Goal: Task Accomplishment & Management: Complete application form

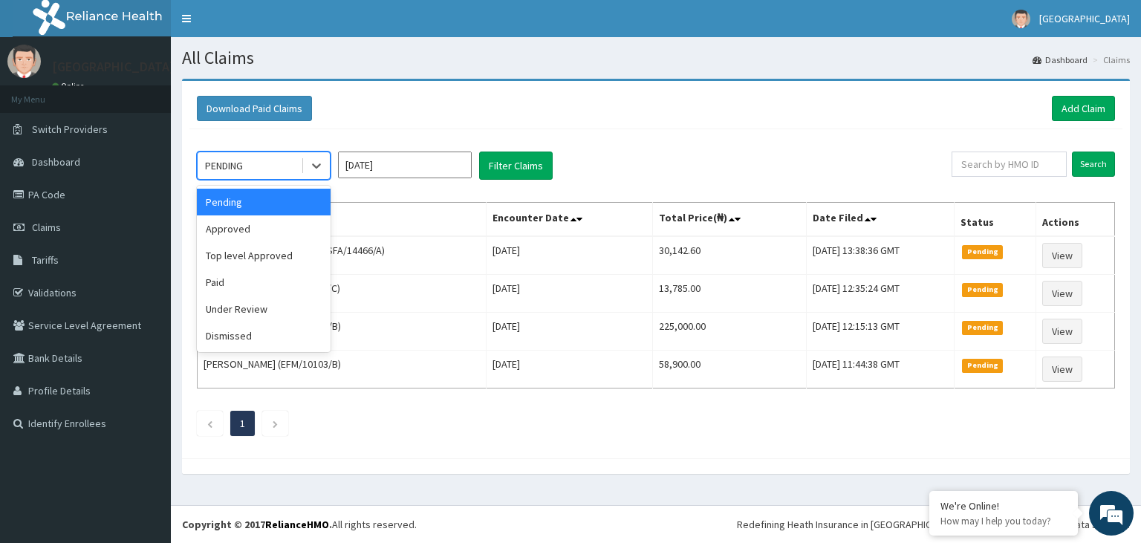
click at [303, 166] on span at bounding box center [302, 165] width 1 height 15
click at [258, 261] on div "Top level Approved" at bounding box center [264, 255] width 134 height 27
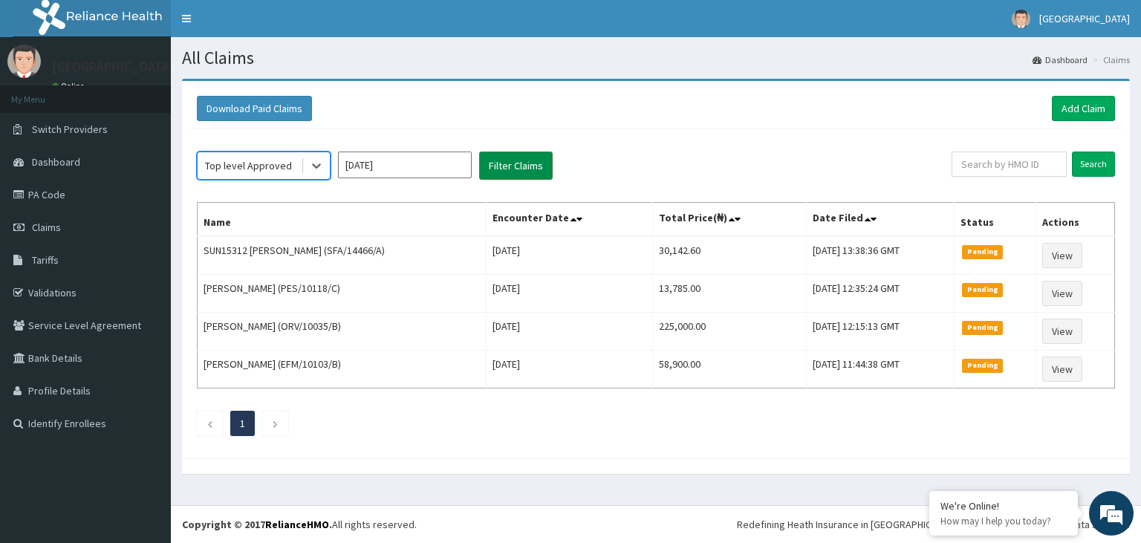
click at [515, 159] on button "Filter Claims" at bounding box center [516, 166] width 74 height 28
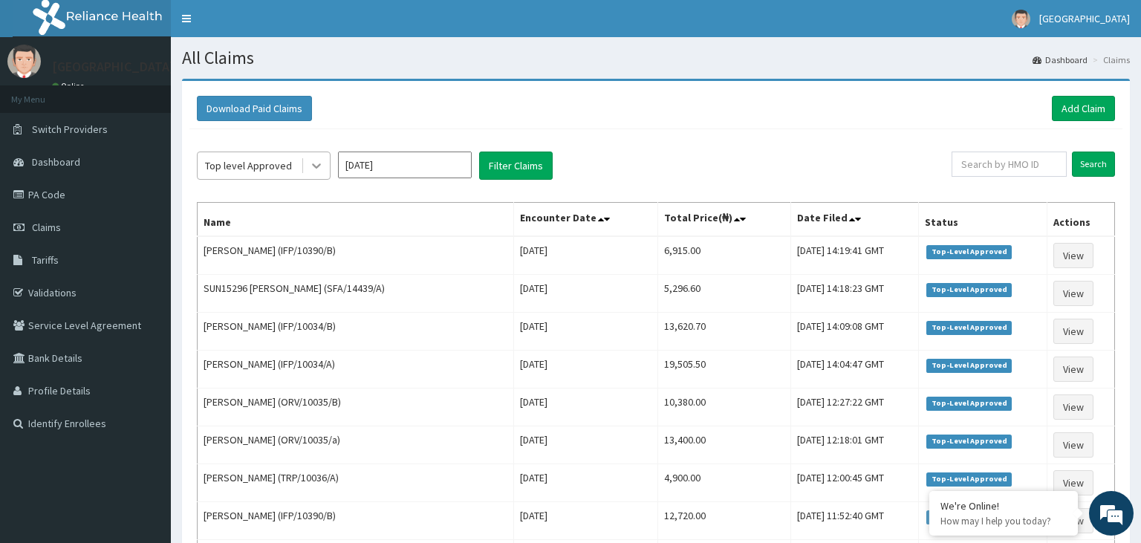
click at [313, 168] on icon at bounding box center [316, 165] width 15 height 15
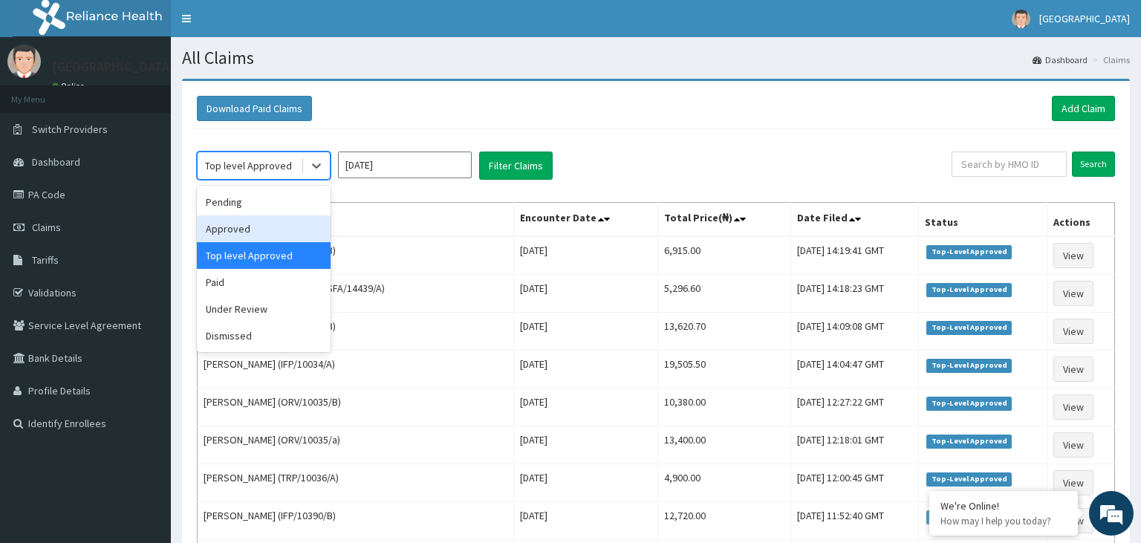
click at [274, 224] on div "Approved" at bounding box center [264, 228] width 134 height 27
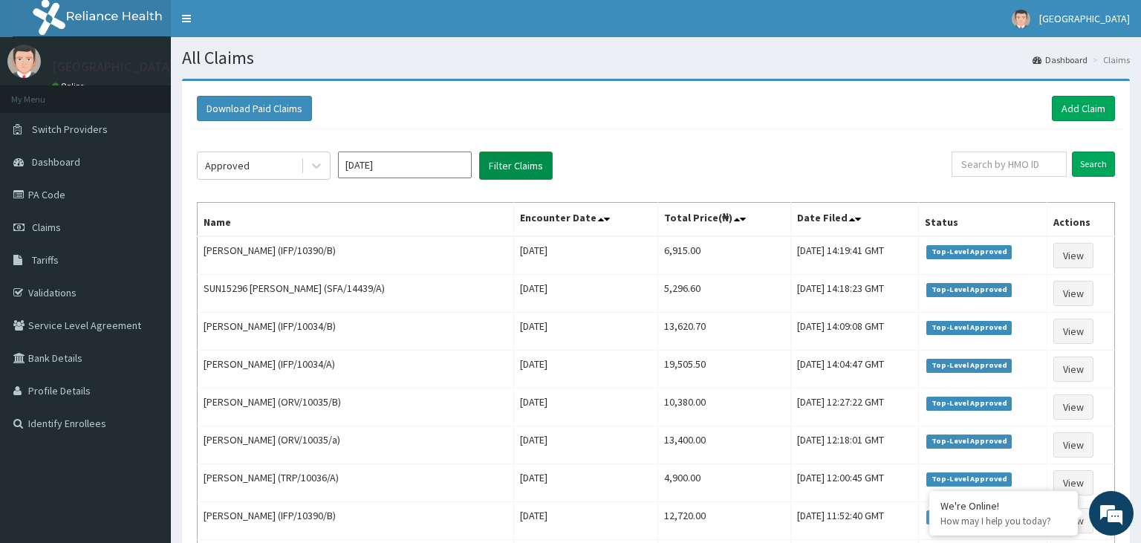
click at [513, 154] on button "Filter Claims" at bounding box center [516, 166] width 74 height 28
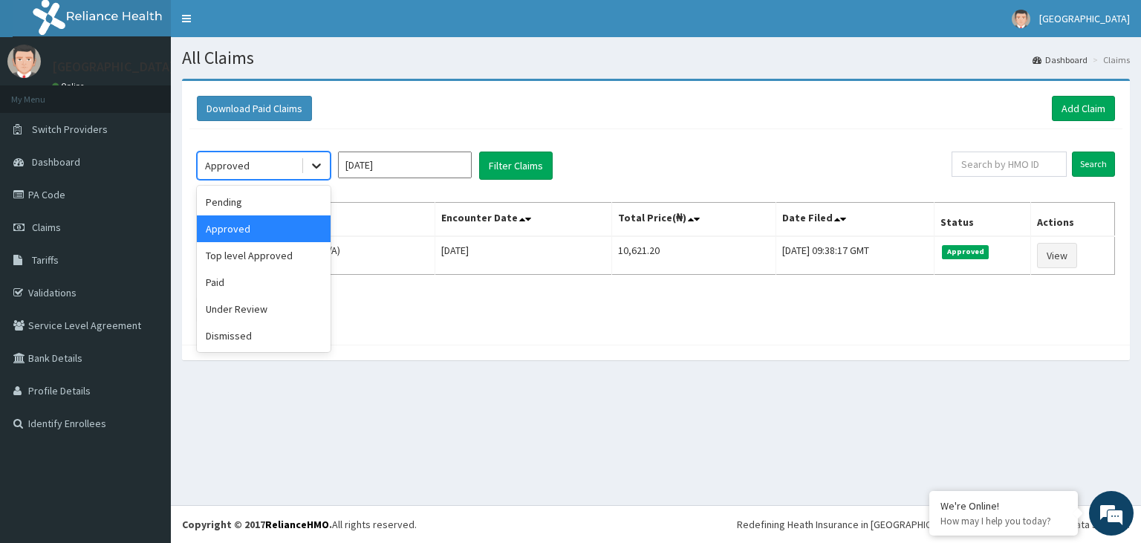
click at [311, 166] on icon at bounding box center [316, 165] width 15 height 15
click at [245, 200] on div "Pending" at bounding box center [264, 202] width 134 height 27
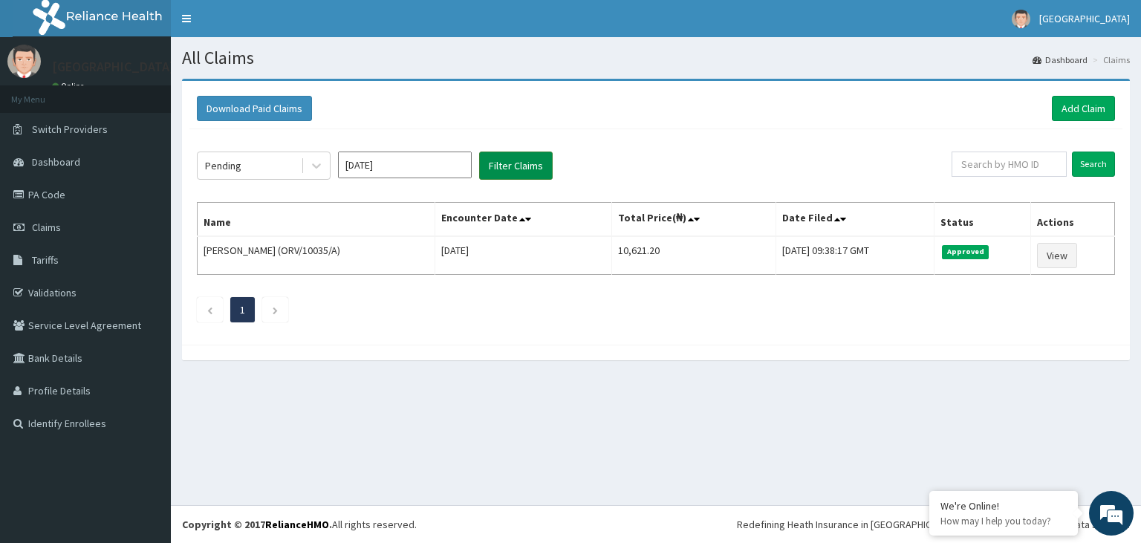
click at [498, 164] on button "Filter Claims" at bounding box center [516, 166] width 74 height 28
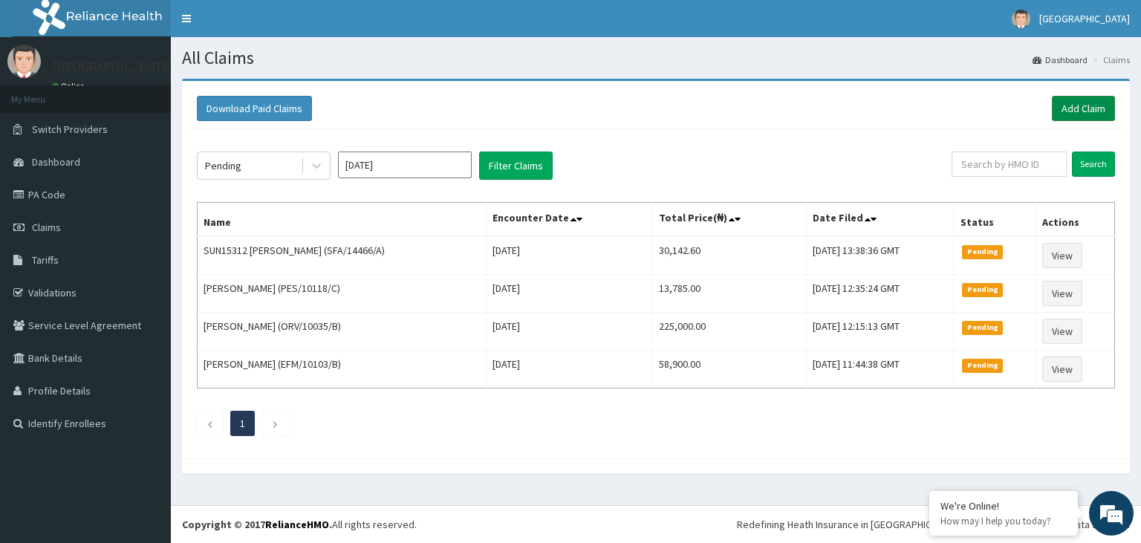
click at [1080, 100] on link "Add Claim" at bounding box center [1083, 108] width 63 height 25
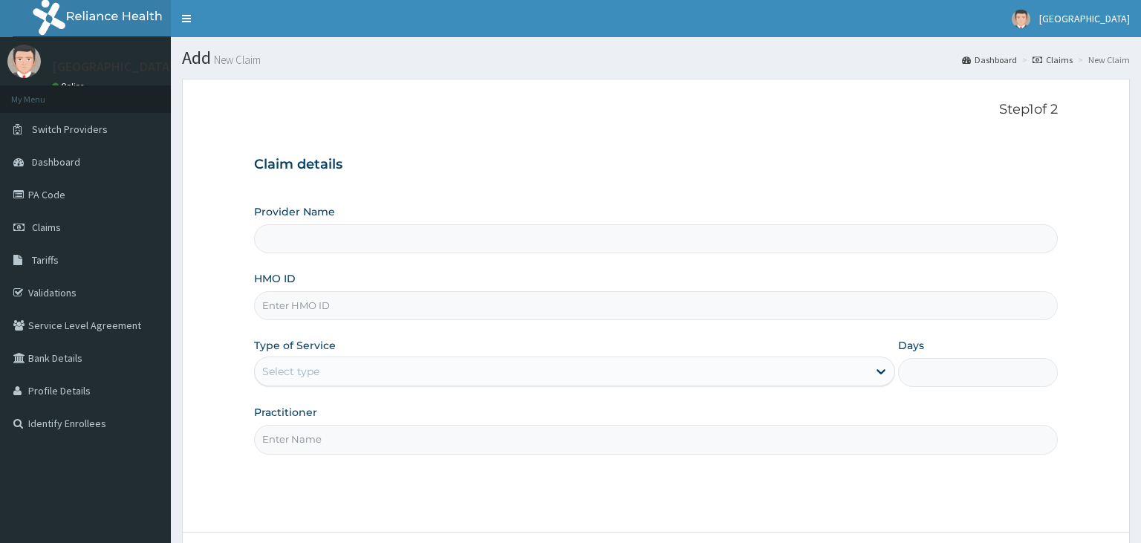
type input "[GEOGRAPHIC_DATA]-KADUNA"
paste input "CYU/10406/A"
click at [285, 310] on input "CYU/10406/A" at bounding box center [656, 305] width 804 height 29
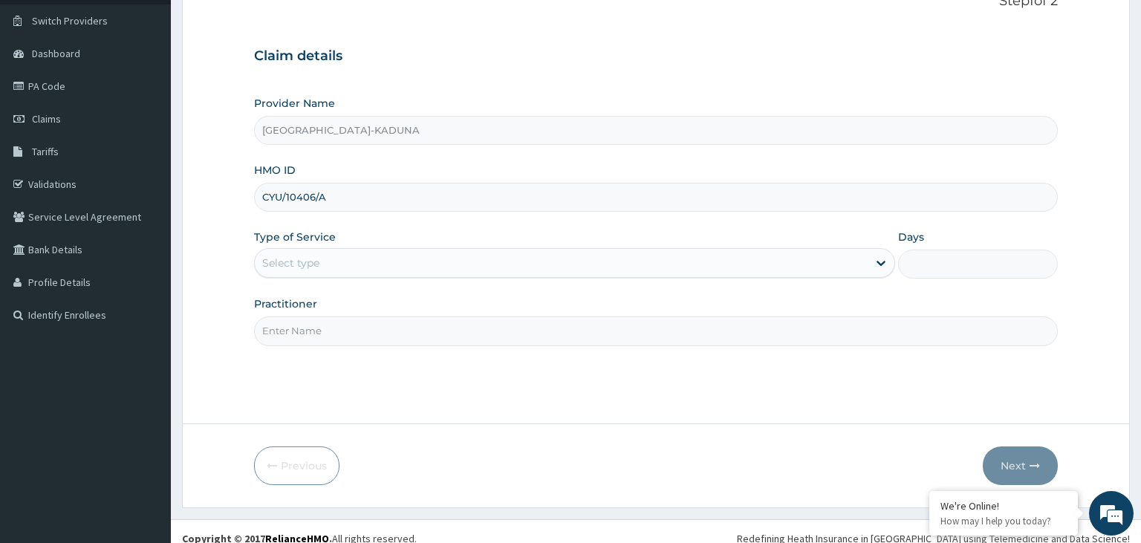
scroll to position [122, 0]
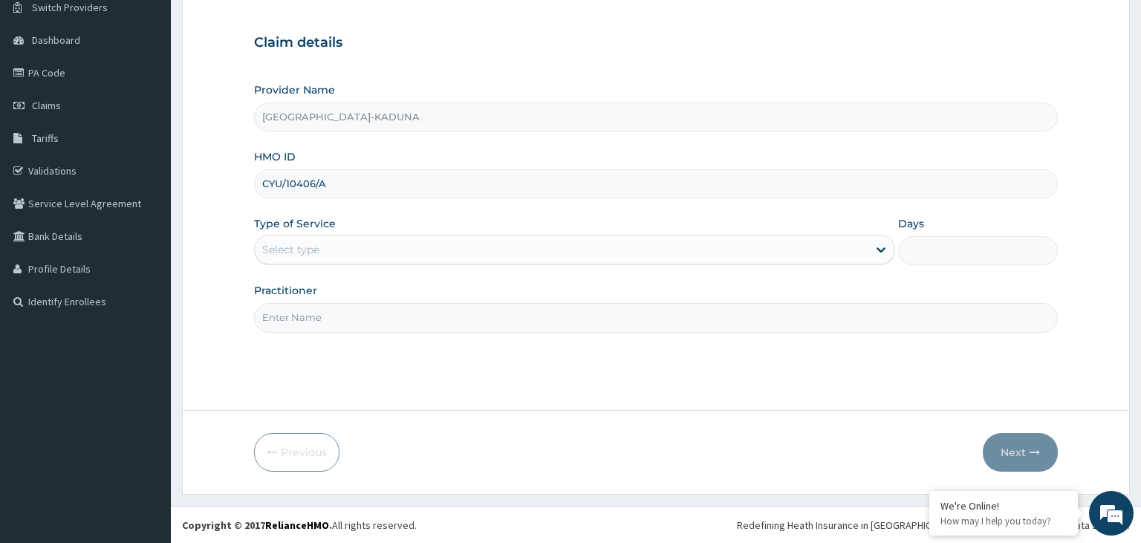
type input "CYU/10406/A"
click at [408, 271] on div "Provider Name Harmony Hospital-KADUNA HMO ID CYU/10406/A Type of Service Select…" at bounding box center [656, 207] width 804 height 250
click at [402, 254] on div "Select type" at bounding box center [561, 250] width 613 height 24
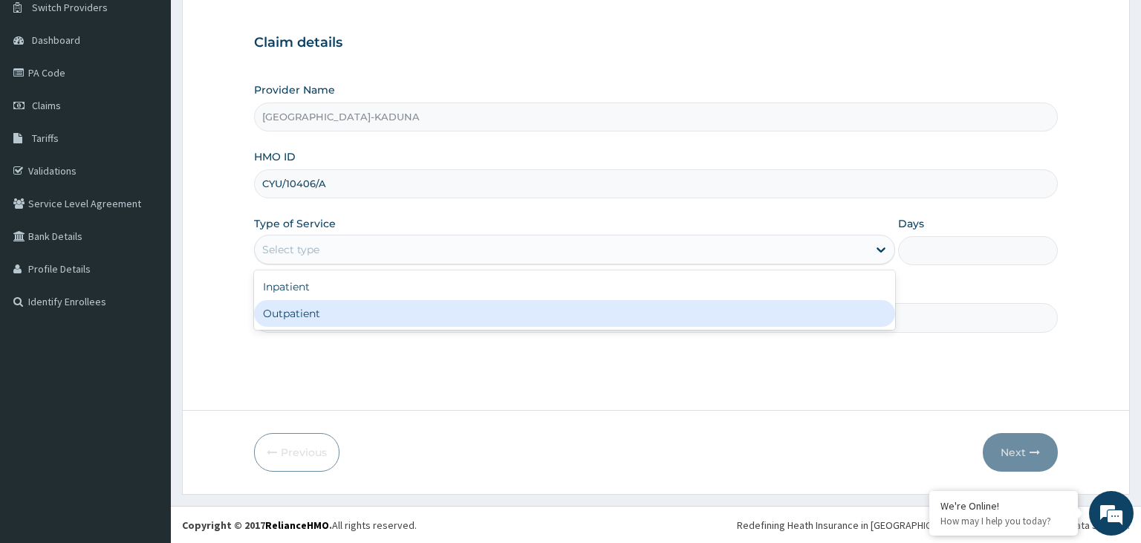
click at [341, 319] on div "Outpatient" at bounding box center [574, 313] width 641 height 27
type input "1"
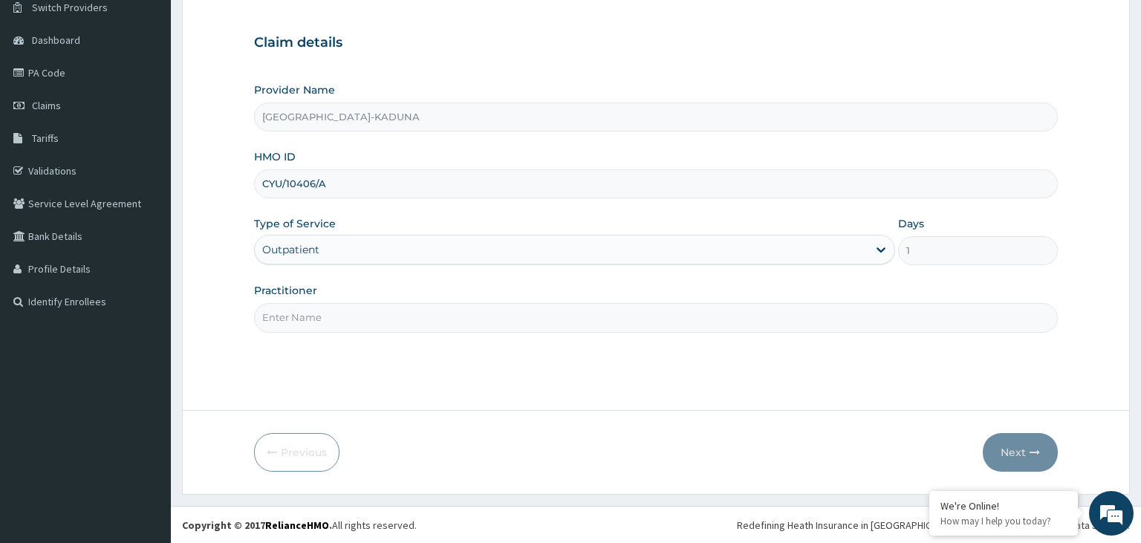
click at [355, 316] on input "Practitioner" at bounding box center [656, 317] width 804 height 29
type input "gp"
click at [1027, 455] on button "Next" at bounding box center [1020, 452] width 75 height 39
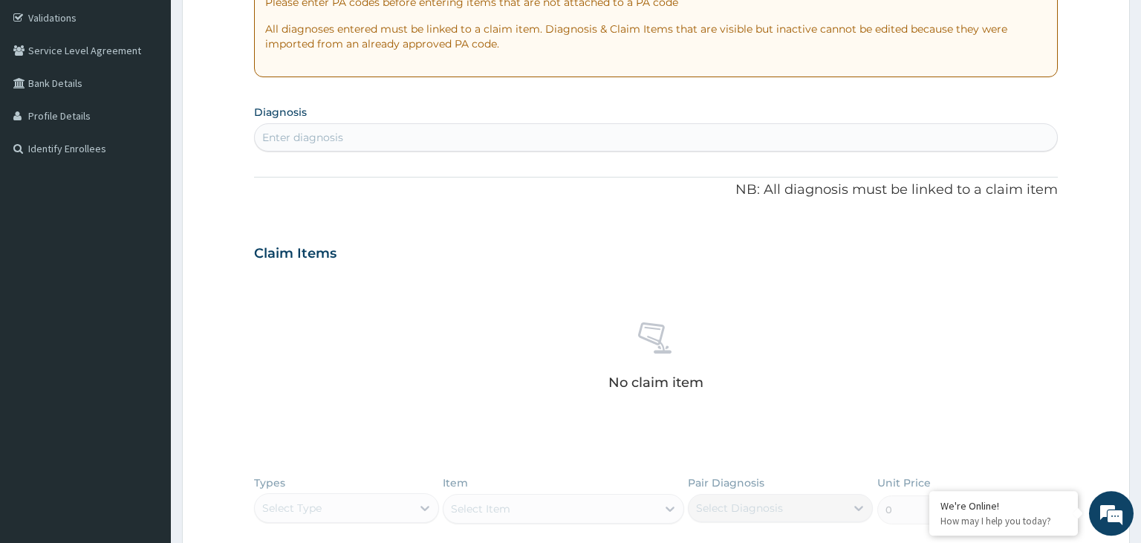
scroll to position [279, 0]
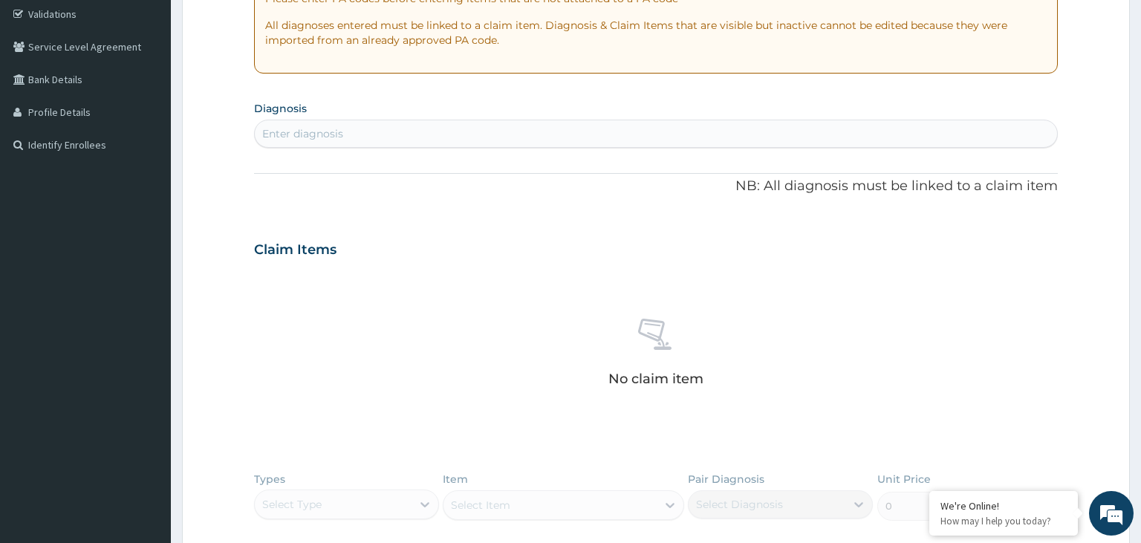
click at [344, 132] on div "Enter diagnosis" at bounding box center [656, 134] width 803 height 24
type input "malaria"
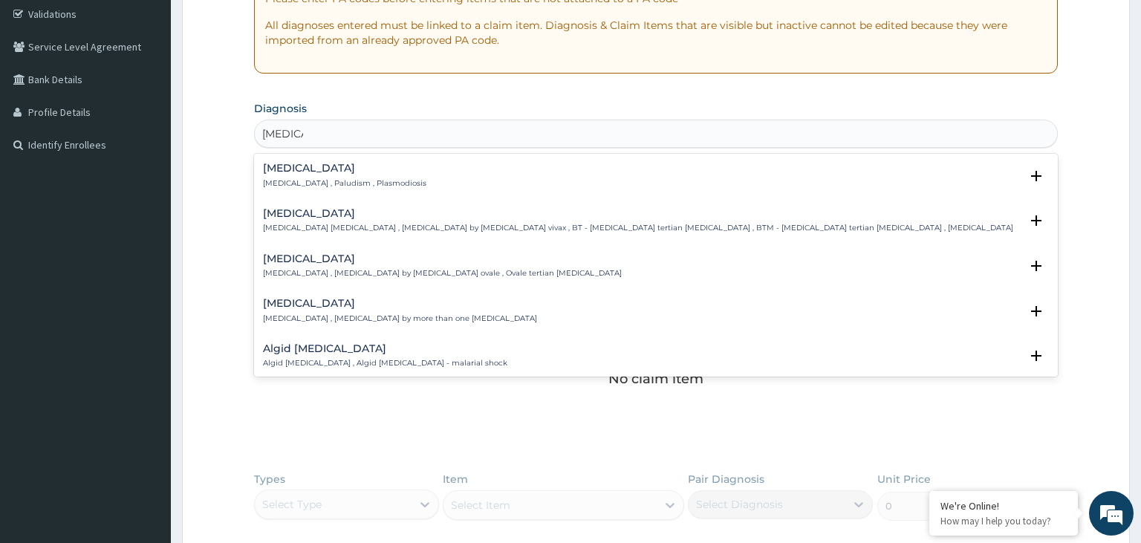
click at [289, 169] on h4 "Malaria" at bounding box center [344, 168] width 163 height 11
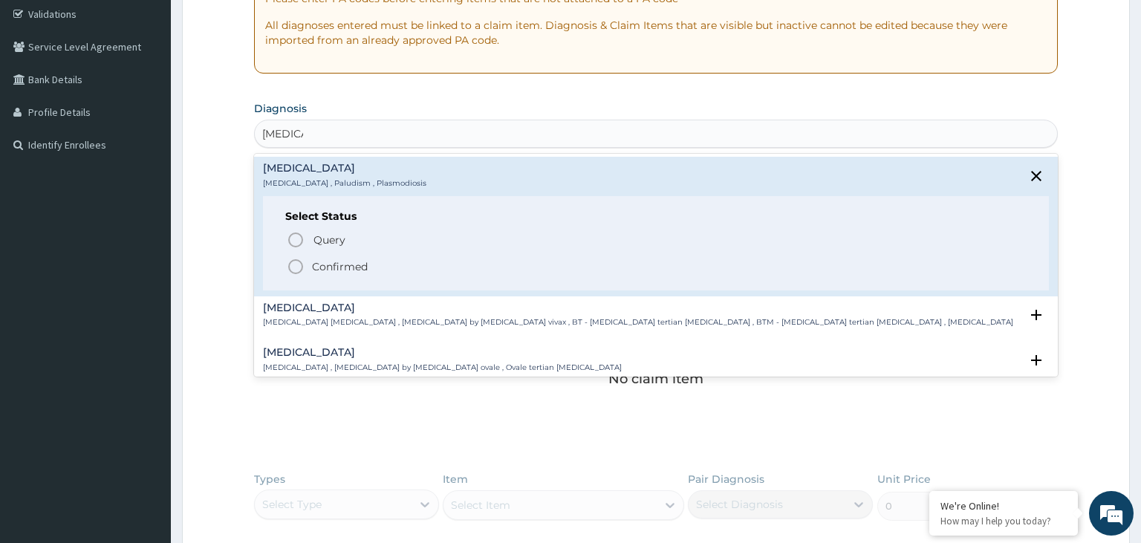
click at [324, 266] on p "Confirmed" at bounding box center [340, 266] width 56 height 15
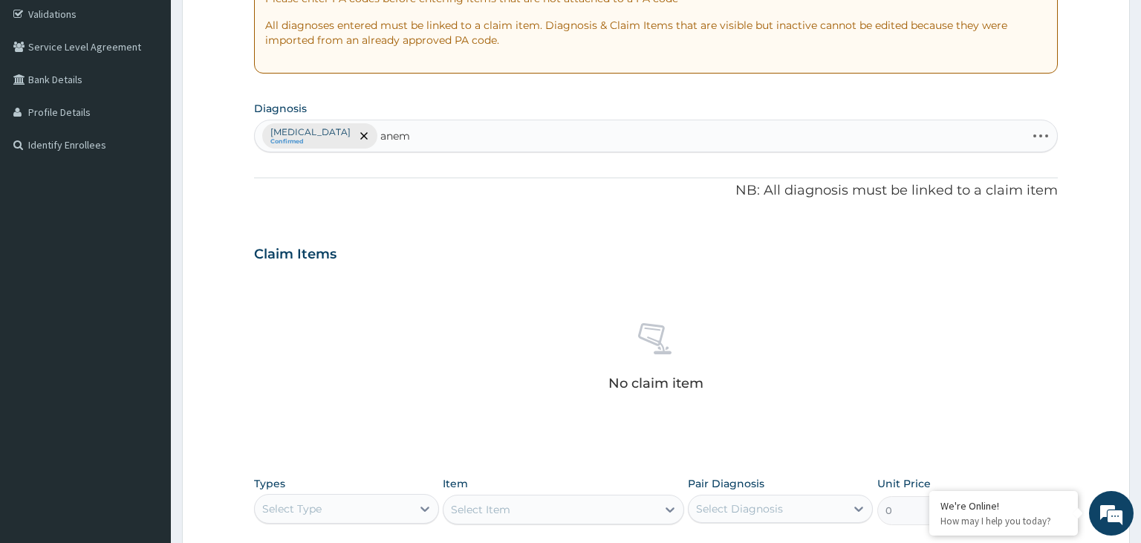
type input "anemi"
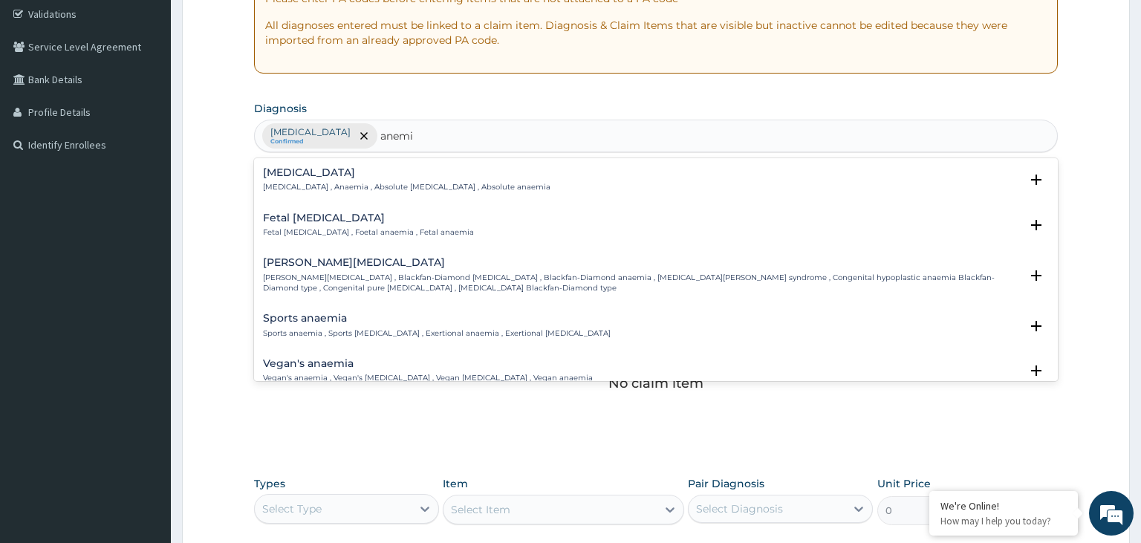
click at [373, 178] on div "Anemia Anemia , Anaemia , Absolute anemia , Absolute anaemia" at bounding box center [406, 180] width 287 height 26
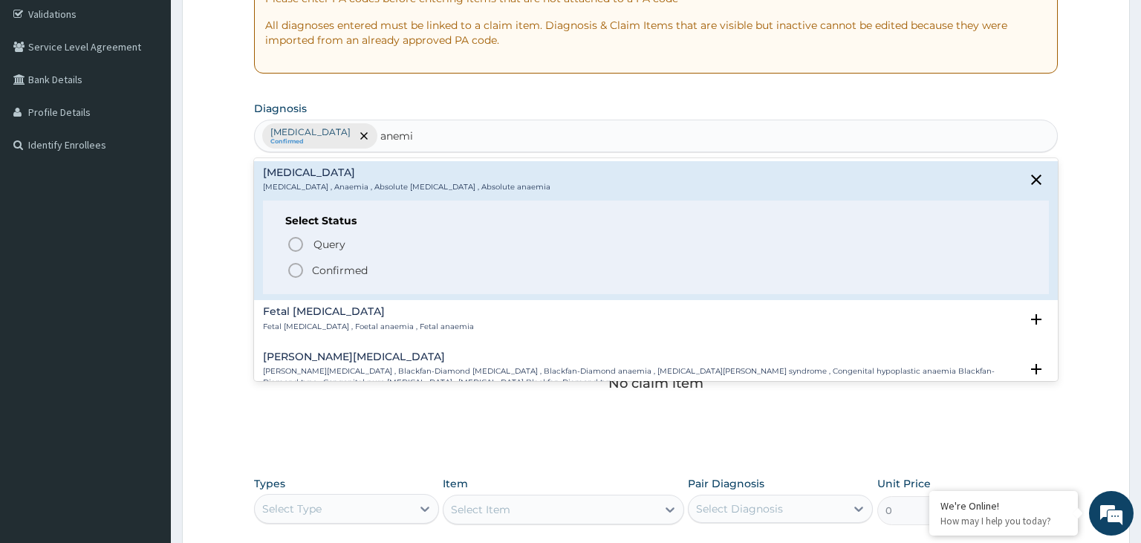
click at [361, 272] on p "Confirmed" at bounding box center [340, 270] width 56 height 15
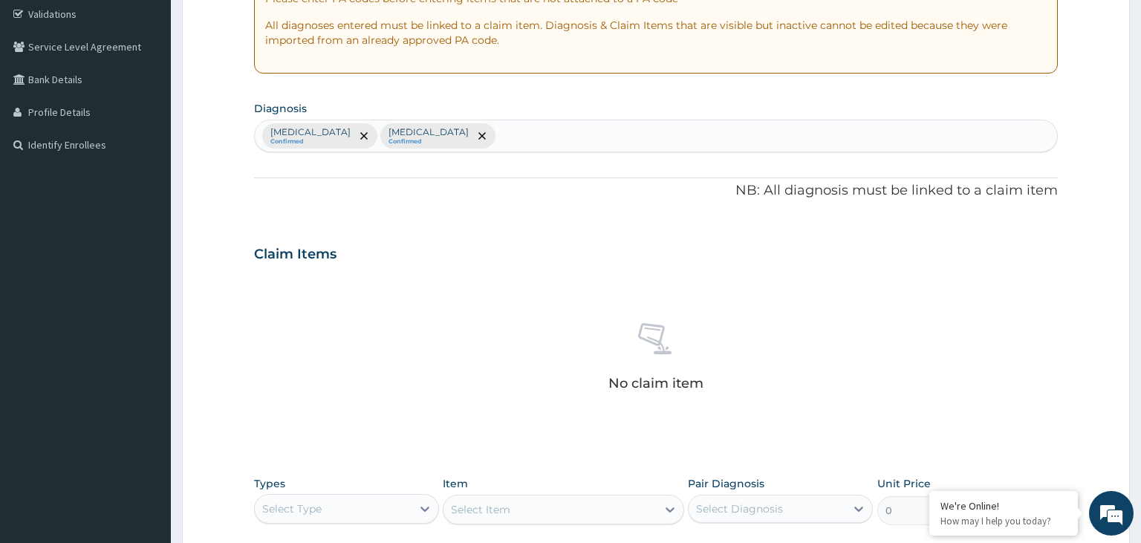
scroll to position [526, 0]
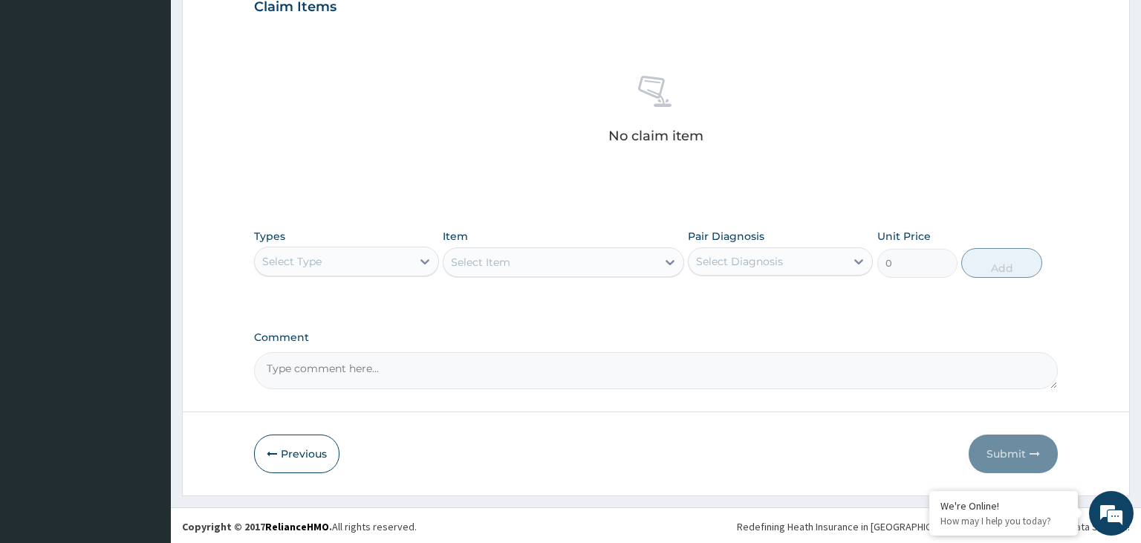
click at [364, 263] on div "Select Type" at bounding box center [333, 262] width 157 height 24
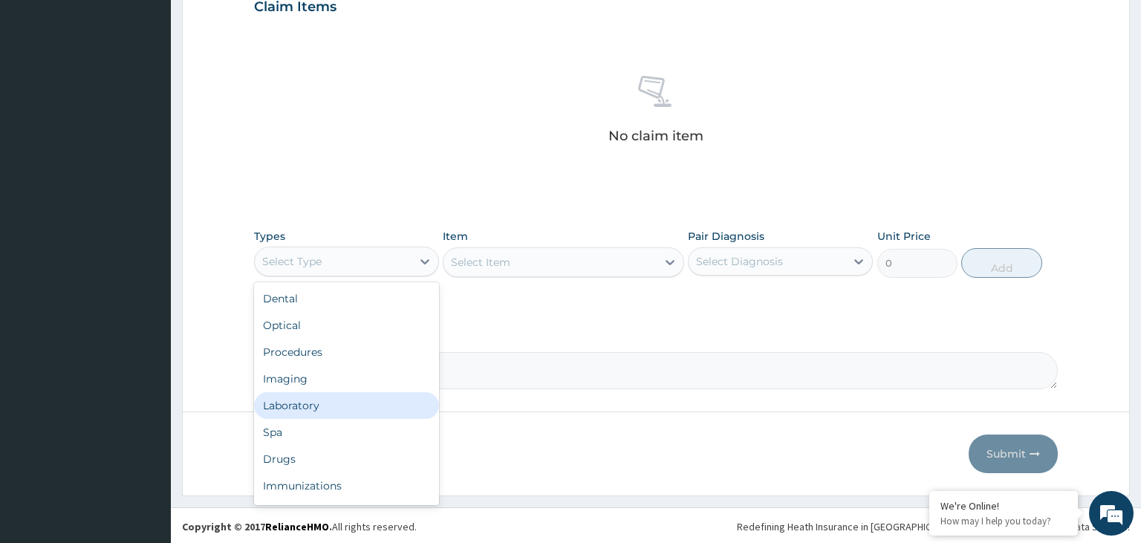
click at [344, 406] on div "Laboratory" at bounding box center [346, 405] width 185 height 27
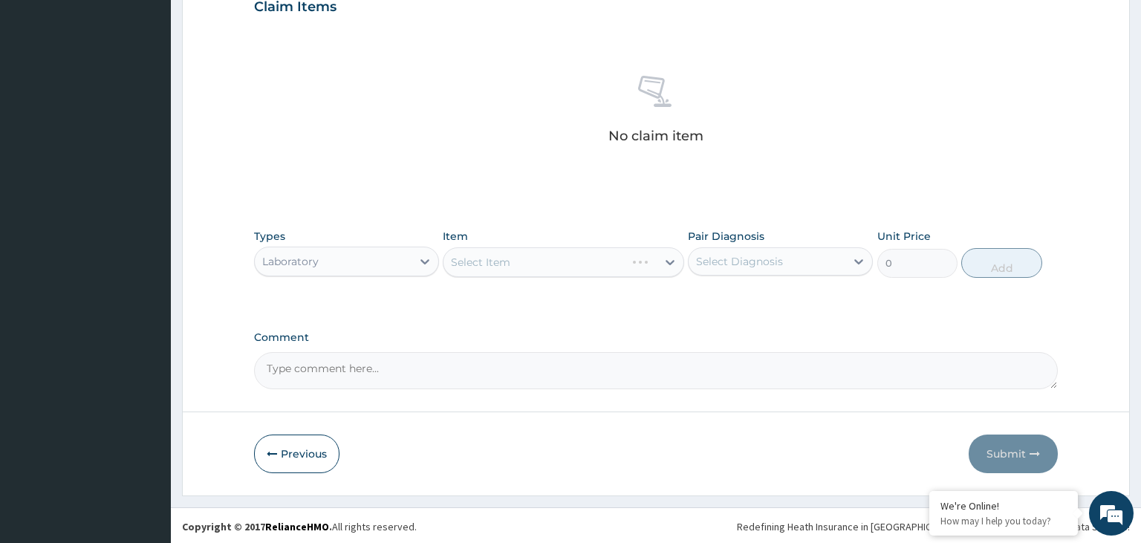
click at [613, 262] on div "Select Item" at bounding box center [563, 262] width 241 height 30
click at [613, 262] on div "Select Item" at bounding box center [549, 262] width 213 height 24
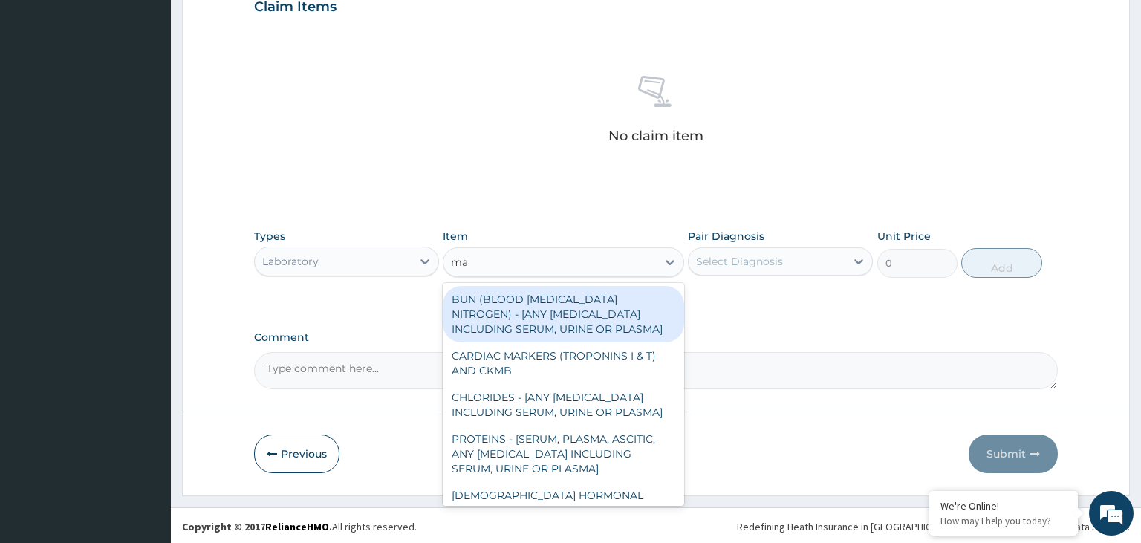
type input "mala"
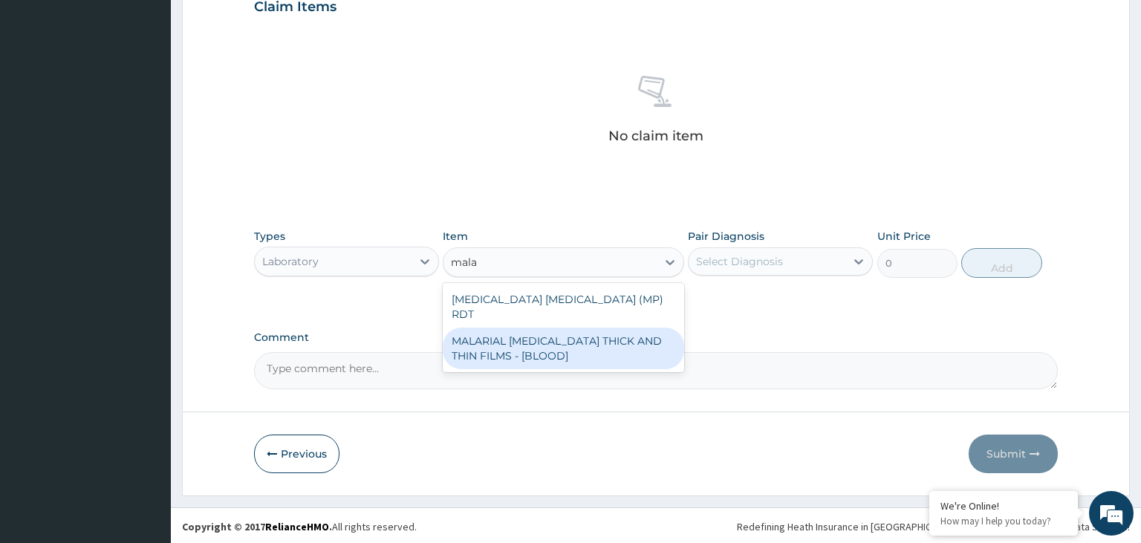
click at [609, 328] on div "MALARIAL PARASITE THICK AND THIN FILMS - [BLOOD]" at bounding box center [563, 349] width 241 height 42
type input "2187.5"
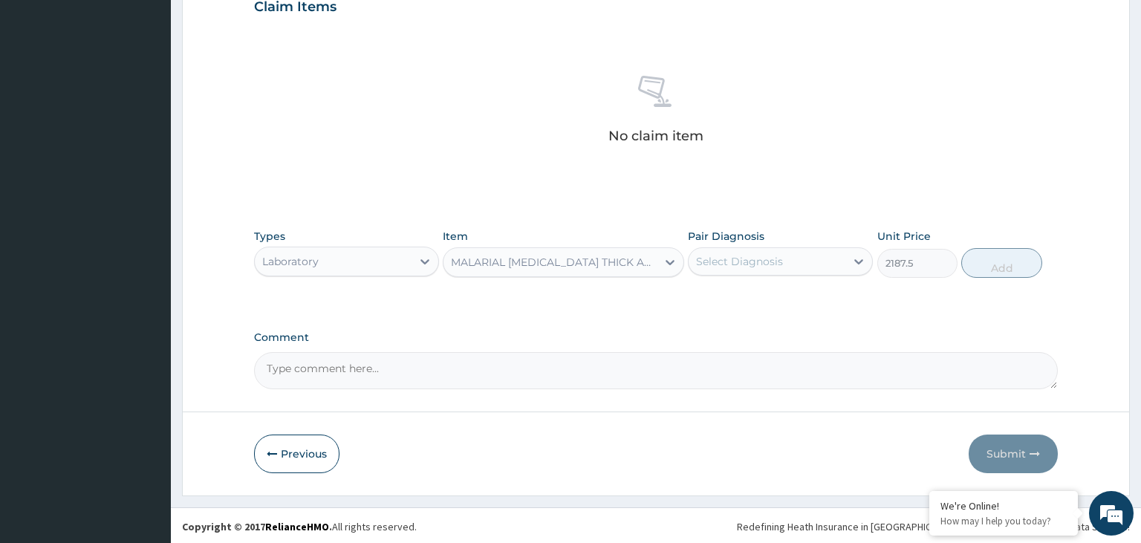
click at [778, 261] on div "Select Diagnosis" at bounding box center [739, 261] width 87 height 15
click at [748, 299] on label "Malaria" at bounding box center [758, 297] width 92 height 15
checkbox input "true"
click at [1000, 266] on button "Add" at bounding box center [1001, 263] width 80 height 30
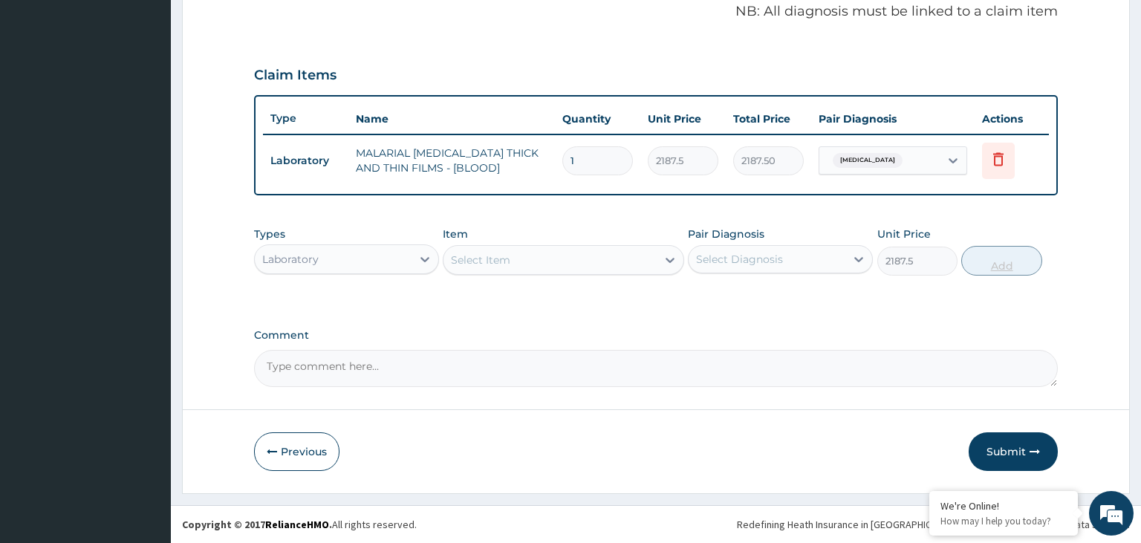
type input "0"
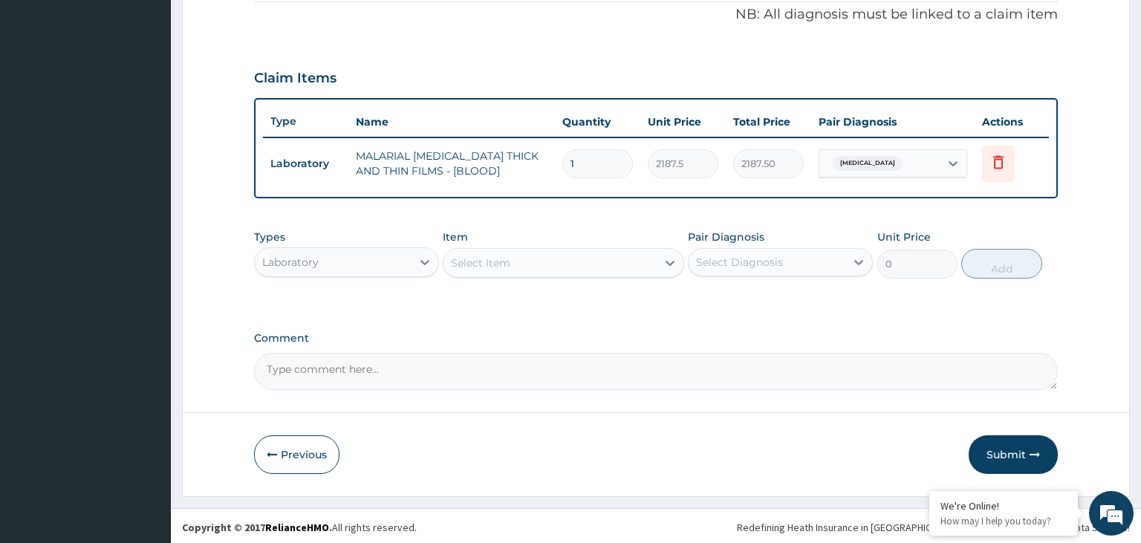
click at [578, 261] on div "Select Item" at bounding box center [549, 263] width 213 height 24
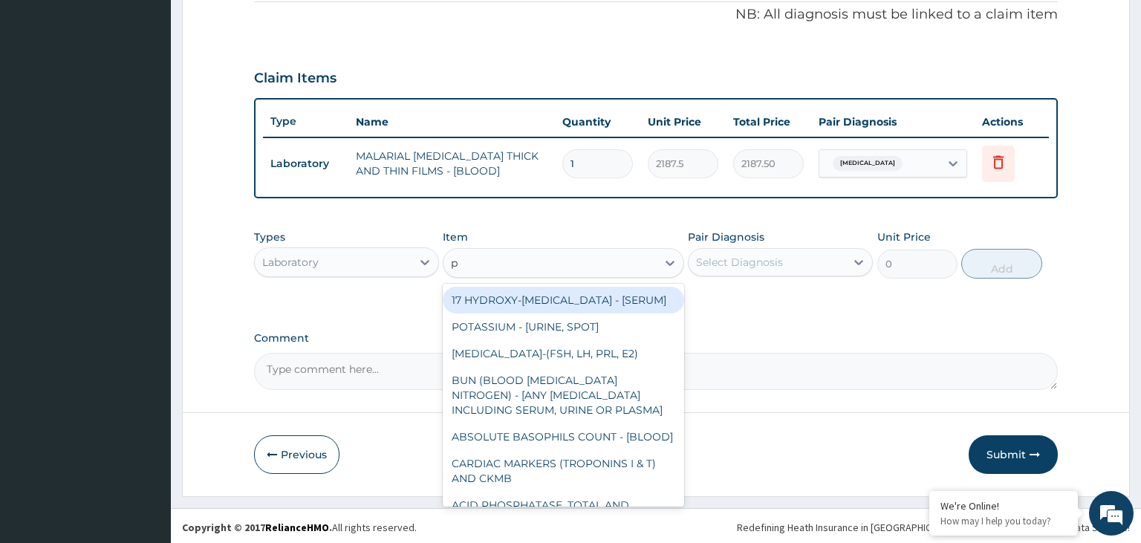
type input "pc"
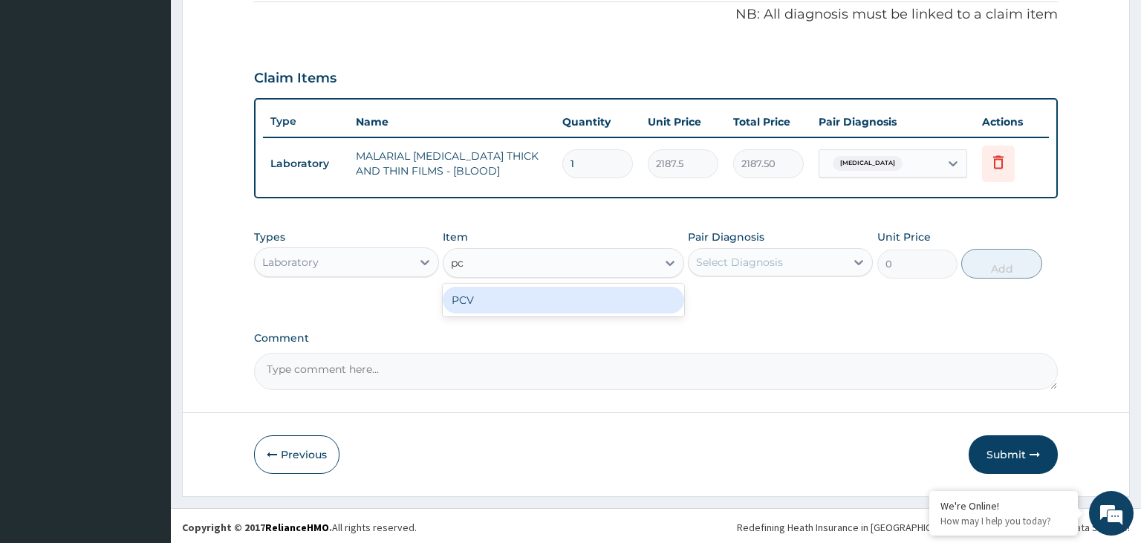
click at [516, 291] on div "PCV" at bounding box center [563, 300] width 241 height 27
type input "2187.5"
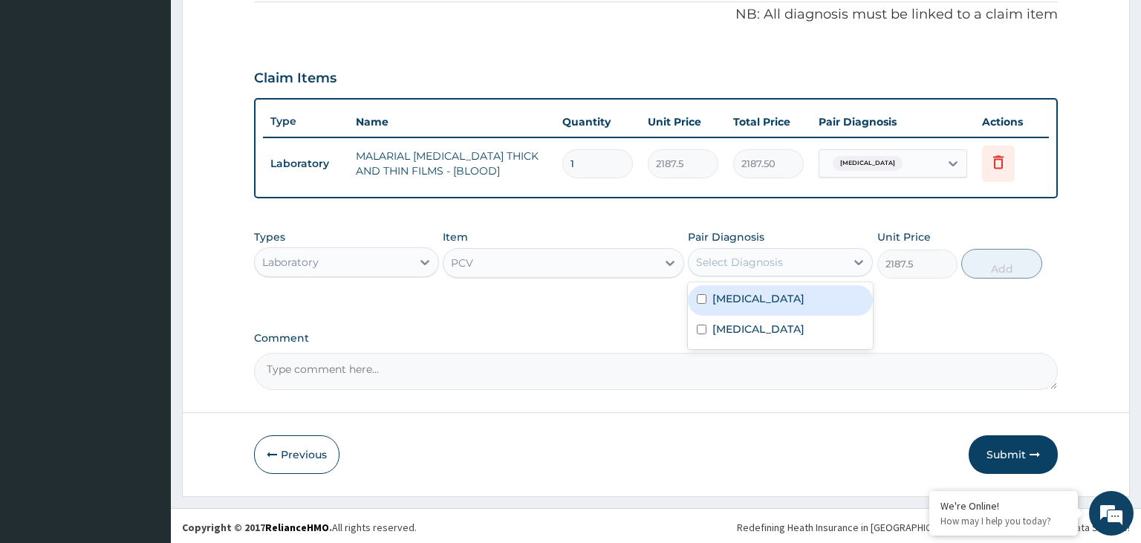
click at [801, 251] on div "Select Diagnosis" at bounding box center [767, 262] width 157 height 24
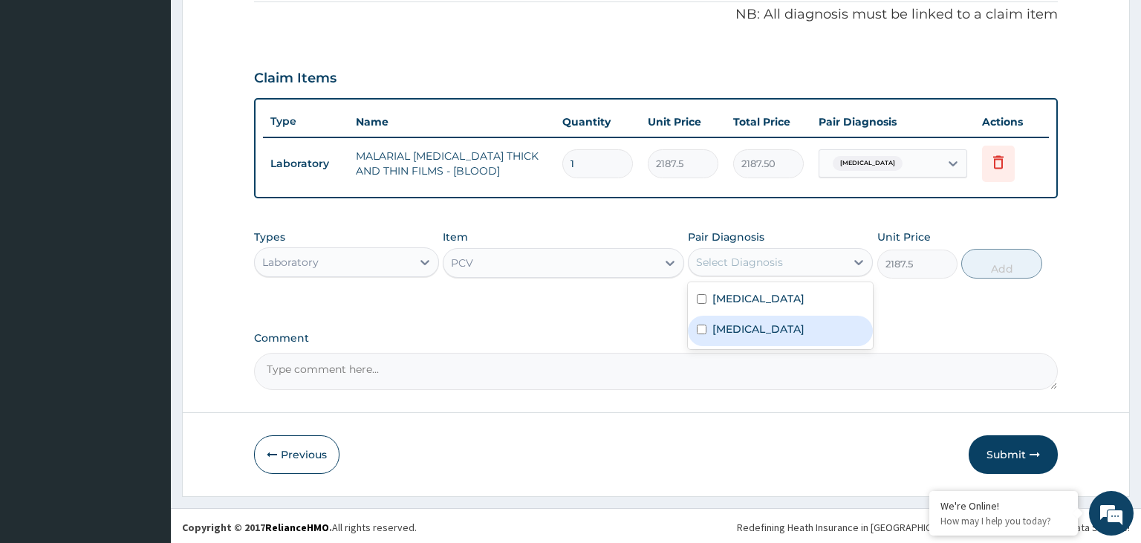
click at [776, 333] on div "Anemia" at bounding box center [780, 331] width 185 height 30
checkbox input "true"
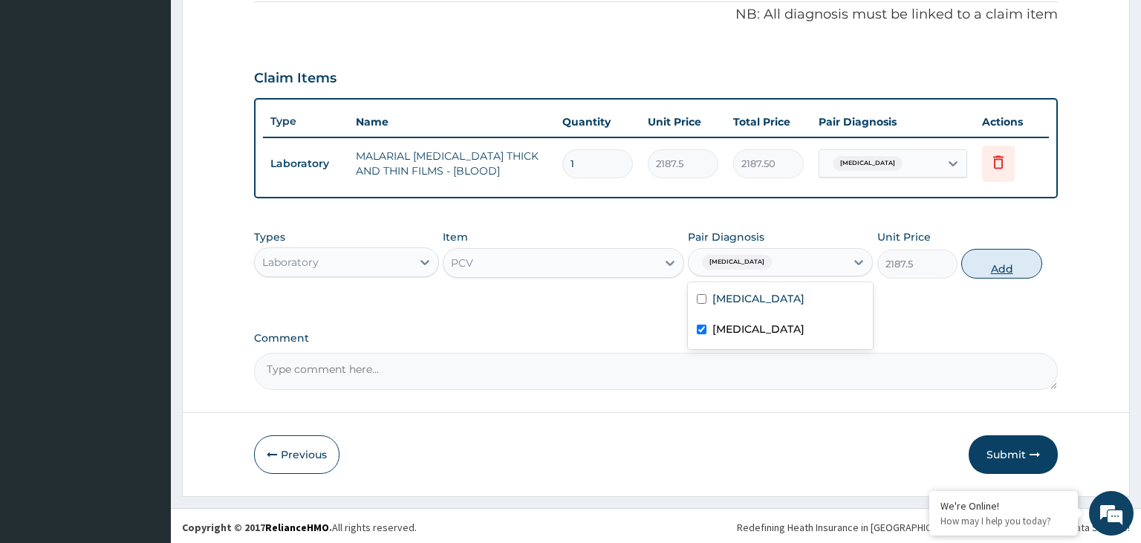
click at [1015, 276] on div "Types Laboratory Item PCV Pair Diagnosis option Anemia, selected. option Anemia…" at bounding box center [656, 254] width 804 height 64
click at [1001, 265] on button "Add" at bounding box center [1001, 264] width 80 height 30
type input "0"
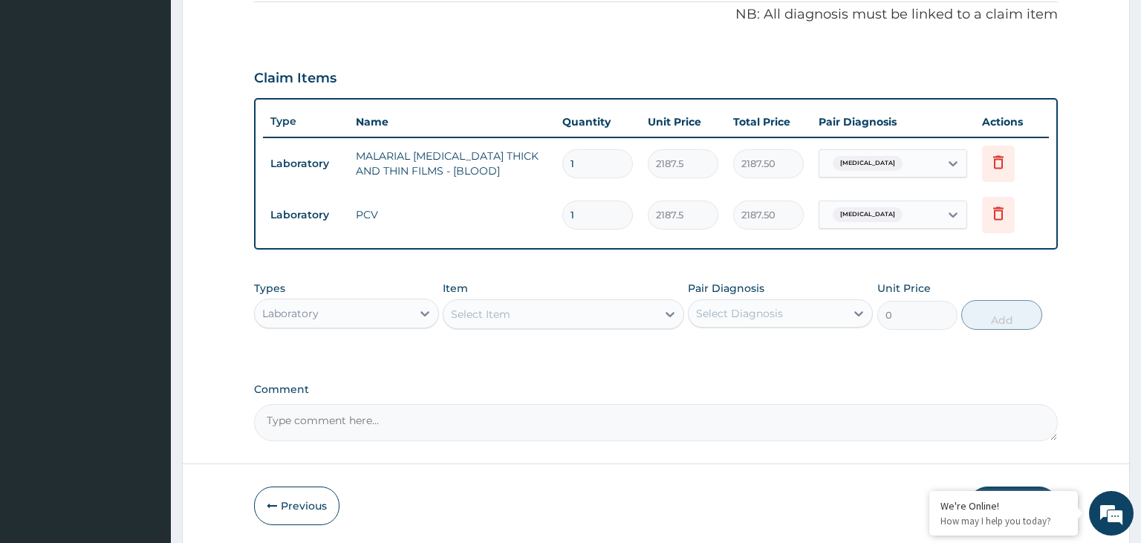
click at [374, 319] on div "Laboratory" at bounding box center [333, 314] width 157 height 24
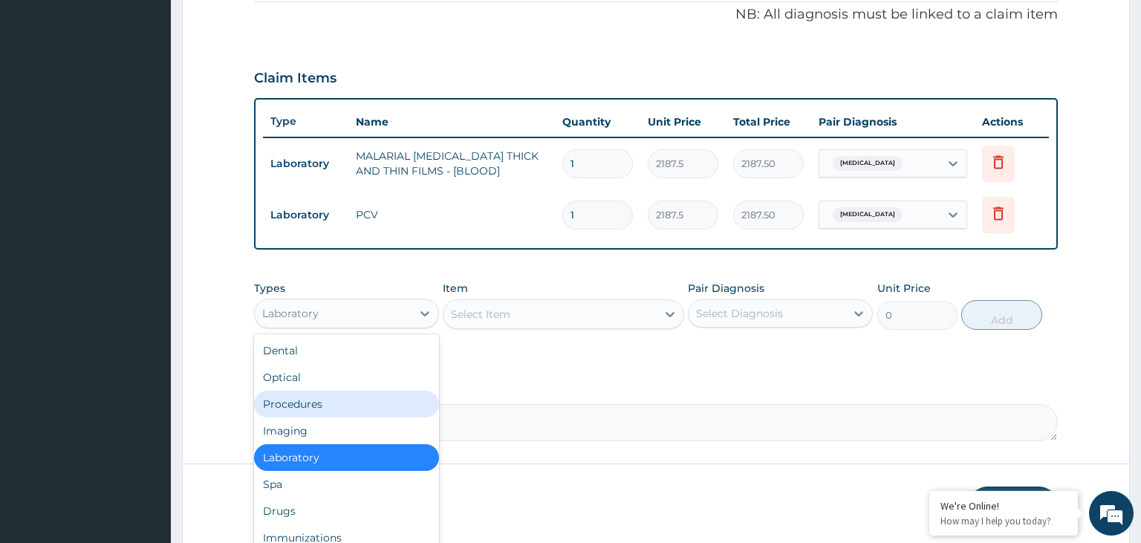
click at [336, 396] on div "Procedures" at bounding box center [346, 404] width 185 height 27
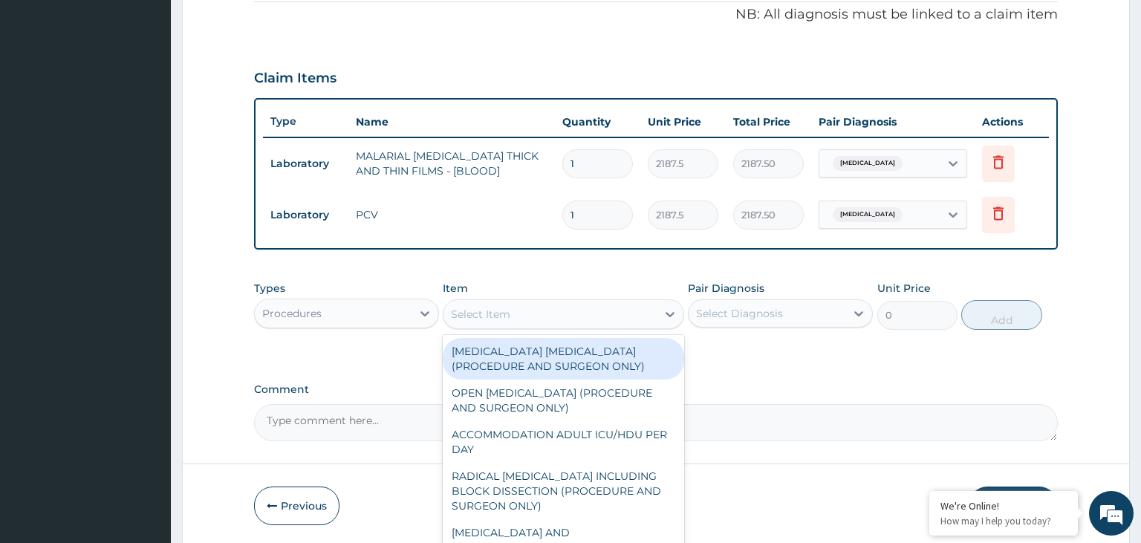
click at [611, 315] on div "Select Item" at bounding box center [549, 314] width 213 height 24
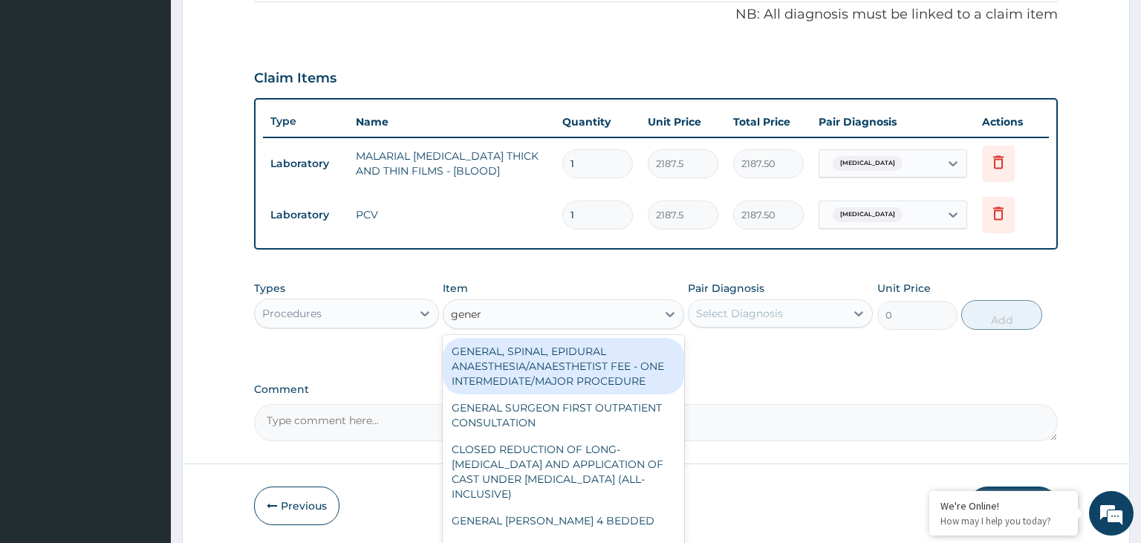
type input "genera"
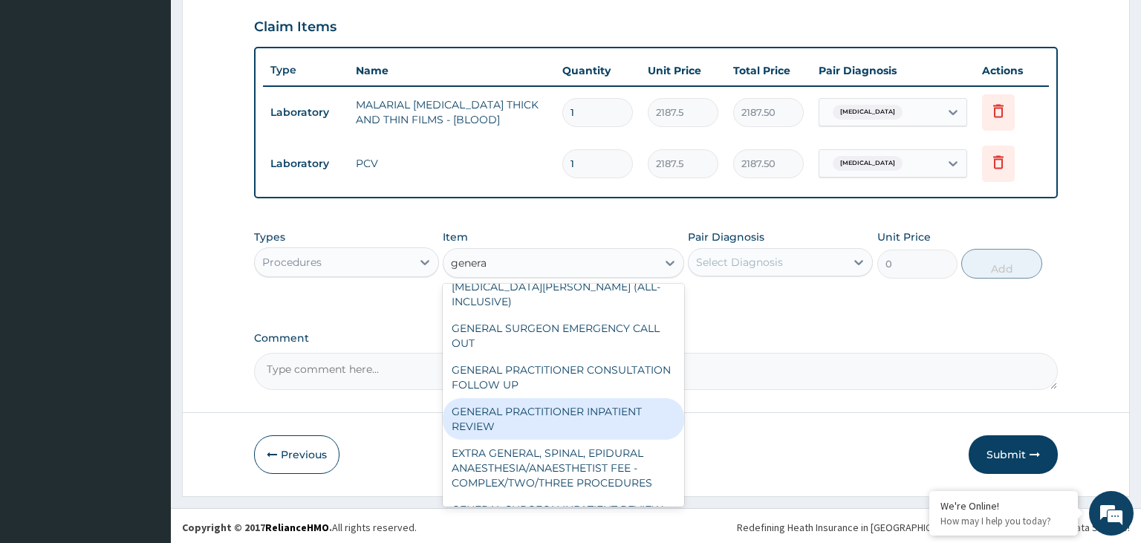
scroll to position [299, 0]
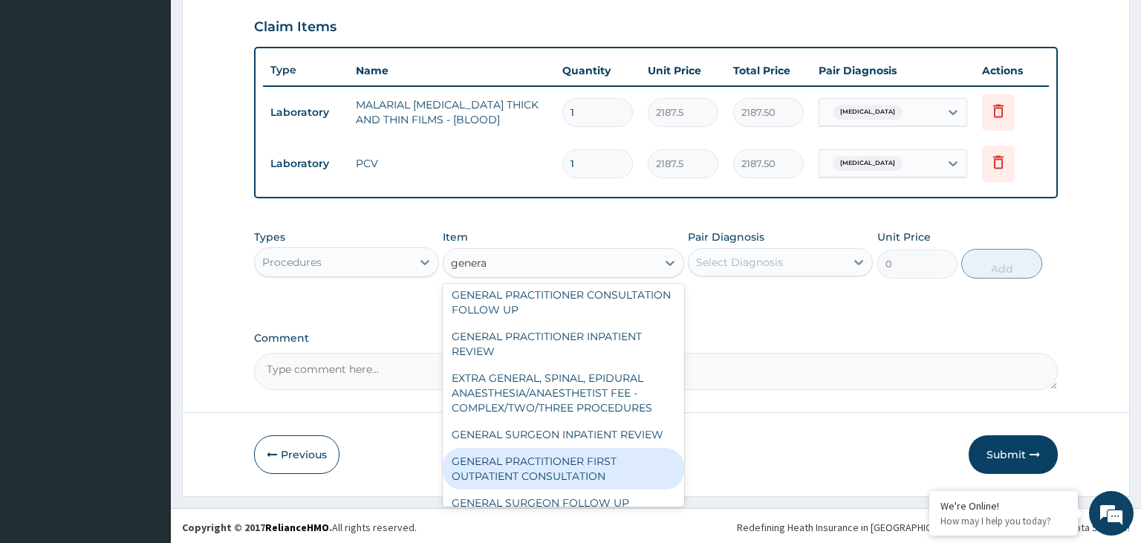
click at [591, 461] on div "GENERAL PRACTITIONER FIRST OUTPATIENT CONSULTATION" at bounding box center [563, 469] width 241 height 42
type input "3750"
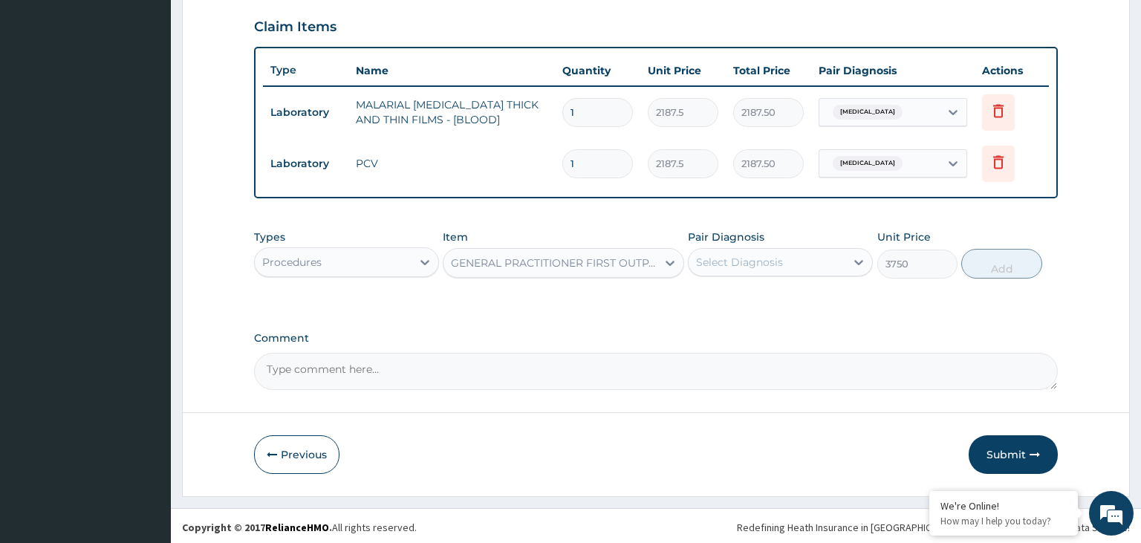
click at [810, 262] on div "Select Diagnosis" at bounding box center [767, 262] width 157 height 24
click at [776, 298] on div "Malaria" at bounding box center [780, 300] width 185 height 30
checkbox input "true"
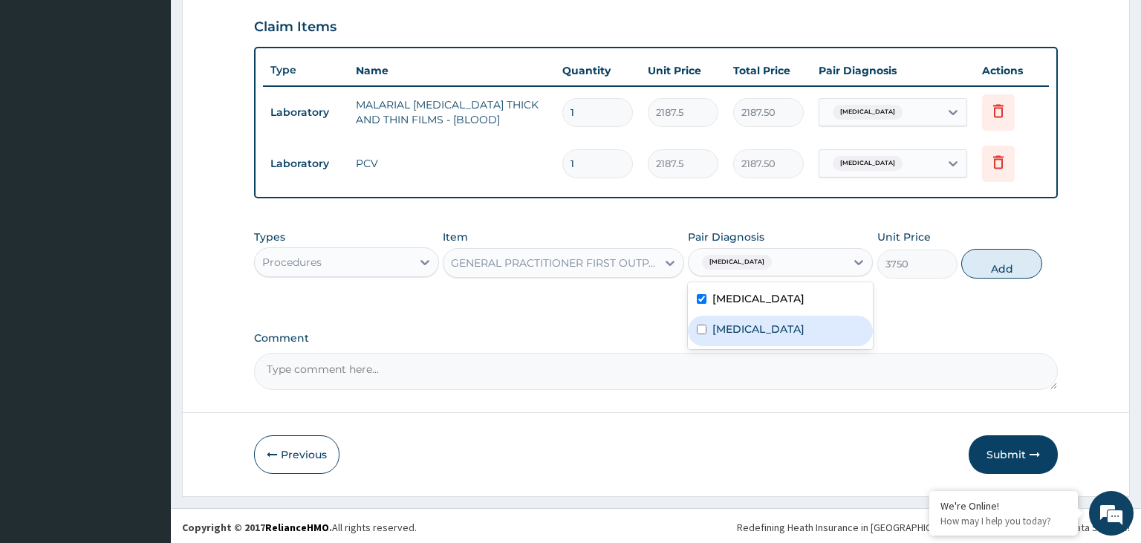
click at [756, 340] on div "Anemia" at bounding box center [780, 331] width 185 height 30
checkbox input "true"
click at [1025, 264] on button "Add" at bounding box center [1001, 264] width 80 height 30
type input "0"
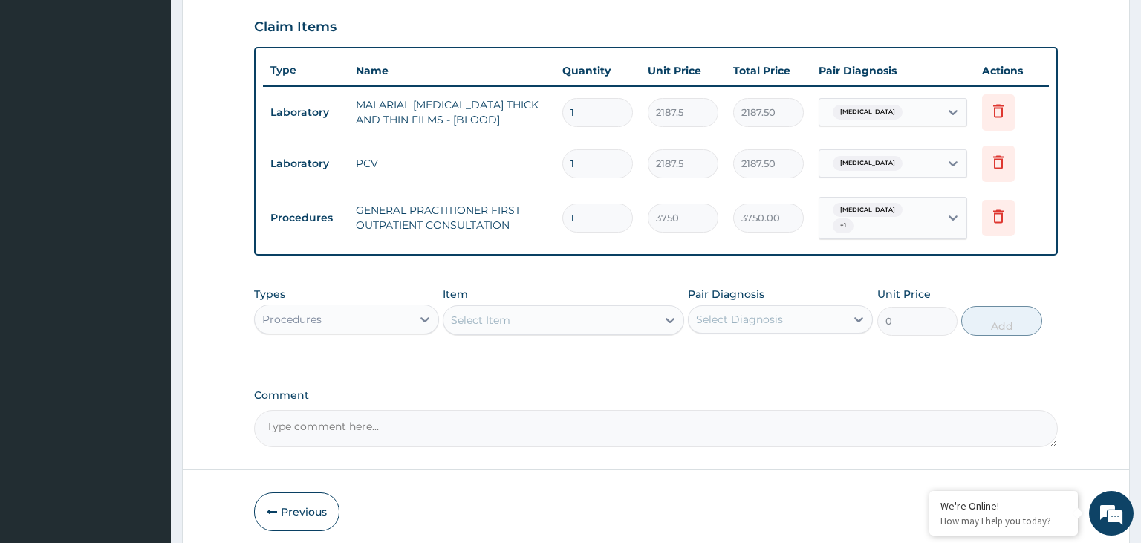
click at [358, 313] on div "Procedures" at bounding box center [333, 320] width 157 height 24
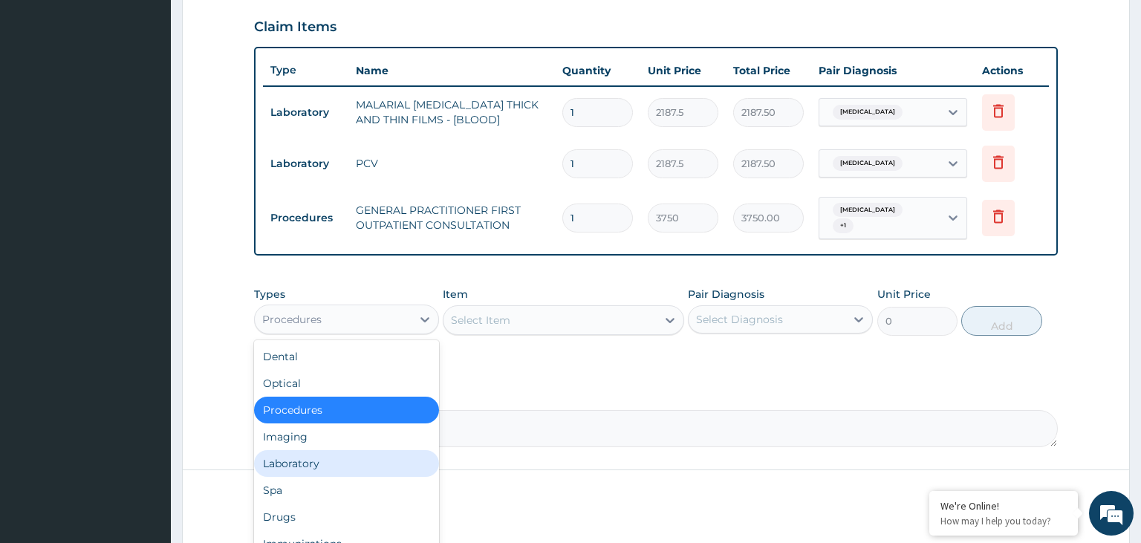
scroll to position [51, 0]
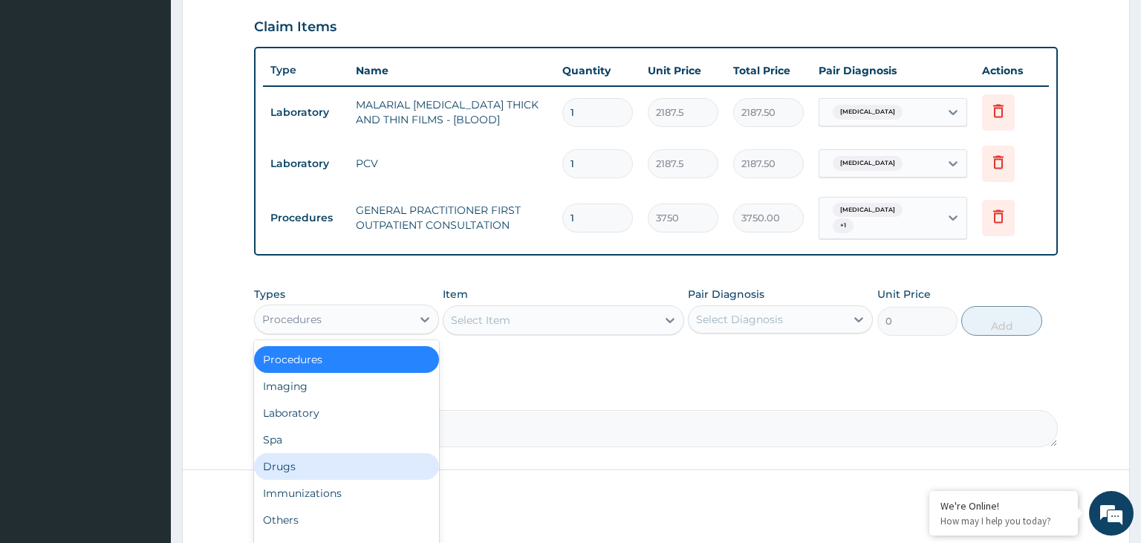
click at [338, 453] on div "Drugs" at bounding box center [346, 466] width 185 height 27
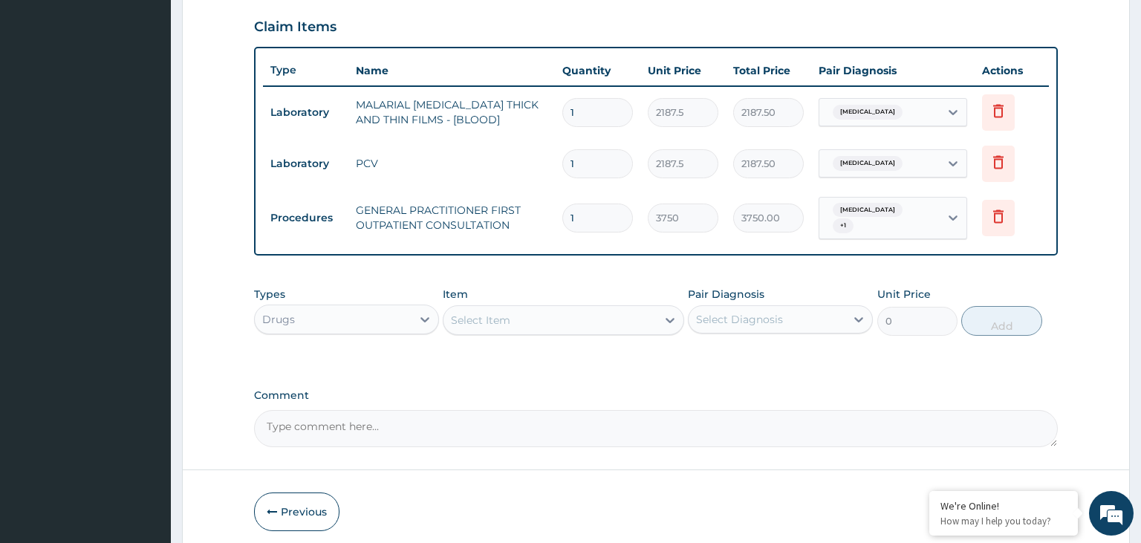
click at [591, 310] on div "Select Item" at bounding box center [549, 320] width 213 height 24
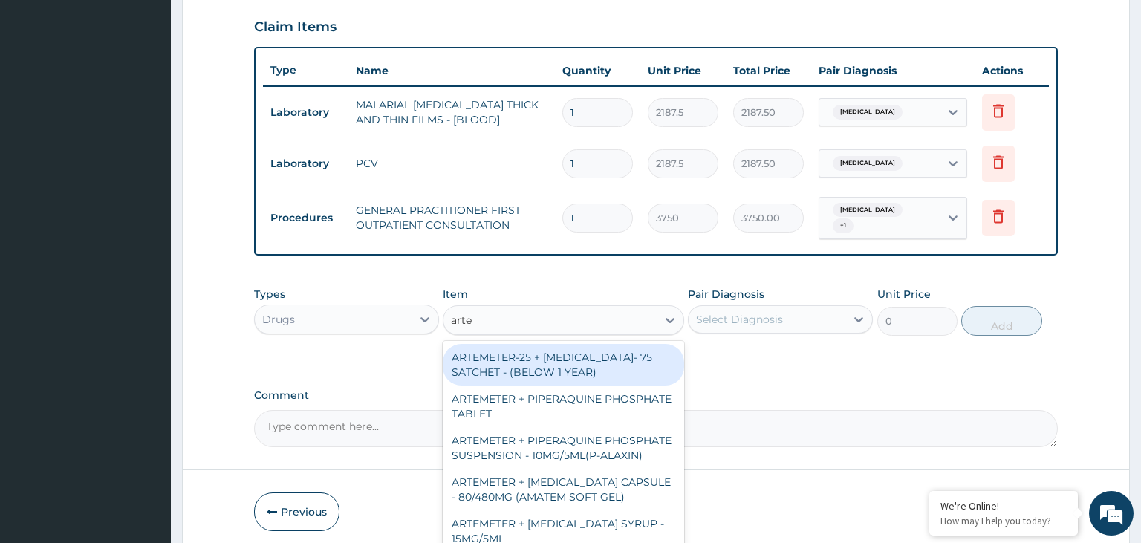
type input "artes"
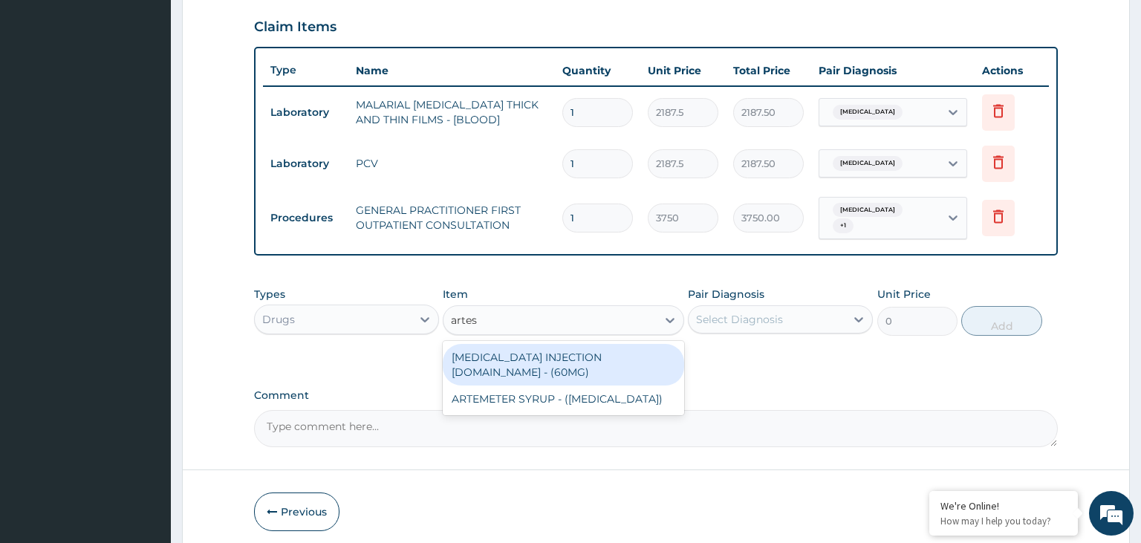
click at [544, 358] on div "ARTESUNATE INJECTION IV.IM - (60MG)" at bounding box center [563, 365] width 241 height 42
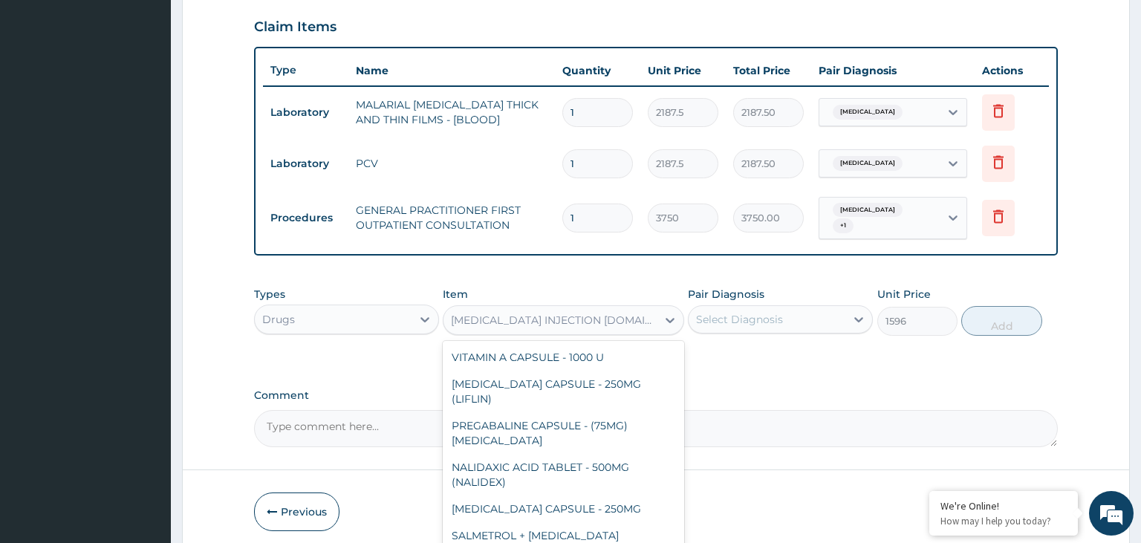
click at [554, 319] on div "ARTESUNATE INJECTION IV.IM - (60MG)" at bounding box center [549, 320] width 213 height 24
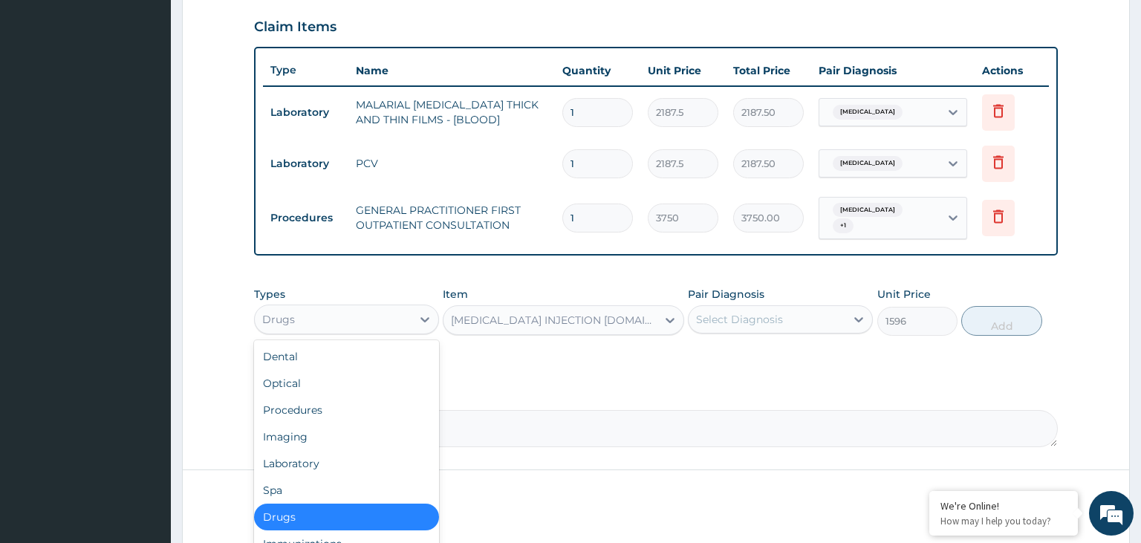
click at [360, 319] on div "Drugs" at bounding box center [333, 320] width 157 height 24
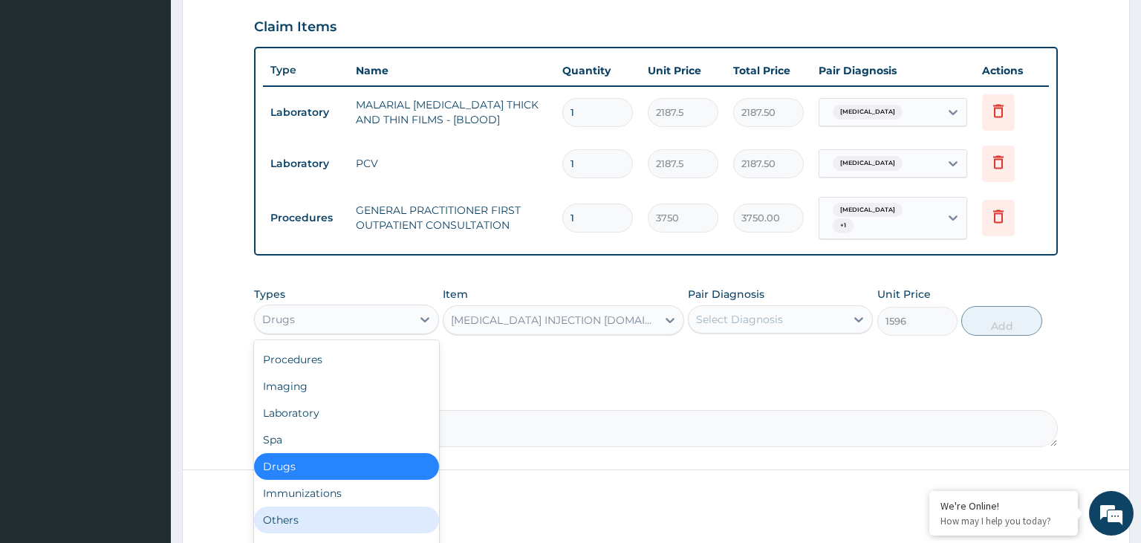
scroll to position [0, 0]
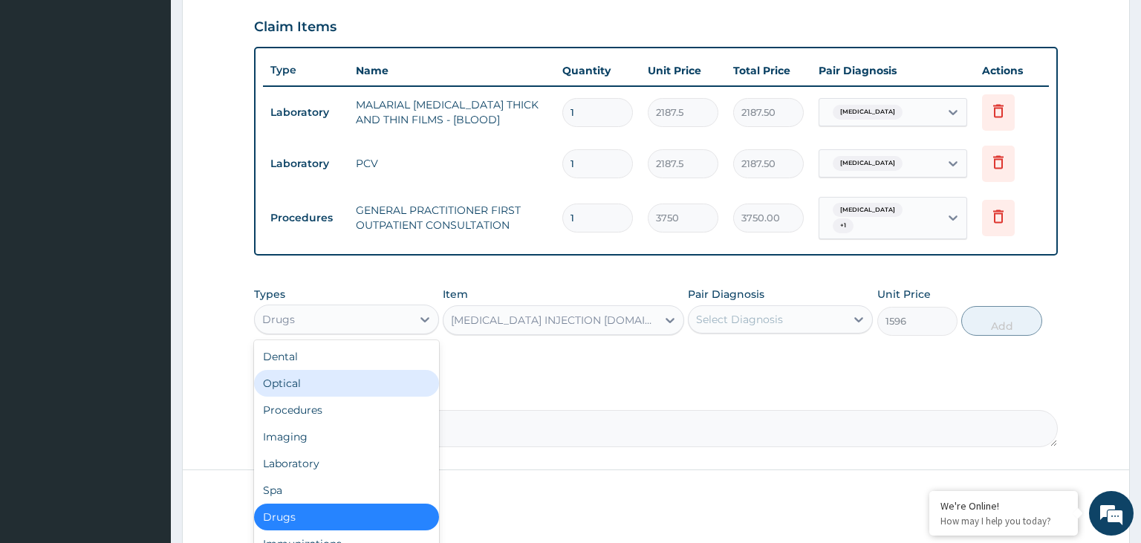
click at [313, 371] on div "Optical" at bounding box center [346, 383] width 185 height 27
type input "0"
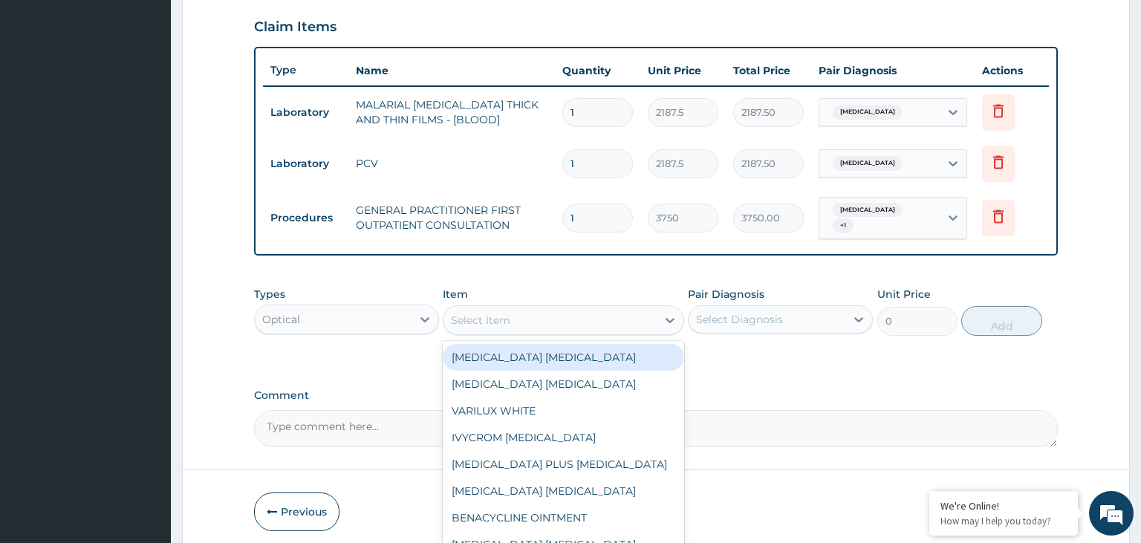
click at [607, 313] on div "Select Item" at bounding box center [549, 320] width 213 height 24
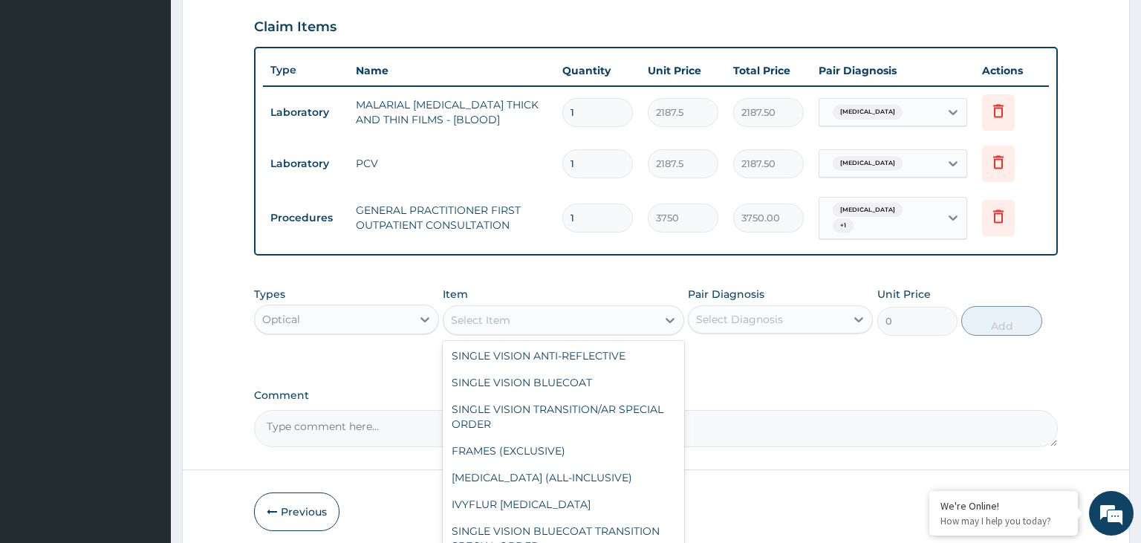
scroll to position [1123, 0]
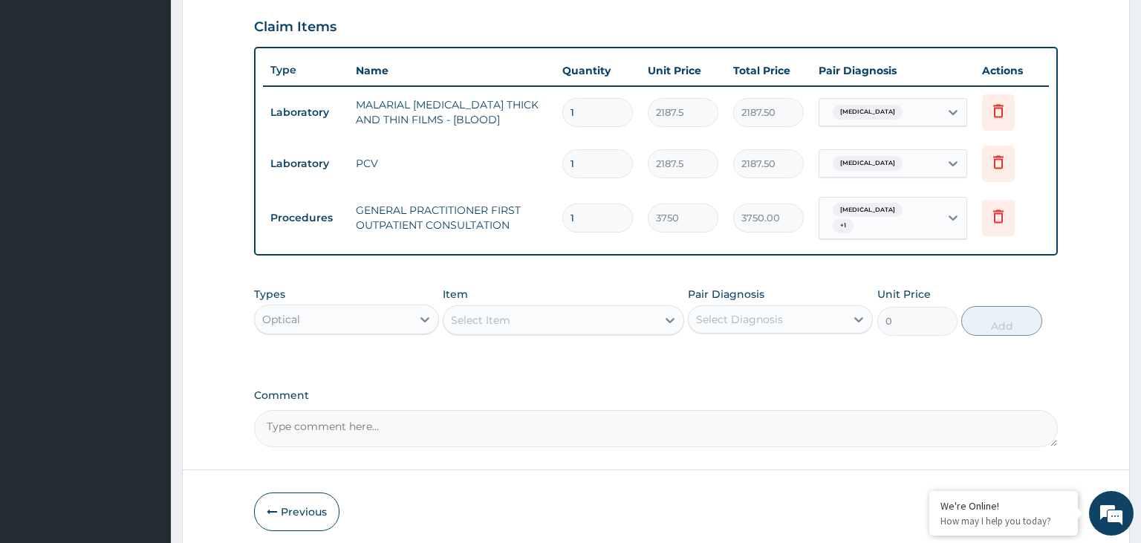
click at [419, 331] on div "Types Optical Item Select Item Pair Diagnosis Select Diagnosis Unit Price 0 Add" at bounding box center [656, 311] width 804 height 64
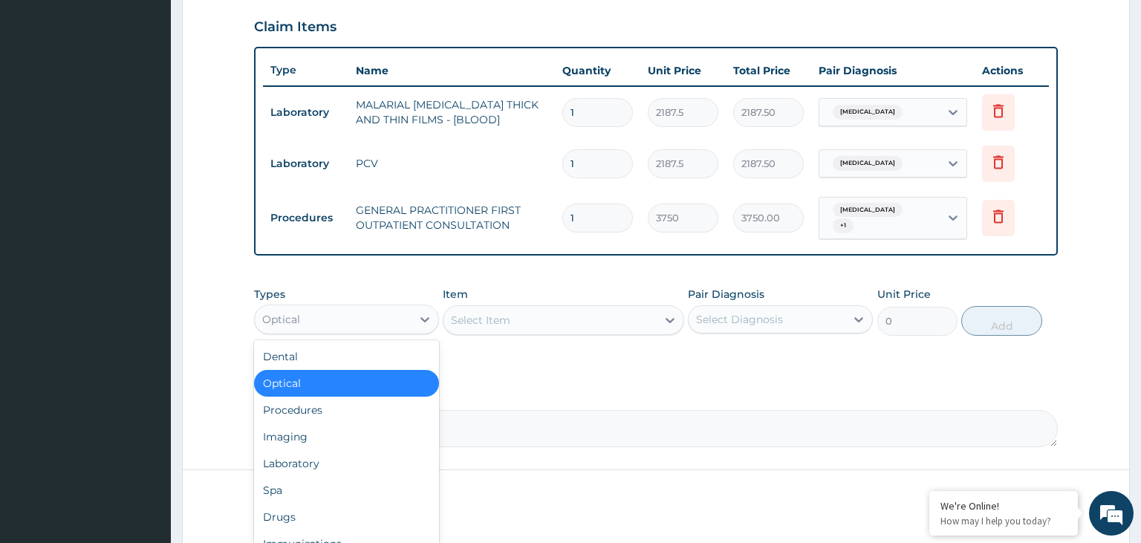
click at [403, 313] on div "Optical" at bounding box center [333, 320] width 157 height 24
click at [334, 348] on div "Dental" at bounding box center [346, 356] width 185 height 27
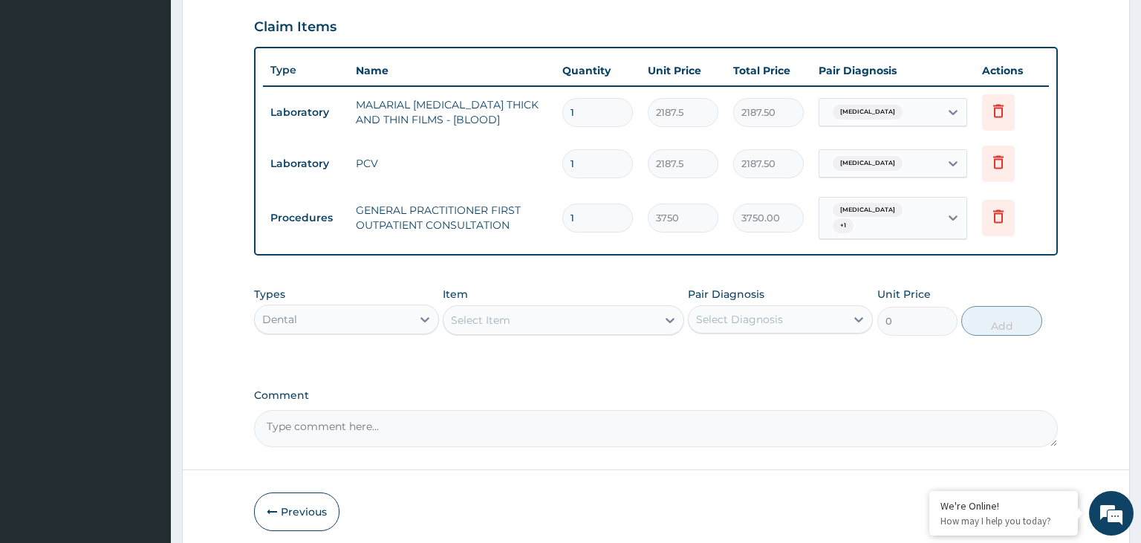
click at [600, 313] on div "Select Item" at bounding box center [549, 320] width 213 height 24
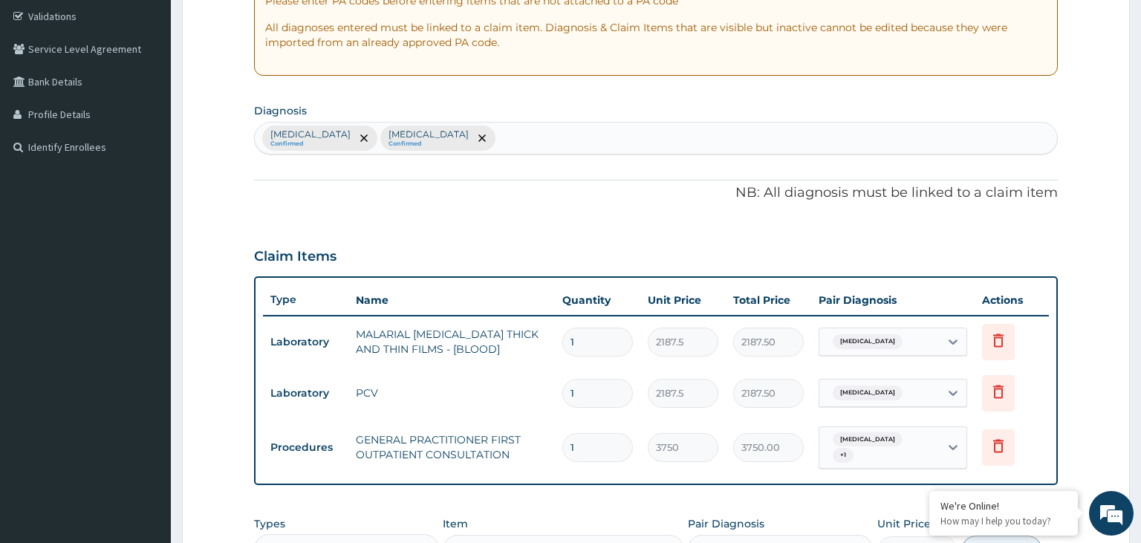
scroll to position [192, 0]
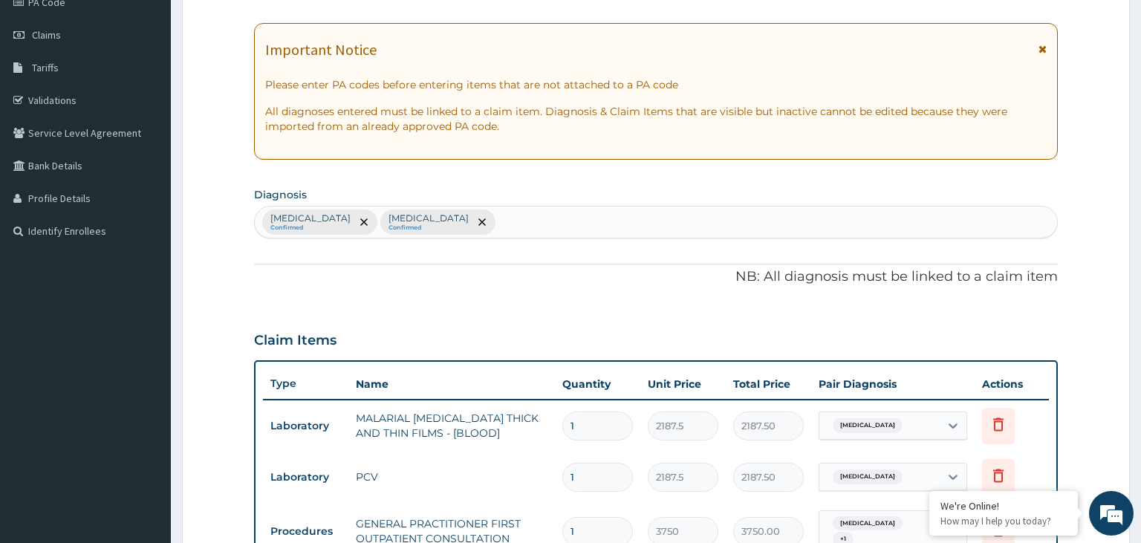
click at [446, 224] on div "Malaria Confirmed Anemia Confirmed" at bounding box center [656, 221] width 803 height 31
type input "sepsis"
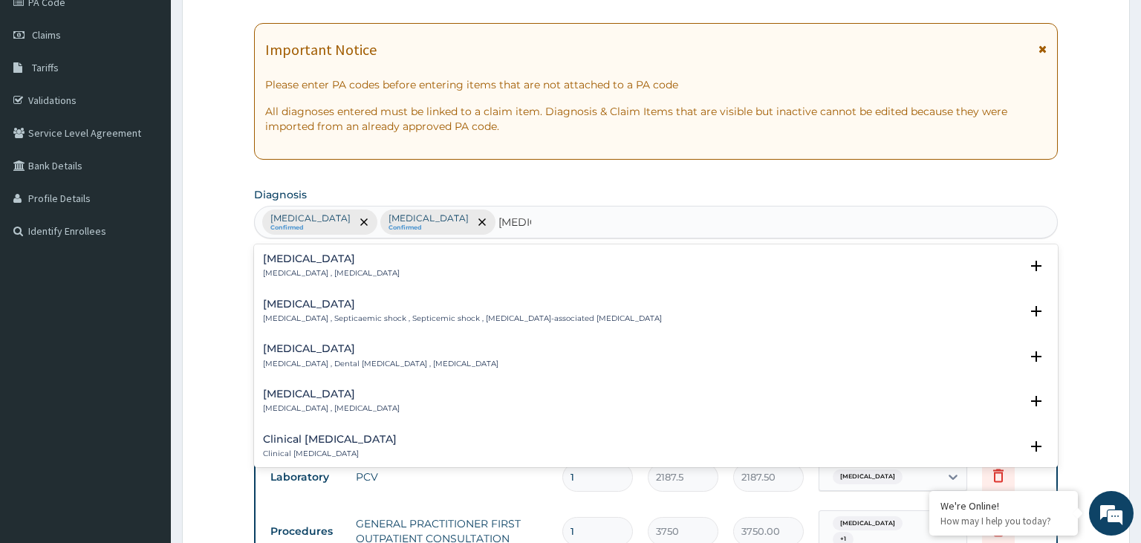
click at [321, 248] on div "Sepsis Systemic infection , Sepsis Select Status Query Query covers suspected (…" at bounding box center [656, 269] width 804 height 45
click at [299, 267] on div "Sepsis Systemic infection , Sepsis" at bounding box center [331, 266] width 137 height 26
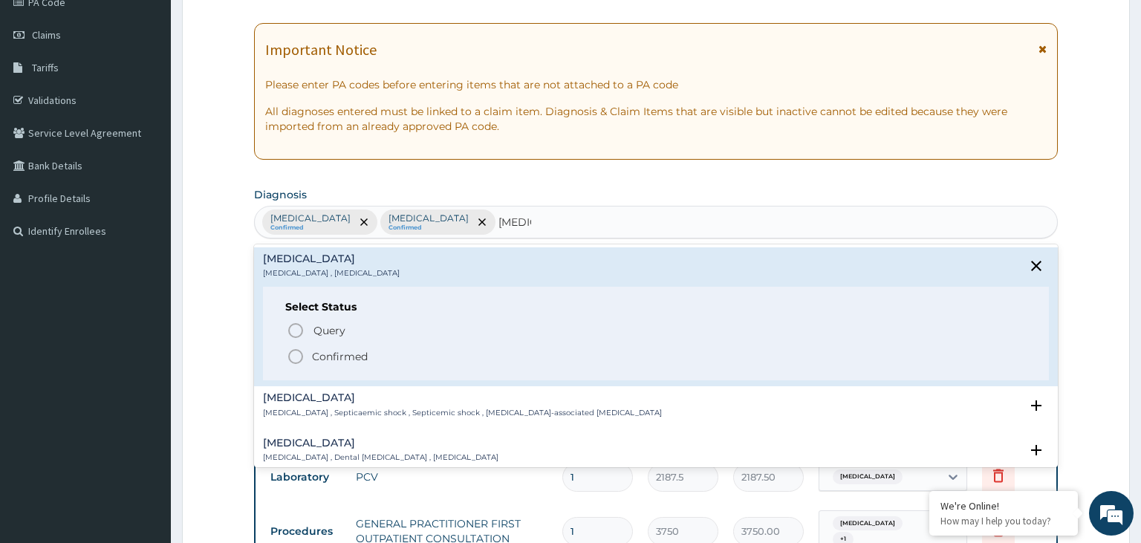
click at [338, 353] on p "Confirmed" at bounding box center [340, 356] width 56 height 15
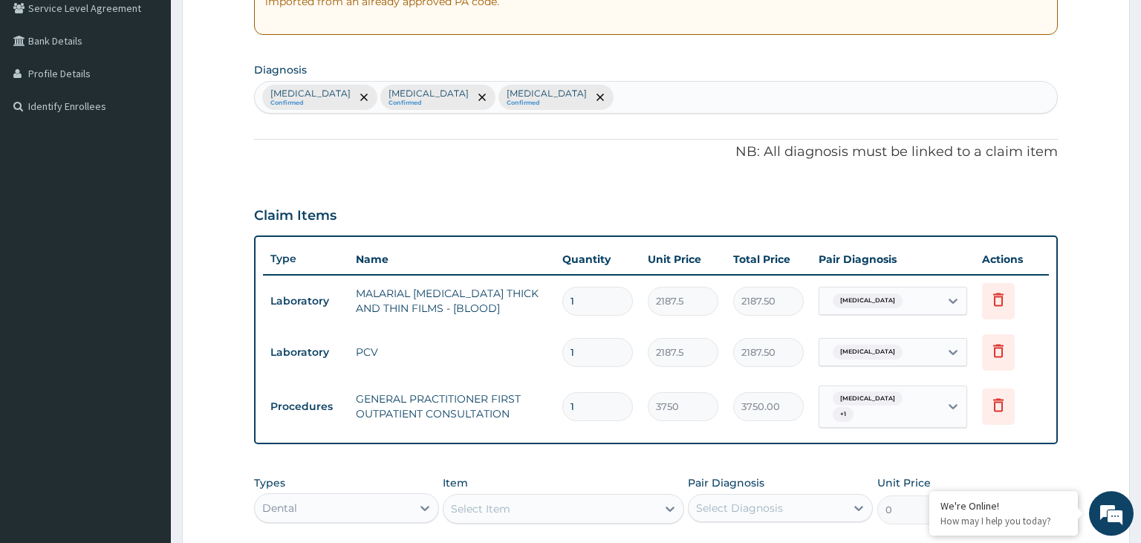
scroll to position [506, 0]
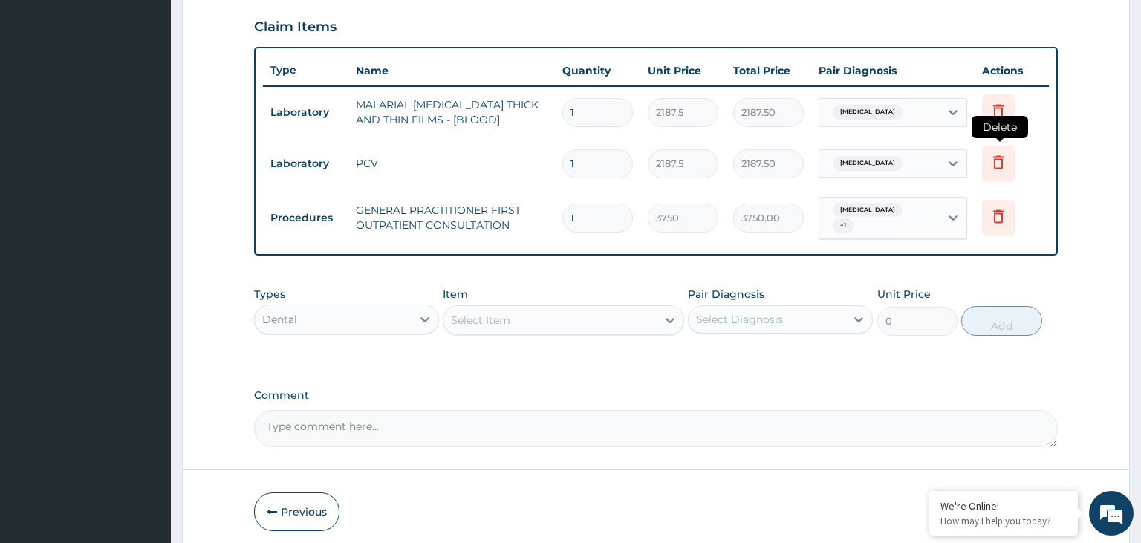
click at [997, 163] on icon at bounding box center [998, 162] width 18 height 18
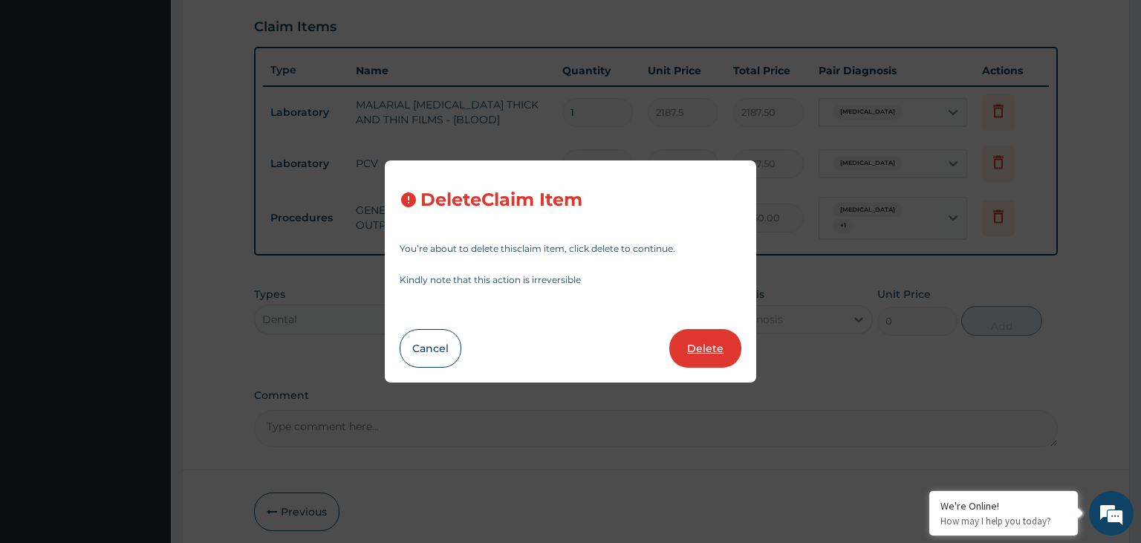
click at [704, 349] on button "Delete" at bounding box center [705, 348] width 72 height 39
type input "3750"
type input "3750.00"
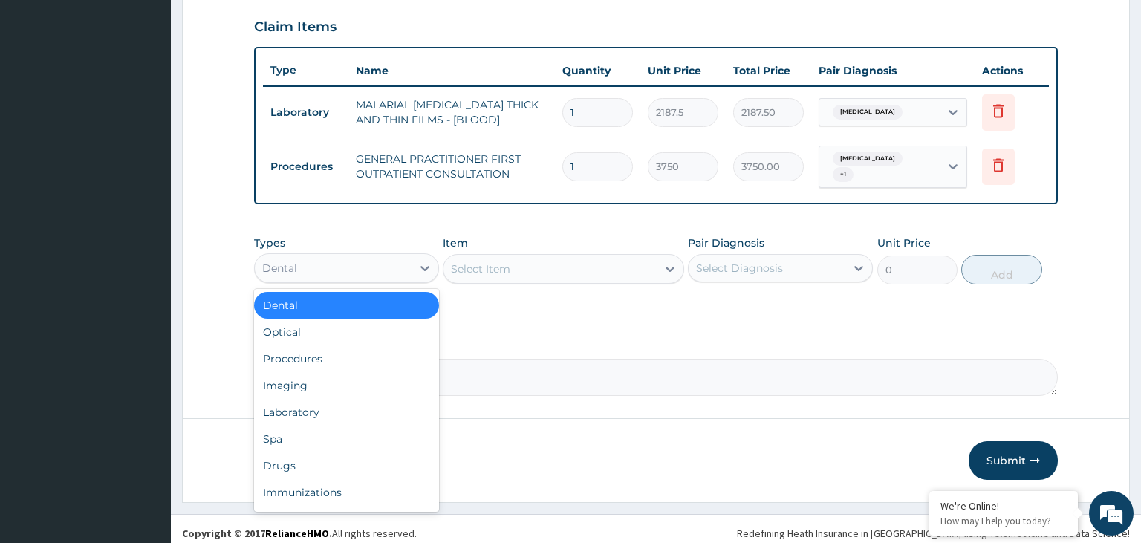
click at [368, 256] on div "Dental" at bounding box center [333, 268] width 157 height 24
click at [313, 406] on div "Laboratory" at bounding box center [346, 412] width 185 height 27
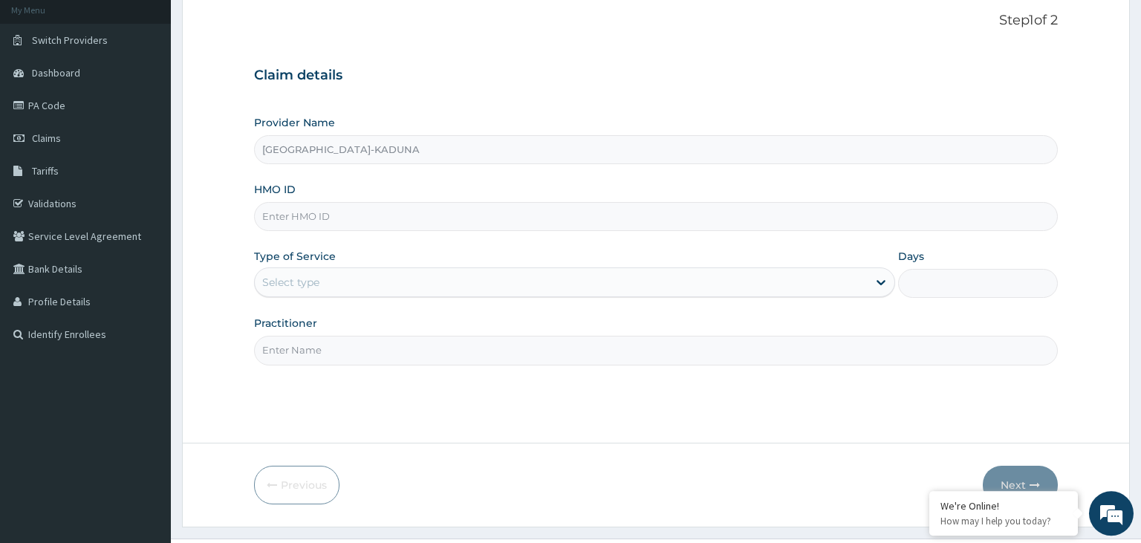
scroll to position [122, 0]
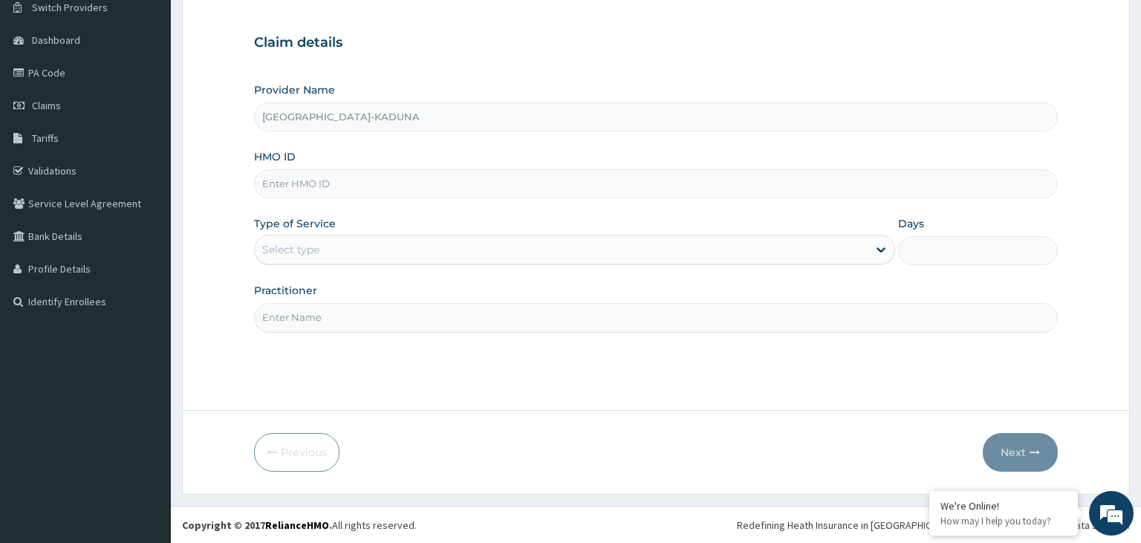
paste input "CYU/10406/A"
click at [287, 189] on input "CYU/10406/A" at bounding box center [656, 183] width 804 height 29
type input "CYU/10406/A"
click at [562, 254] on div "Select type" at bounding box center [561, 250] width 613 height 24
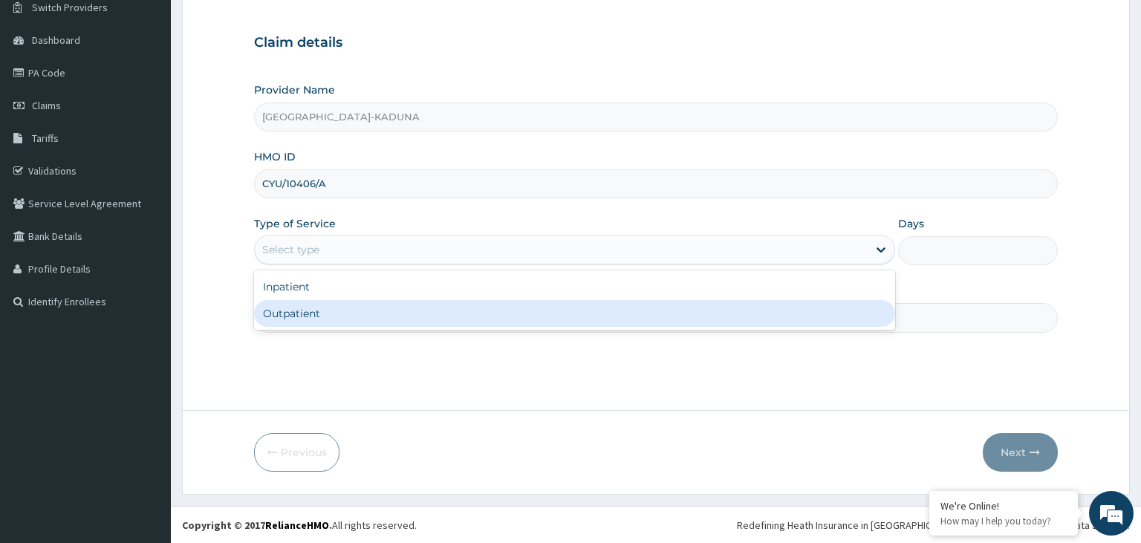
click at [473, 306] on div "Outpatient" at bounding box center [574, 313] width 641 height 27
type input "1"
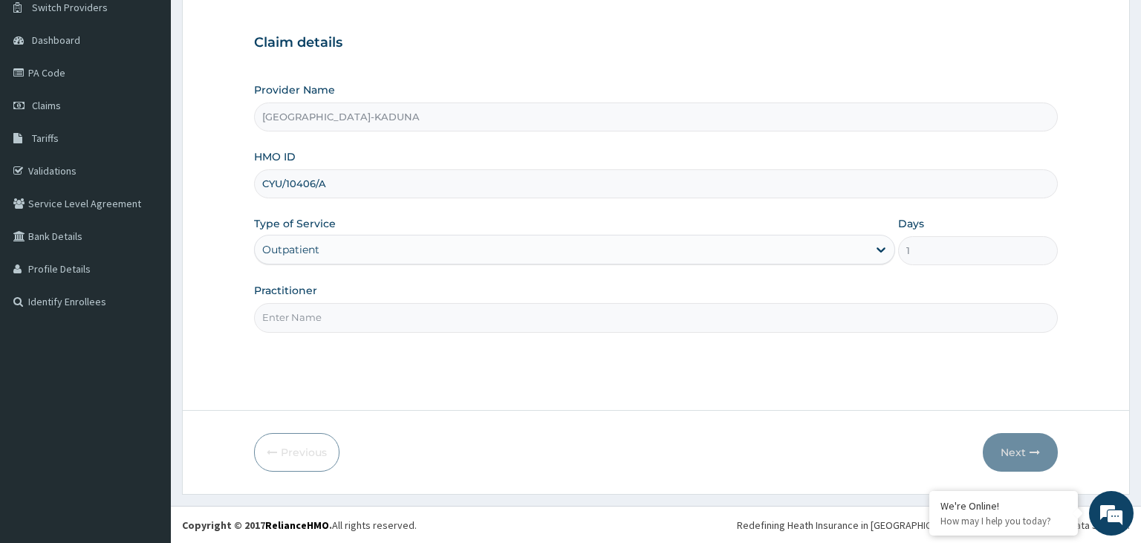
click at [473, 307] on input "Practitioner" at bounding box center [656, 317] width 804 height 29
type input "gp"
click at [1033, 443] on button "Next" at bounding box center [1020, 452] width 75 height 39
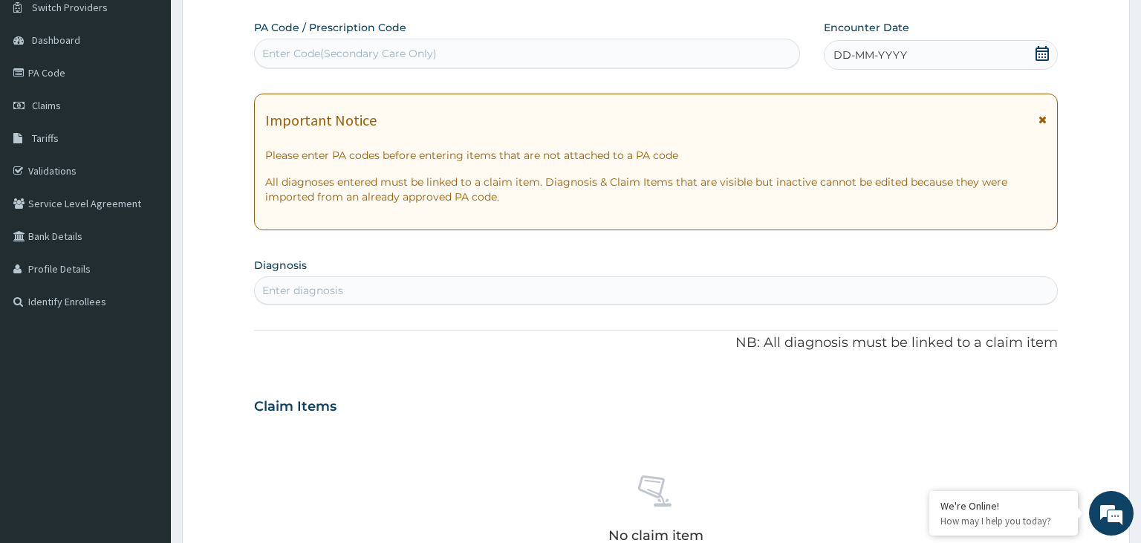
click at [1047, 56] on icon at bounding box center [1042, 53] width 15 height 15
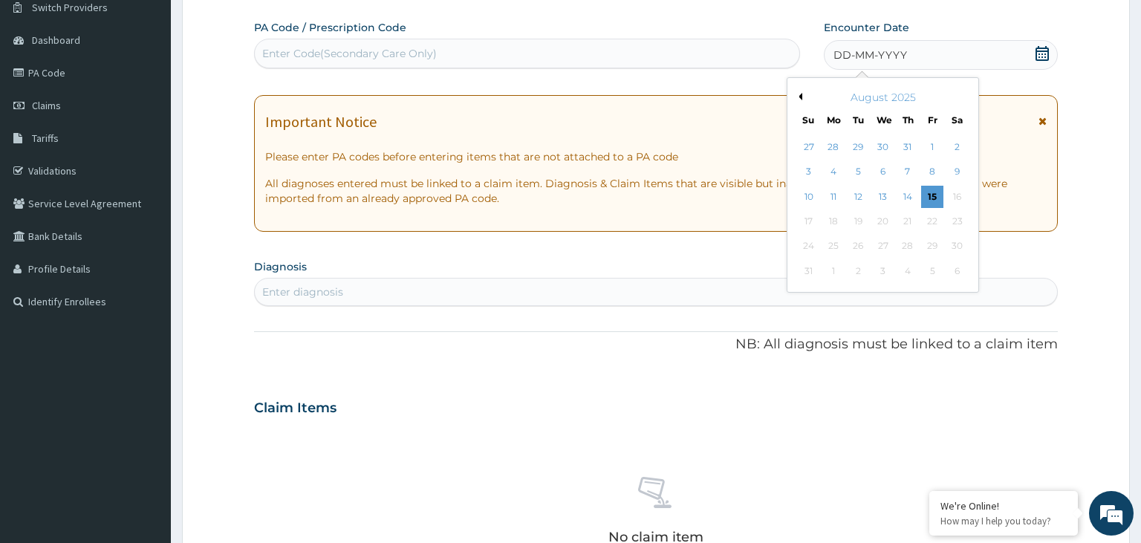
drag, startPoint x: 856, startPoint y: 201, endPoint x: 619, endPoint y: 202, distance: 237.0
click at [856, 202] on div "12" at bounding box center [858, 197] width 22 height 22
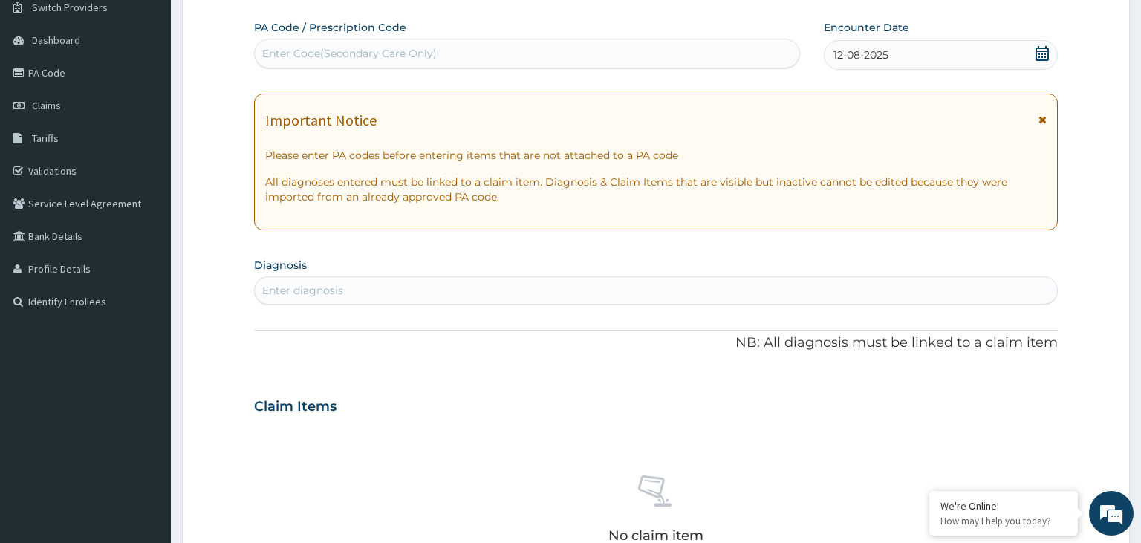
click at [416, 299] on div "Enter diagnosis" at bounding box center [656, 291] width 803 height 24
type input "malaria"
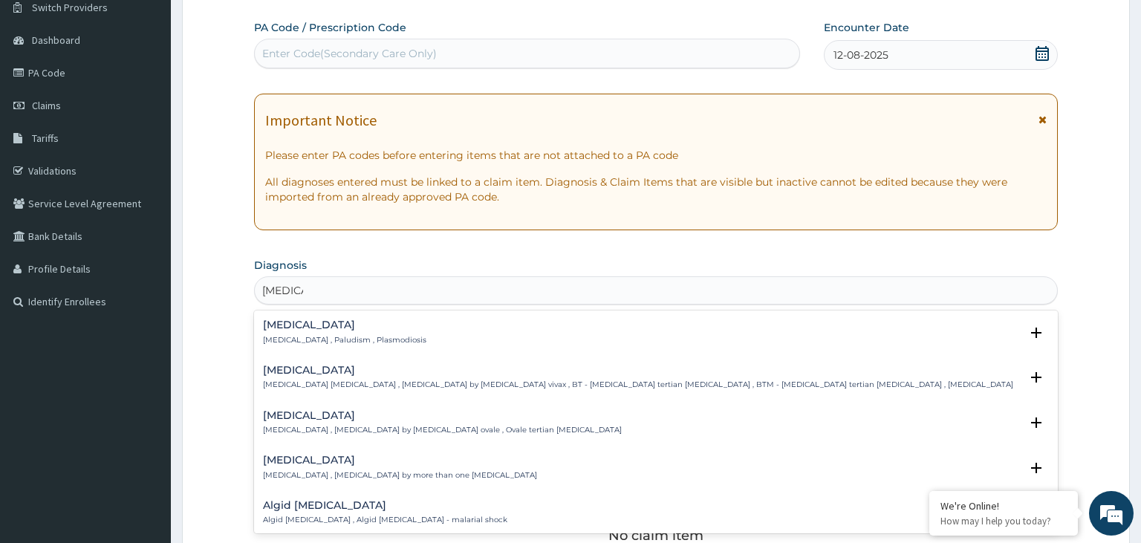
click at [307, 321] on h4 "Malaria" at bounding box center [344, 324] width 163 height 11
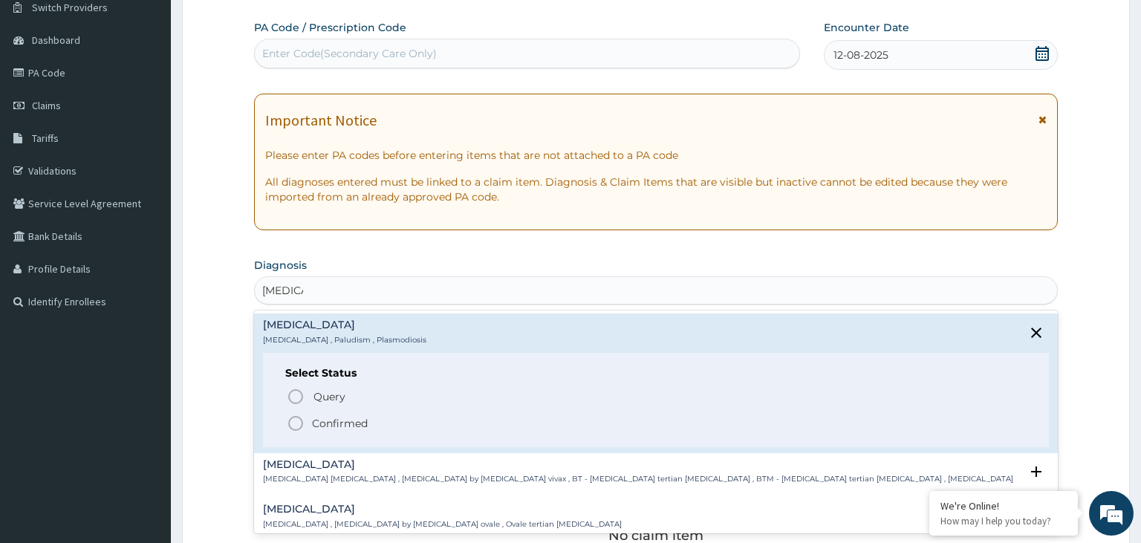
click at [352, 424] on p "Confirmed" at bounding box center [340, 423] width 56 height 15
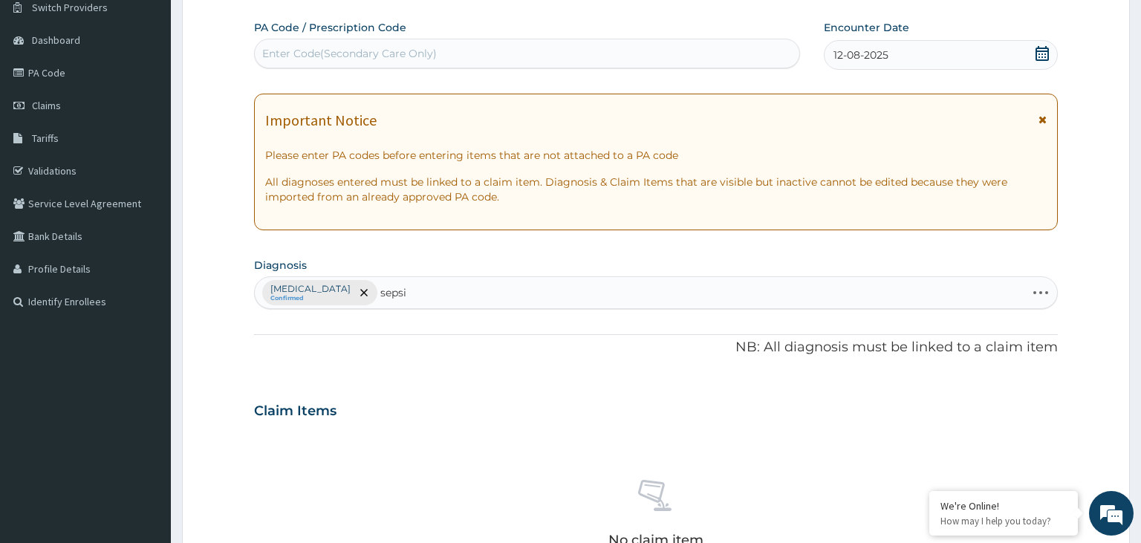
type input "sepsis"
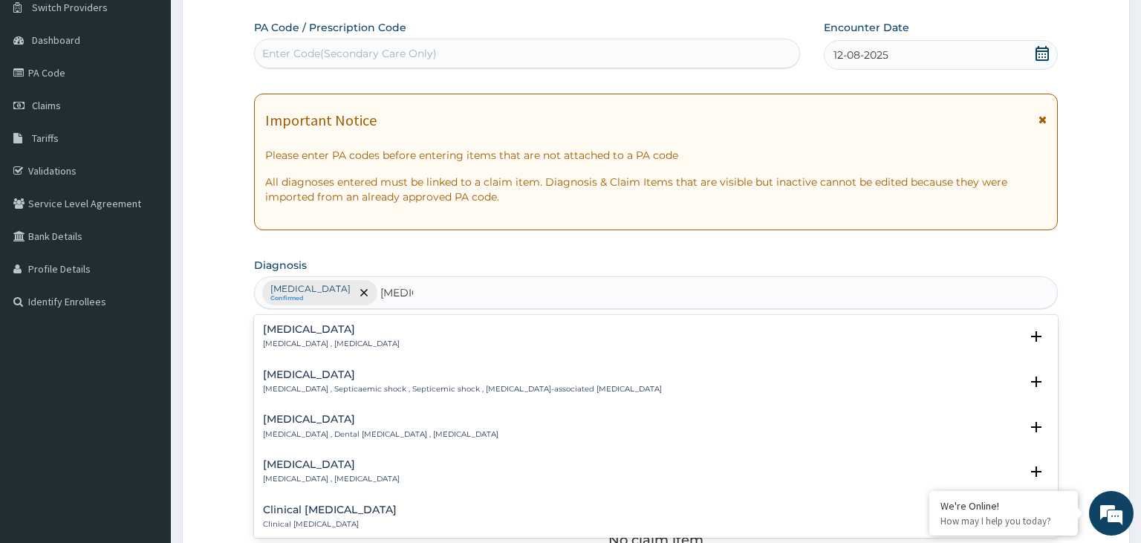
click at [314, 334] on h4 "Sepsis" at bounding box center [331, 329] width 137 height 11
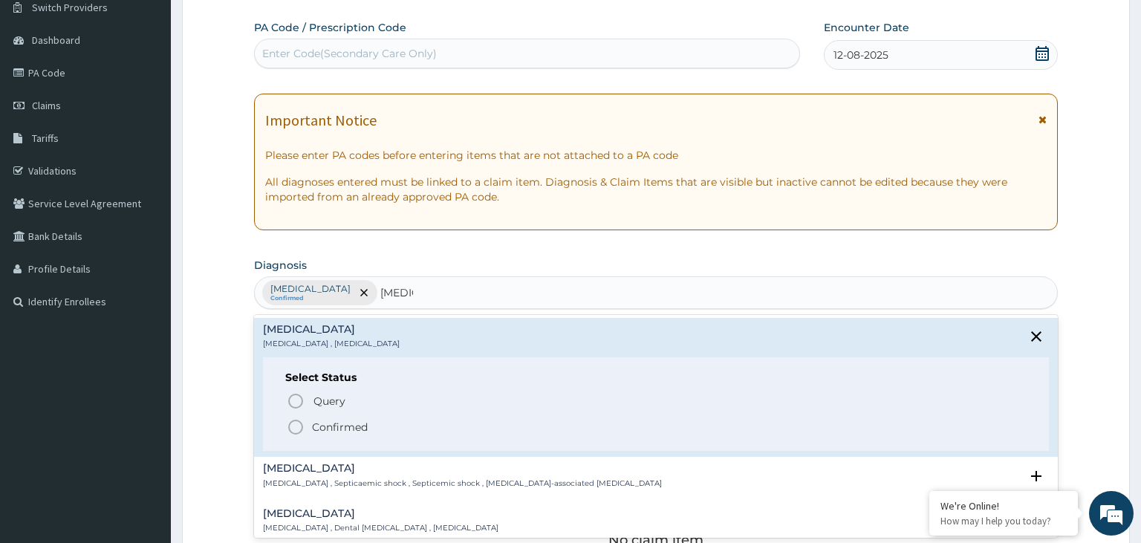
click at [334, 420] on p "Confirmed" at bounding box center [340, 427] width 56 height 15
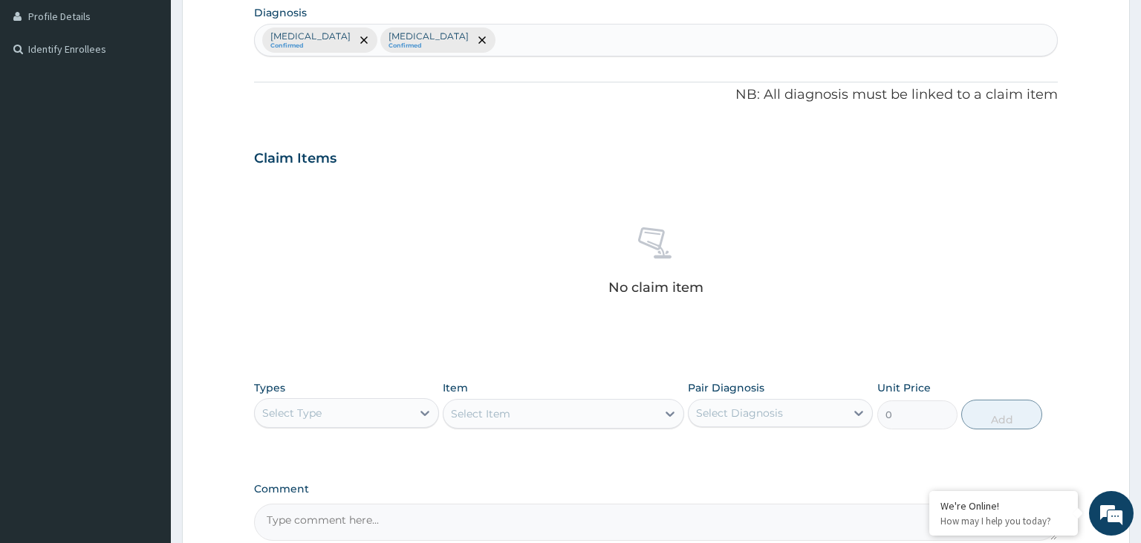
scroll to position [435, 0]
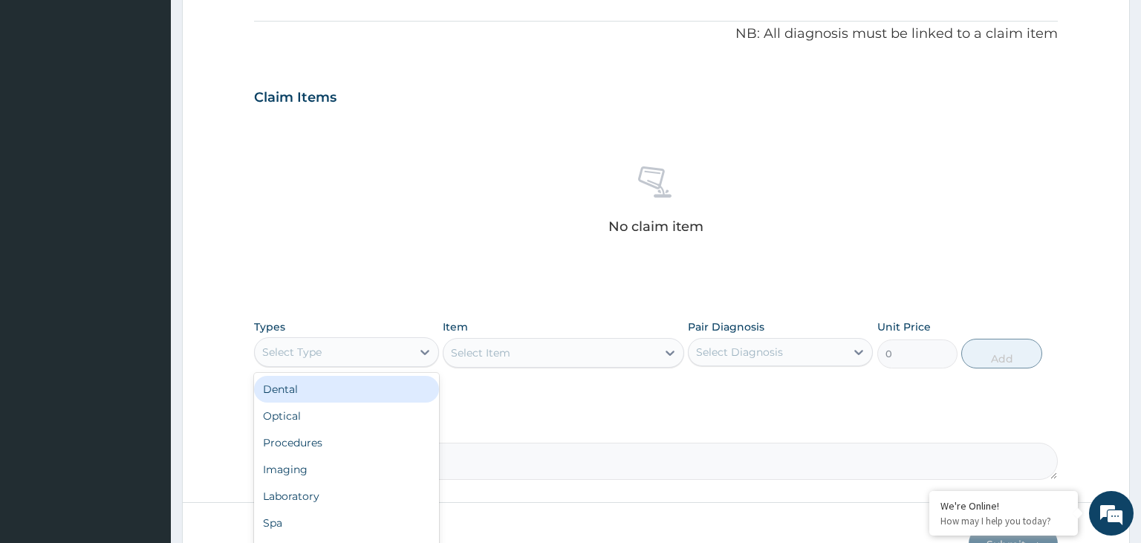
click at [399, 349] on div "Select Type" at bounding box center [333, 352] width 157 height 24
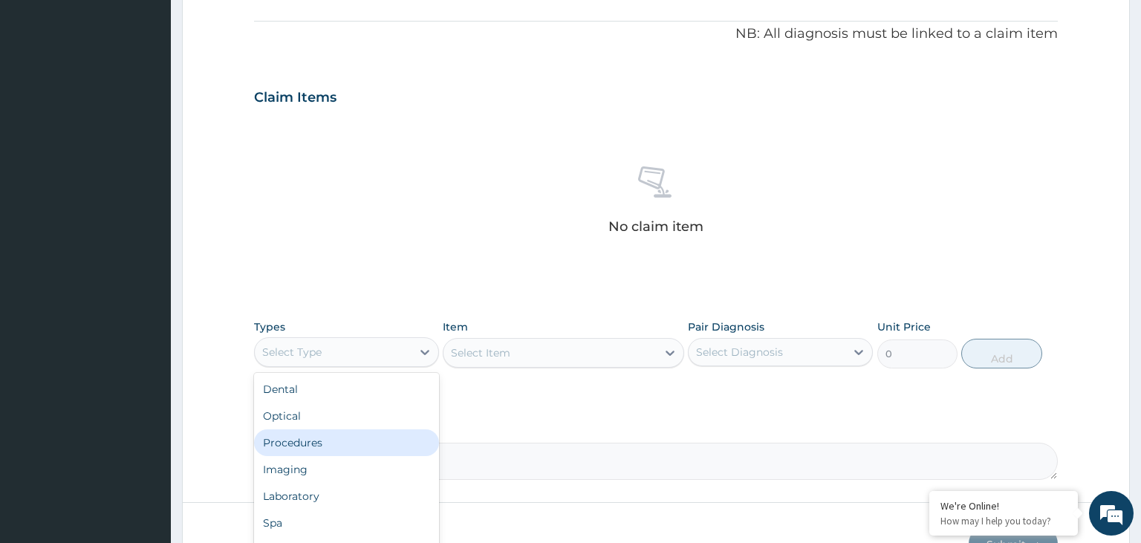
drag, startPoint x: 360, startPoint y: 457, endPoint x: 361, endPoint y: 443, distance: 13.4
click at [361, 443] on div "Dental Optical Procedures Imaging Laboratory Spa Drugs Immunizations Others Gym" at bounding box center [346, 484] width 185 height 223
click at [379, 437] on div "Procedures" at bounding box center [346, 442] width 185 height 27
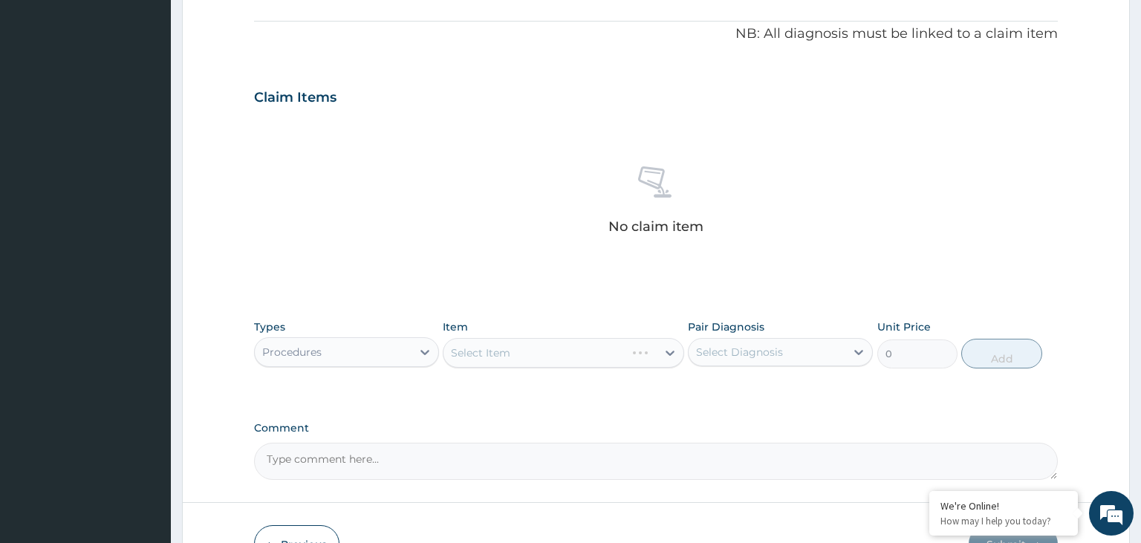
click at [578, 357] on div "Select Item" at bounding box center [563, 353] width 241 height 30
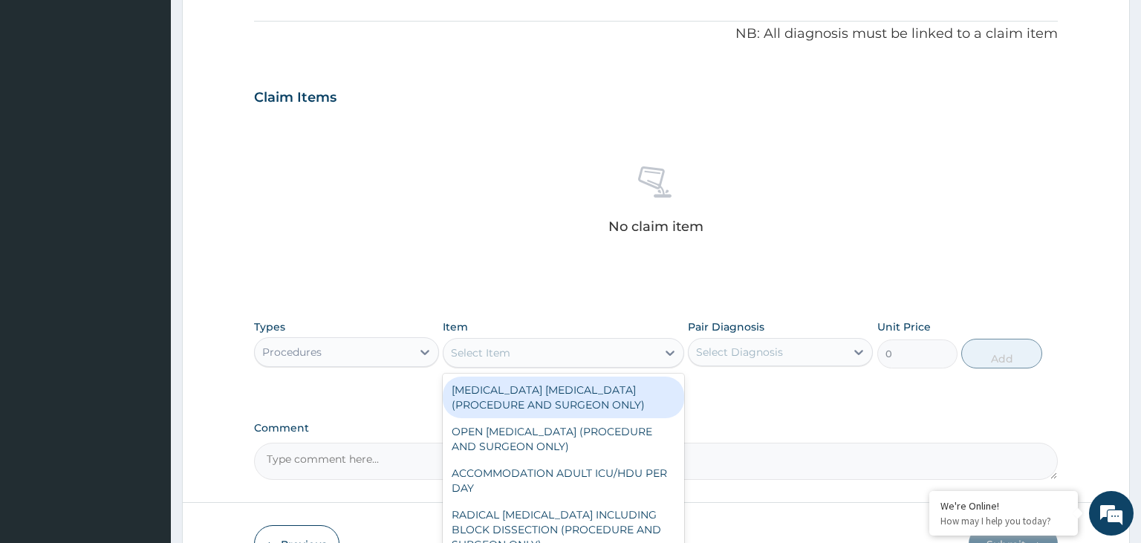
click at [578, 357] on div "Select Item" at bounding box center [549, 353] width 213 height 24
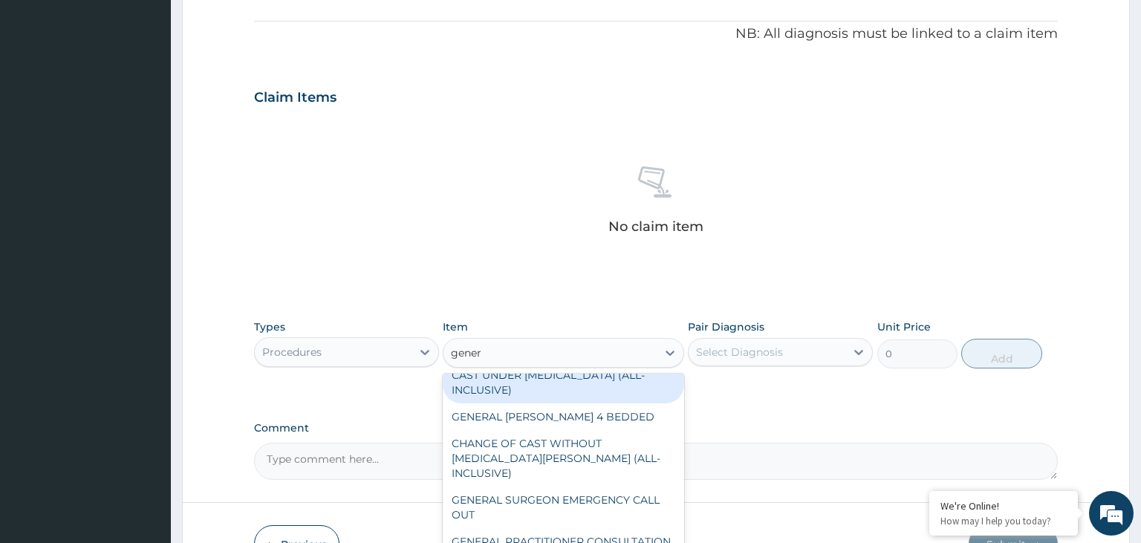
scroll to position [149, 0]
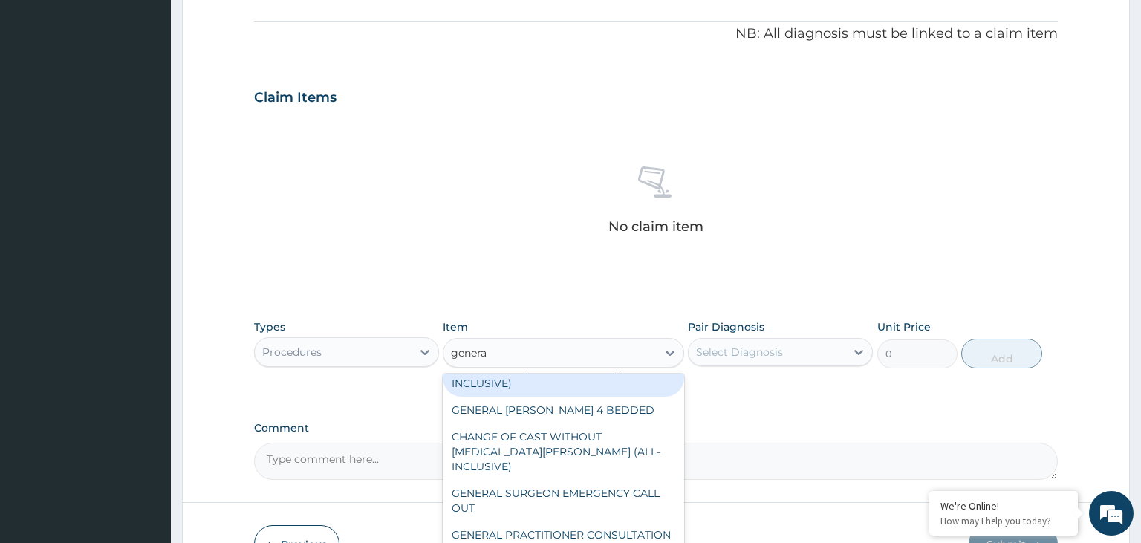
type input "general"
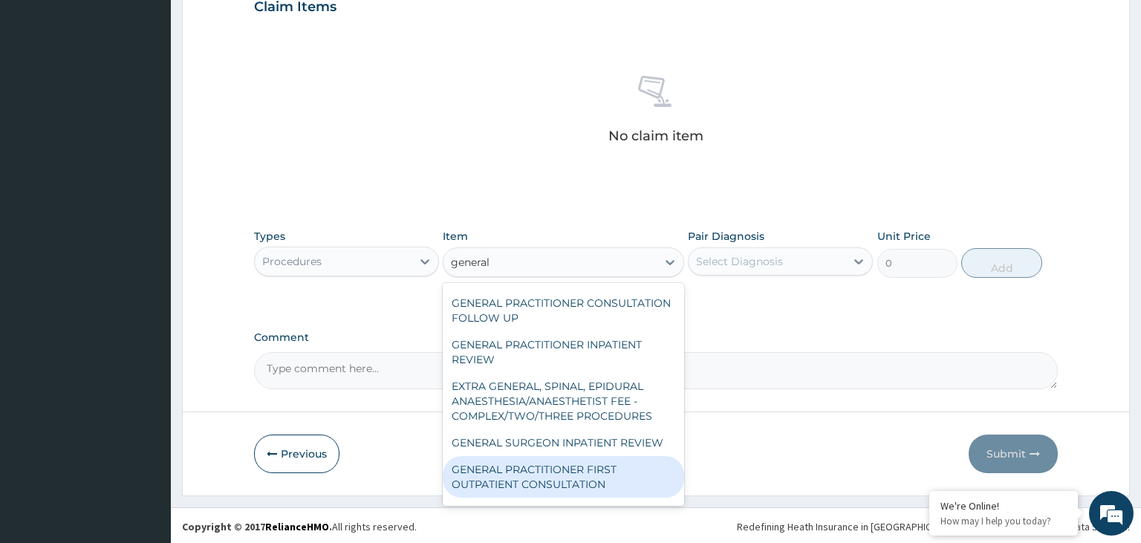
scroll to position [299, 0]
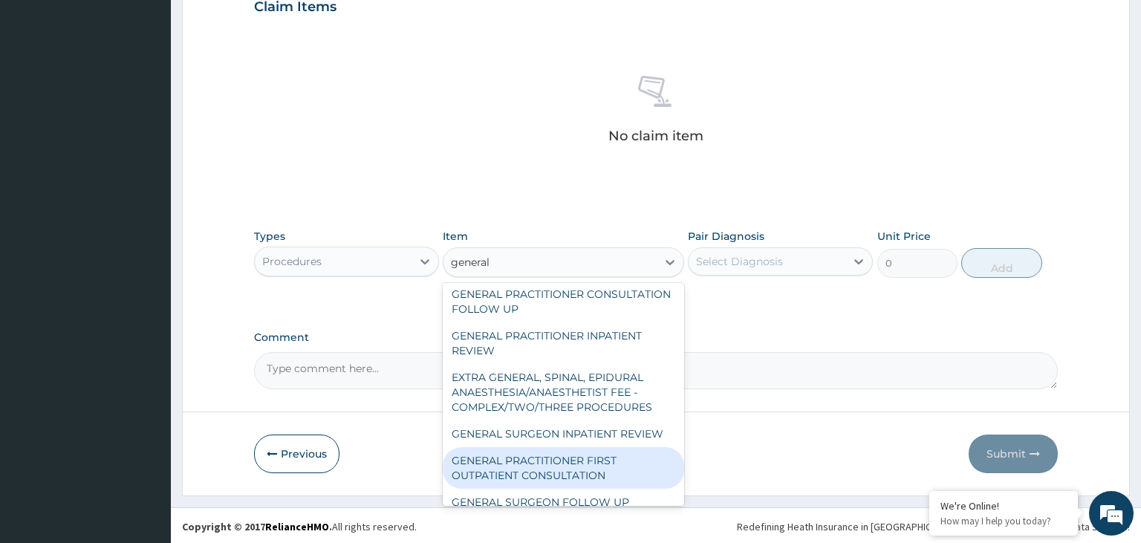
click at [565, 456] on div "GENERAL PRACTITIONER FIRST OUTPATIENT CONSULTATION" at bounding box center [563, 468] width 241 height 42
type input "3750"
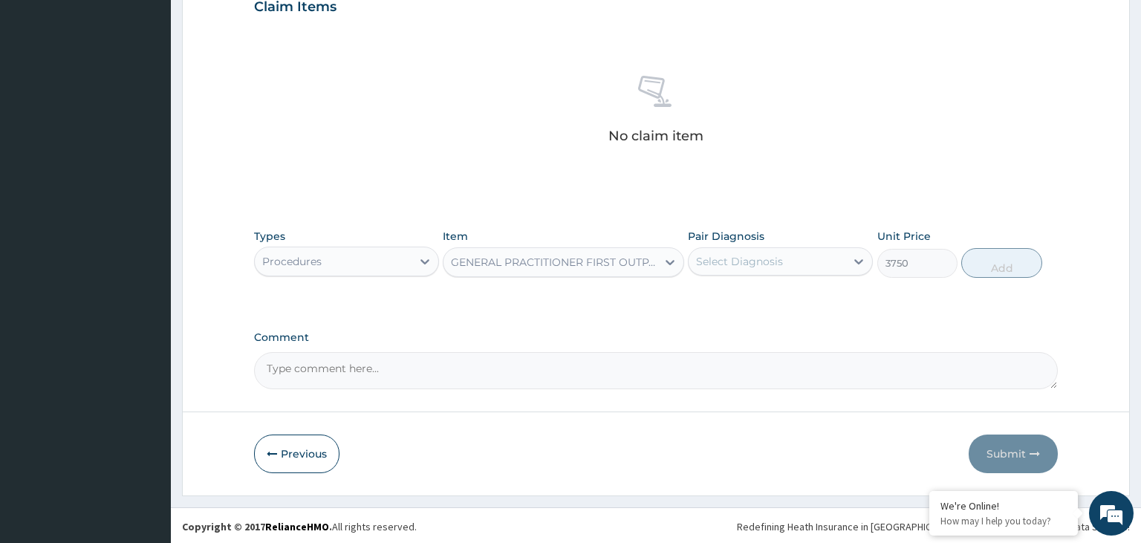
click at [762, 252] on div "Select Diagnosis" at bounding box center [767, 262] width 157 height 24
click at [741, 308] on div "Malaria" at bounding box center [780, 299] width 185 height 30
checkbox input "true"
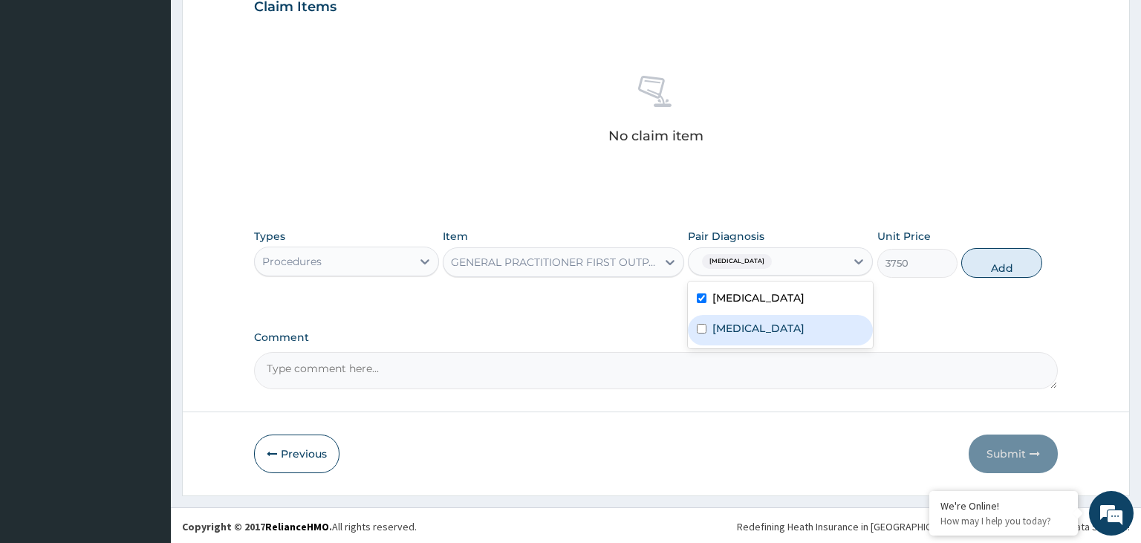
click at [735, 331] on label "Sepsis" at bounding box center [758, 328] width 92 height 15
checkbox input "true"
click at [991, 261] on button "Add" at bounding box center [1001, 263] width 80 height 30
type input "0"
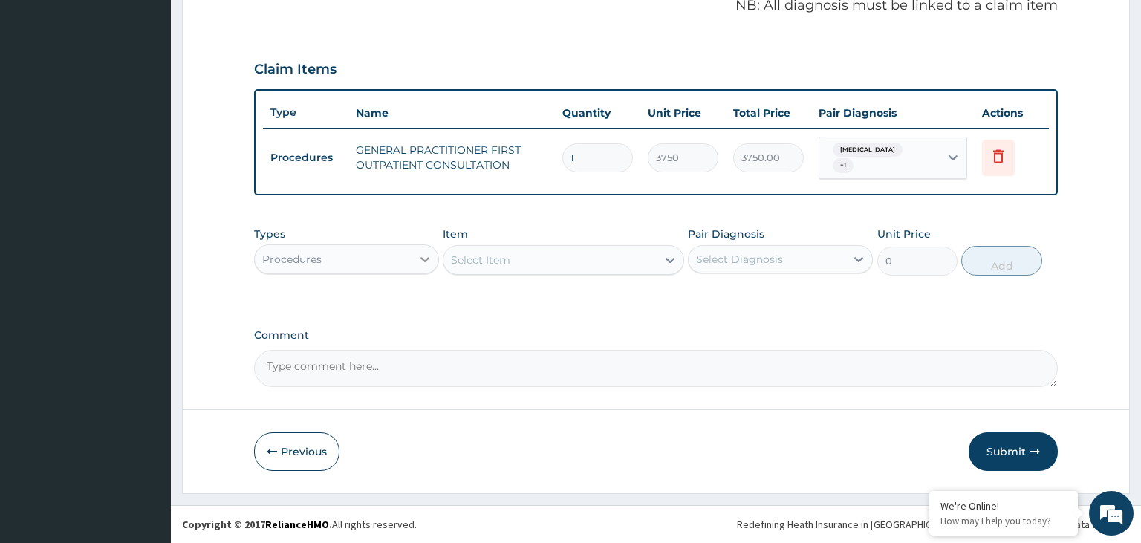
scroll to position [455, 0]
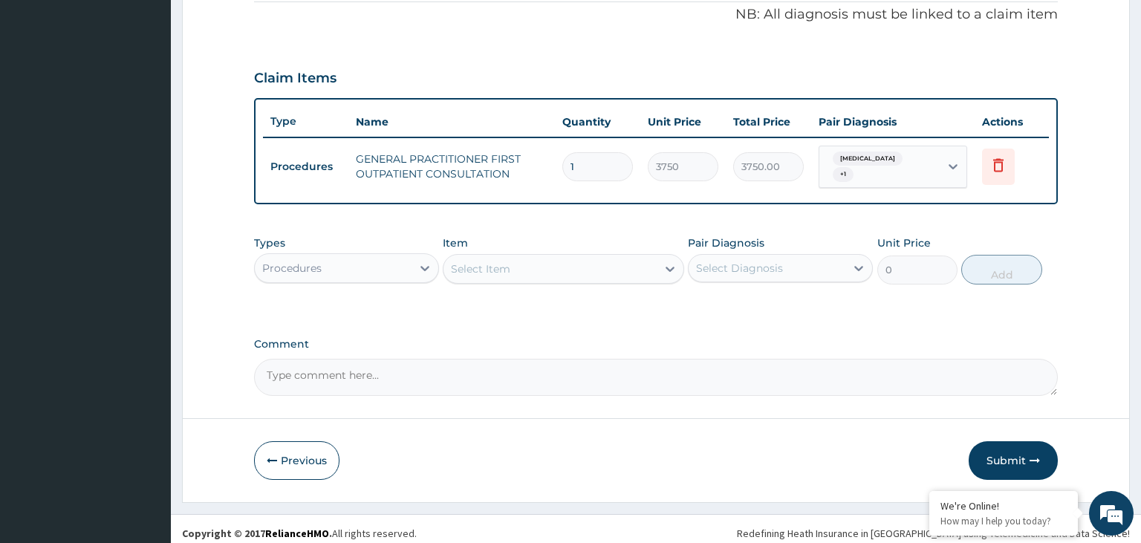
click at [447, 257] on div "Select Item" at bounding box center [549, 269] width 213 height 24
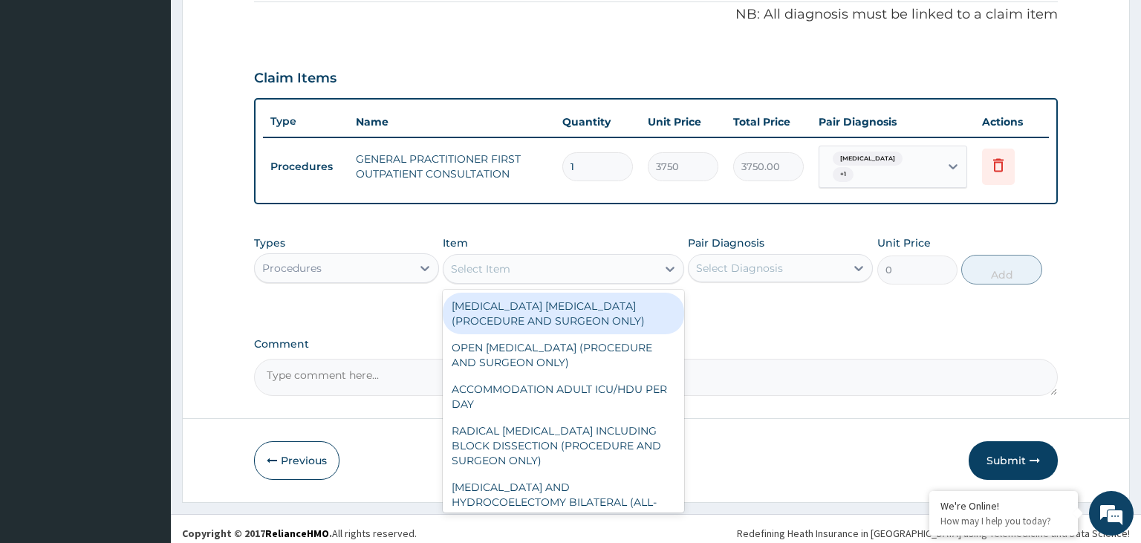
drag, startPoint x: 409, startPoint y: 260, endPoint x: 408, endPoint y: 269, distance: 8.9
click at [408, 260] on div "Procedures" at bounding box center [333, 268] width 157 height 24
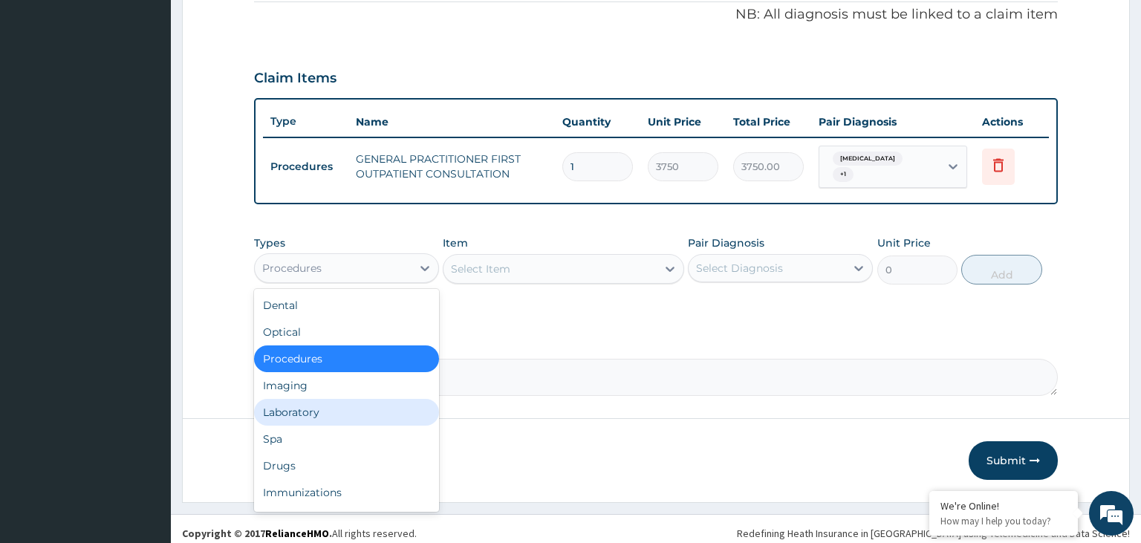
click at [319, 409] on div "Laboratory" at bounding box center [346, 412] width 185 height 27
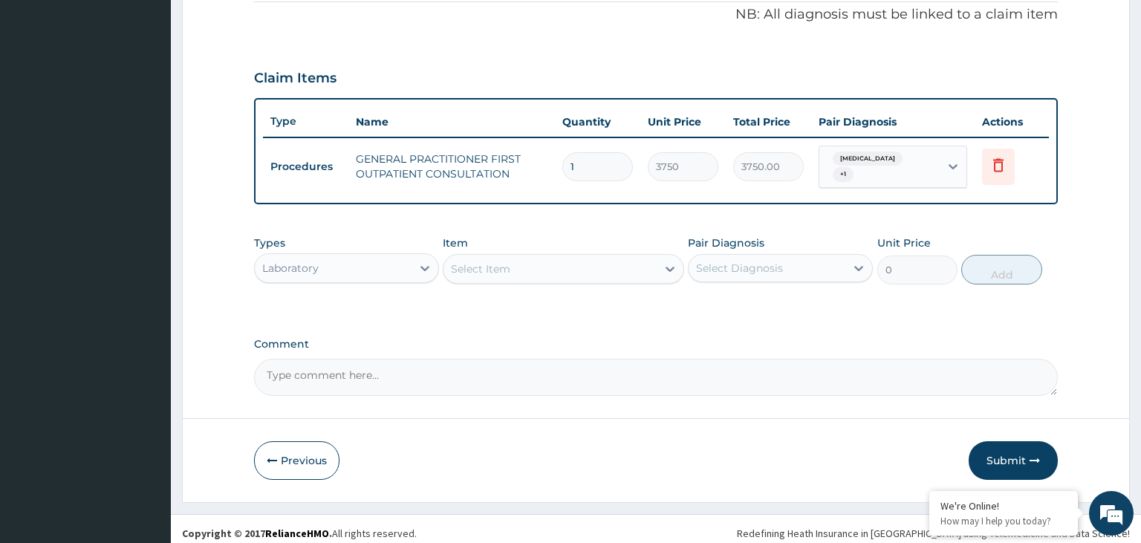
click at [557, 261] on div "Select Item" at bounding box center [549, 269] width 213 height 24
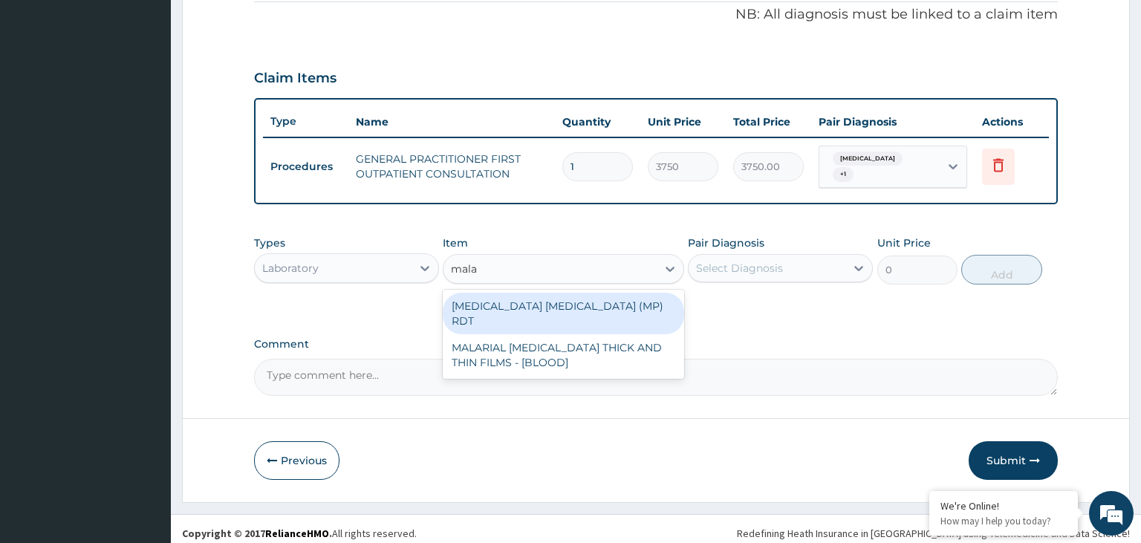
type input "malar"
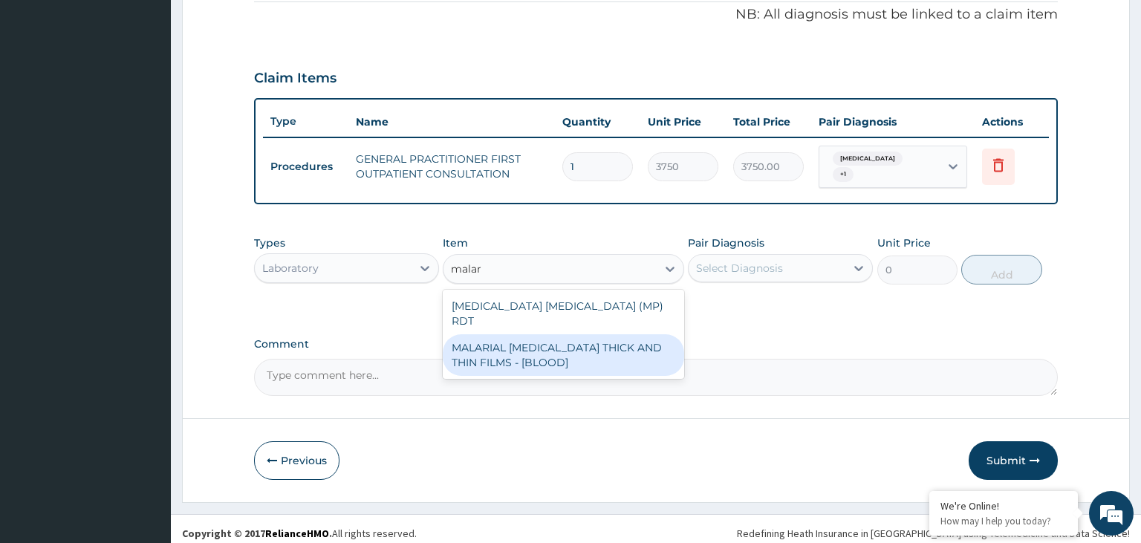
click at [574, 334] on div "MALARIAL PARASITE THICK AND THIN FILMS - [BLOOD]" at bounding box center [563, 355] width 241 height 42
type input "2187.5"
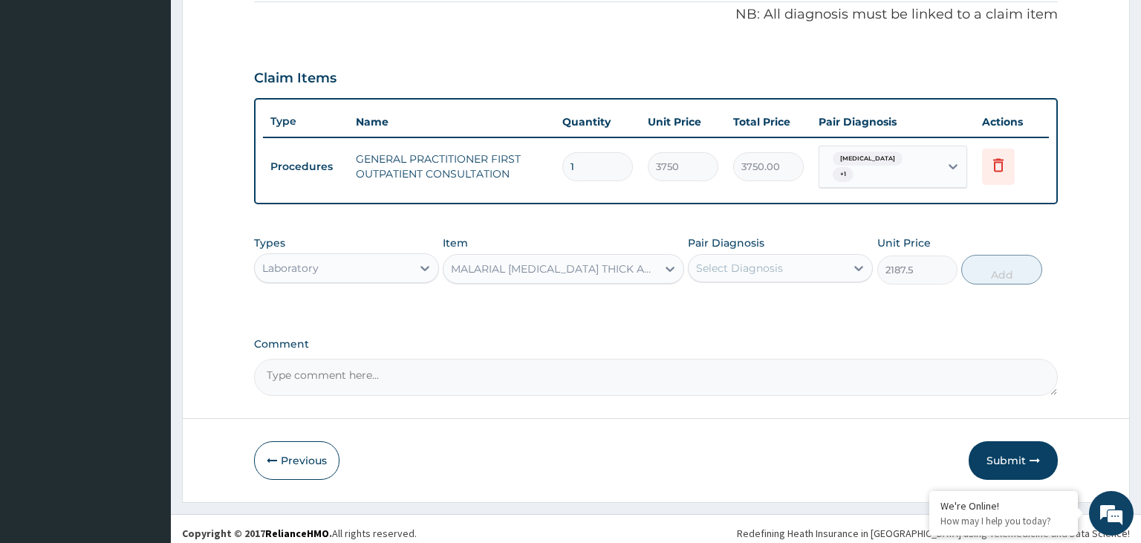
click at [800, 266] on div "Select Diagnosis" at bounding box center [767, 268] width 157 height 24
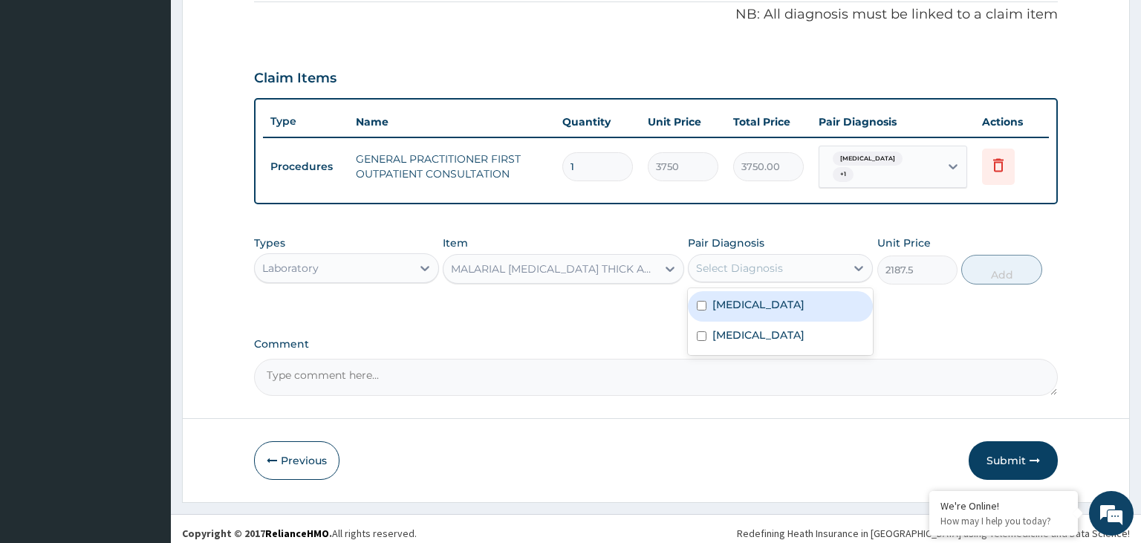
click at [743, 301] on label "Malaria" at bounding box center [758, 304] width 92 height 15
checkbox input "true"
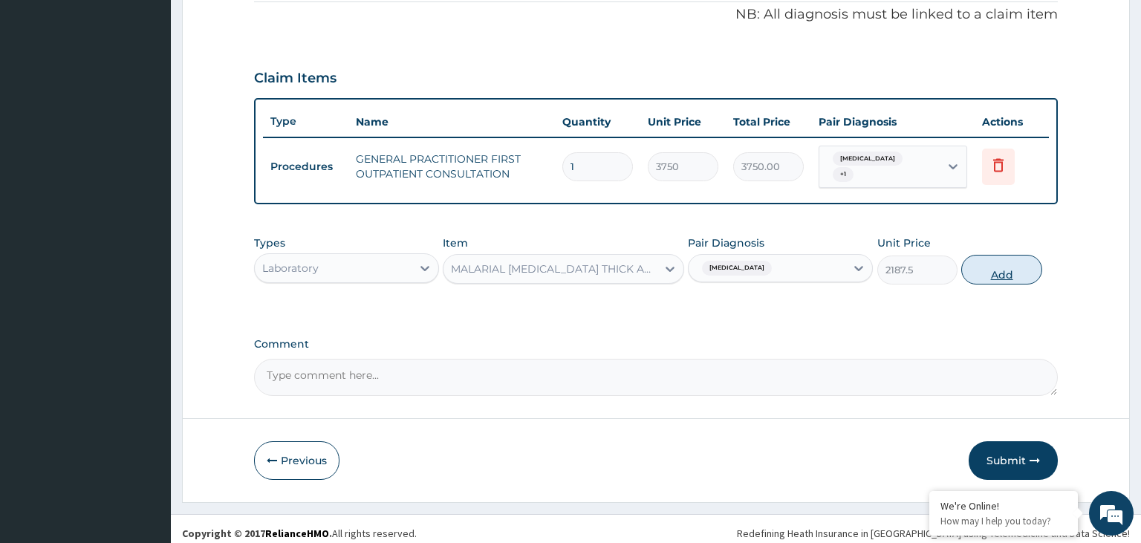
click at [1015, 259] on button "Add" at bounding box center [1001, 270] width 80 height 30
type input "0"
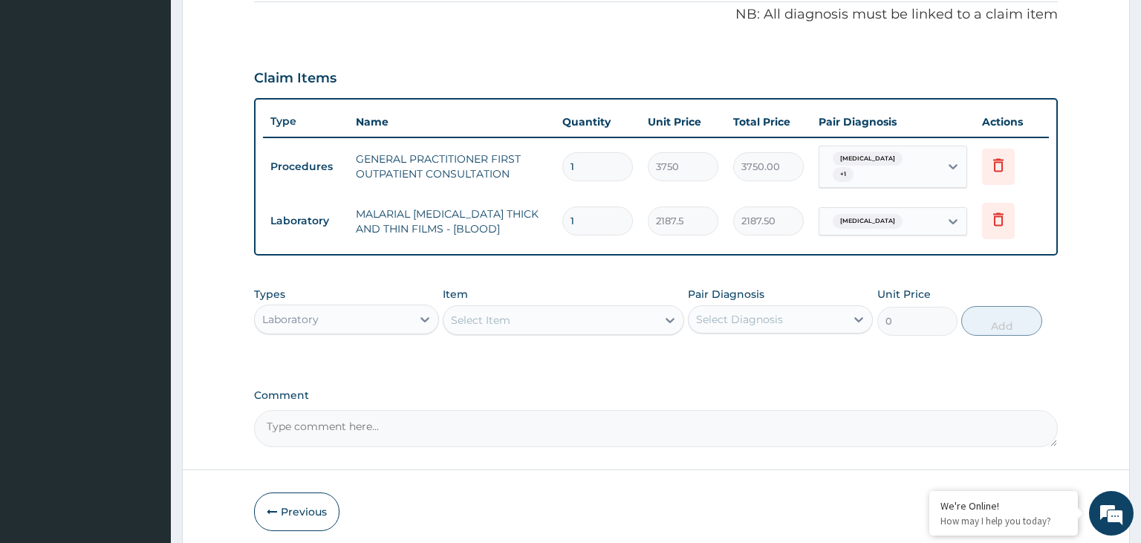
click at [505, 328] on div "Types Laboratory Item Select Item Pair Diagnosis Select Diagnosis Unit Price 0 …" at bounding box center [656, 311] width 804 height 64
click at [530, 319] on div "Select Item" at bounding box center [549, 320] width 213 height 24
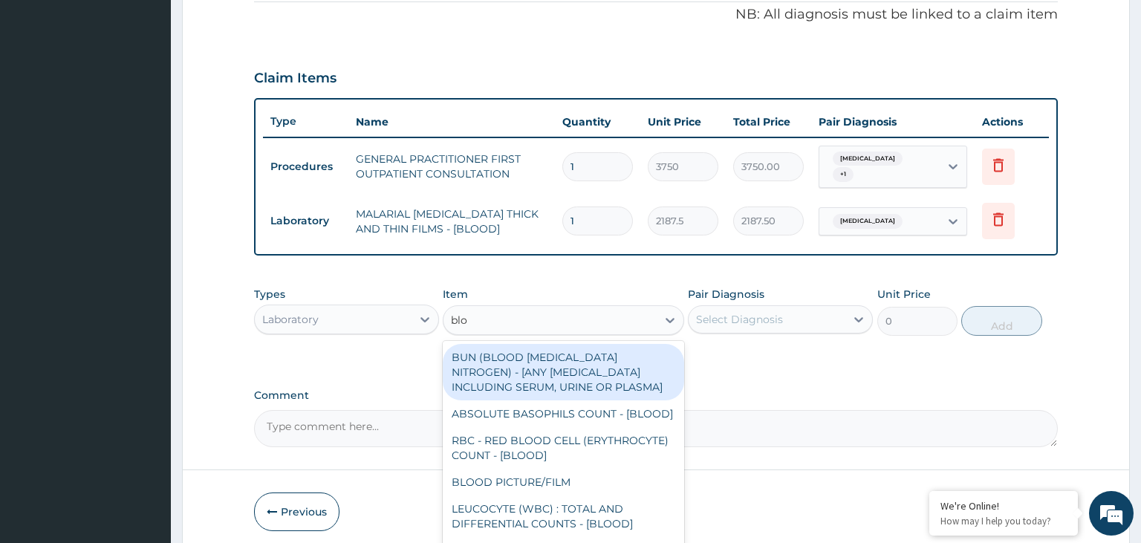
type input "bloo"
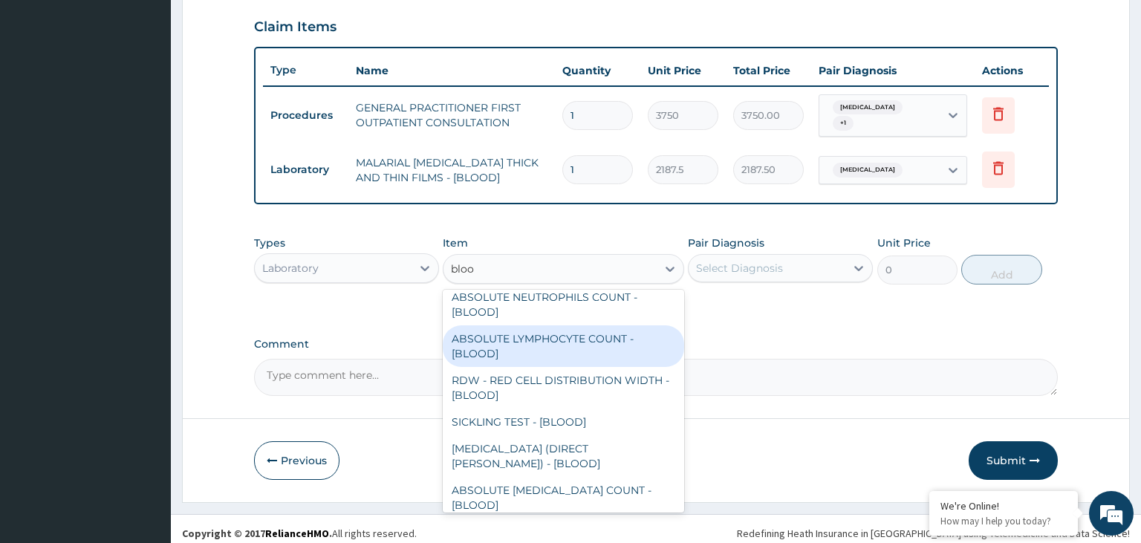
scroll to position [224, 0]
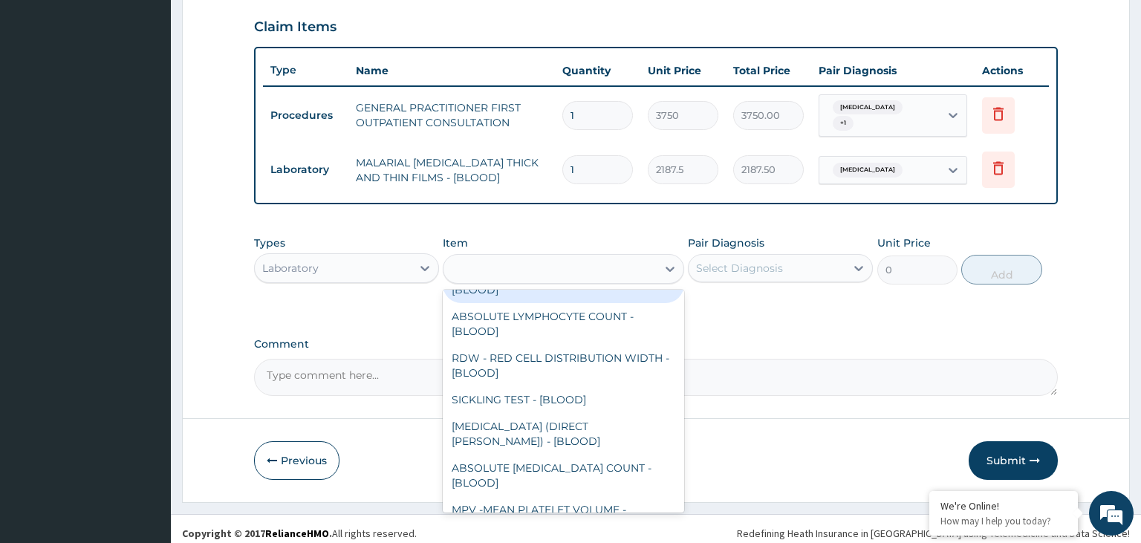
drag, startPoint x: 490, startPoint y: 261, endPoint x: 393, endPoint y: 260, distance: 97.3
click at [393, 260] on div "Types Laboratory Item option MALARIAL PARASITE THICK AND THIN FILMS - [BLOOD], …" at bounding box center [656, 260] width 804 height 64
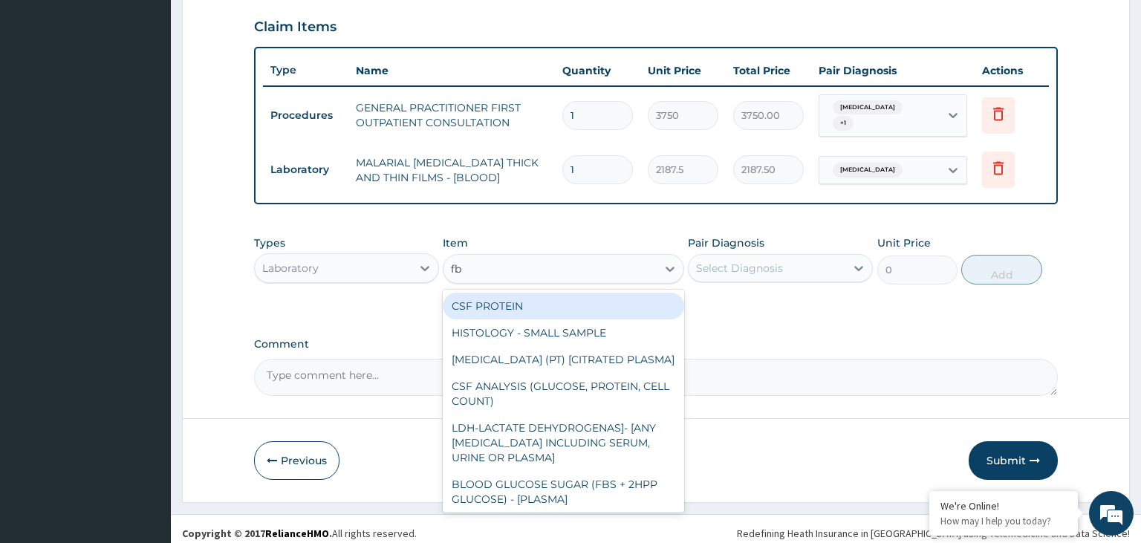
type input "fbc"
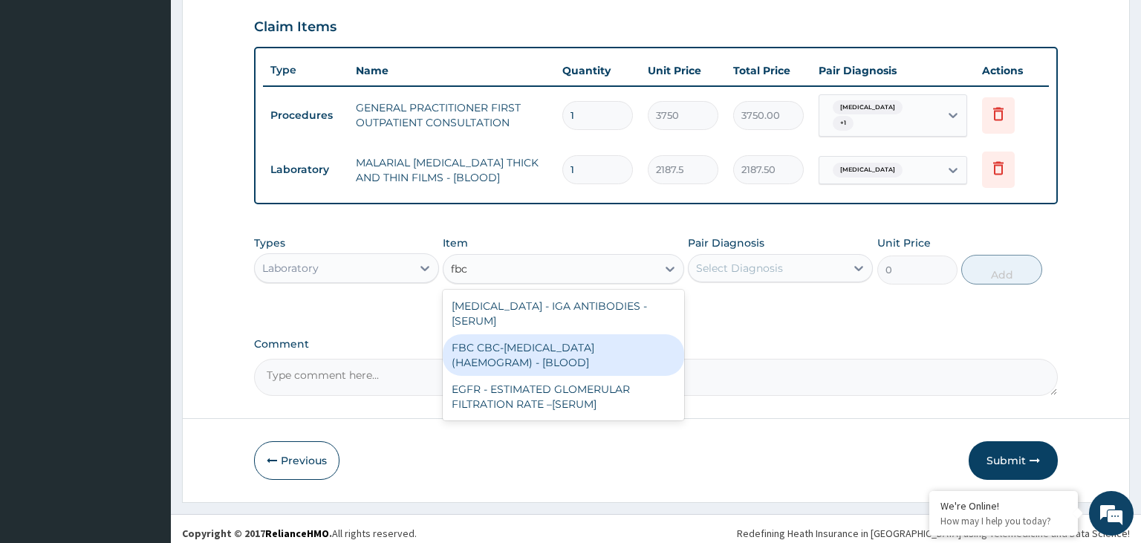
click at [591, 347] on div "FBC CBC-COMPLETE BLOOD COUNT (HAEMOGRAM) - [BLOOD]" at bounding box center [563, 355] width 241 height 42
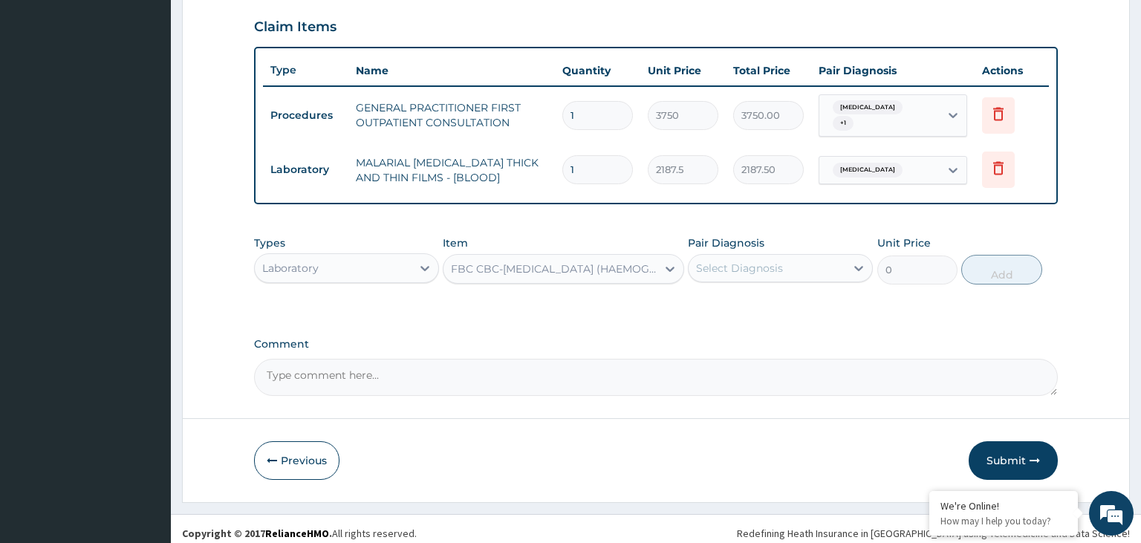
type input "5000"
click at [784, 256] on div "Select Diagnosis" at bounding box center [767, 268] width 157 height 24
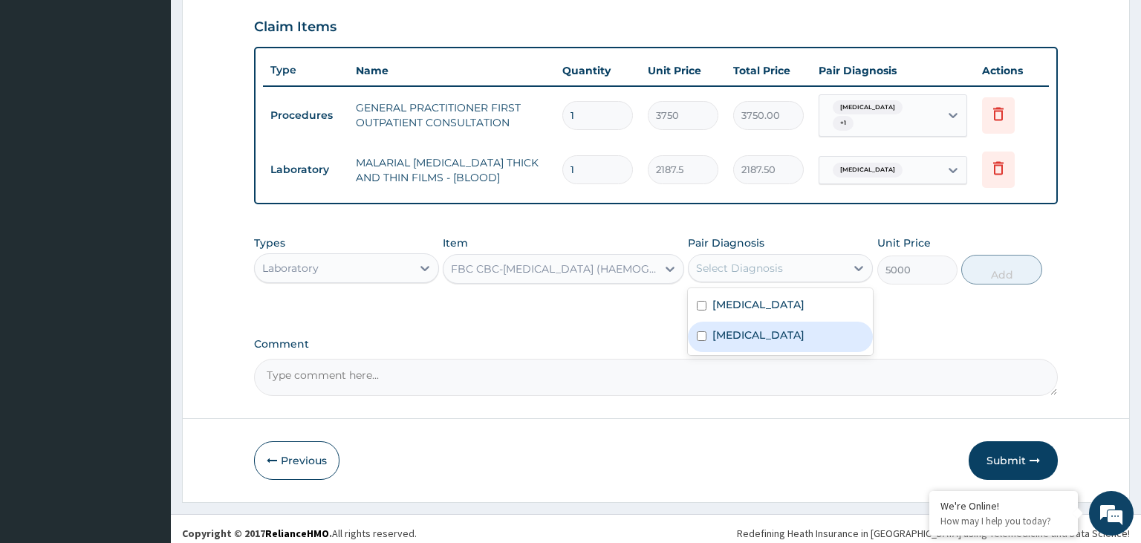
click at [732, 334] on label "Sepsis" at bounding box center [758, 335] width 92 height 15
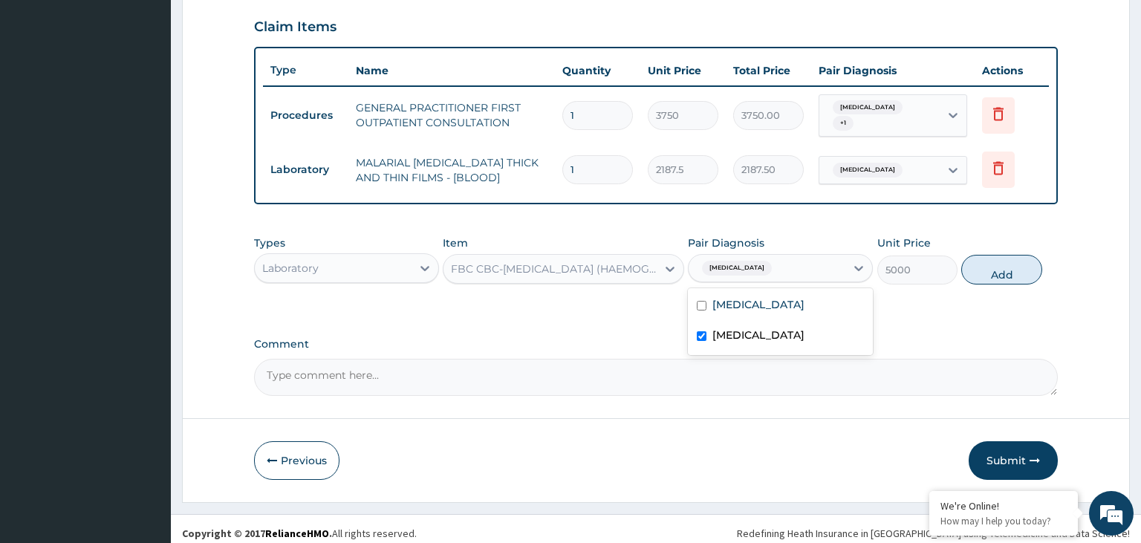
checkbox input "true"
click at [1003, 255] on button "Add" at bounding box center [1001, 270] width 80 height 30
type input "0"
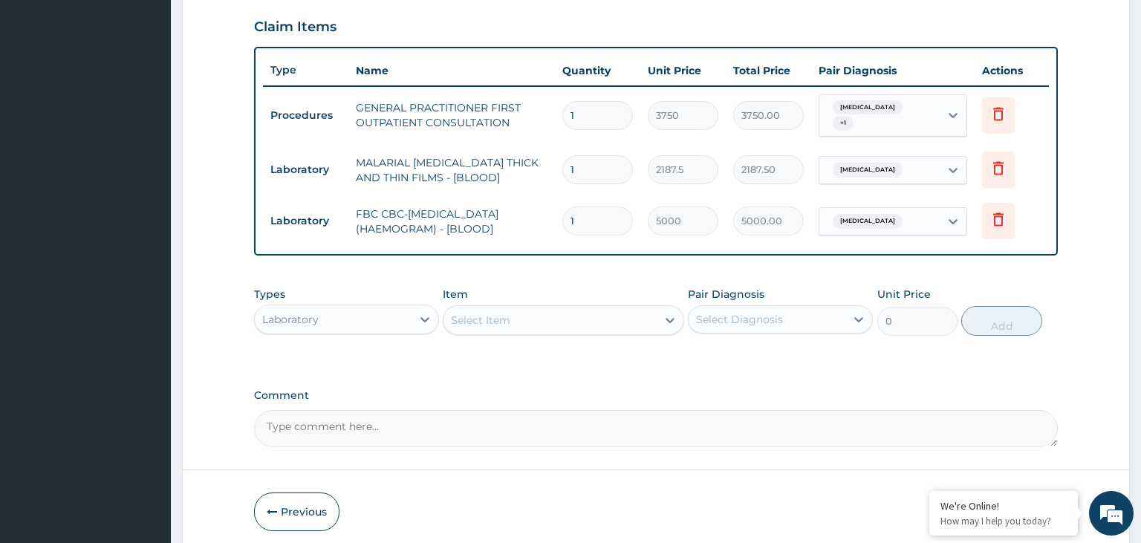
click at [396, 327] on div "Types Laboratory Item Select Item Pair Diagnosis Select Diagnosis Unit Price 0 …" at bounding box center [656, 311] width 804 height 64
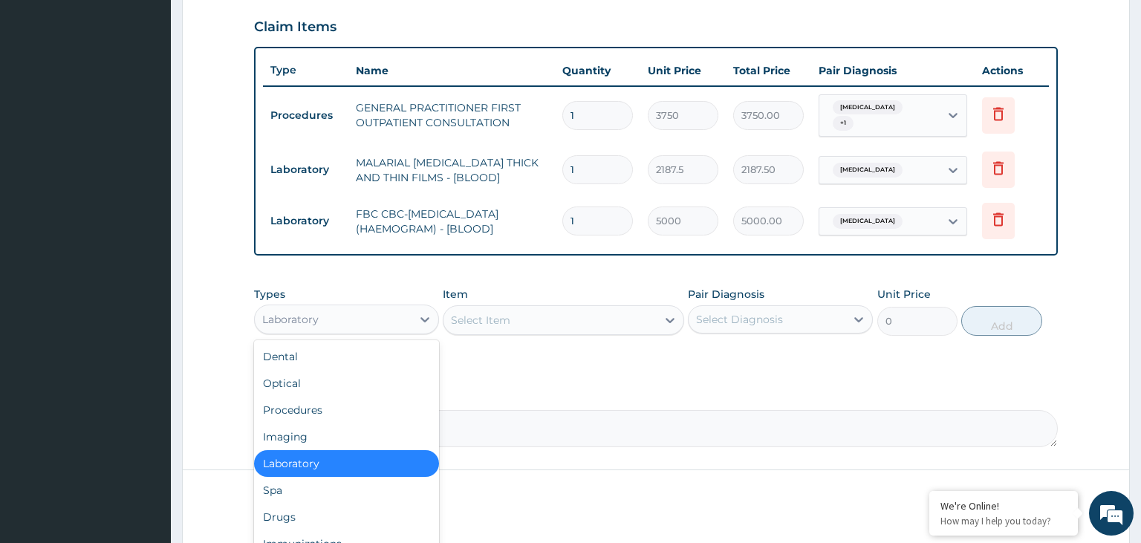
click at [394, 316] on div "Laboratory" at bounding box center [333, 320] width 157 height 24
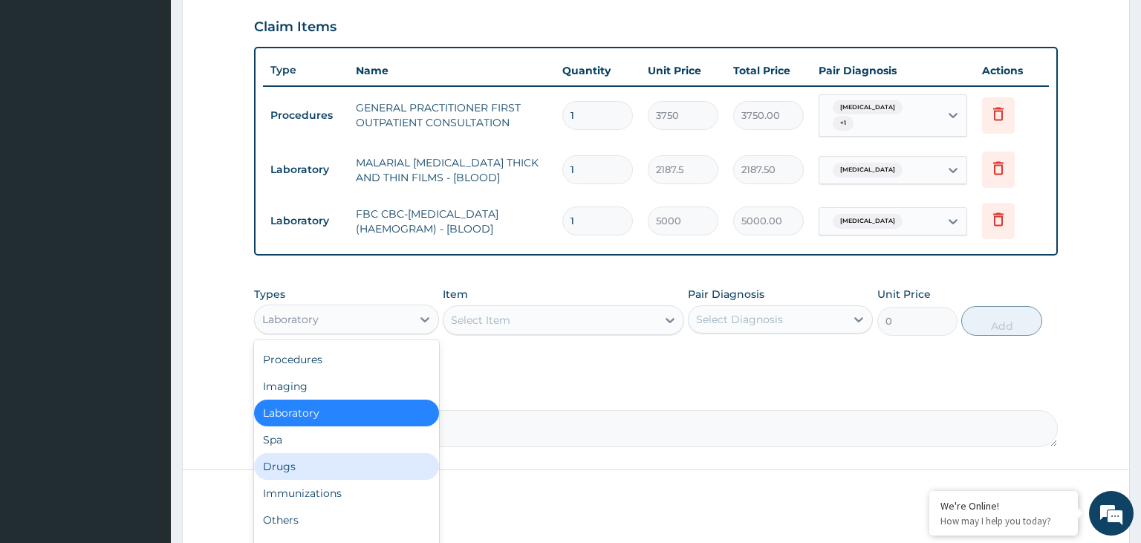
click at [302, 453] on div "Drugs" at bounding box center [346, 466] width 185 height 27
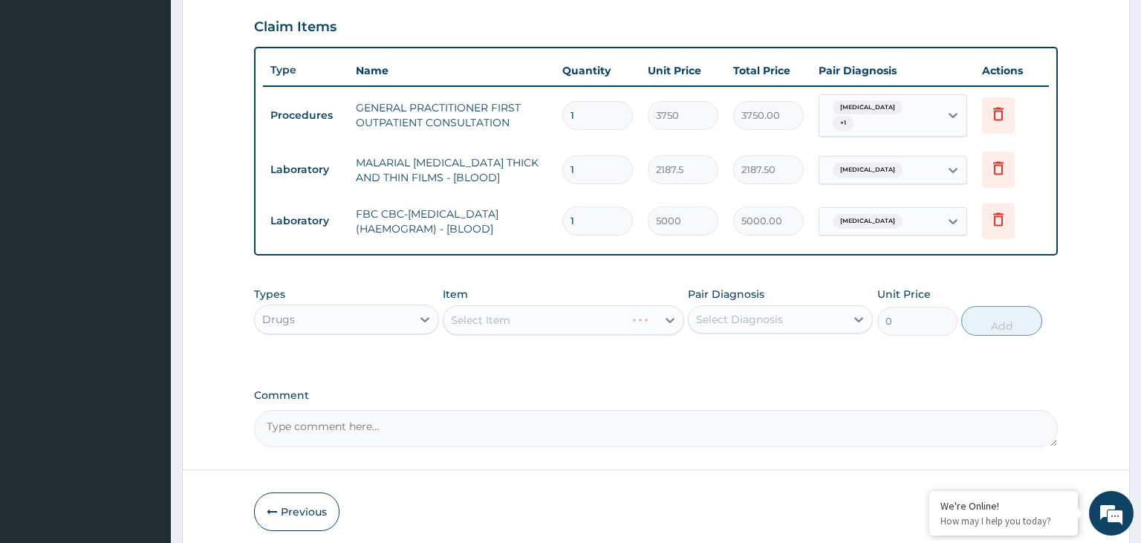
click at [511, 305] on div "Select Item" at bounding box center [563, 320] width 241 height 30
click at [544, 312] on div "Select Item" at bounding box center [549, 320] width 213 height 24
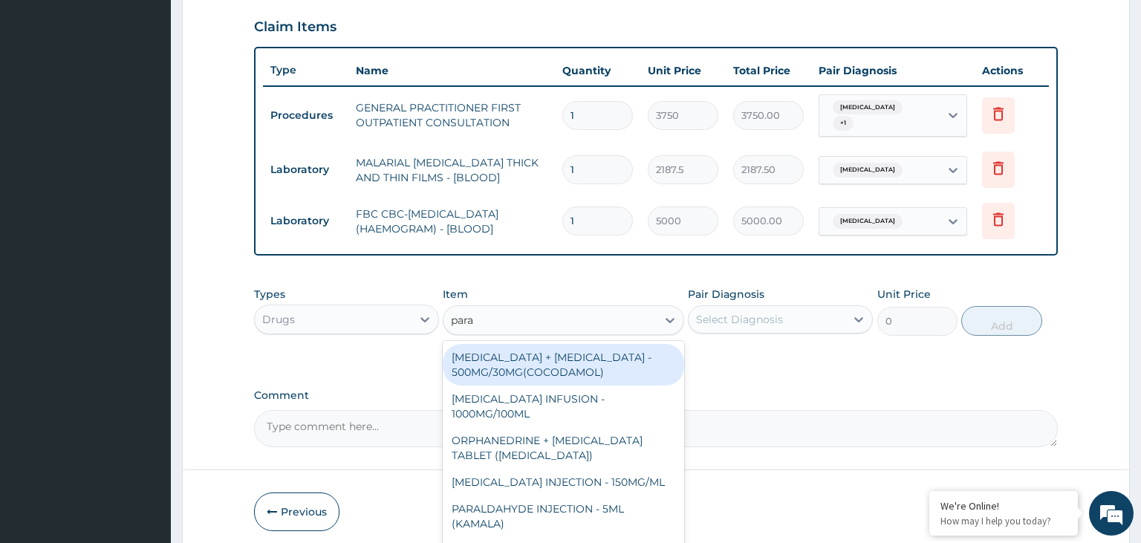
type input "parac"
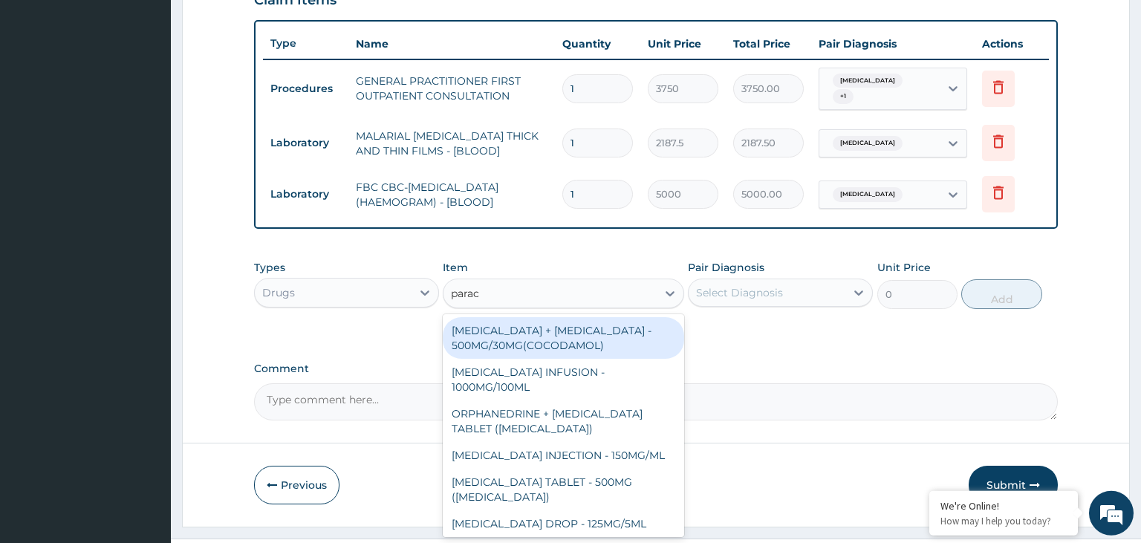
scroll to position [557, 0]
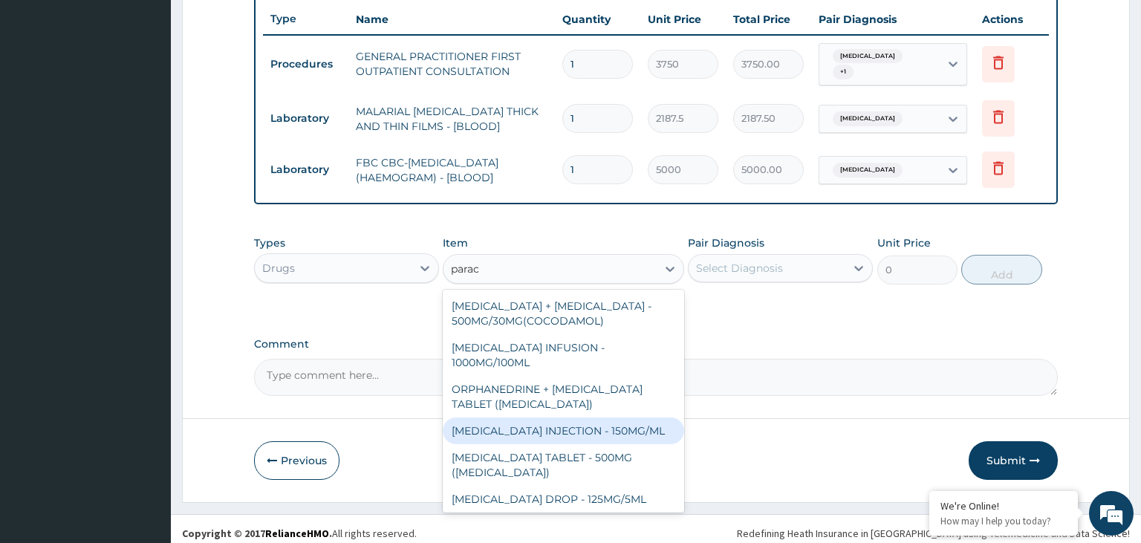
click at [616, 426] on div "[MEDICAL_DATA] INJECTION - 150MG/ML" at bounding box center [563, 430] width 241 height 27
type input "560"
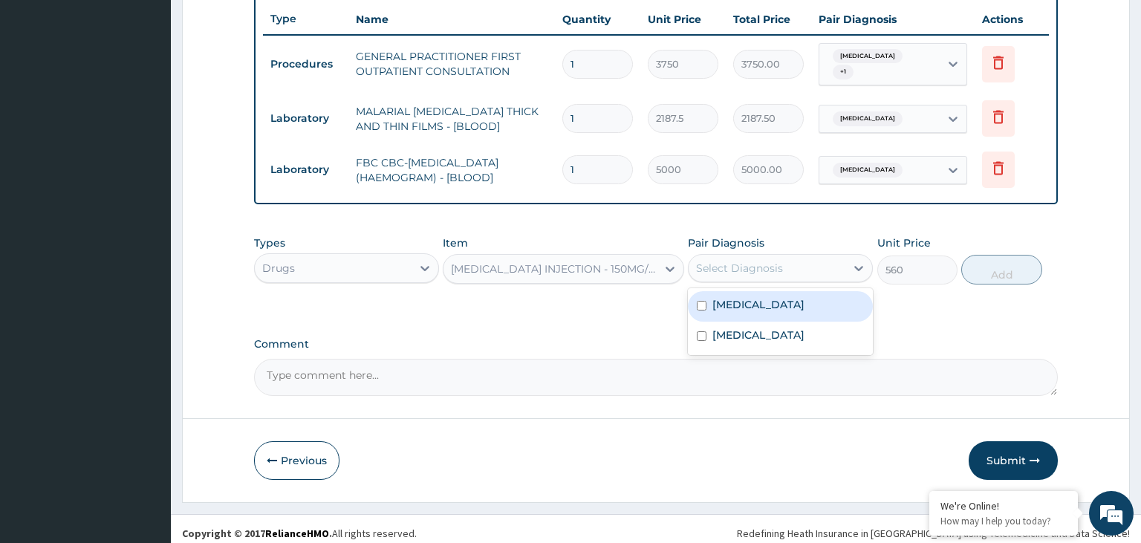
click at [789, 267] on div "Select Diagnosis" at bounding box center [767, 268] width 157 height 24
click at [772, 304] on div "[MEDICAL_DATA]" at bounding box center [780, 306] width 185 height 30
checkbox input "true"
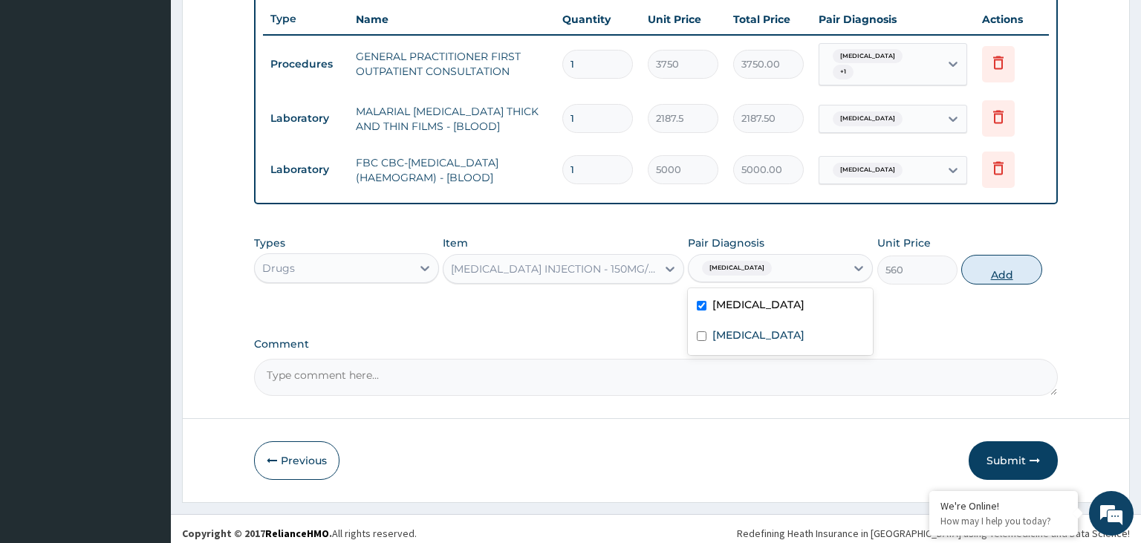
click at [984, 260] on button "Add" at bounding box center [1001, 270] width 80 height 30
type input "0"
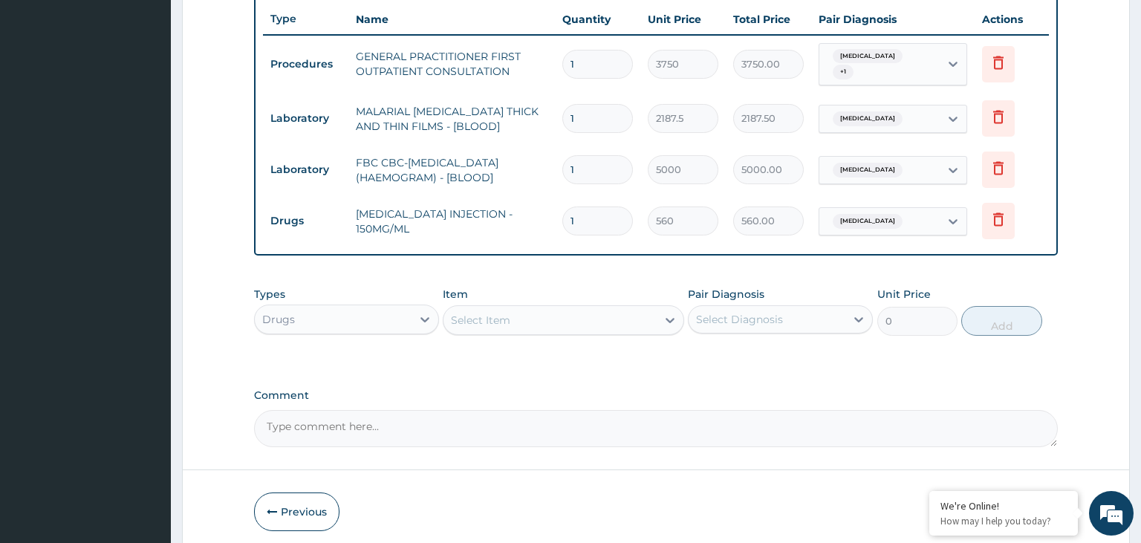
drag, startPoint x: 559, startPoint y: 217, endPoint x: 539, endPoint y: 222, distance: 20.7
click at [562, 221] on input "1" at bounding box center [597, 220] width 71 height 29
type input "4"
type input "2240.00"
type input "4"
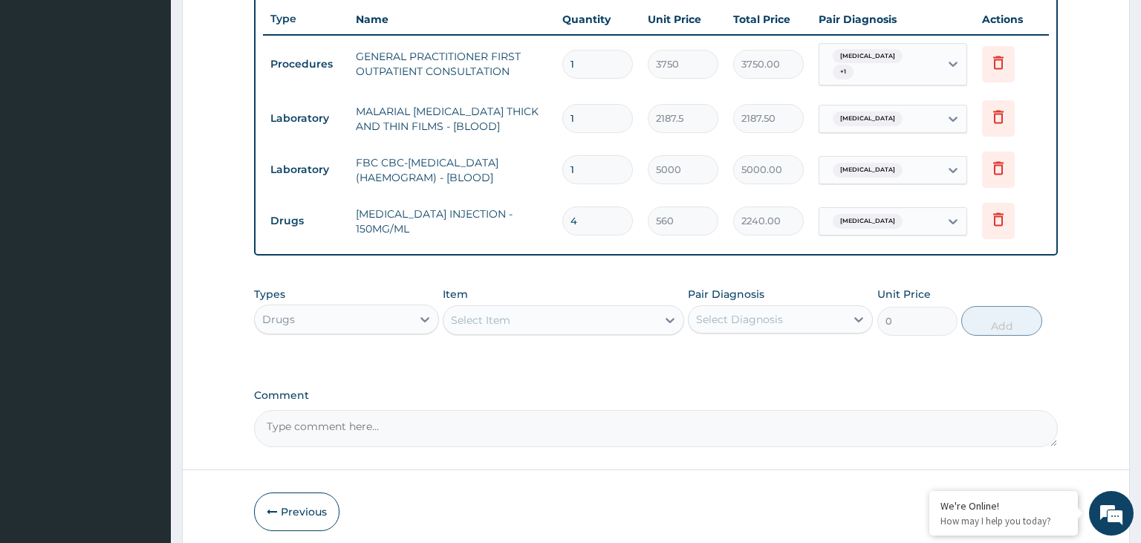
click at [510, 314] on div "Select Item" at bounding box center [549, 320] width 213 height 24
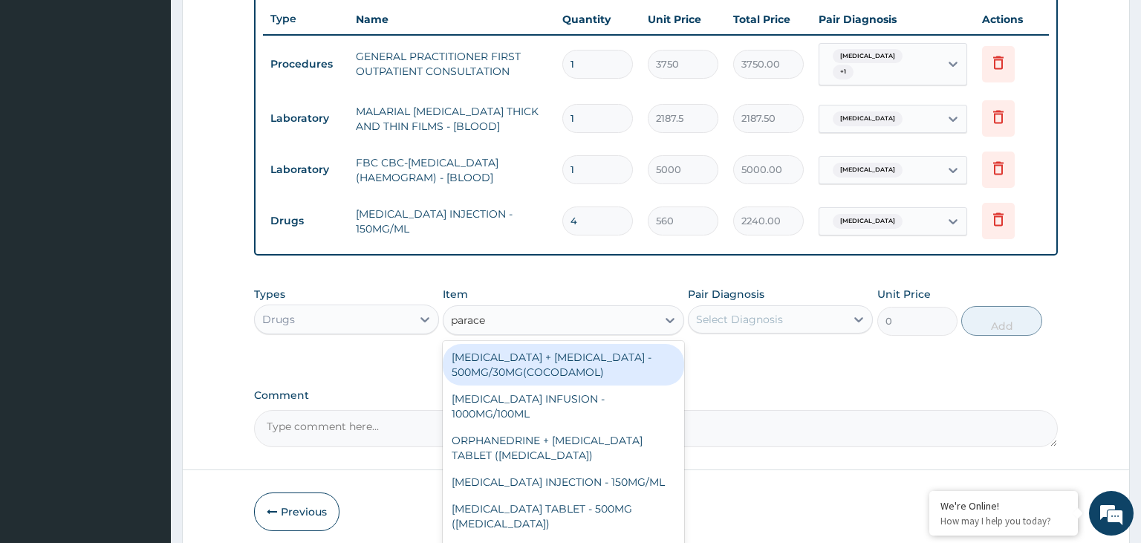
type input "paracet"
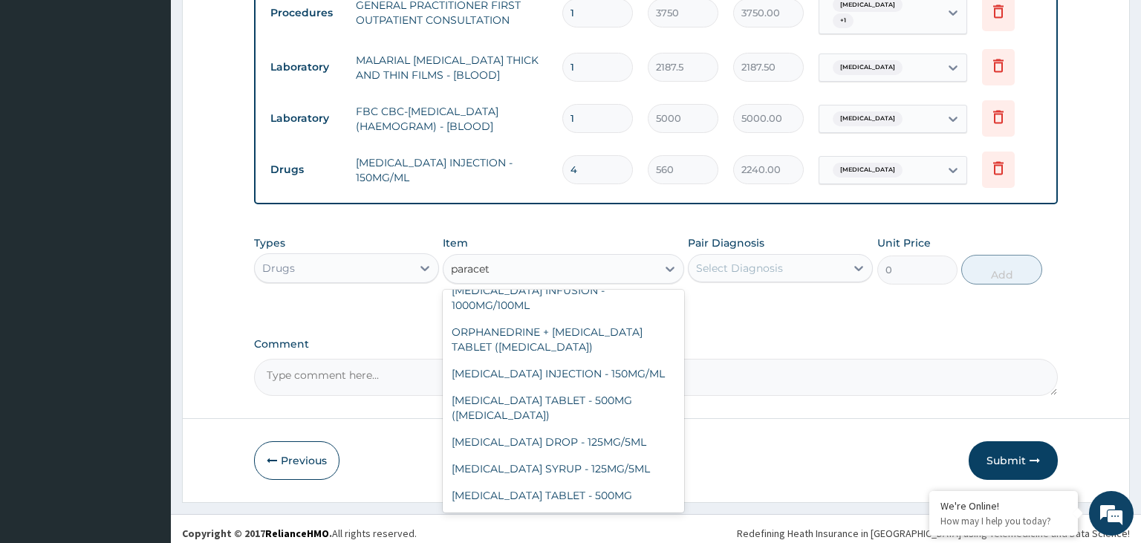
scroll to position [74, 0]
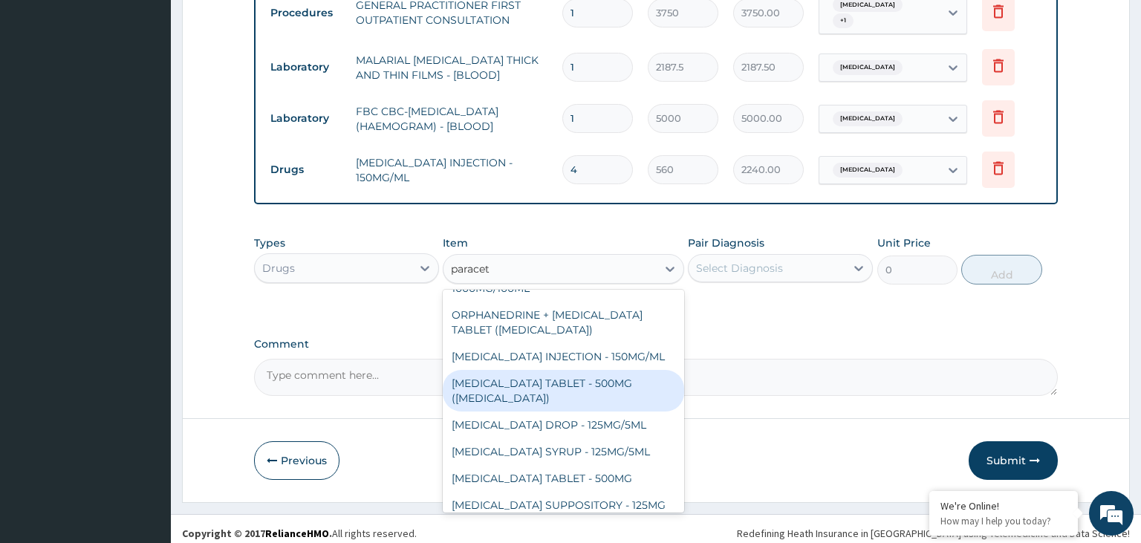
click at [580, 379] on div "[MEDICAL_DATA] TABLET - 500MG ([MEDICAL_DATA])" at bounding box center [563, 391] width 241 height 42
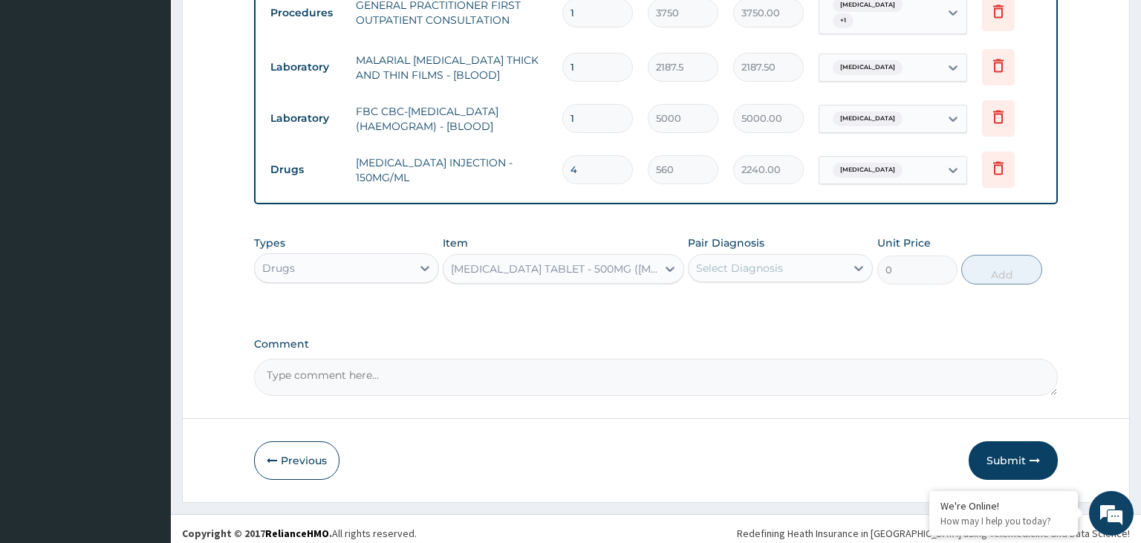
type input "42"
click at [767, 269] on div "Select Diagnosis" at bounding box center [767, 268] width 157 height 24
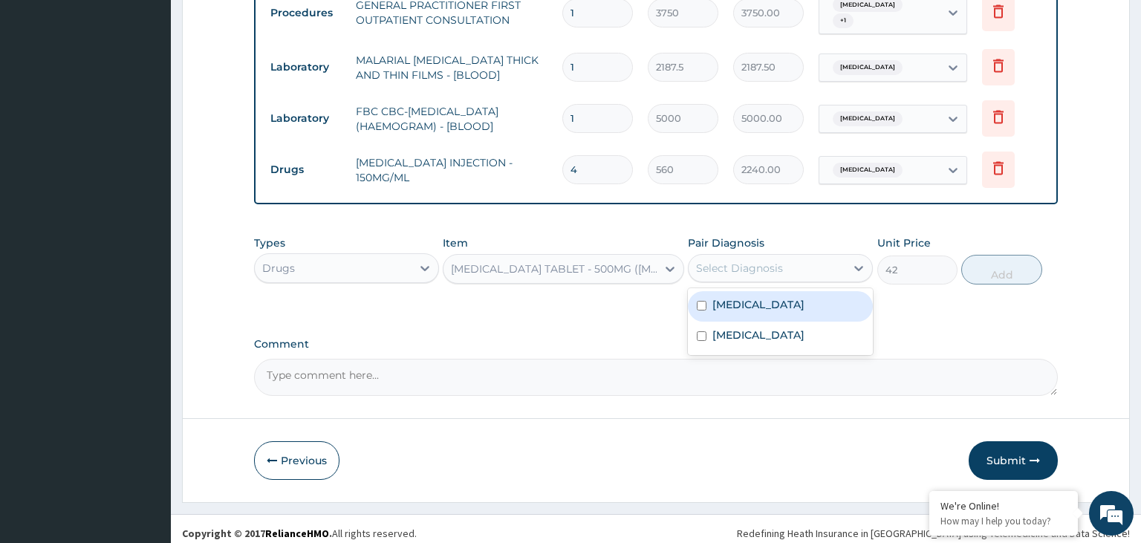
drag, startPoint x: 750, startPoint y: 291, endPoint x: 1038, endPoint y: 275, distance: 288.7
click at [753, 291] on div "[MEDICAL_DATA]" at bounding box center [780, 306] width 185 height 30
checkbox input "true"
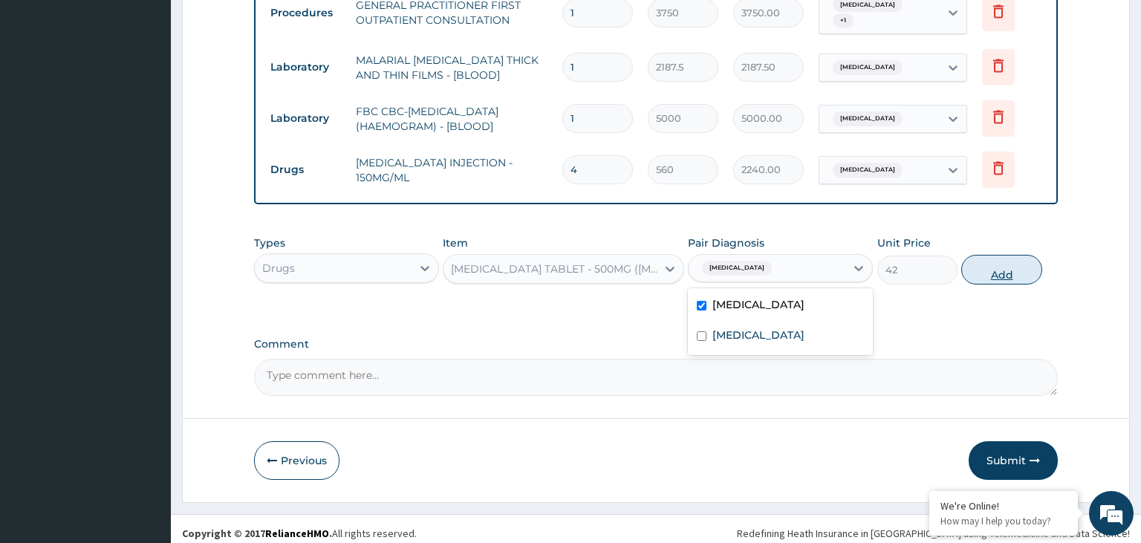
click at [993, 269] on button "Add" at bounding box center [1001, 270] width 80 height 30
type input "0"
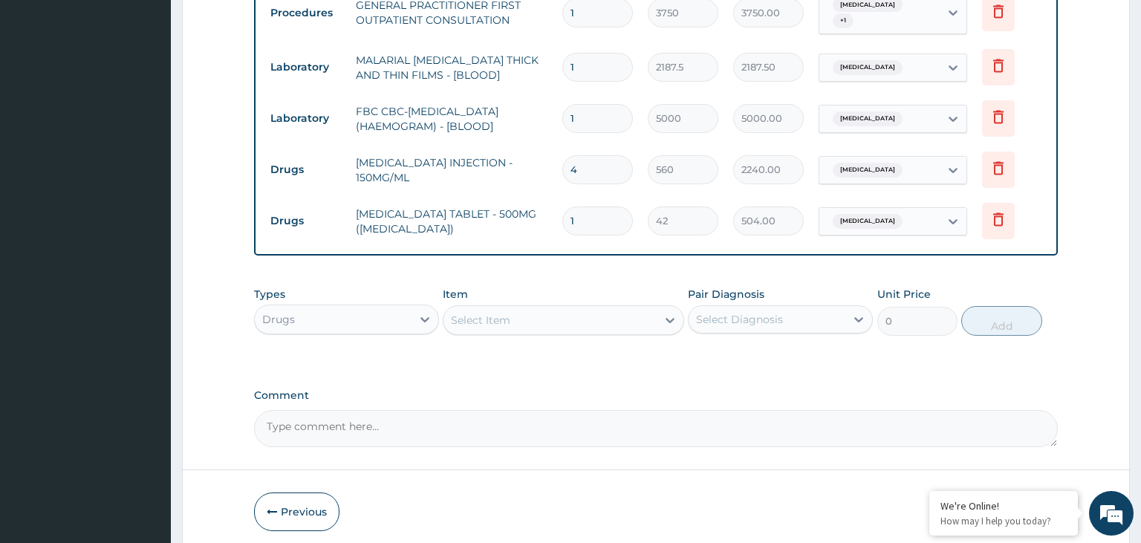
type input "12"
type input "504.00"
type input "12"
click at [543, 311] on div "Select Item" at bounding box center [549, 320] width 213 height 24
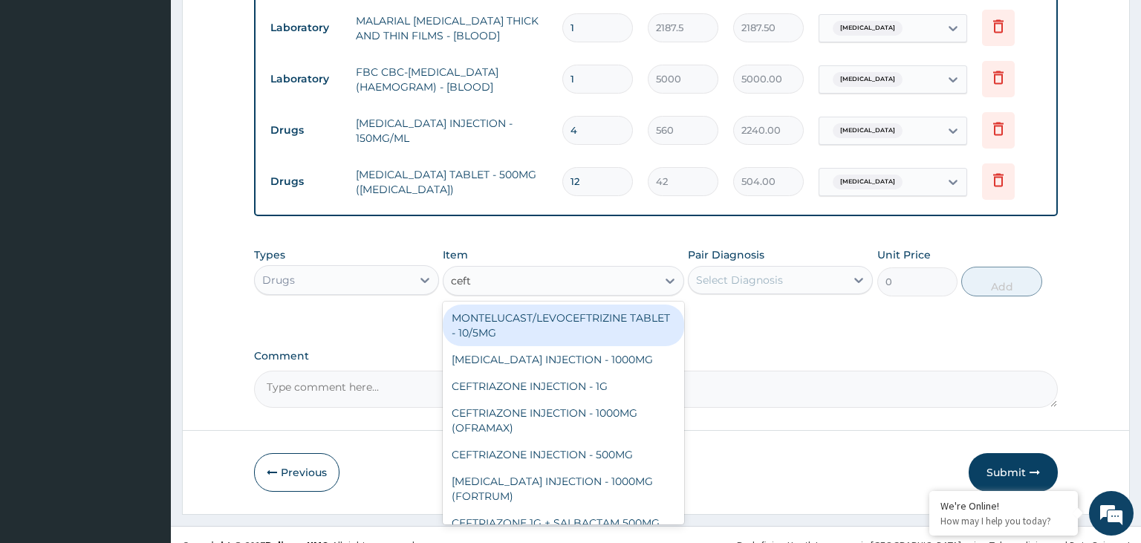
scroll to position [660, 0]
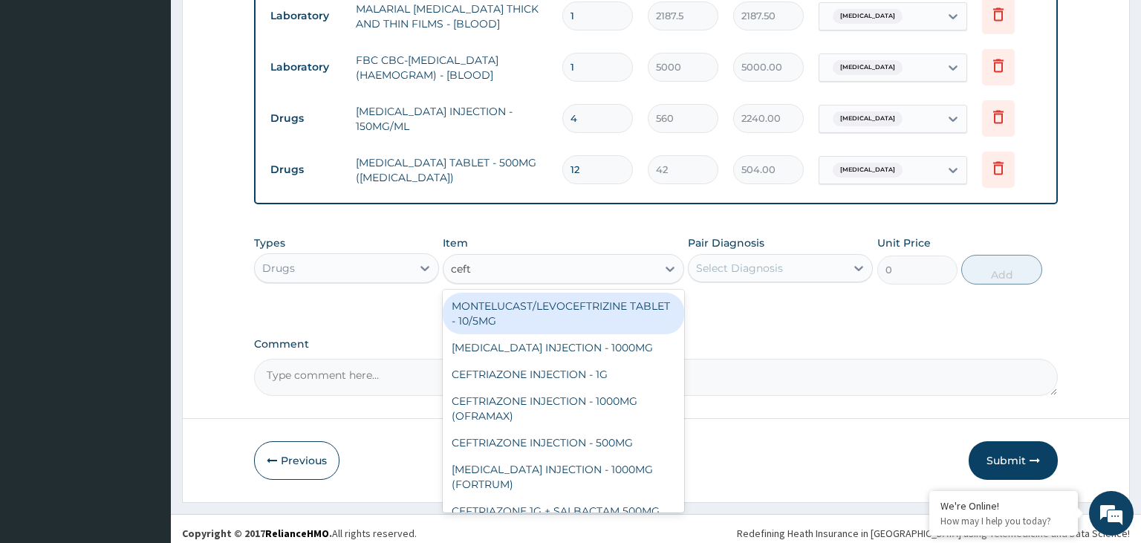
type input "ceftr"
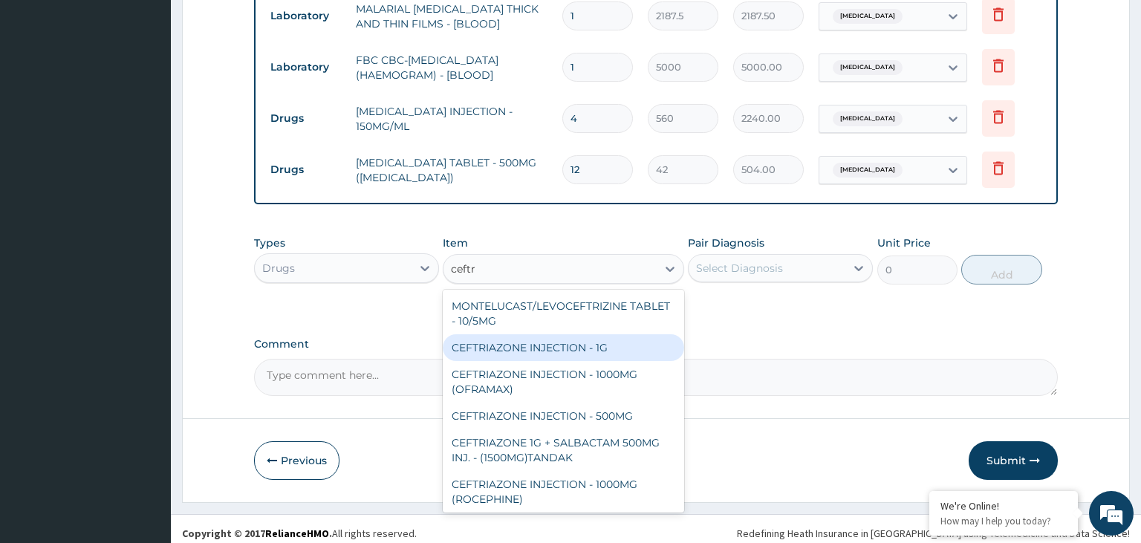
click at [550, 336] on div "CEFTRIAZONE INJECTION - 1G" at bounding box center [563, 347] width 241 height 27
type input "1652"
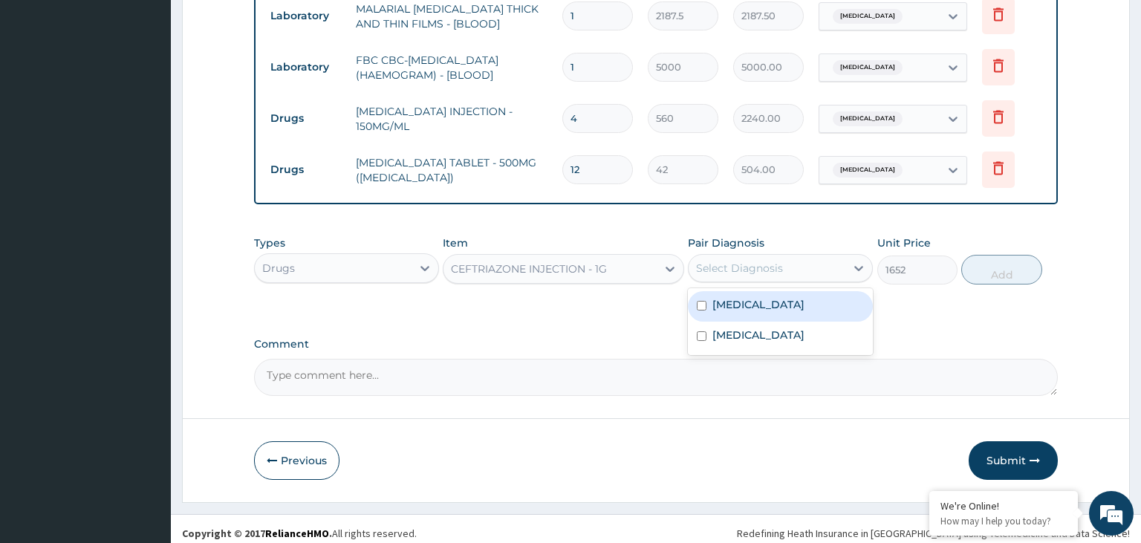
click at [747, 273] on div "Select Diagnosis" at bounding box center [780, 268] width 185 height 28
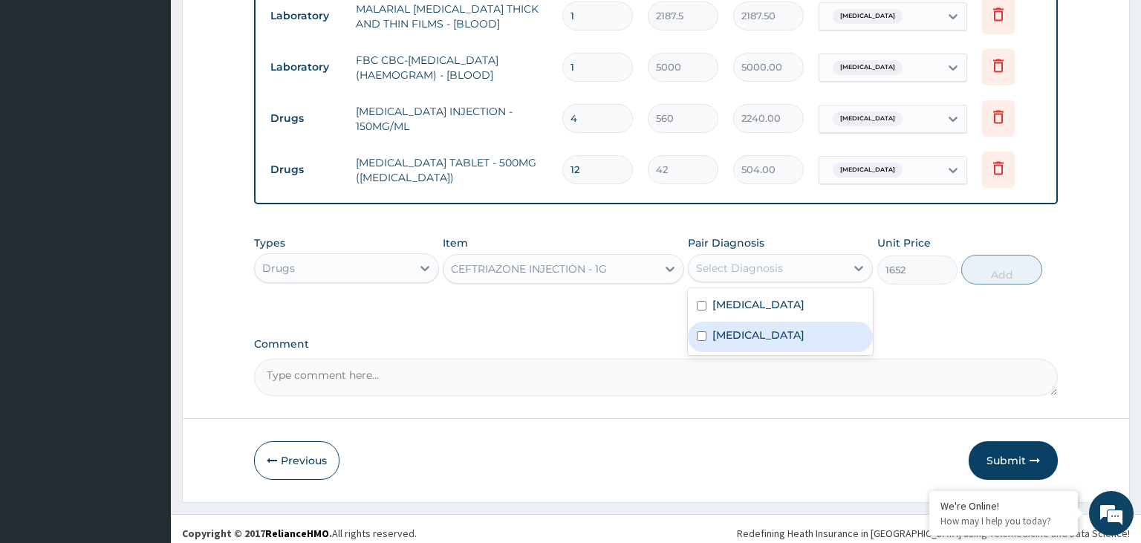
click at [741, 331] on label "Sepsis" at bounding box center [758, 335] width 92 height 15
checkbox input "true"
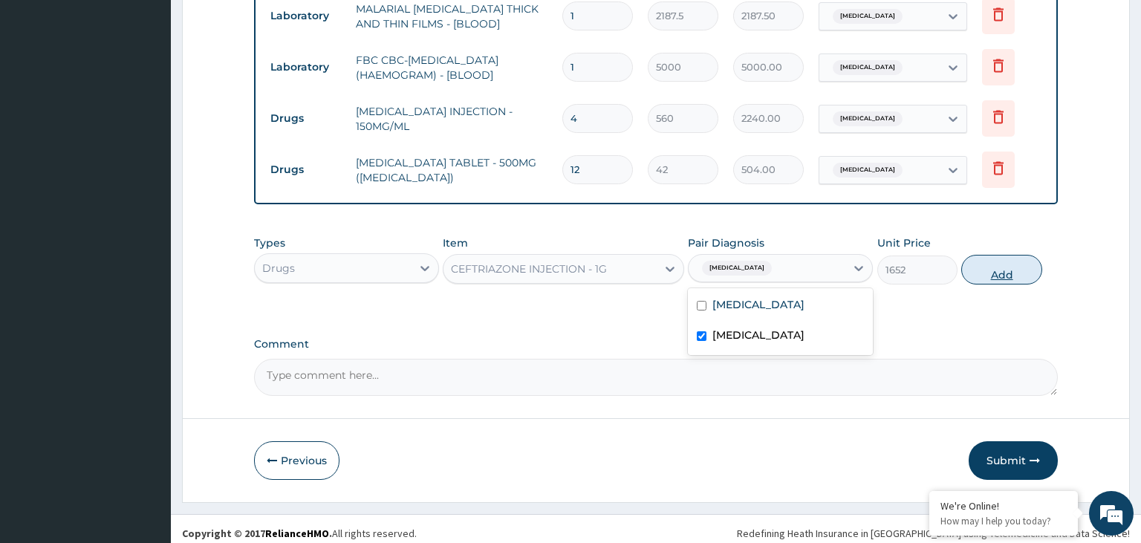
click at [989, 267] on button "Add" at bounding box center [1001, 270] width 80 height 30
type input "0"
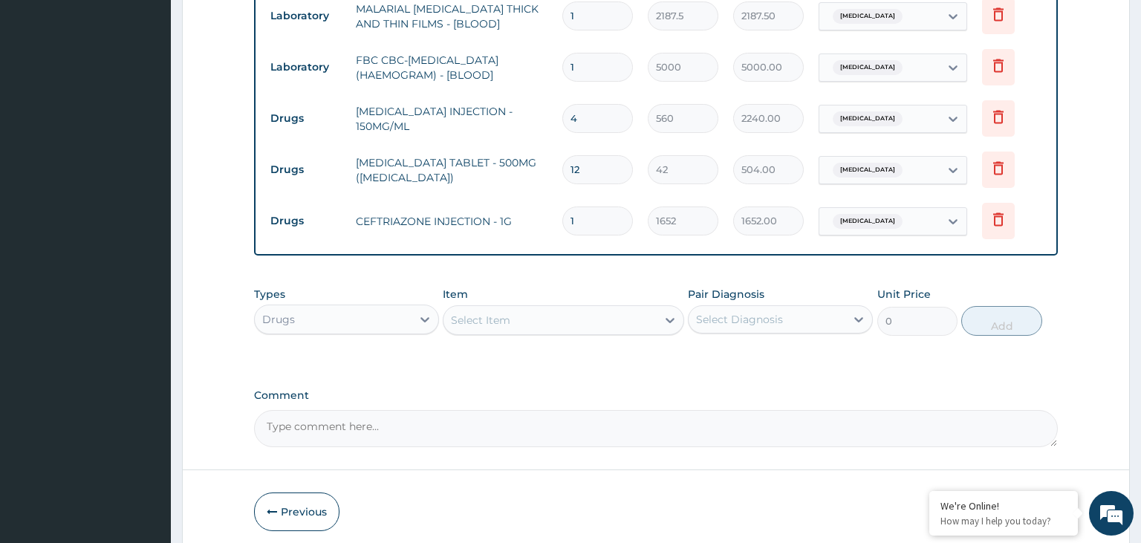
click at [539, 324] on div "Select Item" at bounding box center [563, 320] width 241 height 30
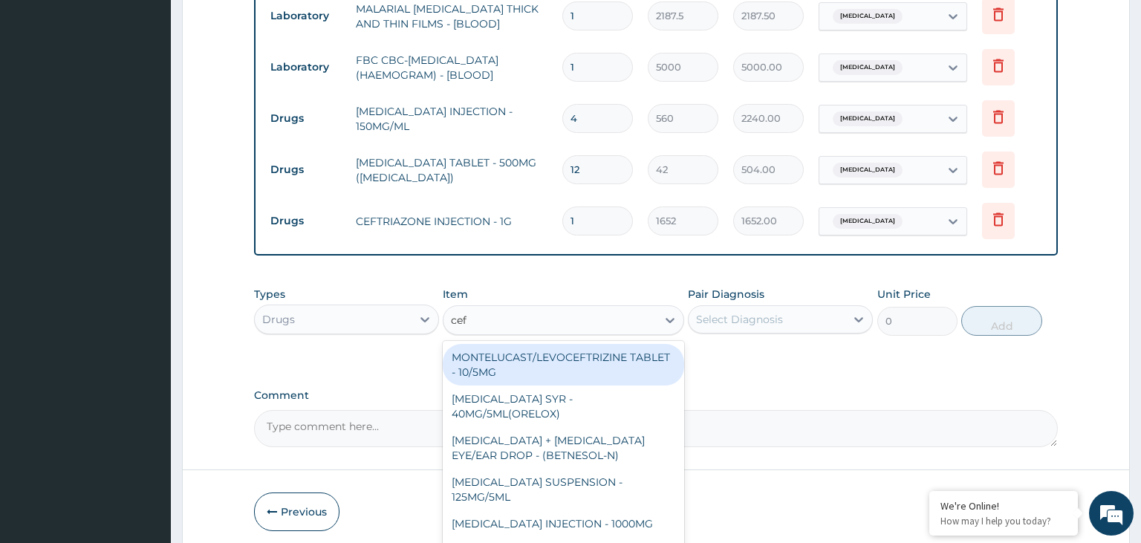
type input "ceft"
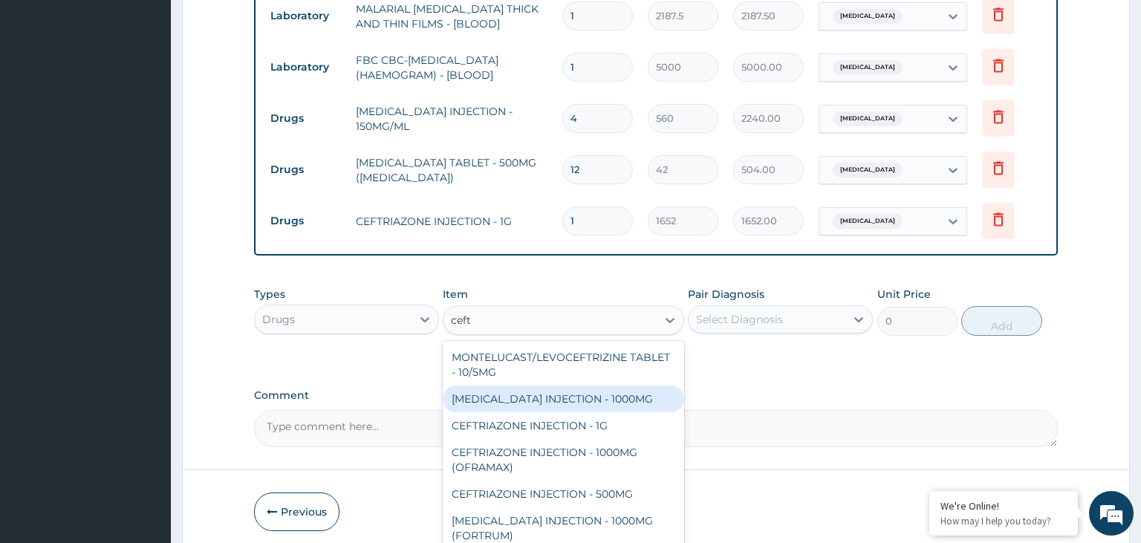
click at [610, 390] on div "CEFTAZIDIME INJECTION - 1000MG" at bounding box center [563, 399] width 241 height 27
type input "2016"
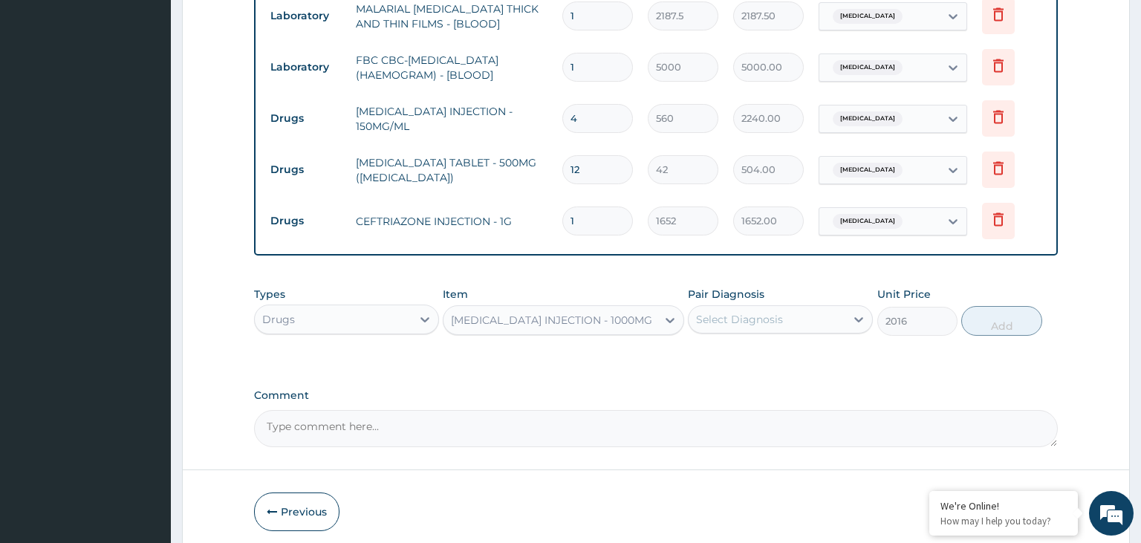
click at [582, 322] on div "CEFTAZIDIME INJECTION - 1000MG" at bounding box center [549, 320] width 213 height 24
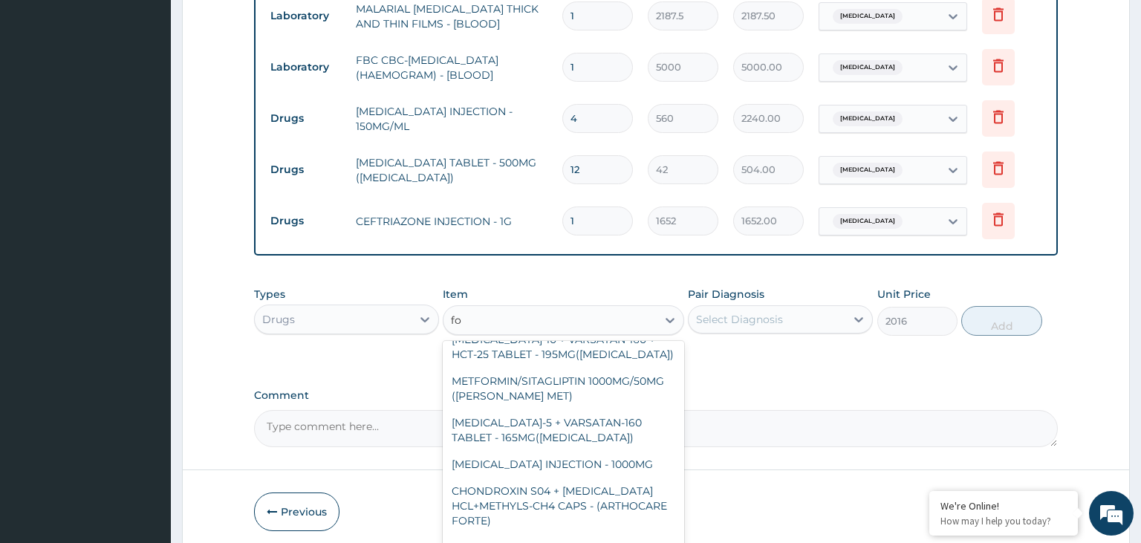
scroll to position [722, 0]
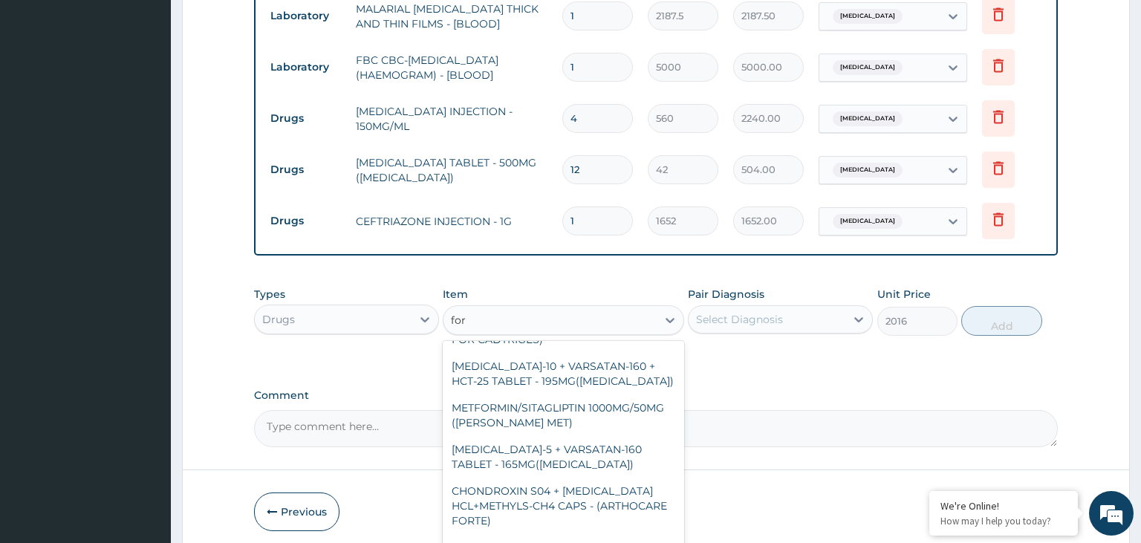
type input "fort"
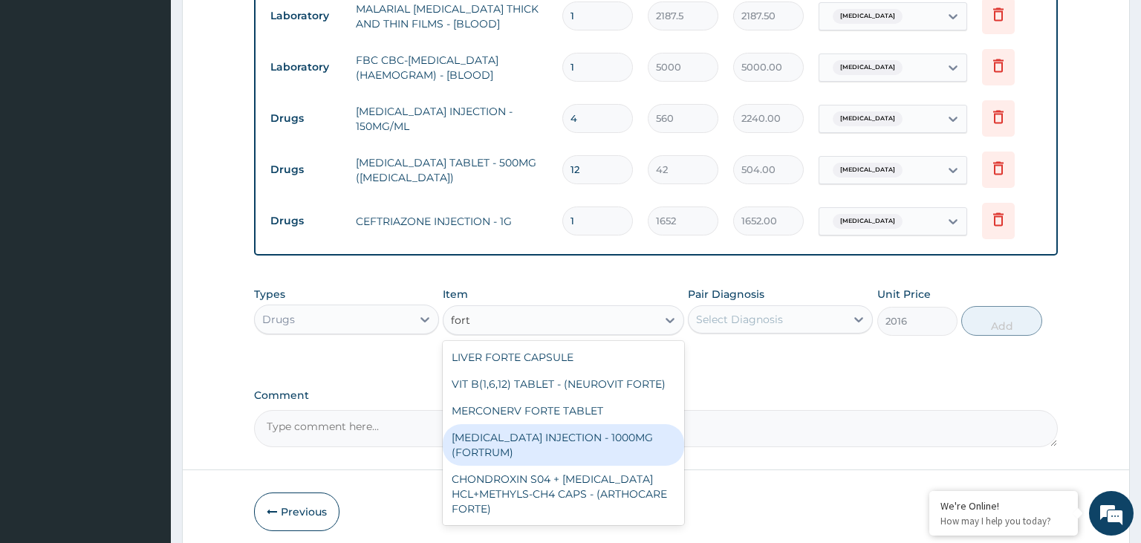
click at [575, 427] on div "CEFTAZIDIME INJECTION - 1000MG (FORTRUM)" at bounding box center [563, 445] width 241 height 42
type input "5600"
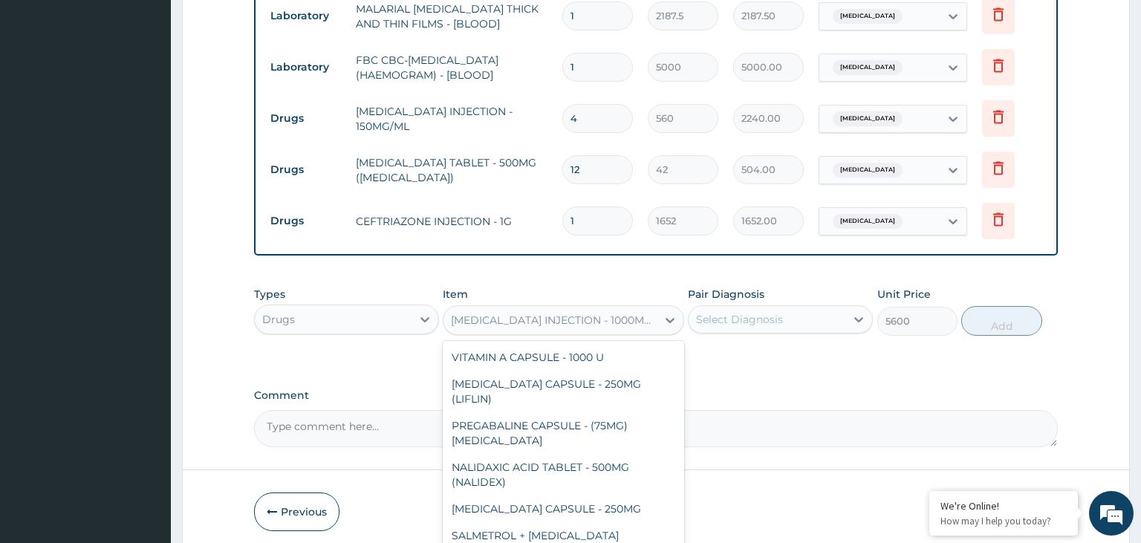
click at [593, 321] on div "CEFTAZIDIME INJECTION - 1000MG (FORTRUM)" at bounding box center [549, 320] width 213 height 24
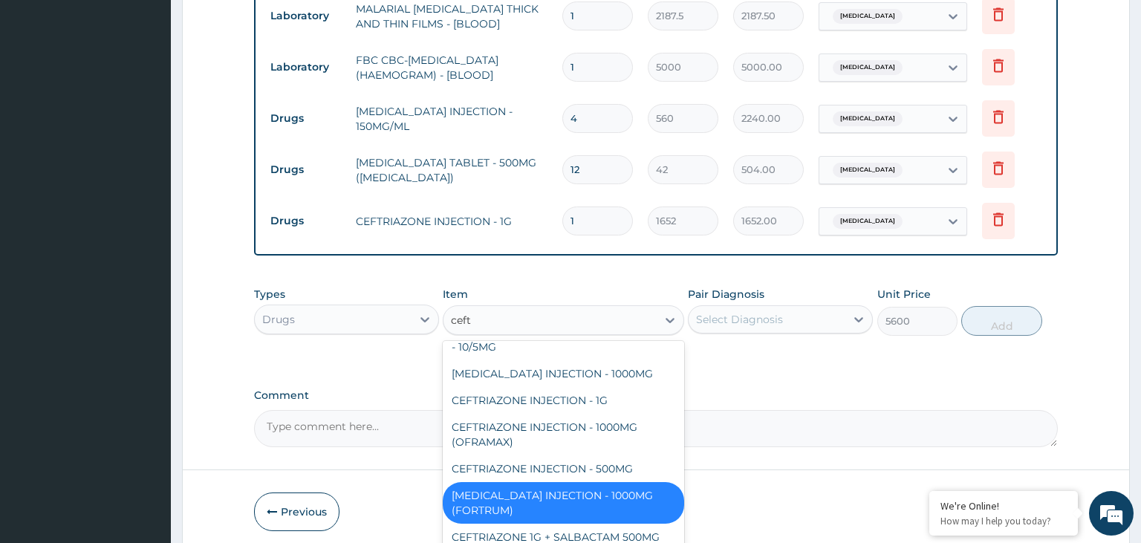
type input "ceftr"
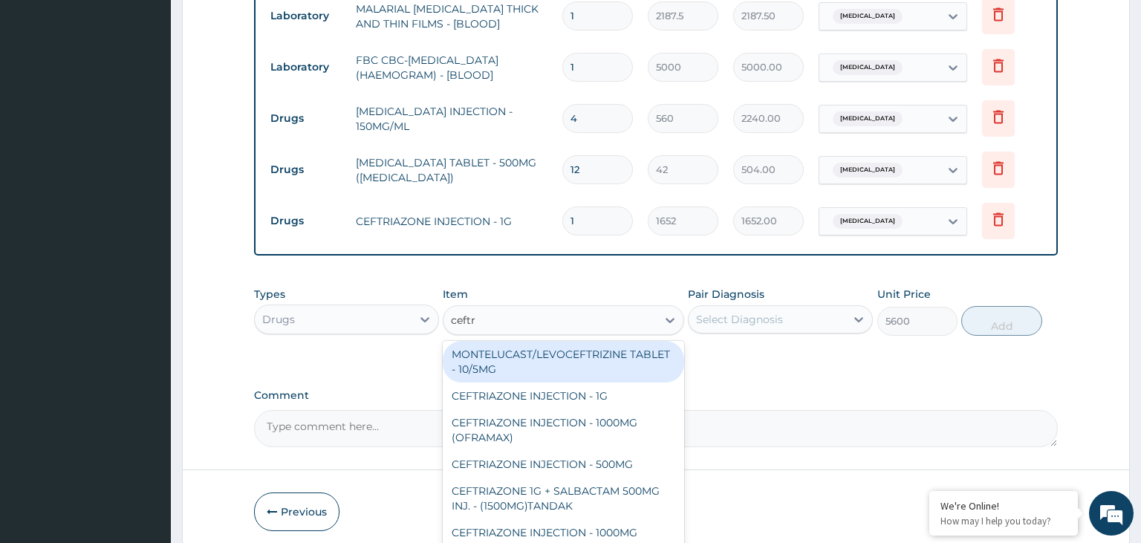
scroll to position [3, 0]
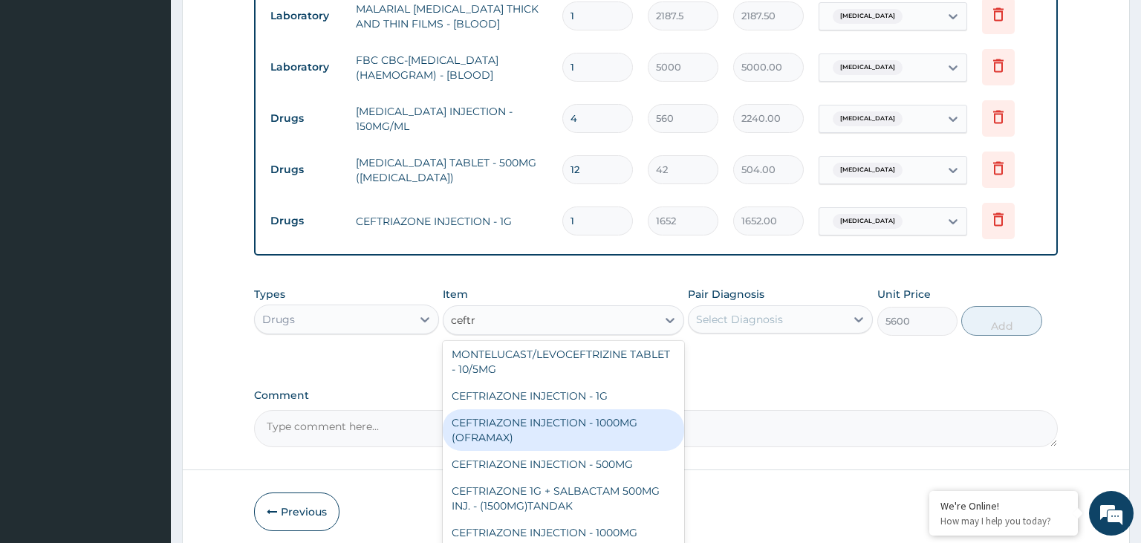
click at [515, 411] on div "CEFTRIAZONE INJECTION - 1000MG (OFRAMAX)" at bounding box center [563, 430] width 241 height 42
type input "2520"
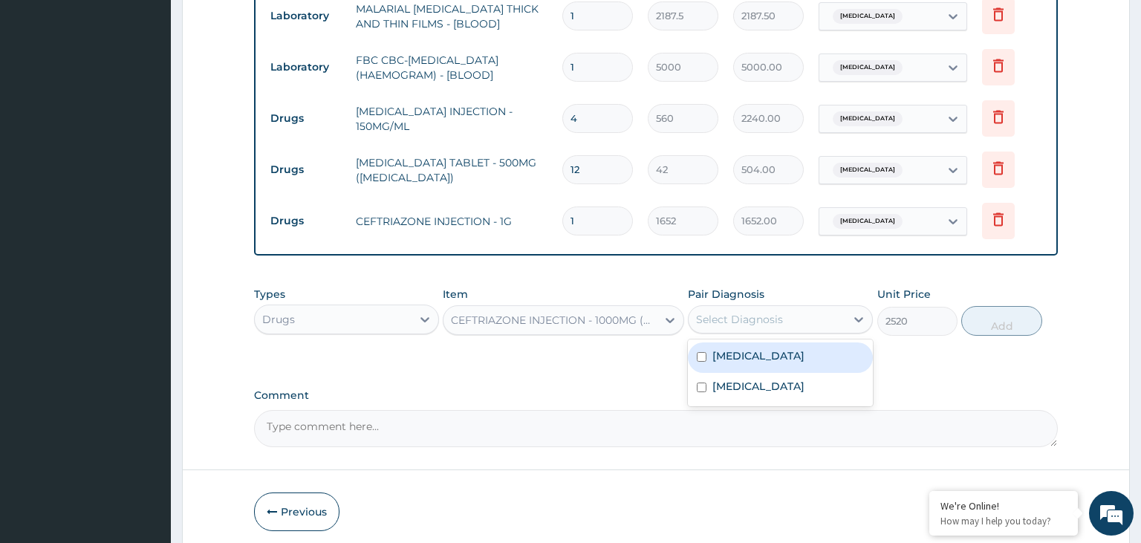
click at [758, 312] on div "Select Diagnosis" at bounding box center [739, 319] width 87 height 15
click at [732, 379] on label "Sepsis" at bounding box center [758, 386] width 92 height 15
checkbox input "true"
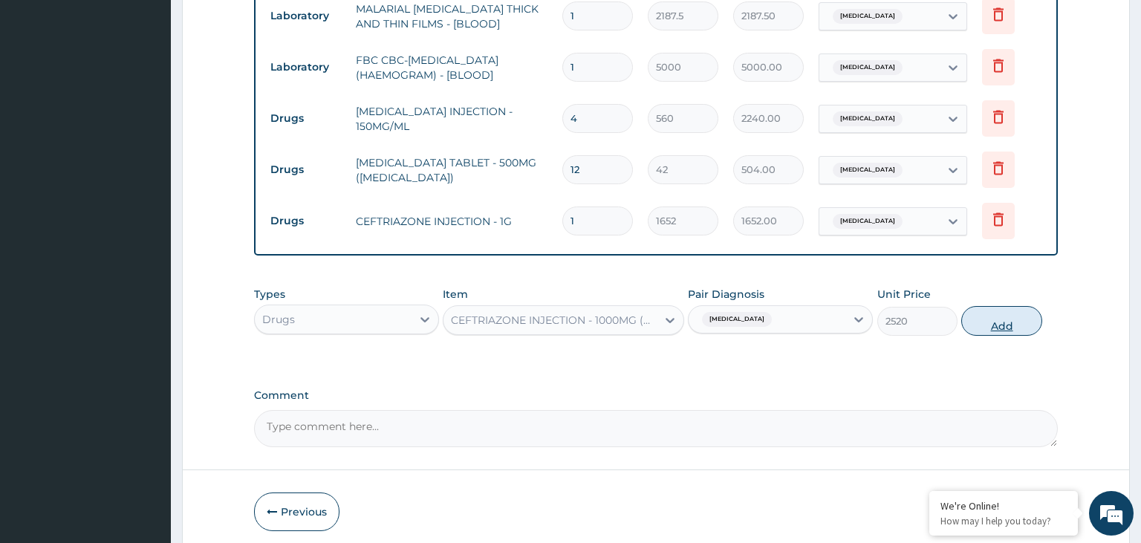
click at [995, 319] on button "Add" at bounding box center [1001, 321] width 80 height 30
type input "0"
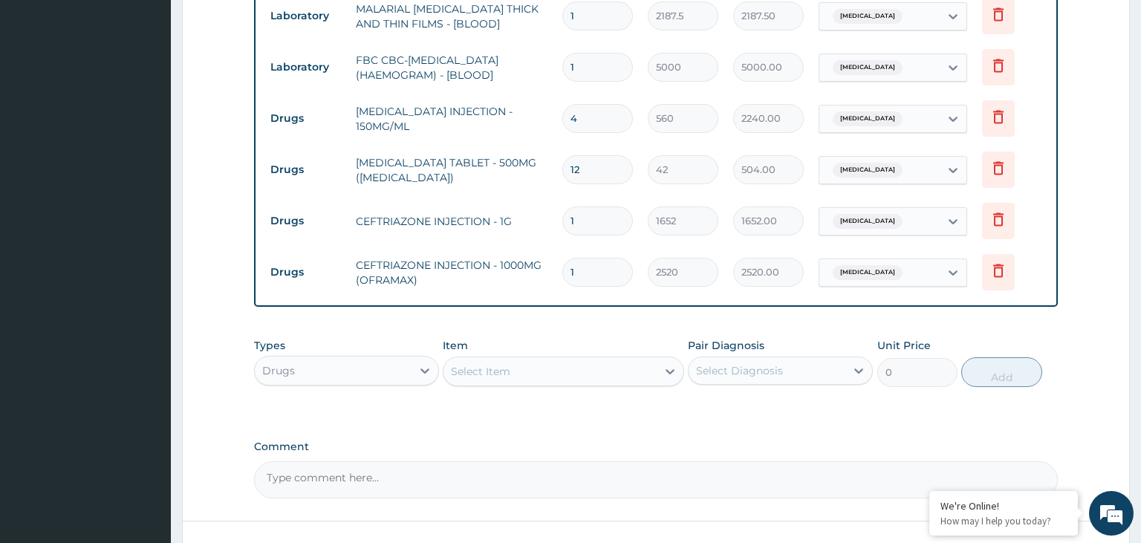
drag, startPoint x: 593, startPoint y: 274, endPoint x: 548, endPoint y: 287, distance: 46.3
click at [562, 287] on input "1" at bounding box center [597, 272] width 71 height 29
click at [1006, 215] on icon at bounding box center [998, 219] width 18 height 18
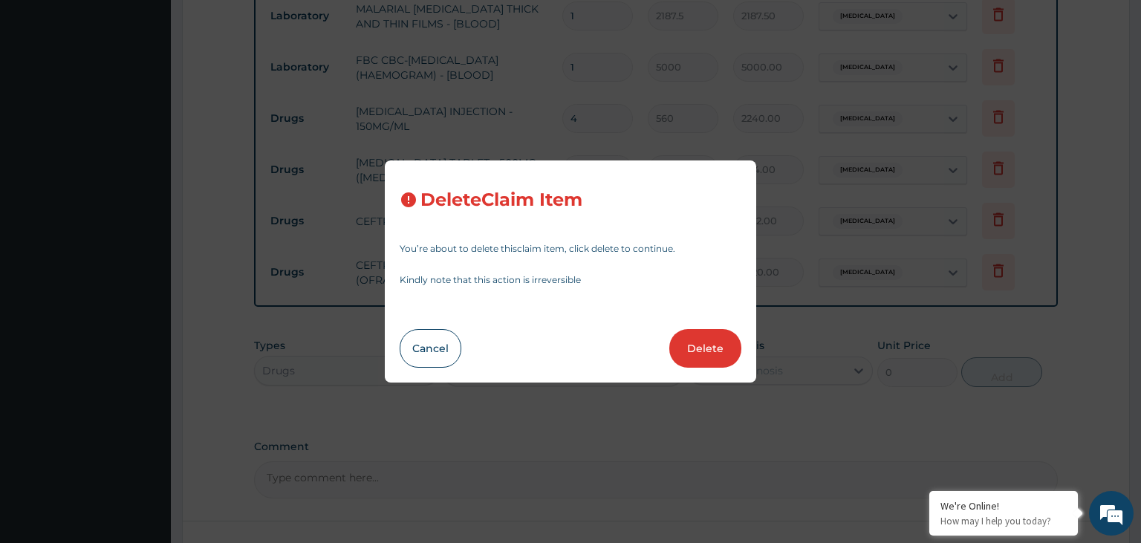
drag, startPoint x: 703, startPoint y: 344, endPoint x: 694, endPoint y: 345, distance: 9.7
click at [704, 345] on button "Delete" at bounding box center [705, 348] width 72 height 39
type input "2520"
type input "2520.00"
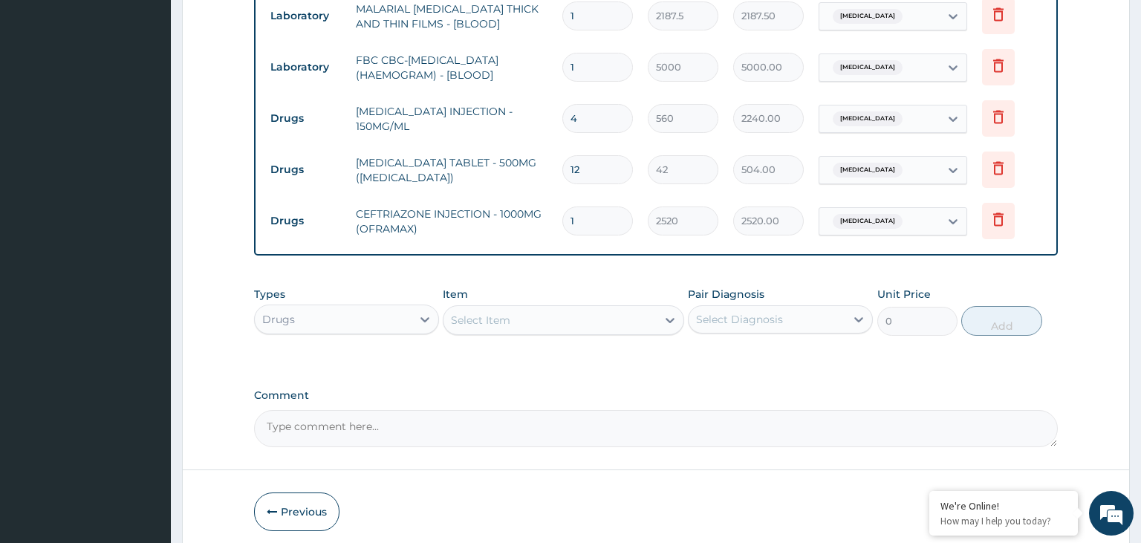
drag, startPoint x: 579, startPoint y: 219, endPoint x: 545, endPoint y: 227, distance: 34.2
click at [562, 227] on input "1" at bounding box center [597, 220] width 71 height 29
type input "5"
type input "12600.00"
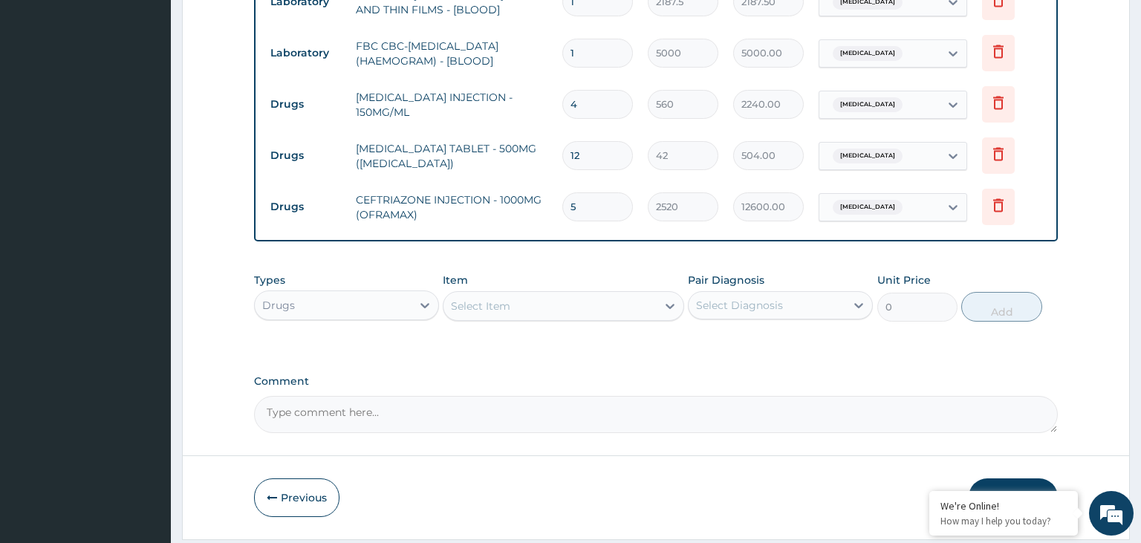
scroll to position [710, 0]
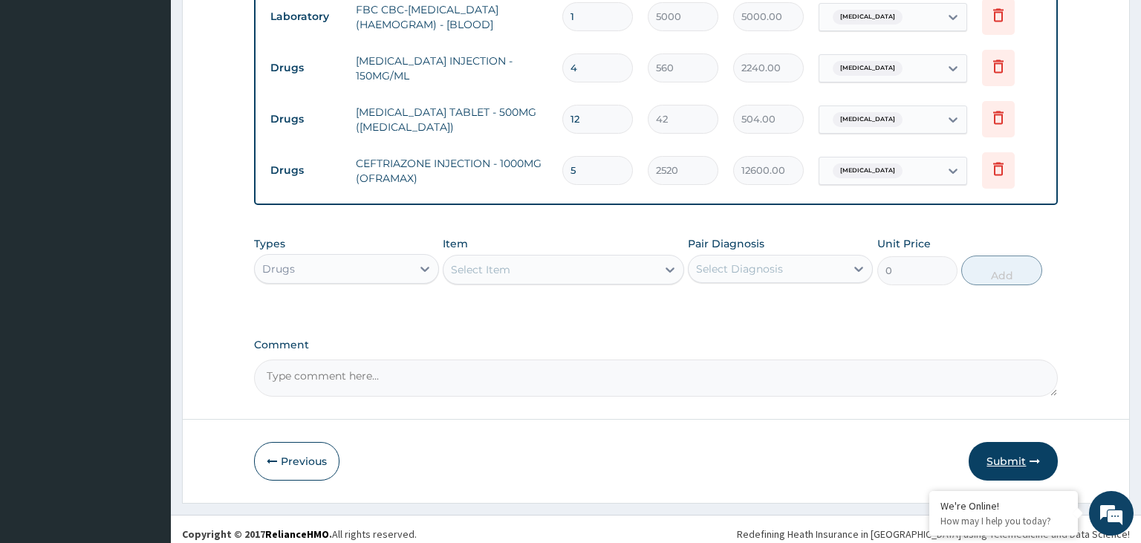
type input "5"
click at [1000, 449] on button "Submit" at bounding box center [1013, 461] width 89 height 39
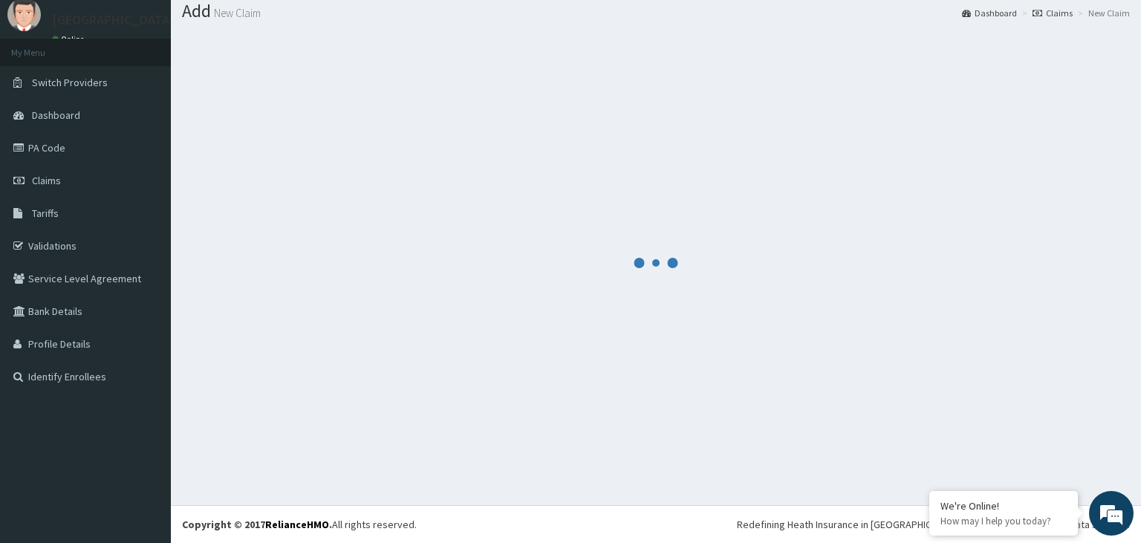
scroll to position [46, 0]
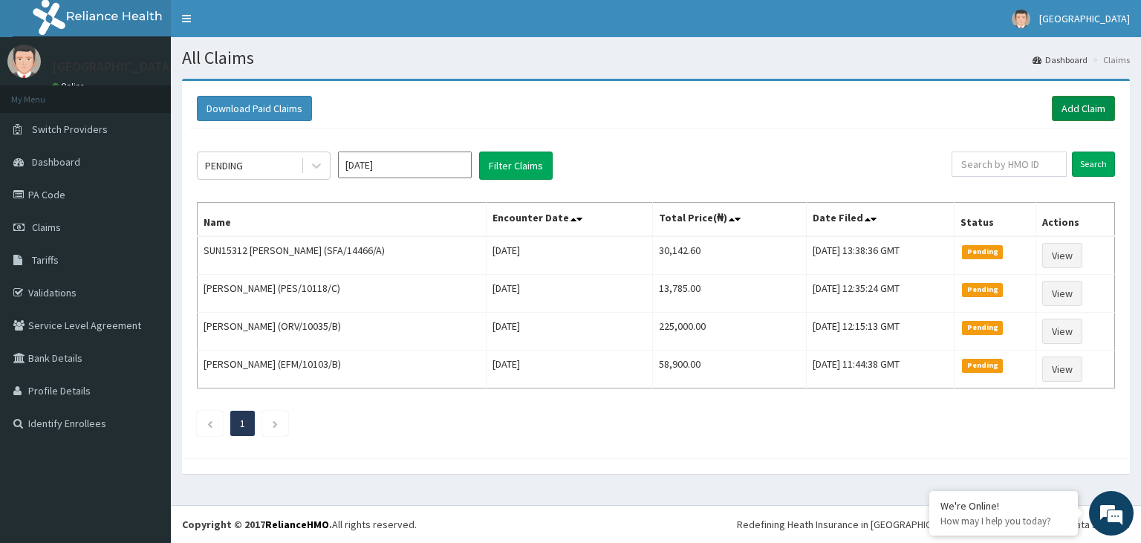
click at [1092, 103] on link "Add Claim" at bounding box center [1083, 108] width 63 height 25
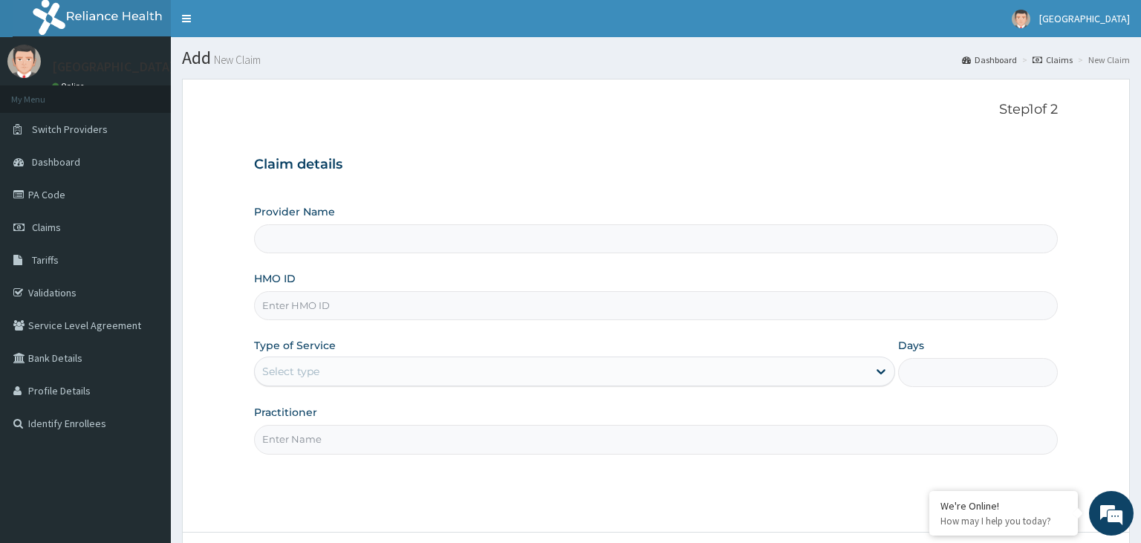
type input "REL/10837/A"
type input "[GEOGRAPHIC_DATA]-KADUNA"
click at [288, 313] on input "REL/10837/A" at bounding box center [656, 305] width 804 height 29
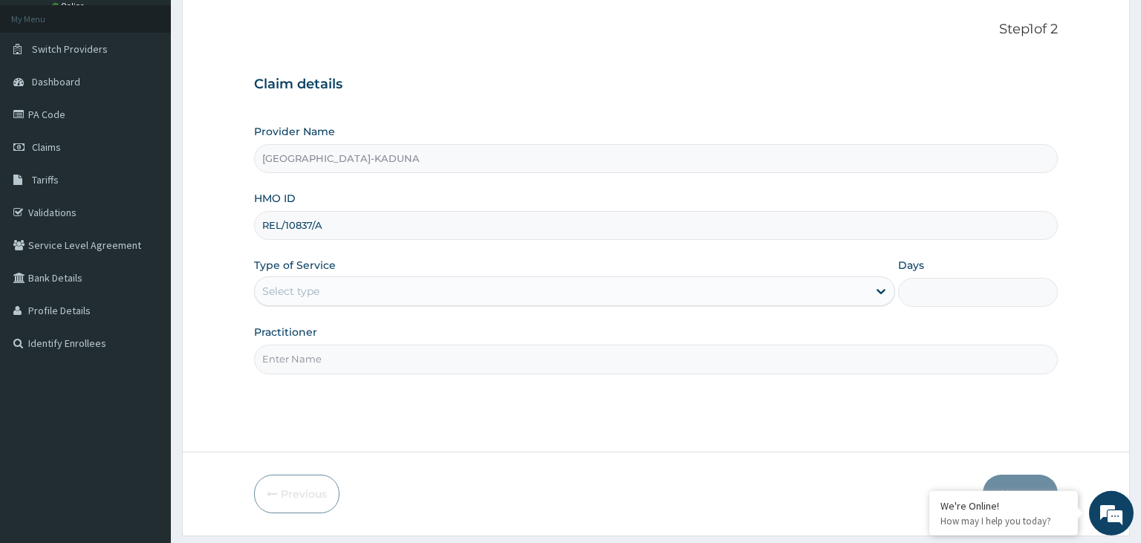
scroll to position [122, 0]
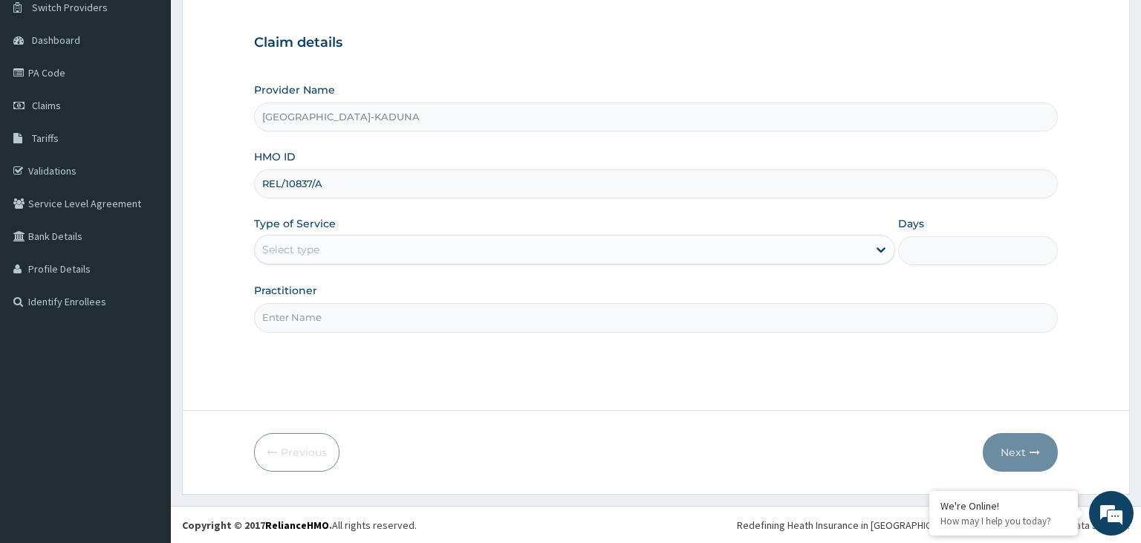
type input "REL/10837/A"
click at [357, 252] on div "Select type" at bounding box center [561, 250] width 613 height 24
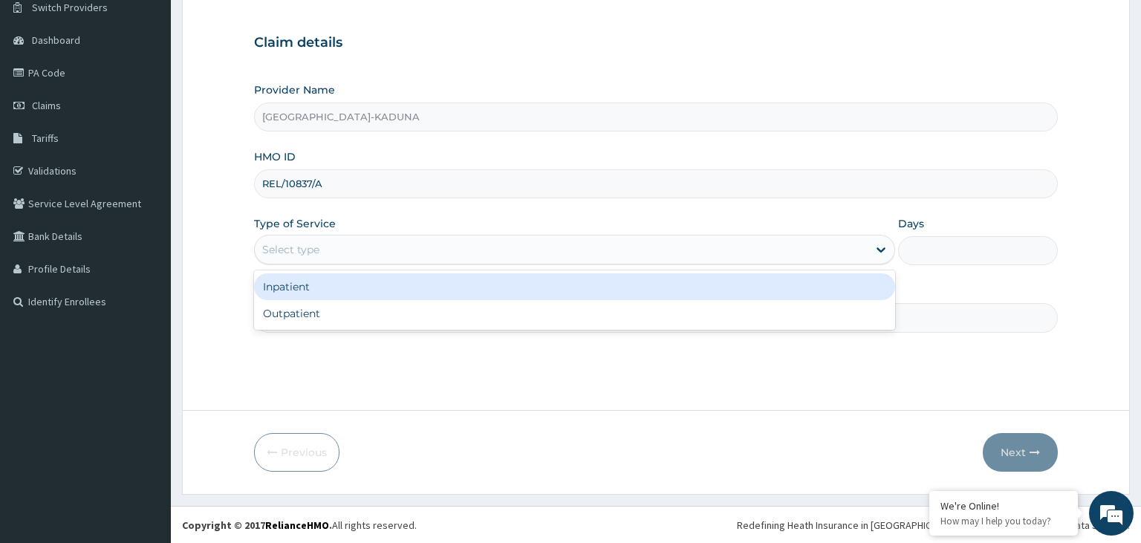
click at [337, 290] on div "Inpatient" at bounding box center [574, 286] width 641 height 27
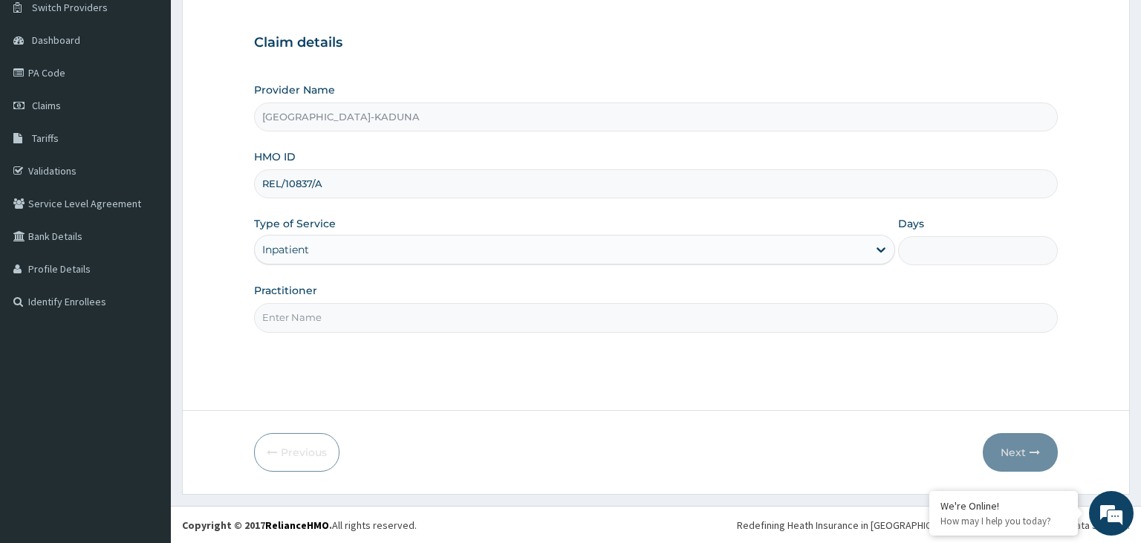
click at [979, 238] on input "Days" at bounding box center [978, 250] width 160 height 29
type input "2"
click at [554, 325] on input "Practitioner" at bounding box center [656, 317] width 804 height 29
type input "gp"
click at [1037, 442] on button "Next" at bounding box center [1020, 452] width 75 height 39
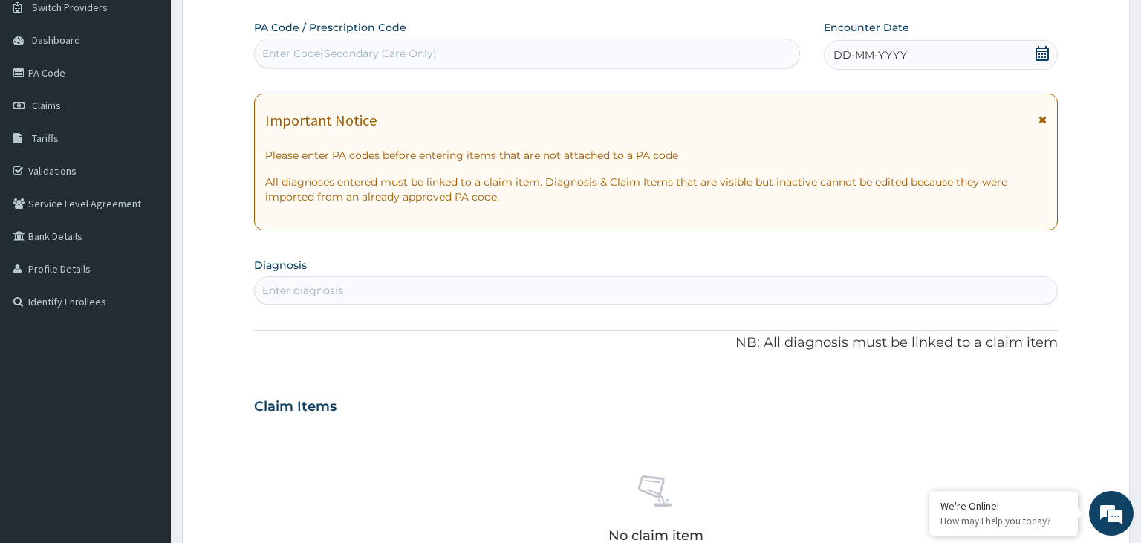
scroll to position [0, 0]
click at [412, 49] on div "Enter Code(Secondary Care Only)" at bounding box center [349, 53] width 175 height 15
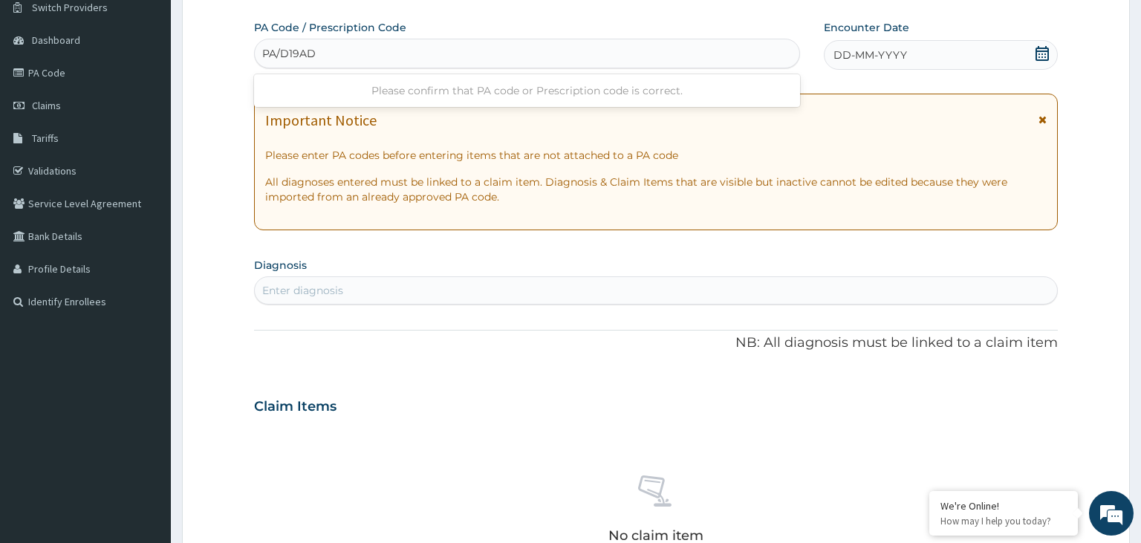
type input "PA/D19AD2"
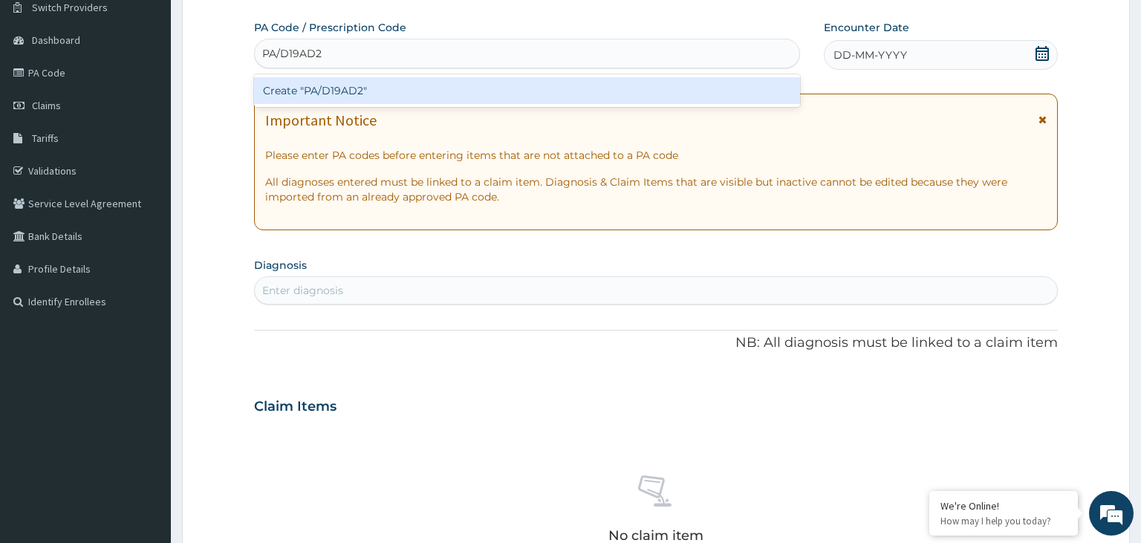
click at [370, 91] on div "Create "PA/D19AD2"" at bounding box center [527, 90] width 547 height 27
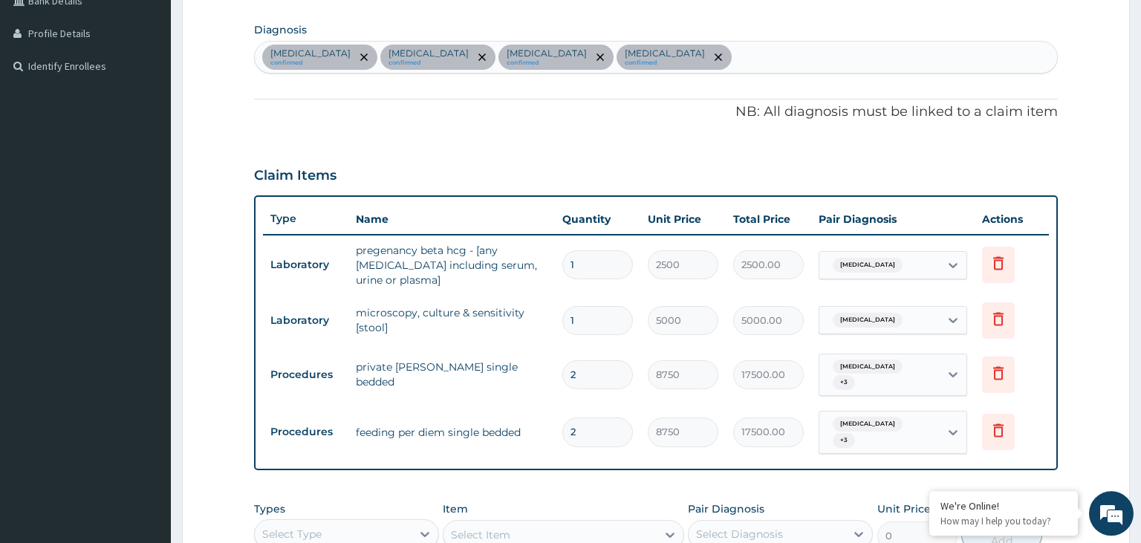
scroll to position [350, 0]
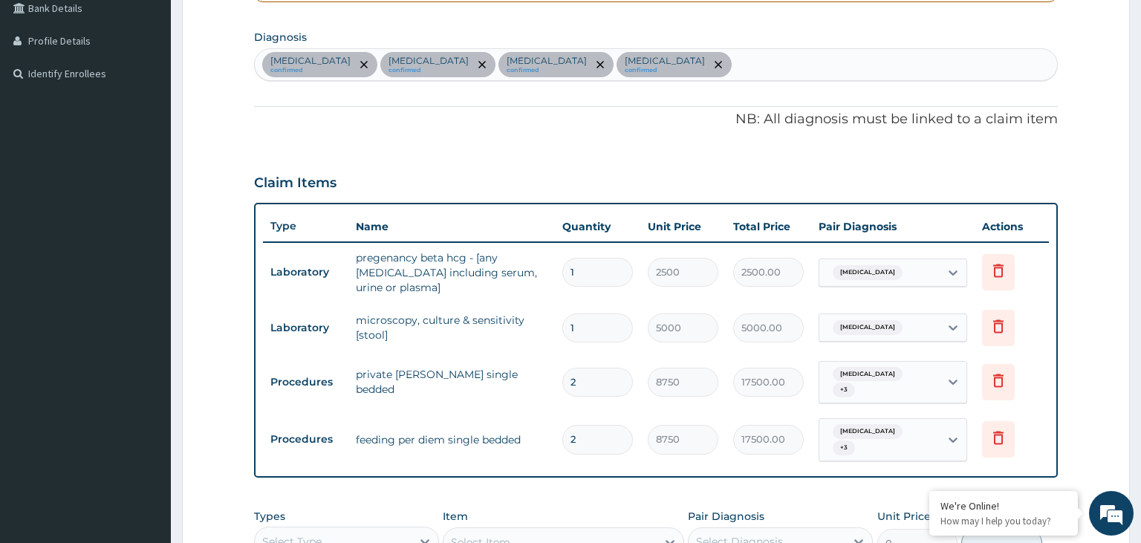
click at [631, 62] on div "Amenorrhea confirmed Typhoid fever confirmed Anemia confirmed Malaria confirmed" at bounding box center [656, 64] width 803 height 31
type input "sepsis"
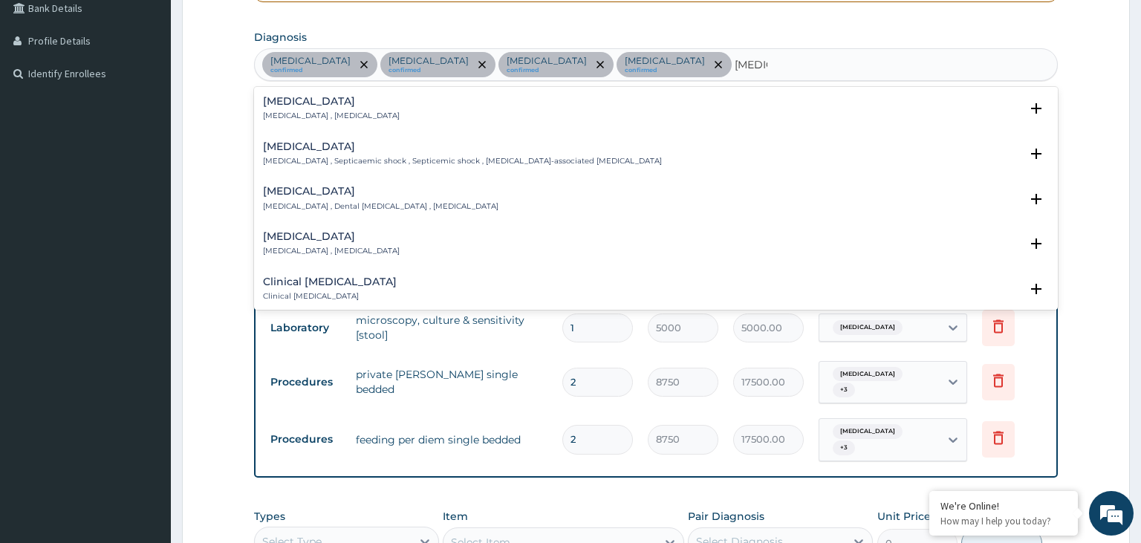
click at [319, 111] on p "Systemic infection , Sepsis" at bounding box center [331, 116] width 137 height 10
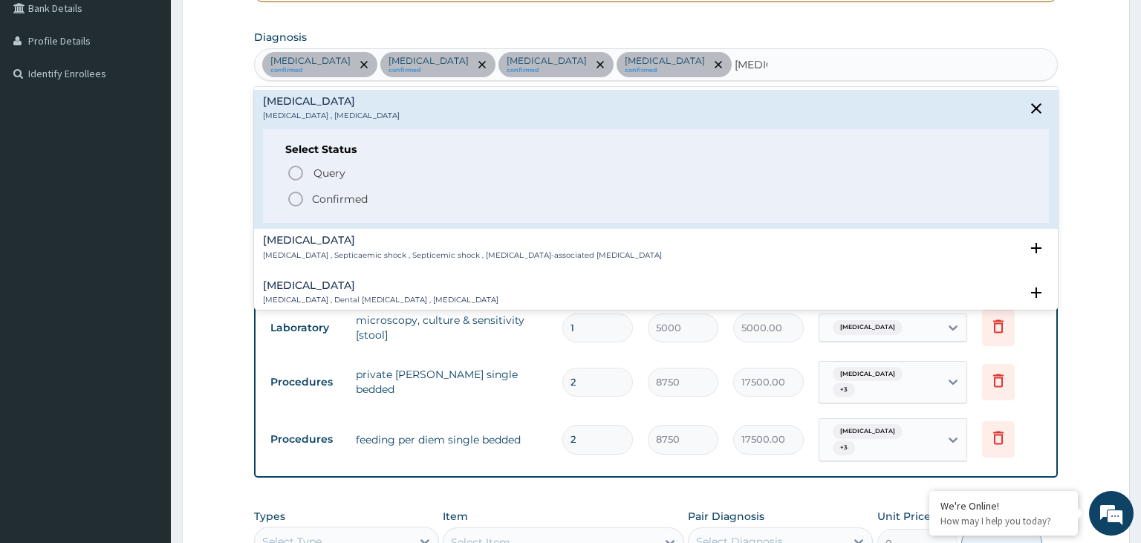
click at [337, 204] on p "Confirmed" at bounding box center [340, 199] width 56 height 15
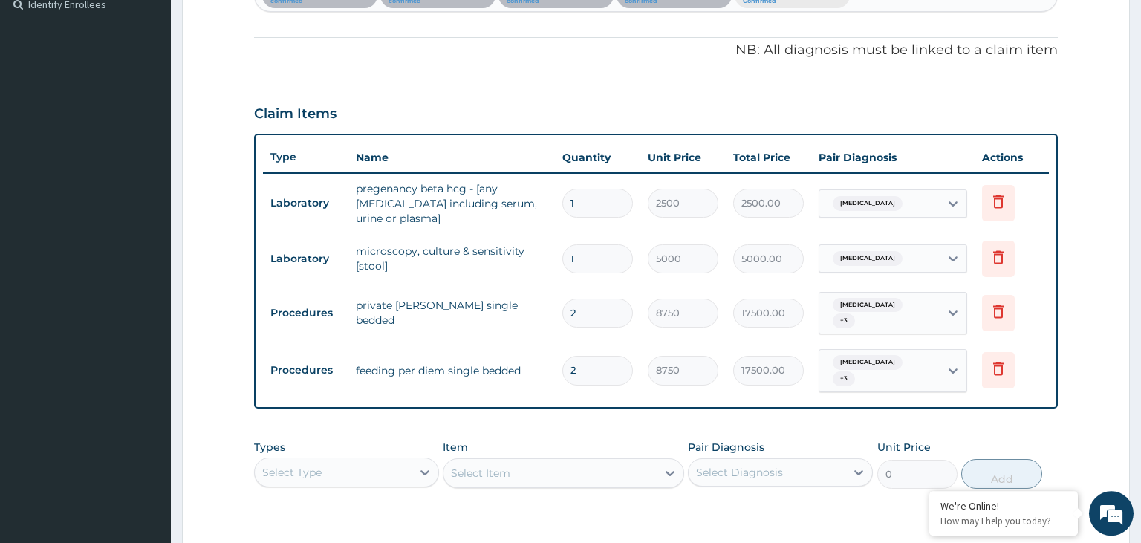
scroll to position [585, 0]
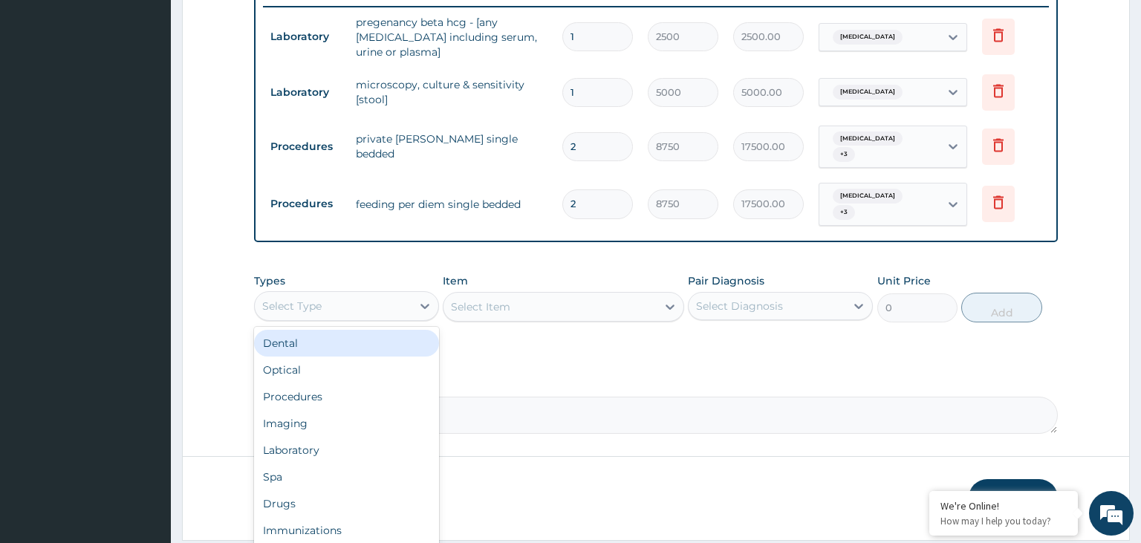
click at [367, 294] on div "Select Type" at bounding box center [333, 306] width 157 height 24
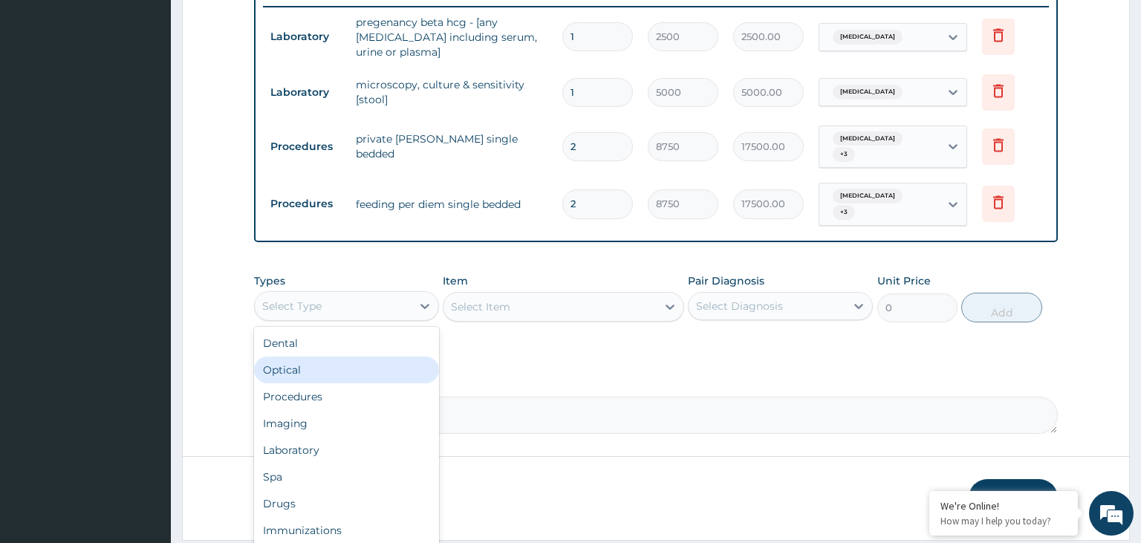
scroll to position [51, 0]
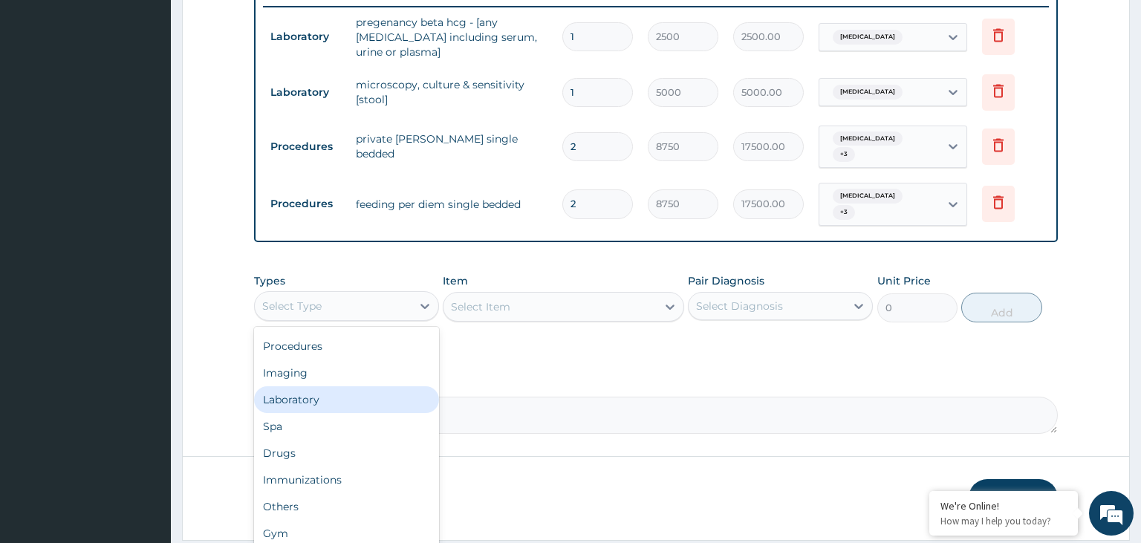
click at [340, 386] on div "Laboratory" at bounding box center [346, 399] width 185 height 27
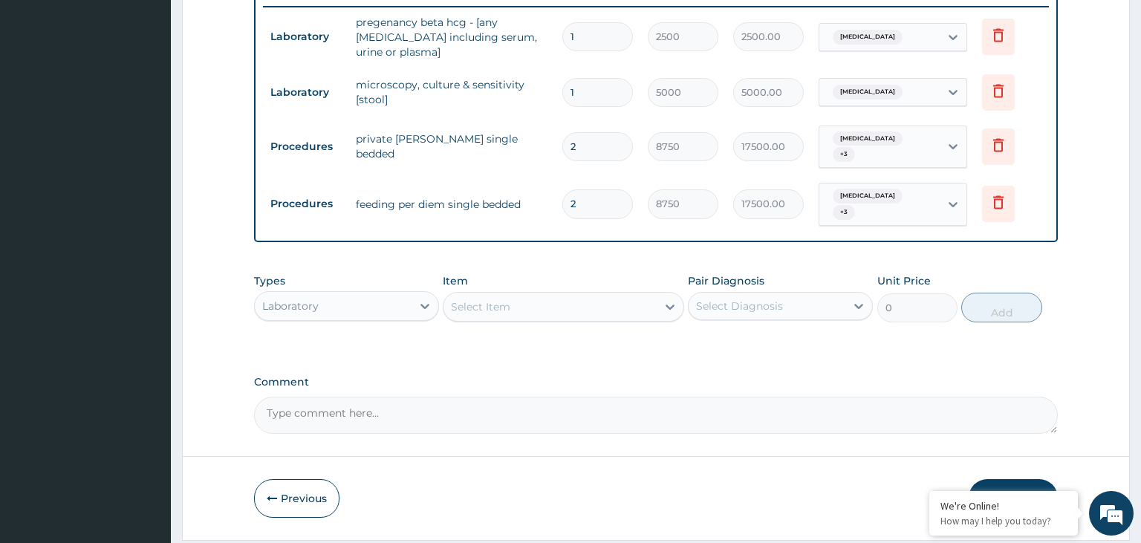
click at [606, 295] on div "Select Item" at bounding box center [549, 307] width 213 height 24
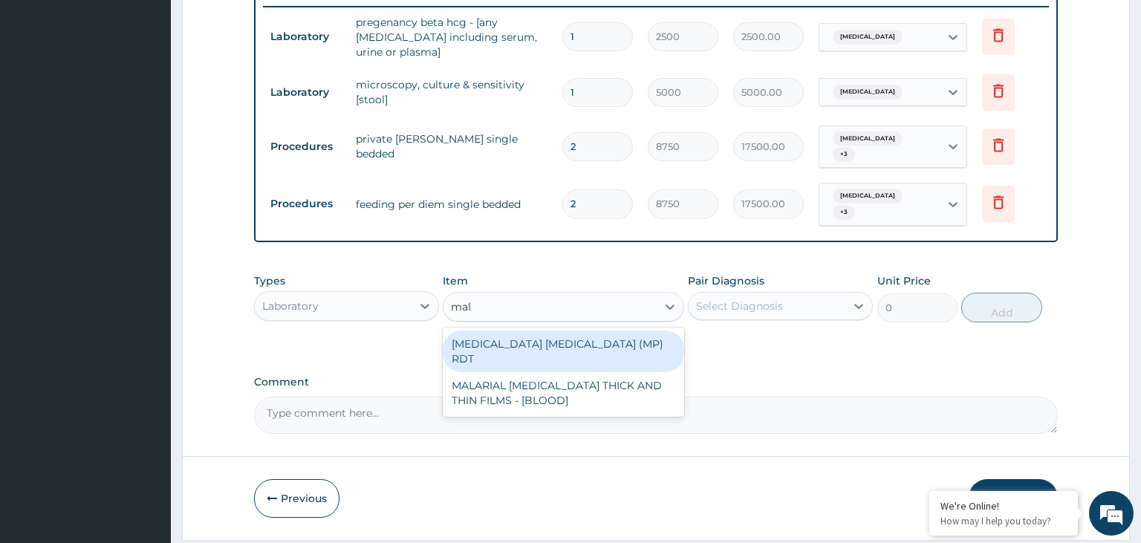
type input "mala"
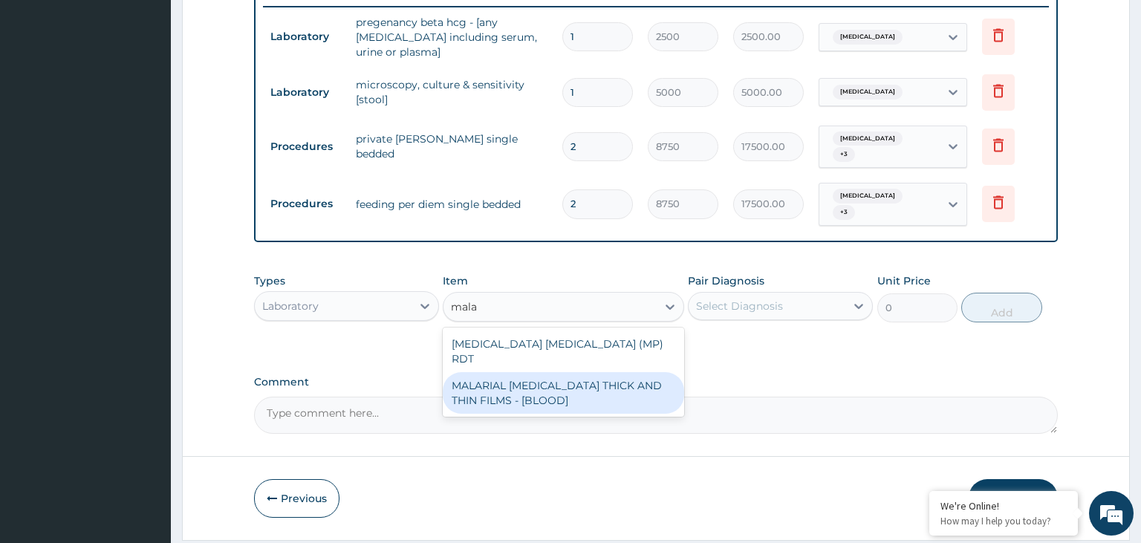
click at [628, 372] on div "MALARIAL PARASITE THICK AND THIN FILMS - [BLOOD]" at bounding box center [563, 393] width 241 height 42
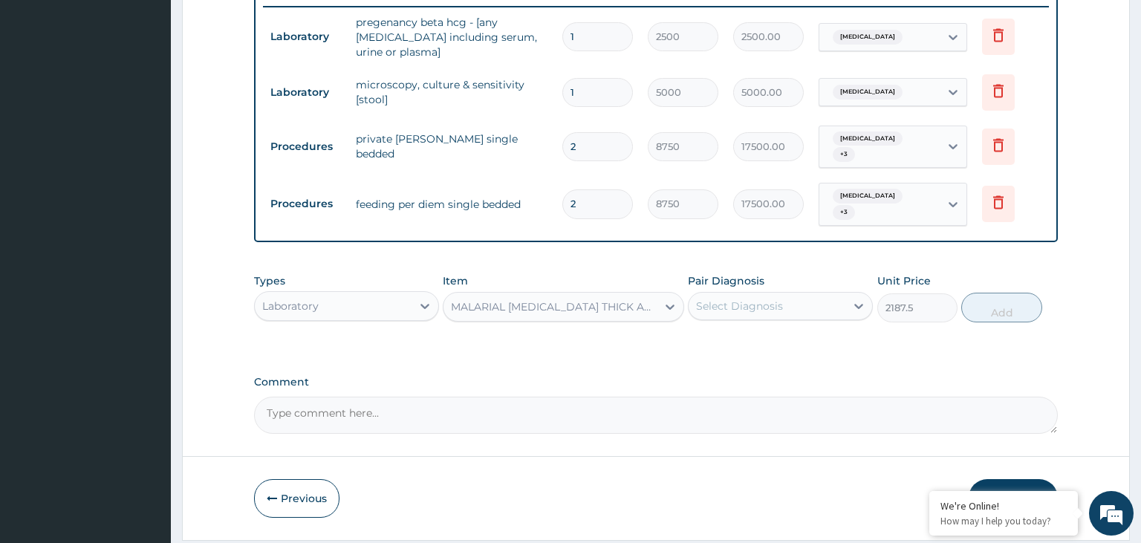
type input "2187.5"
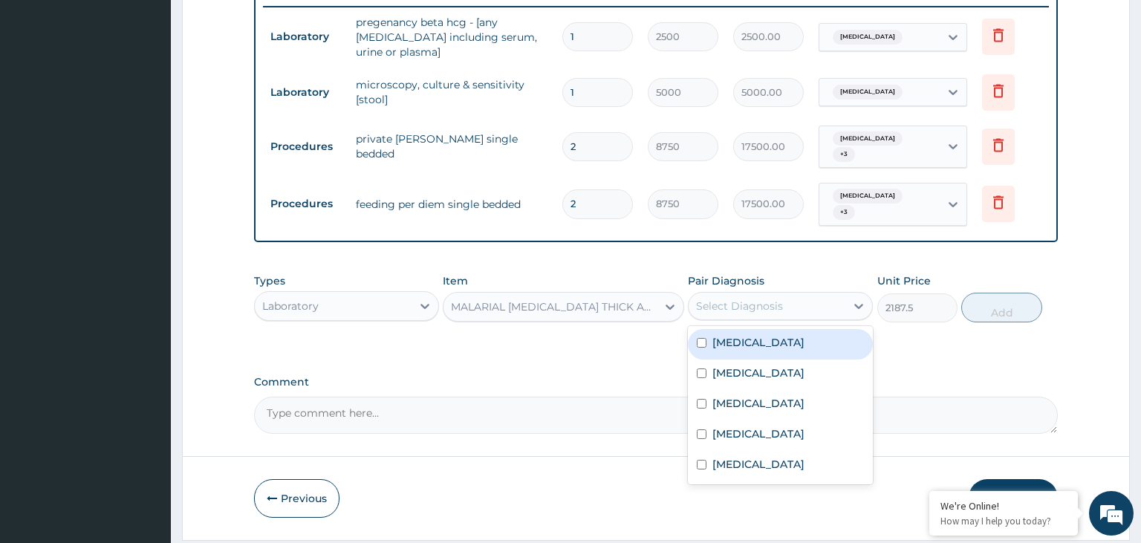
click at [809, 296] on div "Select Diagnosis" at bounding box center [767, 306] width 157 height 24
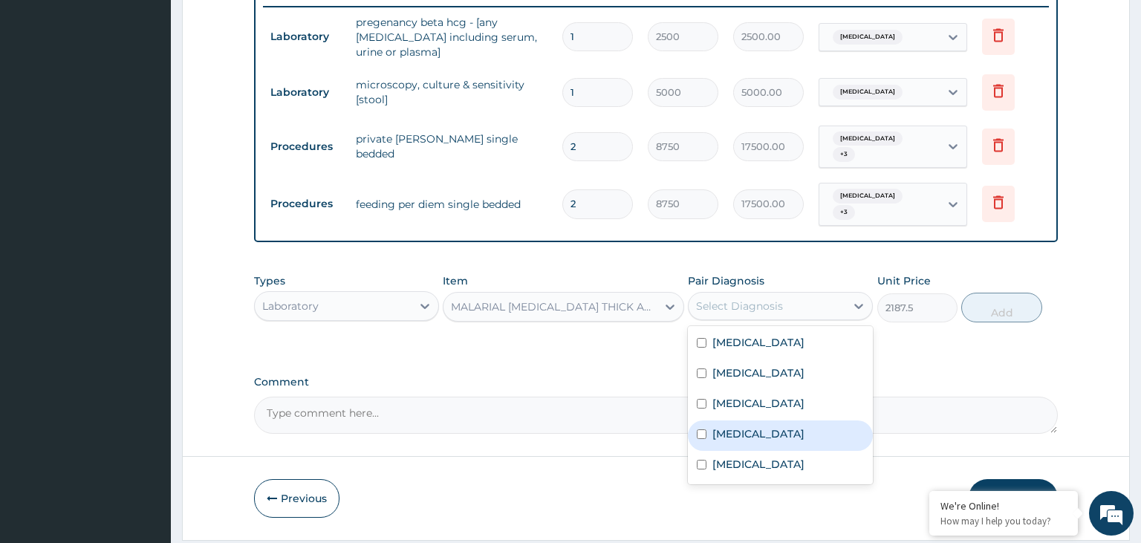
drag, startPoint x: 782, startPoint y: 416, endPoint x: 964, endPoint y: 339, distance: 197.4
click at [781, 420] on div "Malaria" at bounding box center [780, 435] width 185 height 30
checkbox input "true"
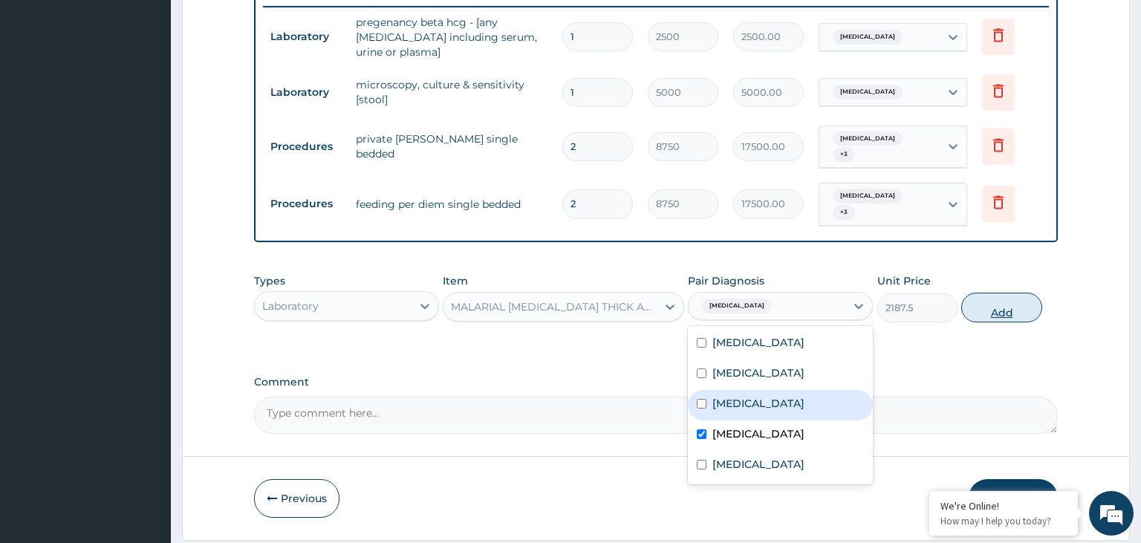
click at [1000, 293] on button "Add" at bounding box center [1001, 308] width 80 height 30
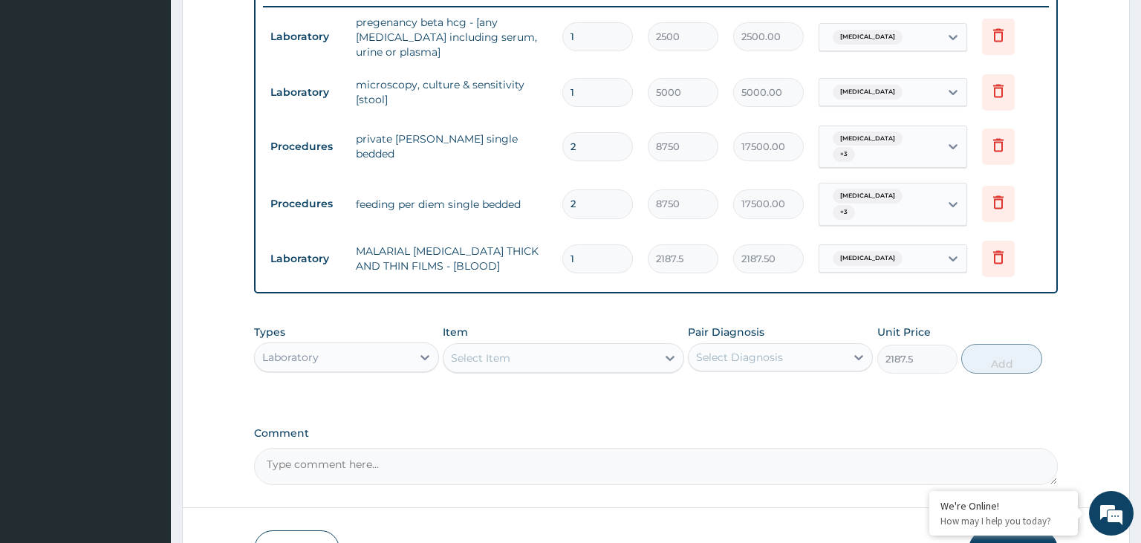
type input "0"
click at [575, 348] on div "Select Item" at bounding box center [549, 358] width 213 height 24
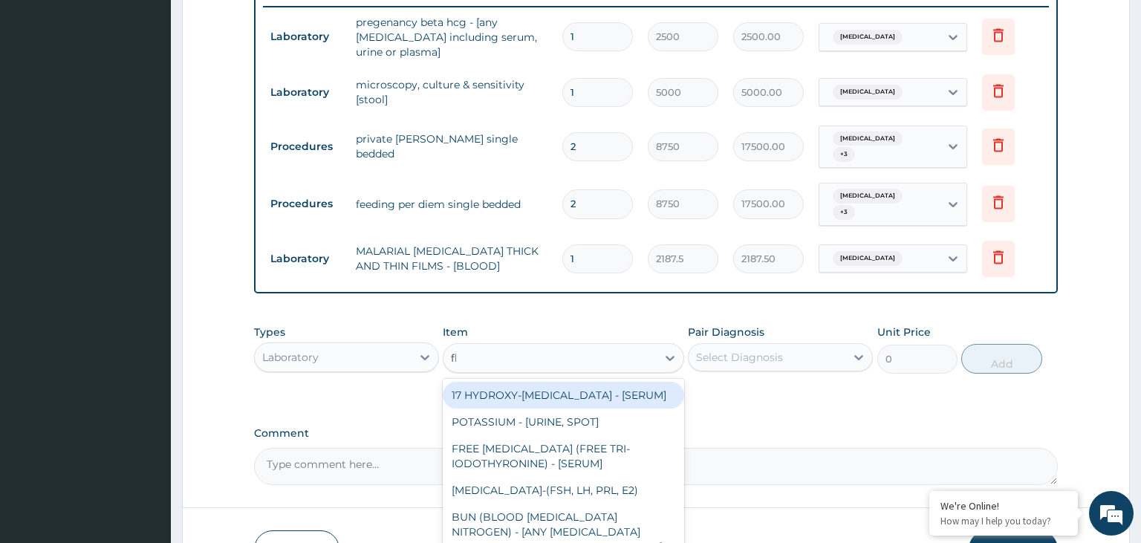
type input "fbc"
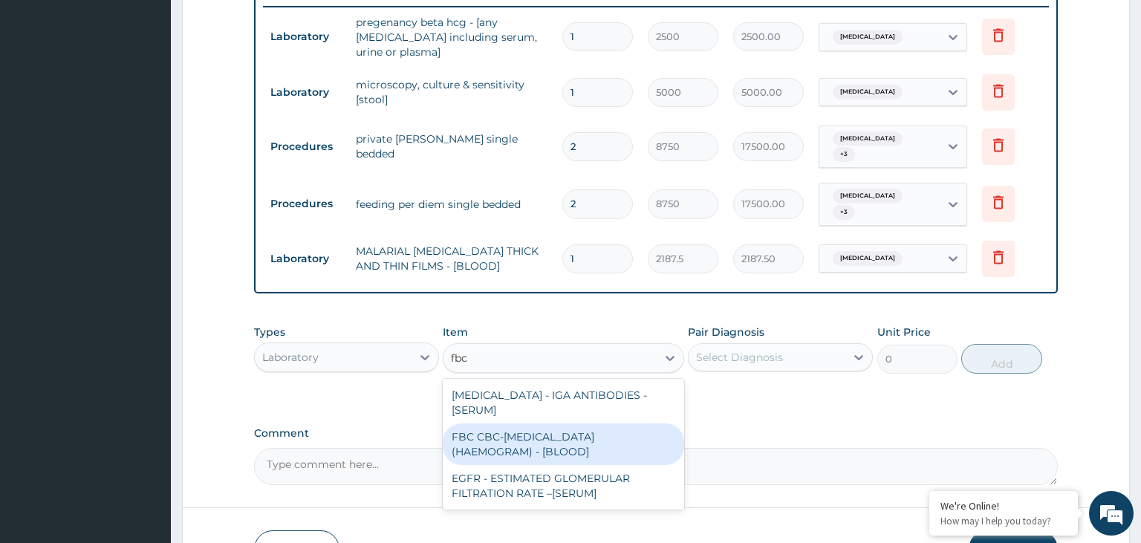
click at [591, 435] on div "FBC CBC-COMPLETE BLOOD COUNT (HAEMOGRAM) - [BLOOD]" at bounding box center [563, 444] width 241 height 42
type input "5000"
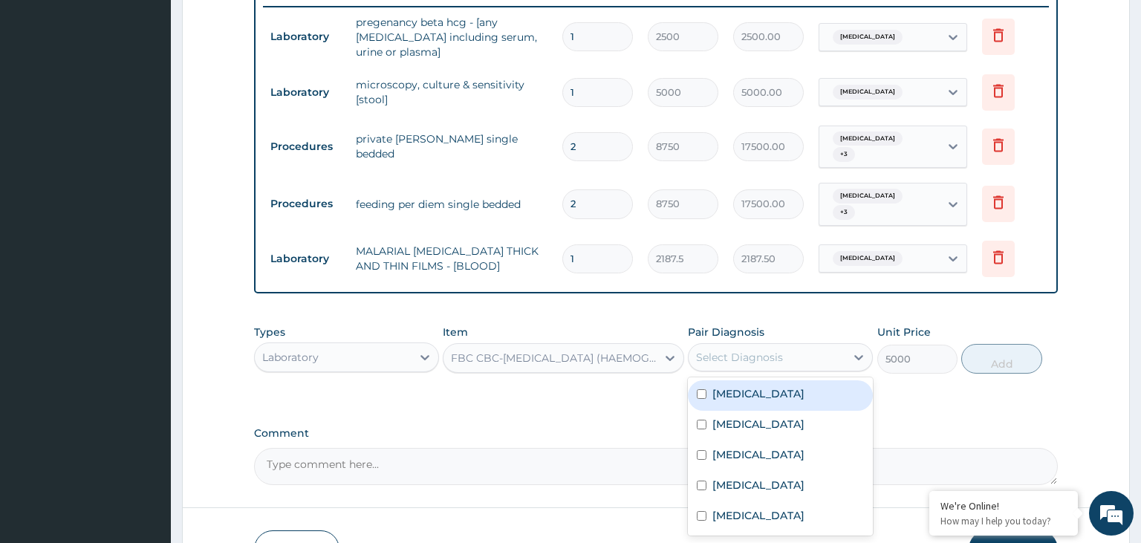
click at [814, 343] on div "Select Diagnosis" at bounding box center [780, 357] width 185 height 28
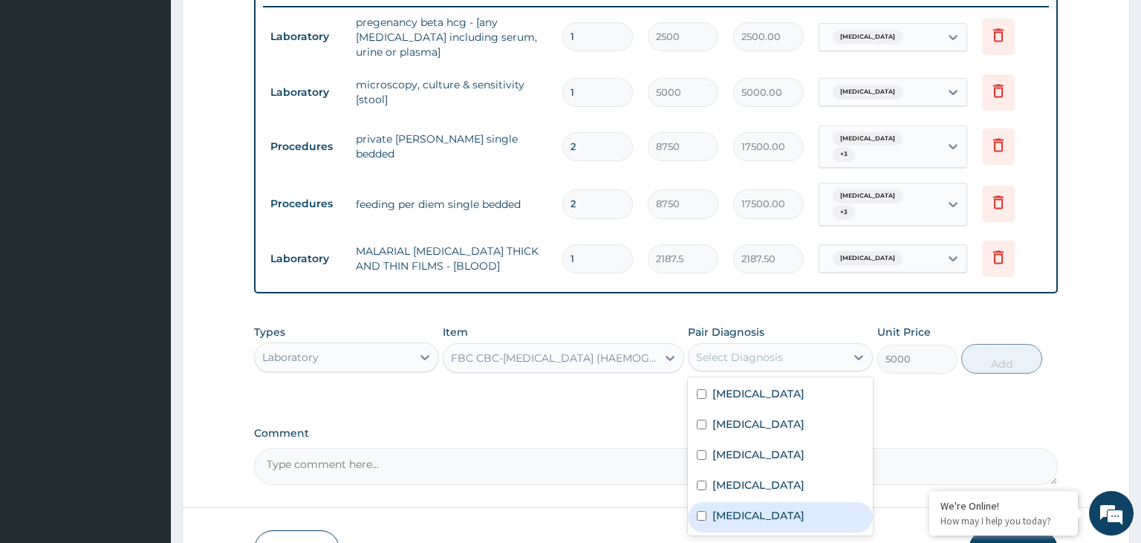
click at [750, 502] on div "[MEDICAL_DATA]" at bounding box center [780, 517] width 185 height 30
checkbox input "true"
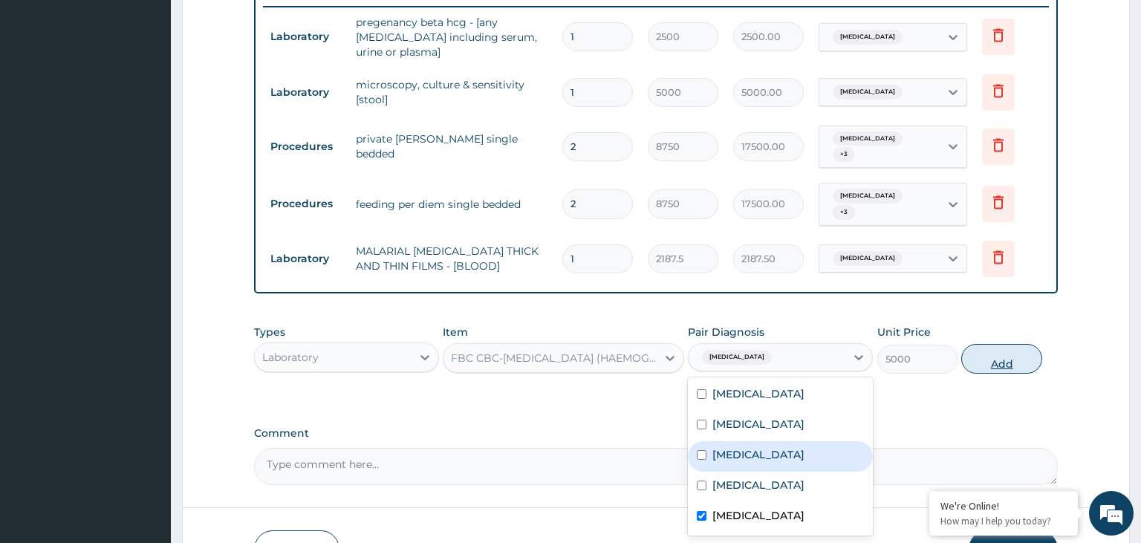
click at [1019, 344] on button "Add" at bounding box center [1001, 359] width 80 height 30
type input "0"
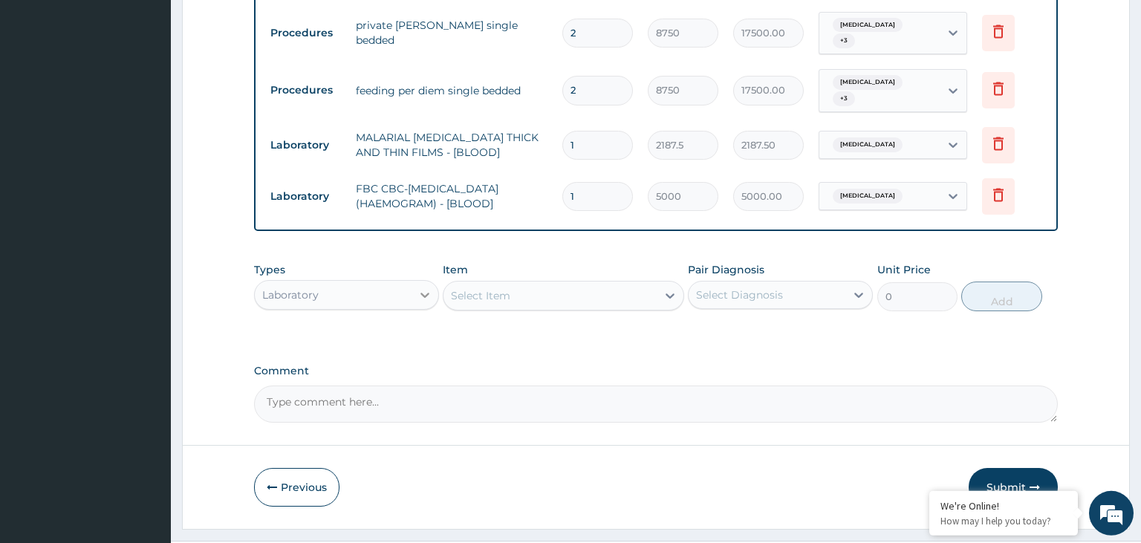
scroll to position [719, 0]
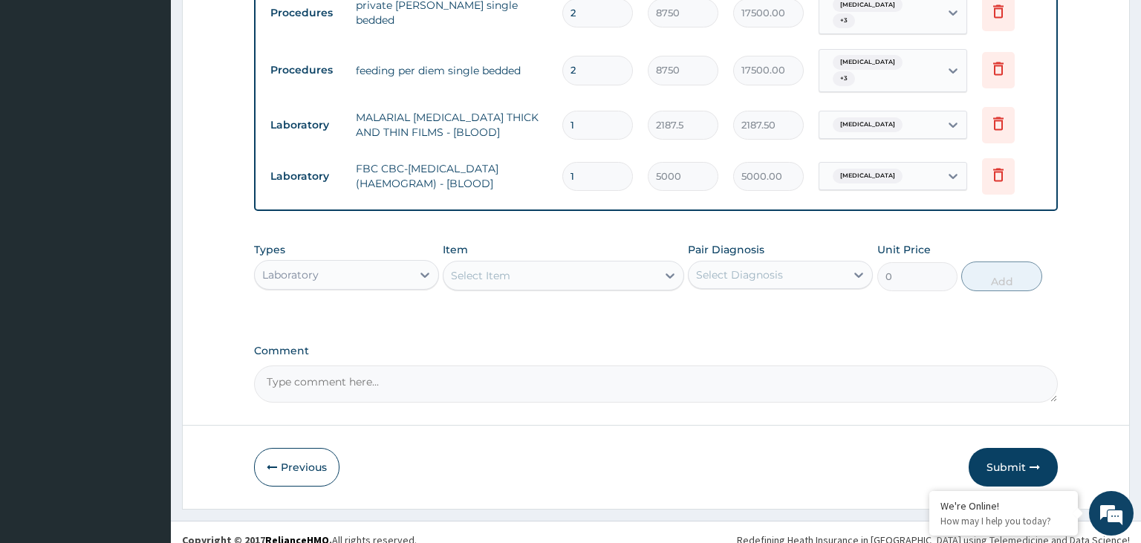
click at [402, 263] on div "Laboratory" at bounding box center [333, 275] width 157 height 24
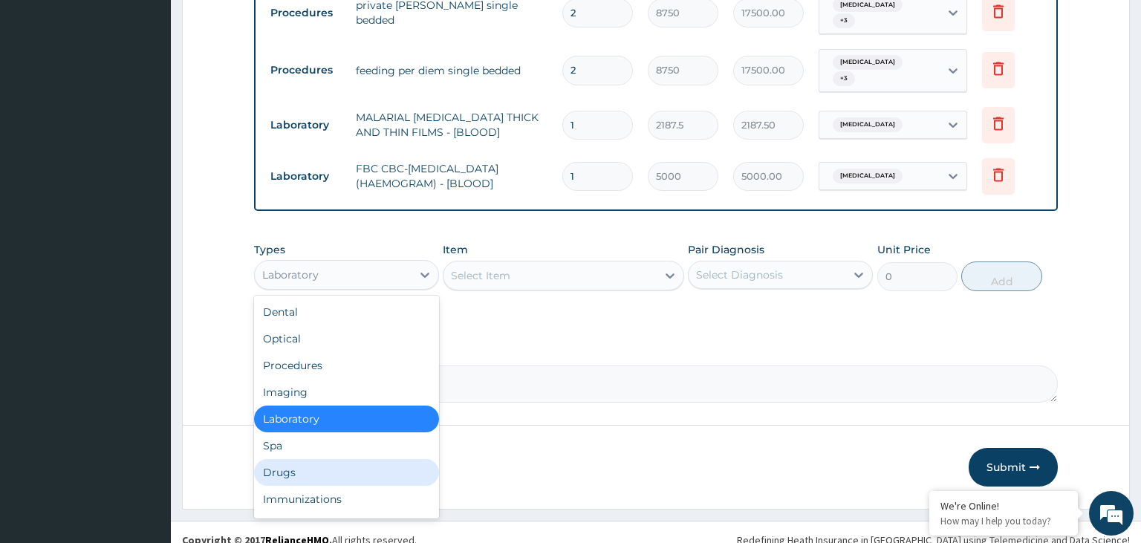
scroll to position [51, 0]
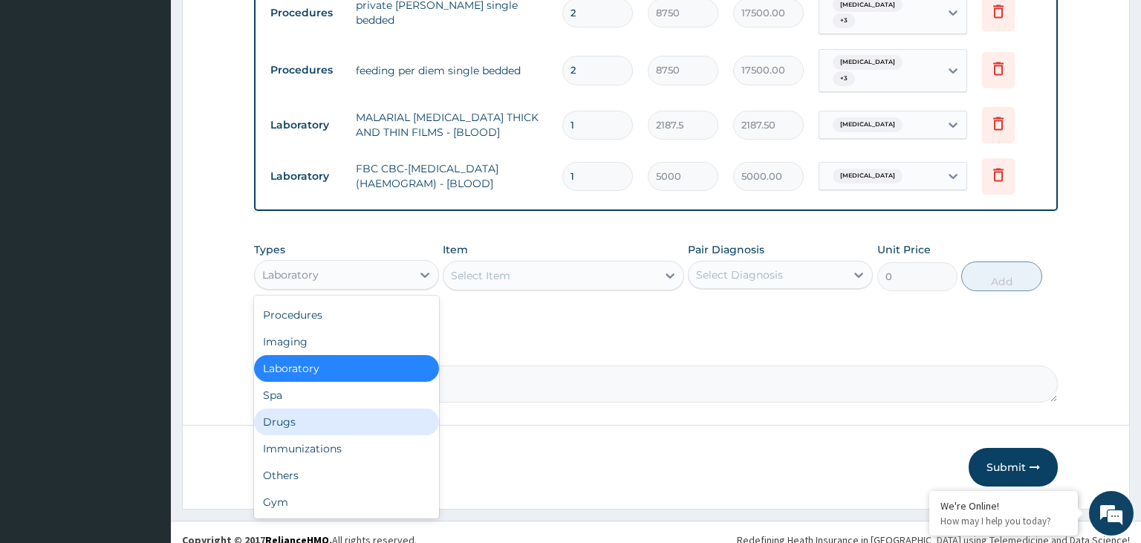
click at [308, 409] on div "Drugs" at bounding box center [346, 422] width 185 height 27
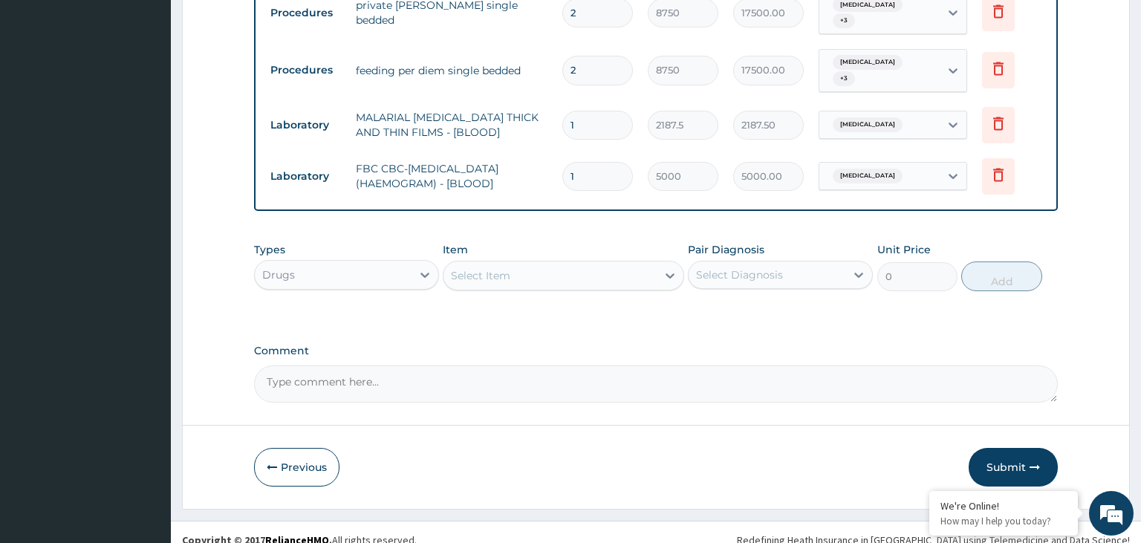
click at [566, 264] on div "Select Item" at bounding box center [549, 276] width 213 height 24
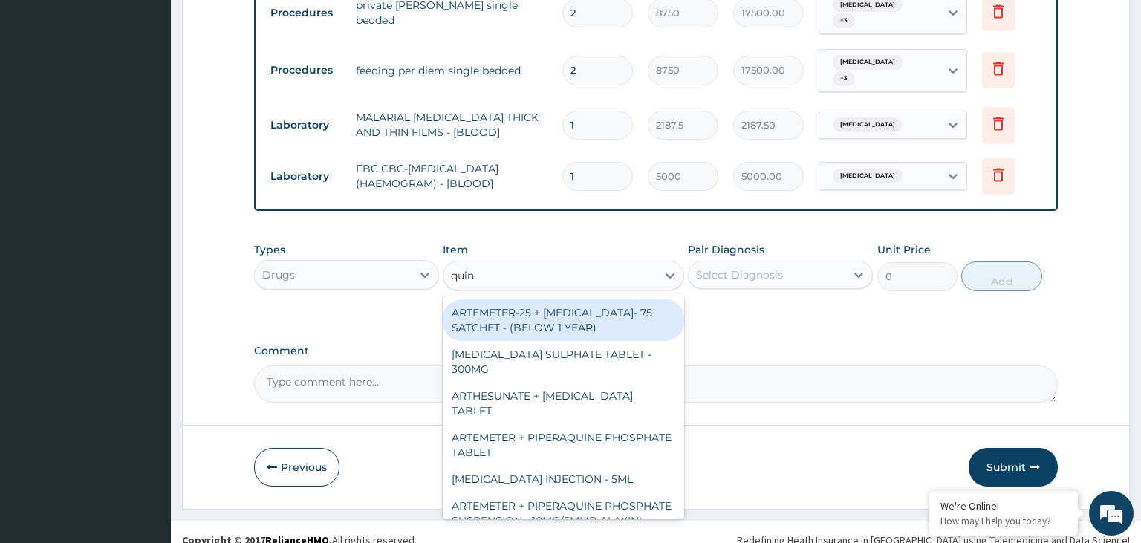
type input "quini"
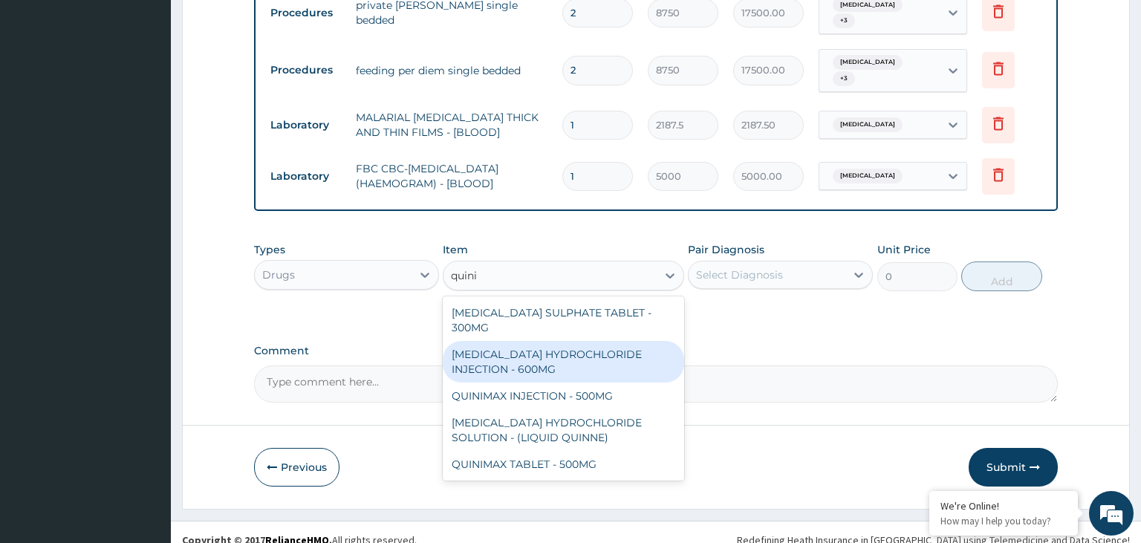
click at [609, 341] on div "[MEDICAL_DATA] HYDROCHLORIDE INJECTION - 600MG" at bounding box center [563, 362] width 241 height 42
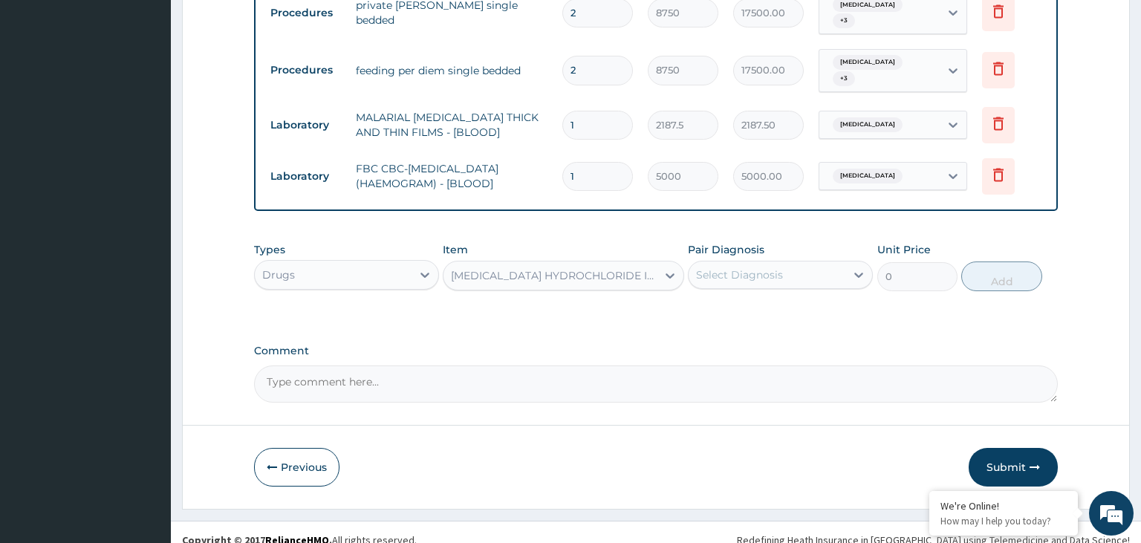
type input "218.4"
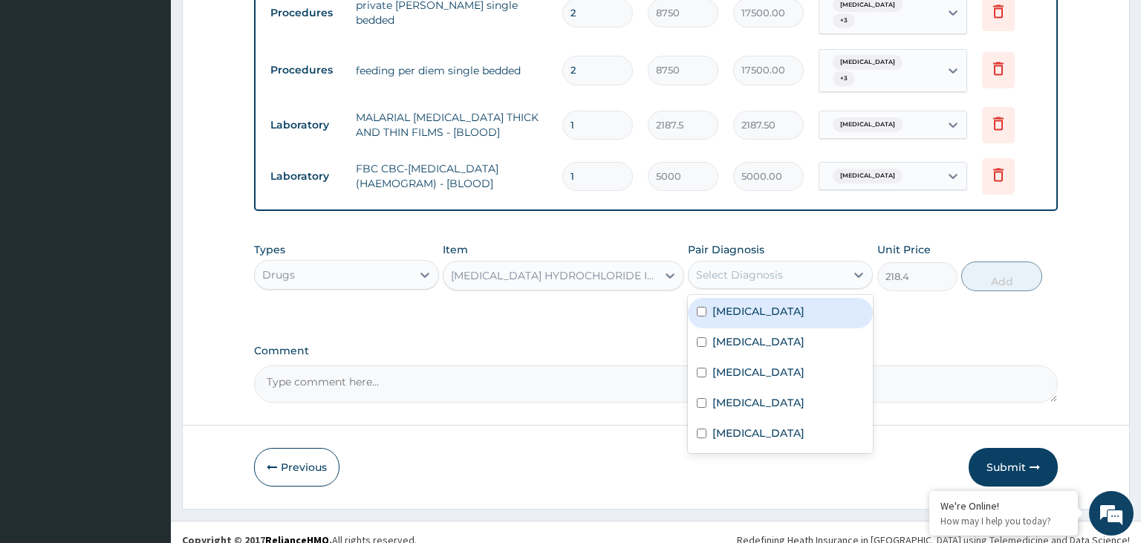
click at [761, 267] on div "Select Diagnosis" at bounding box center [739, 274] width 87 height 15
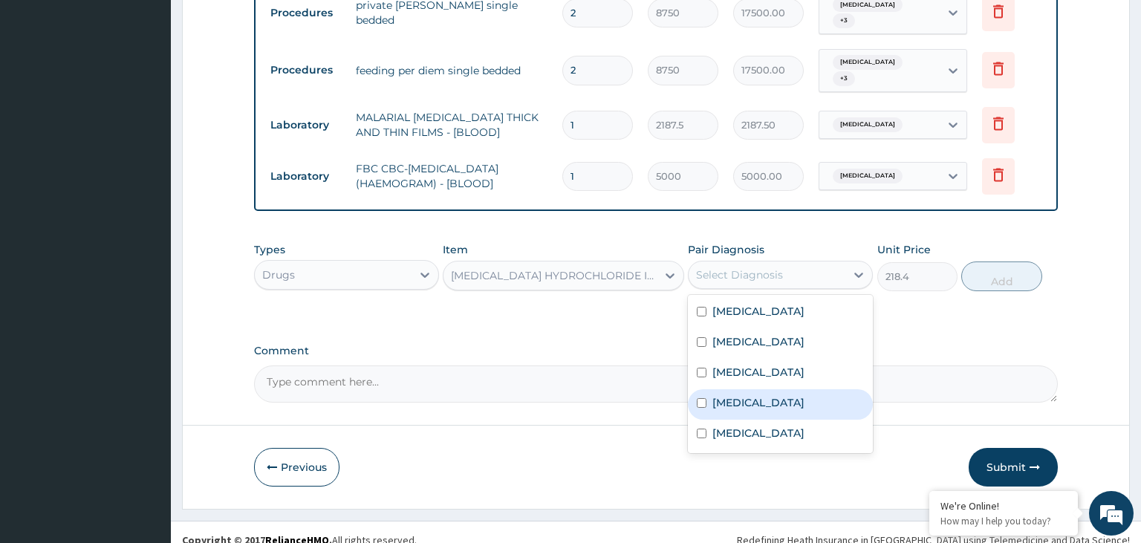
click at [738, 395] on label "[MEDICAL_DATA]" at bounding box center [758, 402] width 92 height 15
checkbox input "true"
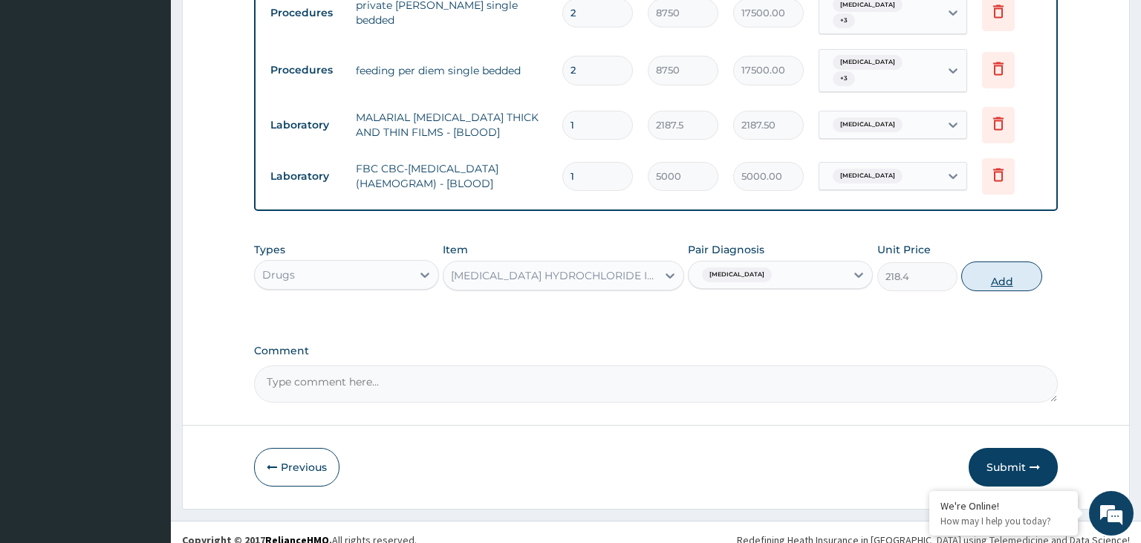
click at [1001, 263] on button "Add" at bounding box center [1001, 276] width 80 height 30
type input "0"
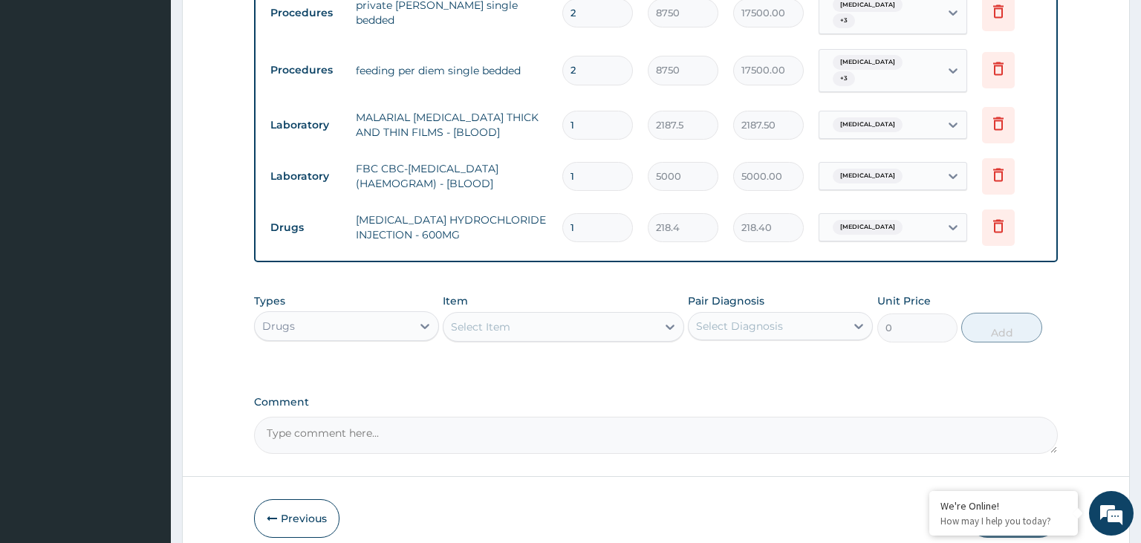
drag, startPoint x: 595, startPoint y: 219, endPoint x: 524, endPoint y: 232, distance: 71.8
click at [562, 232] on input "1" at bounding box center [597, 227] width 71 height 29
type input "3"
type input "655.20"
type input "3"
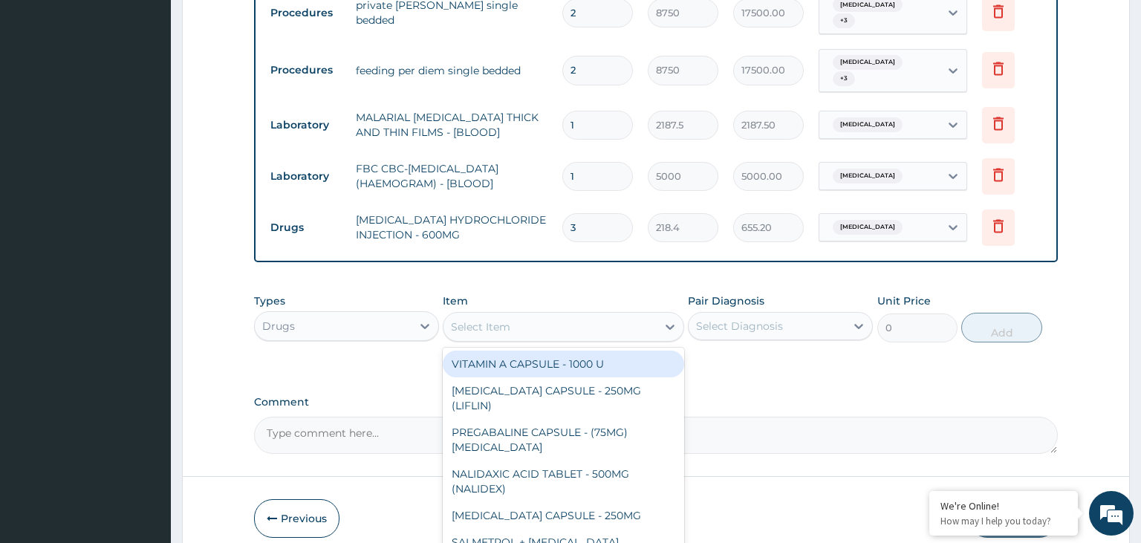
click at [538, 315] on div "Select Item" at bounding box center [549, 327] width 213 height 24
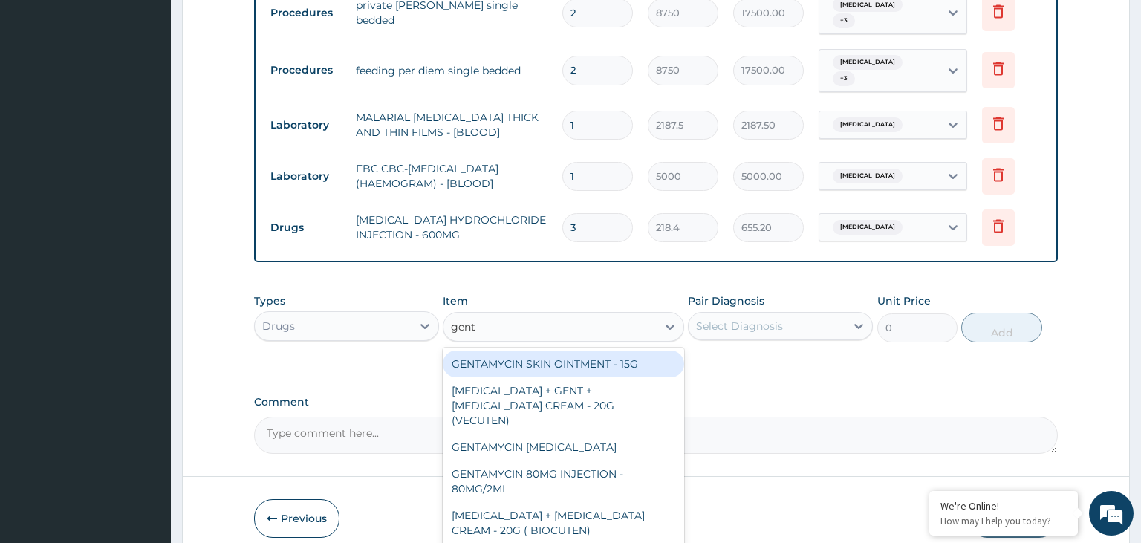
type input "genta"
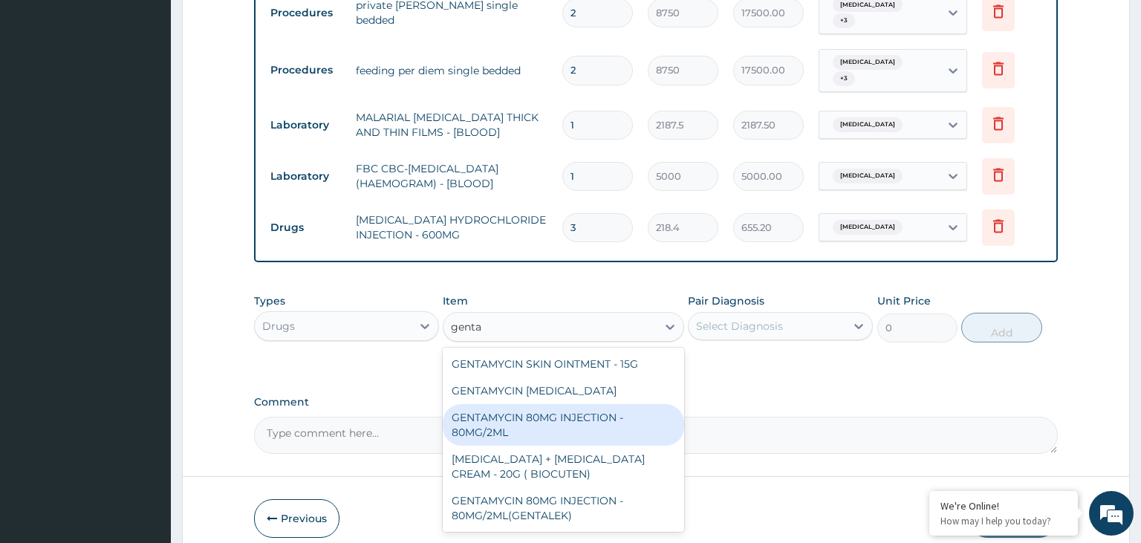
click at [614, 417] on div "GENTAMYCIN 80MG INJECTION - 80MG/2ML" at bounding box center [563, 425] width 241 height 42
type input "280"
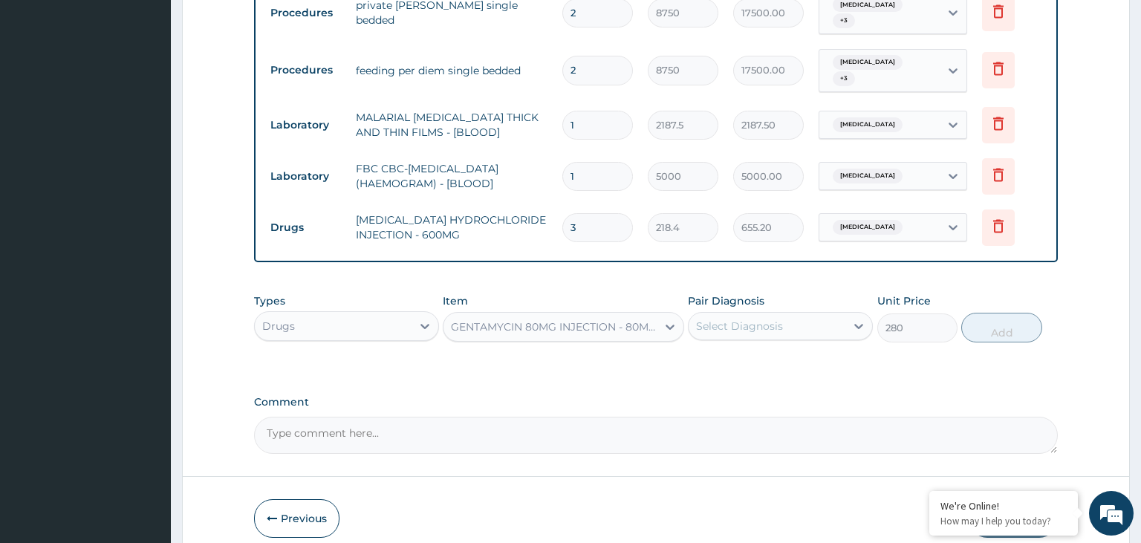
click at [618, 319] on div "GENTAMYCIN 80MG INJECTION - 80MG/2ML" at bounding box center [554, 326] width 207 height 15
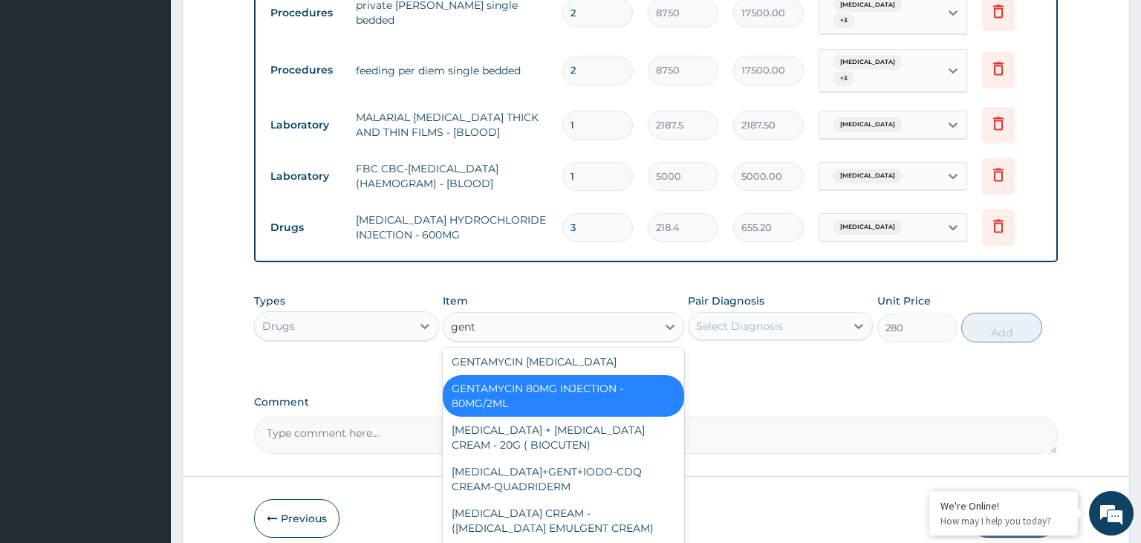
scroll to position [32, 0]
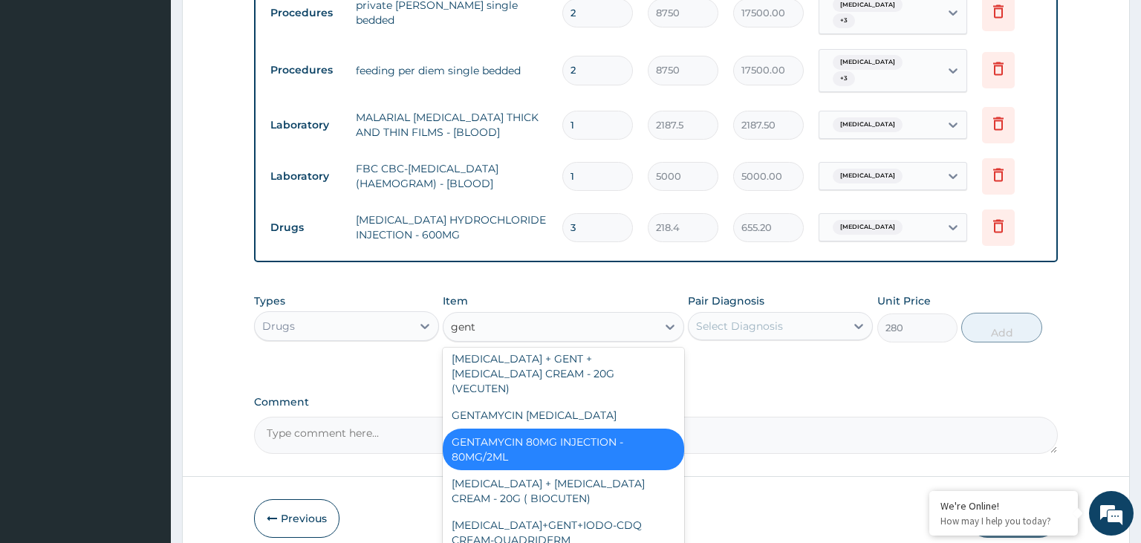
type input "genta"
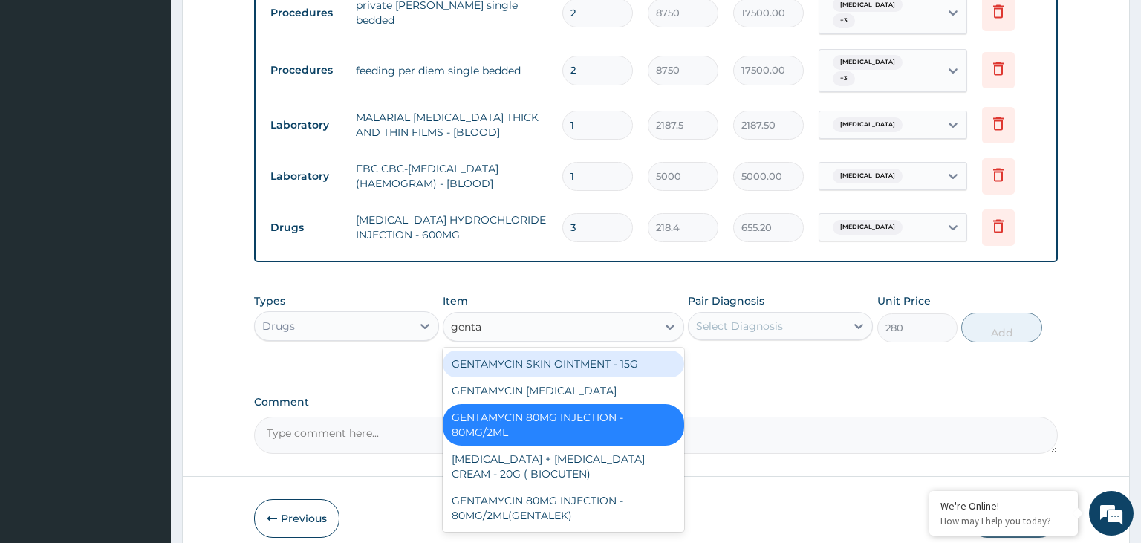
scroll to position [0, 0]
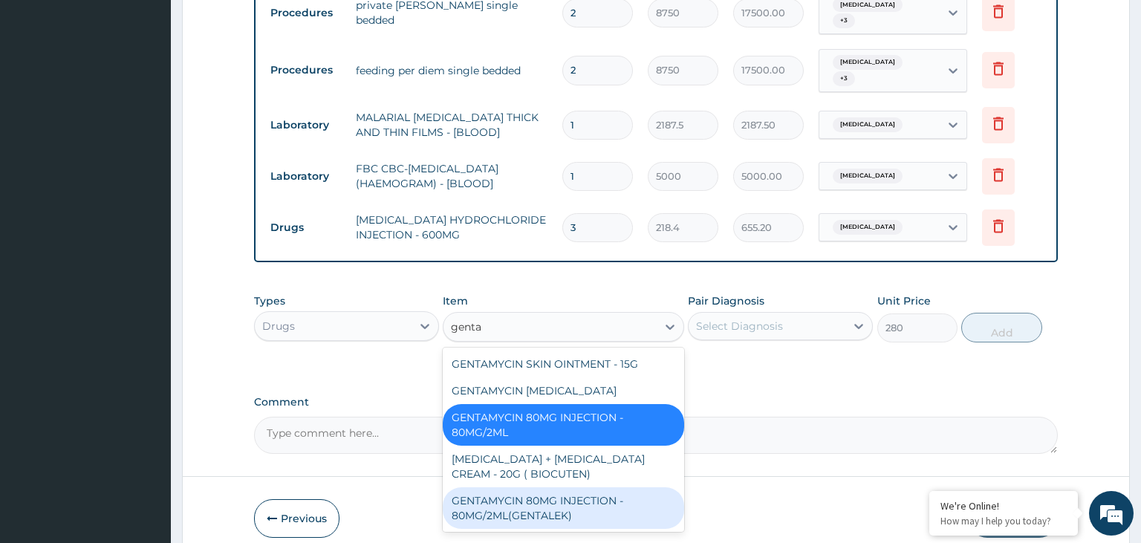
click at [606, 489] on div "GENTAMYCIN 80MG INJECTION - 80MG/2ML(GENTALEK)" at bounding box center [563, 508] width 241 height 42
type input "1400"
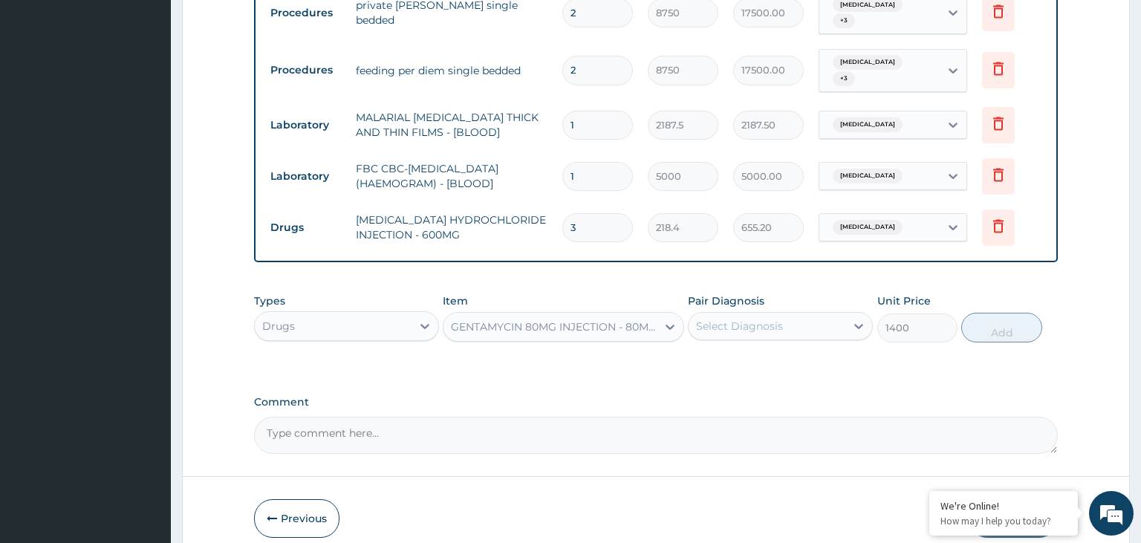
click at [637, 319] on div "GENTAMYCIN 80MG INJECTION - 80MG/2ML(GENTALEK)" at bounding box center [554, 326] width 207 height 15
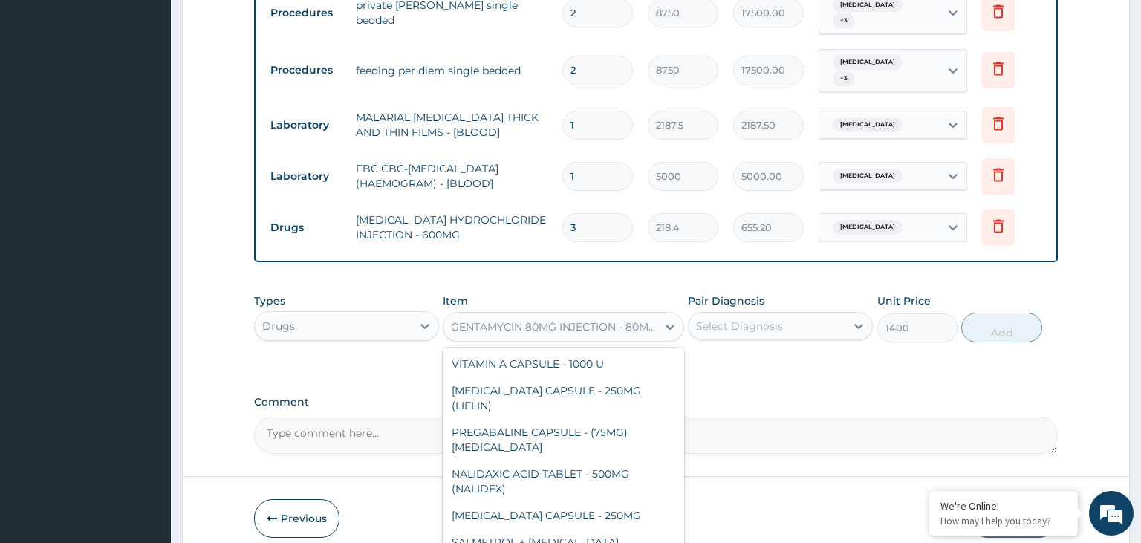
scroll to position [25274, 0]
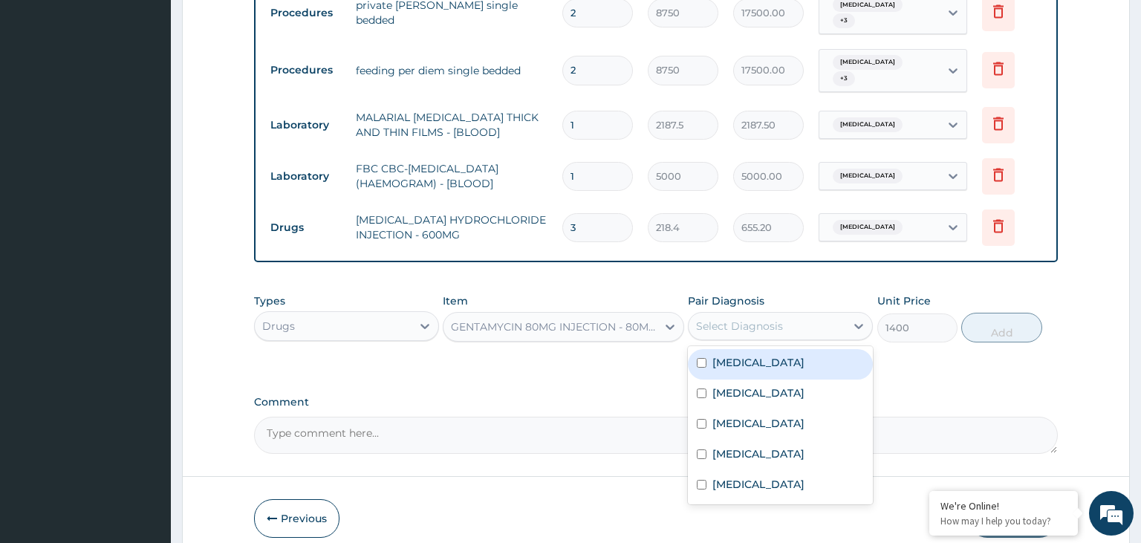
click at [785, 316] on div "Select Diagnosis" at bounding box center [767, 326] width 157 height 24
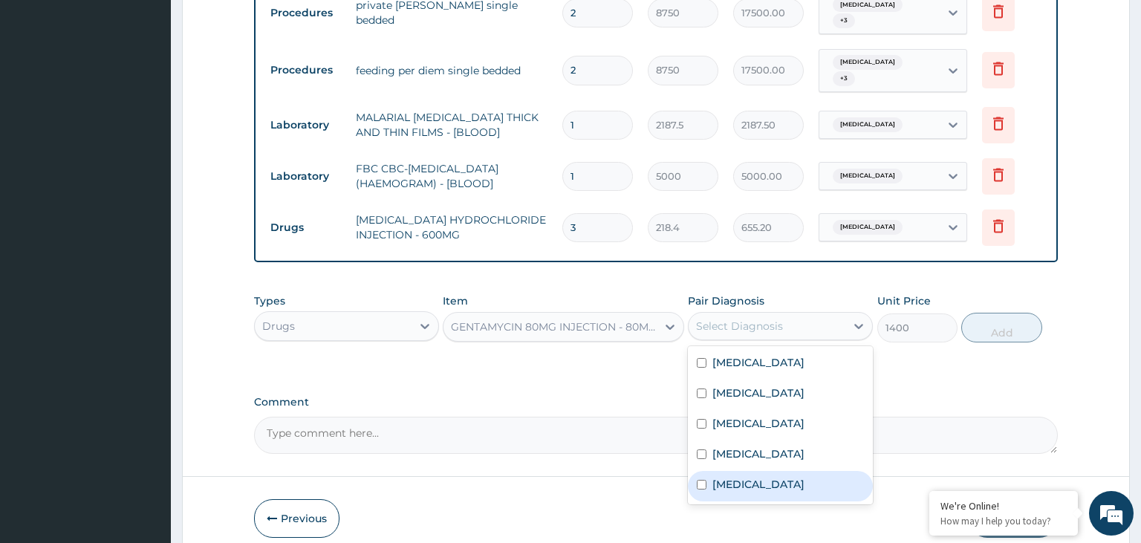
click at [735, 477] on label "Sepsis" at bounding box center [758, 484] width 92 height 15
checkbox input "true"
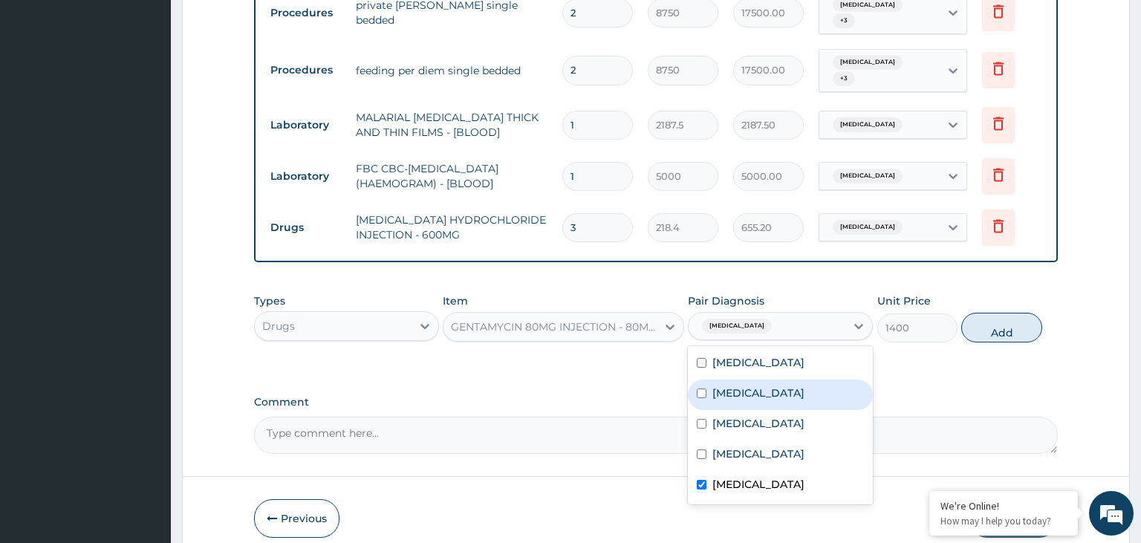
click at [735, 386] on label "Typhoid fever" at bounding box center [758, 393] width 92 height 15
checkbox input "true"
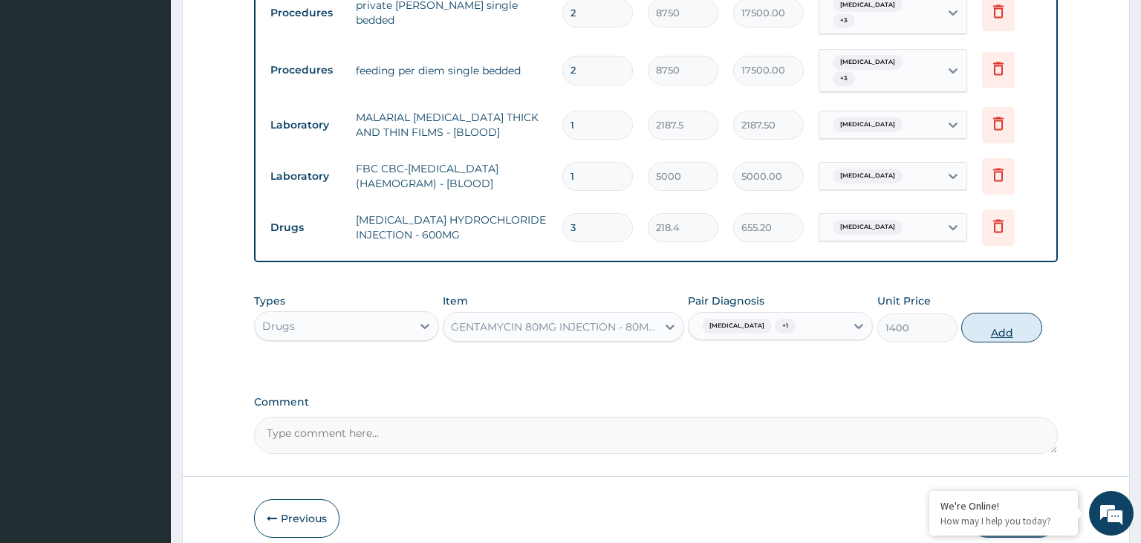
click at [1002, 315] on button "Add" at bounding box center [1001, 328] width 80 height 30
type input "0"
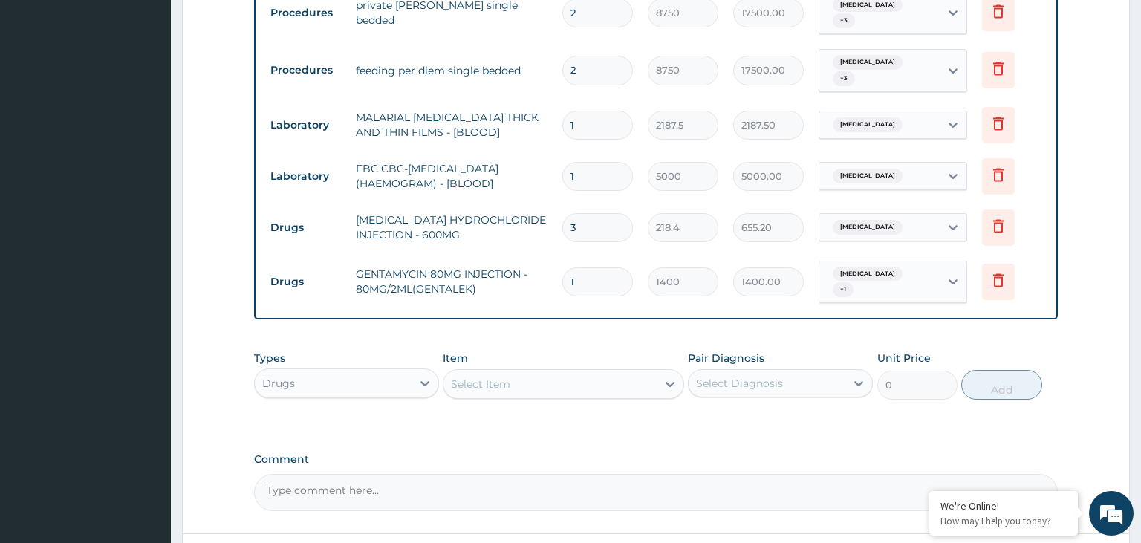
drag, startPoint x: 602, startPoint y: 267, endPoint x: 485, endPoint y: 284, distance: 118.7
click at [562, 284] on input "1" at bounding box center [597, 281] width 71 height 29
type input "6"
type input "8400.00"
type input "6"
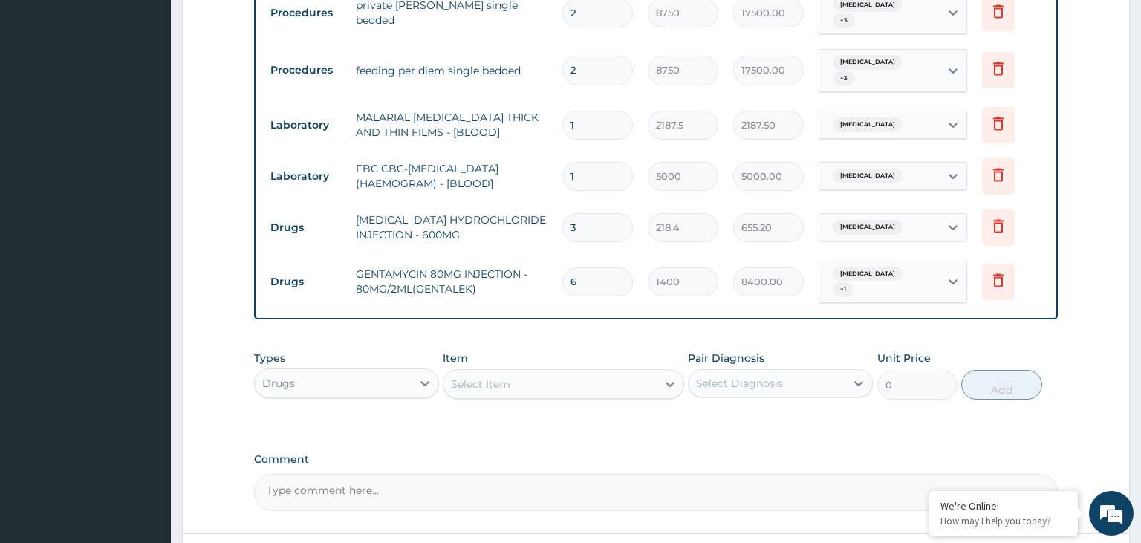
click at [515, 372] on div "Select Item" at bounding box center [549, 384] width 213 height 24
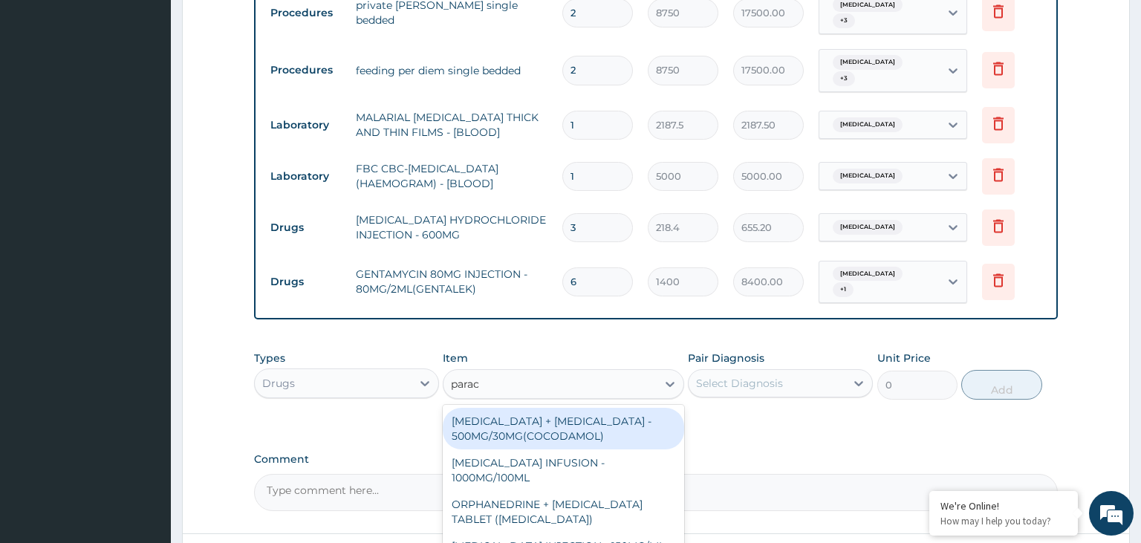
type input "parace"
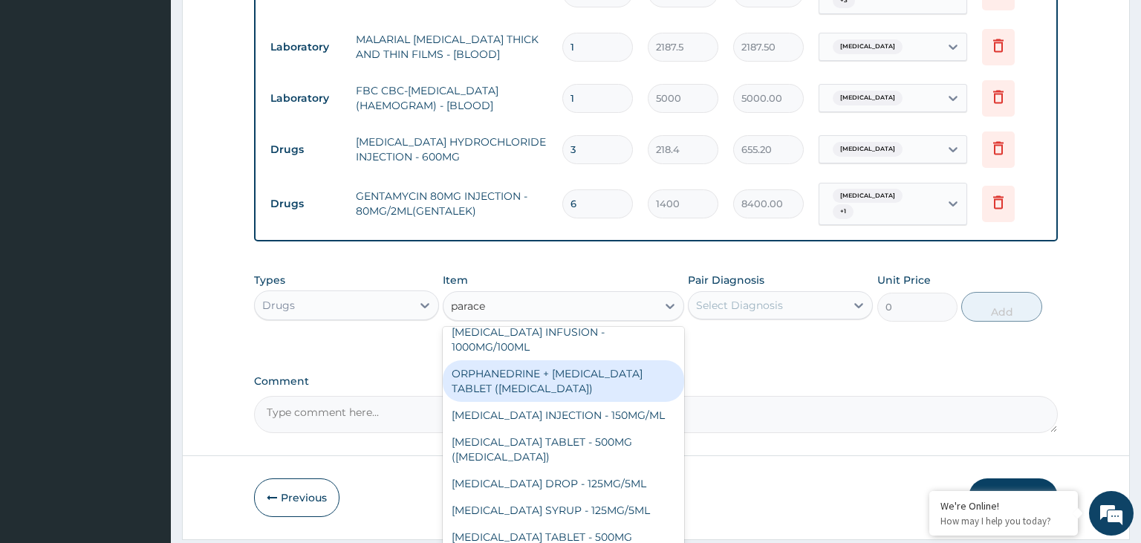
scroll to position [83, 0]
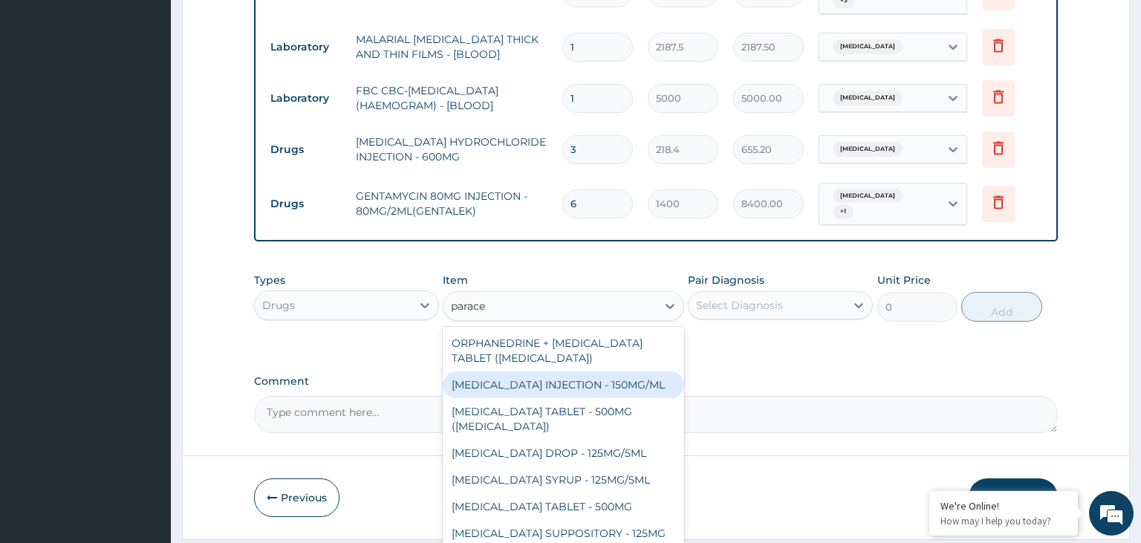
click at [556, 371] on div "PARACETAMOL INJECTION - 150MG/ML" at bounding box center [563, 384] width 241 height 27
type input "560"
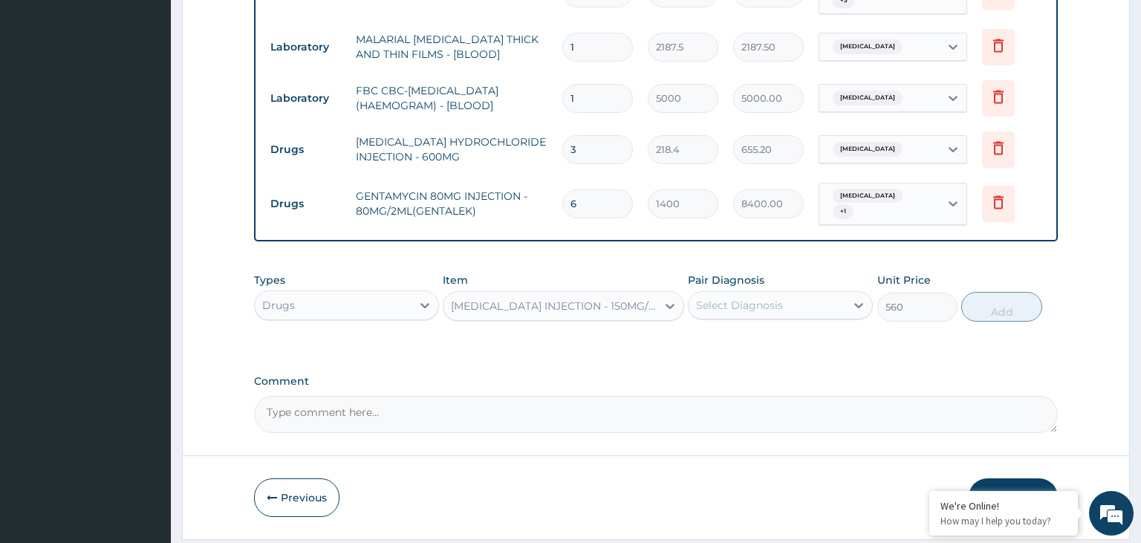
click at [799, 293] on div "Select Diagnosis" at bounding box center [767, 305] width 157 height 24
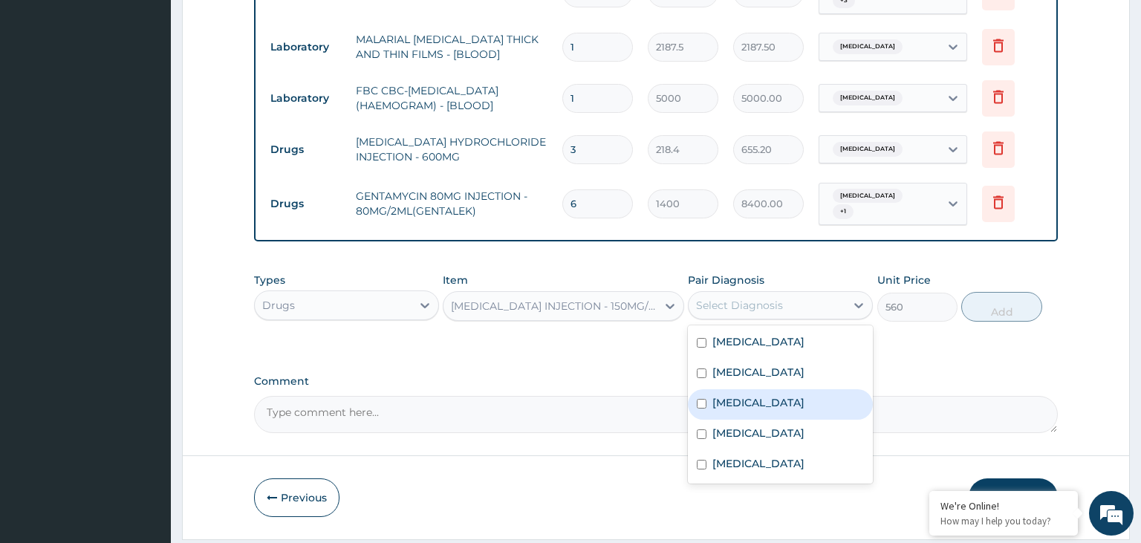
click at [762, 420] on div "Malaria" at bounding box center [780, 435] width 185 height 30
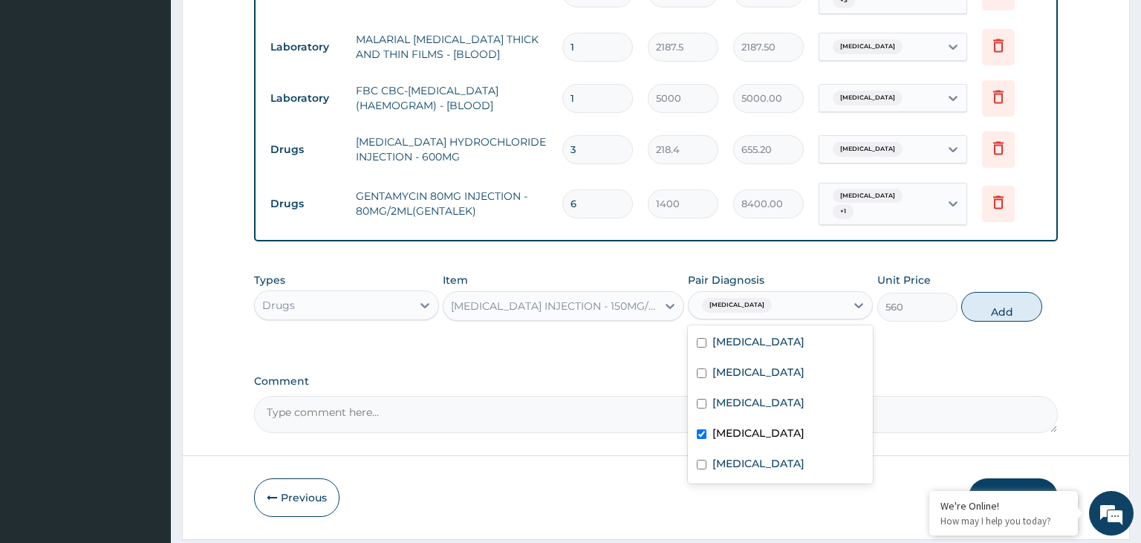
checkbox input "true"
click at [992, 292] on button "Add" at bounding box center [1001, 307] width 80 height 30
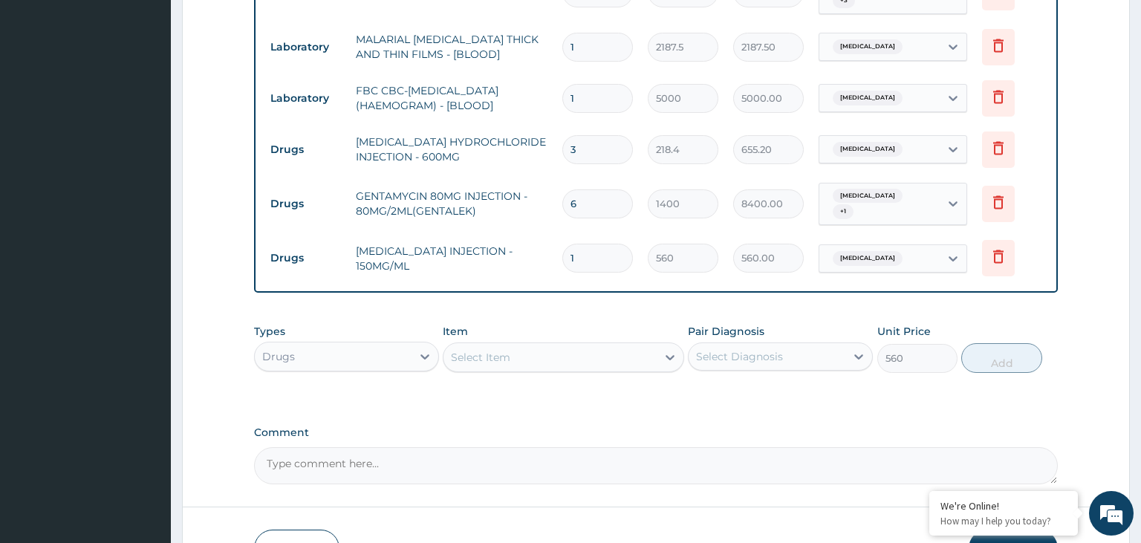
type input "0"
drag, startPoint x: 581, startPoint y: 233, endPoint x: 521, endPoint y: 232, distance: 59.4
click at [562, 244] on input "1" at bounding box center [597, 258] width 71 height 29
type input "6"
type input "3360.00"
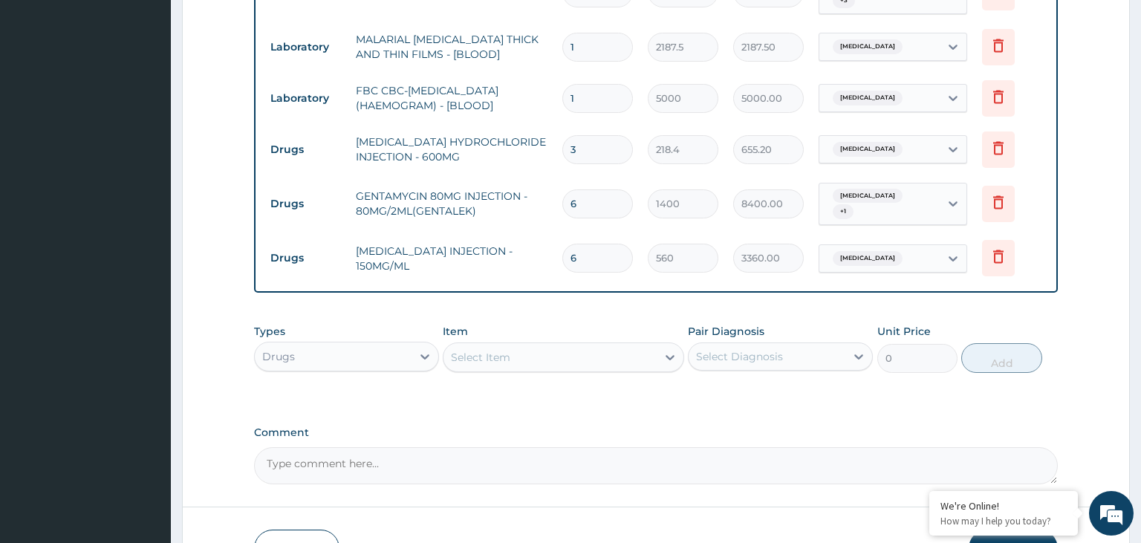
type input "6"
click at [518, 345] on div "Select Item" at bounding box center [549, 357] width 213 height 24
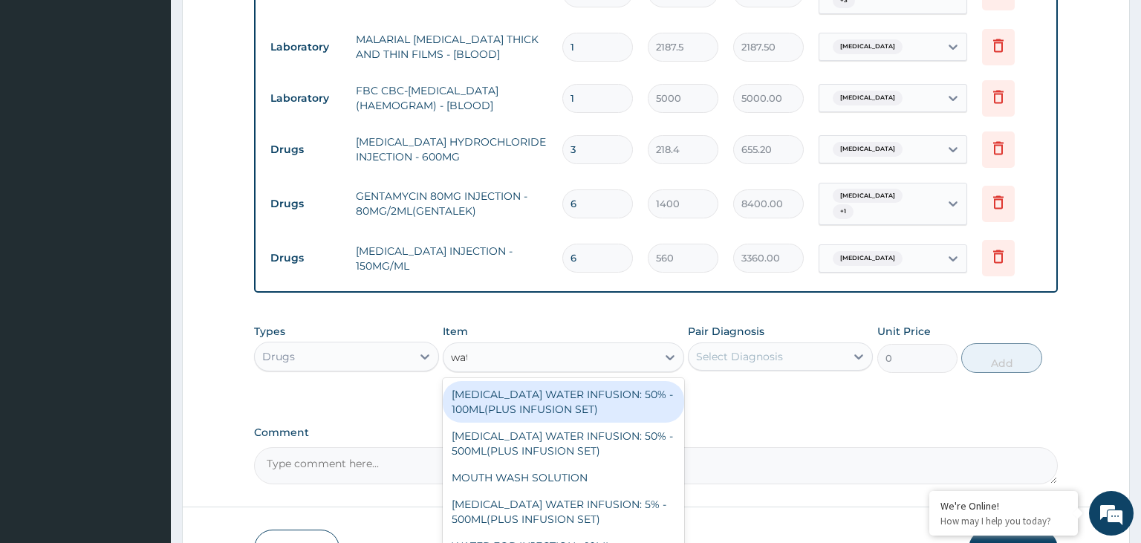
type input "wate"
click at [576, 381] on div "[MEDICAL_DATA] WATER INFUSION: 50% - 100ML(PLUS INFUSION SET)" at bounding box center [563, 402] width 241 height 42
type input "1092"
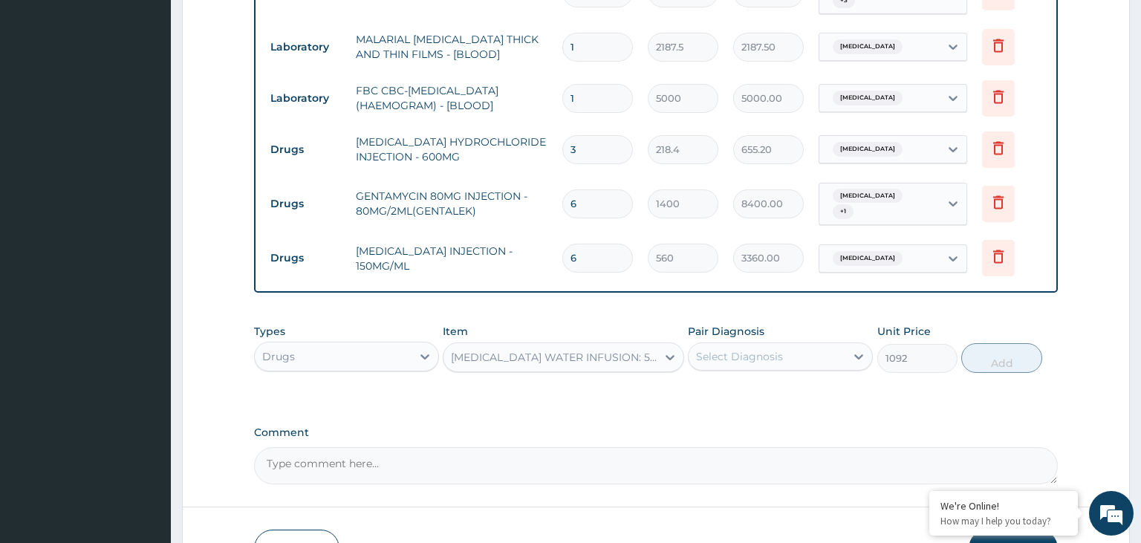
click at [766, 349] on div "Select Diagnosis" at bounding box center [739, 356] width 87 height 15
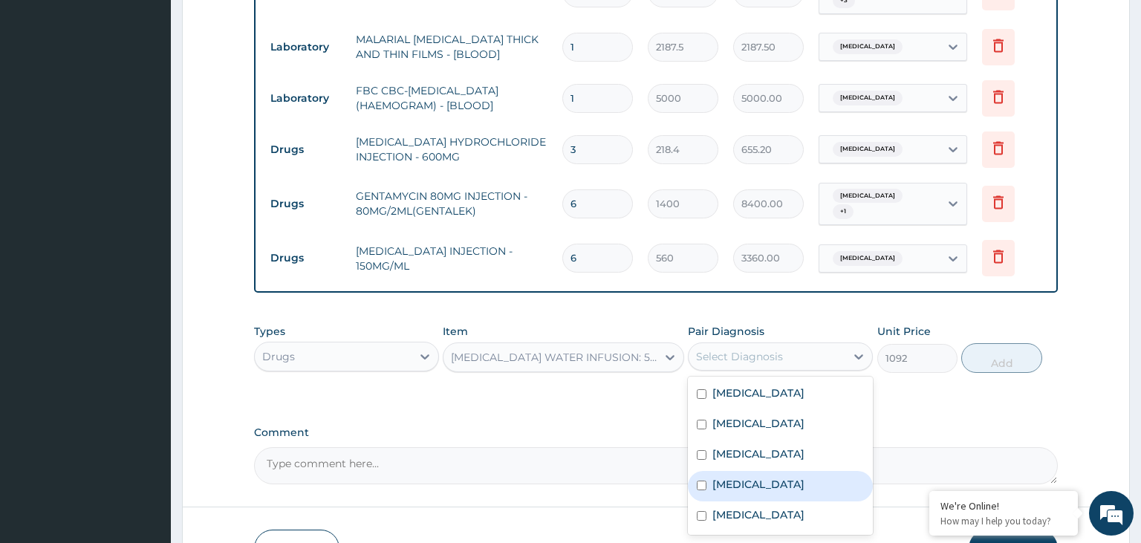
click at [729, 477] on label "[MEDICAL_DATA]" at bounding box center [758, 484] width 92 height 15
checkbox input "true"
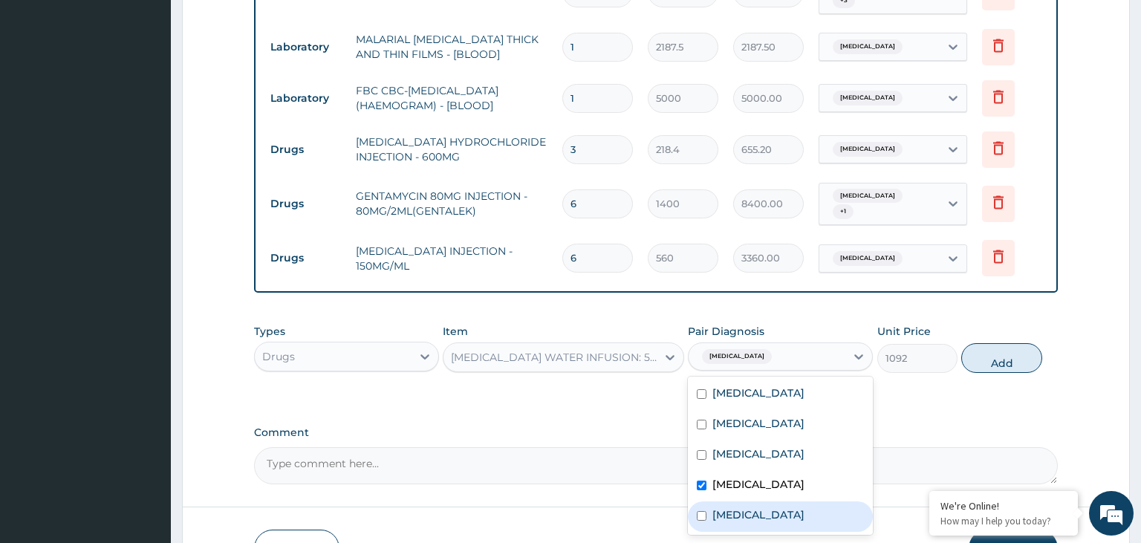
click at [722, 507] on label "[MEDICAL_DATA]" at bounding box center [758, 514] width 92 height 15
checkbox input "true"
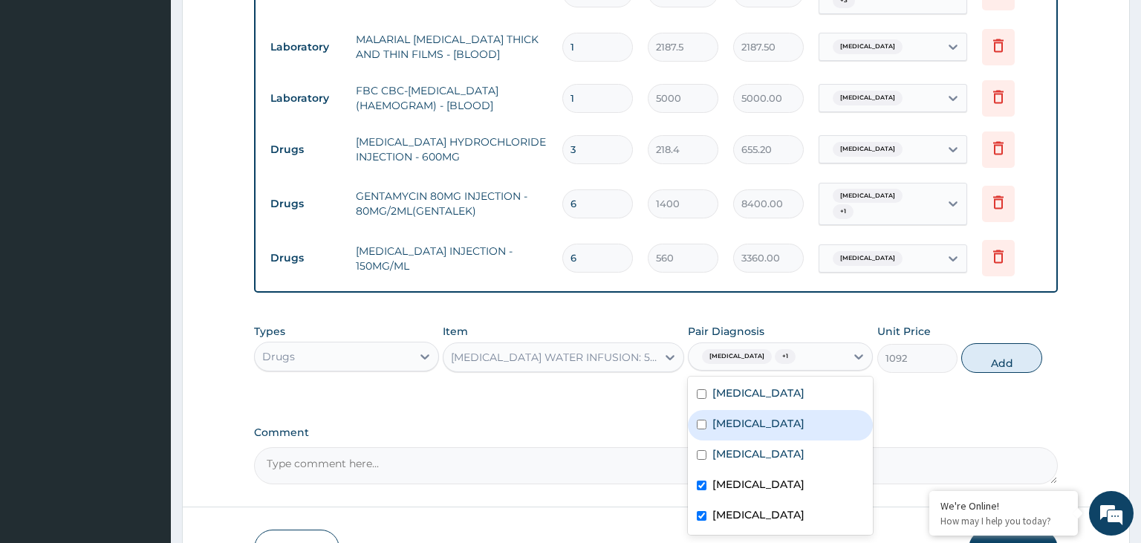
click at [738, 416] on label "Typhoid fever" at bounding box center [758, 423] width 92 height 15
checkbox input "true"
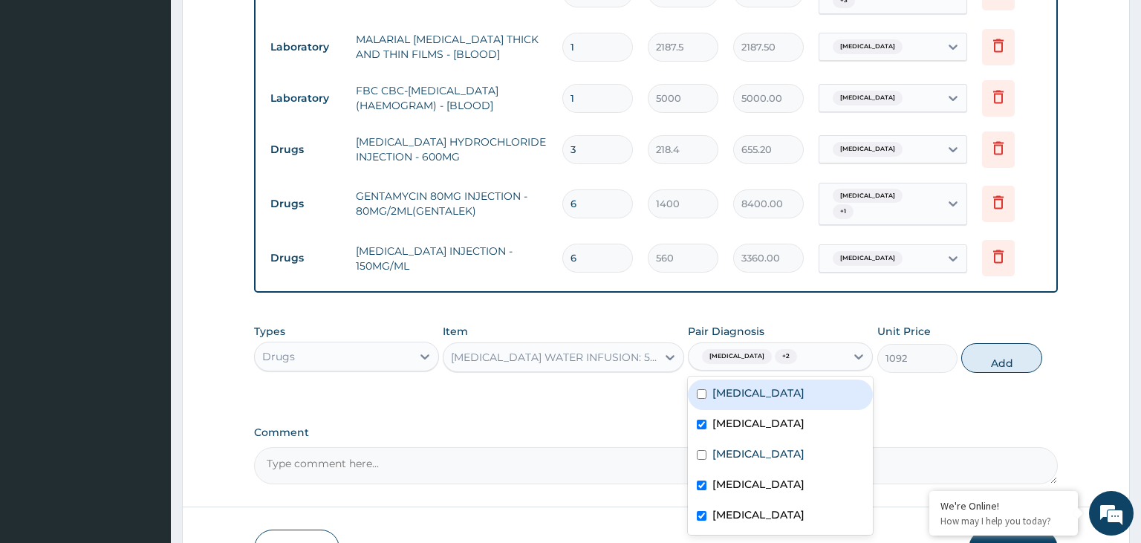
click at [768, 386] on label "Amenorrhea" at bounding box center [758, 393] width 92 height 15
checkbox input "true"
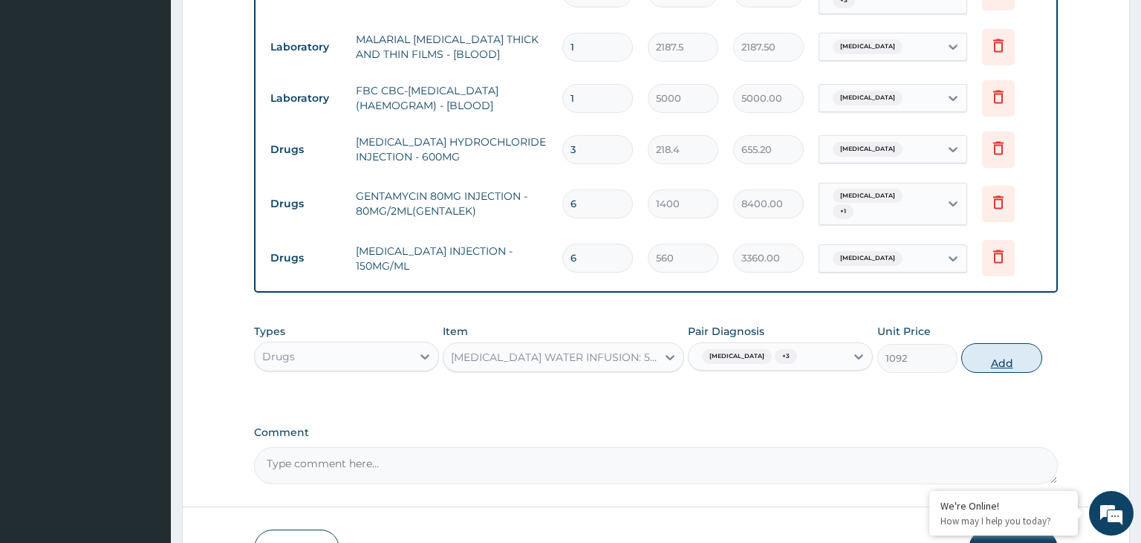
click at [1007, 343] on button "Add" at bounding box center [1001, 358] width 80 height 30
type input "0"
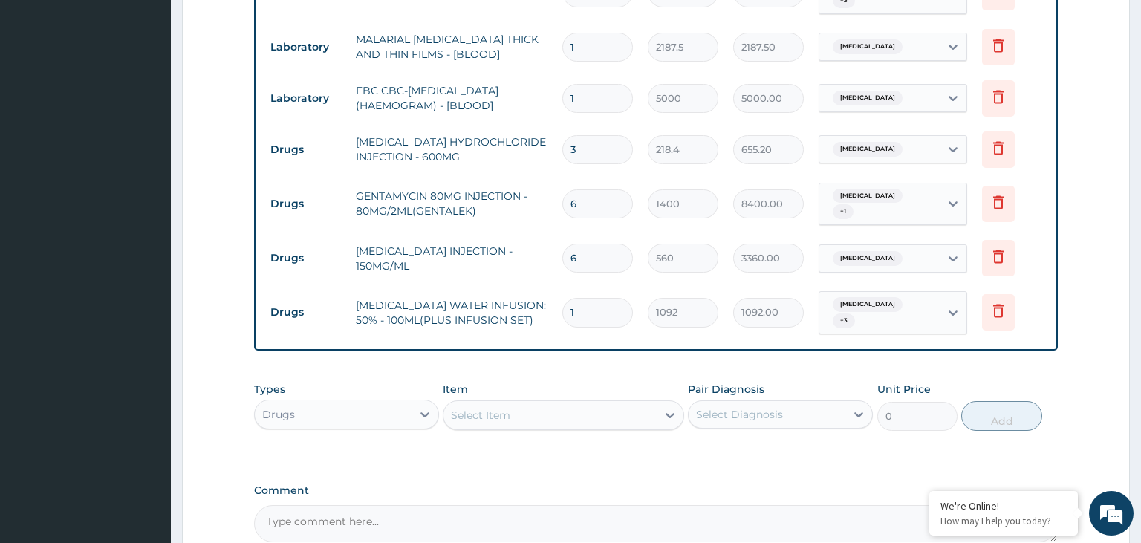
drag, startPoint x: 576, startPoint y: 293, endPoint x: 563, endPoint y: 298, distance: 13.4
click at [563, 298] on input "1" at bounding box center [597, 312] width 71 height 29
type input "4"
type input "4368.00"
type input "4"
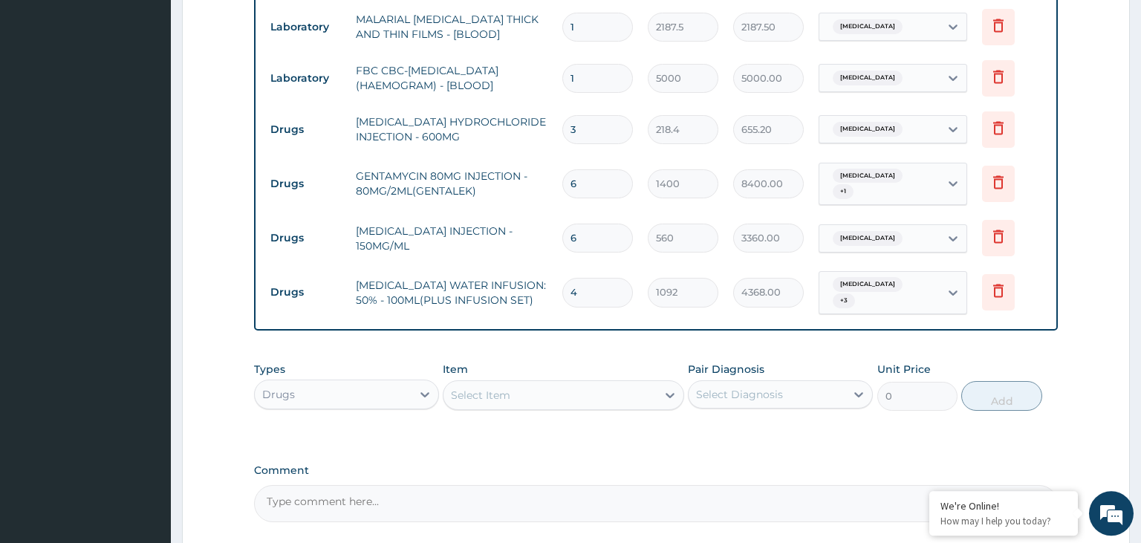
scroll to position [876, 0]
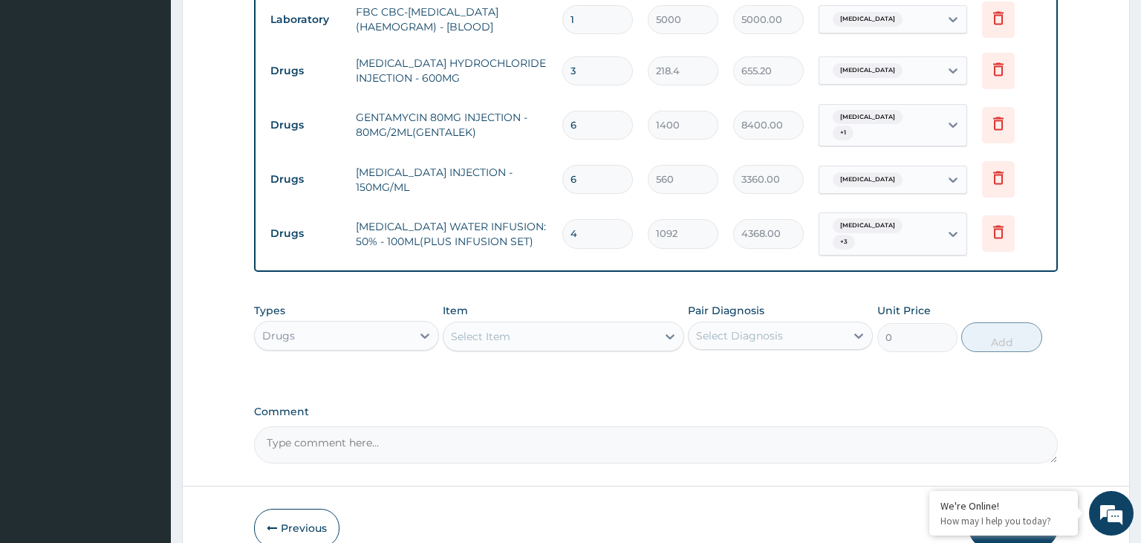
click at [544, 303] on div "Item Select Item" at bounding box center [563, 327] width 241 height 49
click at [544, 325] on div "Select Item" at bounding box center [549, 337] width 213 height 24
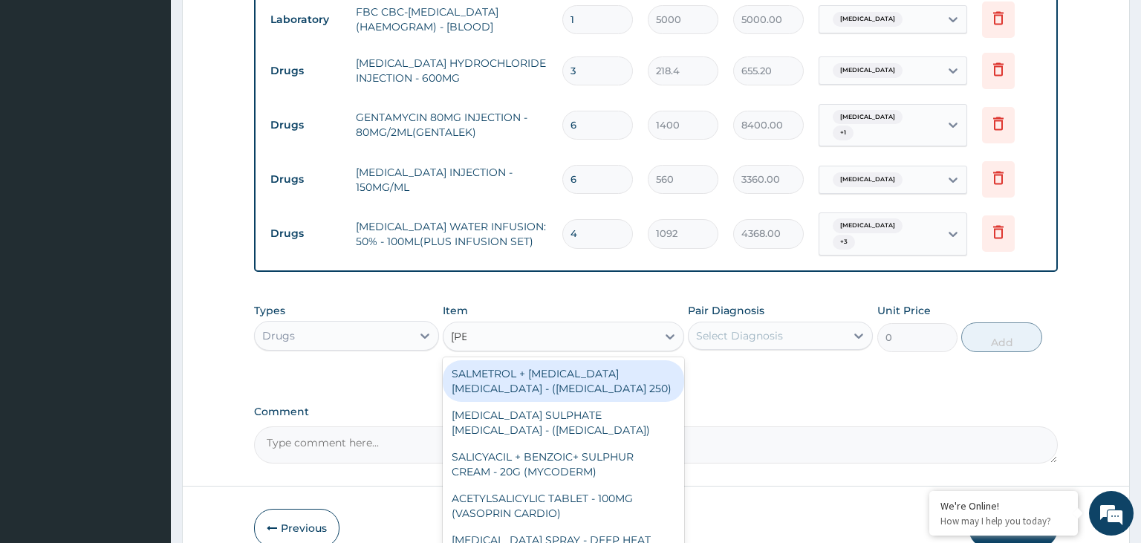
type input "sali"
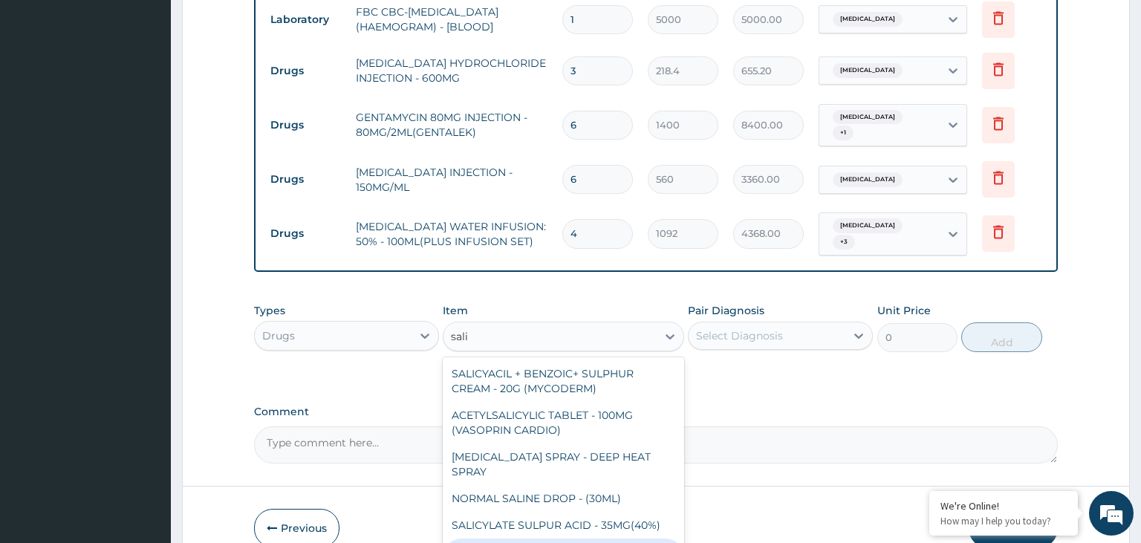
type input "1092"
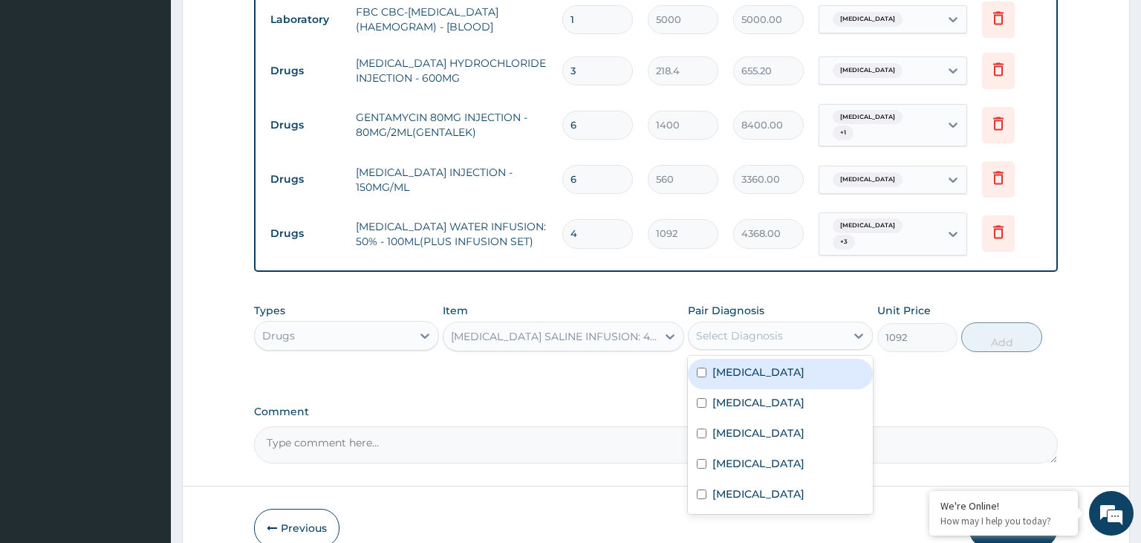
click at [781, 324] on div "Select Diagnosis" at bounding box center [767, 336] width 157 height 24
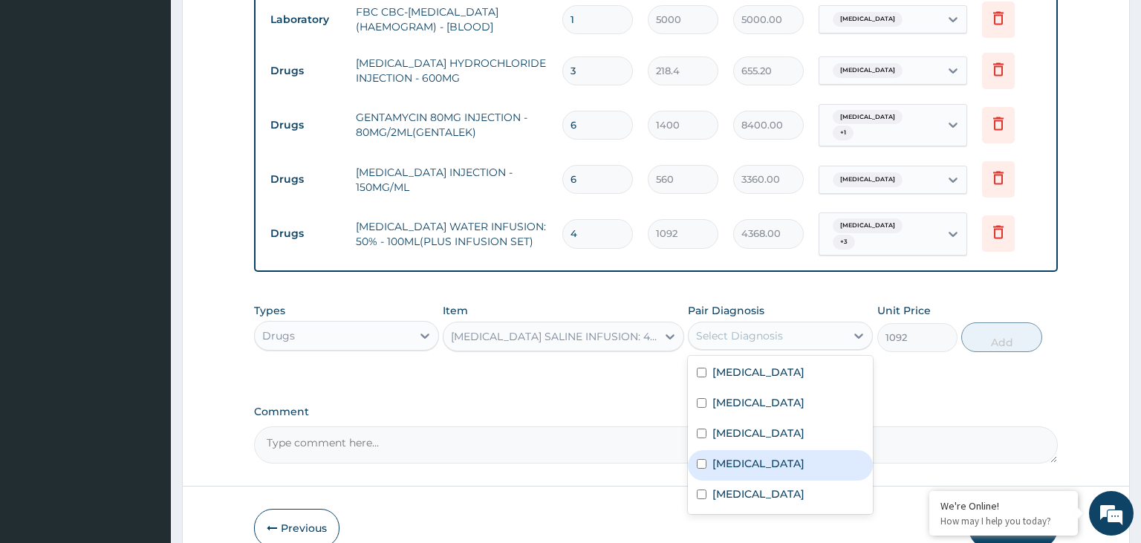
click at [744, 456] on label "[MEDICAL_DATA]" at bounding box center [758, 463] width 92 height 15
checkbox input "true"
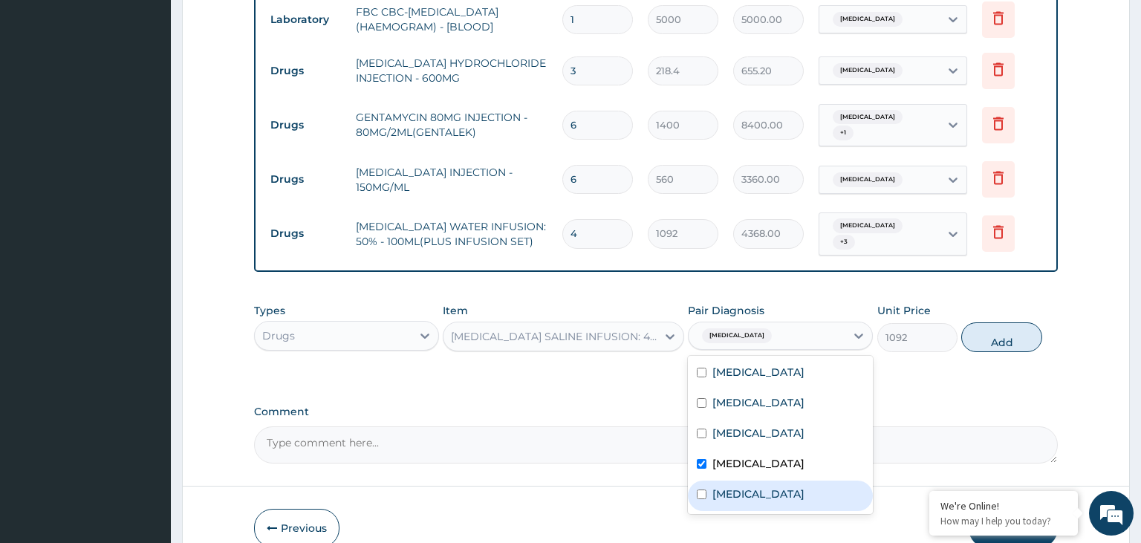
click at [739, 487] on label "[MEDICAL_DATA]" at bounding box center [758, 494] width 92 height 15
checkbox input "true"
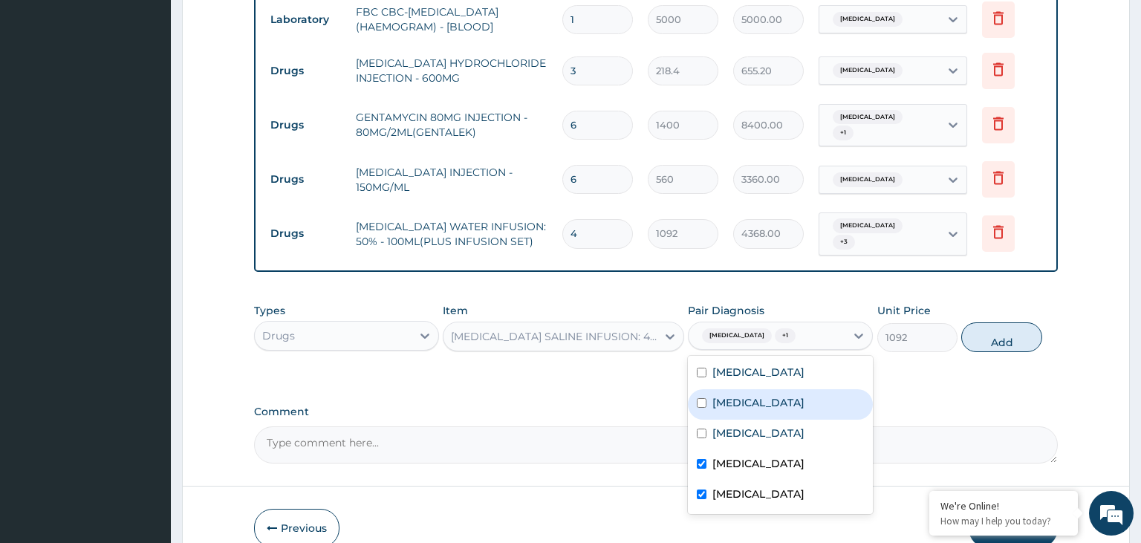
drag, startPoint x: 750, startPoint y: 370, endPoint x: 908, endPoint y: 341, distance: 160.8
click at [754, 395] on label "Typhoid fever" at bounding box center [758, 402] width 92 height 15
checkbox input "true"
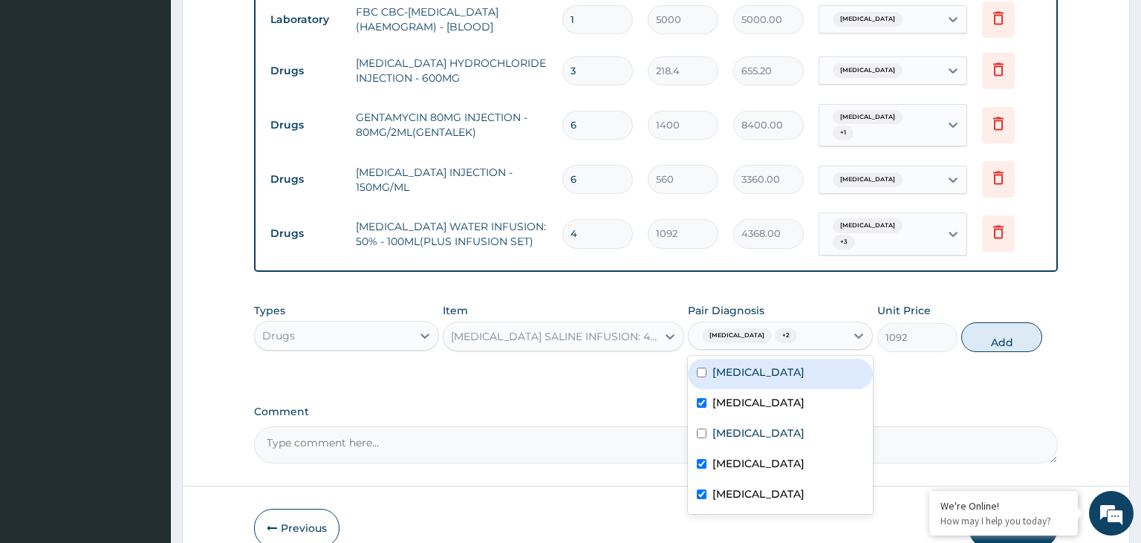
click at [1021, 324] on div "Types Drugs Item DEXTROSE SALINE INFUSION: 4.3% - 500ML(PLUS INFUSION SET) Pair…" at bounding box center [656, 328] width 804 height 64
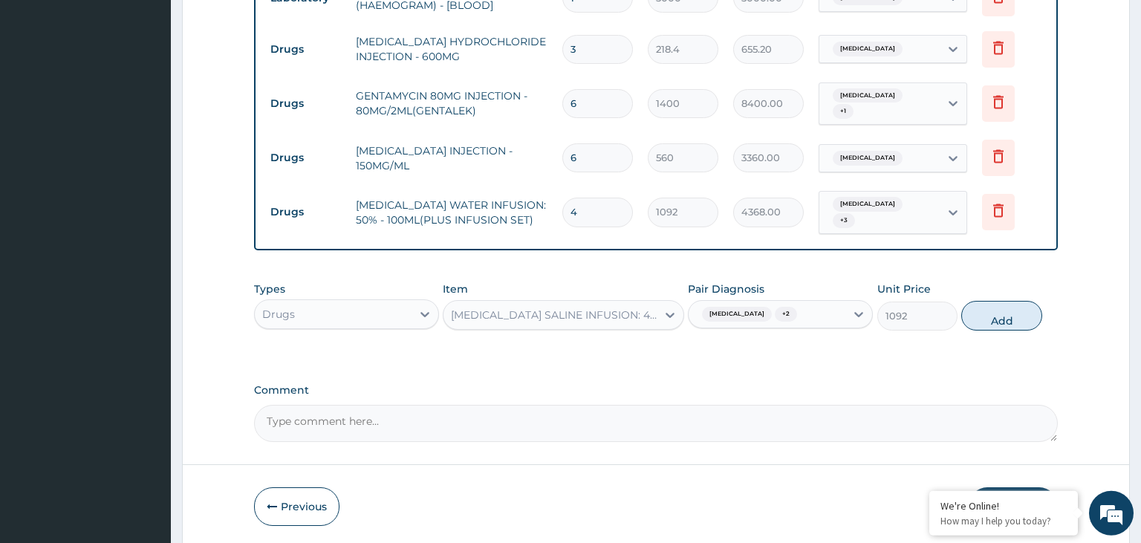
scroll to position [923, 0]
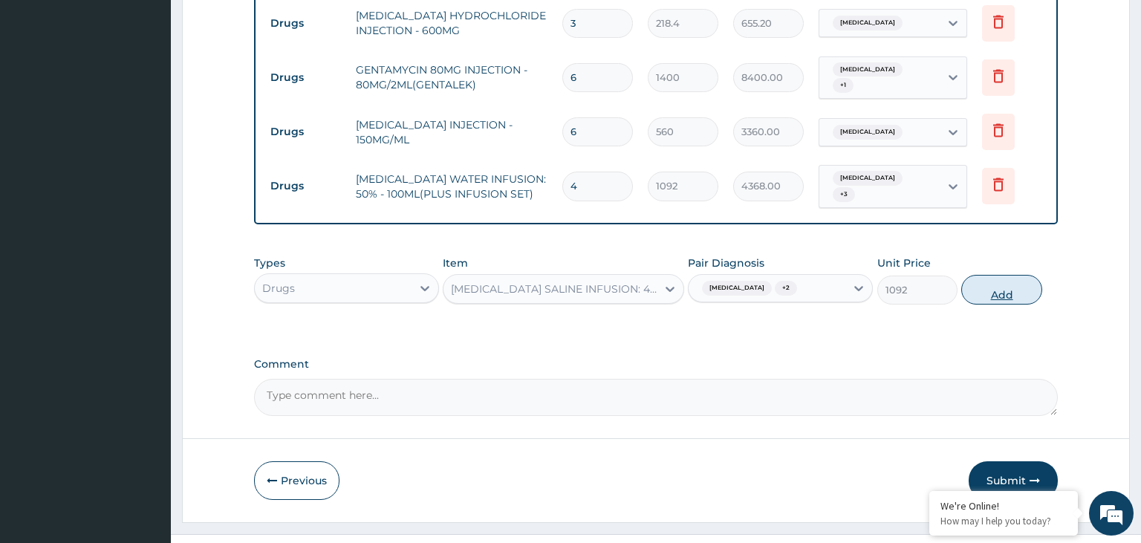
click at [999, 275] on button "Add" at bounding box center [1001, 290] width 80 height 30
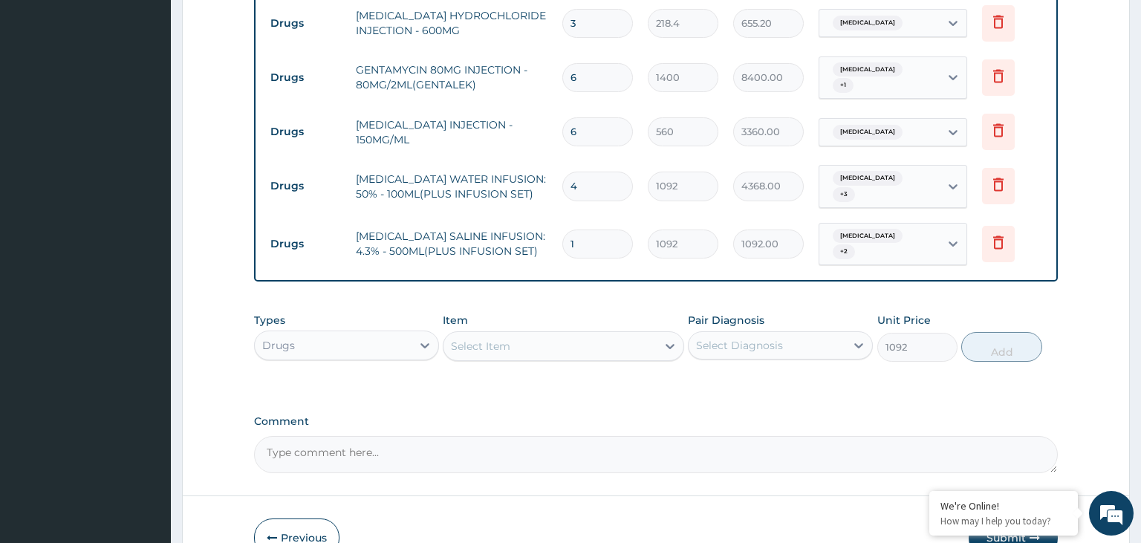
type input "0"
click at [516, 334] on div "Select Item" at bounding box center [549, 346] width 213 height 24
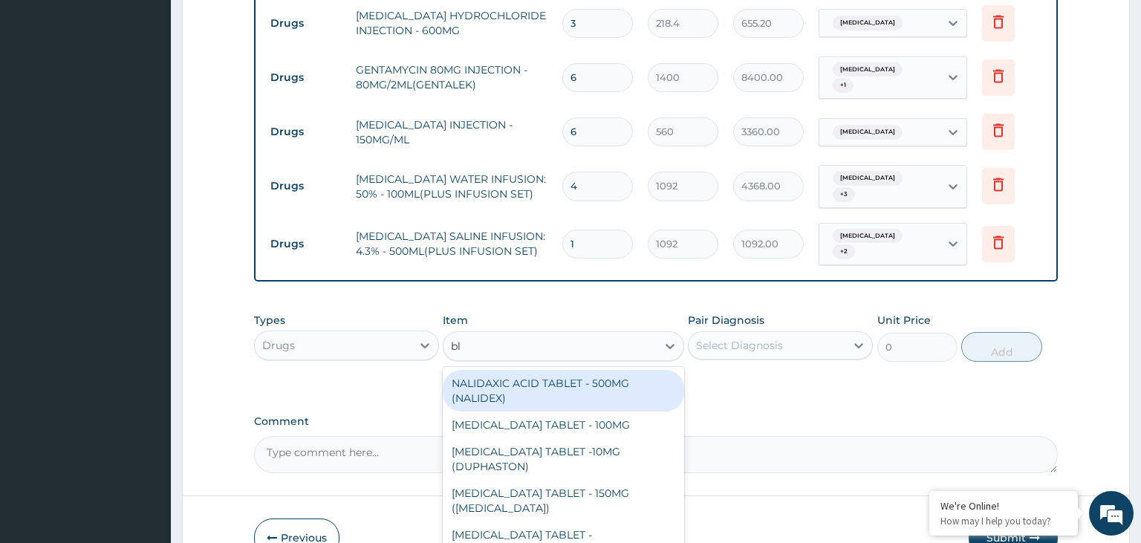
type input "b"
type input "c"
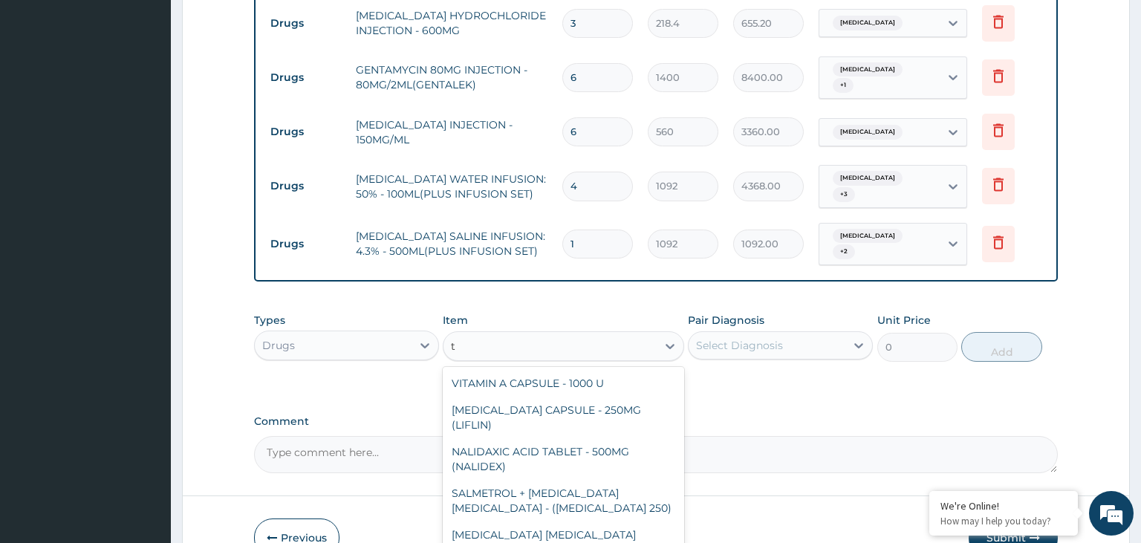
type input "t"
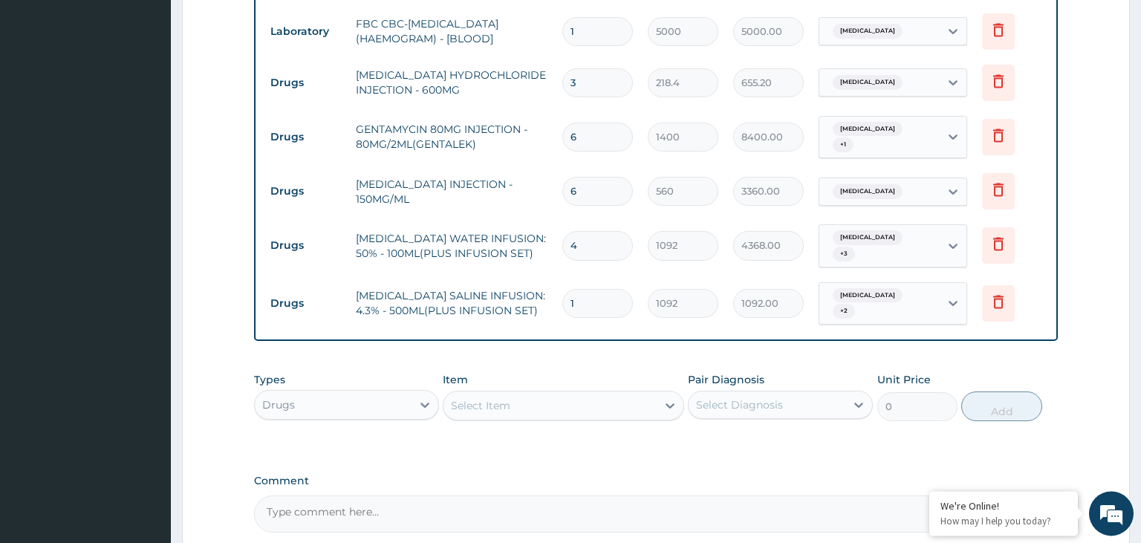
scroll to position [975, 0]
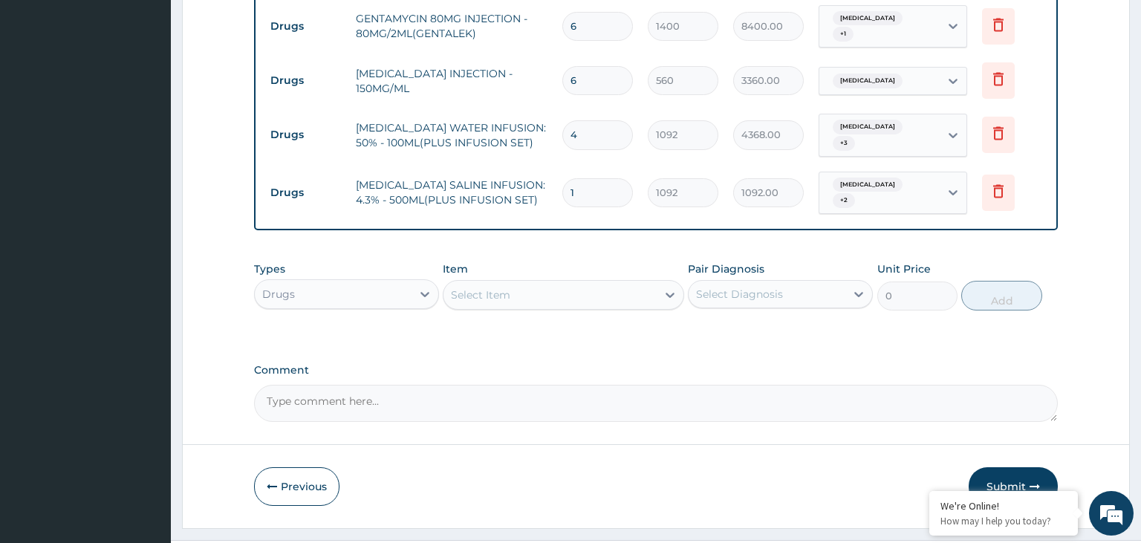
click at [511, 283] on div "Select Item" at bounding box center [549, 295] width 213 height 24
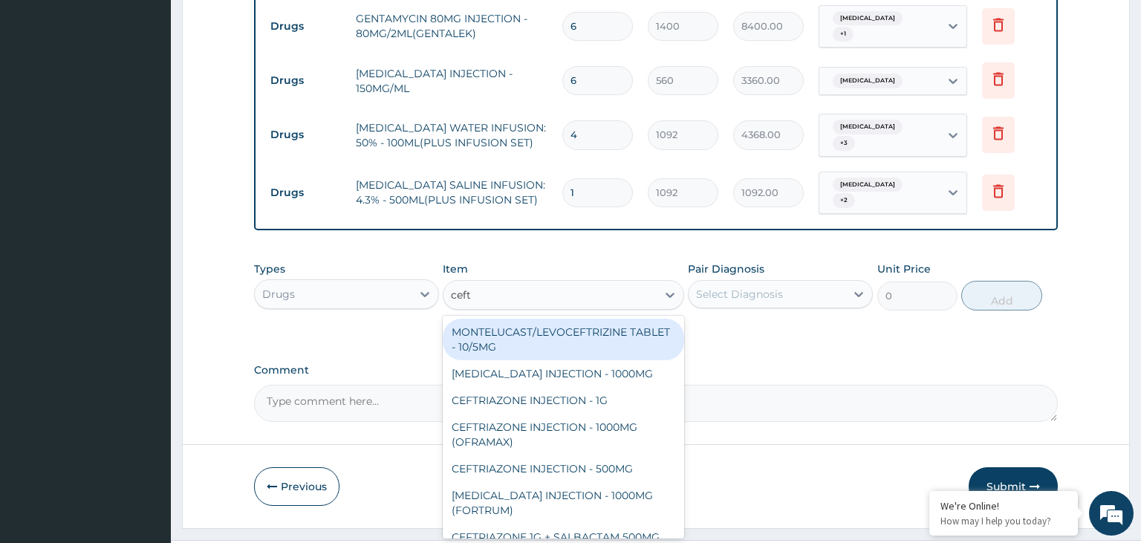
type input "ceftr"
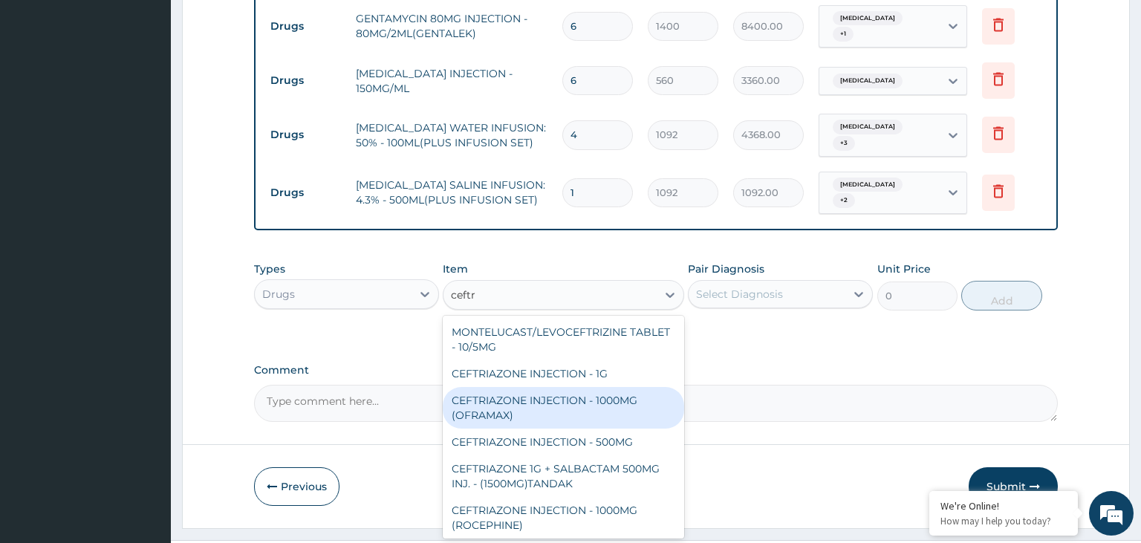
click at [536, 387] on div "CEFTRIAZONE INJECTION - 1000MG (OFRAMAX)" at bounding box center [563, 408] width 241 height 42
type input "2520"
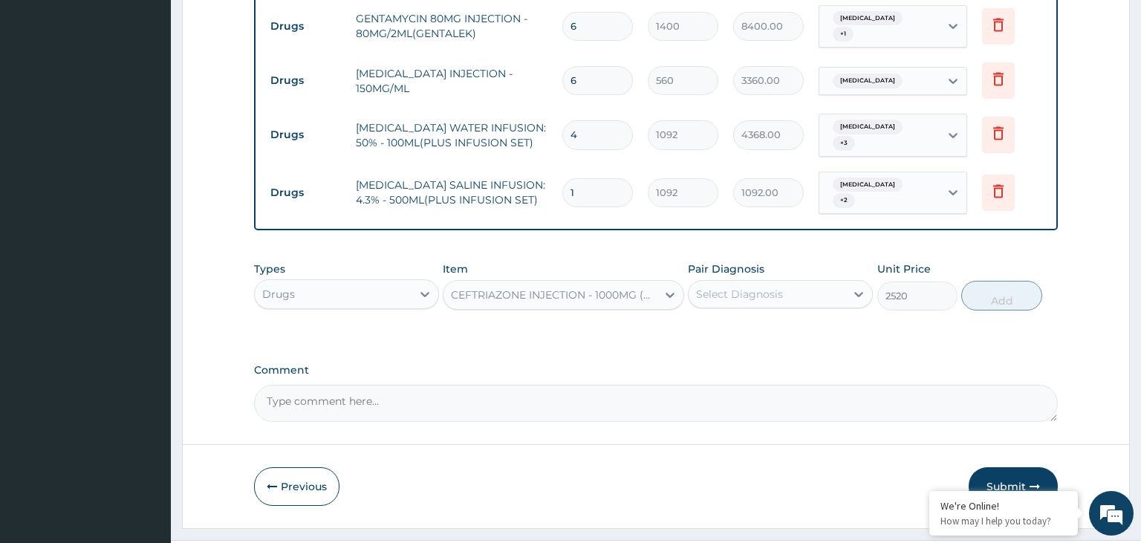
click at [750, 287] on div "Select Diagnosis" at bounding box center [739, 294] width 87 height 15
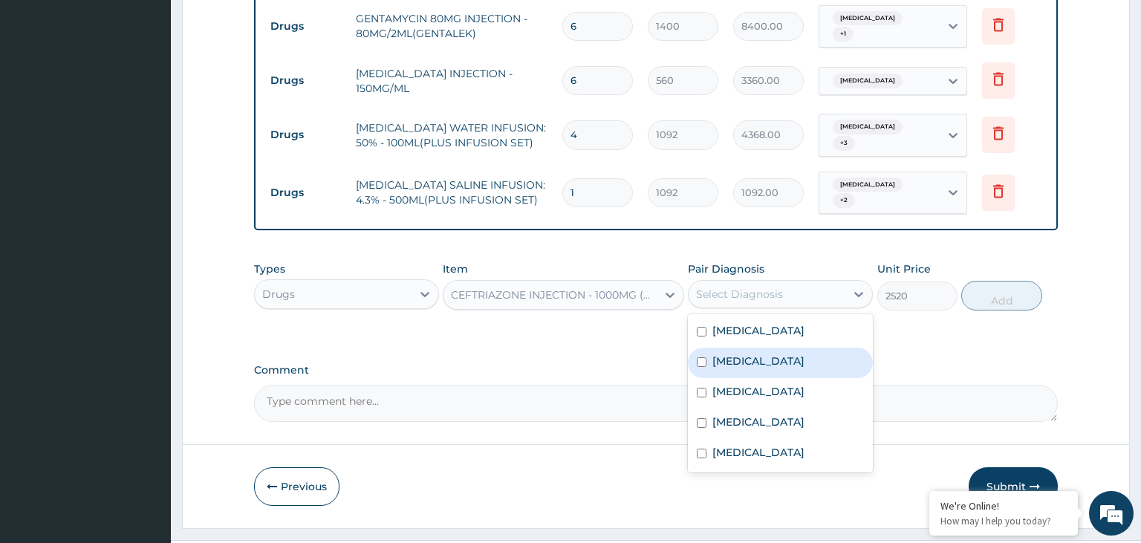
click at [735, 348] on div "Typhoid fever" at bounding box center [780, 363] width 185 height 30
checkbox input "true"
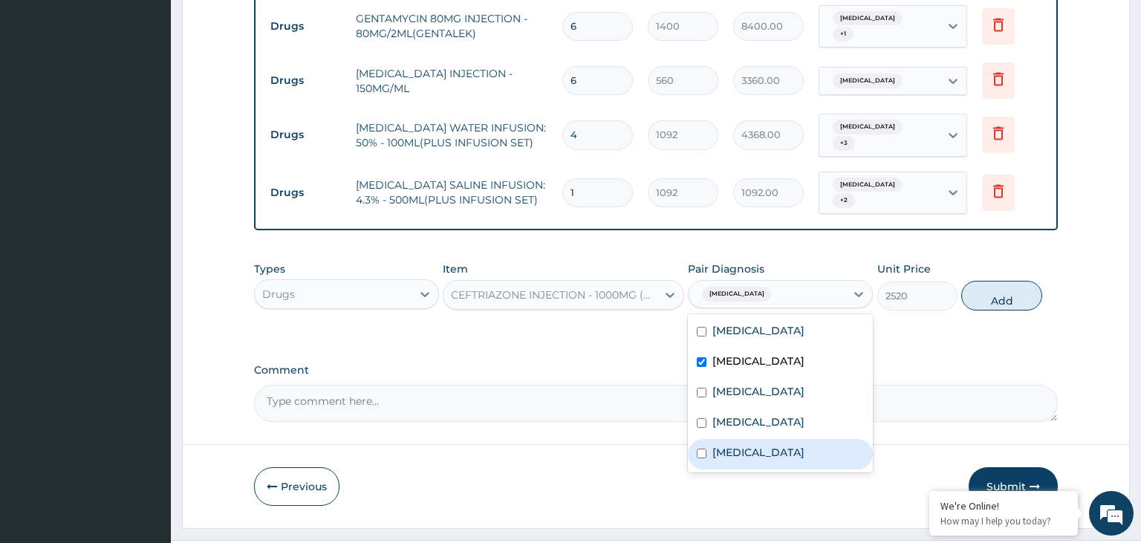
click at [723, 445] on label "[MEDICAL_DATA]" at bounding box center [758, 452] width 92 height 15
checkbox input "true"
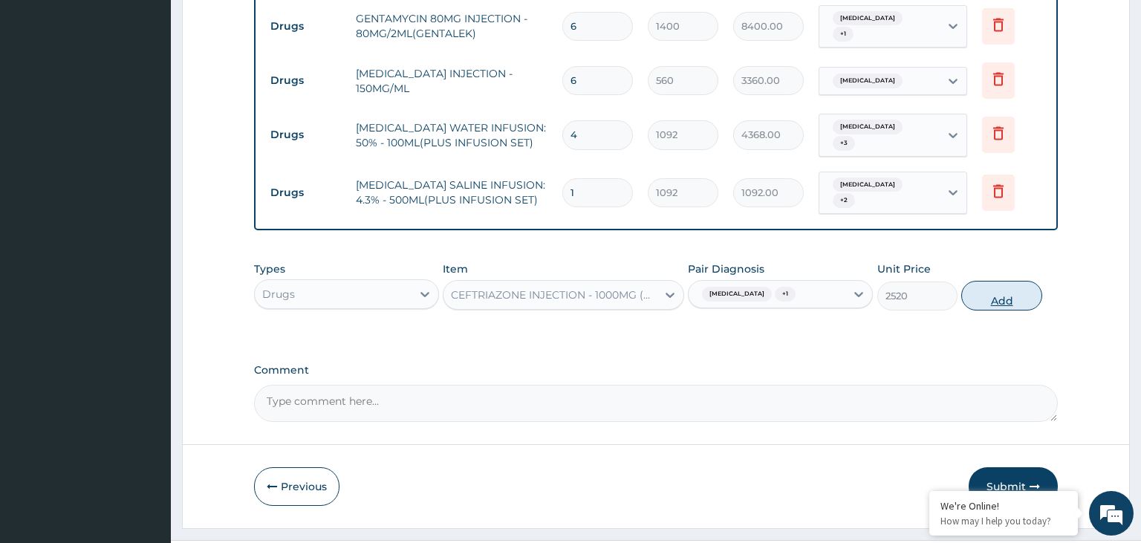
click at [986, 281] on button "Add" at bounding box center [1001, 296] width 80 height 30
type input "0"
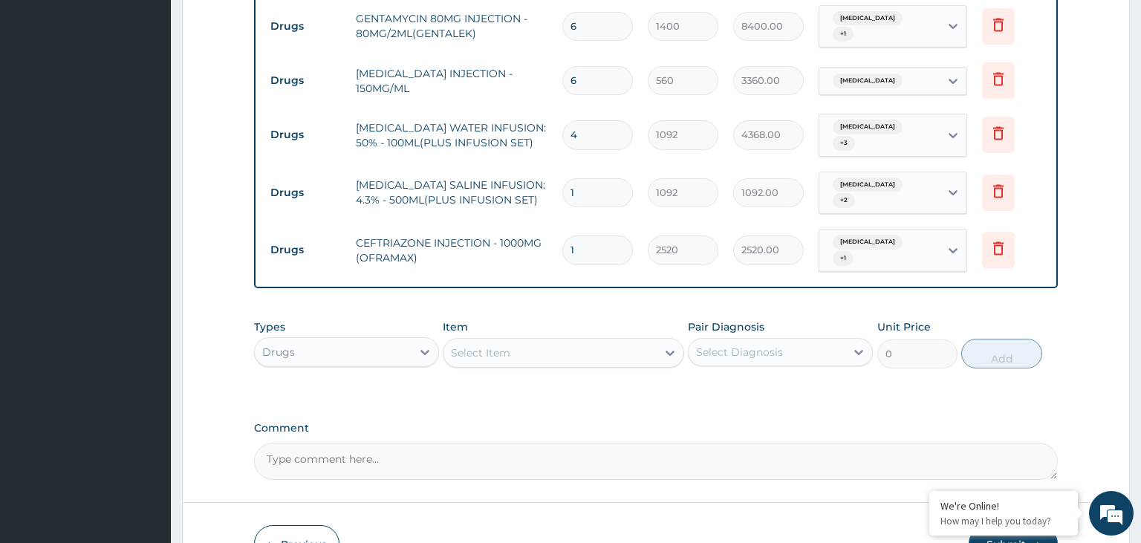
drag, startPoint x: 586, startPoint y: 212, endPoint x: 539, endPoint y: 215, distance: 47.6
click at [562, 235] on input "1" at bounding box center [597, 249] width 71 height 29
type input "4"
type input "10080.00"
type input "4"
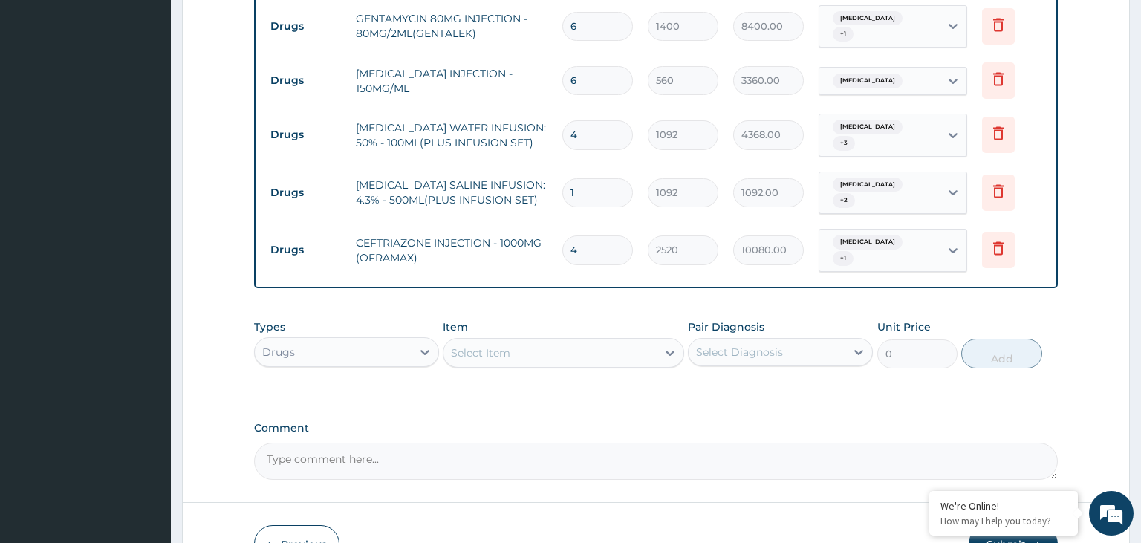
click at [518, 341] on div "Select Item" at bounding box center [549, 353] width 213 height 24
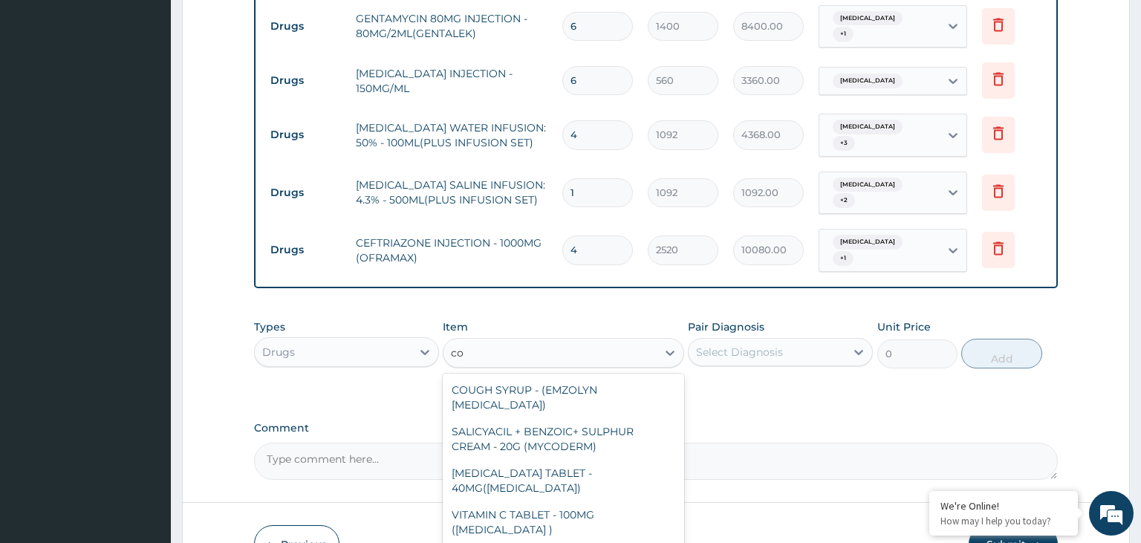
type input "c"
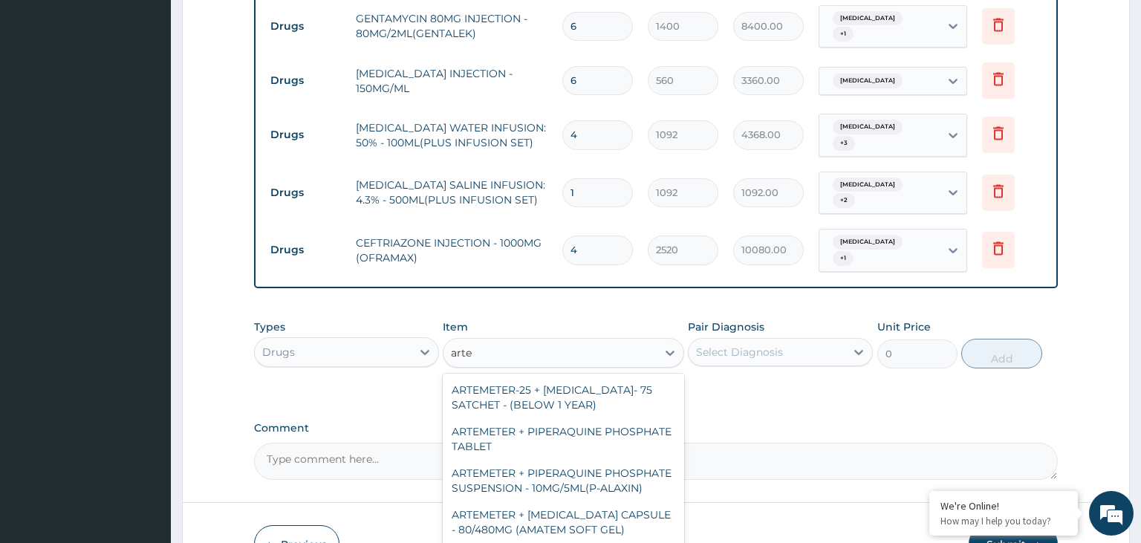
type input "artem"
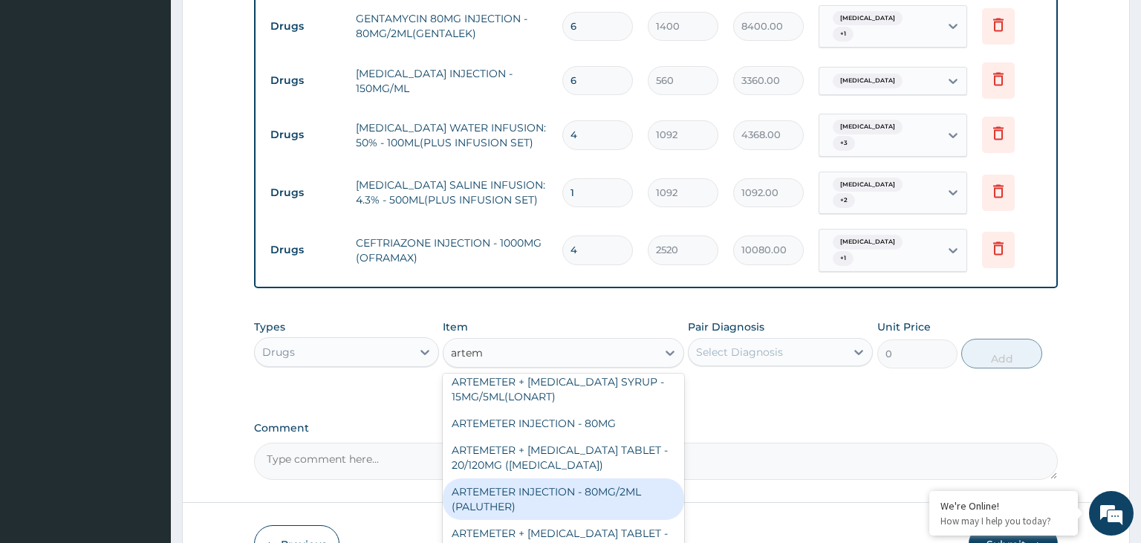
scroll to position [374, 0]
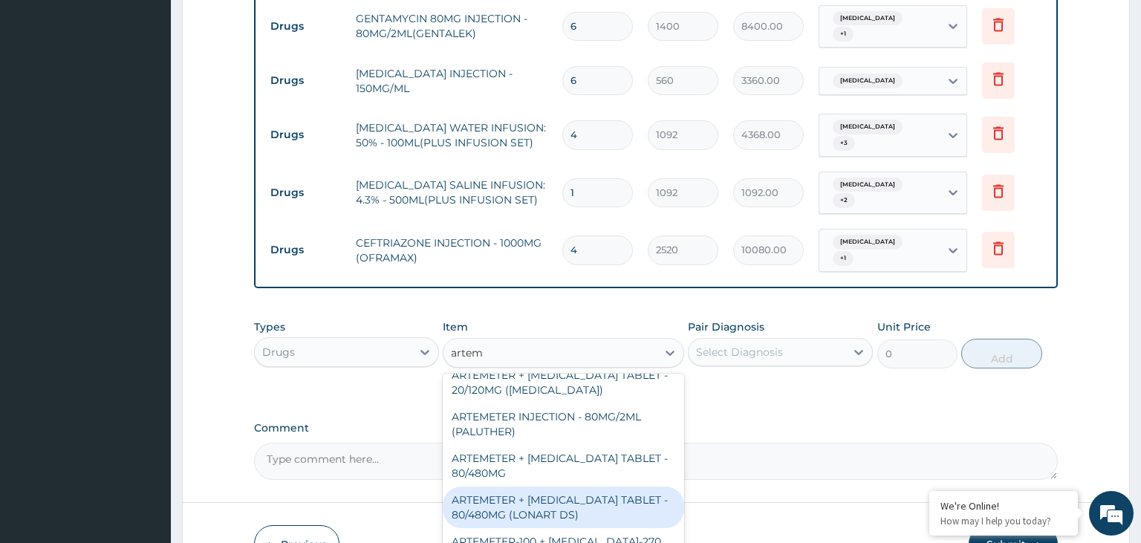
click at [578, 487] on div "ARTEMETER + [MEDICAL_DATA] TABLET - 80/480MG (LONART DS)" at bounding box center [563, 508] width 241 height 42
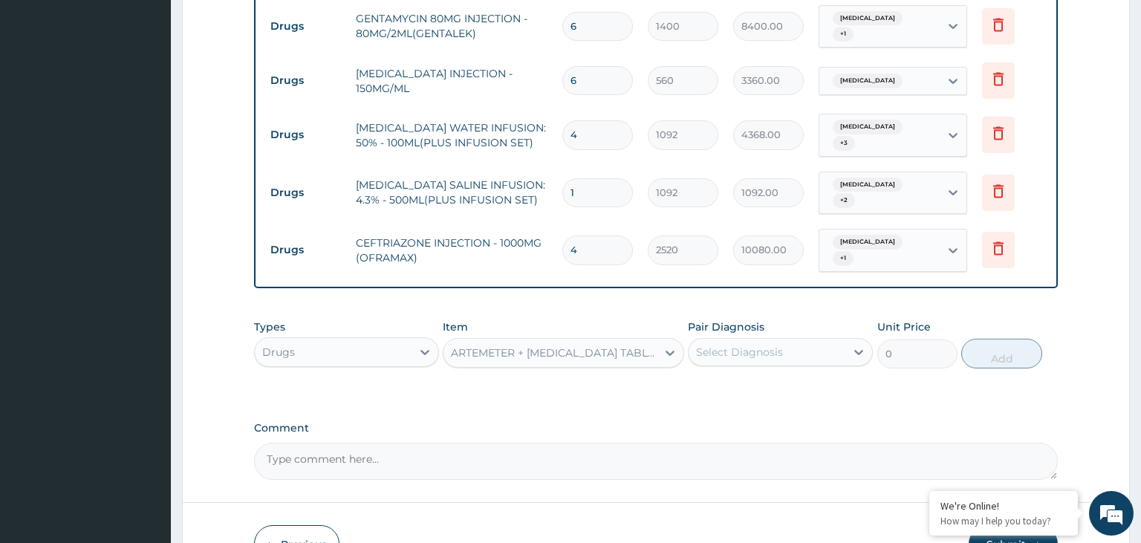
type input "588"
click at [777, 345] on div "Select Diagnosis" at bounding box center [739, 352] width 87 height 15
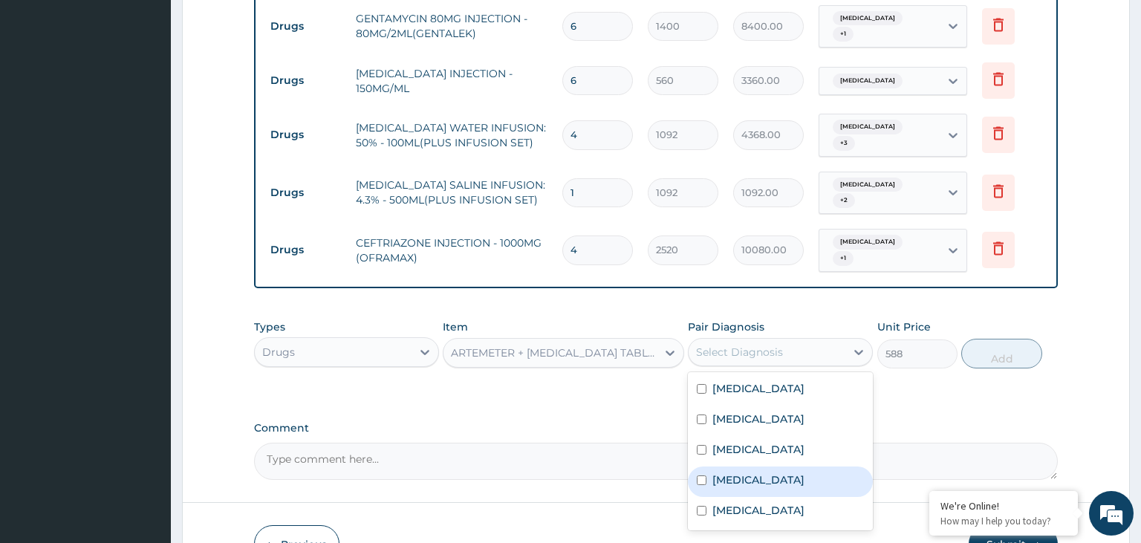
click at [753, 466] on div "[MEDICAL_DATA]" at bounding box center [780, 481] width 185 height 30
checkbox input "true"
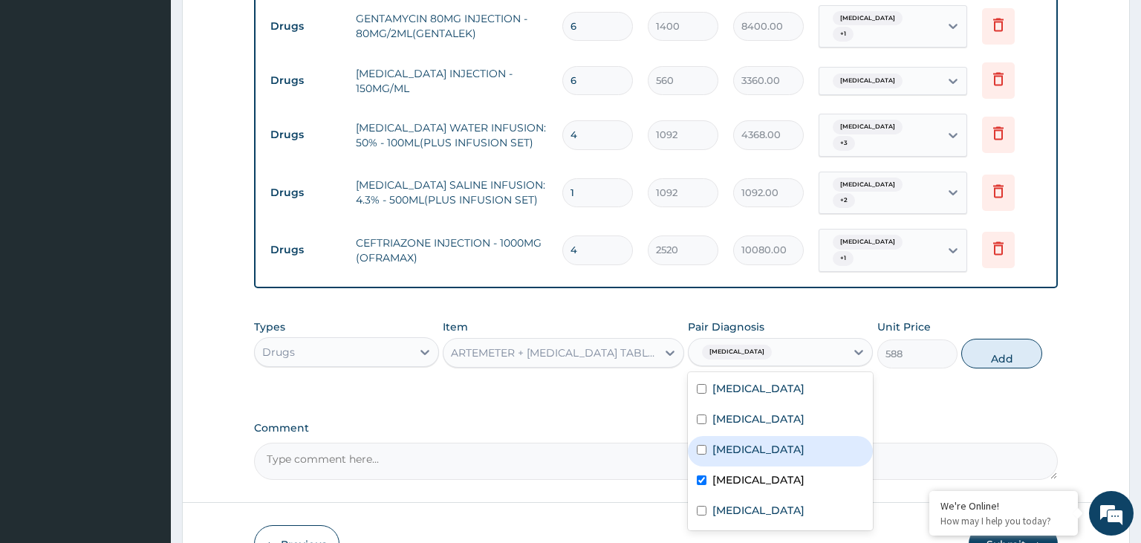
drag, startPoint x: 982, startPoint y: 322, endPoint x: 989, endPoint y: 313, distance: 11.6
click at [982, 339] on button "Add" at bounding box center [1001, 354] width 80 height 30
type input "0"
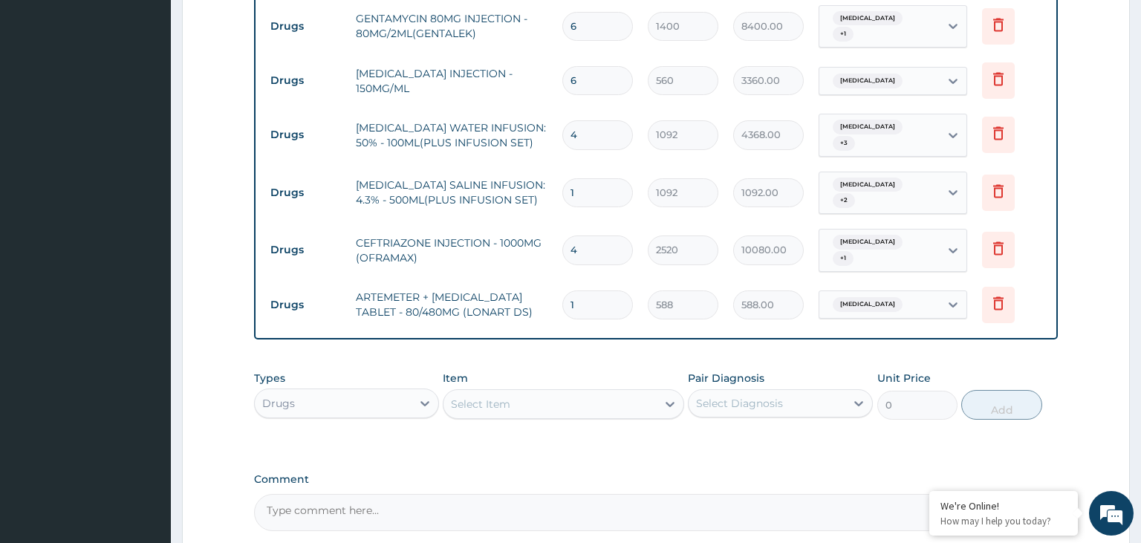
drag, startPoint x: 586, startPoint y: 261, endPoint x: 578, endPoint y: 261, distance: 8.2
click at [579, 290] on input "1" at bounding box center [597, 304] width 71 height 29
drag, startPoint x: 575, startPoint y: 261, endPoint x: 554, endPoint y: 267, distance: 21.4
click at [562, 290] on input "1" at bounding box center [597, 304] width 71 height 29
type input "6"
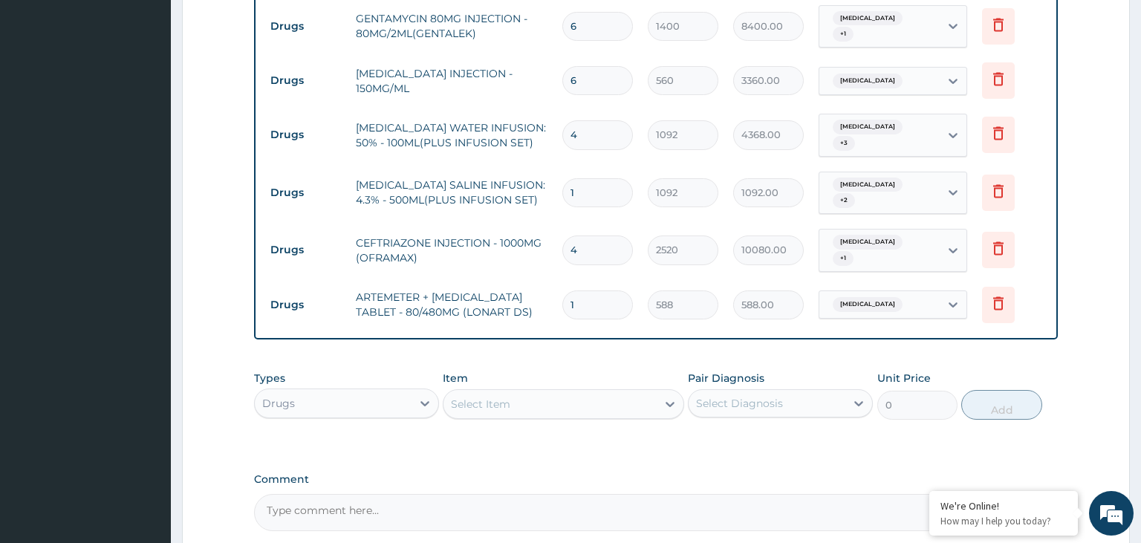
type input "3528.00"
type input "6"
click at [501, 397] on div "Select Item" at bounding box center [480, 404] width 59 height 15
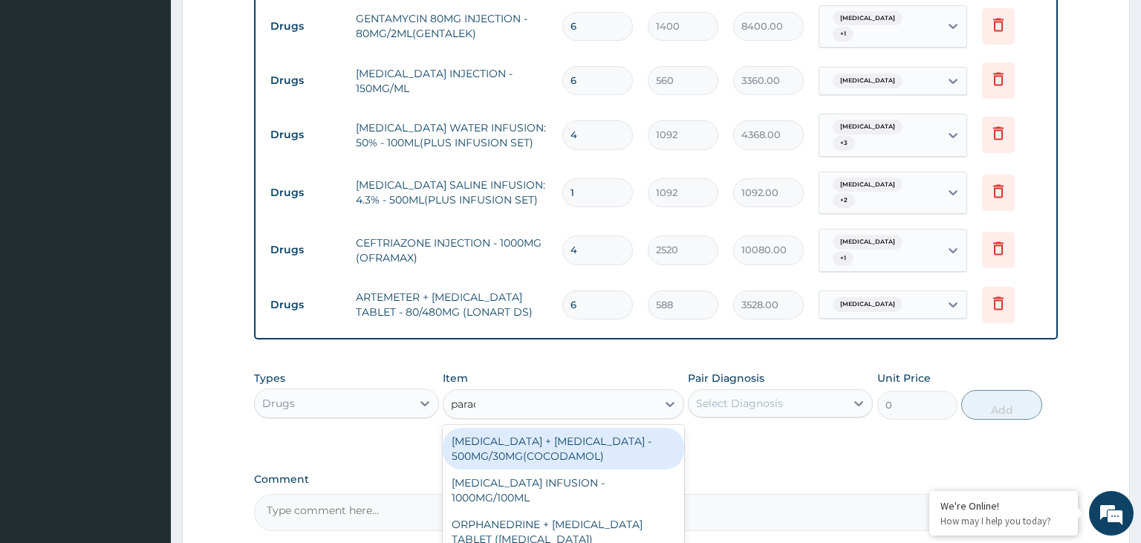
type input "parace"
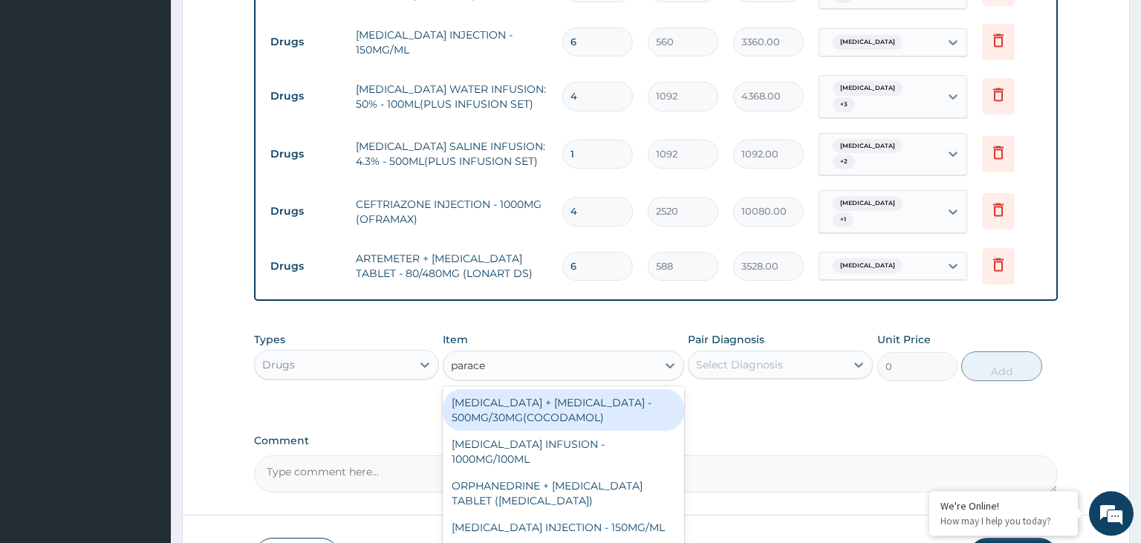
scroll to position [1076, 0]
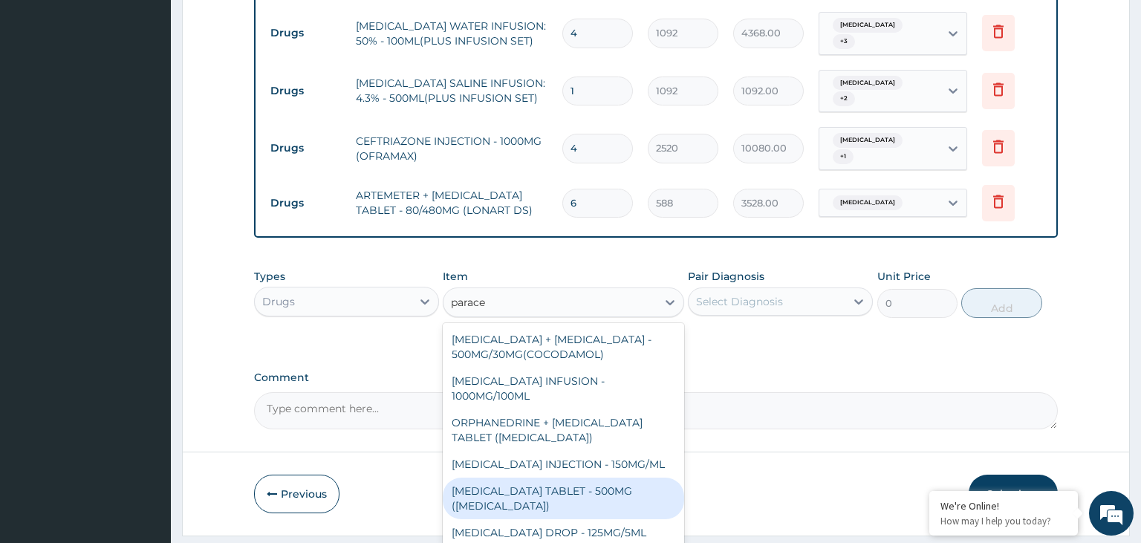
click at [535, 478] on div "[MEDICAL_DATA] TABLET - 500MG ([MEDICAL_DATA])" at bounding box center [563, 499] width 241 height 42
type input "42"
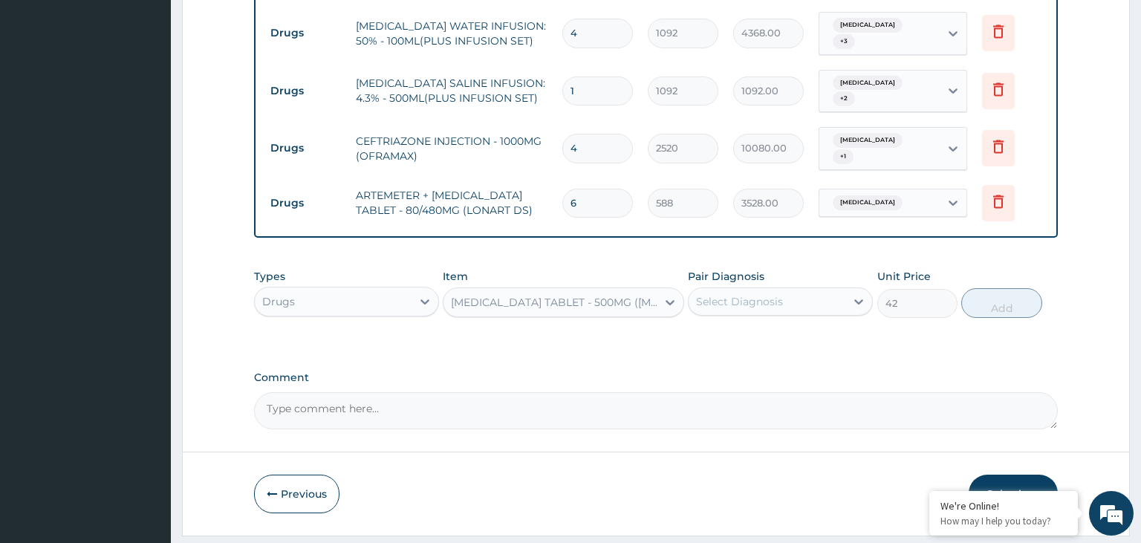
click at [813, 290] on div "Select Diagnosis" at bounding box center [767, 302] width 157 height 24
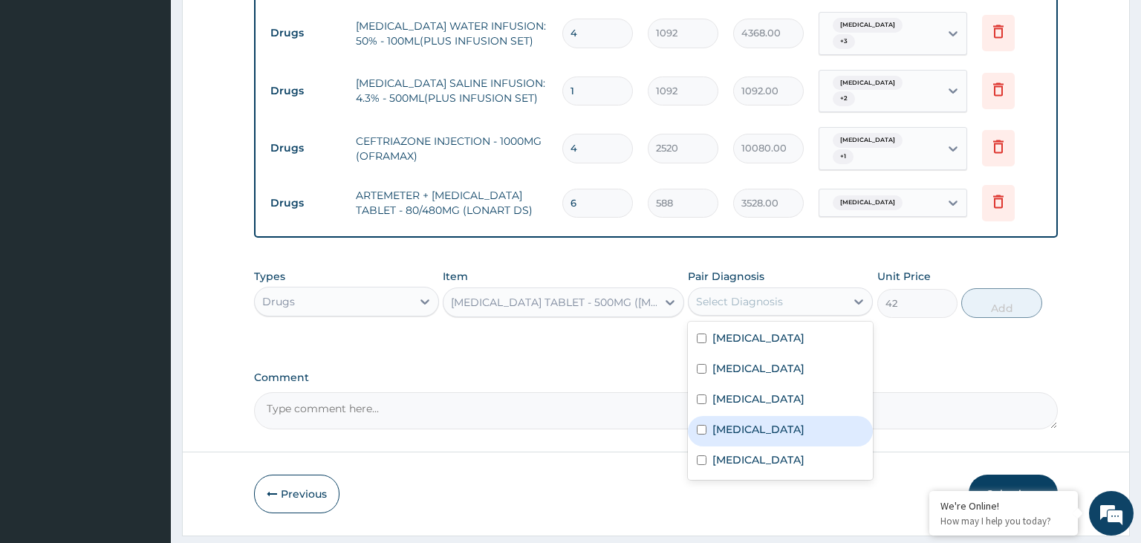
click at [758, 416] on div "[MEDICAL_DATA]" at bounding box center [780, 431] width 185 height 30
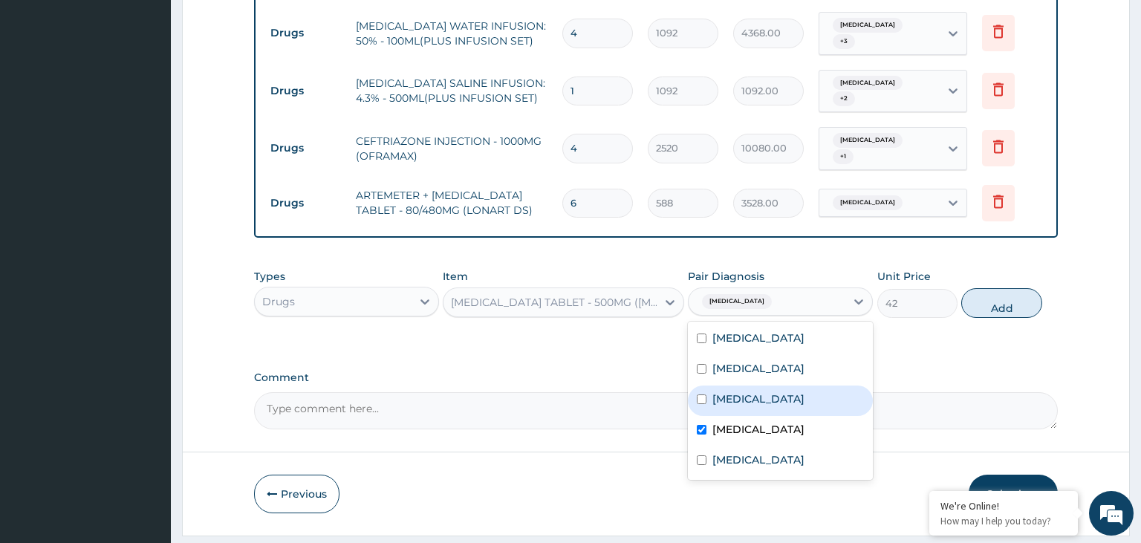
checkbox input "true"
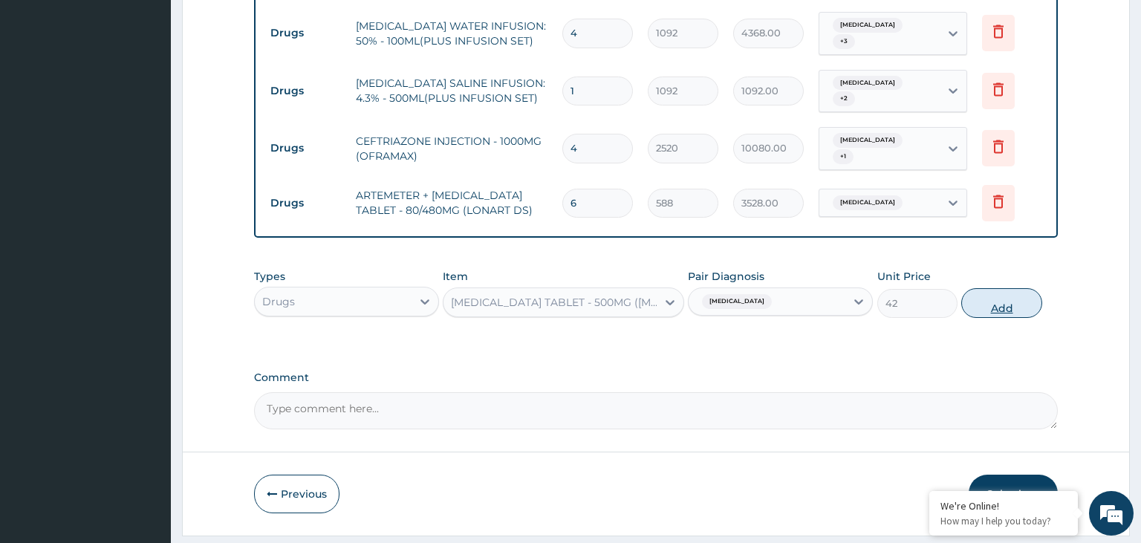
click at [1001, 288] on button "Add" at bounding box center [1001, 303] width 80 height 30
type input "0"
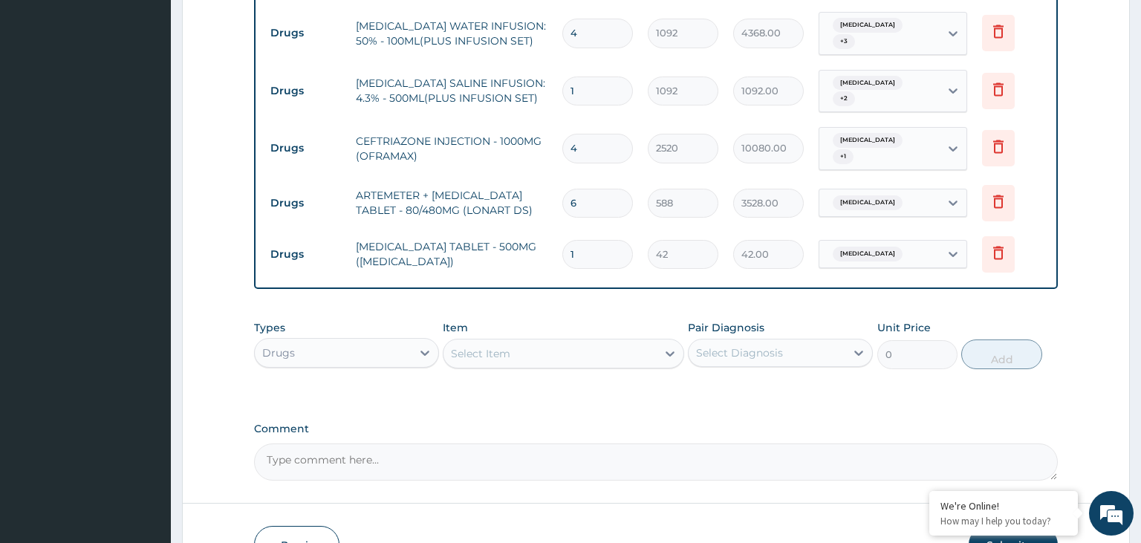
type input "18"
type input "756.00"
type input "18"
click at [501, 346] on div "Select Item" at bounding box center [480, 353] width 59 height 15
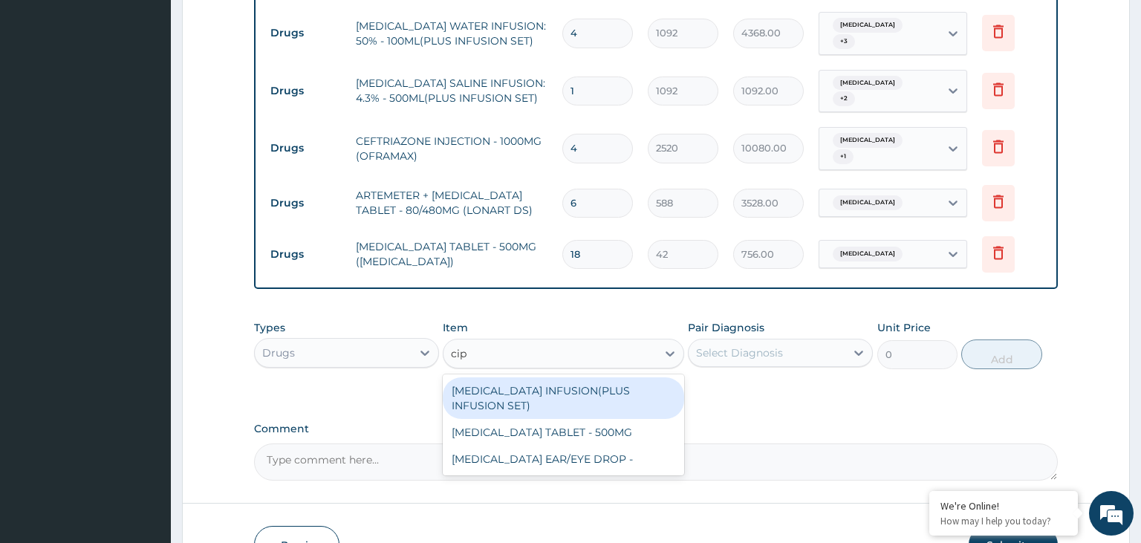
type input "cipr"
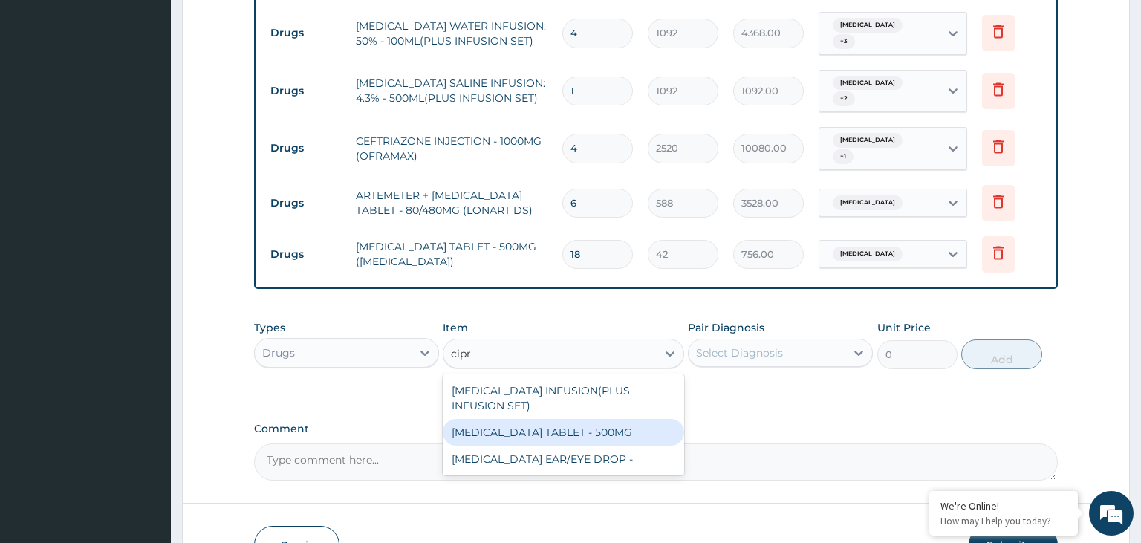
click at [623, 419] on div "[MEDICAL_DATA] TABLET - 500MG" at bounding box center [563, 432] width 241 height 27
type input "196"
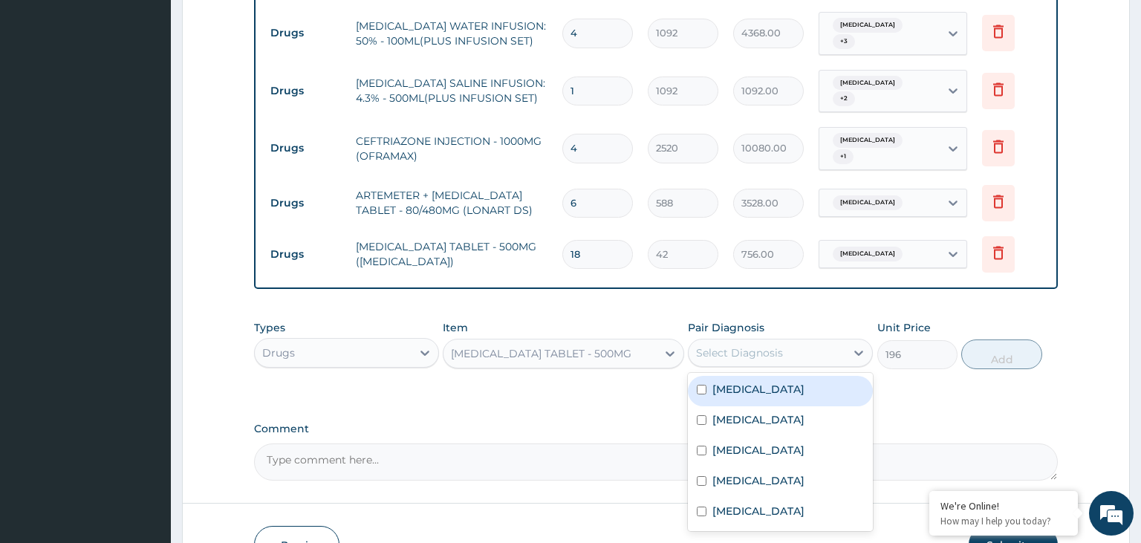
click at [820, 341] on div "Select Diagnosis" at bounding box center [767, 353] width 157 height 24
click at [752, 412] on label "Typhoid fever" at bounding box center [758, 419] width 92 height 15
checkbox input "true"
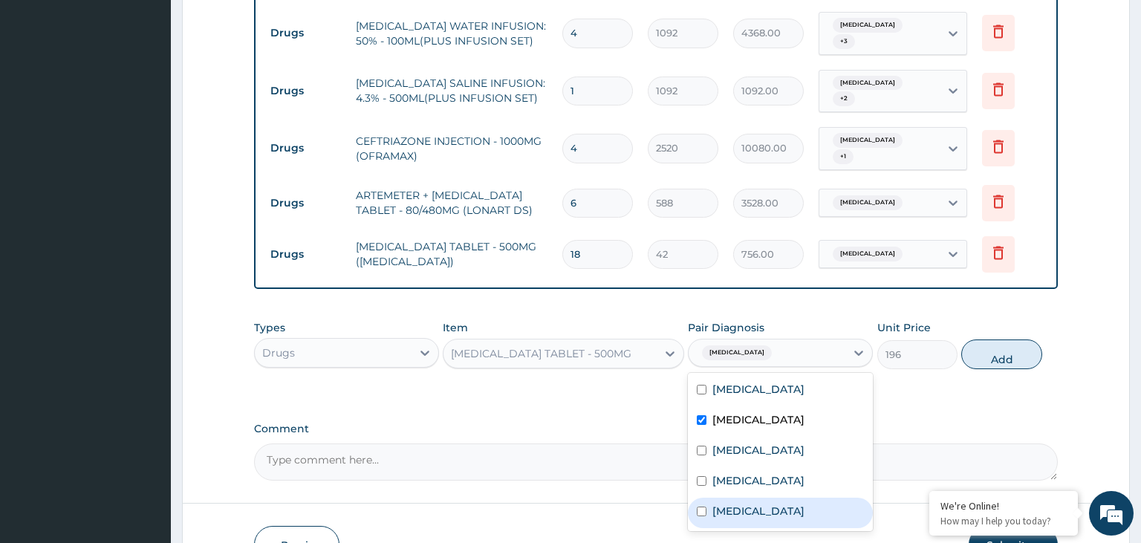
click at [758, 498] on div "[MEDICAL_DATA]" at bounding box center [780, 513] width 185 height 30
checkbox input "true"
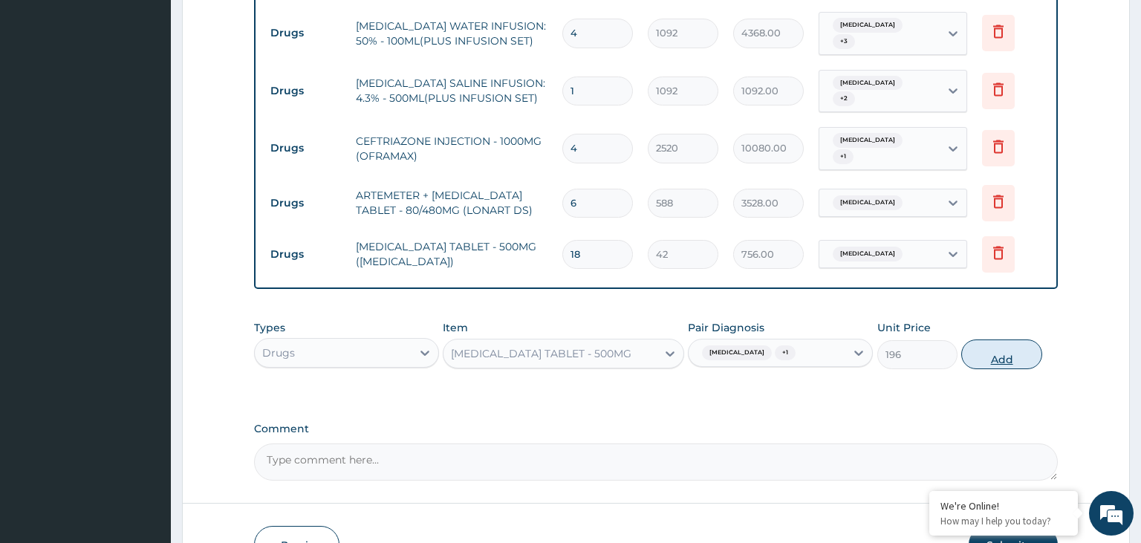
click at [972, 339] on button "Add" at bounding box center [1001, 354] width 80 height 30
type input "0"
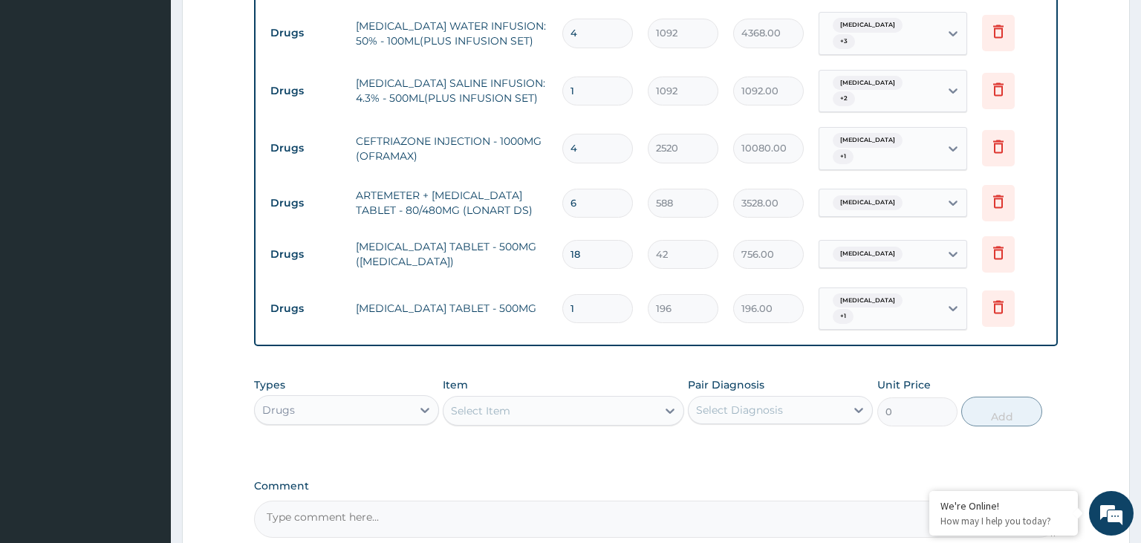
type input "14"
type input "2744.00"
type input "14"
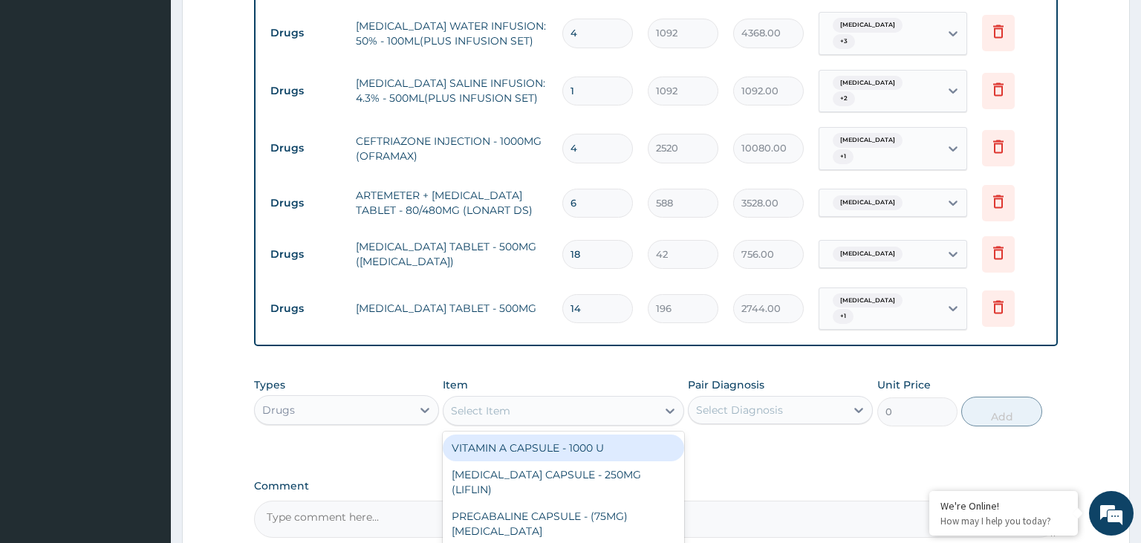
click at [513, 399] on div "Select Item" at bounding box center [549, 411] width 213 height 24
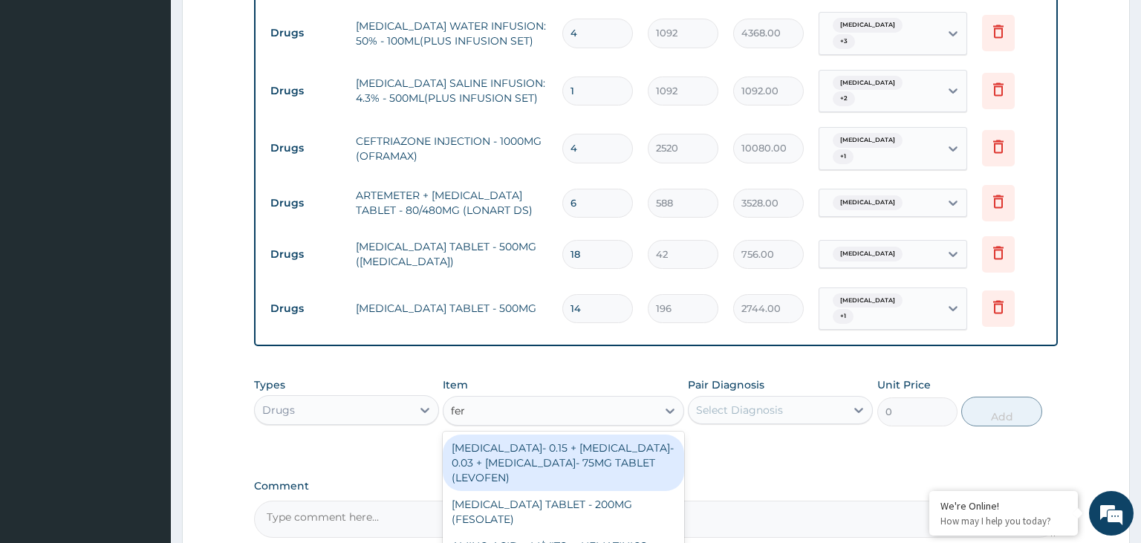
type input "ferr"
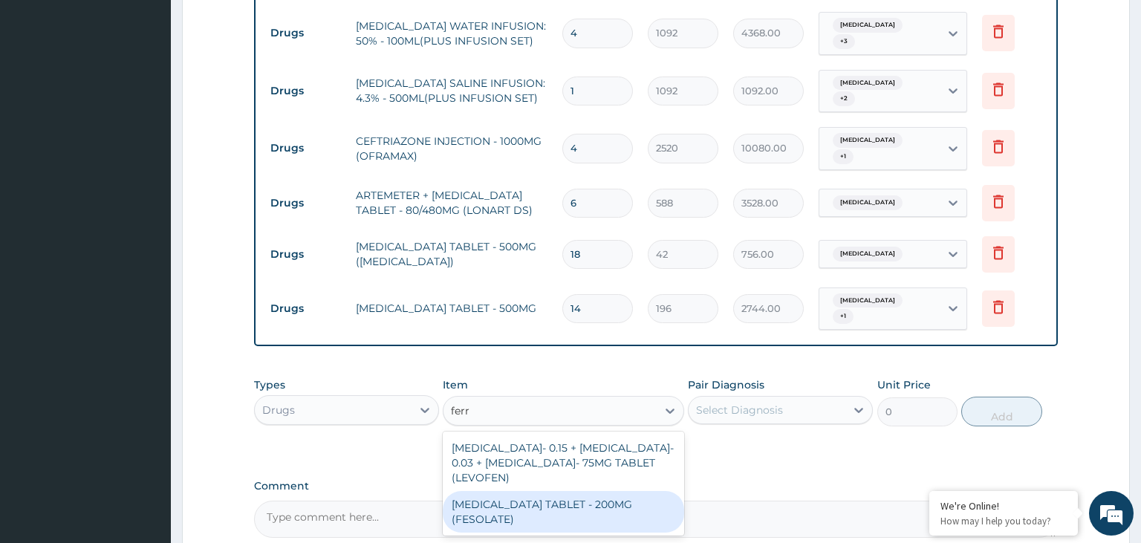
click at [560, 491] on div "[MEDICAL_DATA] TABLET - 200MG (FESOLATE)" at bounding box center [563, 512] width 241 height 42
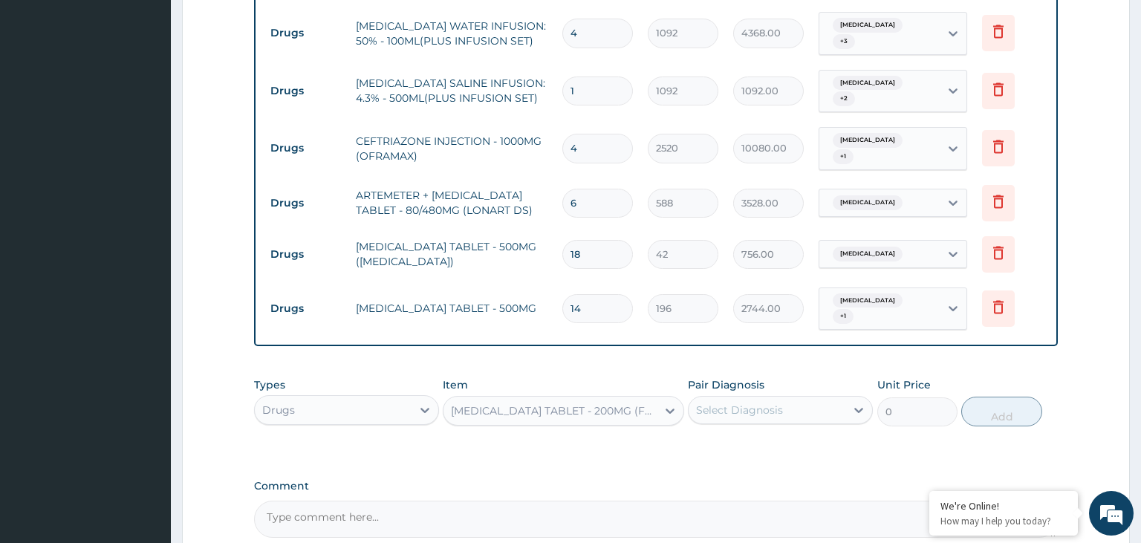
type input "28"
click at [807, 398] on div "Select Diagnosis" at bounding box center [767, 410] width 157 height 24
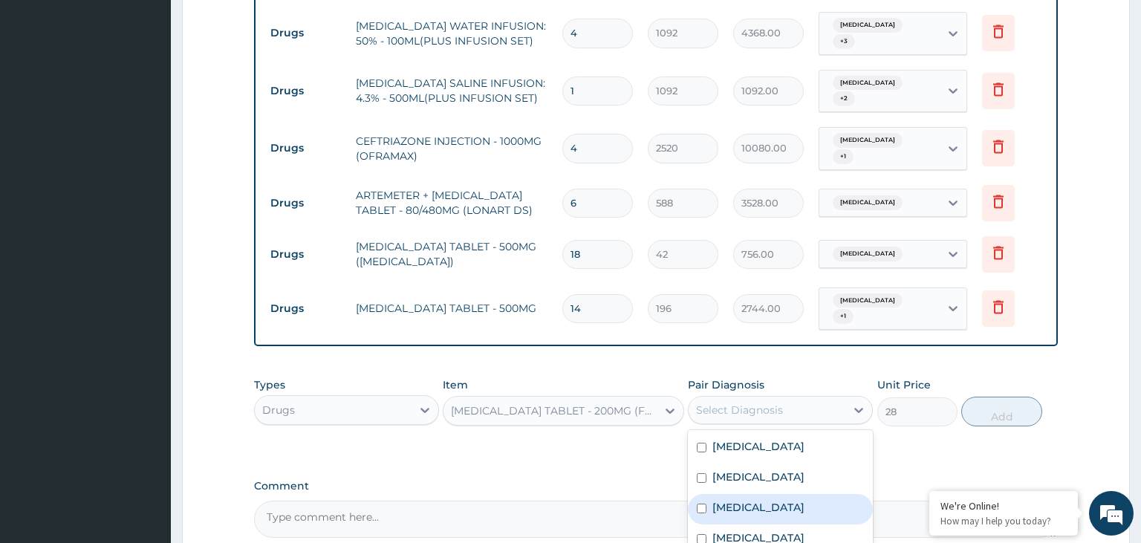
click at [756, 494] on div "Anemia" at bounding box center [780, 509] width 185 height 30
checkbox input "true"
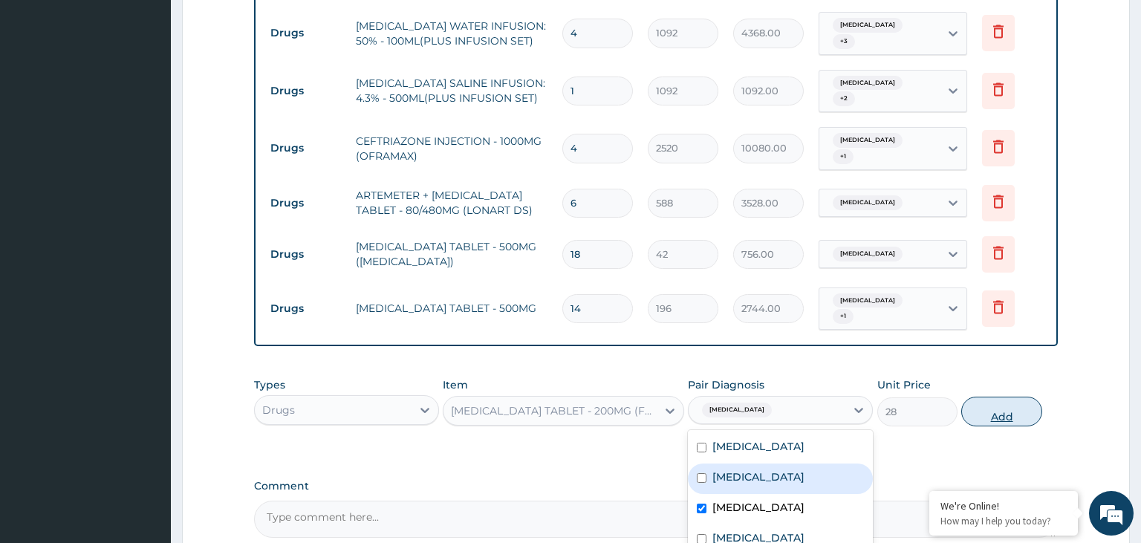
click at [1003, 397] on button "Add" at bounding box center [1001, 412] width 80 height 30
type input "0"
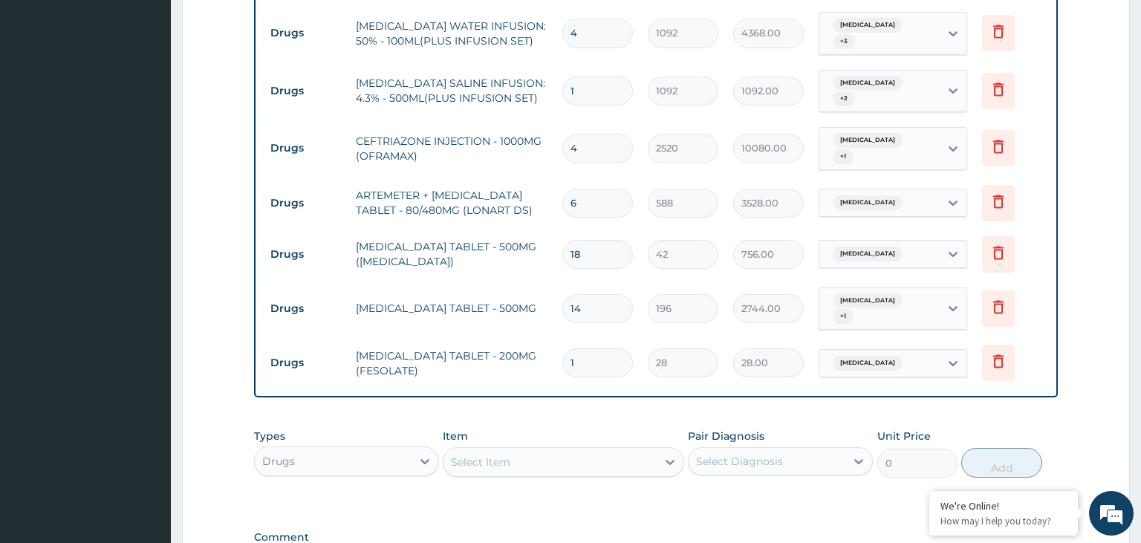
type input "14"
type input "392.00"
type input "14"
click at [575, 450] on div "Select Item" at bounding box center [549, 462] width 213 height 24
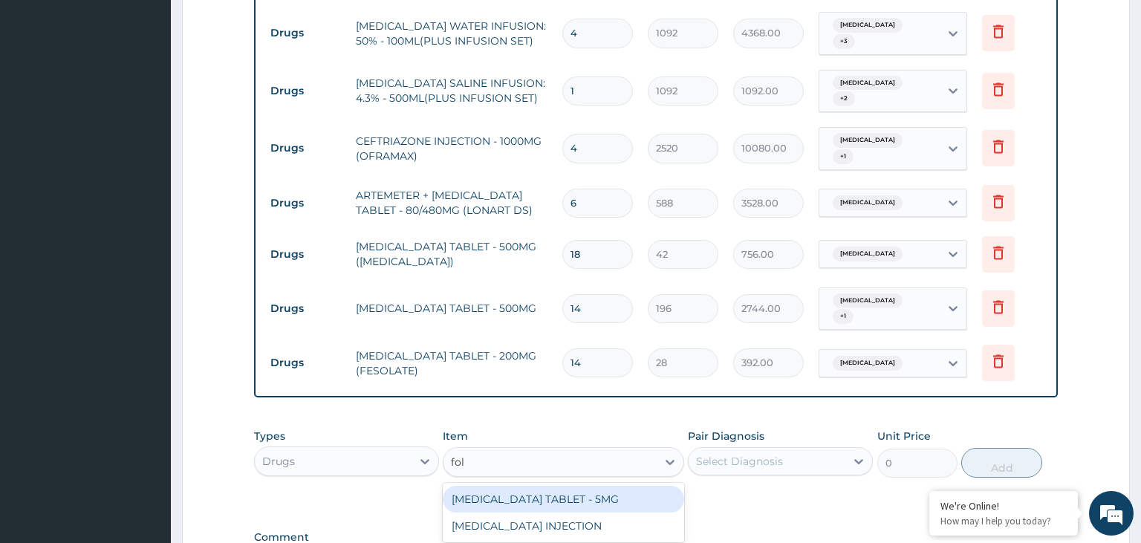
type input "foli"
click at [587, 486] on div "[MEDICAL_DATA] TABLET - 5MG" at bounding box center [563, 499] width 241 height 27
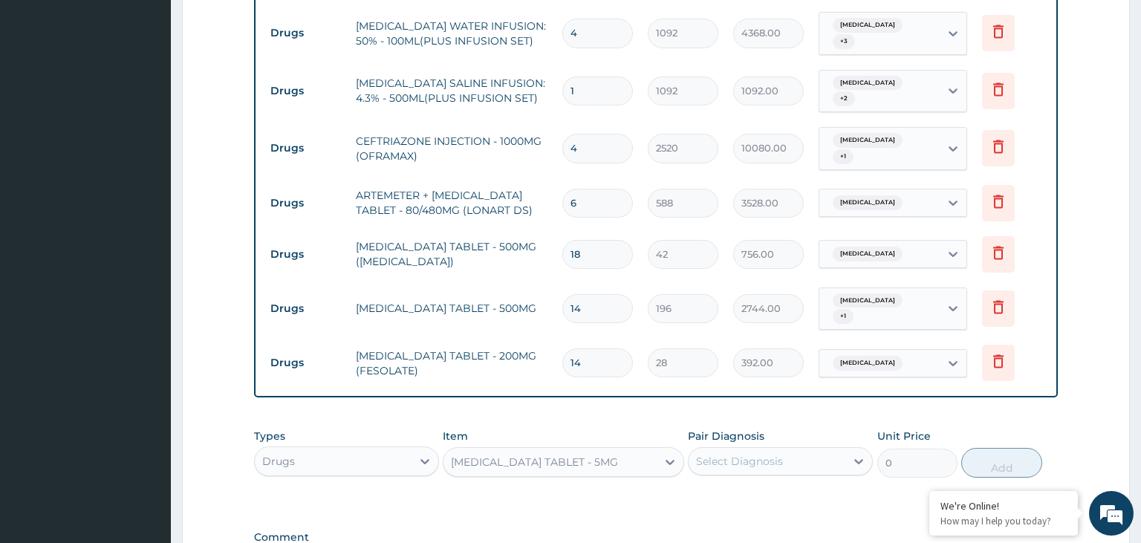
type input "11.2"
click at [895, 429] on div "Unit Price 11.2" at bounding box center [917, 453] width 80 height 49
click at [832, 447] on div "Select Diagnosis" at bounding box center [780, 461] width 185 height 28
checkbox input "true"
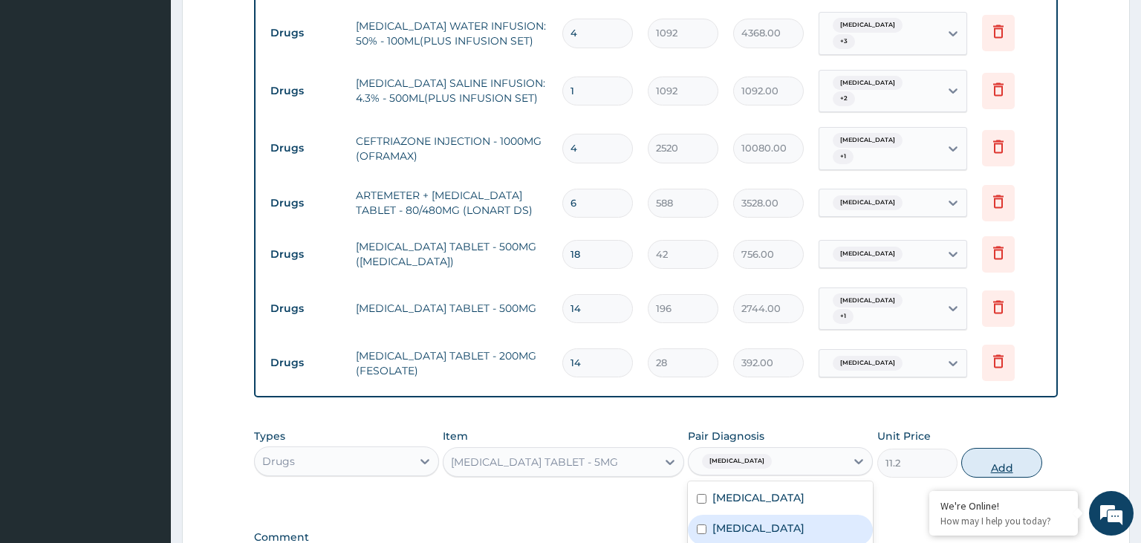
click at [985, 448] on button "Add" at bounding box center [1001, 463] width 80 height 30
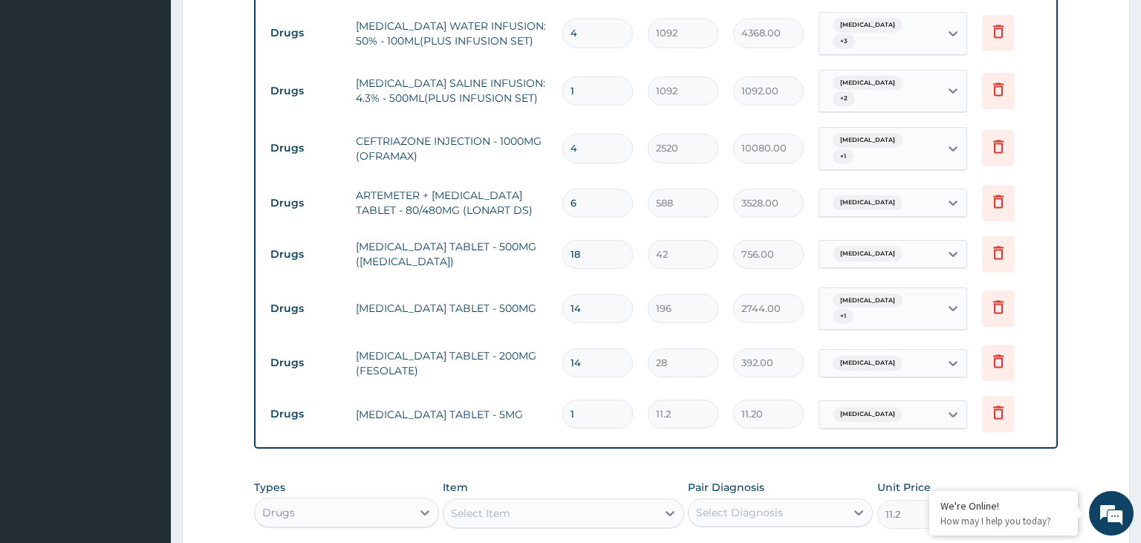
type input "0"
type input "14"
type input "156.80"
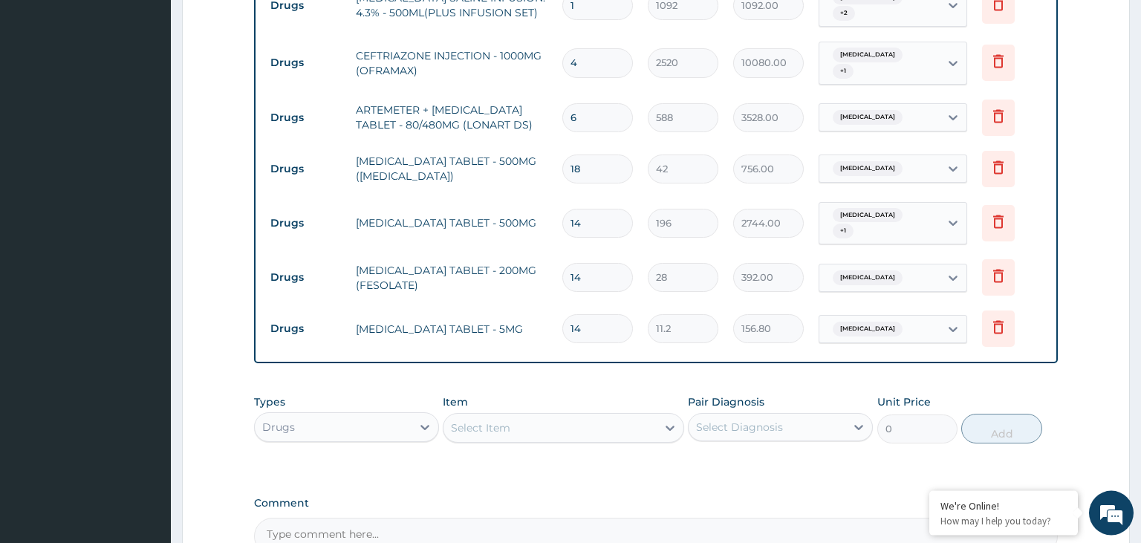
scroll to position [1281, 0]
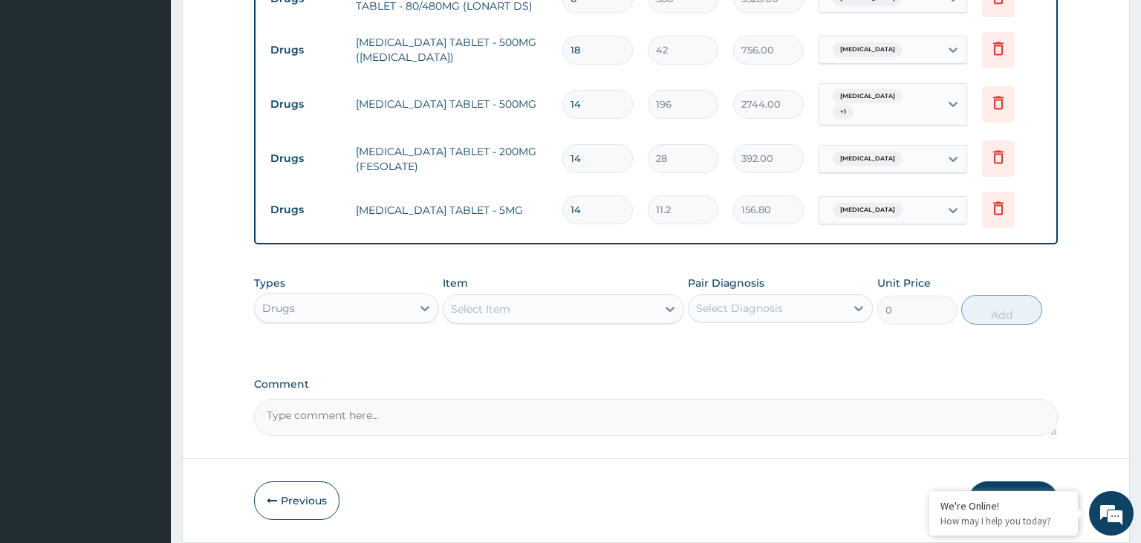
type input "14"
drag, startPoint x: 1003, startPoint y: 446, endPoint x: 920, endPoint y: 406, distance: 92.7
click at [1002, 481] on button "Submit" at bounding box center [1013, 500] width 89 height 39
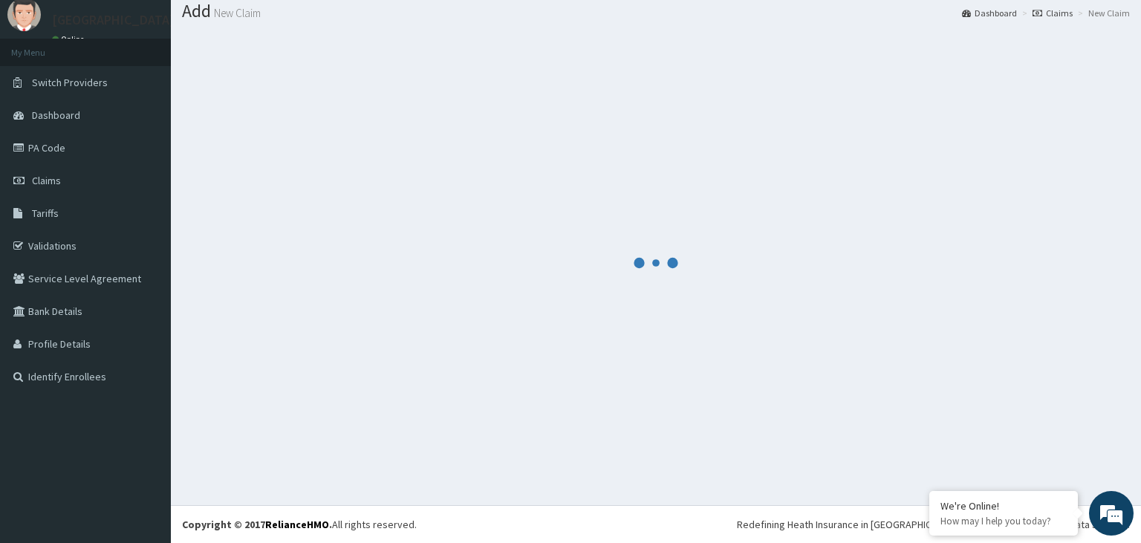
scroll to position [46, 0]
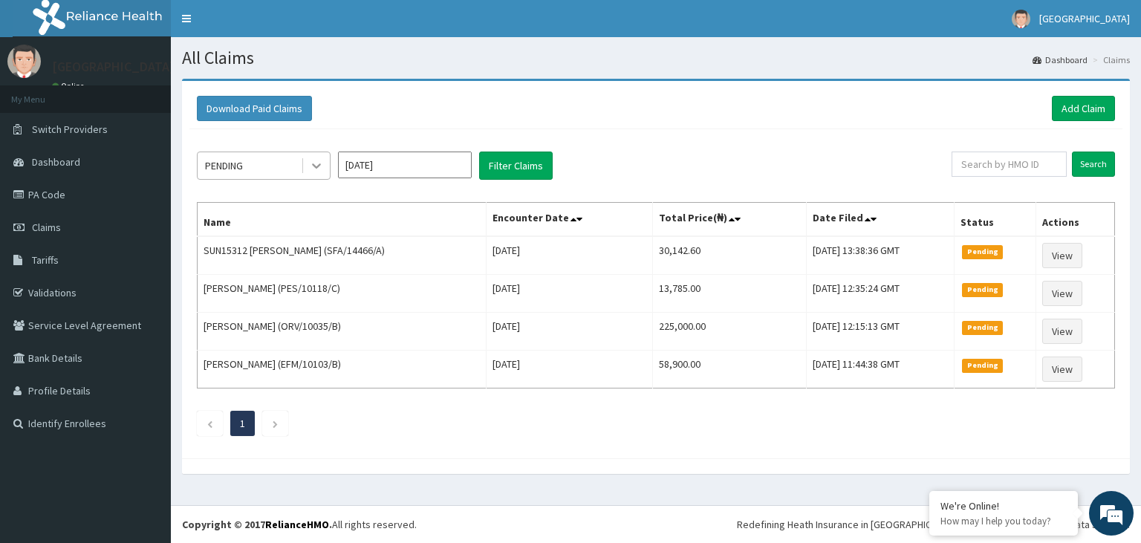
click at [321, 157] on div at bounding box center [316, 165] width 27 height 27
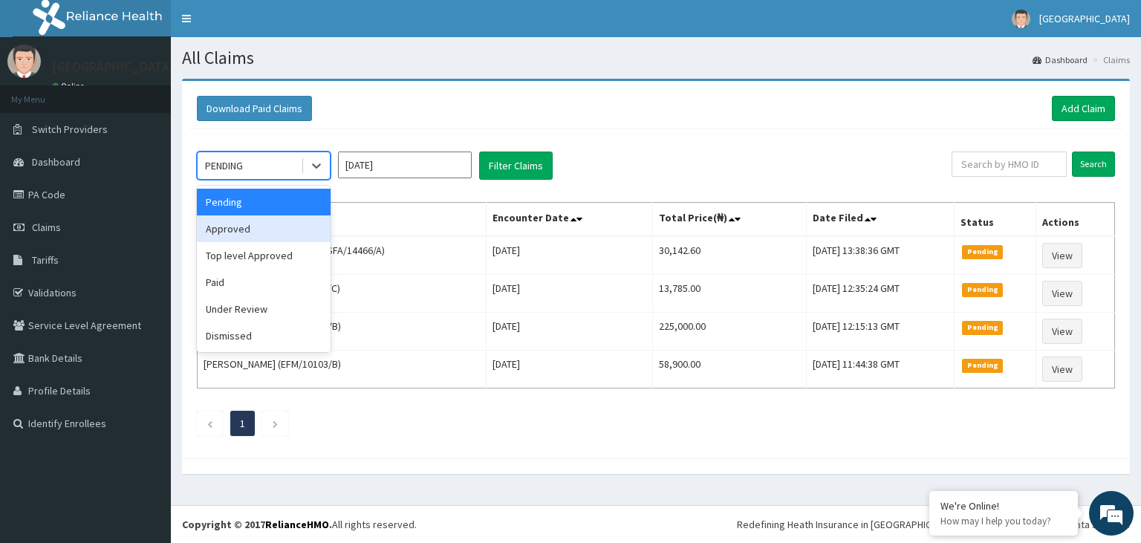
click at [257, 230] on div "Approved" at bounding box center [264, 228] width 134 height 27
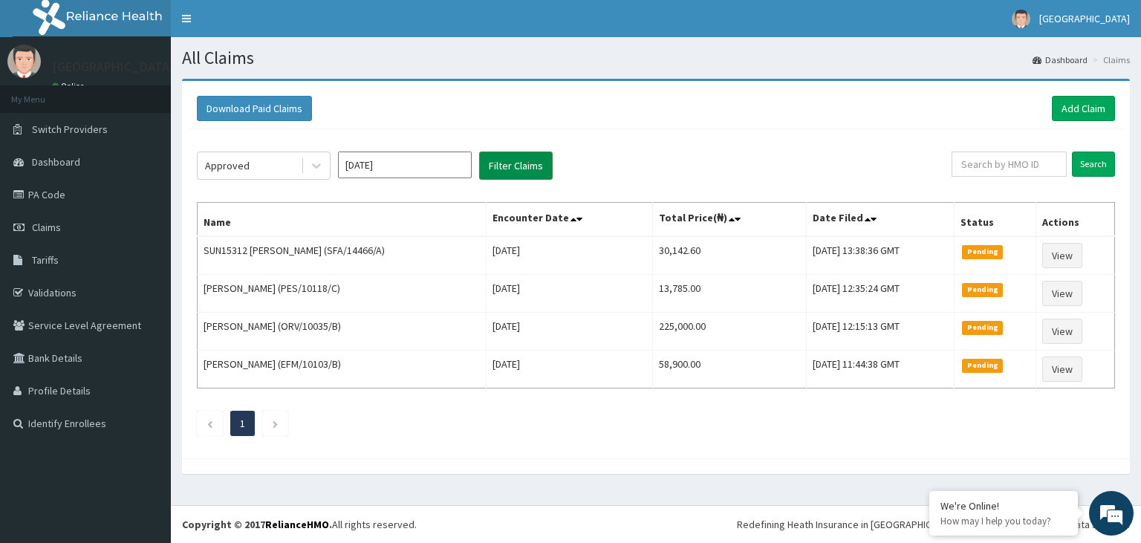
click at [514, 169] on button "Filter Claims" at bounding box center [516, 166] width 74 height 28
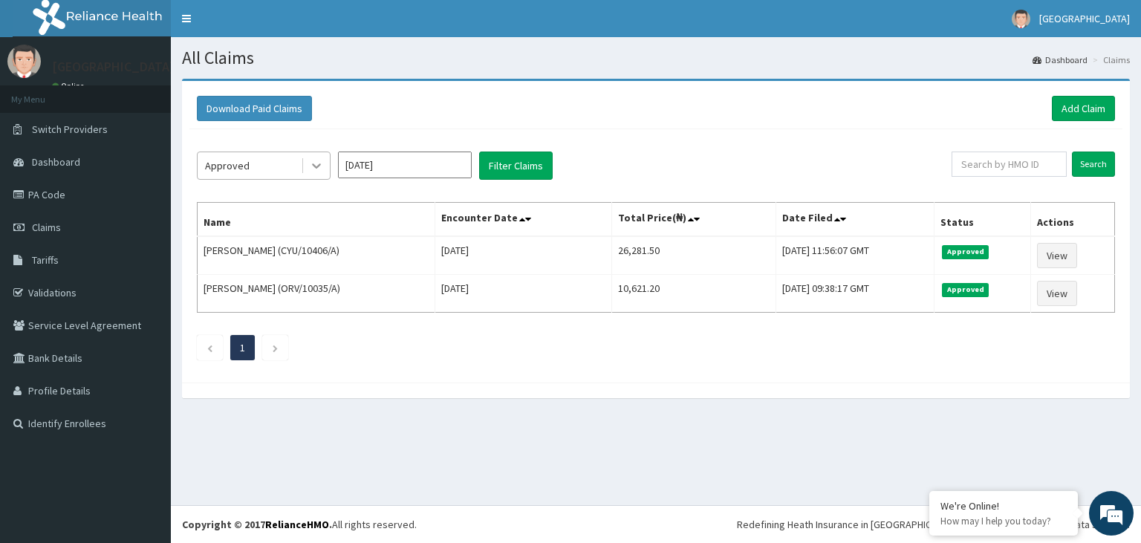
click at [319, 162] on icon at bounding box center [316, 165] width 15 height 15
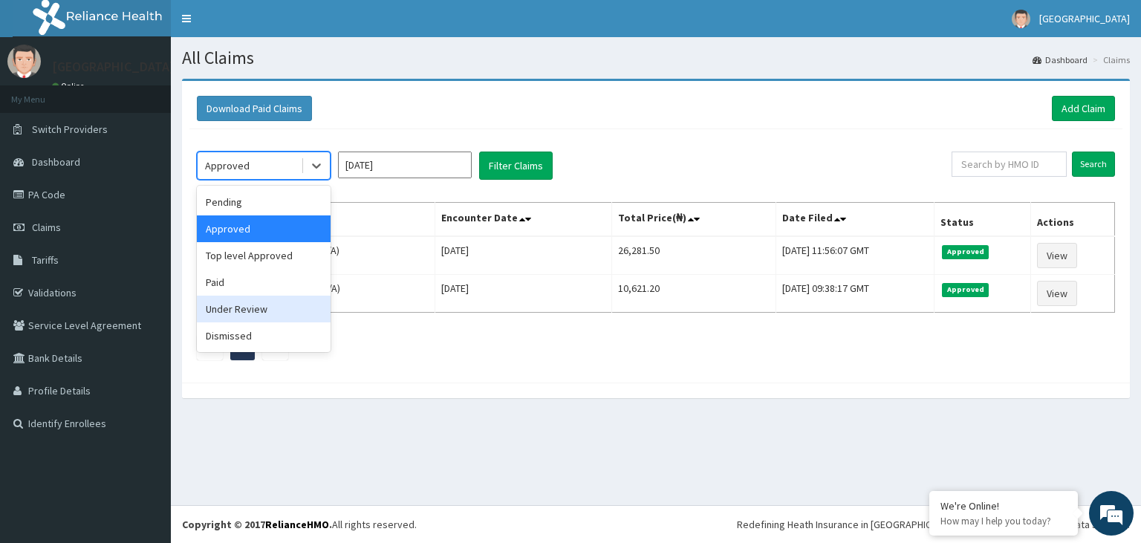
click at [265, 310] on div "Under Review" at bounding box center [264, 309] width 134 height 27
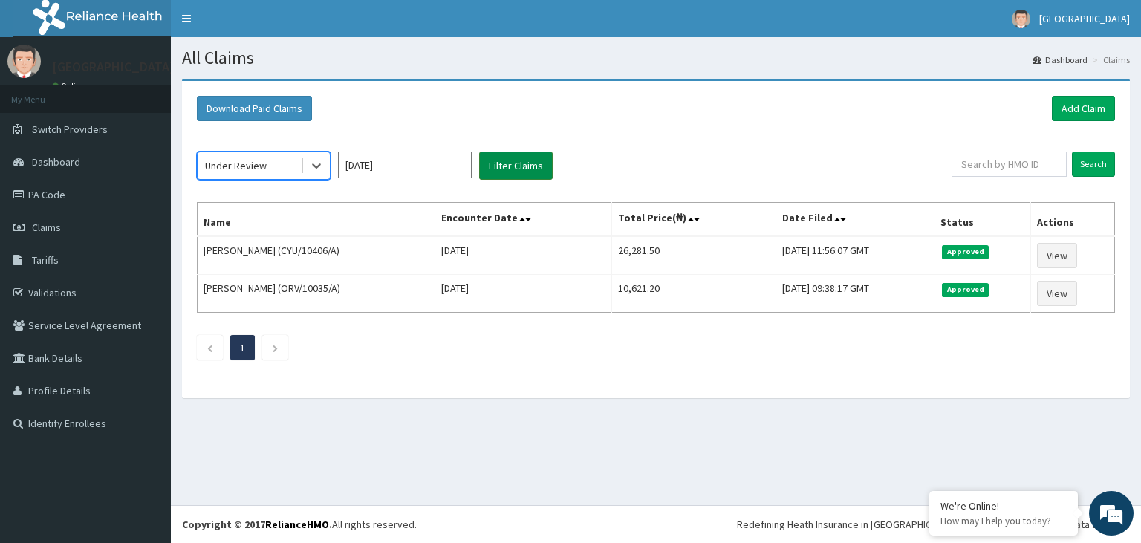
click at [507, 170] on button "Filter Claims" at bounding box center [516, 166] width 74 height 28
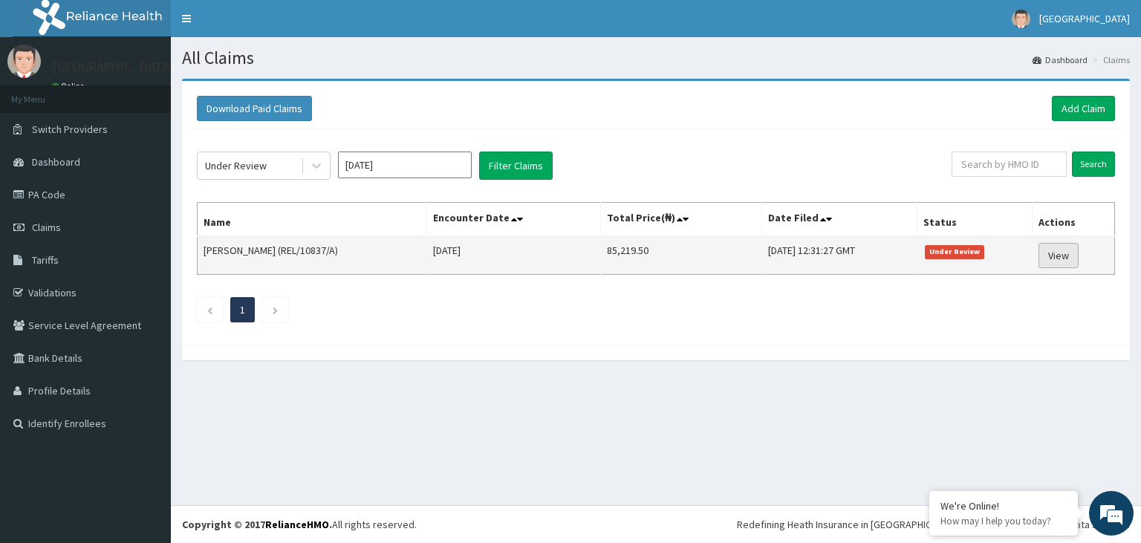
click at [1066, 260] on link "View" at bounding box center [1058, 255] width 40 height 25
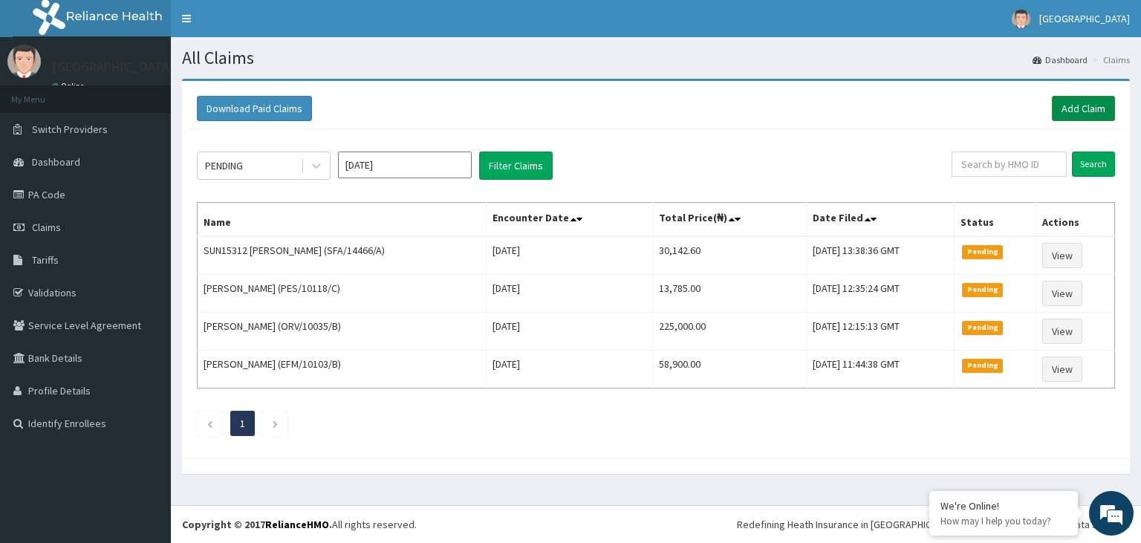
click at [1059, 103] on link "Add Claim" at bounding box center [1083, 108] width 63 height 25
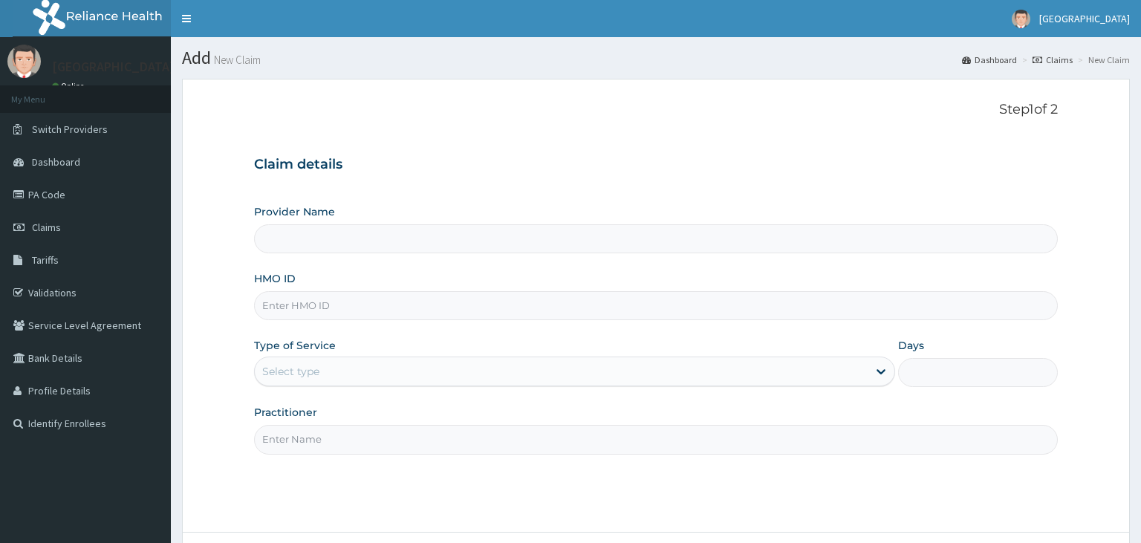
type input "SRS/10103/A"
type input "Harmony Hospital-KADUNA"
click at [284, 305] on input "SRS/10103/A" at bounding box center [656, 305] width 804 height 29
type input "SRS/10103/A"
drag, startPoint x: 308, startPoint y: 368, endPoint x: 305, endPoint y: 388, distance: 20.4
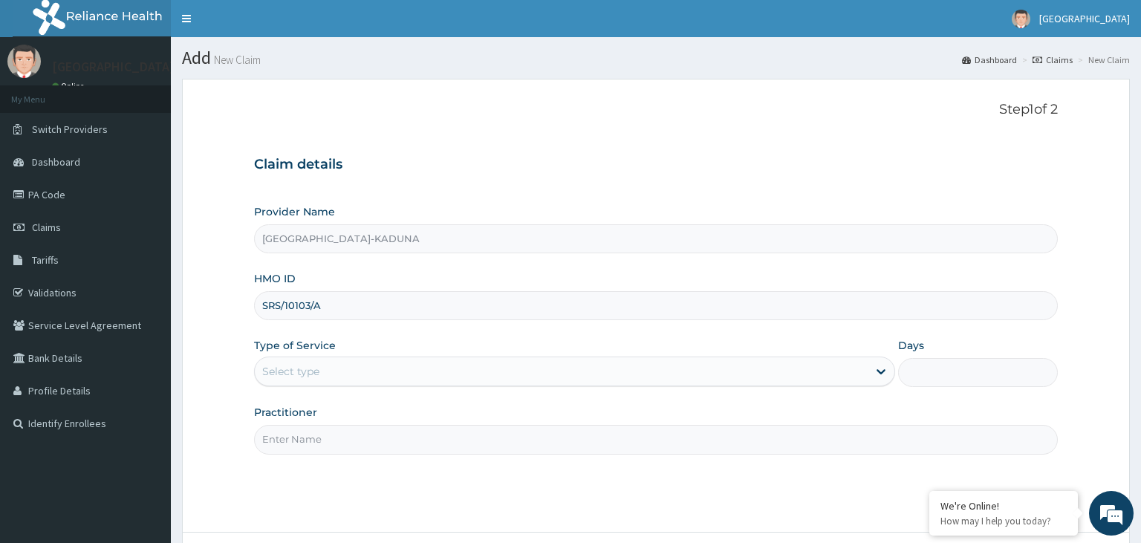
click at [309, 369] on div "Select type" at bounding box center [290, 371] width 57 height 15
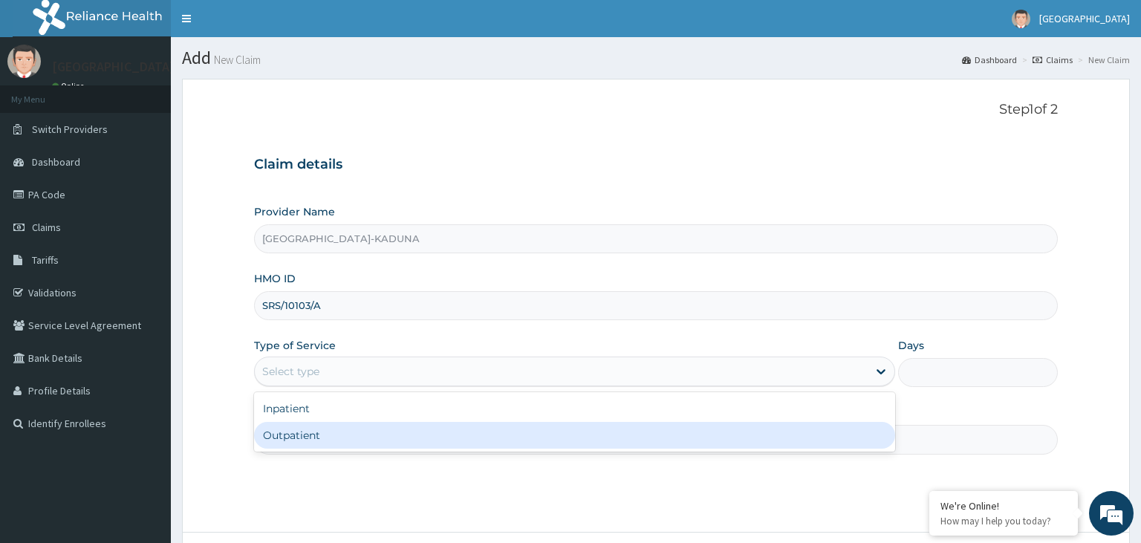
click at [289, 438] on div "Outpatient" at bounding box center [574, 435] width 641 height 27
type input "1"
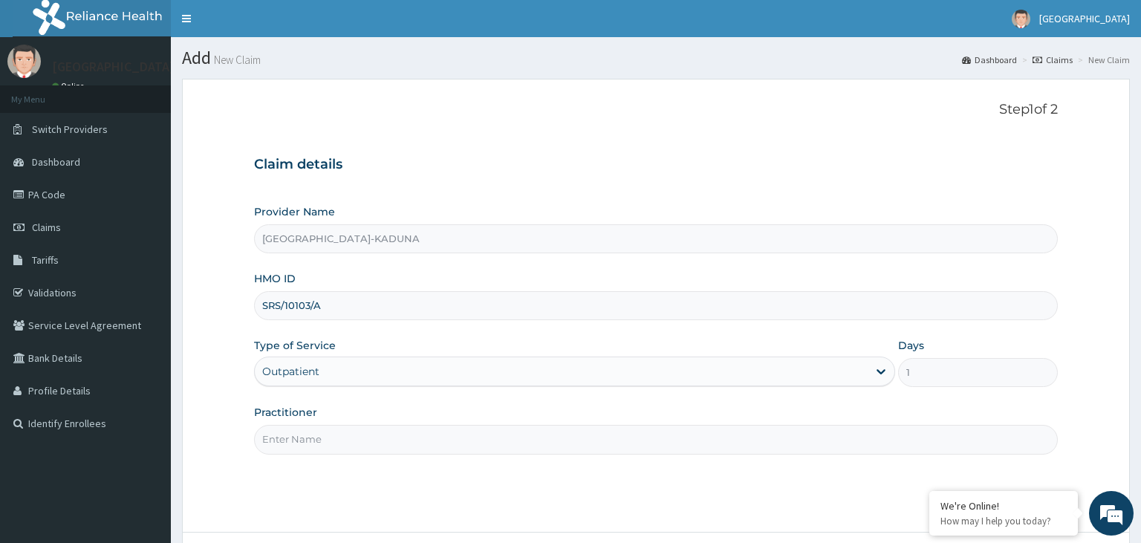
click at [287, 438] on input "Practitioner" at bounding box center [656, 439] width 804 height 29
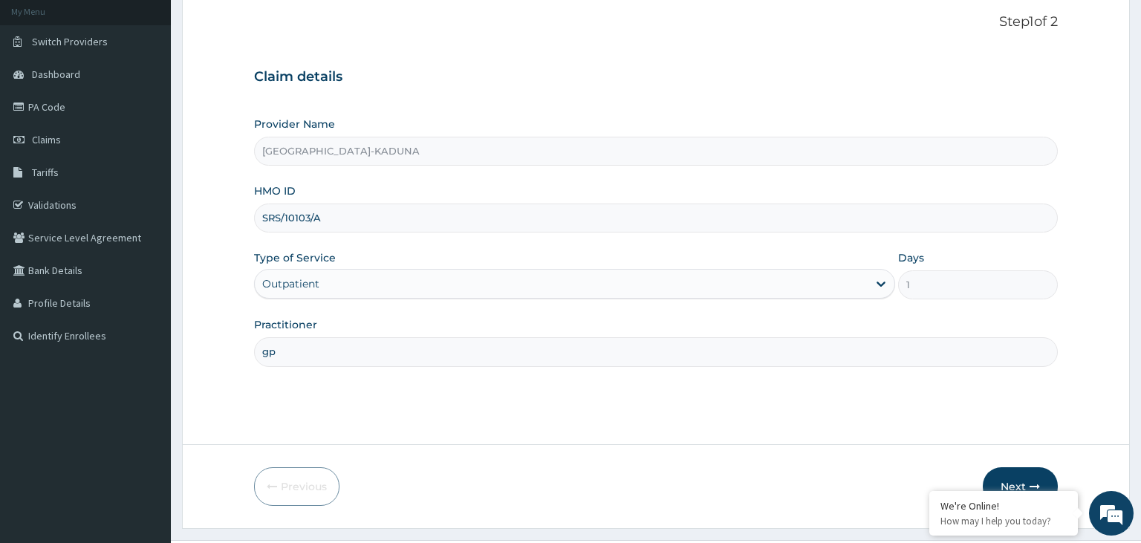
scroll to position [122, 0]
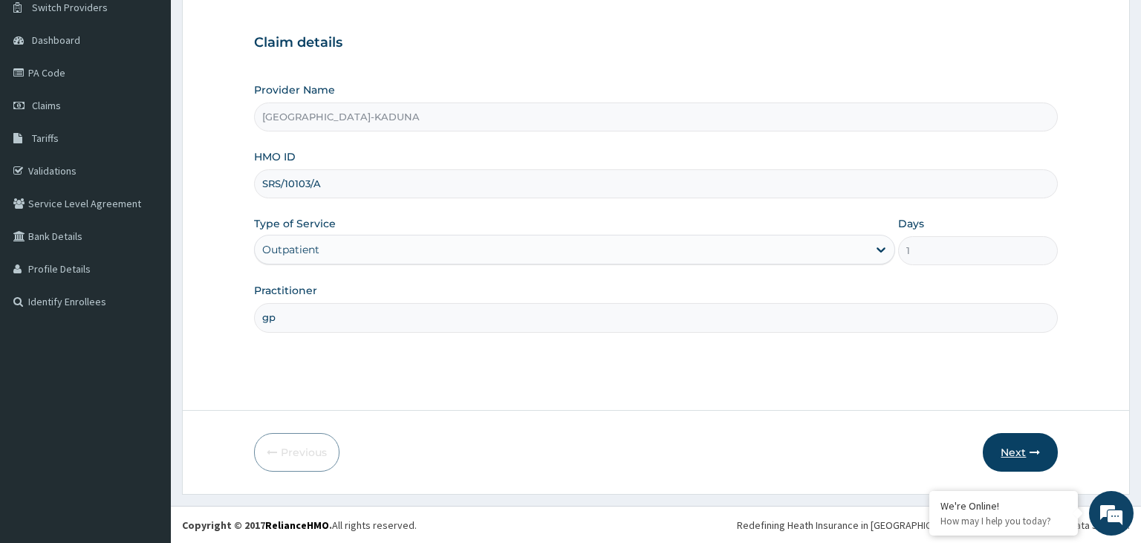
type input "gp"
click at [1012, 453] on button "Next" at bounding box center [1020, 452] width 75 height 39
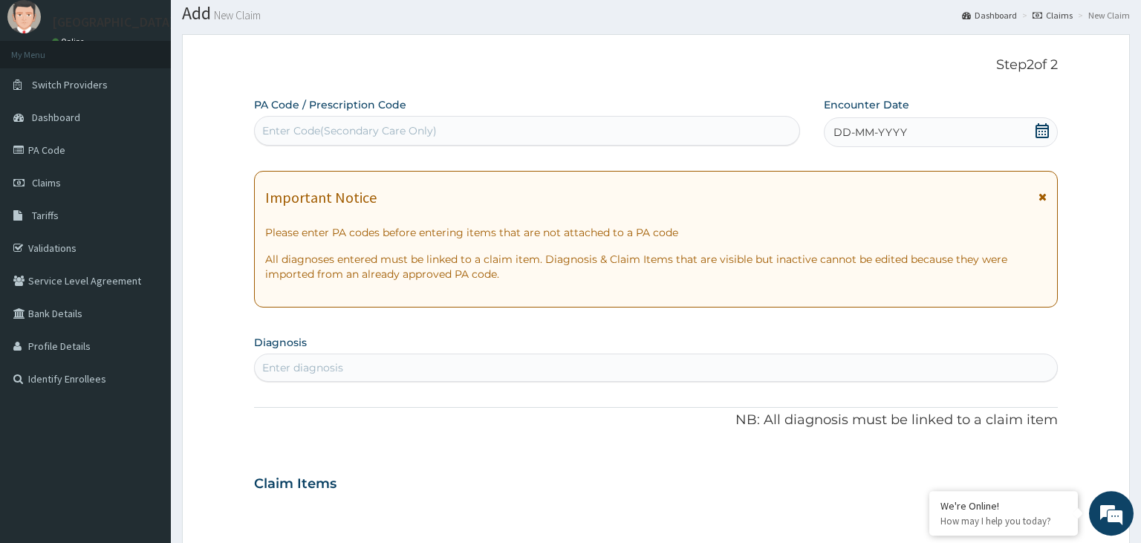
scroll to position [0, 0]
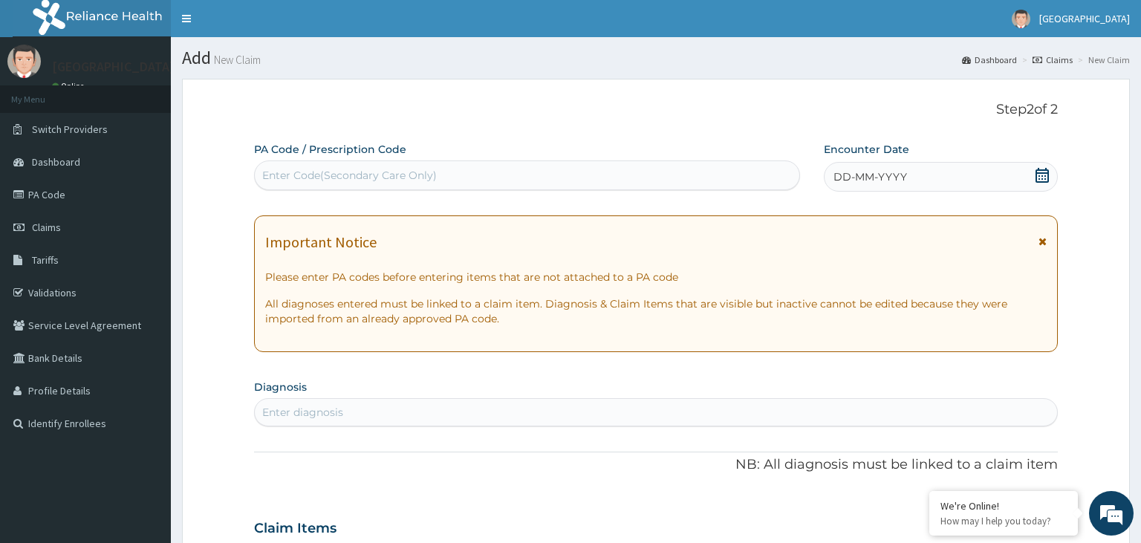
click at [380, 162] on div "Enter Code(Secondary Care Only)" at bounding box center [527, 175] width 547 height 30
type input "PA/2CAD7B"
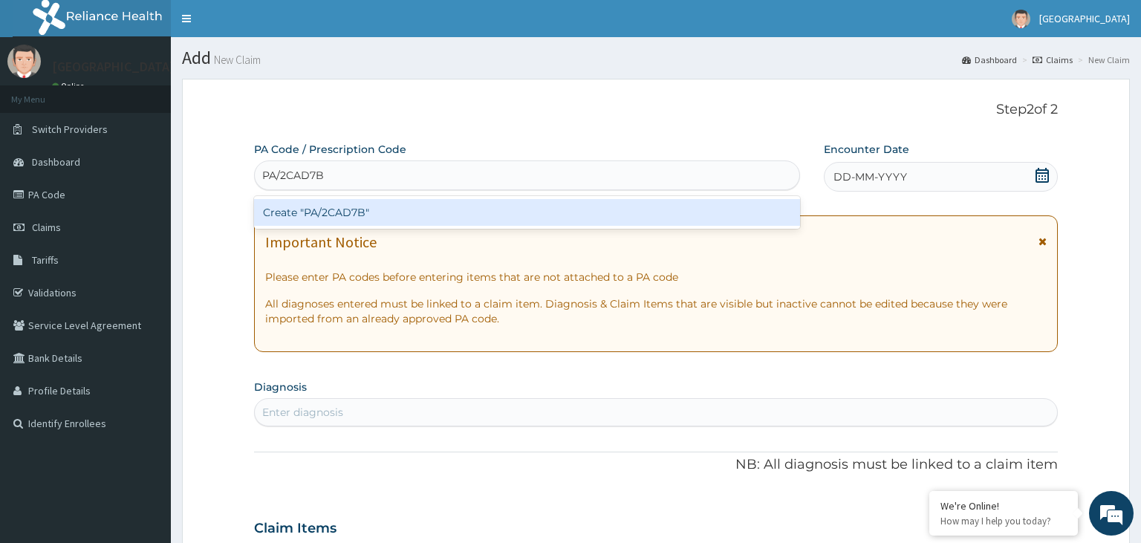
click at [362, 212] on div "Create "PA/2CAD7B"" at bounding box center [527, 212] width 547 height 27
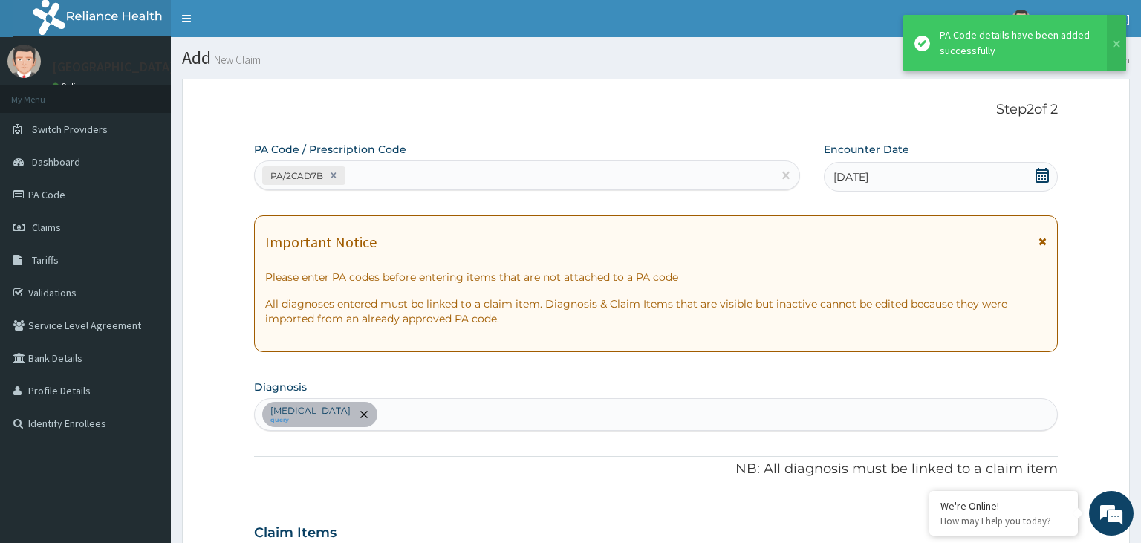
scroll to position [345, 0]
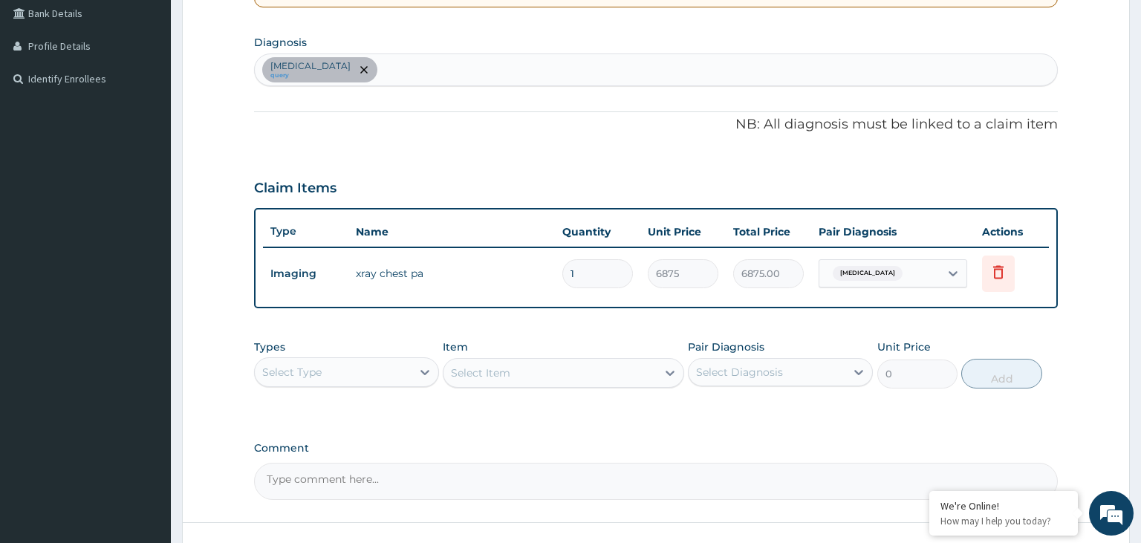
click at [422, 89] on div "PA Code / Prescription Code PA/2CAD7B Encounter Date 14-08-2025 Important Notic…" at bounding box center [656, 148] width 804 height 703
click at [426, 78] on div "Pneumonia query" at bounding box center [656, 69] width 803 height 31
type input "[MEDICAL_DATA]"
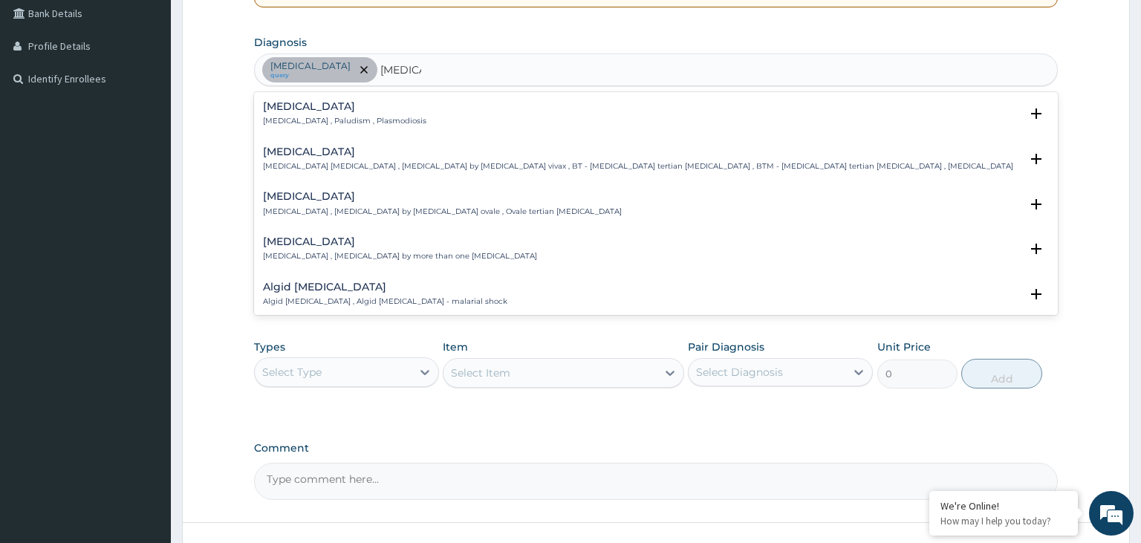
click at [296, 112] on div "Malaria Malaria , Paludism , Plasmodiosis" at bounding box center [344, 114] width 163 height 26
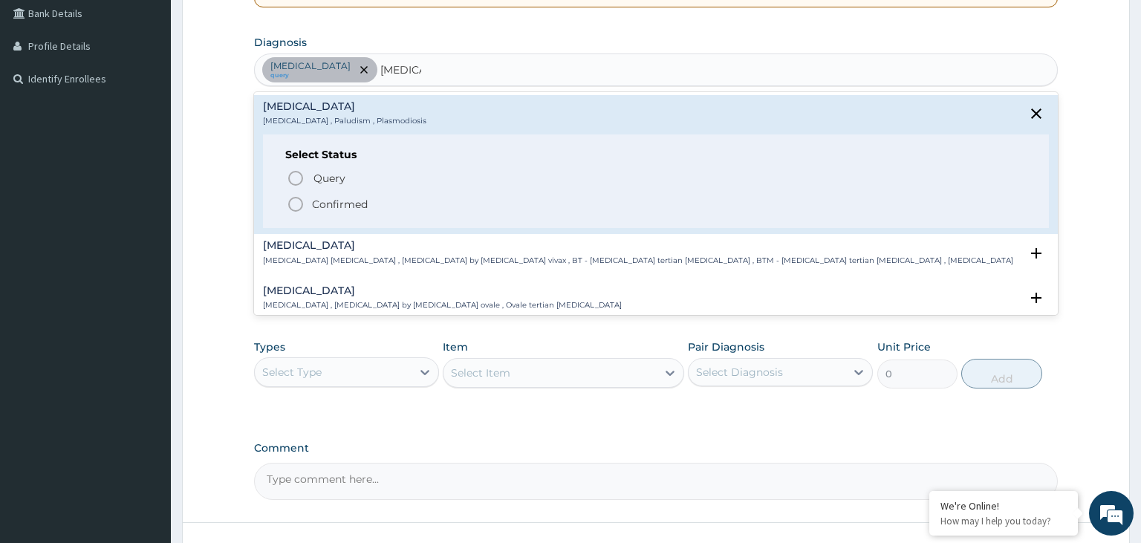
click at [343, 201] on p "Confirmed" at bounding box center [340, 204] width 56 height 15
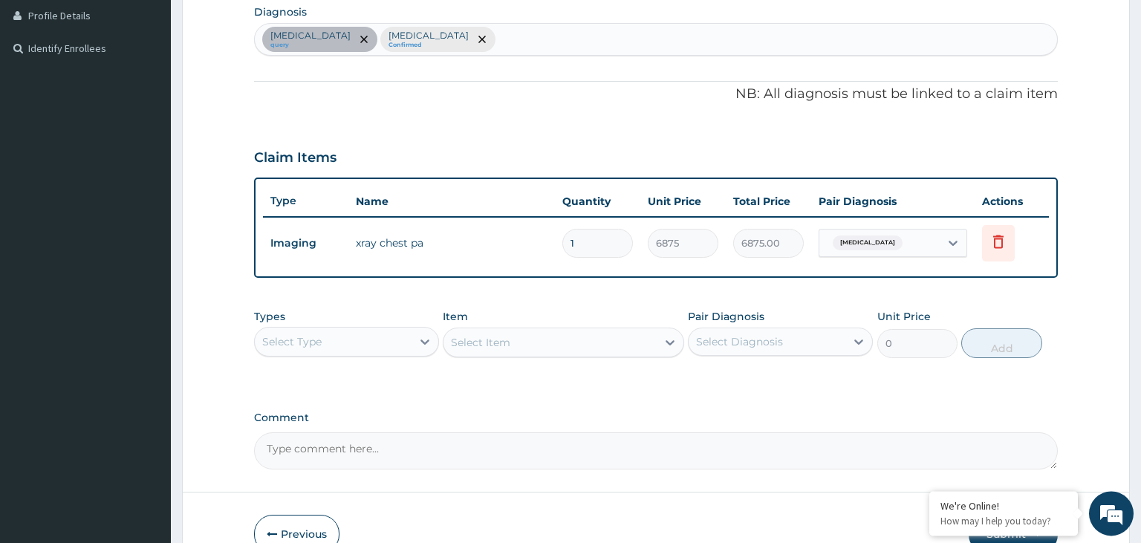
scroll to position [455, 0]
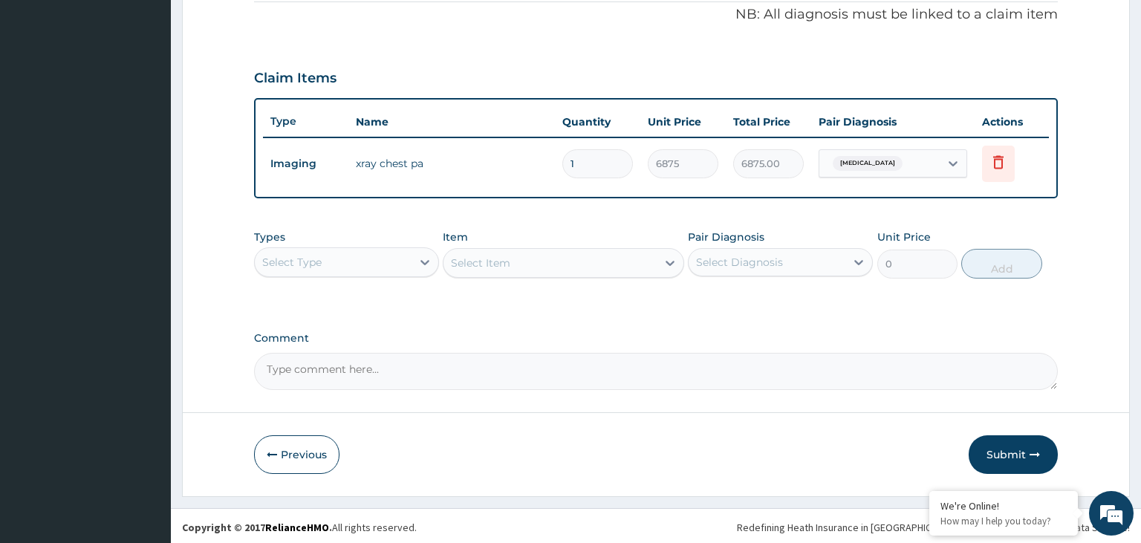
click at [397, 250] on div "Select Type" at bounding box center [333, 262] width 157 height 24
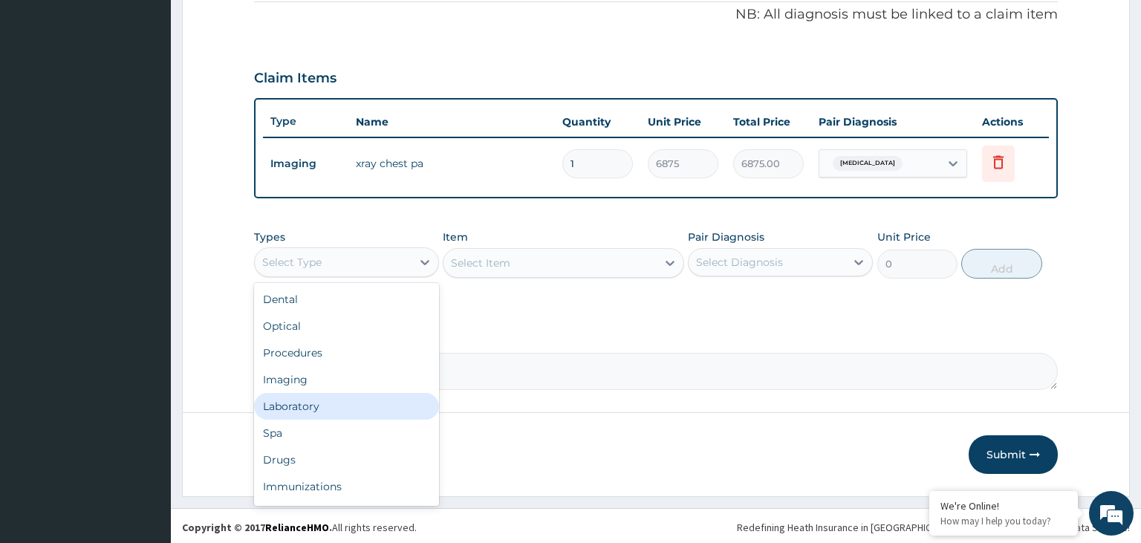
click at [369, 401] on div "Laboratory" at bounding box center [346, 406] width 185 height 27
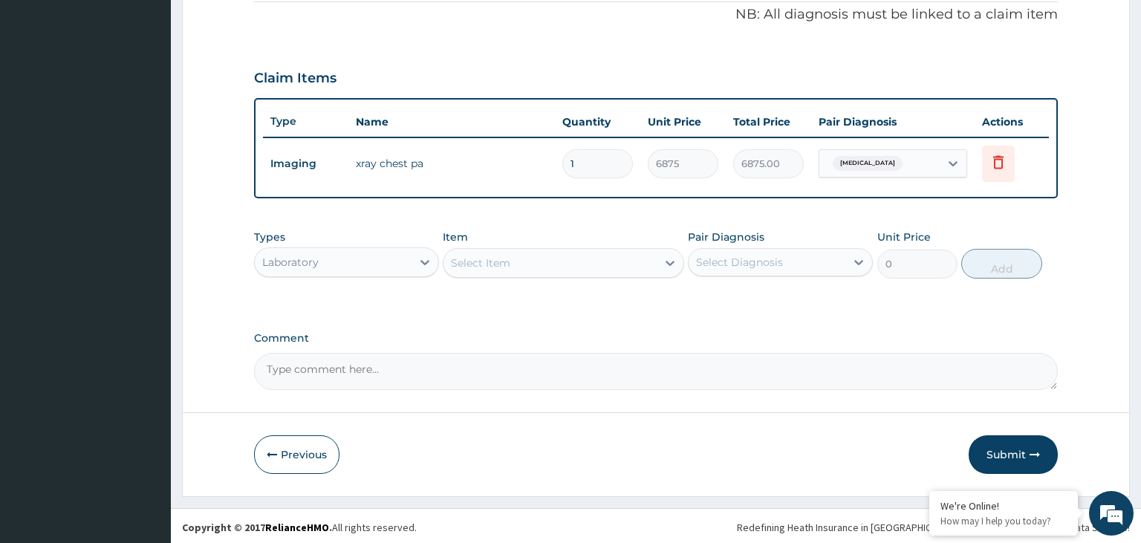
click at [576, 259] on div "Select Item" at bounding box center [549, 263] width 213 height 24
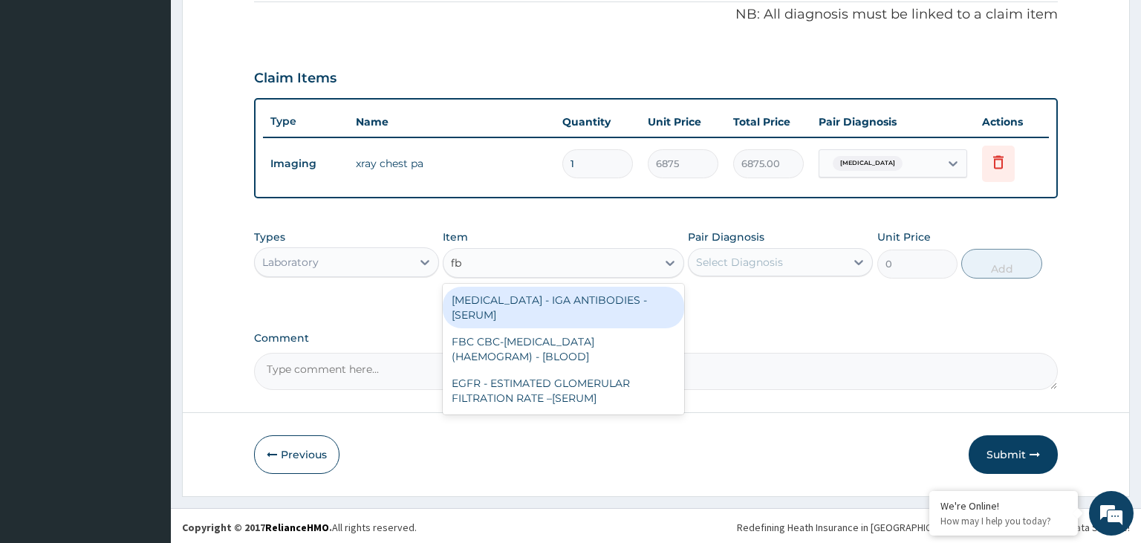
type input "fbc"
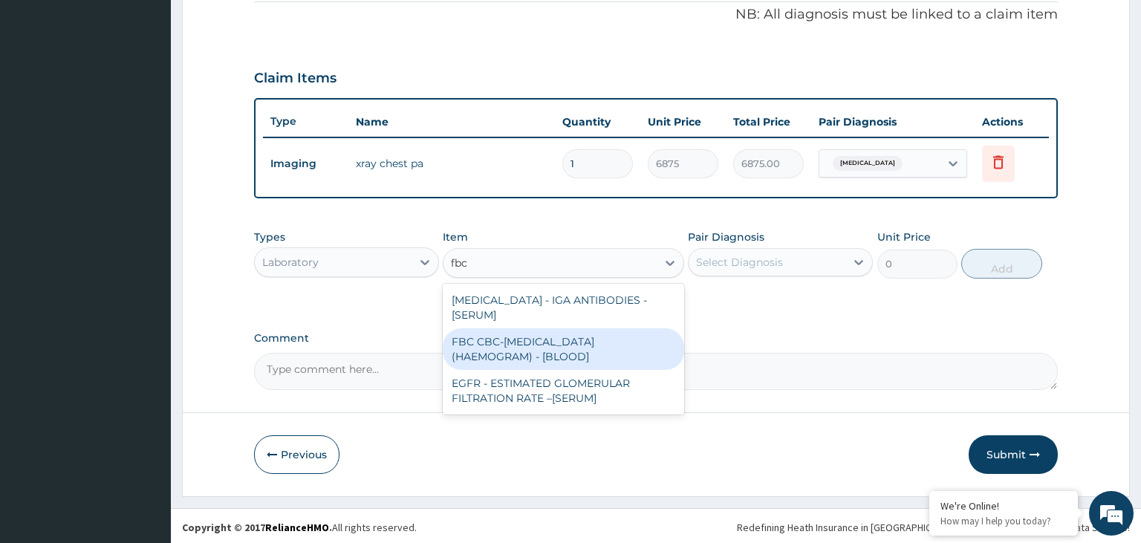
click at [573, 333] on div "FBC CBC-[MEDICAL_DATA] (HAEMOGRAM) - [BLOOD]" at bounding box center [563, 349] width 241 height 42
type input "5000"
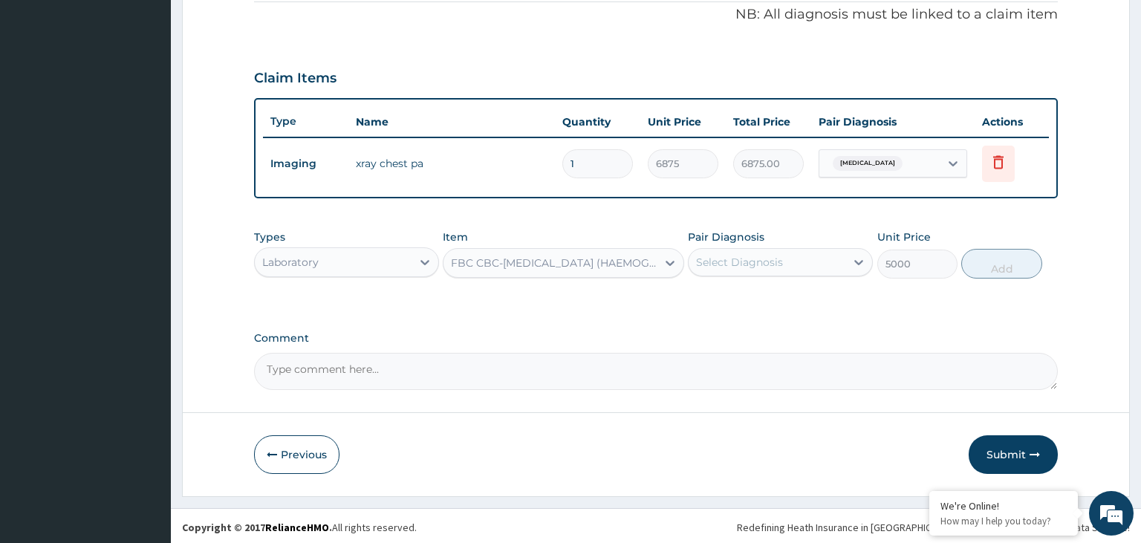
click at [768, 261] on div "Select Diagnosis" at bounding box center [739, 262] width 87 height 15
click at [738, 298] on label "Pneumonia" at bounding box center [758, 298] width 92 height 15
checkbox input "true"
click at [1032, 270] on button "Add" at bounding box center [1001, 264] width 80 height 30
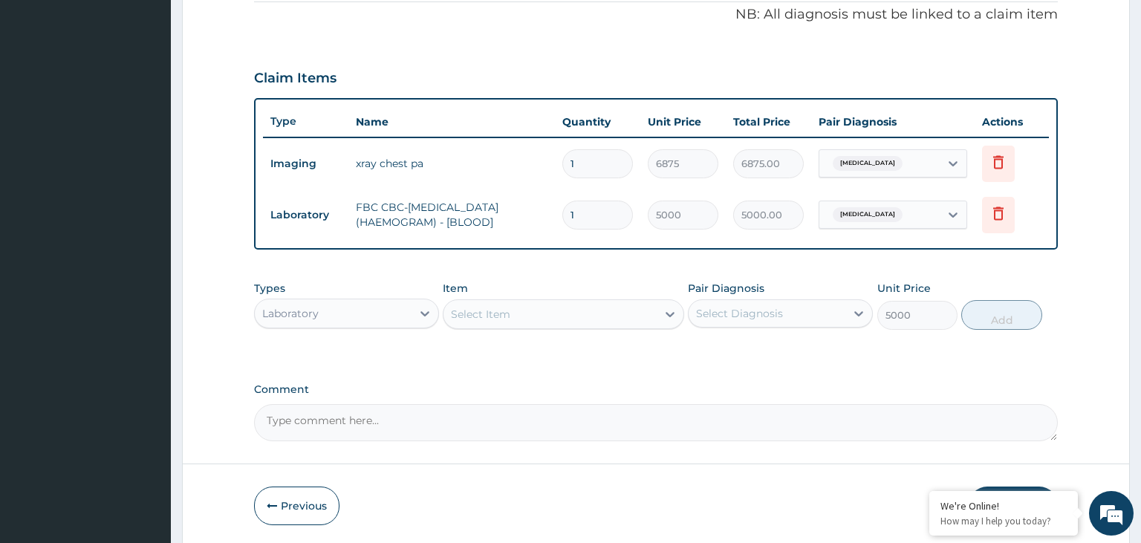
type input "0"
click at [504, 325] on div "Select Item" at bounding box center [563, 314] width 241 height 30
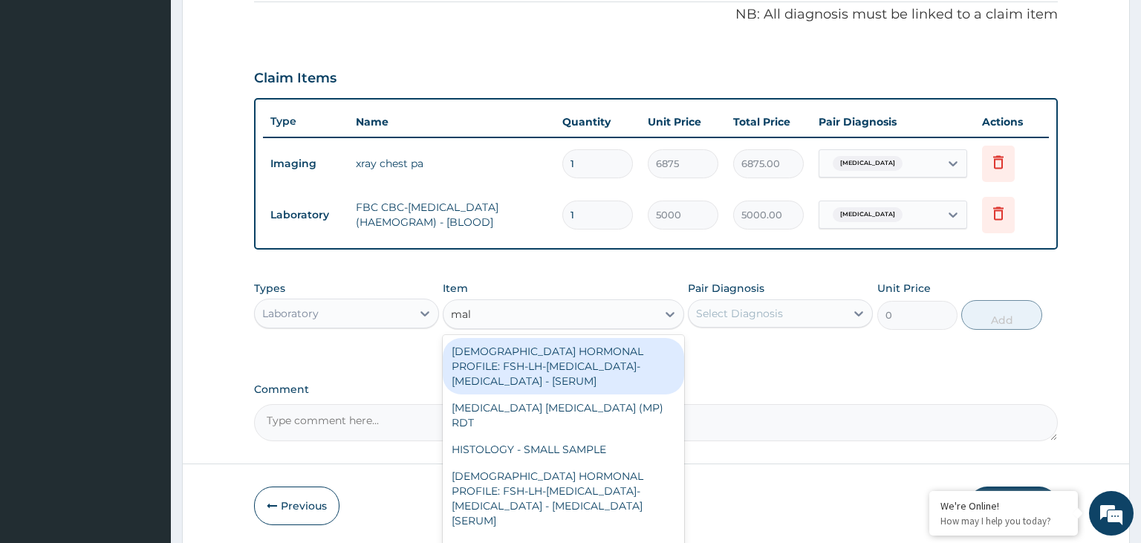
type input "mala"
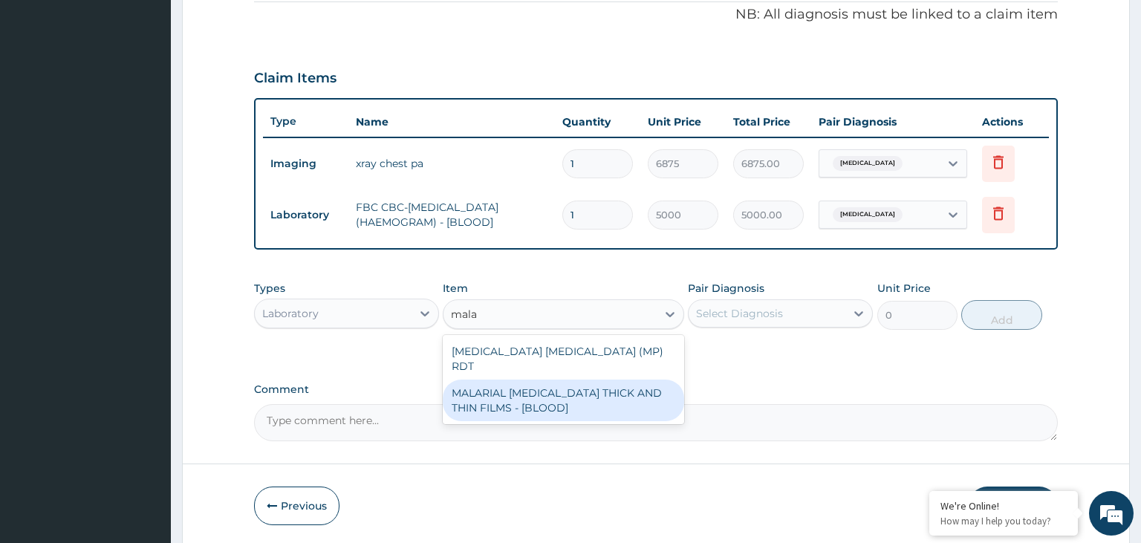
click at [531, 391] on div "MALARIAL [MEDICAL_DATA] THICK AND THIN FILMS - [BLOOD]" at bounding box center [563, 401] width 241 height 42
type input "2187.5"
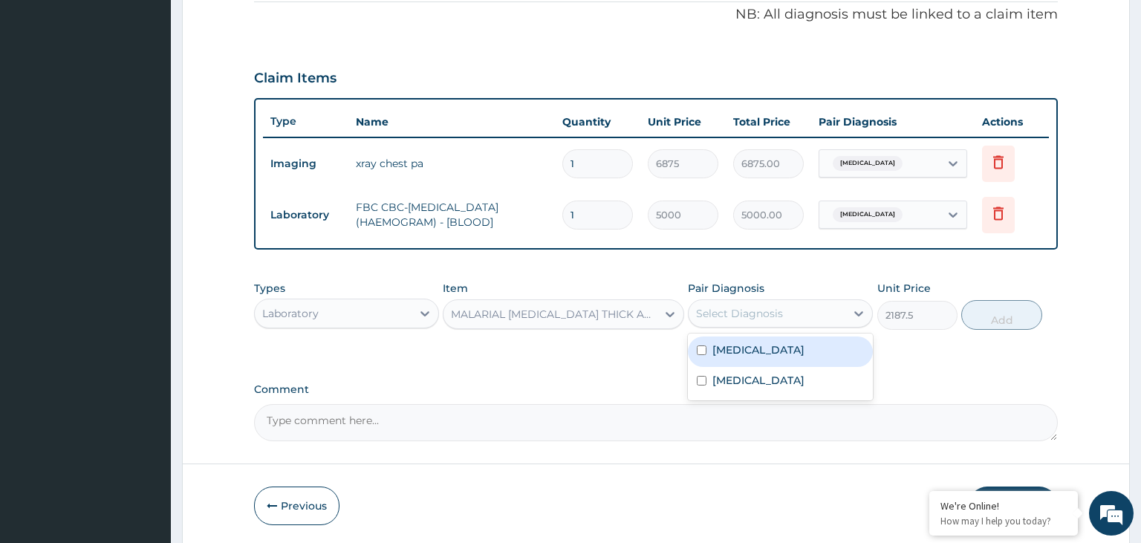
click at [773, 306] on div "Select Diagnosis" at bounding box center [739, 313] width 87 height 15
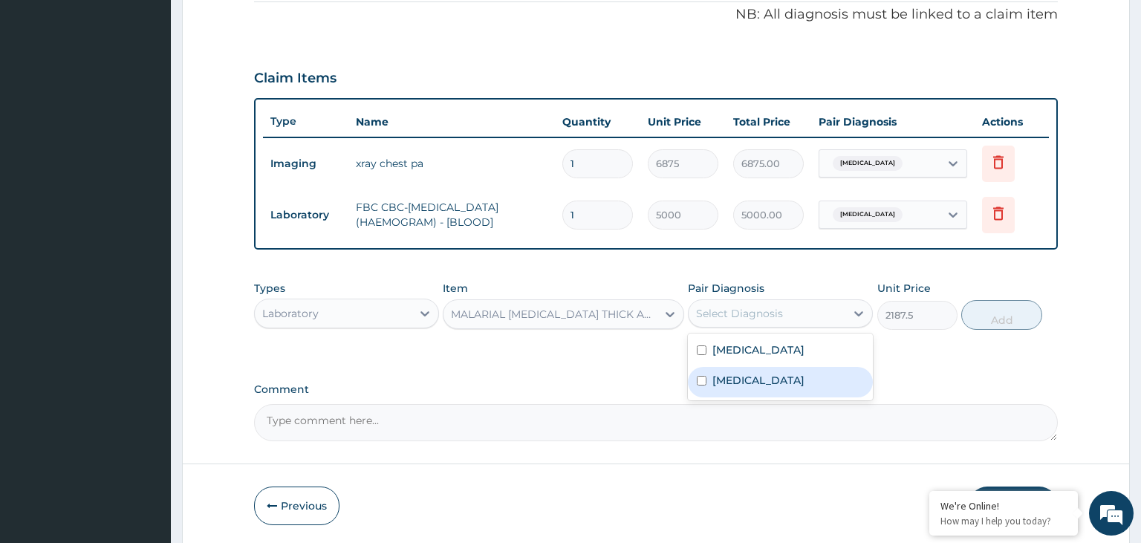
click at [746, 375] on label "[MEDICAL_DATA]" at bounding box center [758, 380] width 92 height 15
checkbox input "true"
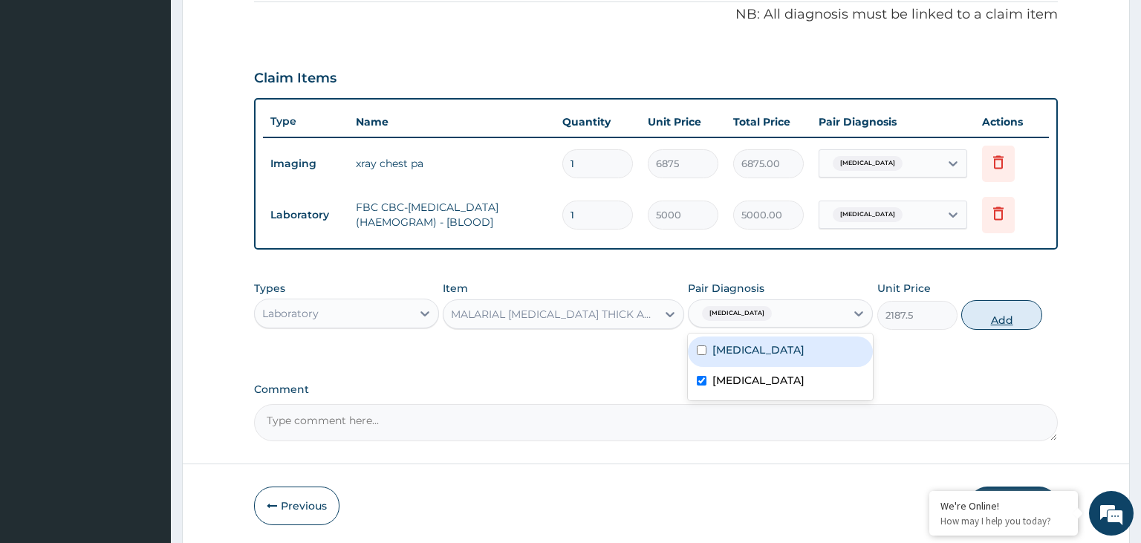
click at [986, 310] on button "Add" at bounding box center [1001, 315] width 80 height 30
type input "0"
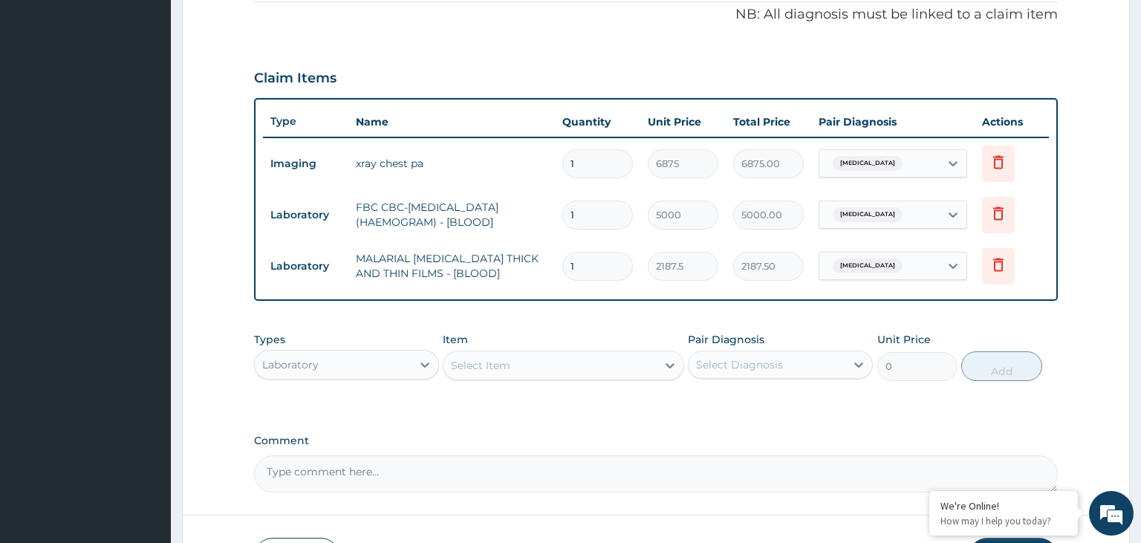
click at [351, 339] on div "Types Laboratory" at bounding box center [346, 356] width 185 height 49
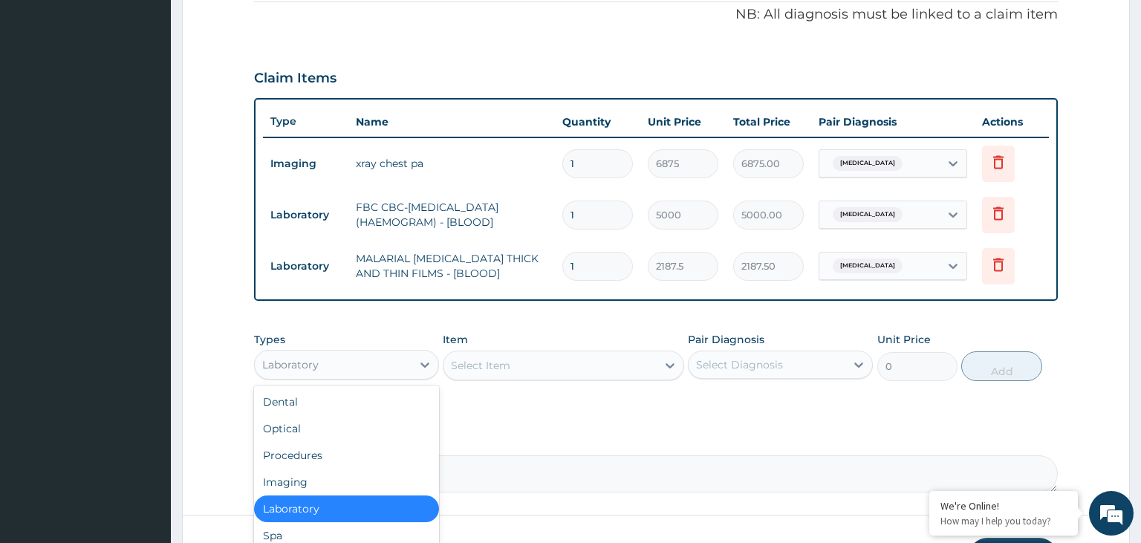
click at [349, 356] on div "Laboratory" at bounding box center [333, 365] width 157 height 24
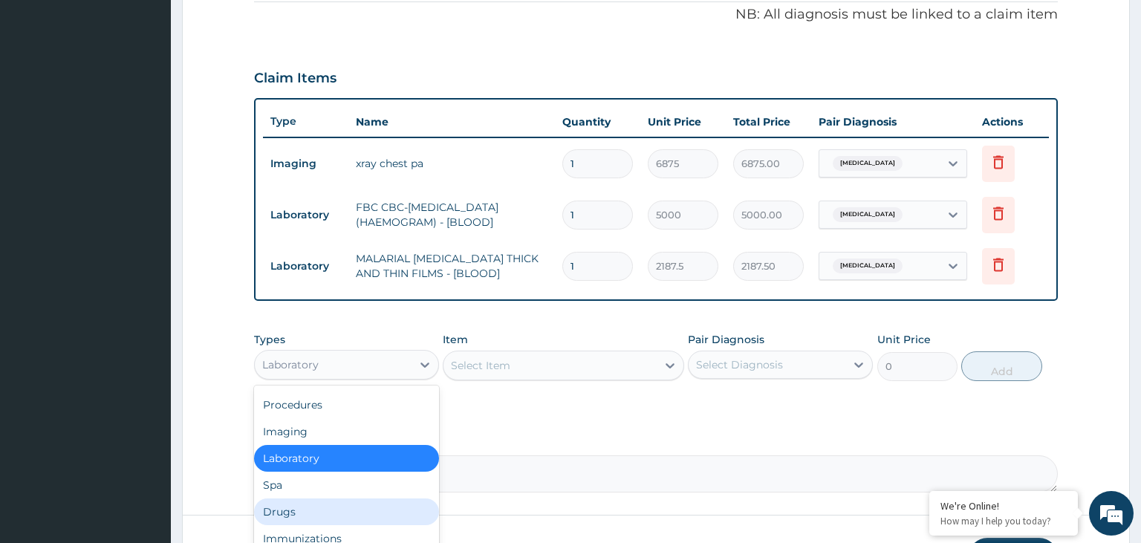
click at [328, 498] on div "Drugs" at bounding box center [346, 511] width 185 height 27
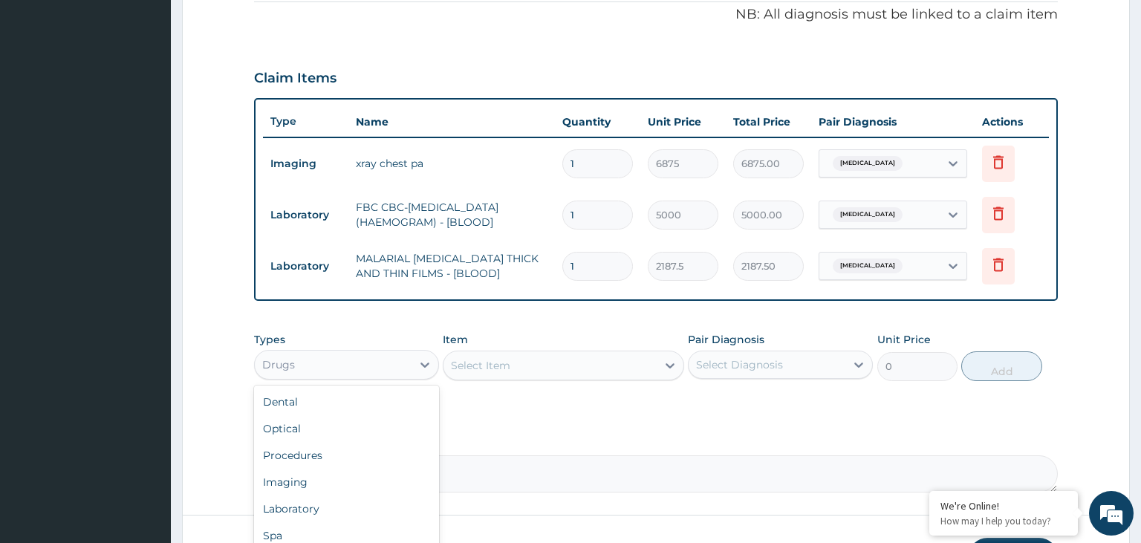
click at [352, 350] on div "Drugs" at bounding box center [346, 365] width 185 height 30
click at [334, 403] on div "Dental" at bounding box center [346, 401] width 185 height 27
click at [602, 365] on div "Select Item" at bounding box center [549, 366] width 213 height 24
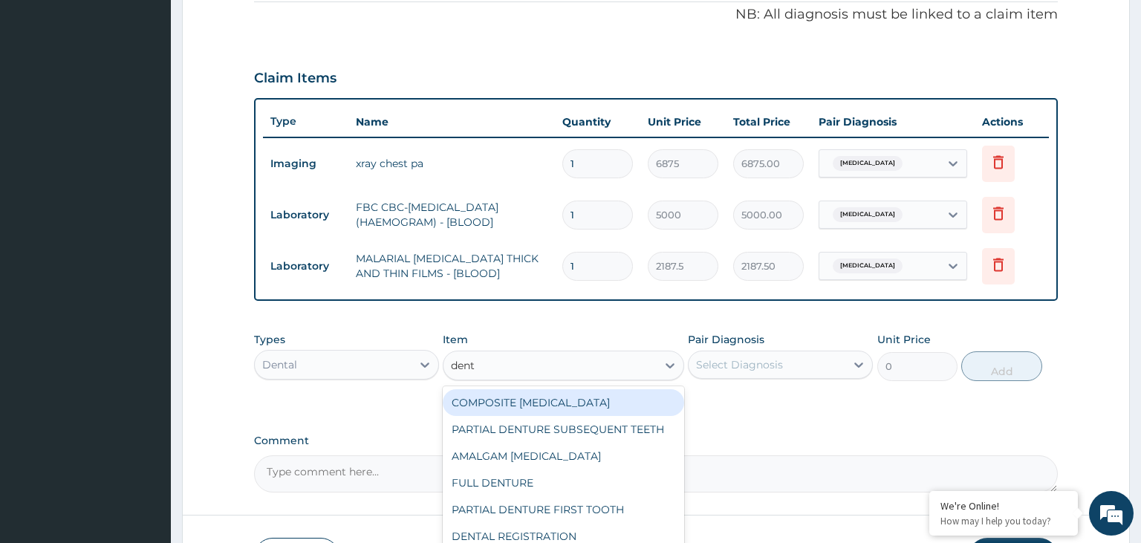
type input "denta"
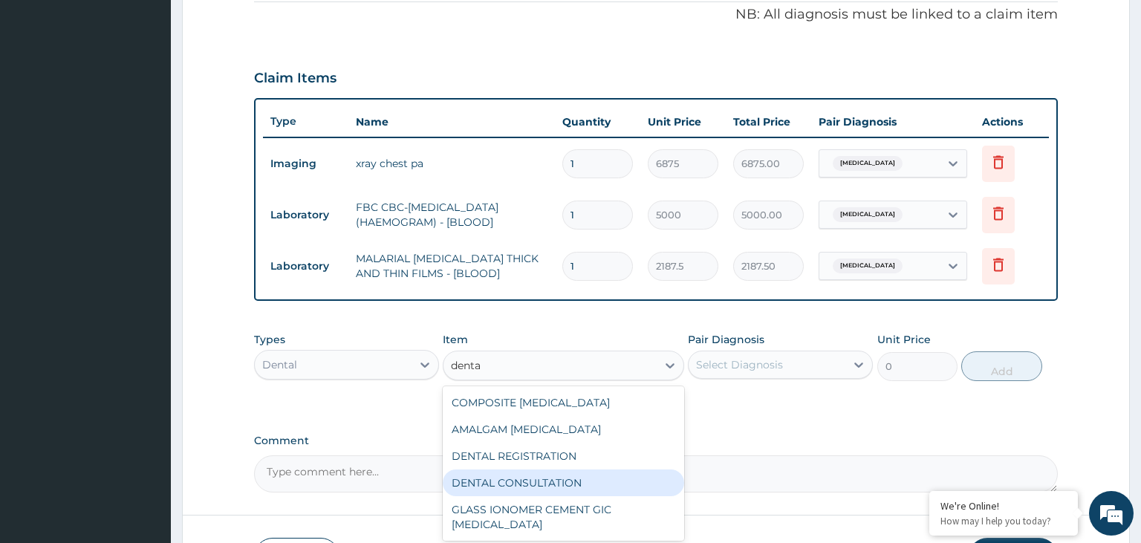
click at [596, 485] on div "DENTAL CONSULTATION" at bounding box center [563, 482] width 241 height 27
type input "3750"
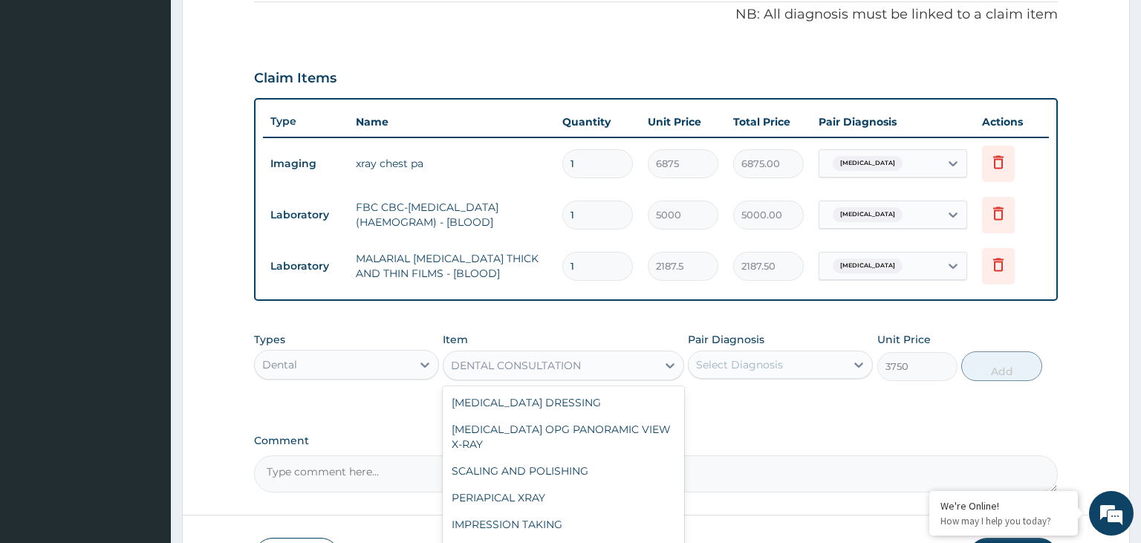
click at [495, 368] on div "DENTAL CONSULTATION" at bounding box center [516, 365] width 130 height 15
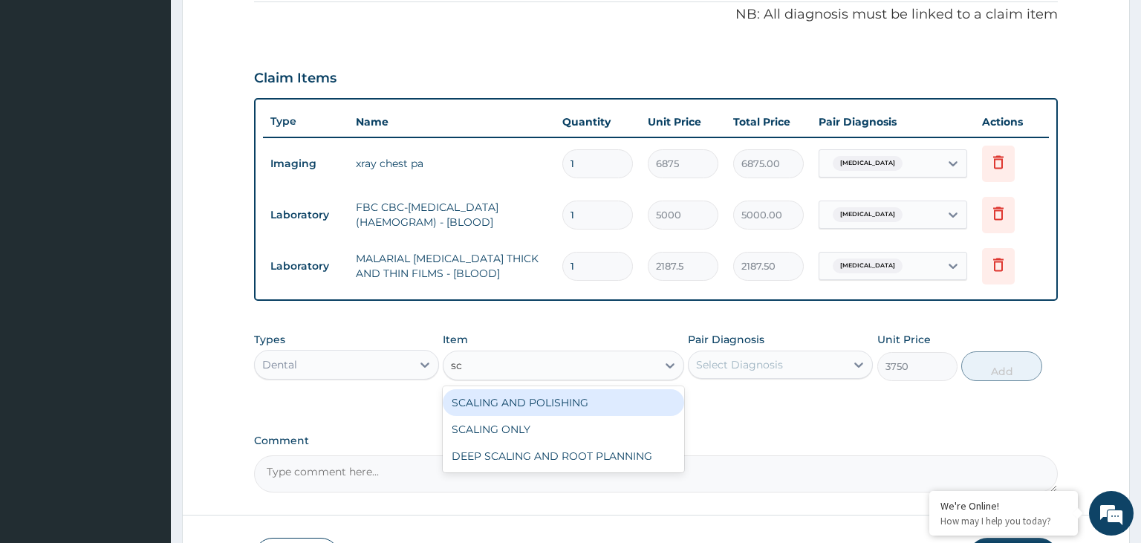
scroll to position [0, 0]
type input "sca"
click at [530, 405] on div "SCALING AND POLISHING" at bounding box center [563, 402] width 241 height 27
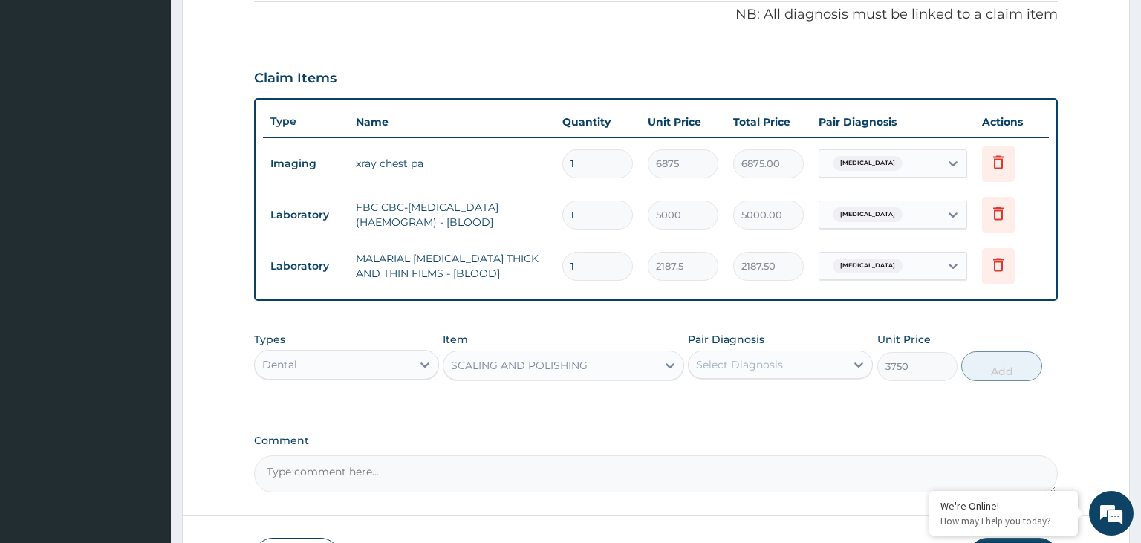
type input "10000"
click at [527, 363] on div "SCALING AND POLISHING" at bounding box center [519, 365] width 137 height 15
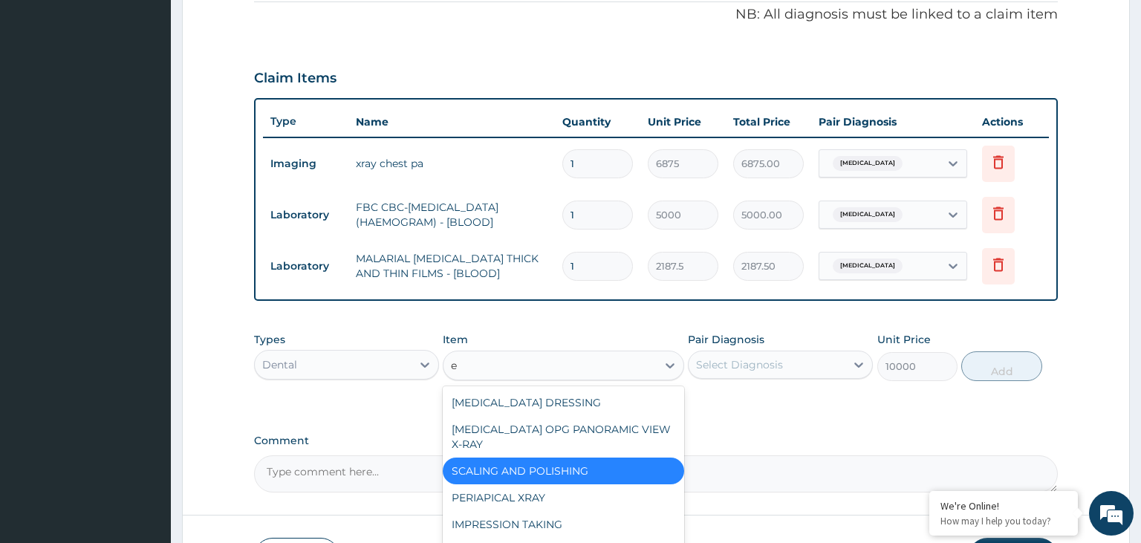
type input "ex"
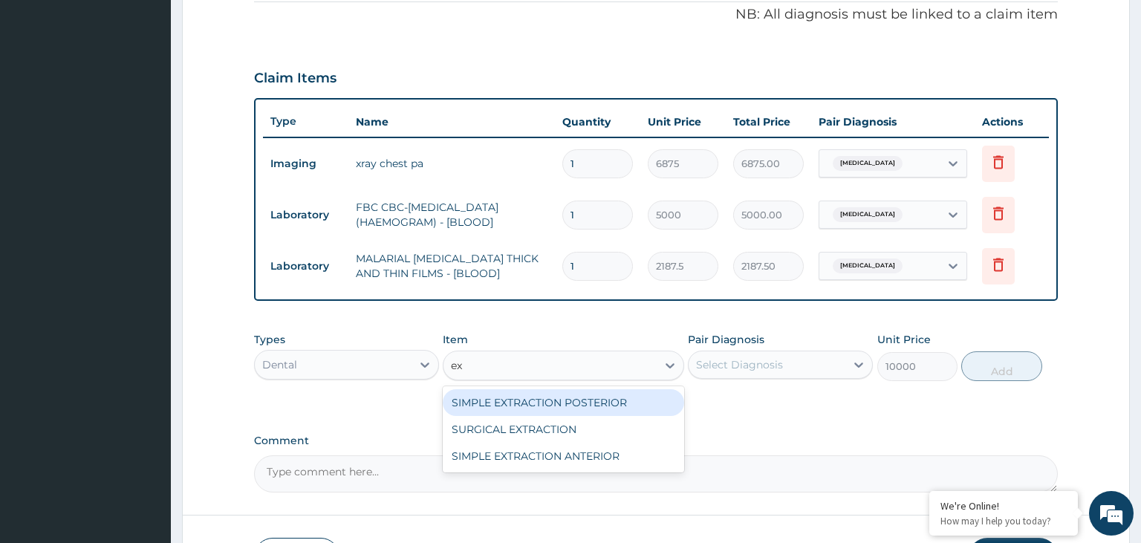
click at [590, 400] on div "SIMPLE EXTRACTION POSTERIOR" at bounding box center [563, 402] width 241 height 27
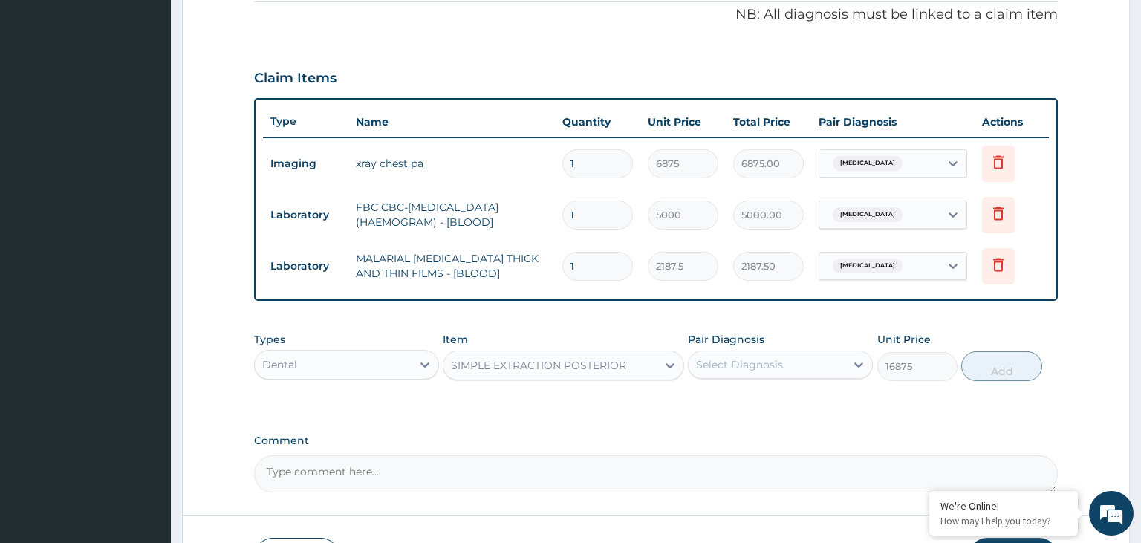
click at [381, 361] on div "Dental" at bounding box center [333, 365] width 157 height 24
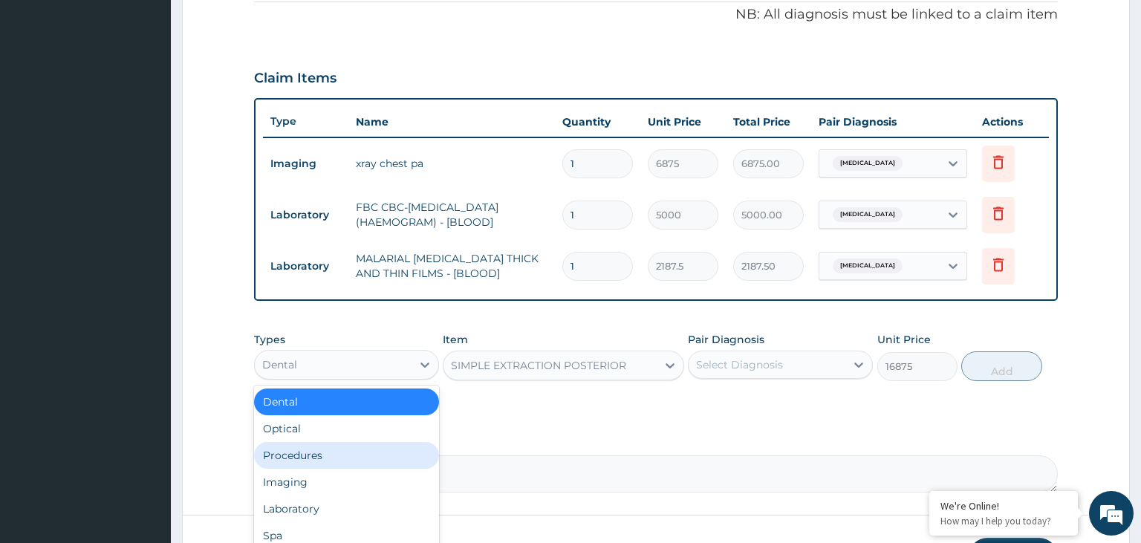
click at [297, 453] on div "Procedures" at bounding box center [346, 455] width 185 height 27
type input "0"
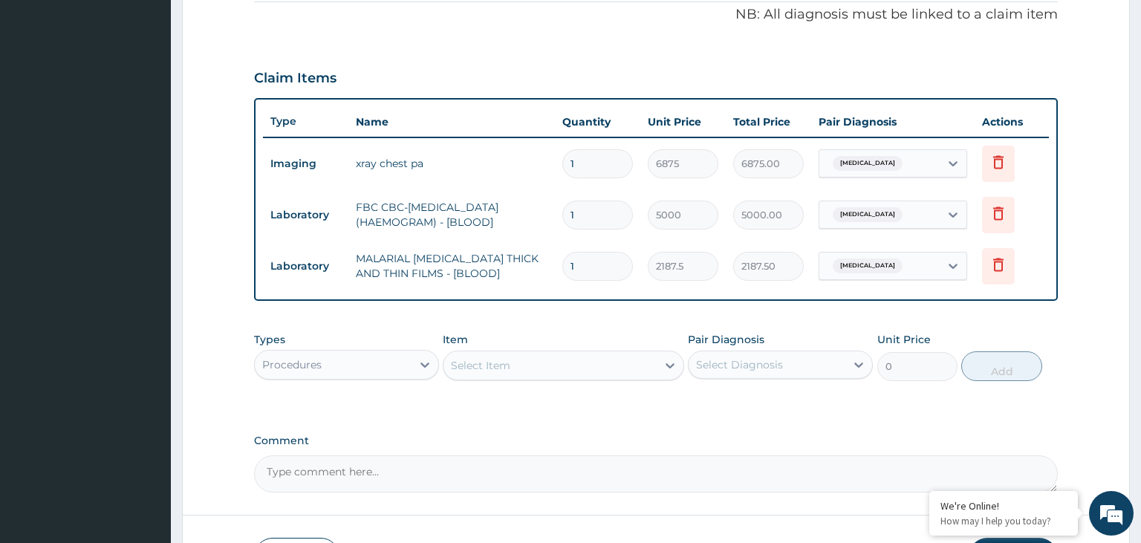
click at [573, 376] on div "Select Item" at bounding box center [563, 366] width 241 height 30
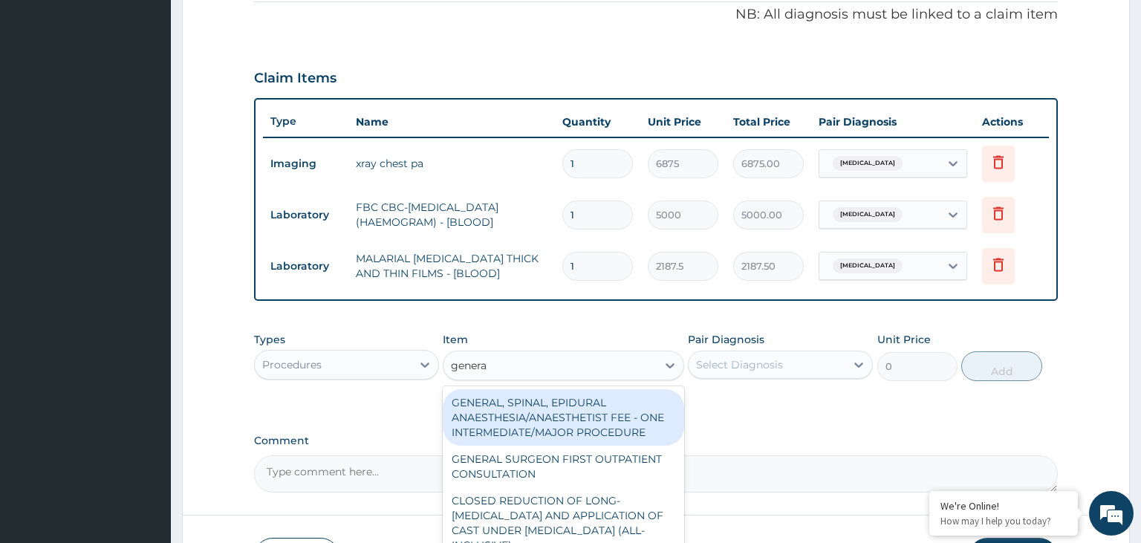
type input "general"
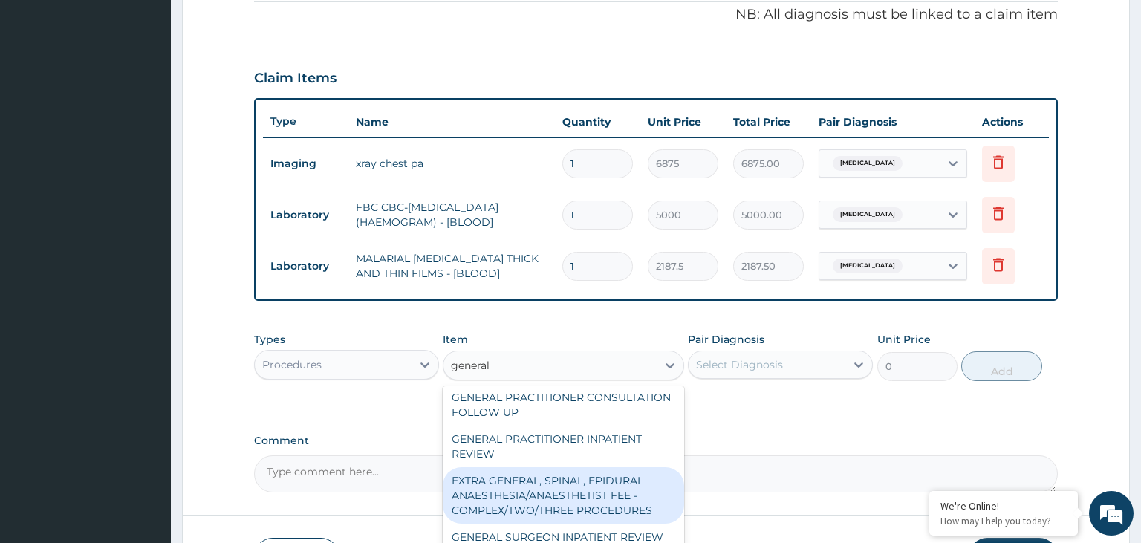
scroll to position [312, 0]
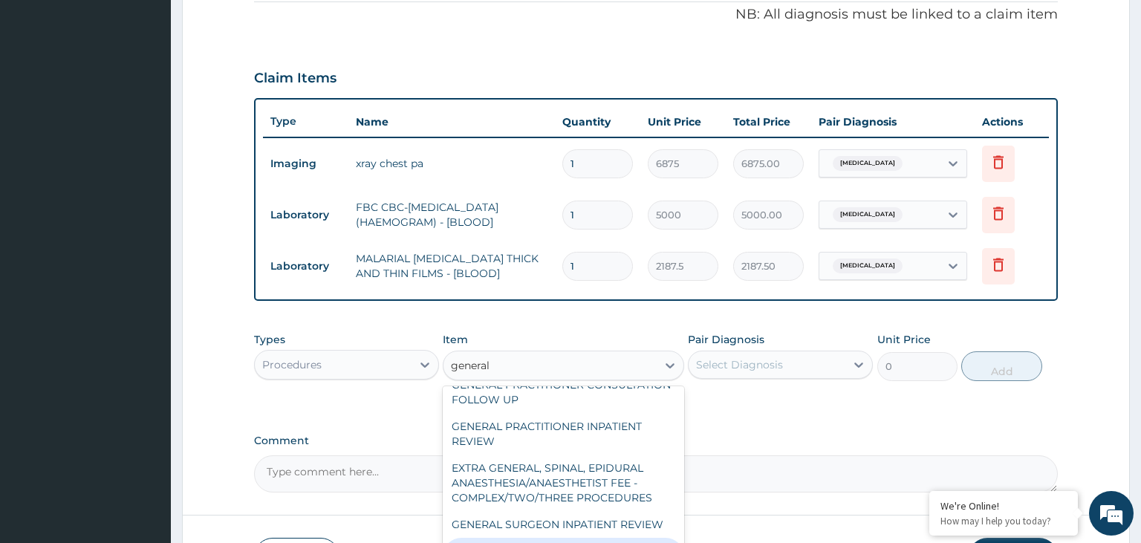
type input "3750"
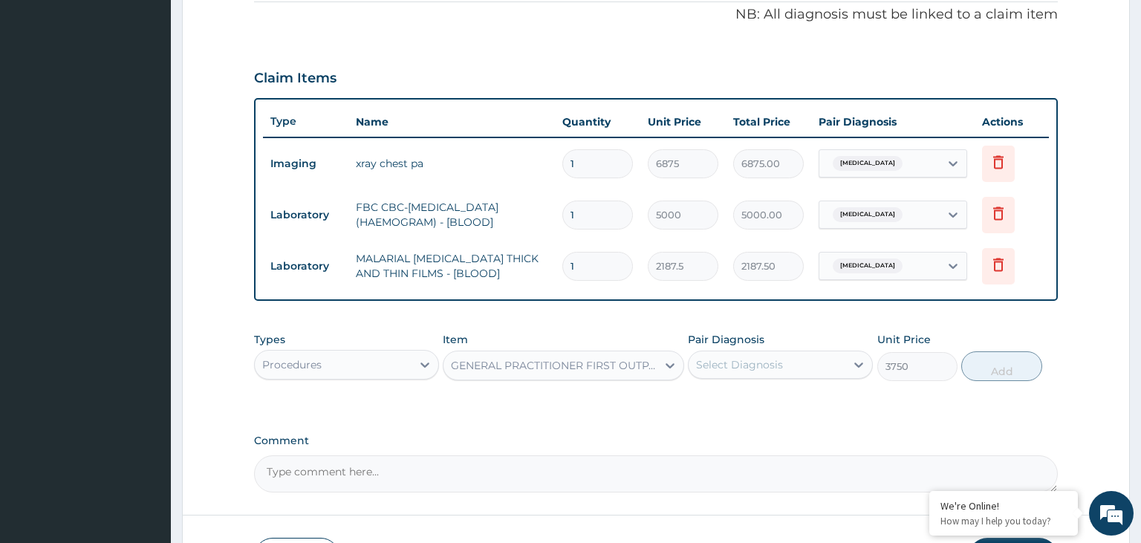
click at [843, 358] on div "Select Diagnosis" at bounding box center [767, 365] width 157 height 24
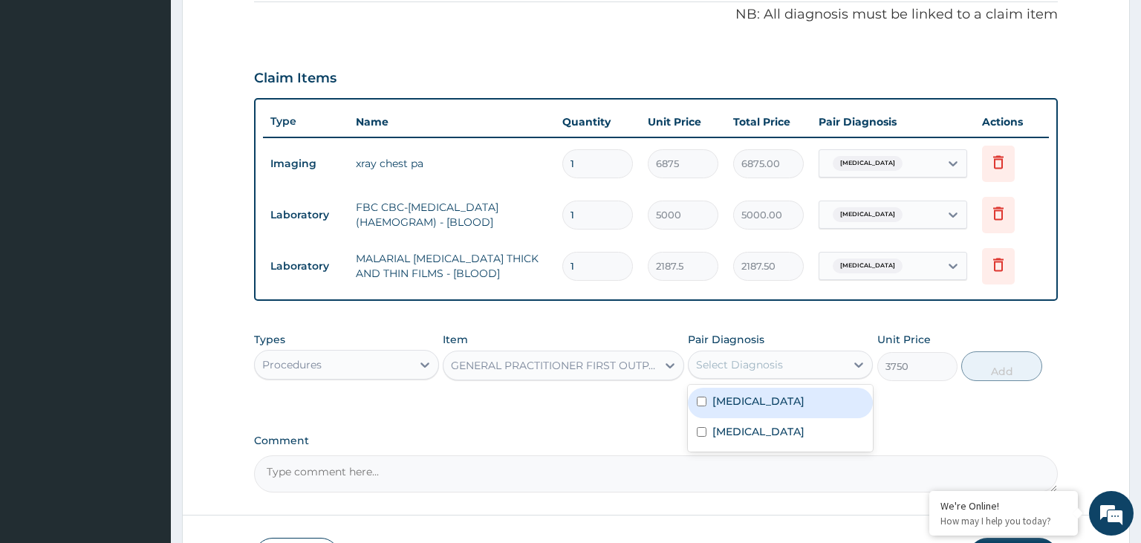
click at [803, 409] on div "Pneumonia" at bounding box center [780, 403] width 185 height 30
checkbox input "true"
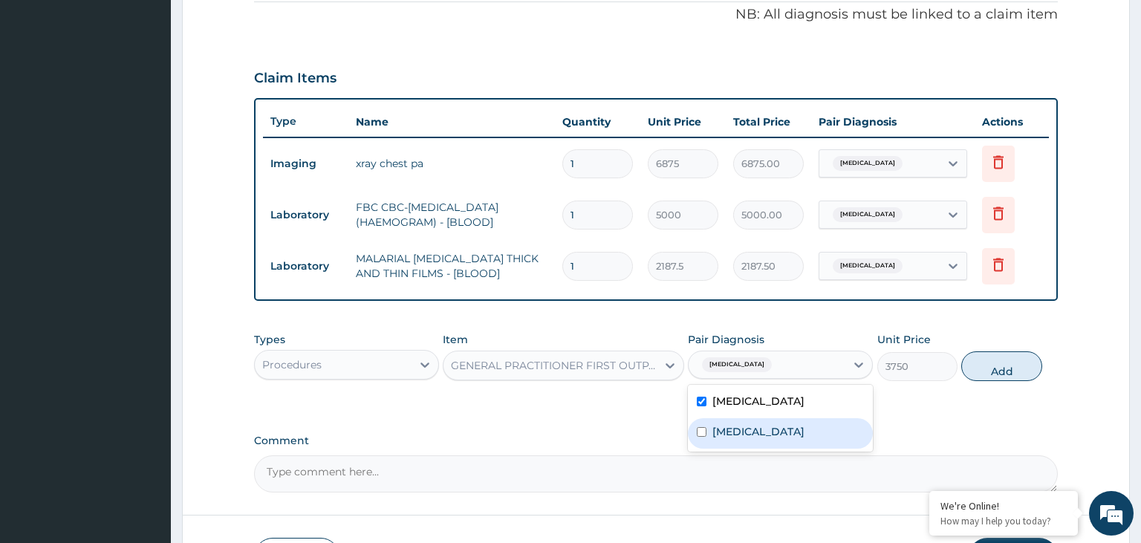
click at [792, 429] on div "Malaria" at bounding box center [780, 433] width 185 height 30
checkbox input "true"
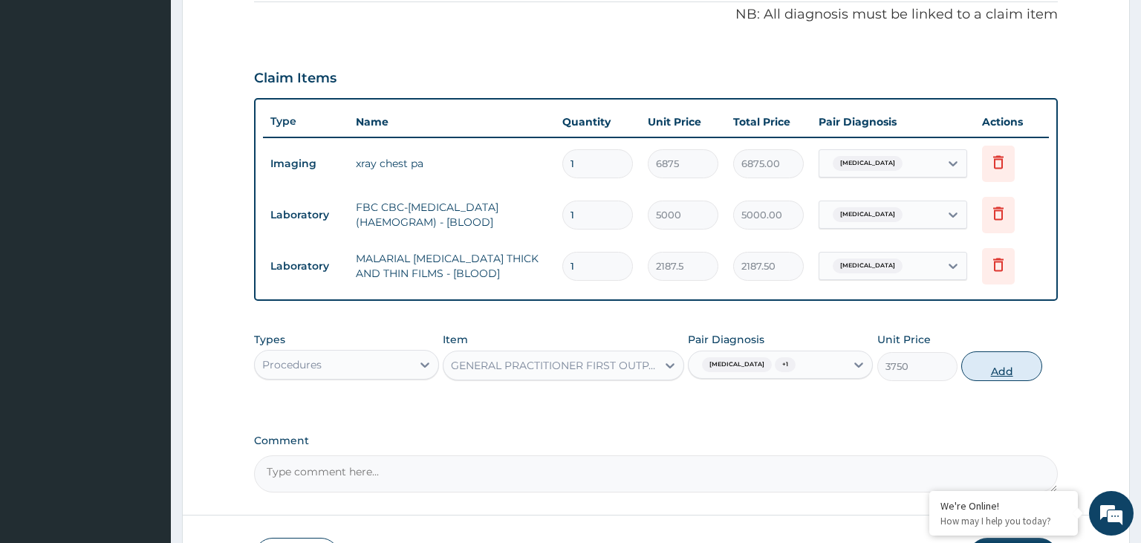
click at [1027, 365] on button "Add" at bounding box center [1001, 366] width 80 height 30
type input "0"
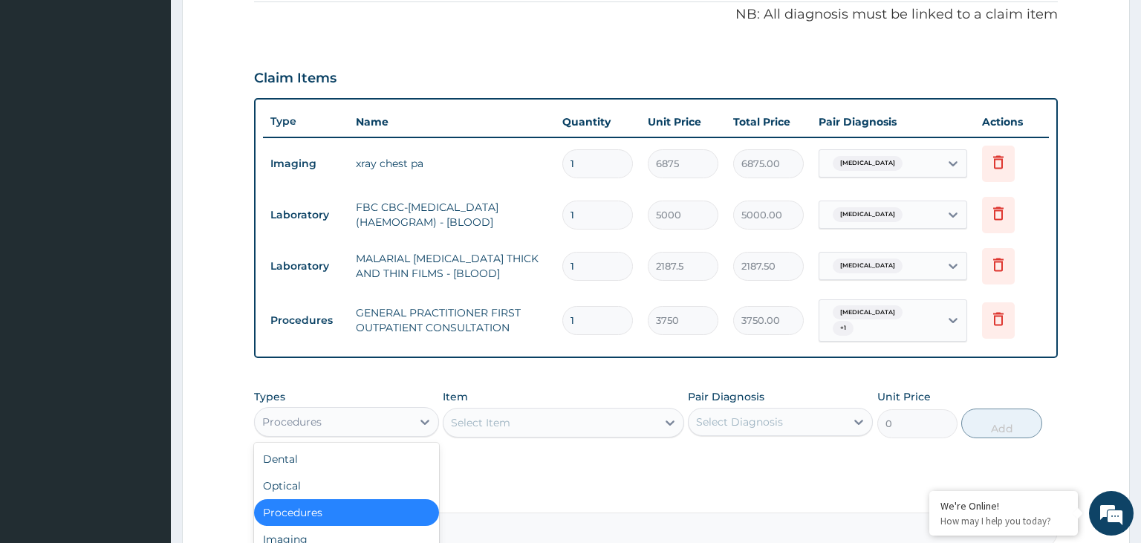
click at [379, 423] on div "Procedures" at bounding box center [333, 422] width 157 height 24
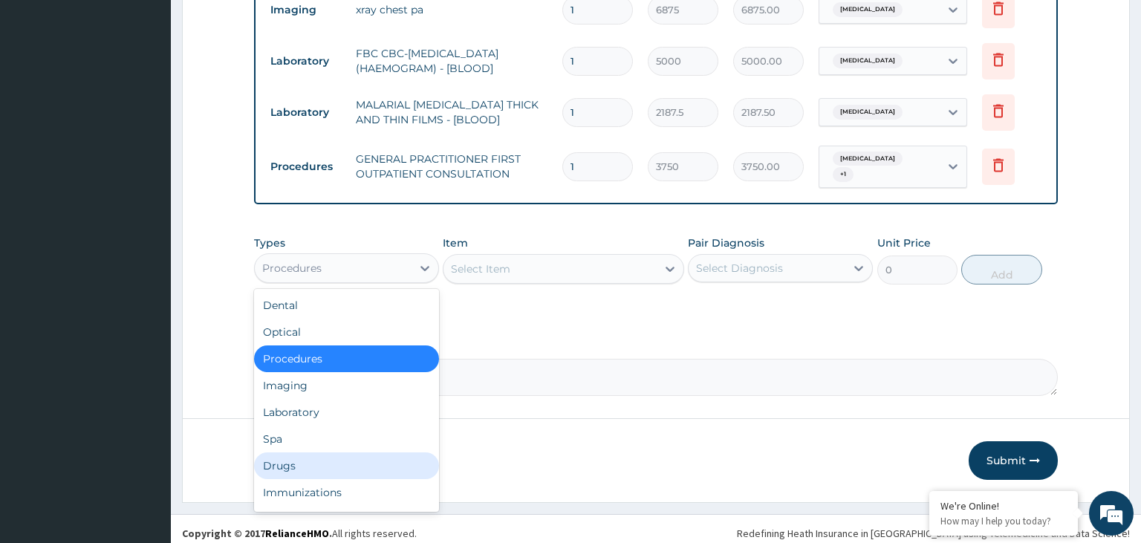
click at [364, 452] on div "Drugs" at bounding box center [346, 465] width 185 height 27
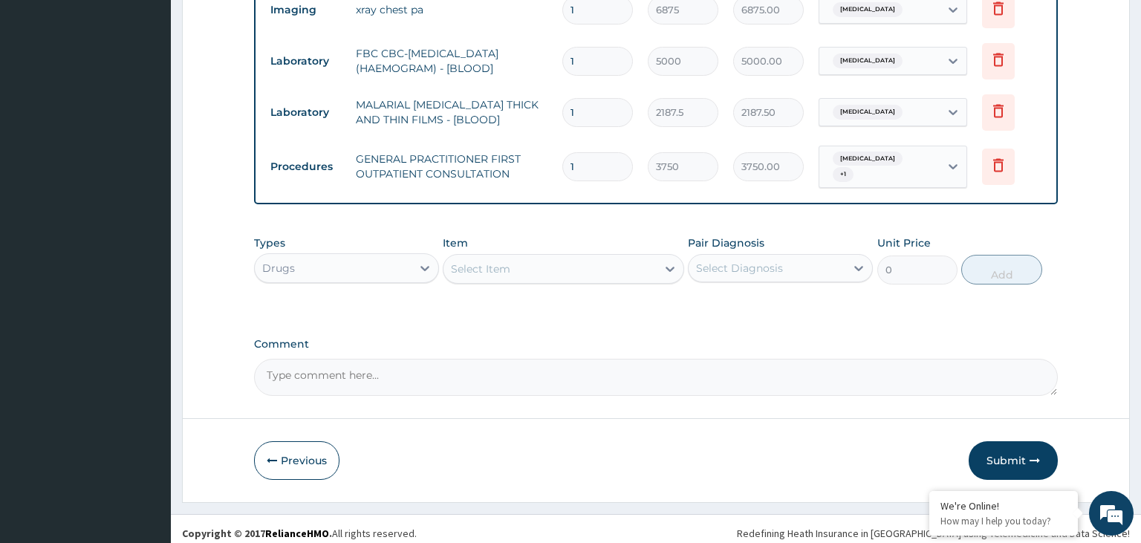
click at [581, 257] on div "Select Item" at bounding box center [549, 269] width 213 height 24
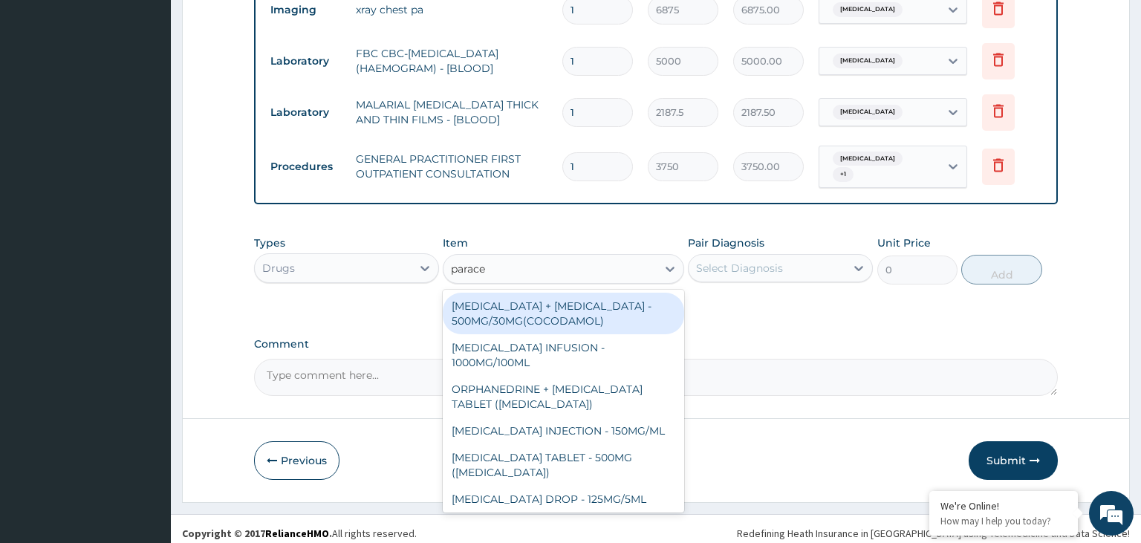
type input "parace"
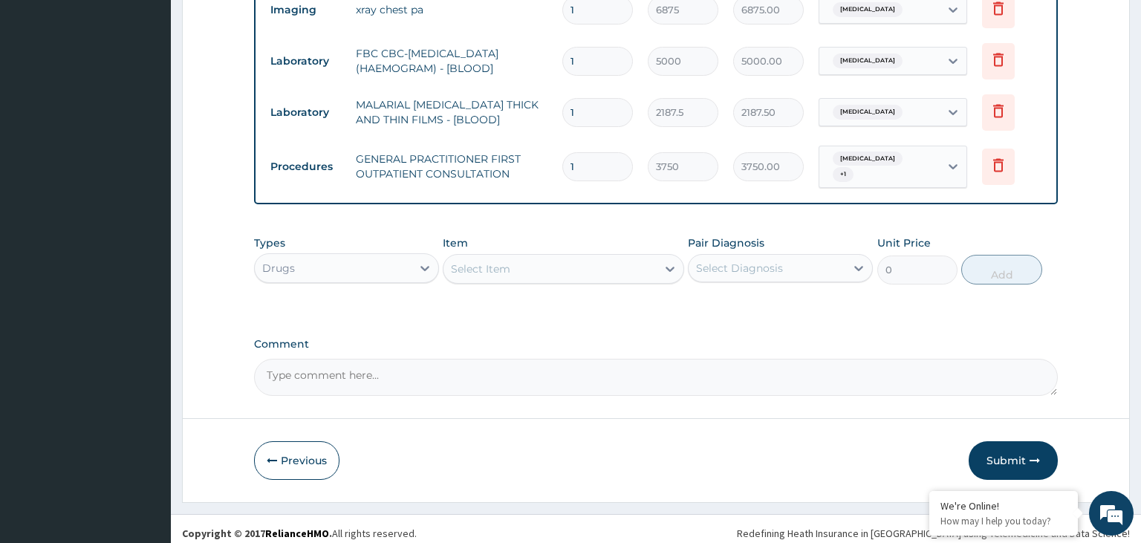
click at [525, 261] on div "Select Item" at bounding box center [549, 269] width 213 height 24
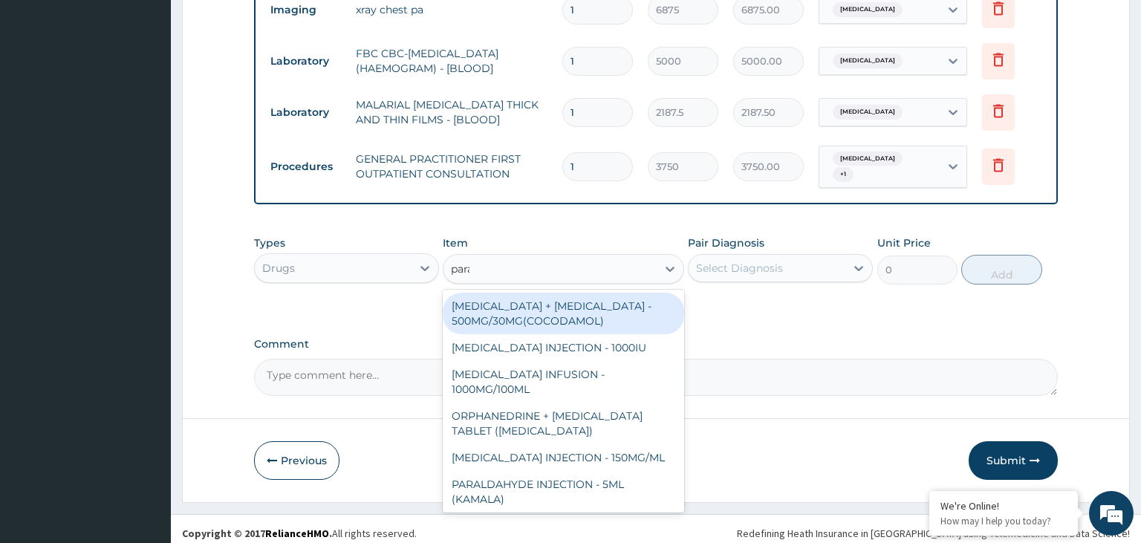
type input "parac"
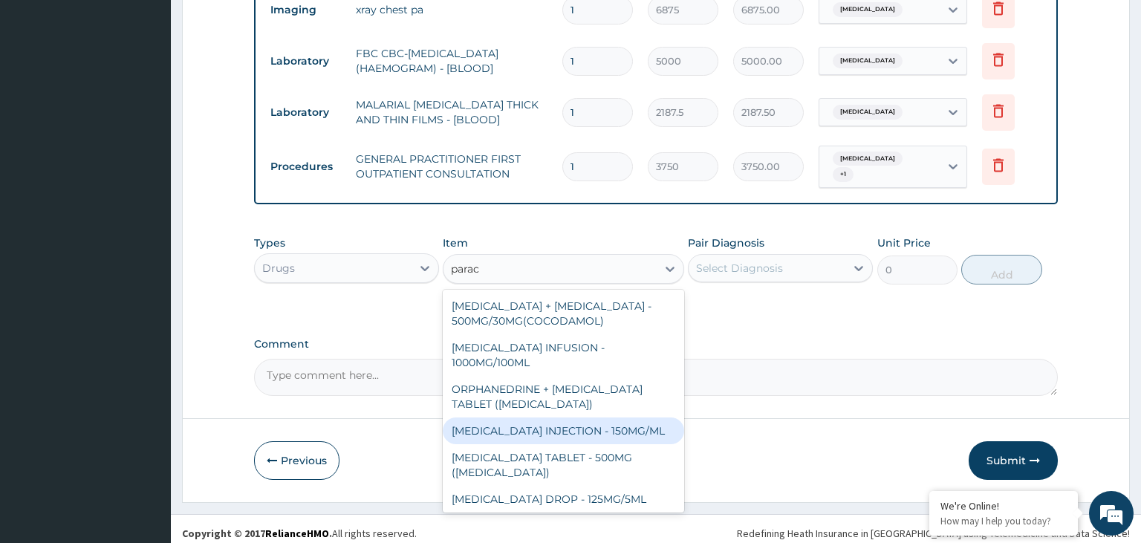
drag, startPoint x: 576, startPoint y: 417, endPoint x: 648, endPoint y: 385, distance: 79.1
click at [576, 417] on div "[MEDICAL_DATA] INJECTION - 150MG/ML" at bounding box center [563, 430] width 241 height 27
type input "560"
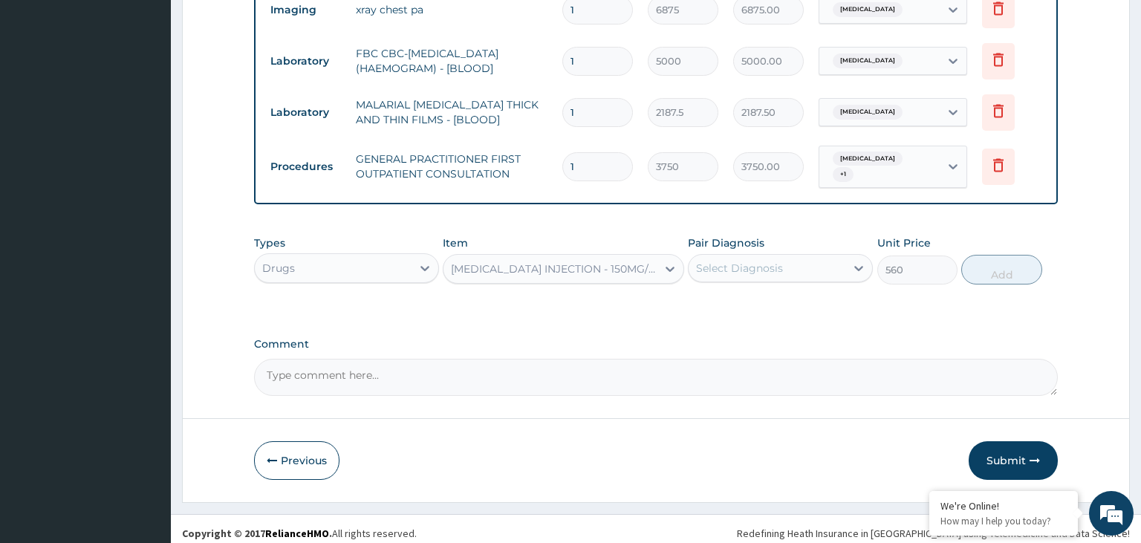
click at [779, 261] on div "Select Diagnosis" at bounding box center [739, 268] width 87 height 15
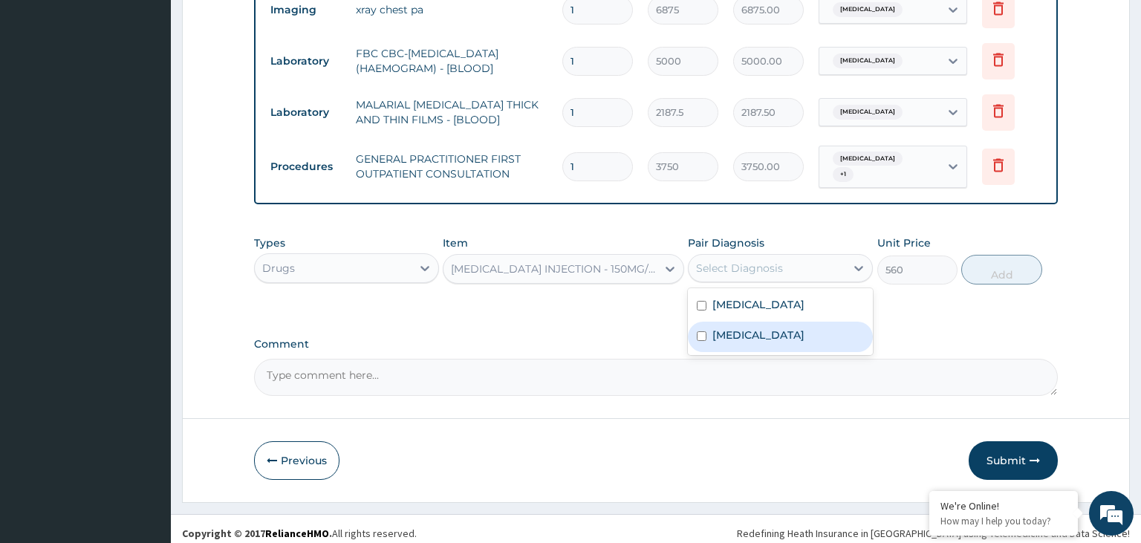
click at [755, 328] on div "[MEDICAL_DATA]" at bounding box center [780, 337] width 185 height 30
checkbox input "true"
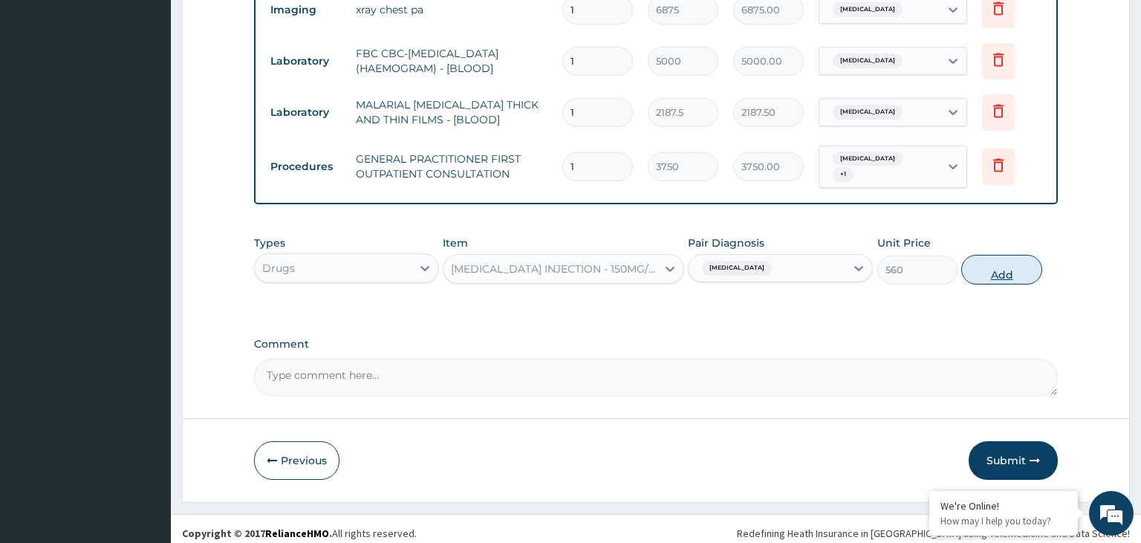
click at [985, 261] on button "Add" at bounding box center [1001, 270] width 80 height 30
type input "0"
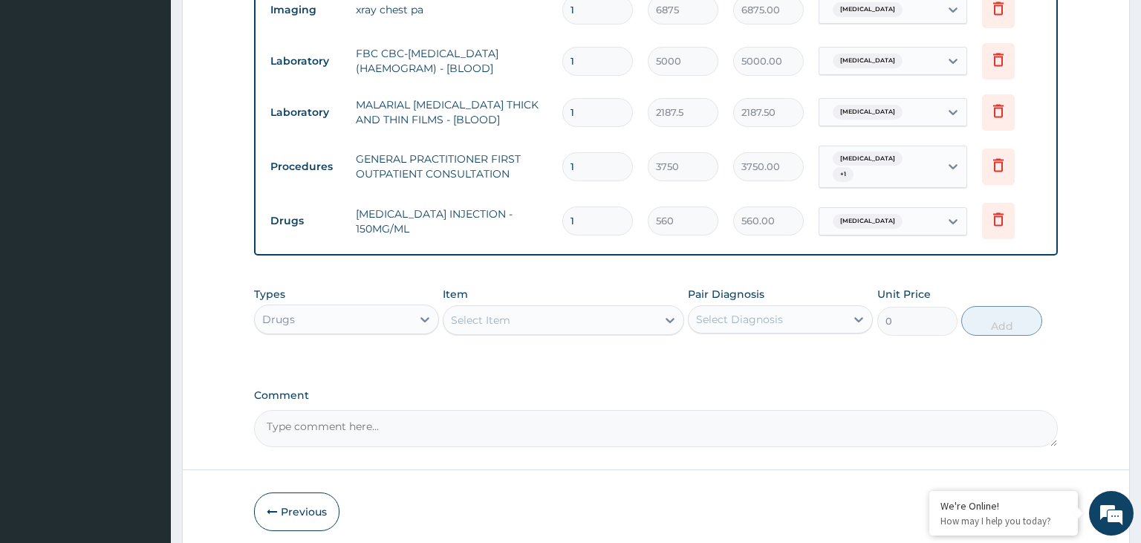
drag, startPoint x: 607, startPoint y: 206, endPoint x: 522, endPoint y: 220, distance: 85.7
click at [562, 220] on input "1" at bounding box center [597, 220] width 71 height 29
type input "8"
type input "4480.00"
type input "8"
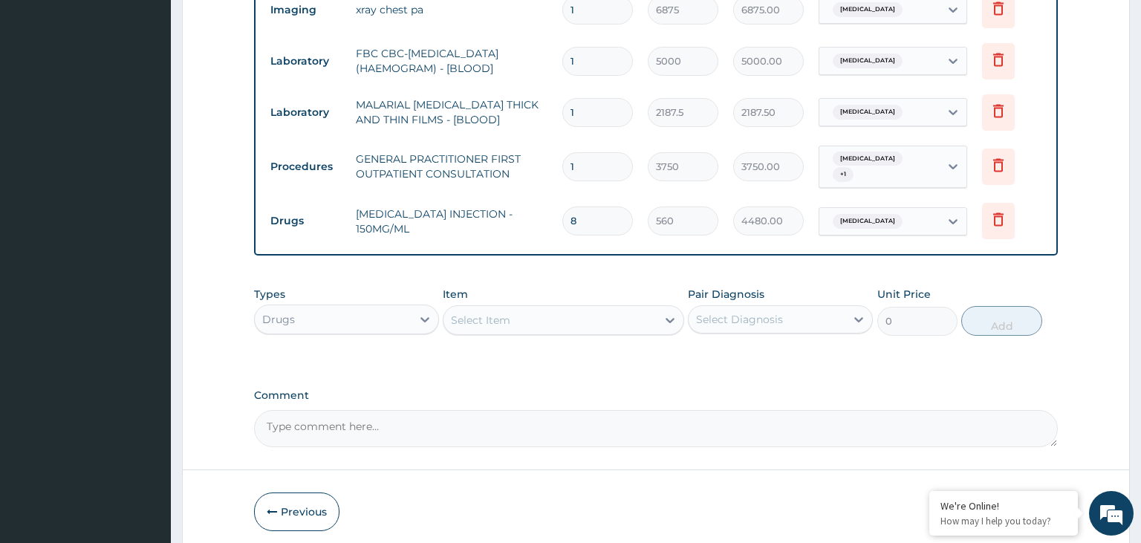
click at [555, 319] on div "Select Item" at bounding box center [549, 320] width 213 height 24
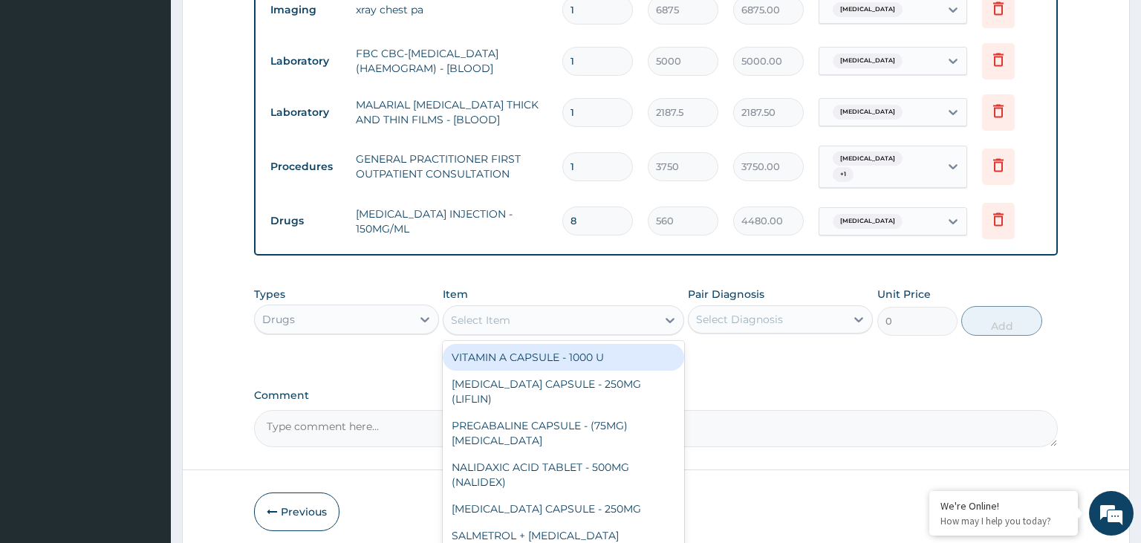
type input "a"
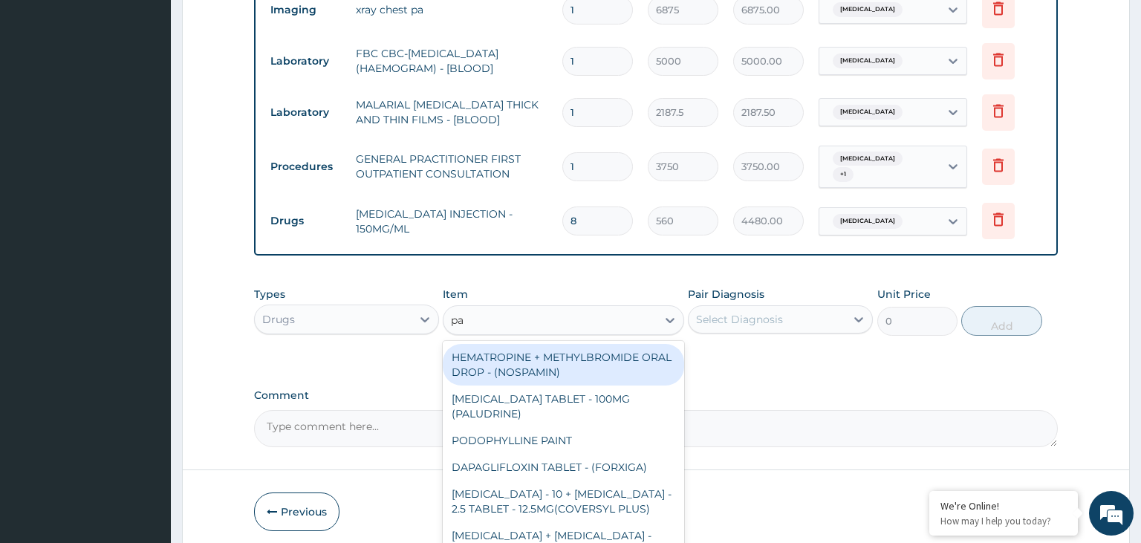
type input "pal"
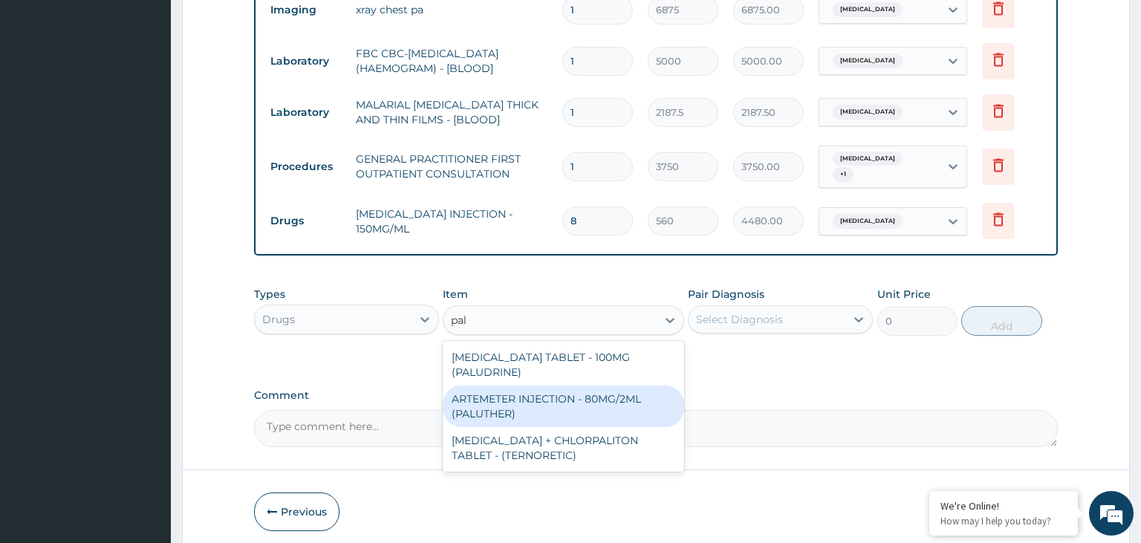
click at [623, 391] on div "ARTEMETER INJECTION - 80MG/2ML (PALUTHER)" at bounding box center [563, 407] width 241 height 42
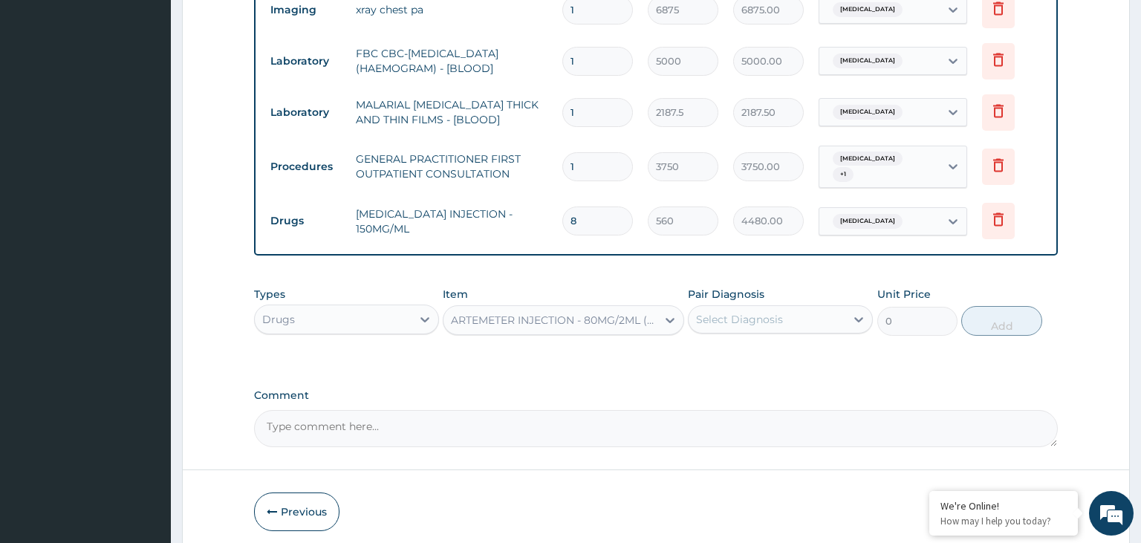
type input "700"
click at [776, 331] on div "Types Drugs Item option ARTEMETER INJECTION - 80MG/2ML (PALUTHER), selected. Se…" at bounding box center [656, 311] width 804 height 64
click at [781, 312] on div "Select Diagnosis" at bounding box center [739, 319] width 87 height 15
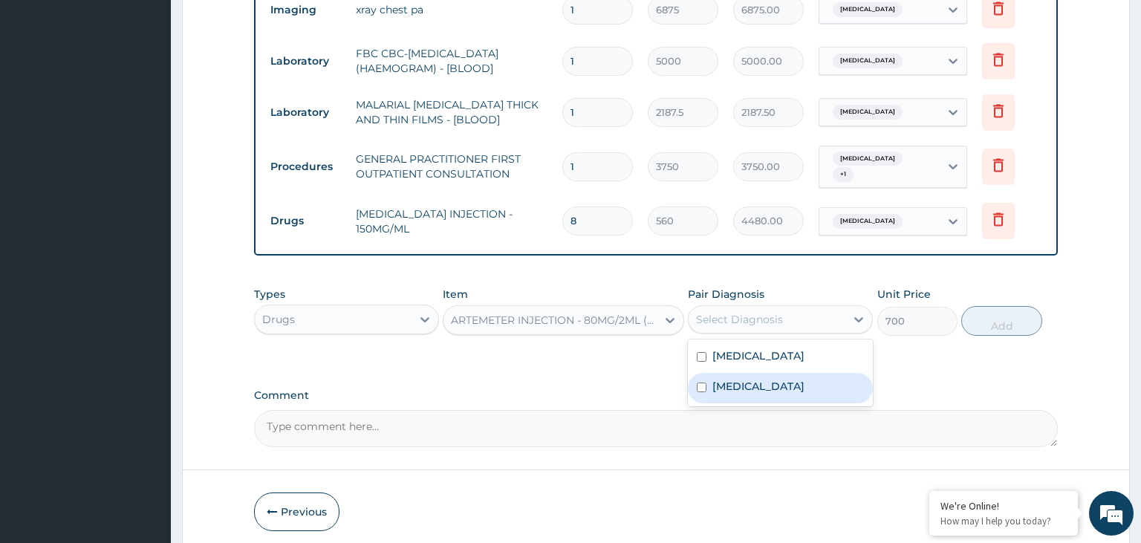
click at [761, 374] on div "[MEDICAL_DATA]" at bounding box center [780, 388] width 185 height 30
checkbox input "true"
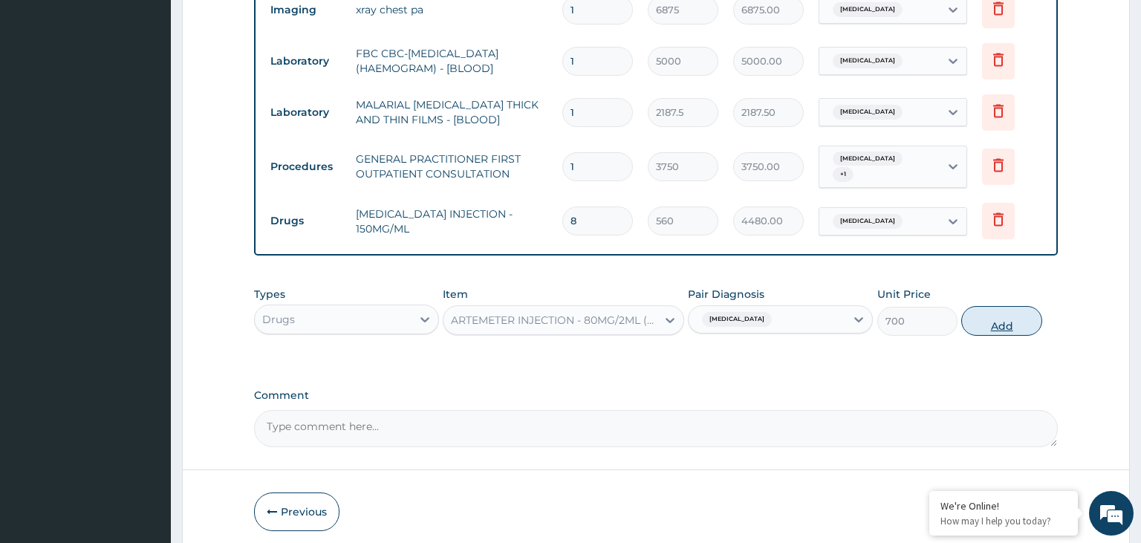
click at [1015, 317] on button "Add" at bounding box center [1001, 321] width 80 height 30
type input "0"
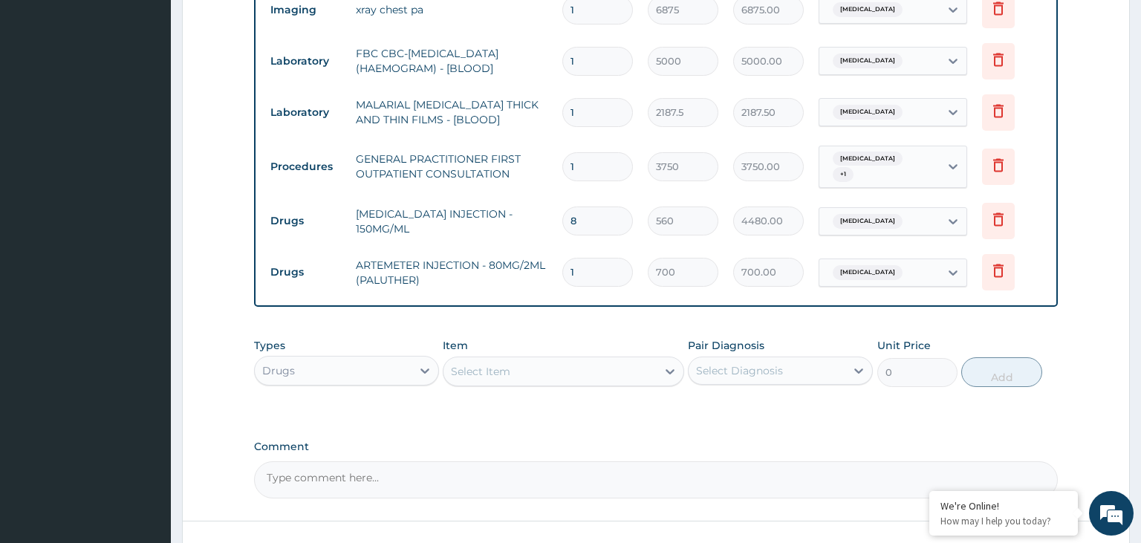
click at [562, 274] on input "1" at bounding box center [597, 272] width 71 height 29
type input "6"
type input "4200.00"
type input "6"
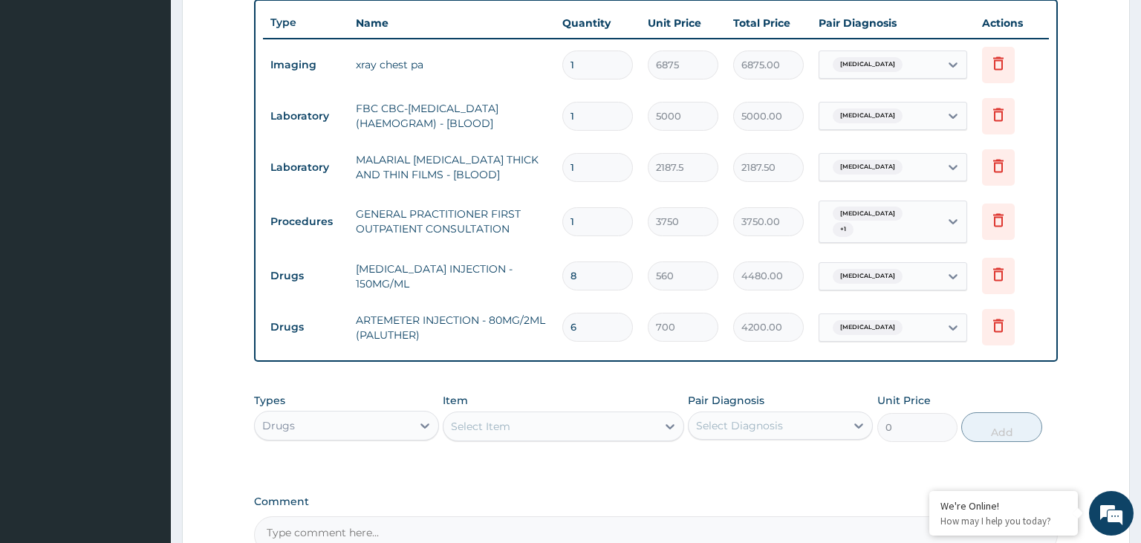
scroll to position [686, 0]
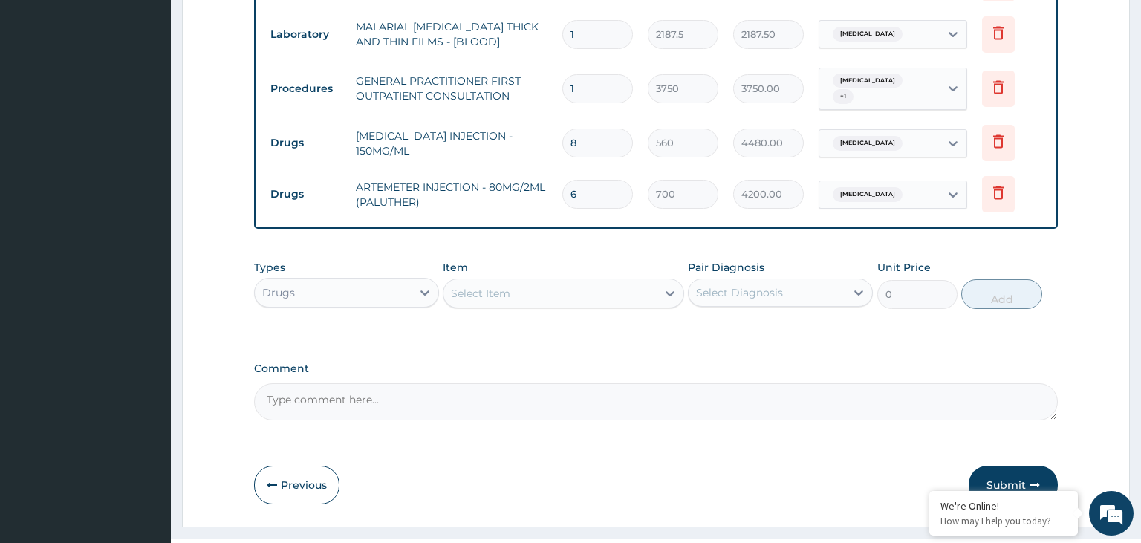
click at [521, 282] on div "Select Item" at bounding box center [549, 294] width 213 height 24
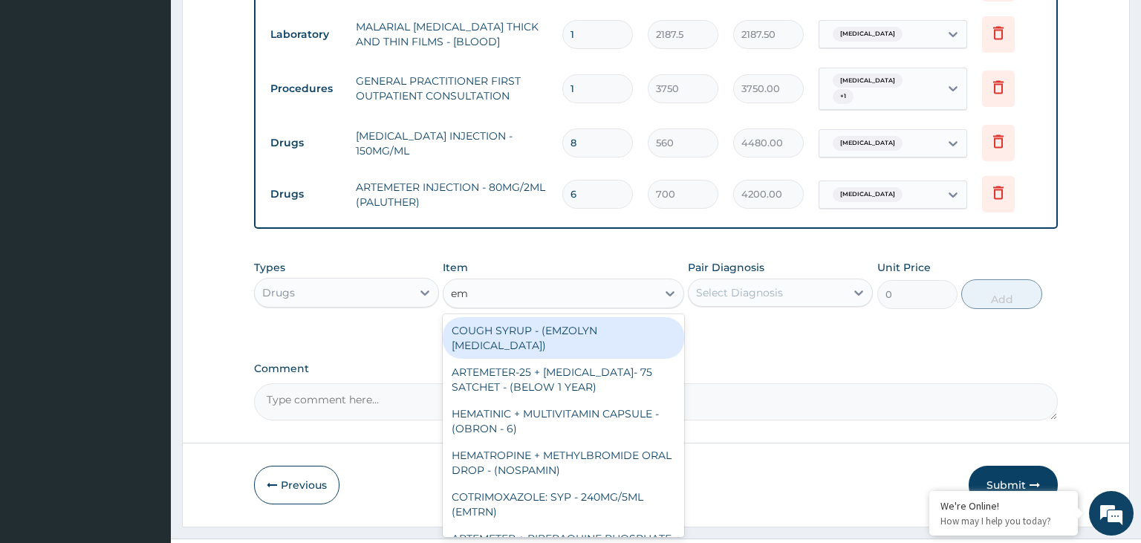
type input "emz"
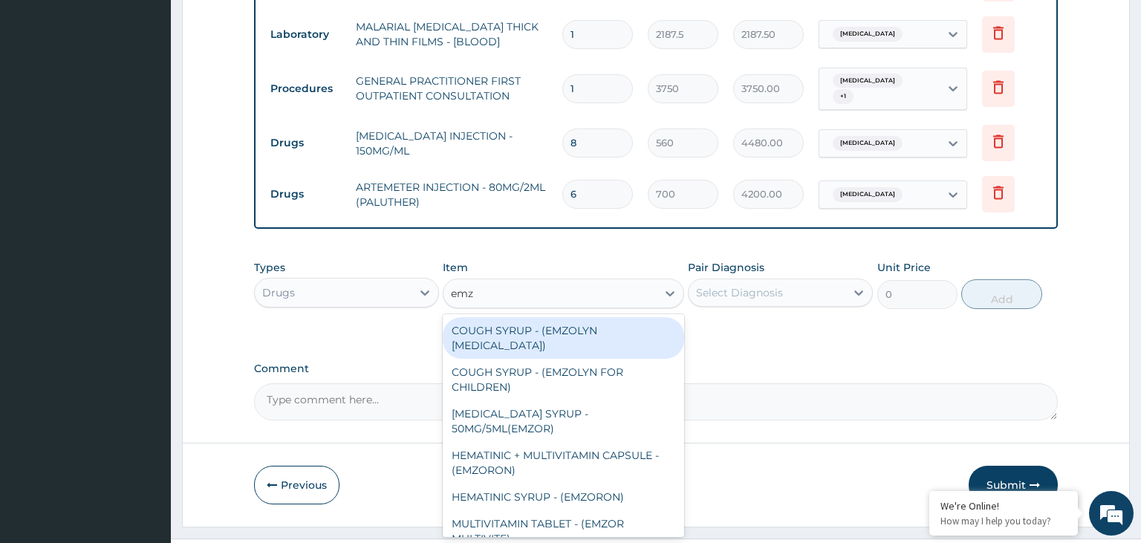
click at [522, 328] on div "COUGH SYRUP - (EMZOLYN [MEDICAL_DATA])" at bounding box center [563, 338] width 241 height 42
type input "1120"
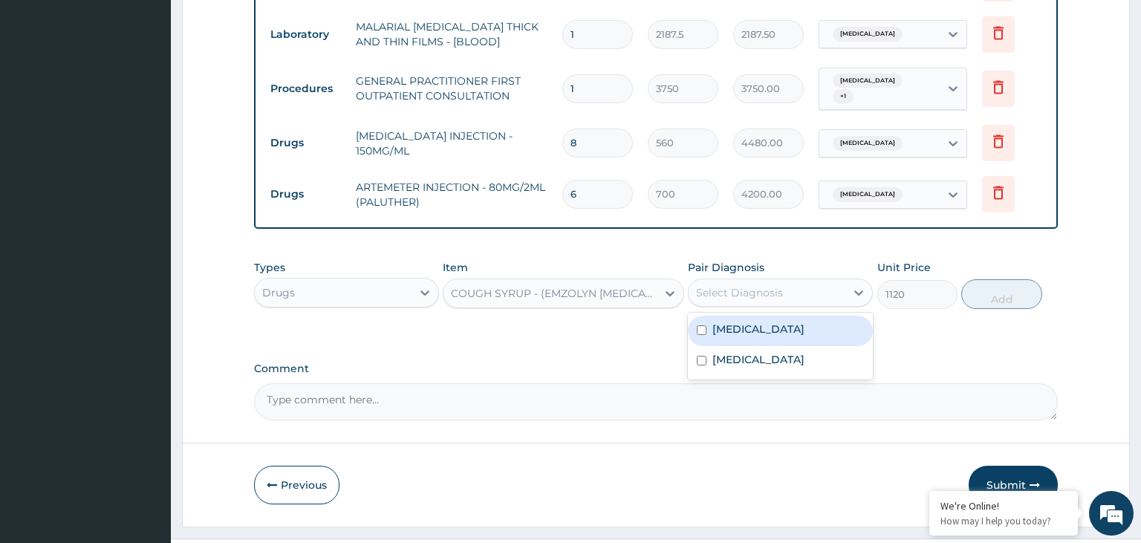
click at [762, 287] on div "Select Diagnosis" at bounding box center [739, 292] width 87 height 15
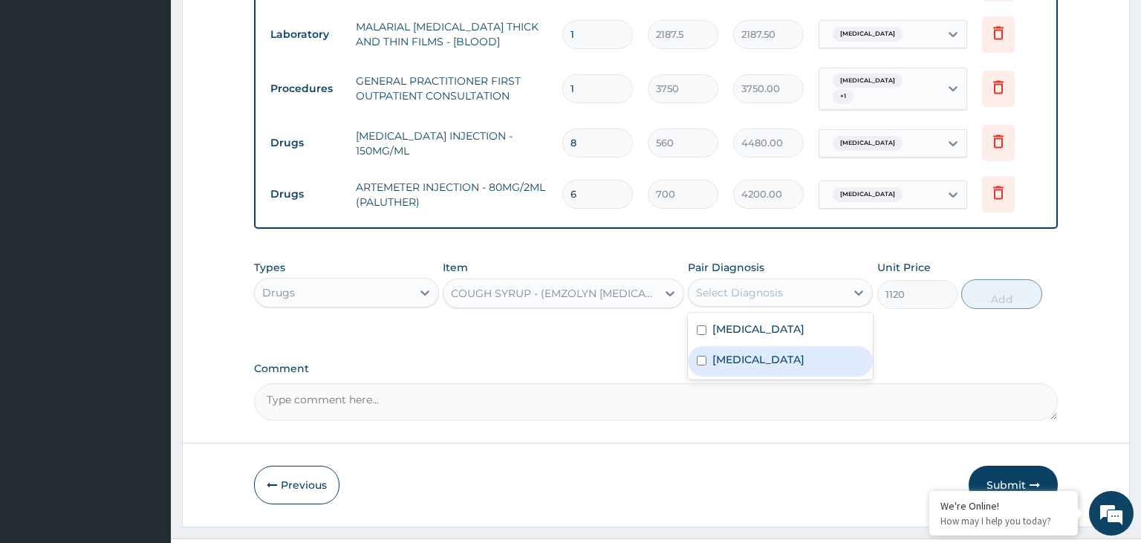
drag, startPoint x: 732, startPoint y: 327, endPoint x: 761, endPoint y: 324, distance: 28.4
click at [735, 325] on label "Pneumonia" at bounding box center [758, 329] width 92 height 15
checkbox input "true"
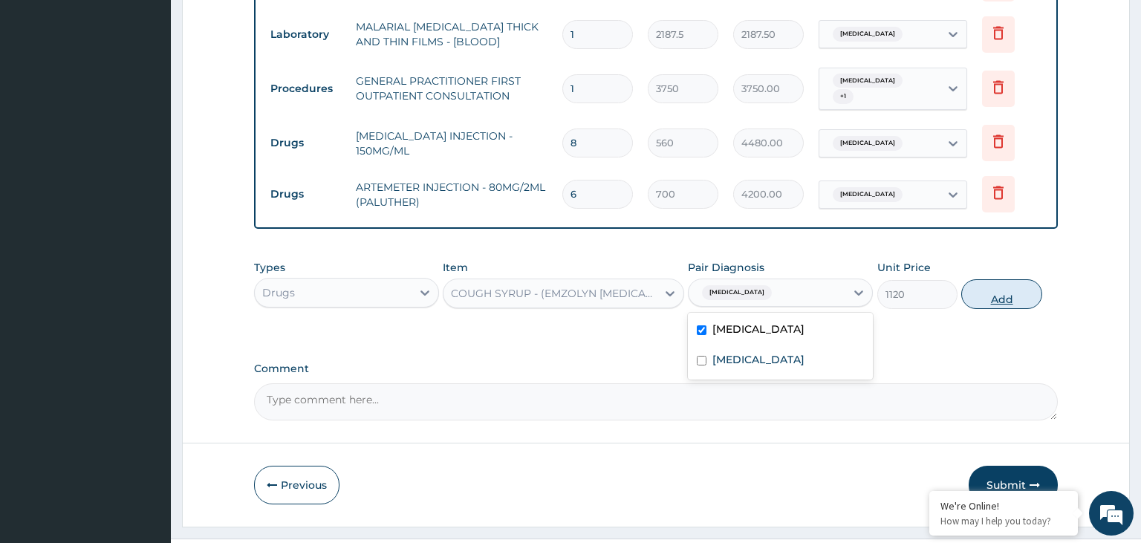
click at [1018, 290] on button "Add" at bounding box center [1001, 294] width 80 height 30
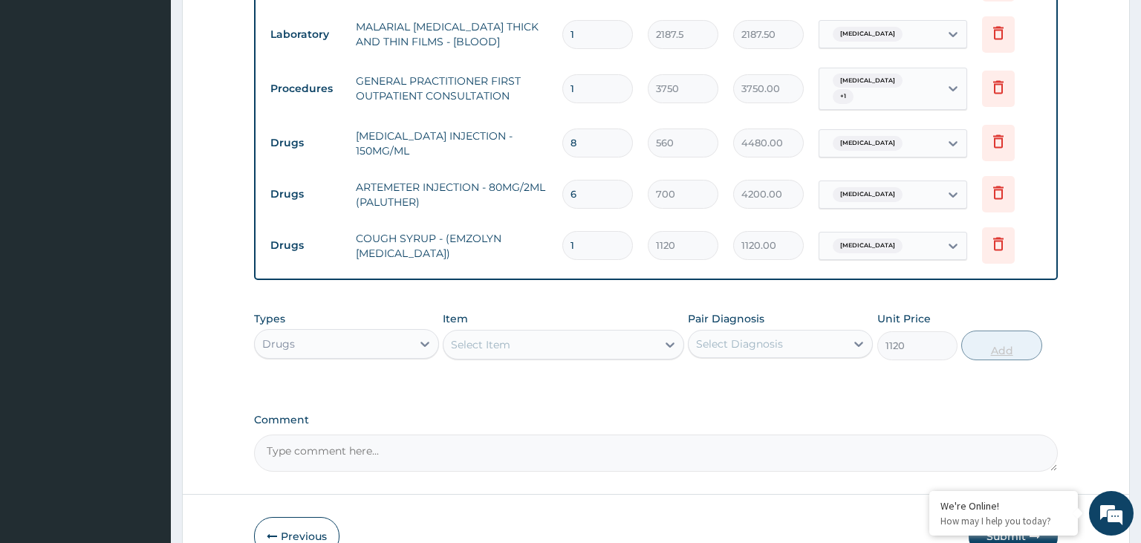
type input "0"
click at [565, 342] on div "Select Item" at bounding box center [549, 345] width 213 height 24
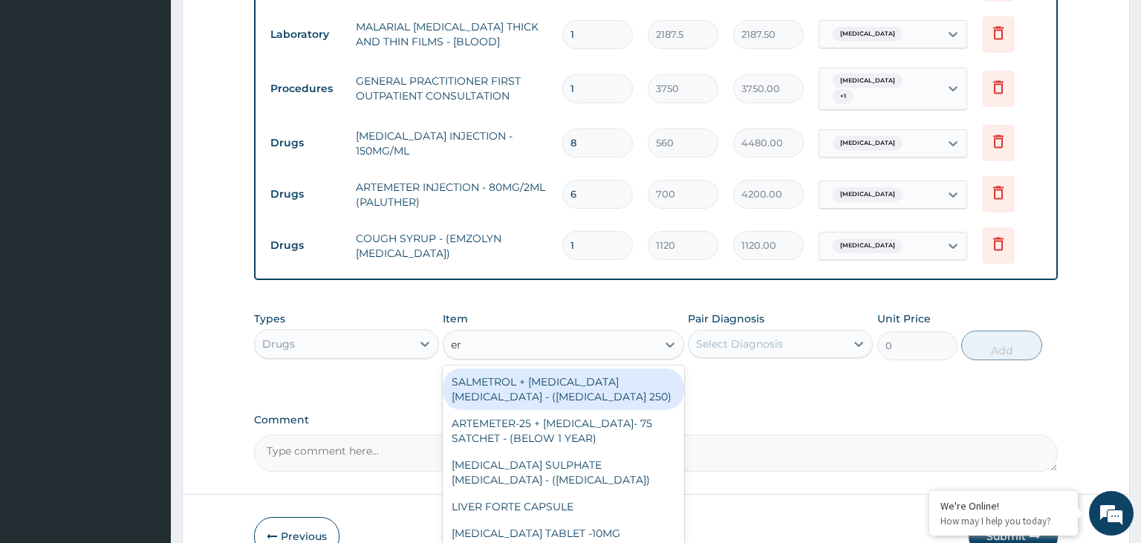
type input "ery"
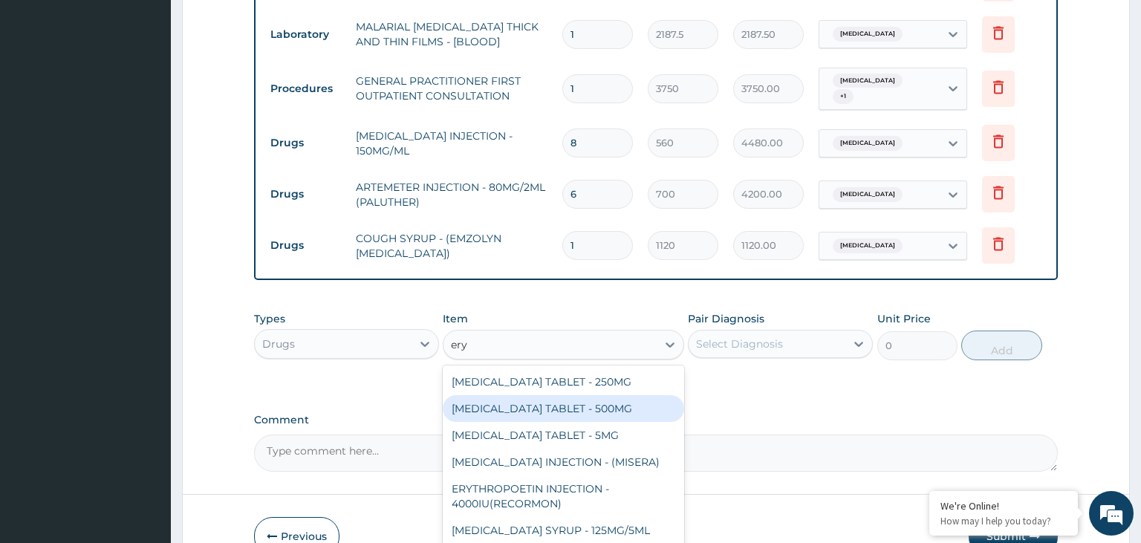
click at [544, 400] on div "[MEDICAL_DATA] TABLET - 500MG" at bounding box center [563, 408] width 241 height 27
type input "140"
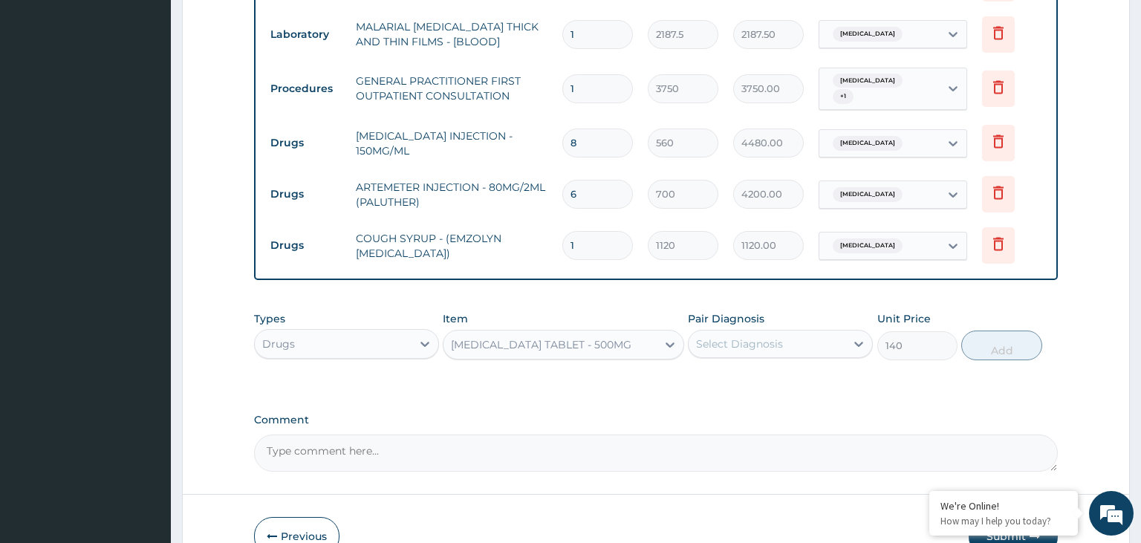
click at [744, 338] on div "Select Diagnosis" at bounding box center [739, 343] width 87 height 15
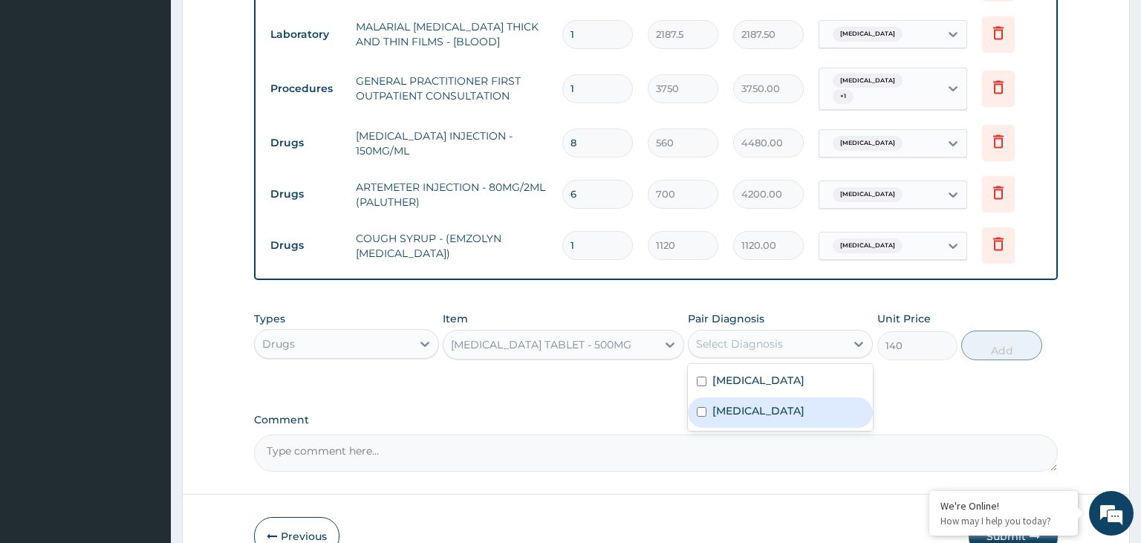
click at [739, 373] on label "Pneumonia" at bounding box center [758, 380] width 92 height 15
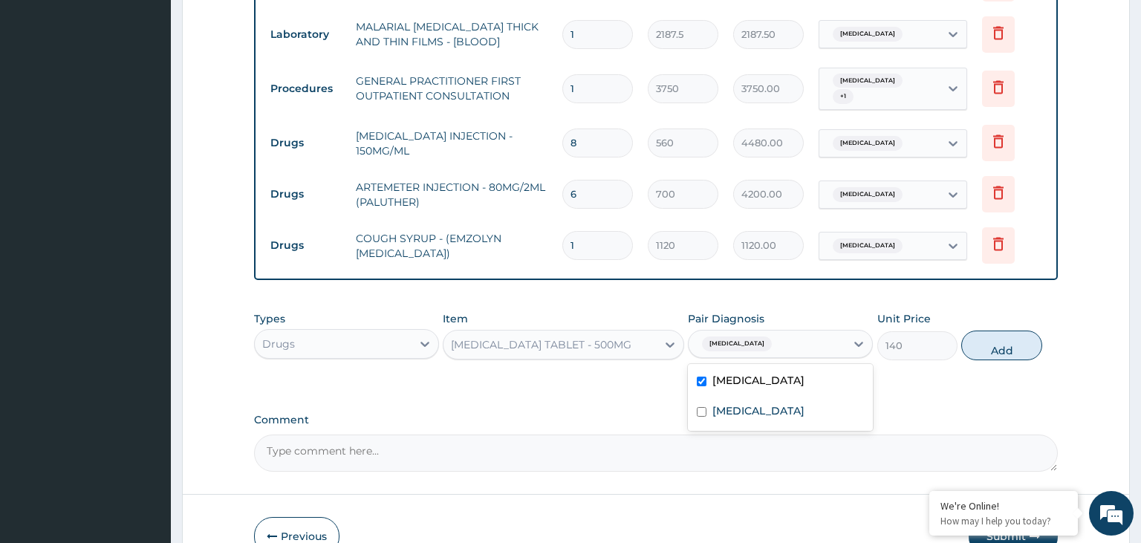
checkbox input "true"
click at [1024, 331] on button "Add" at bounding box center [1001, 346] width 80 height 30
type input "0"
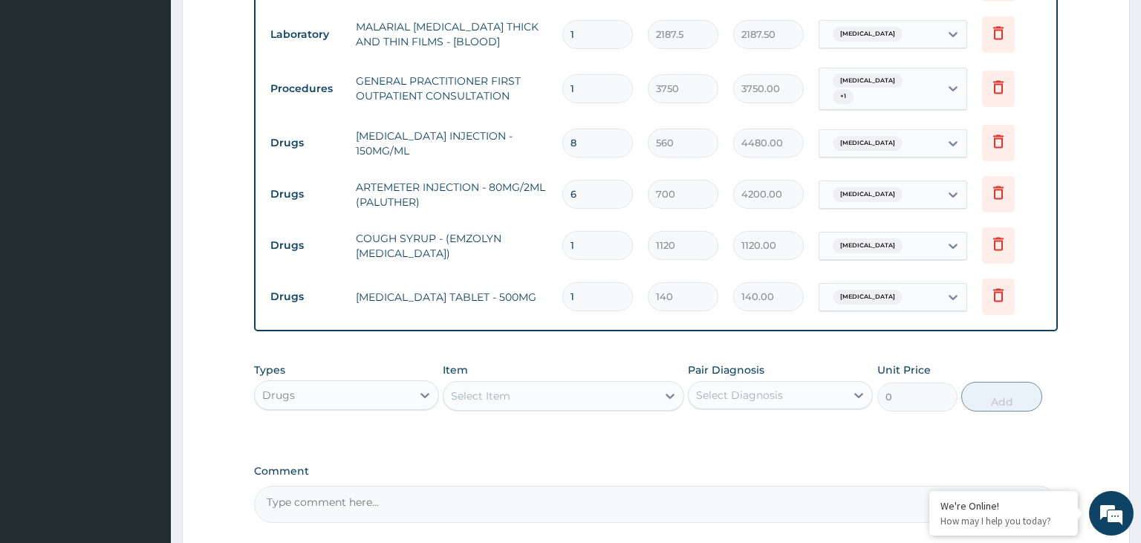
type input "15"
type input "2100.00"
type input "15"
click at [559, 384] on div "Select Item" at bounding box center [549, 396] width 213 height 24
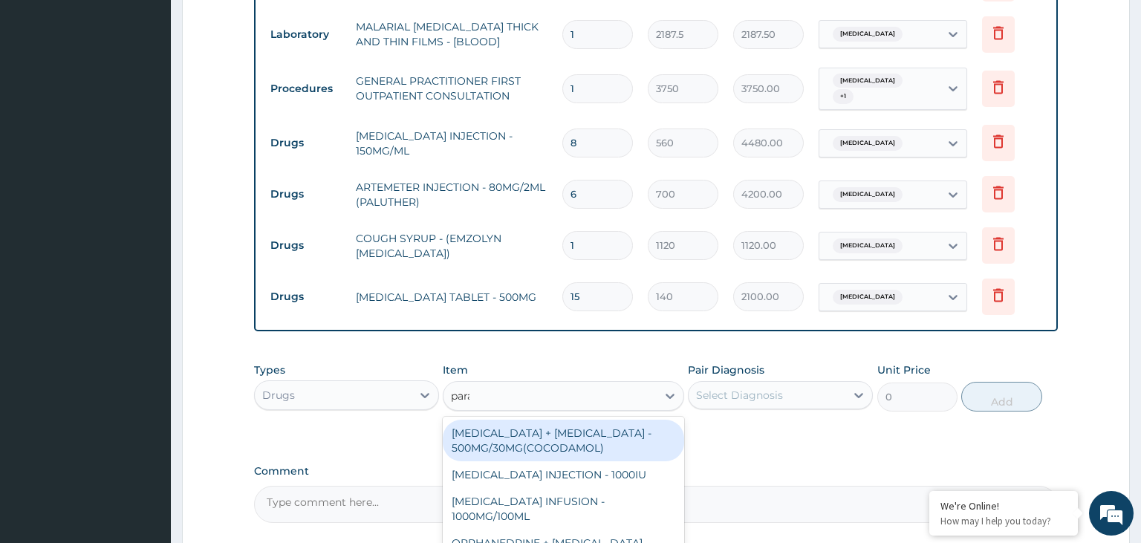
type input "parac"
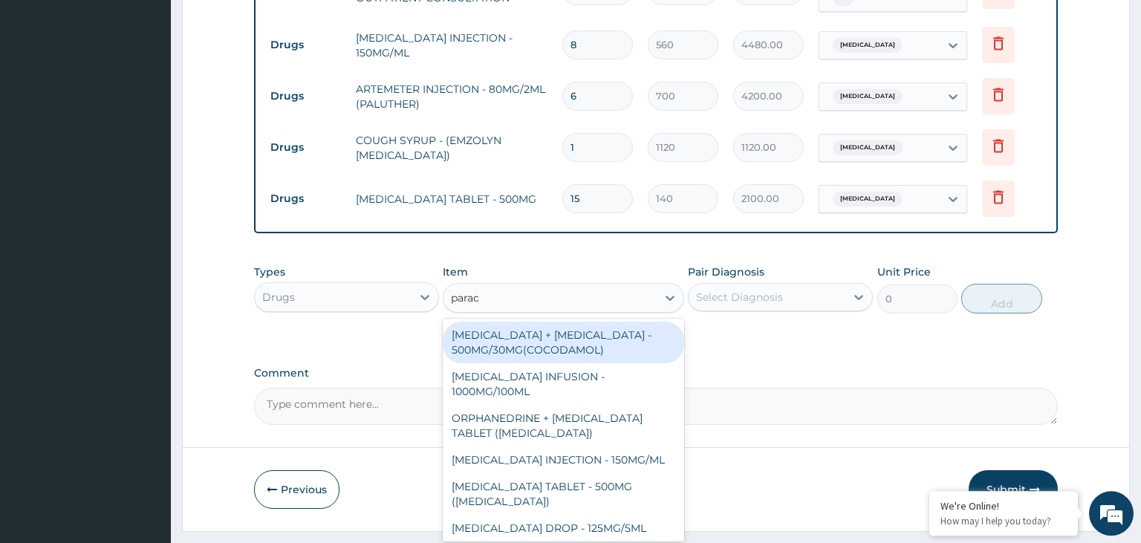
scroll to position [813, 0]
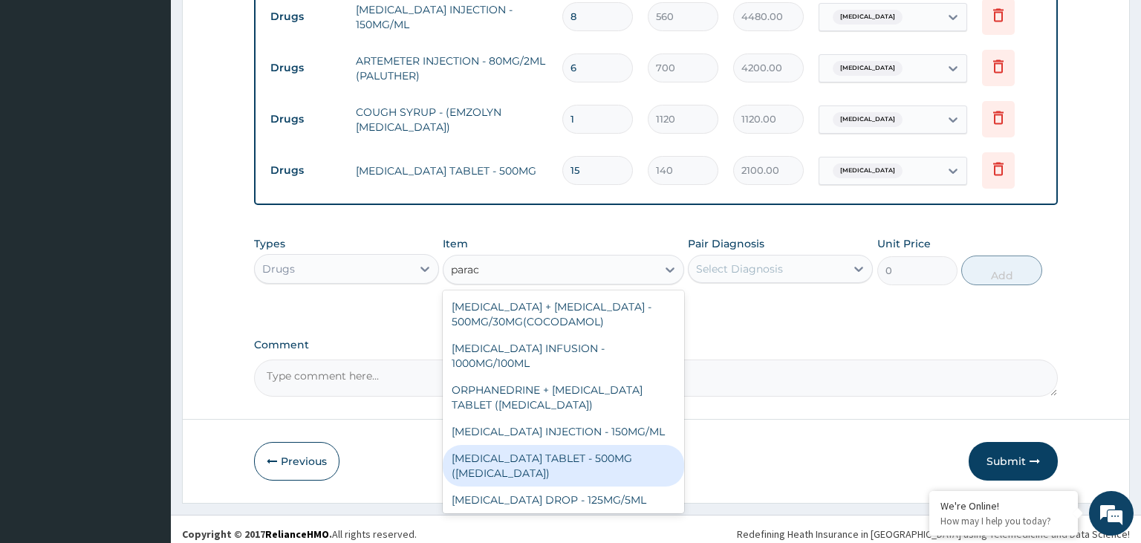
click at [554, 445] on div "[MEDICAL_DATA] TABLET - 500MG ([MEDICAL_DATA])" at bounding box center [563, 466] width 241 height 42
type input "42"
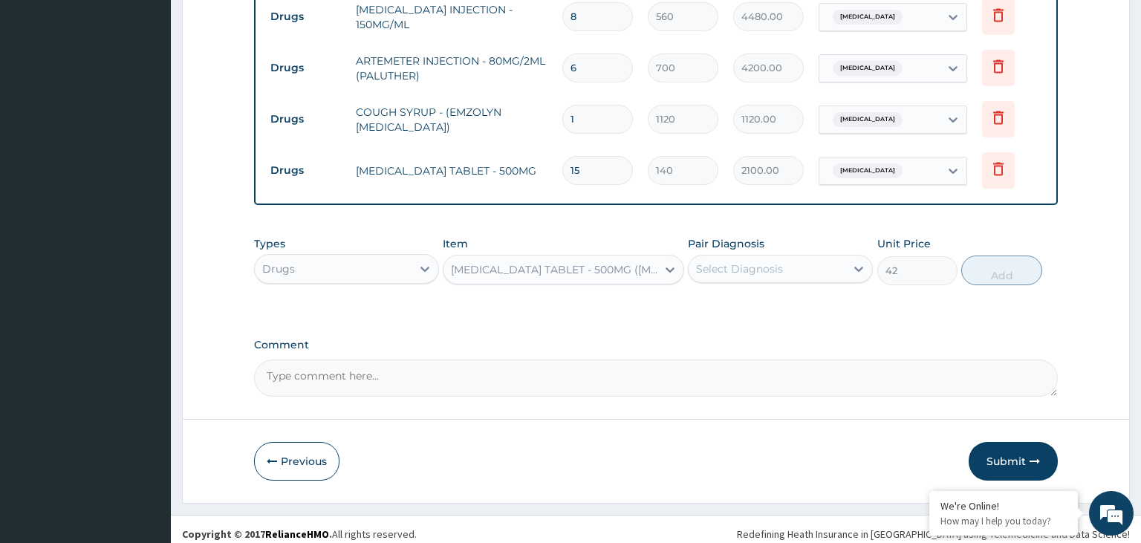
click at [842, 239] on div "Pair Diagnosis Select Diagnosis" at bounding box center [780, 260] width 185 height 49
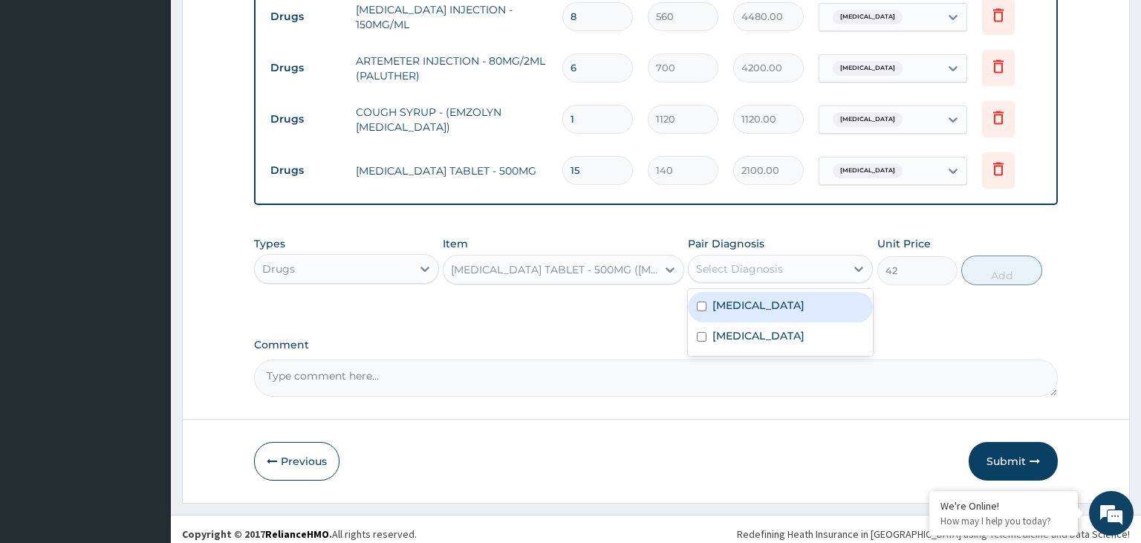
click at [819, 257] on div "Select Diagnosis" at bounding box center [767, 269] width 157 height 24
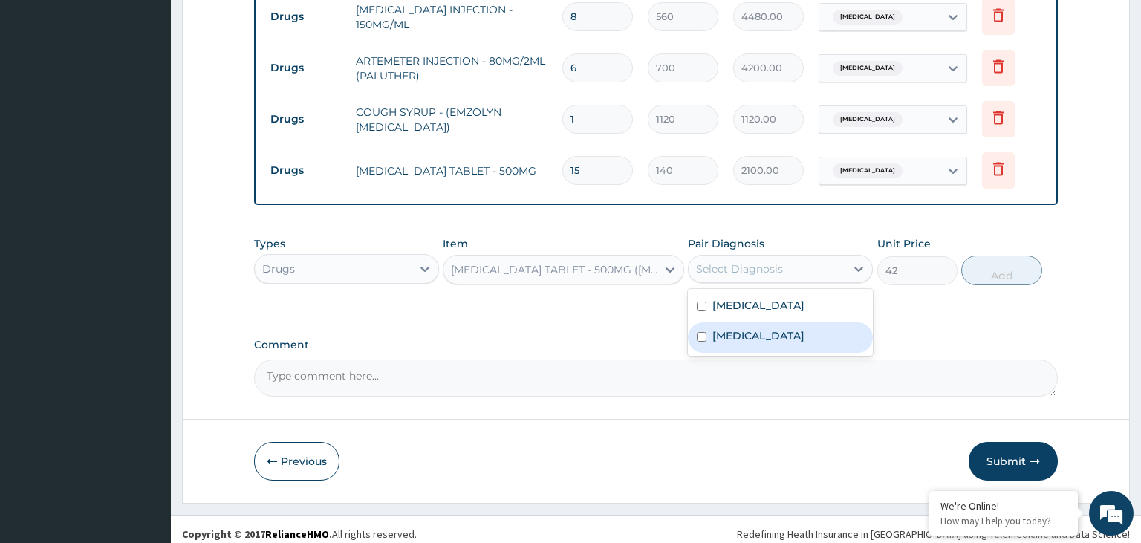
click at [736, 334] on div "[MEDICAL_DATA]" at bounding box center [780, 337] width 185 height 30
checkbox input "true"
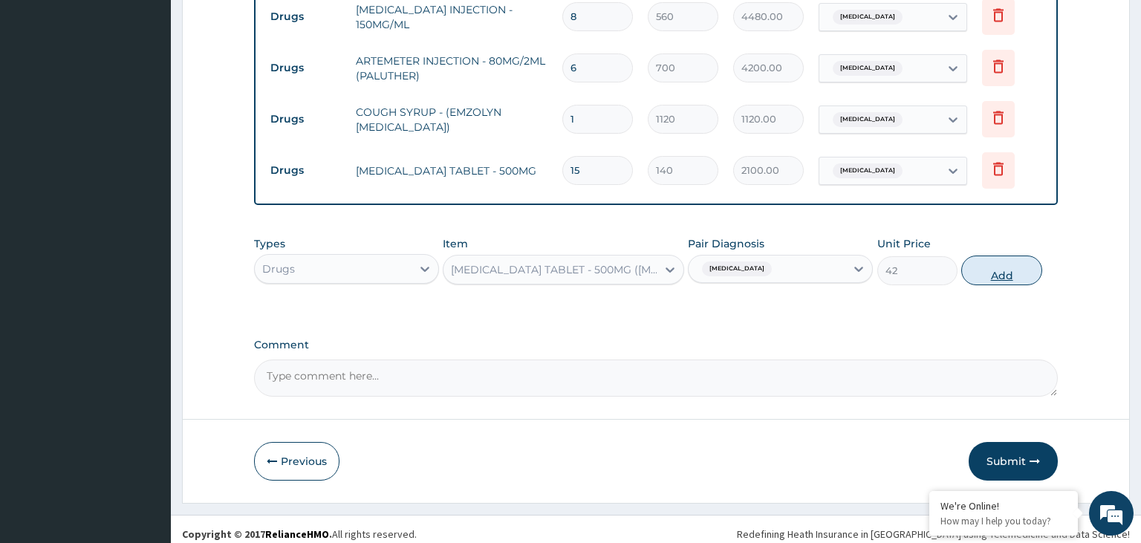
click at [1003, 266] on button "Add" at bounding box center [1001, 271] width 80 height 30
type input "0"
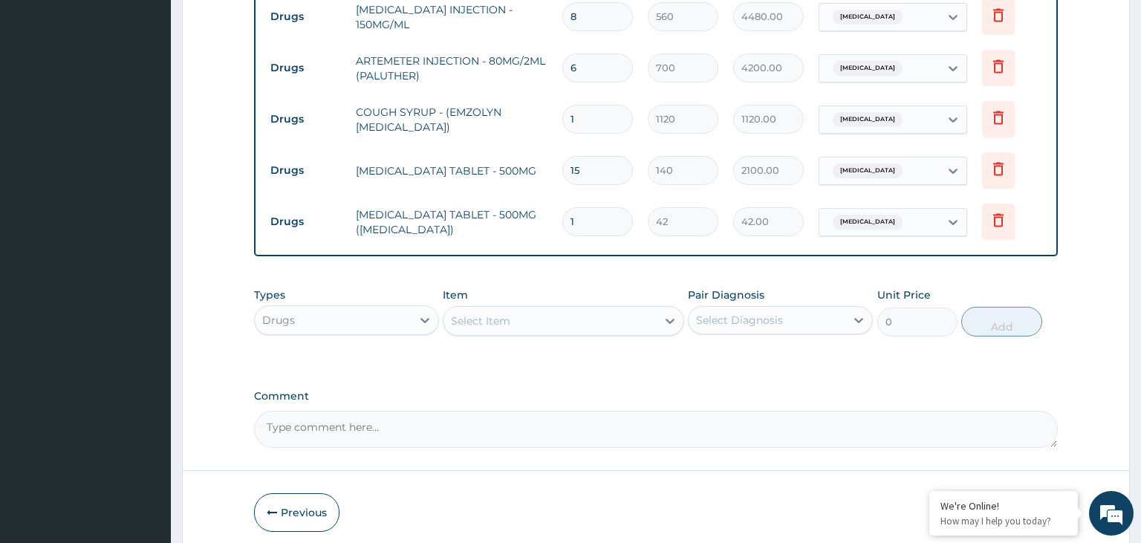
click at [593, 209] on input "1" at bounding box center [597, 221] width 71 height 29
type input "12"
type input "504.00"
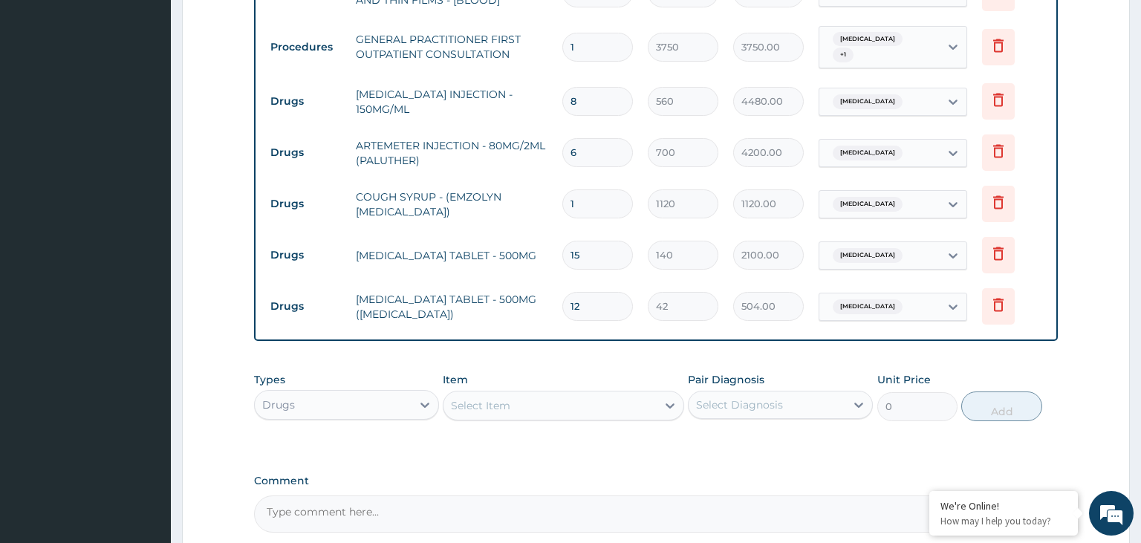
scroll to position [656, 0]
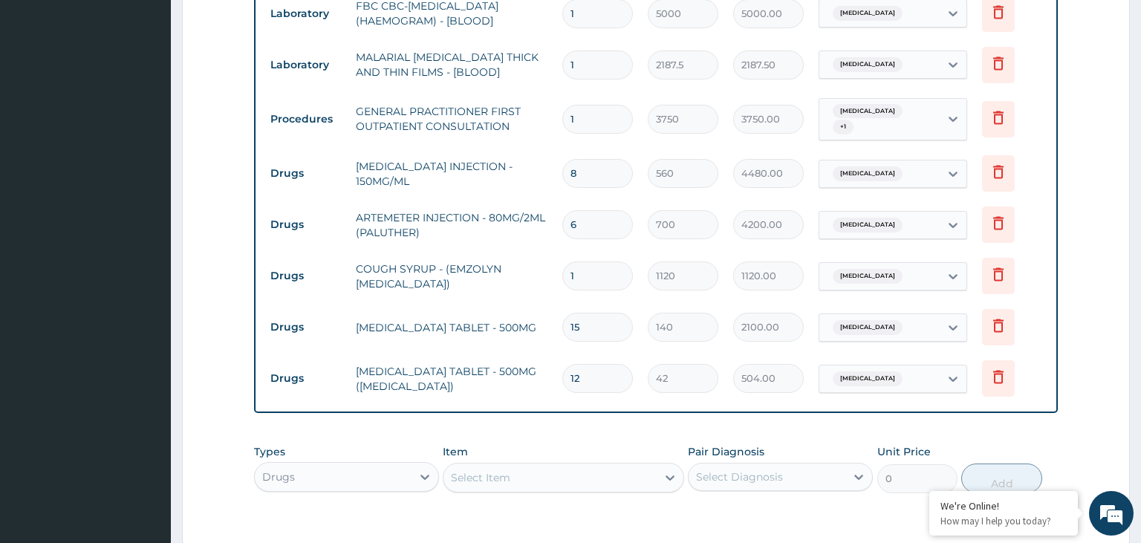
type input "12"
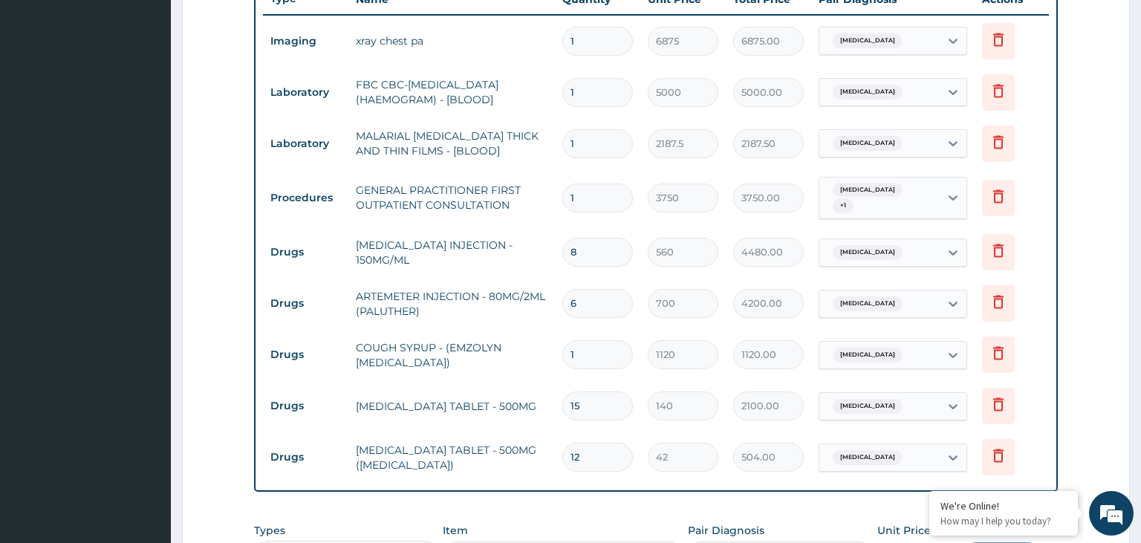
scroll to position [864, 0]
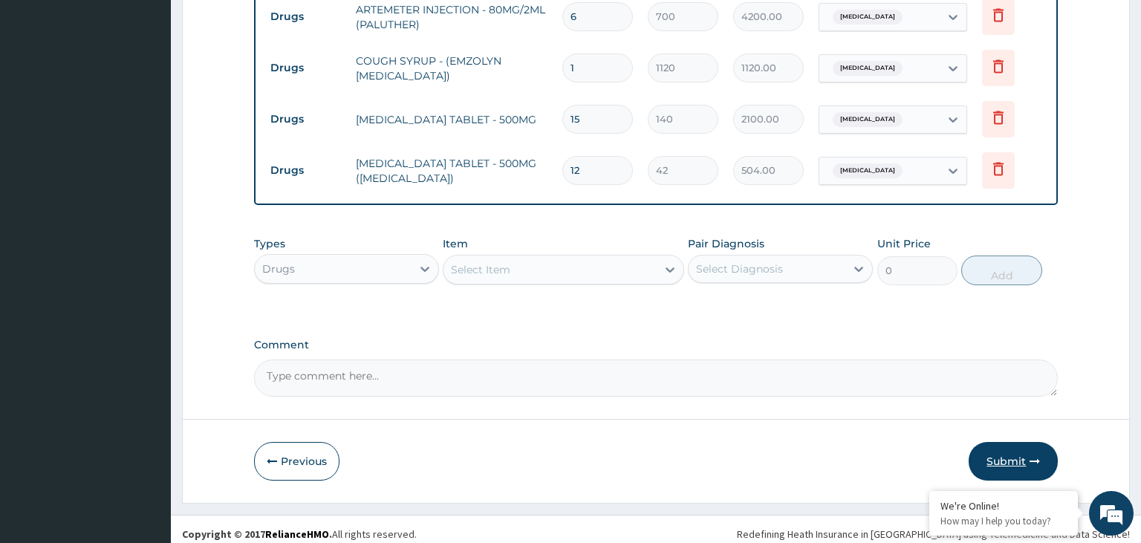
click at [1011, 452] on button "Submit" at bounding box center [1013, 461] width 89 height 39
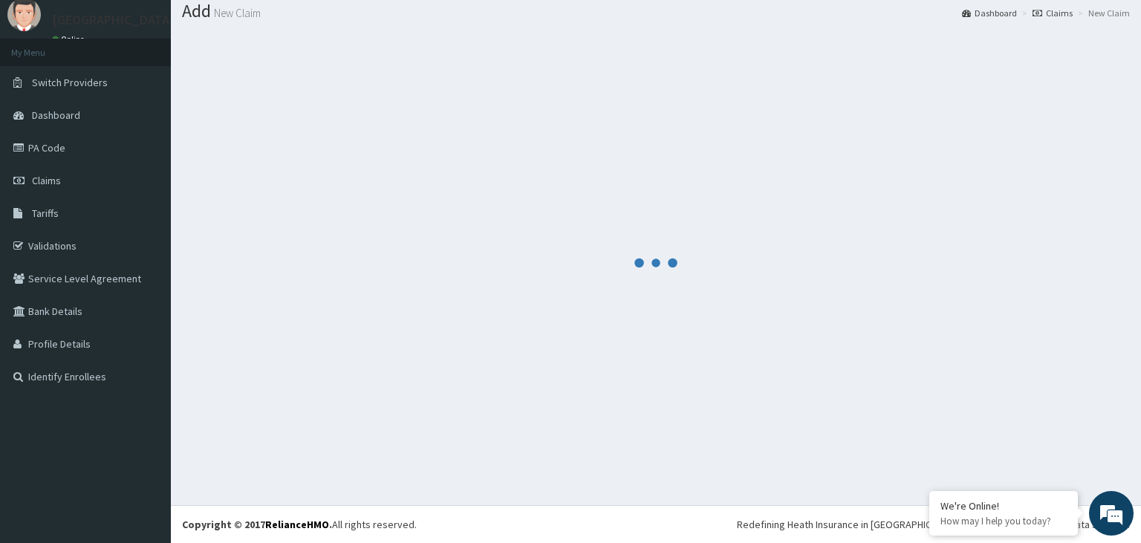
scroll to position [46, 0]
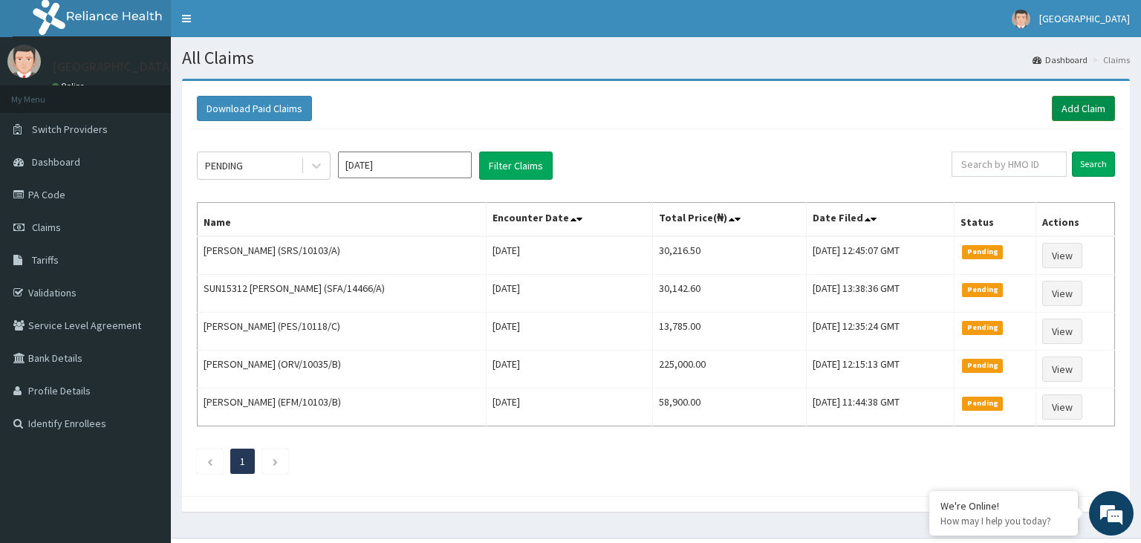
click at [1092, 102] on link "Add Claim" at bounding box center [1083, 108] width 63 height 25
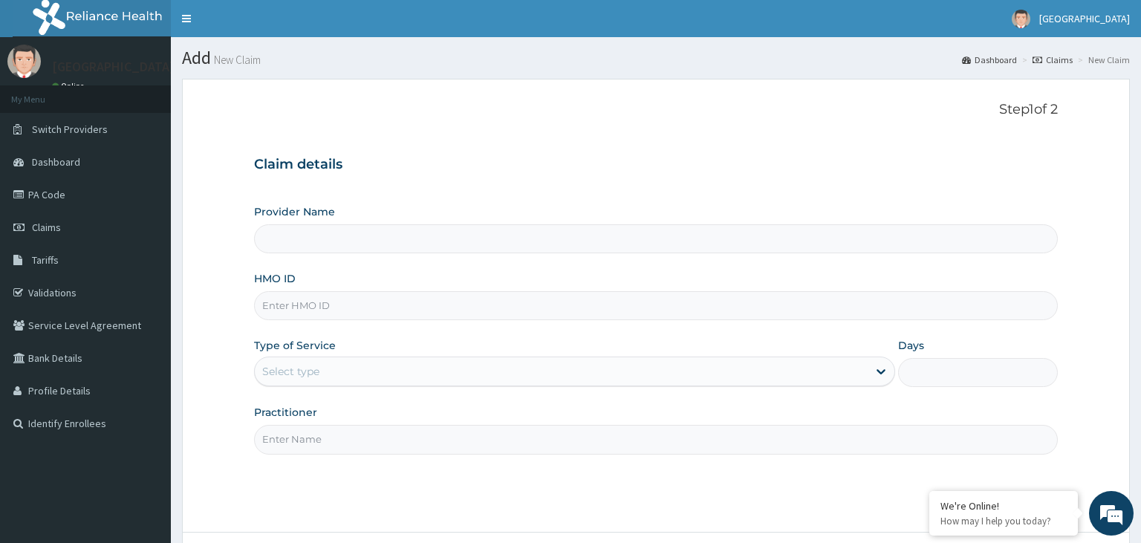
type input "SFA/13856/A"
type input "[GEOGRAPHIC_DATA]-KADUNA"
click at [285, 315] on input "SFA/13856/A" at bounding box center [656, 305] width 804 height 29
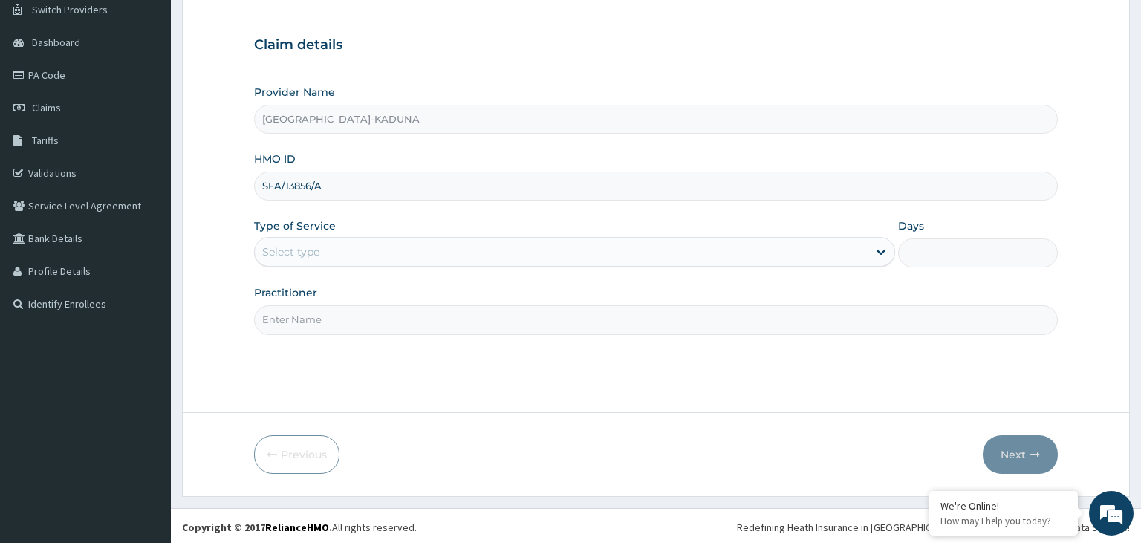
scroll to position [122, 0]
type input "SFA/13856/A"
click at [388, 230] on div "Type of Service Select type" at bounding box center [574, 240] width 641 height 49
drag, startPoint x: 383, startPoint y: 253, endPoint x: 377, endPoint y: 258, distance: 7.9
click at [382, 253] on div "Select type" at bounding box center [561, 250] width 613 height 24
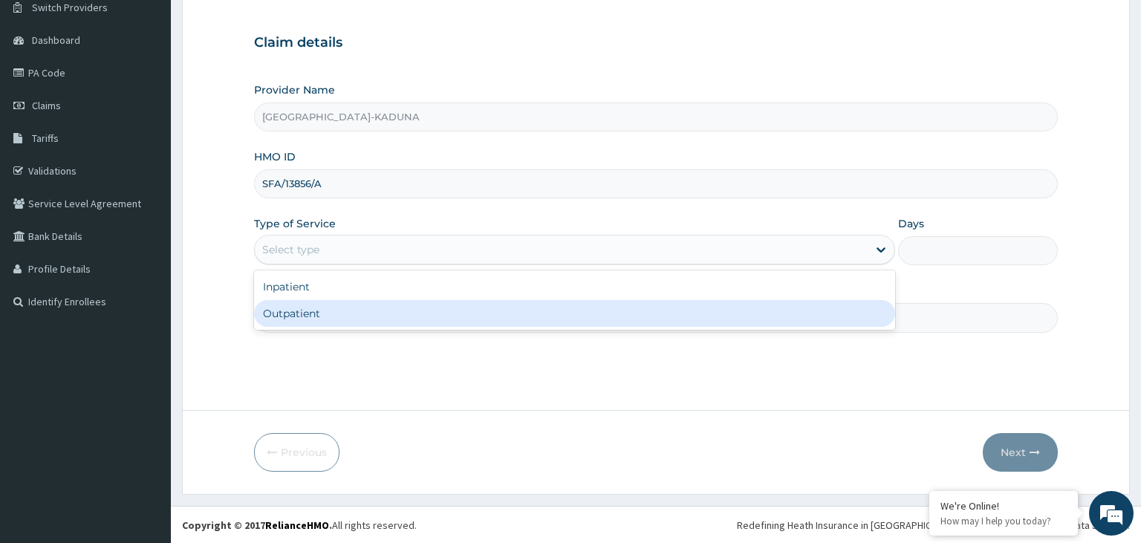
click at [308, 308] on div "Outpatient" at bounding box center [574, 313] width 641 height 27
type input "1"
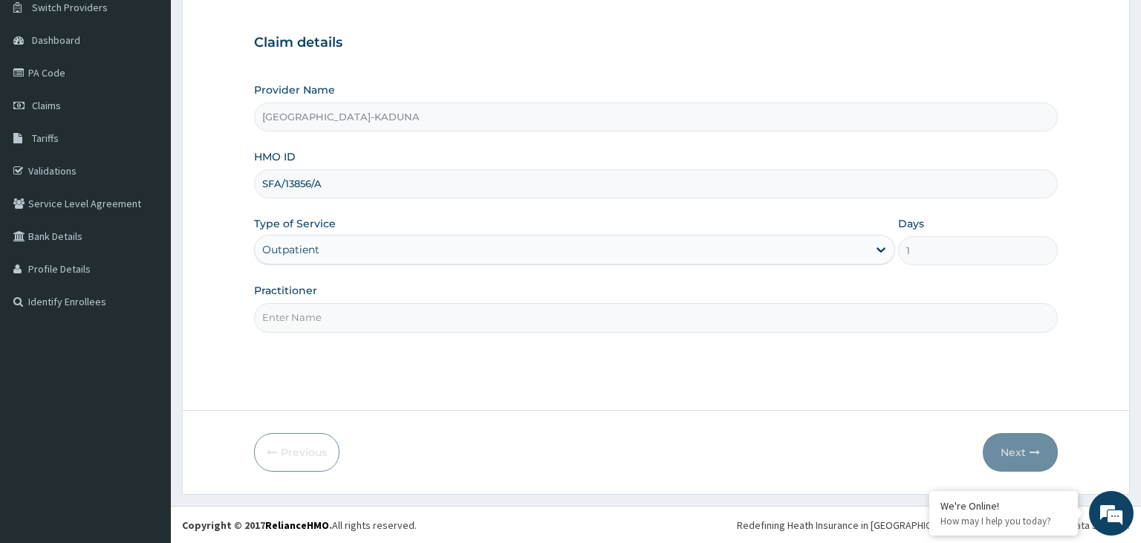
click at [308, 308] on input "Practitioner" at bounding box center [656, 317] width 804 height 29
type input "gp"
click at [1039, 458] on icon "button" at bounding box center [1035, 452] width 10 height 10
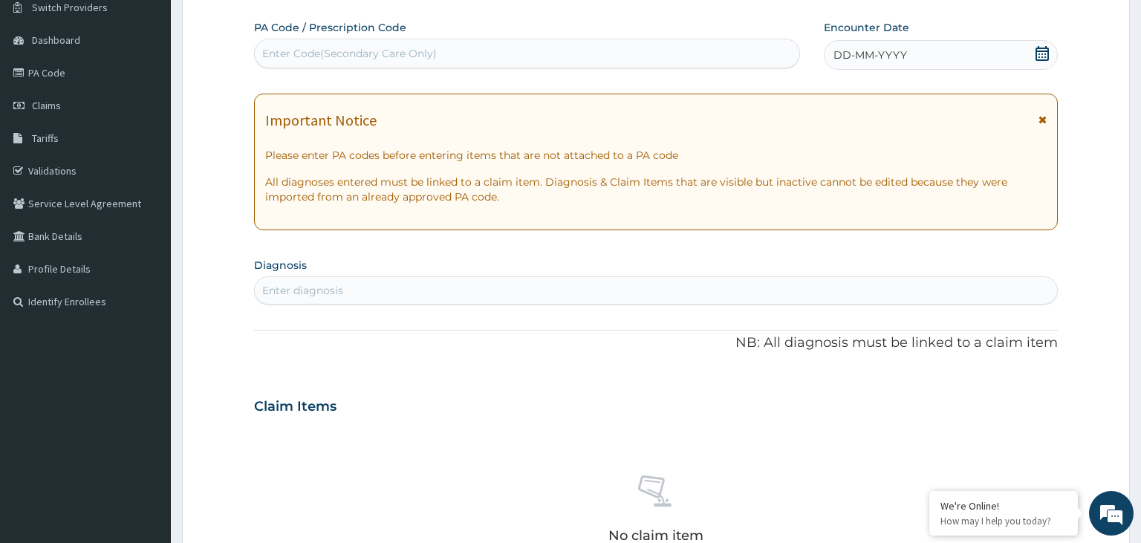
click at [1038, 61] on span at bounding box center [1042, 55] width 15 height 19
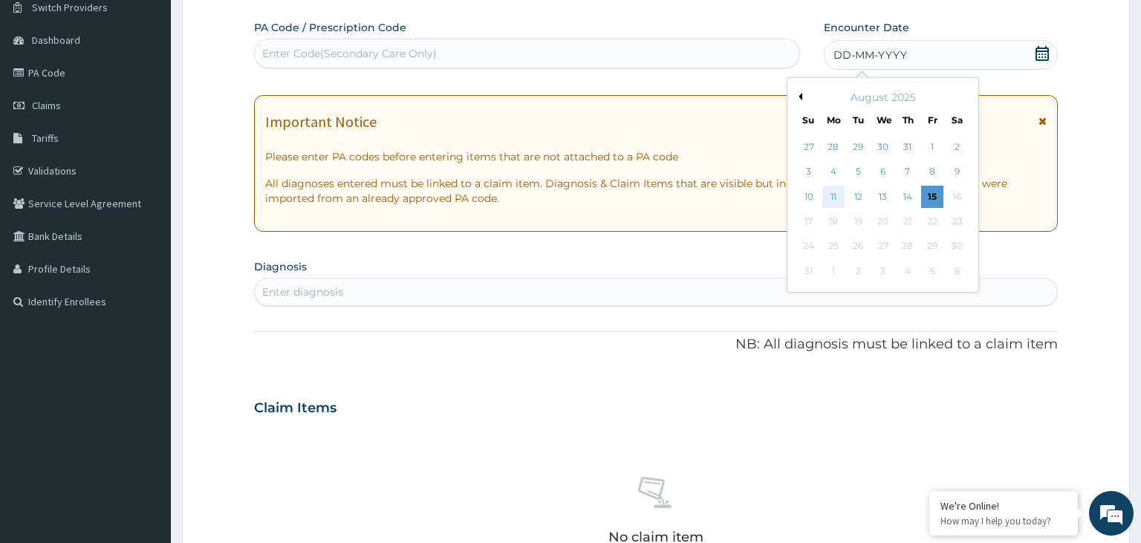
scroll to position [0, 0]
click at [901, 198] on div "14" at bounding box center [908, 197] width 22 height 22
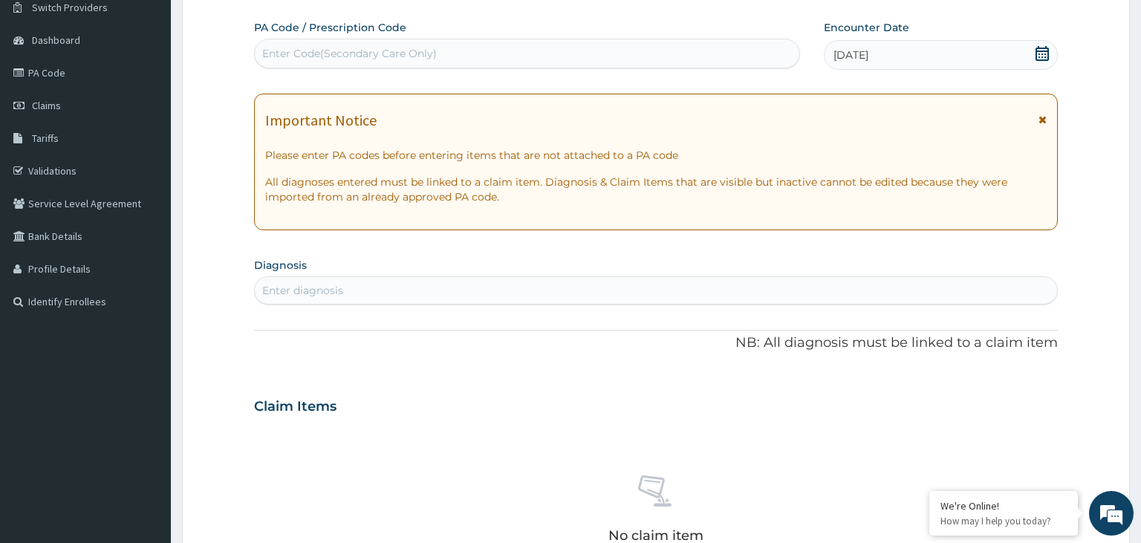
click at [387, 293] on div "Enter diagnosis" at bounding box center [656, 291] width 803 height 24
type input "[MEDICAL_DATA]"
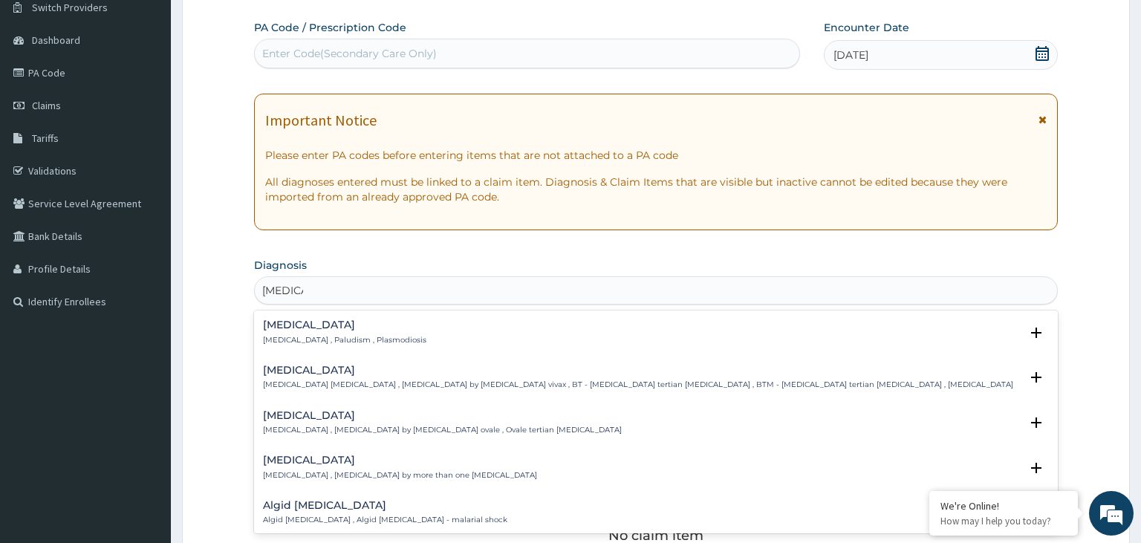
click at [323, 320] on h4 "[MEDICAL_DATA]" at bounding box center [344, 324] width 163 height 11
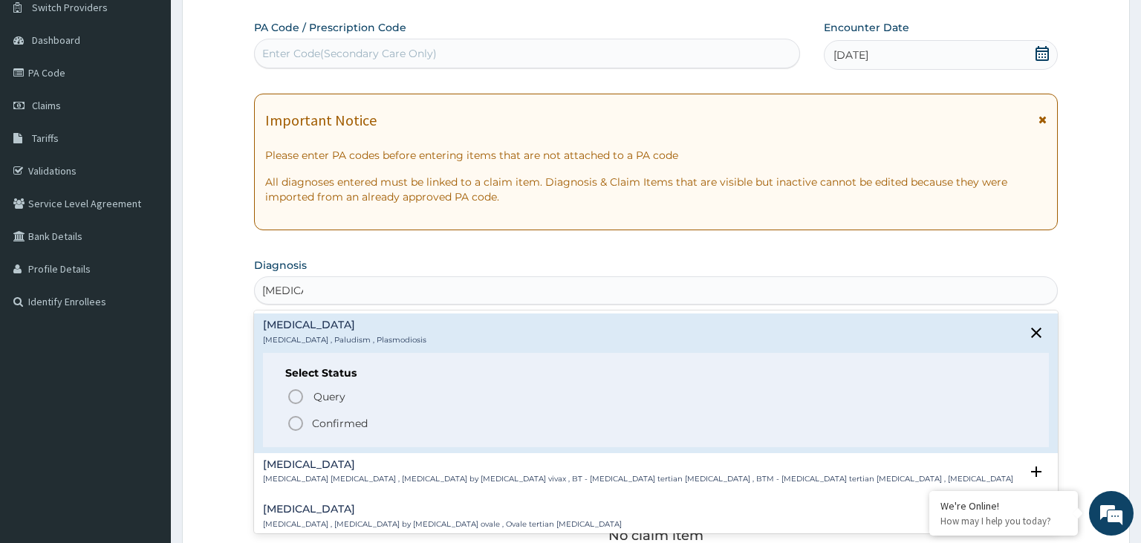
click at [348, 423] on p "Confirmed" at bounding box center [340, 423] width 56 height 15
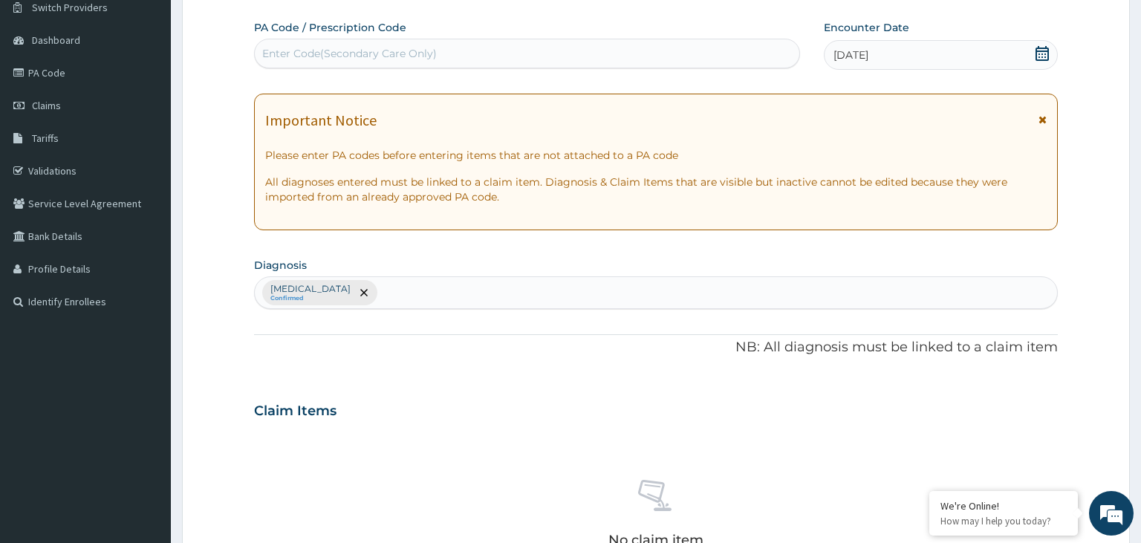
click at [380, 296] on div "Malaria Confirmed" at bounding box center [656, 292] width 803 height 31
type input "[MEDICAL_DATA]"
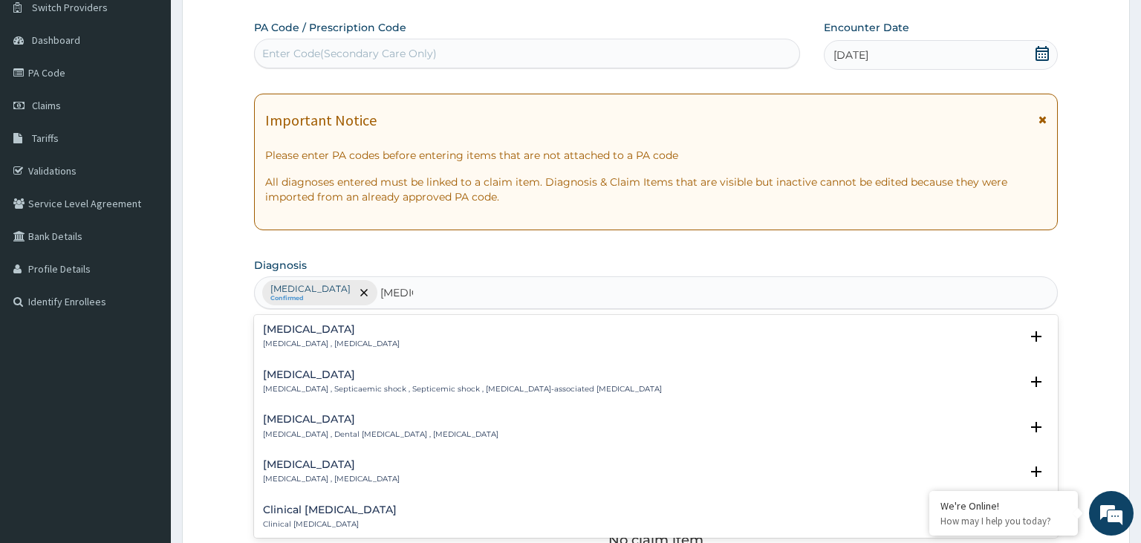
click at [281, 334] on h4 "Sepsis" at bounding box center [331, 329] width 137 height 11
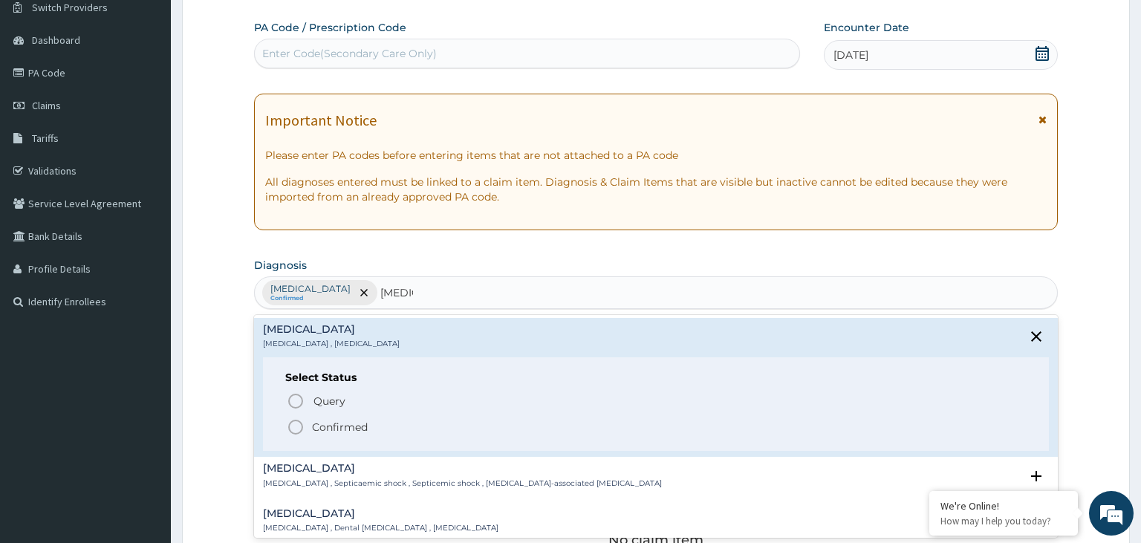
click at [310, 424] on span "Confirmed" at bounding box center [657, 427] width 741 height 18
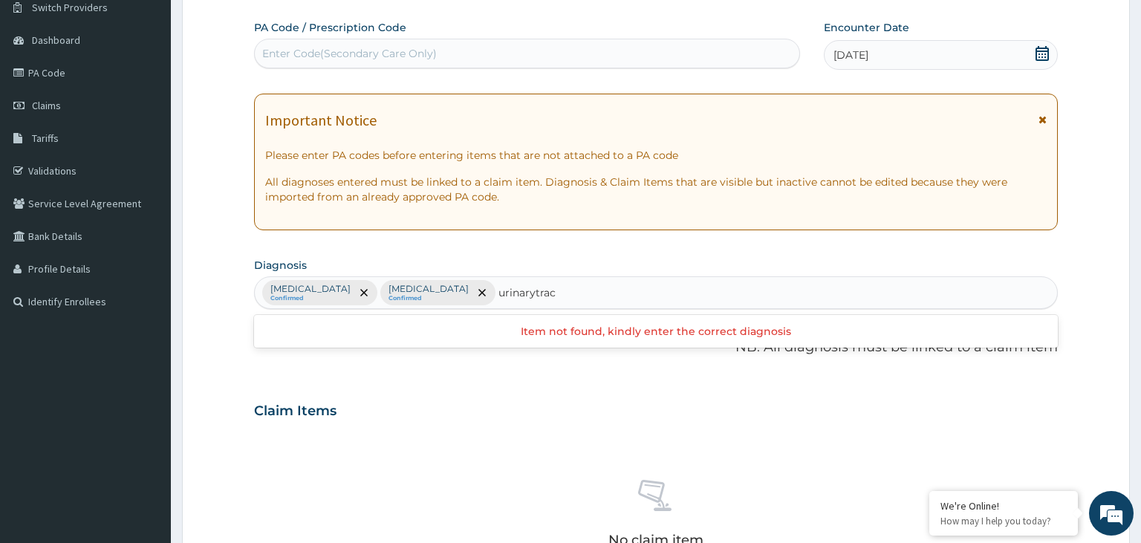
click at [498, 292] on input "urinarytrac" at bounding box center [527, 292] width 58 height 15
type input "urinary trac"
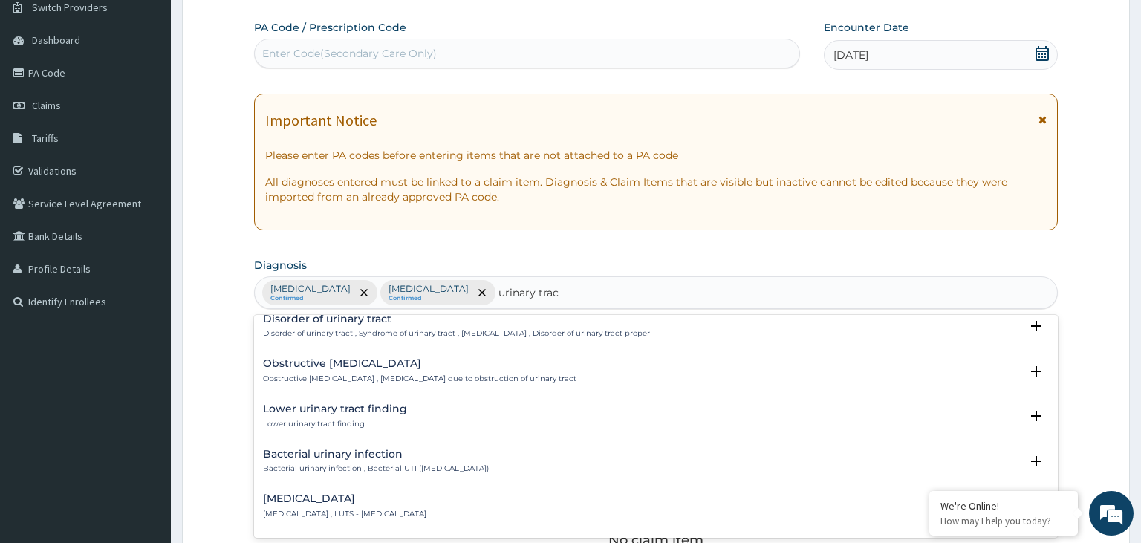
scroll to position [374, 0]
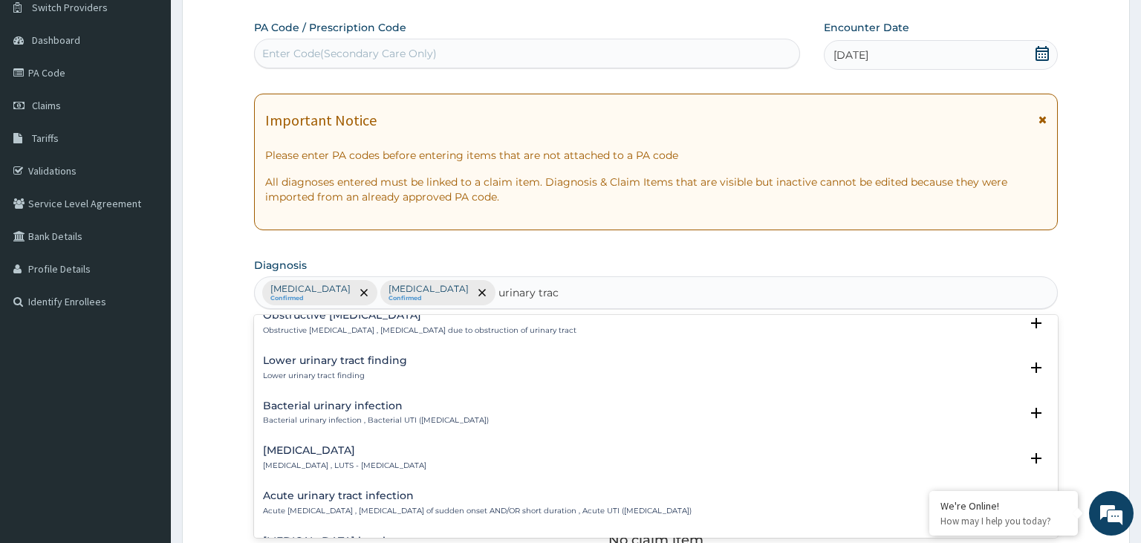
click at [346, 420] on p "Bacterial urinary infection , Bacterial UTI (urinary tract infection)" at bounding box center [376, 420] width 226 height 10
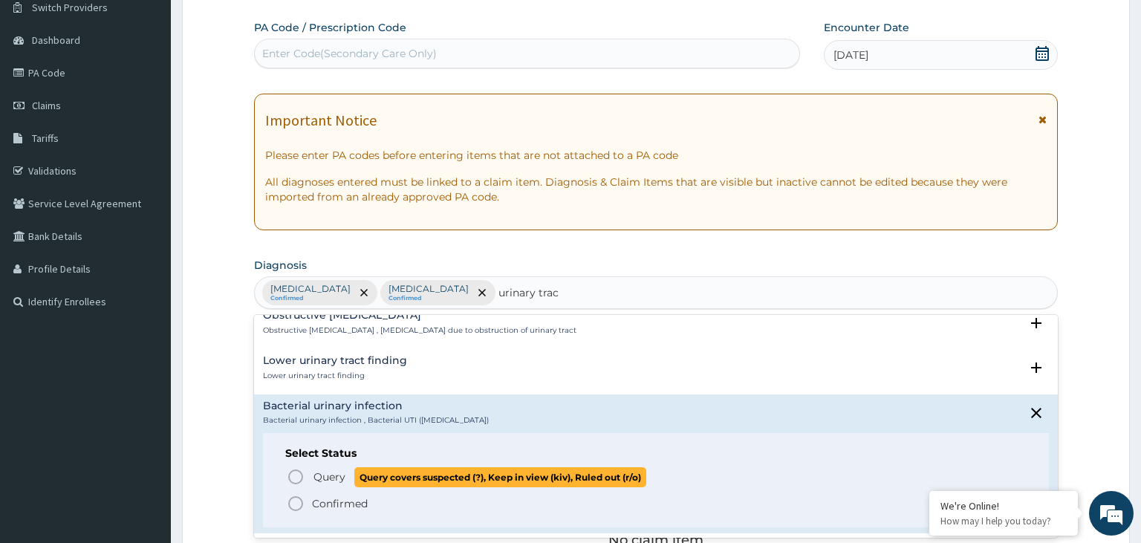
click at [352, 482] on p "Query Query covers suspected (?), Keep in view (kiv), Ruled out (r/o)" at bounding box center [479, 477] width 334 height 20
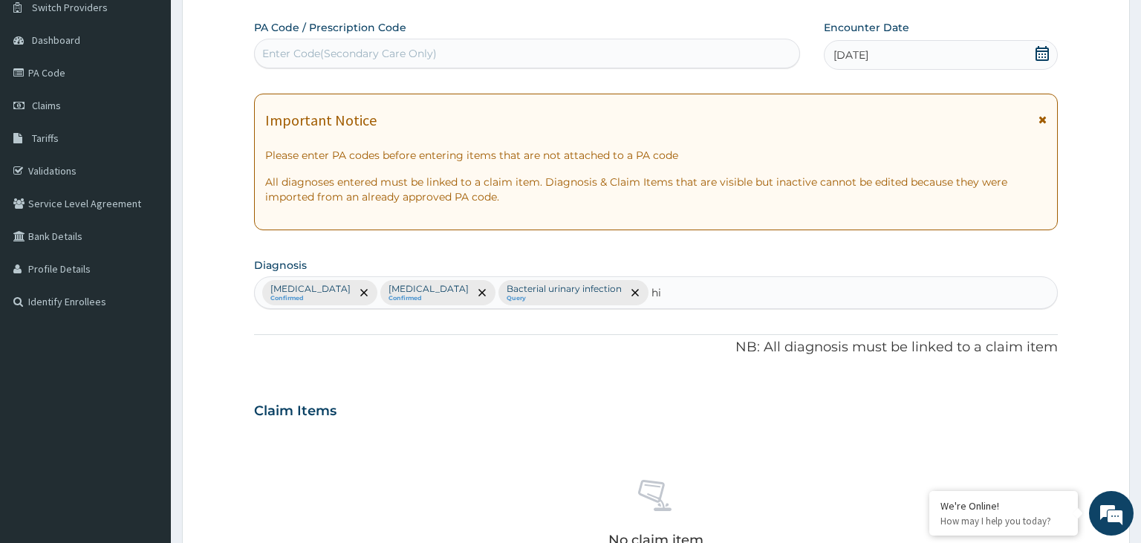
type input "hiv"
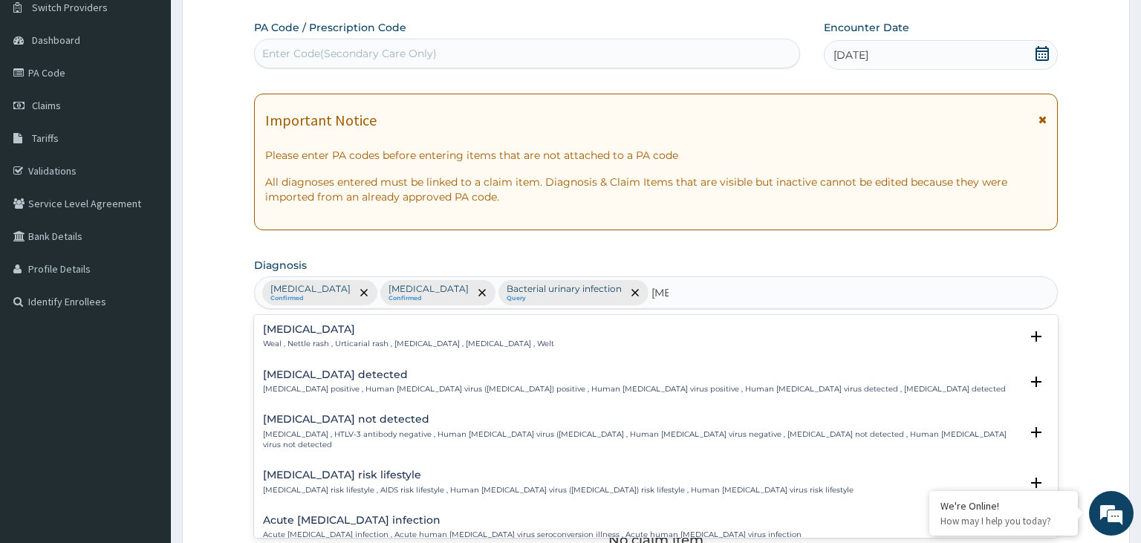
click at [327, 516] on h4 "Acute HIV infection" at bounding box center [532, 520] width 539 height 11
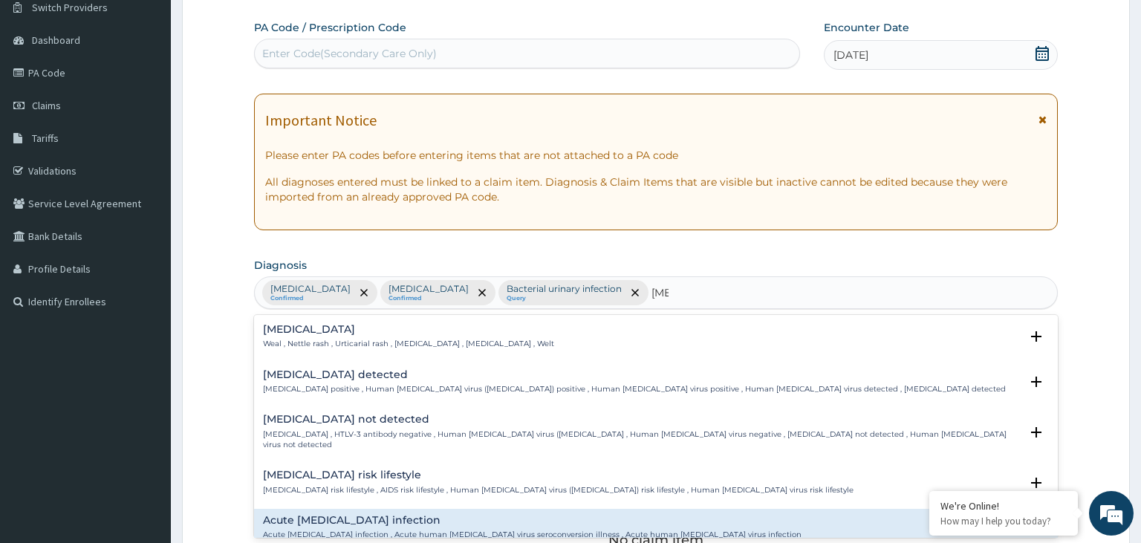
scroll to position [149, 0]
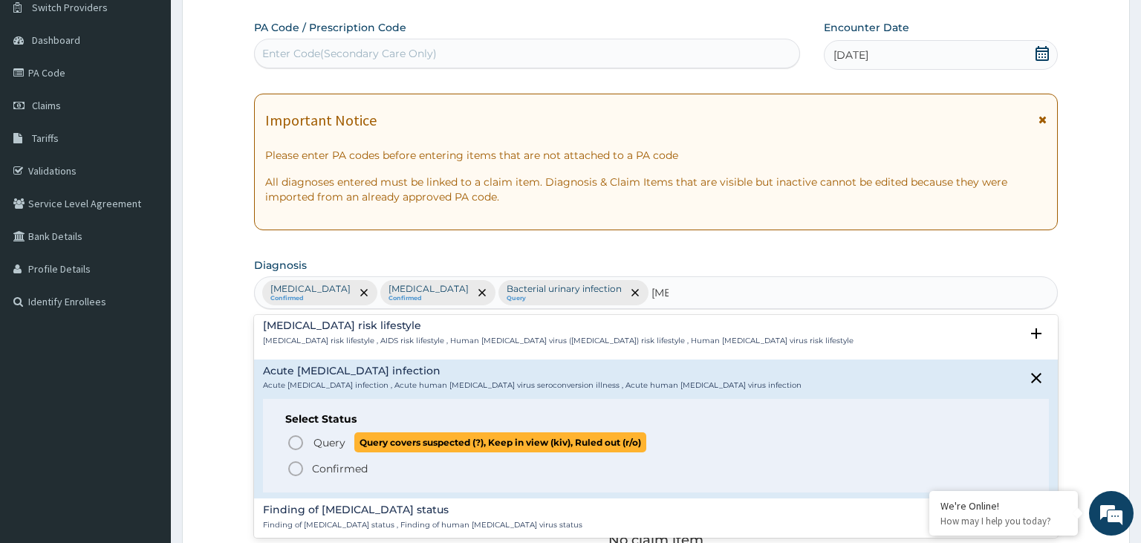
click at [325, 435] on span "Query" at bounding box center [329, 442] width 32 height 15
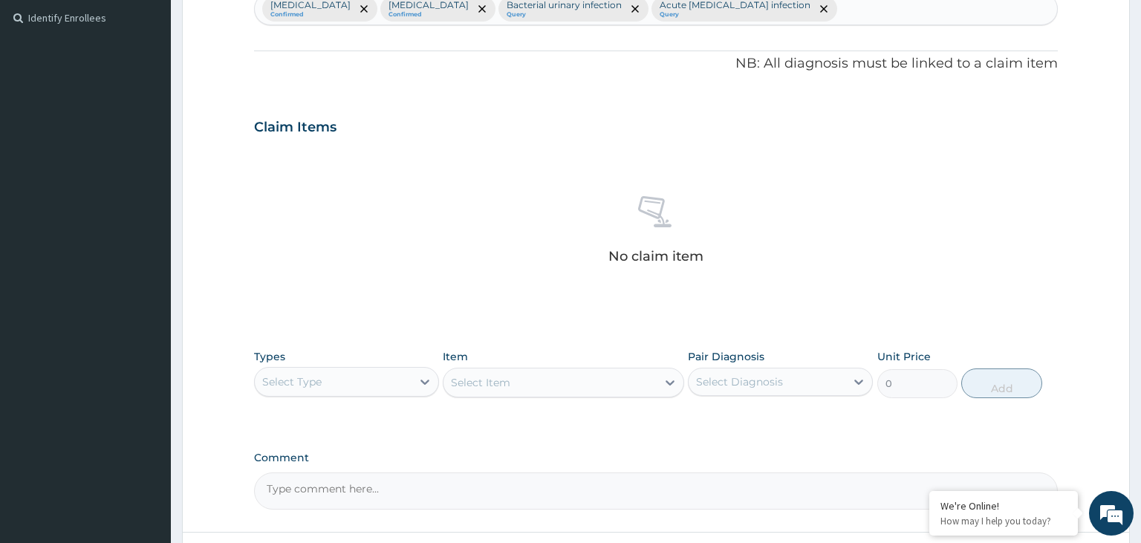
scroll to position [526, 0]
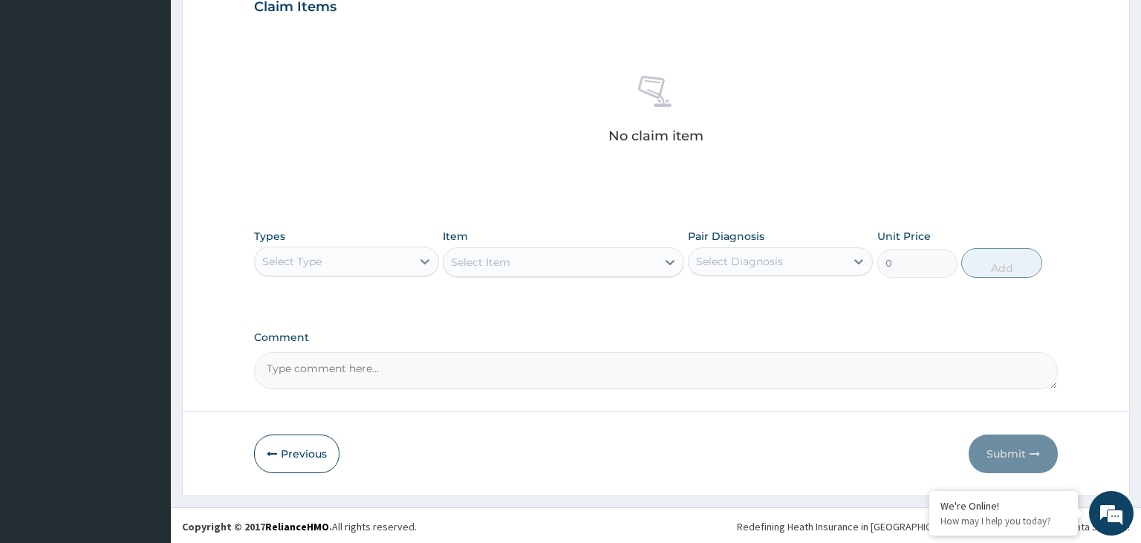
click at [368, 259] on div "Select Type" at bounding box center [333, 262] width 157 height 24
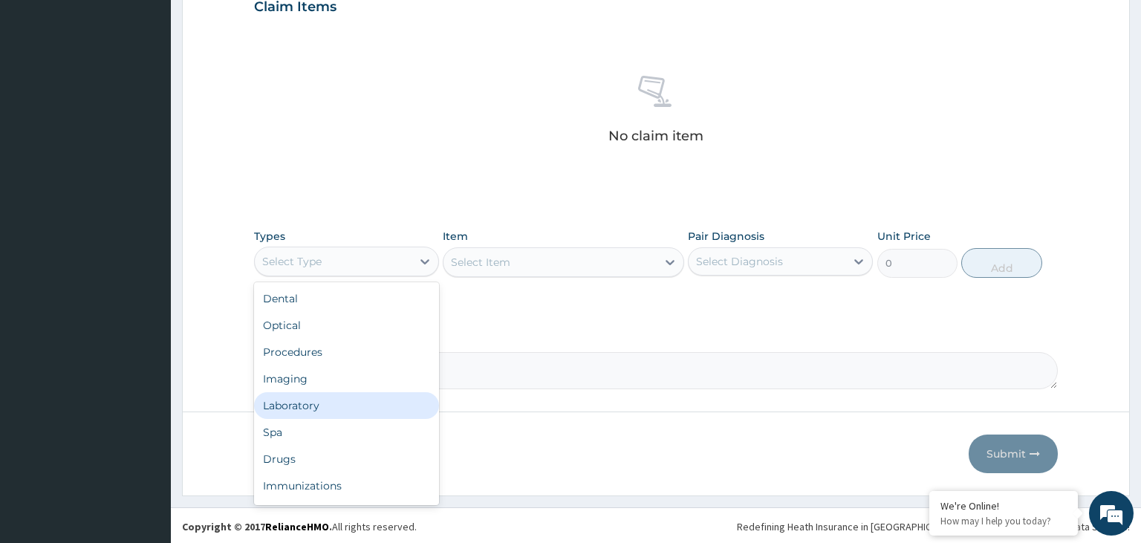
click at [357, 403] on div "Laboratory" at bounding box center [346, 405] width 185 height 27
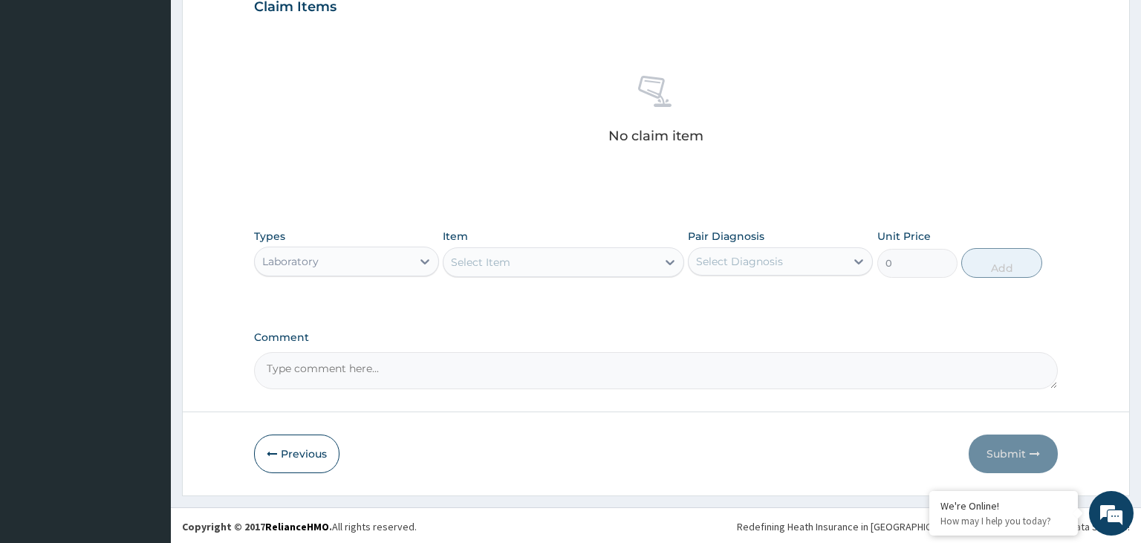
click at [609, 258] on div "Select Item" at bounding box center [549, 262] width 213 height 24
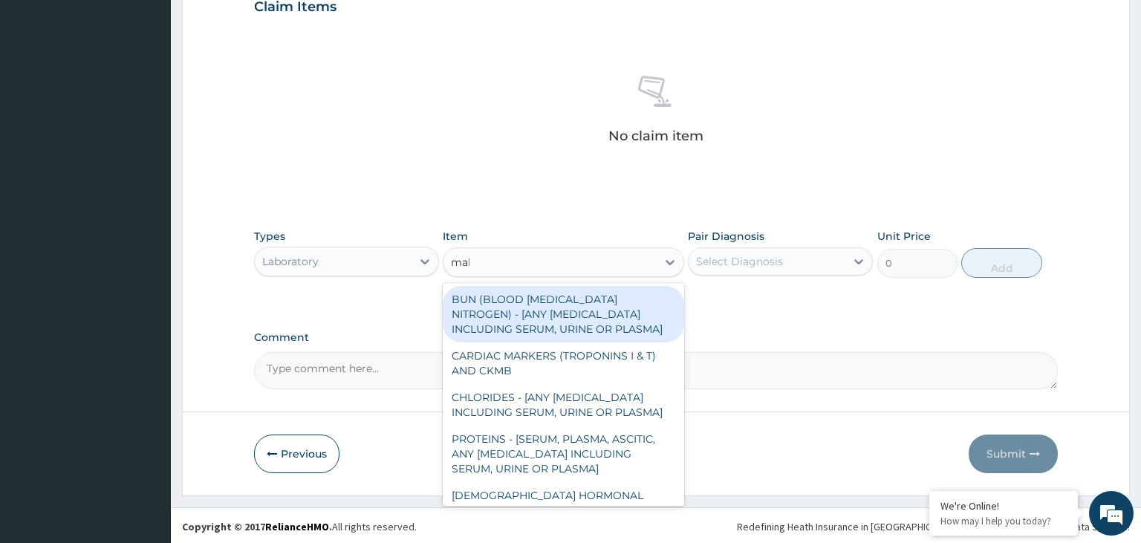
type input "mala"
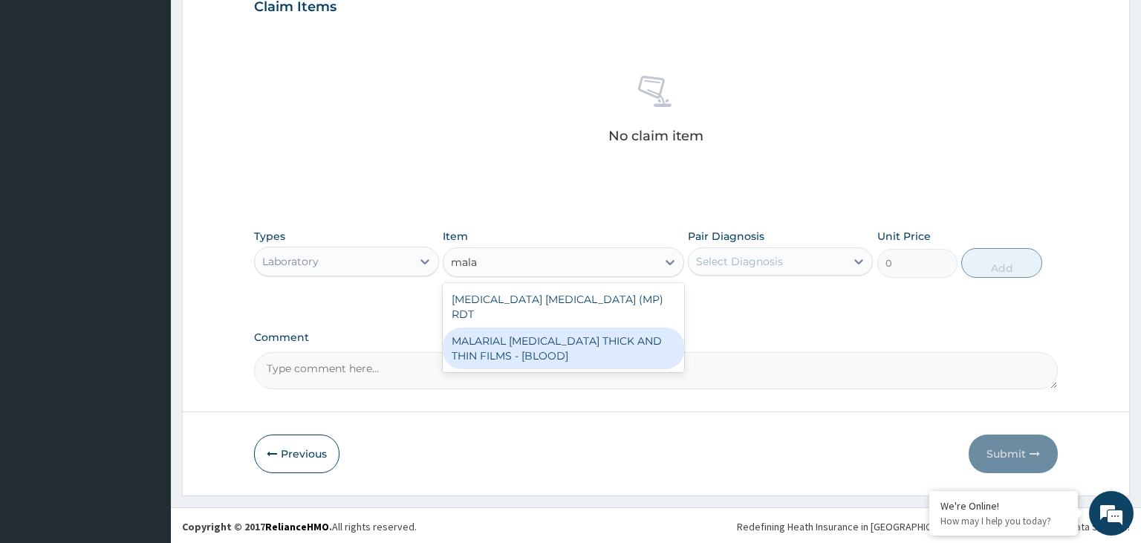
click at [653, 328] on div "MALARIAL [MEDICAL_DATA] THICK AND THIN FILMS - [BLOOD]" at bounding box center [563, 349] width 241 height 42
type input "2187.5"
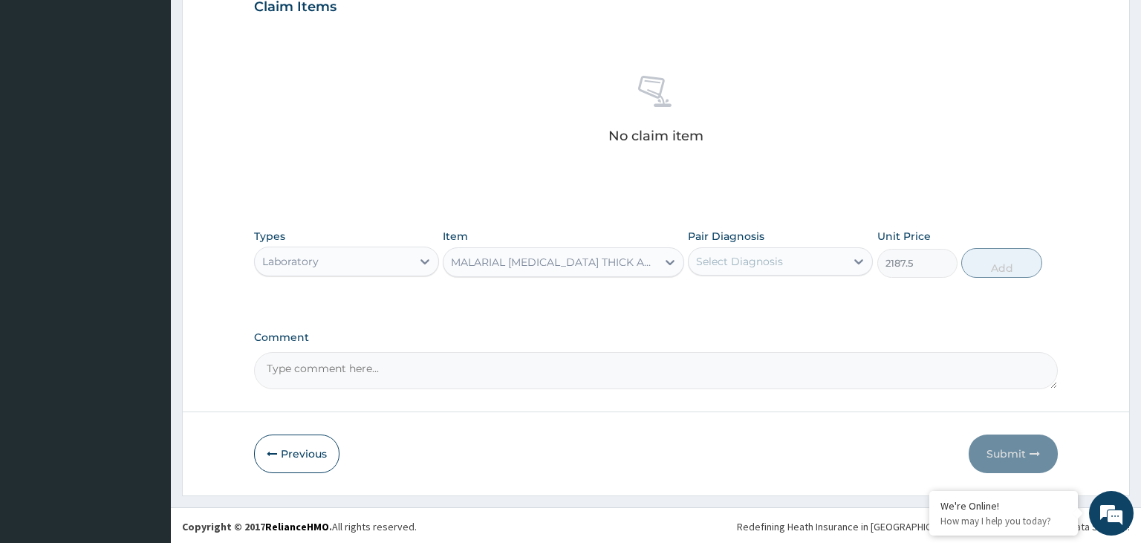
click at [853, 225] on div "Types Laboratory Item MALARIAL PARASITE THICK AND THIN FILMS - [BLOOD] Pair Dia…" at bounding box center [656, 253] width 804 height 64
click at [830, 248] on div "Select Diagnosis" at bounding box center [780, 261] width 185 height 28
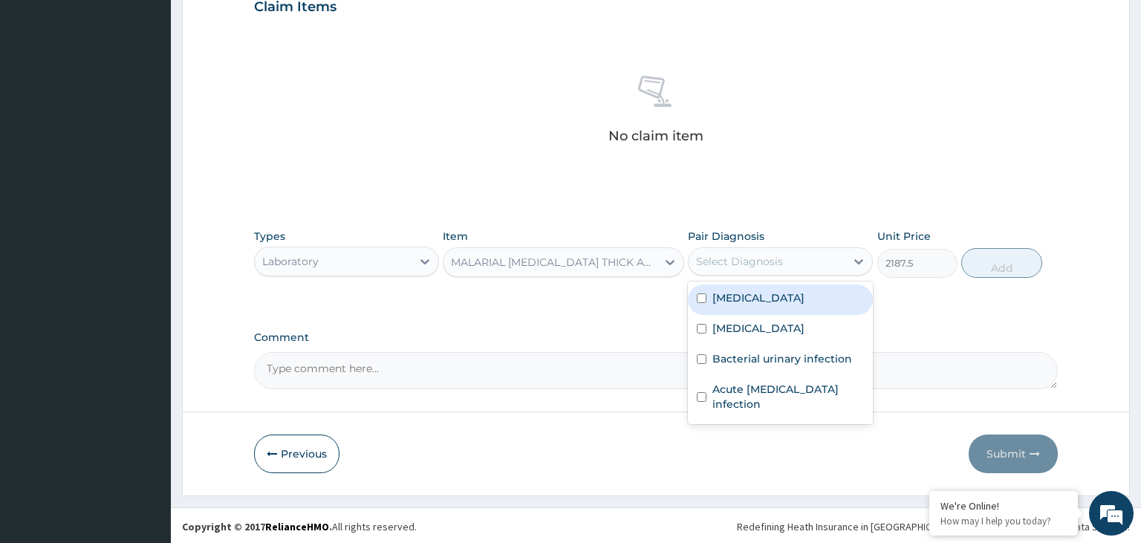
drag, startPoint x: 775, startPoint y: 302, endPoint x: 848, endPoint y: 302, distance: 72.8
click at [776, 302] on div "[MEDICAL_DATA]" at bounding box center [780, 299] width 185 height 30
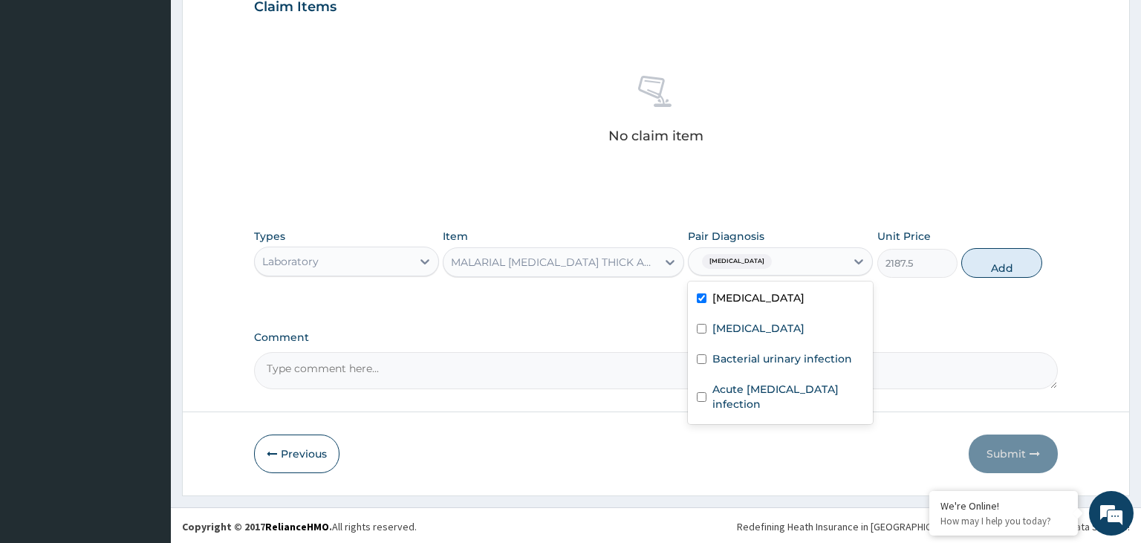
checkbox input "true"
click at [1029, 272] on button "Add" at bounding box center [1001, 263] width 80 height 30
type input "0"
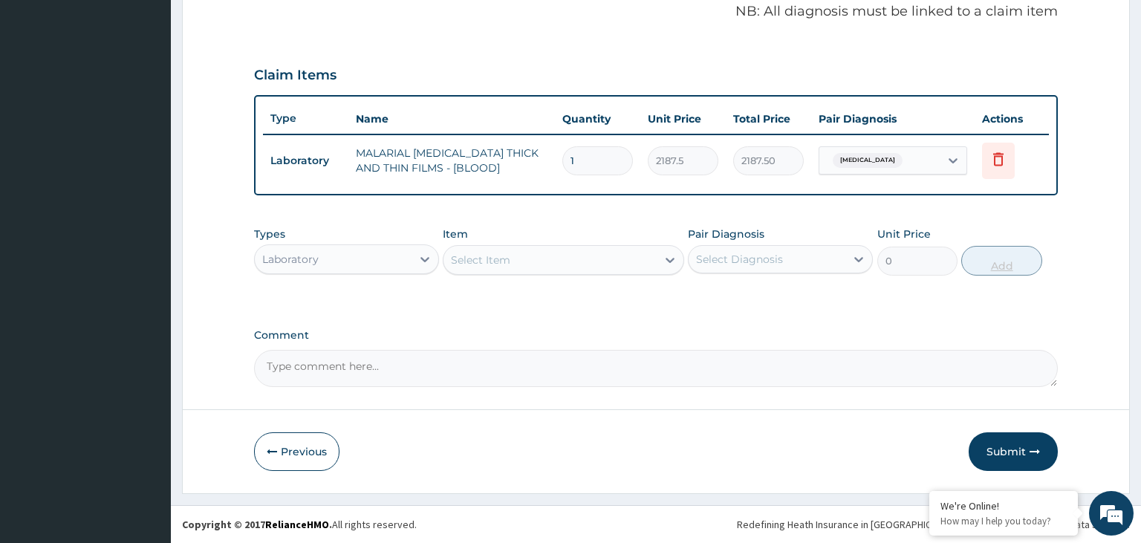
scroll to position [455, 0]
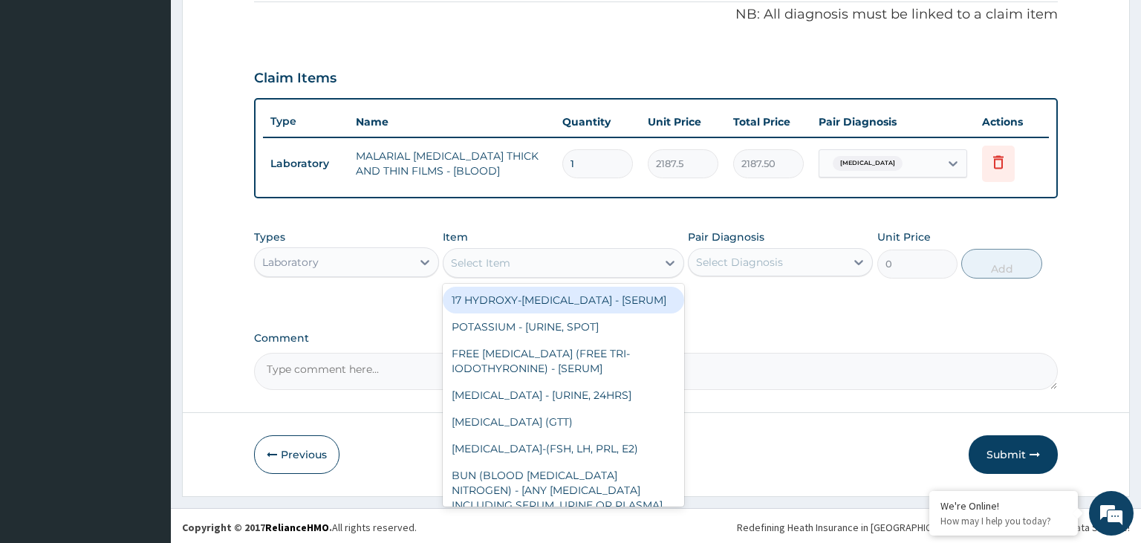
click at [631, 251] on div "Select Item" at bounding box center [549, 263] width 213 height 24
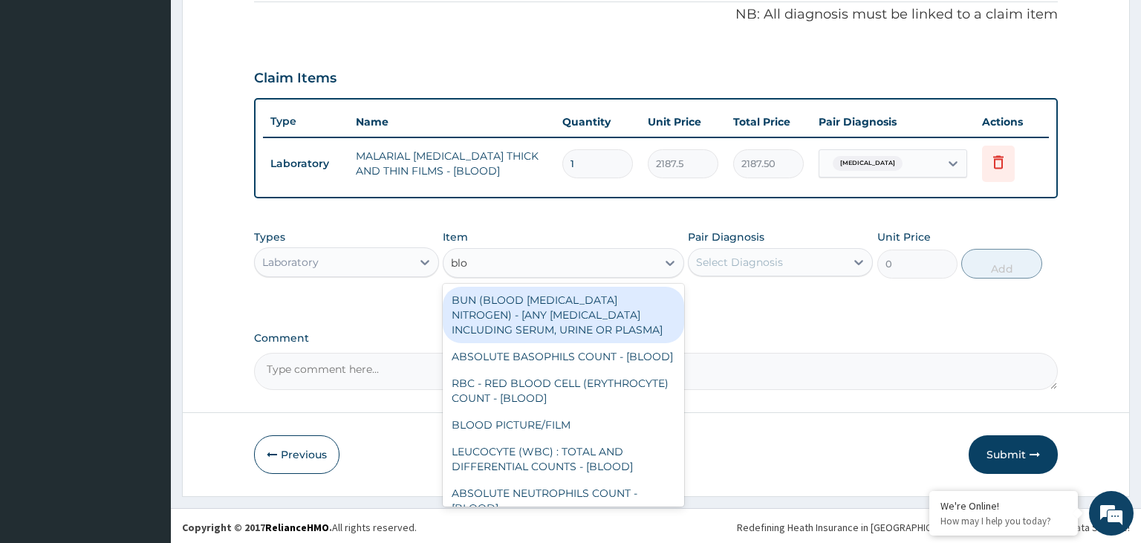
type input "bloo"
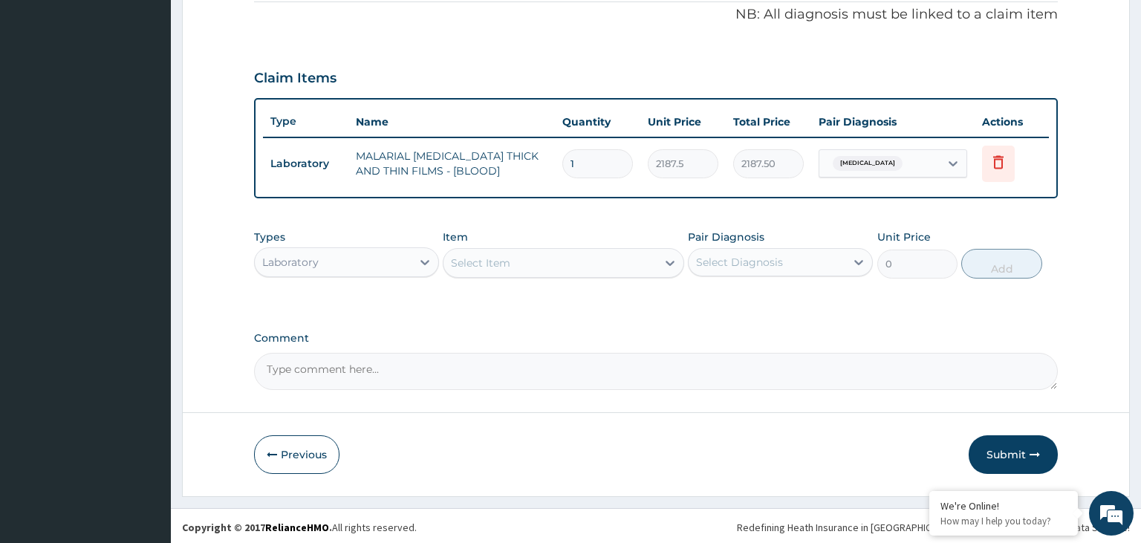
drag, startPoint x: 495, startPoint y: 265, endPoint x: 440, endPoint y: 264, distance: 55.0
click at [441, 263] on div "Types Laboratory Item option MALARIAL PARASITE THICK AND THIN FILMS - [BLOOD], …" at bounding box center [656, 254] width 804 height 64
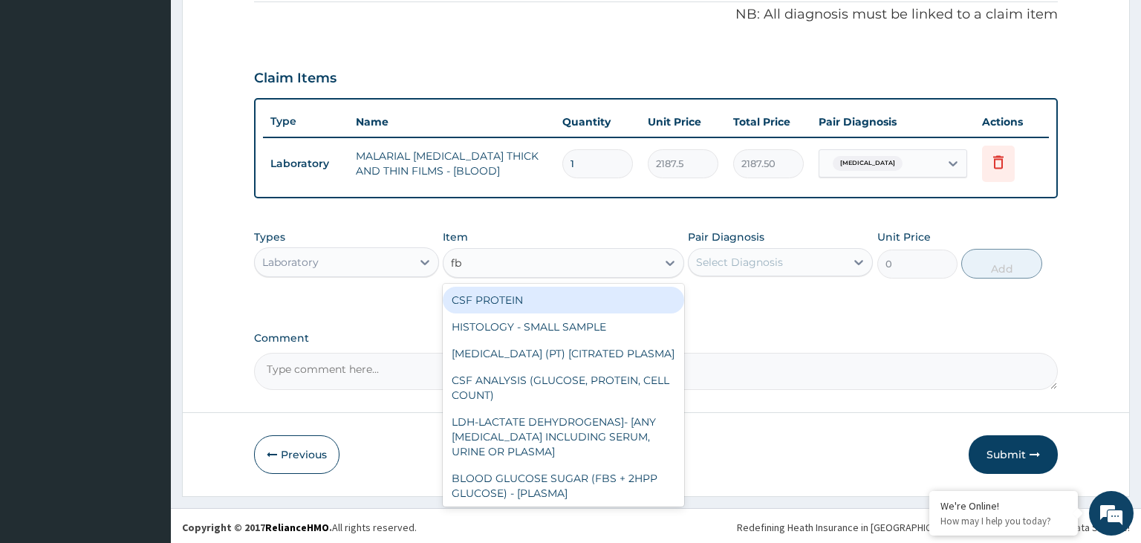
type input "fbc"
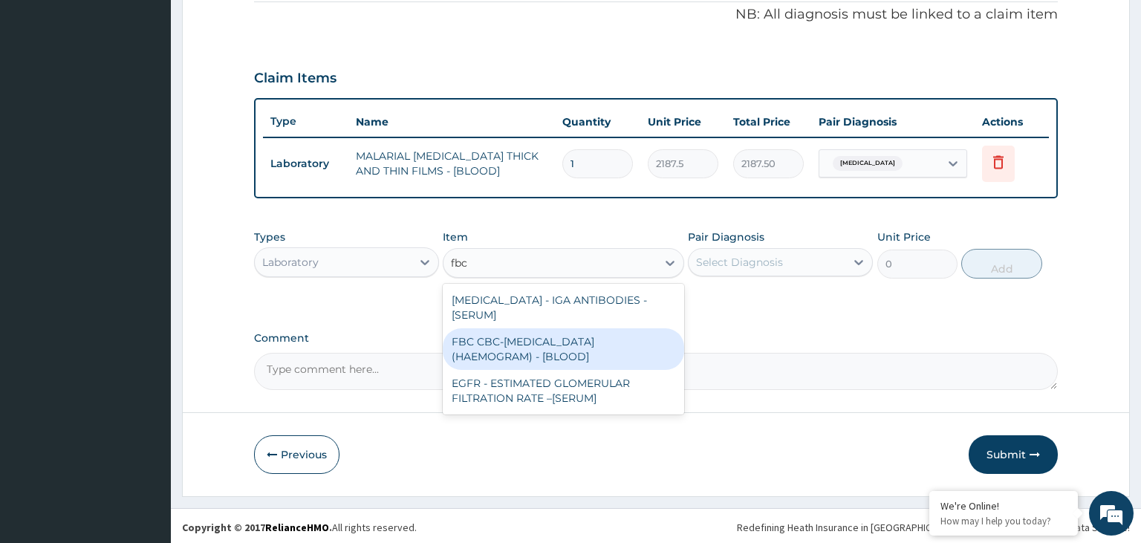
click at [570, 355] on div "FBC CBC-COMPLETE BLOOD COUNT (HAEMOGRAM) - [BLOOD]" at bounding box center [563, 349] width 241 height 42
type input "5000"
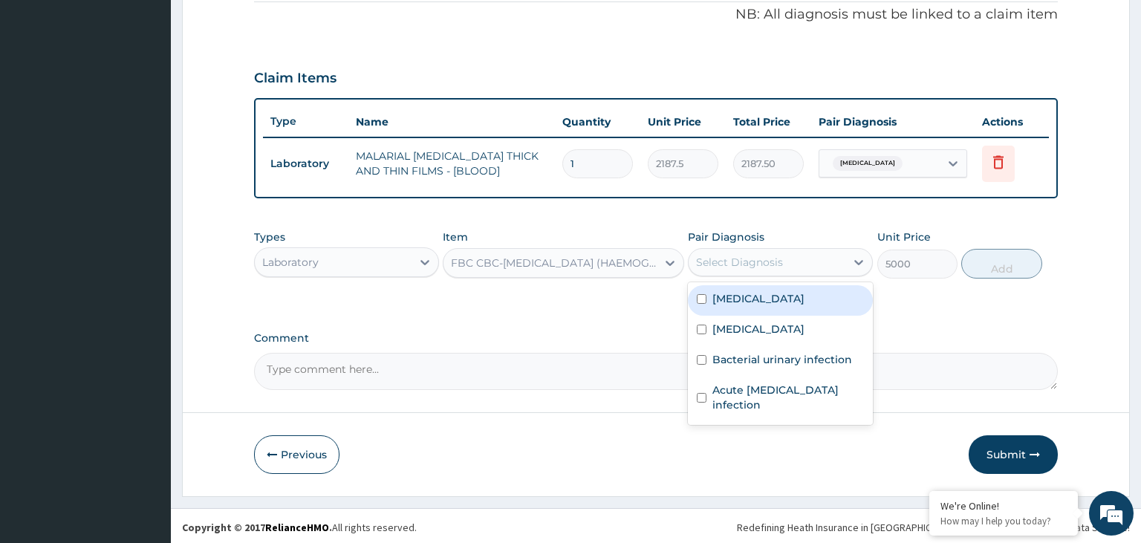
click at [752, 265] on div "Select Diagnosis" at bounding box center [739, 262] width 87 height 15
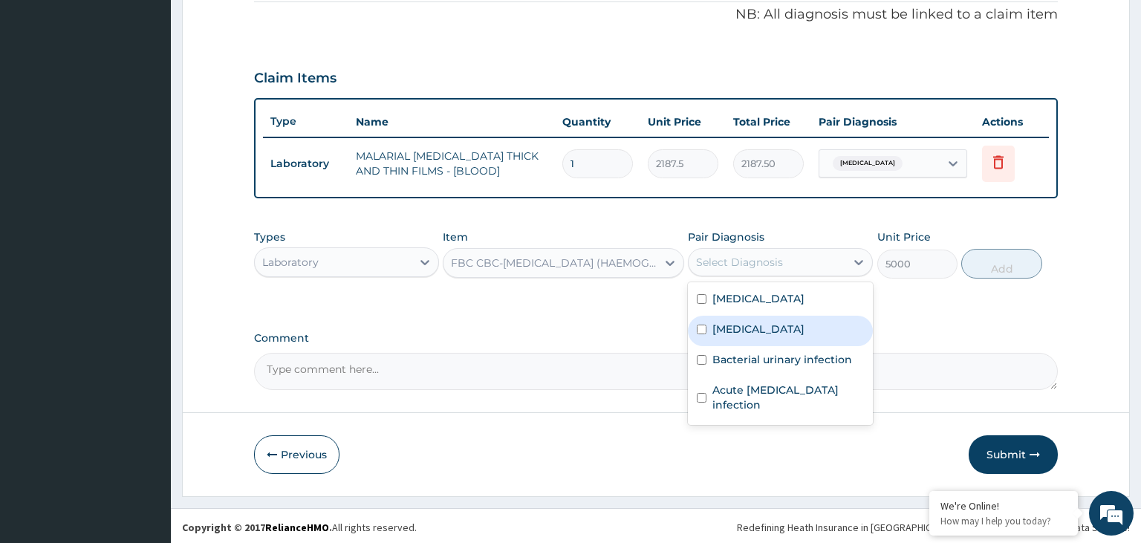
click at [771, 332] on div "Sepsis" at bounding box center [780, 331] width 185 height 30
checkbox input "true"
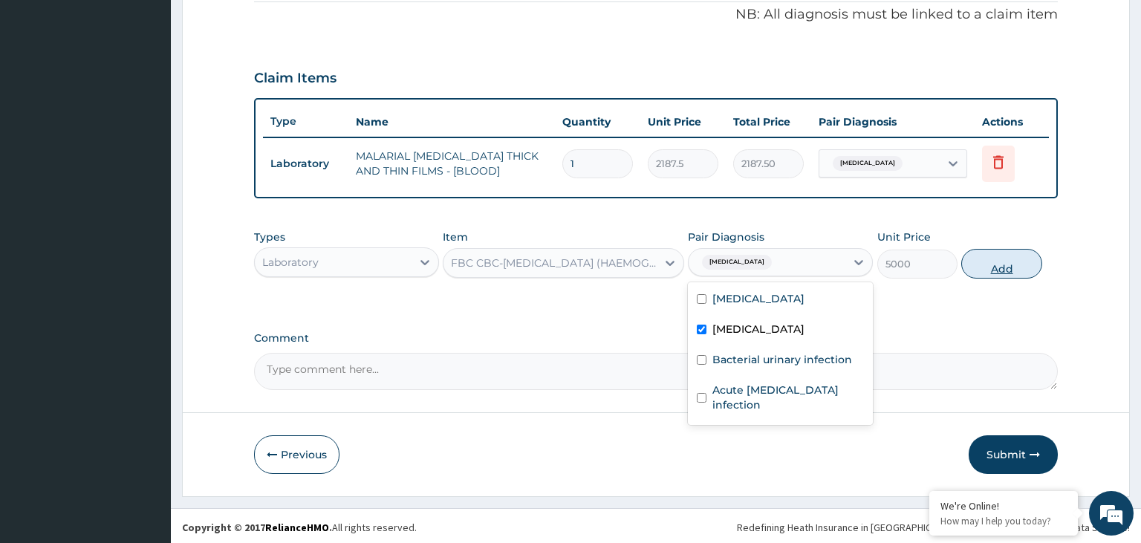
click at [992, 266] on button "Add" at bounding box center [1001, 264] width 80 height 30
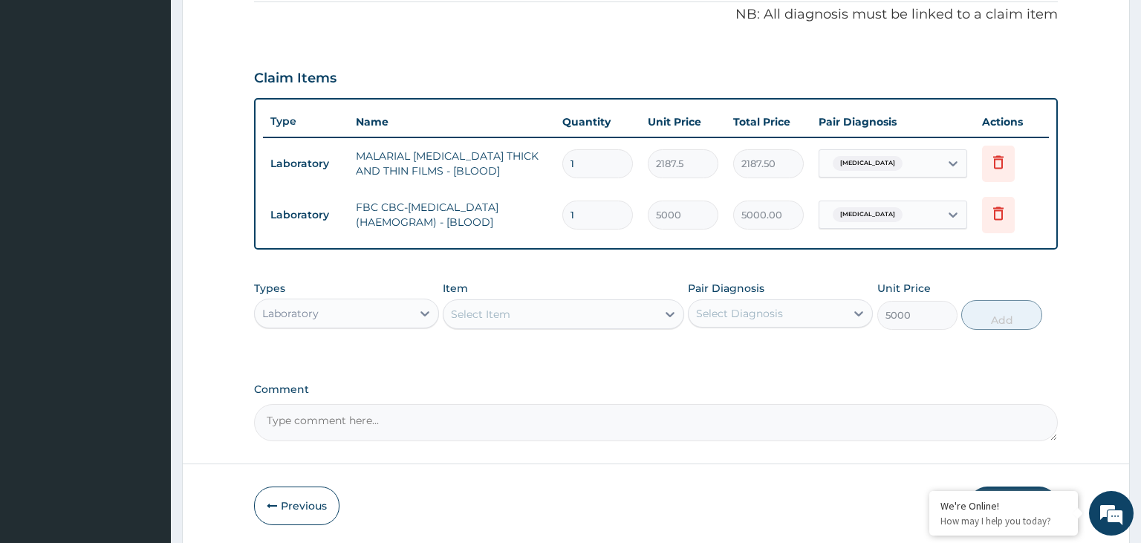
type input "0"
click at [533, 308] on div "Select Item" at bounding box center [549, 314] width 213 height 24
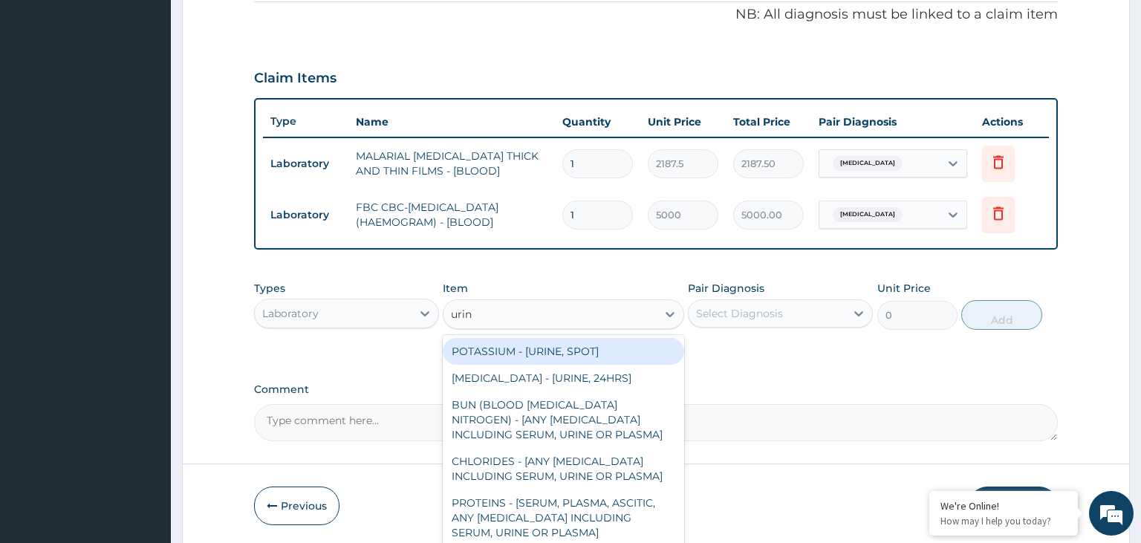
type input "urina"
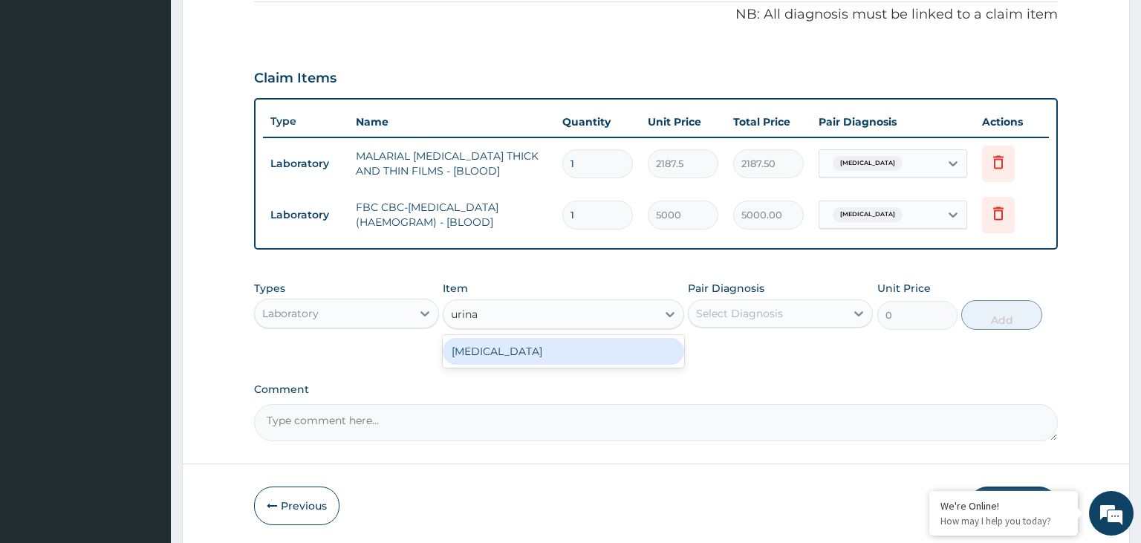
drag, startPoint x: 541, startPoint y: 338, endPoint x: 812, endPoint y: 332, distance: 270.4
click at [545, 338] on div "URINALYSIS" at bounding box center [563, 351] width 241 height 27
type input "2187.5"
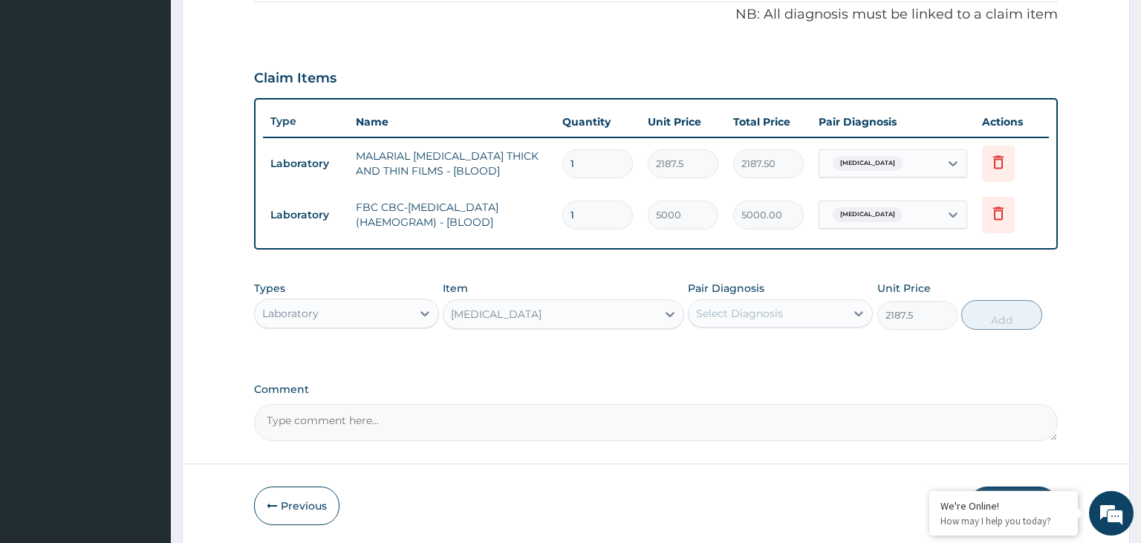
click at [845, 319] on div "Select Diagnosis" at bounding box center [767, 314] width 157 height 24
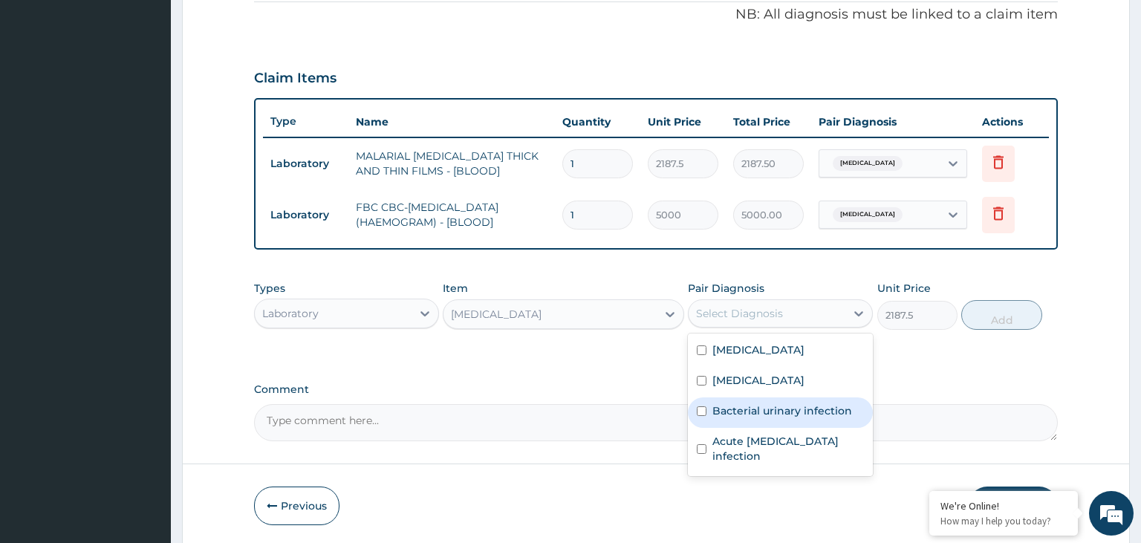
click at [787, 417] on div "Bacterial urinary infection" at bounding box center [780, 412] width 185 height 30
checkbox input "true"
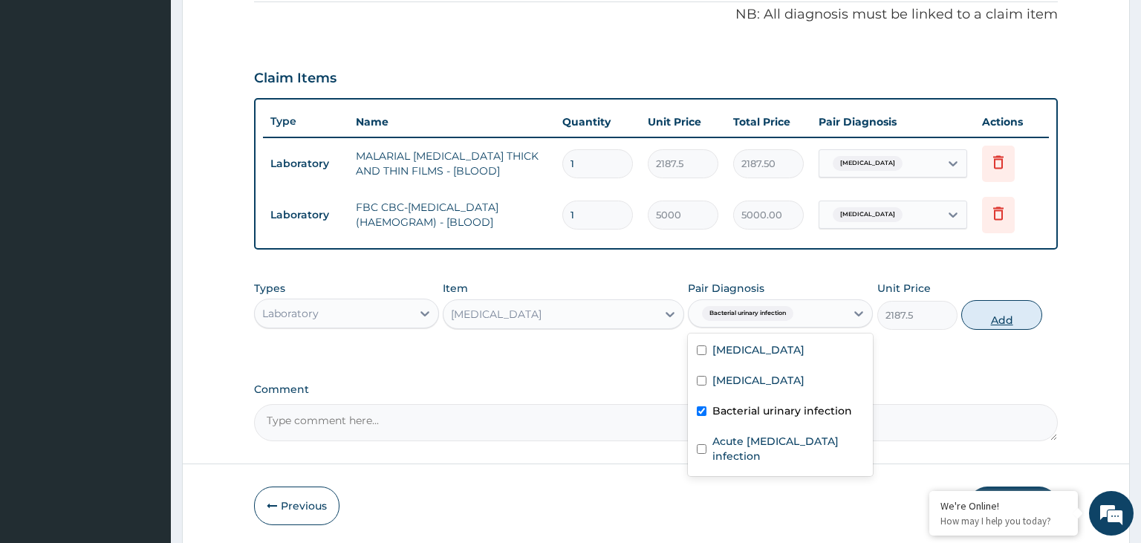
click at [1021, 319] on button "Add" at bounding box center [1001, 315] width 80 height 30
type input "0"
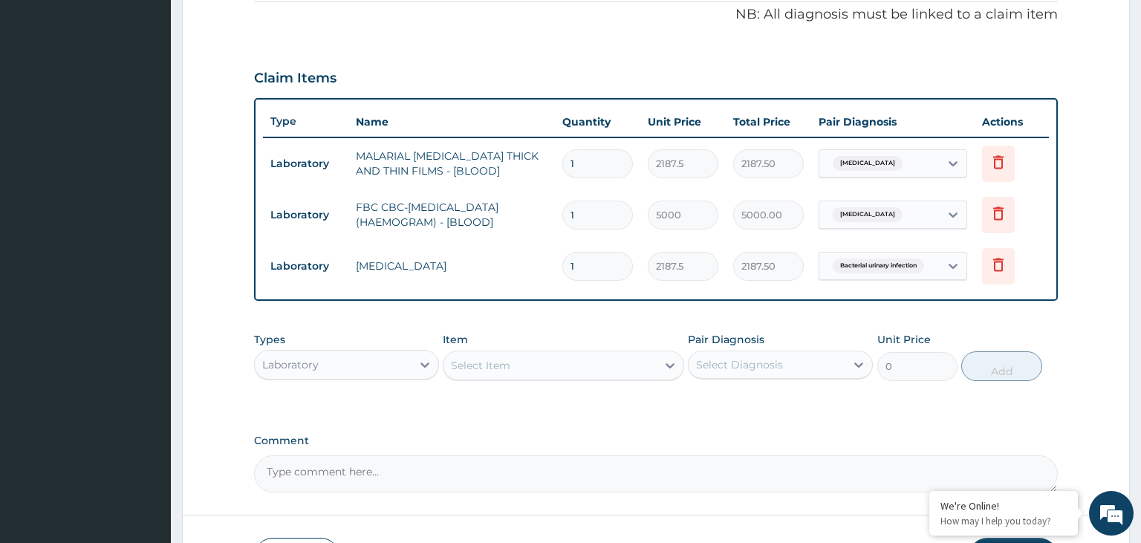
click at [519, 355] on div "Select Item" at bounding box center [549, 366] width 213 height 24
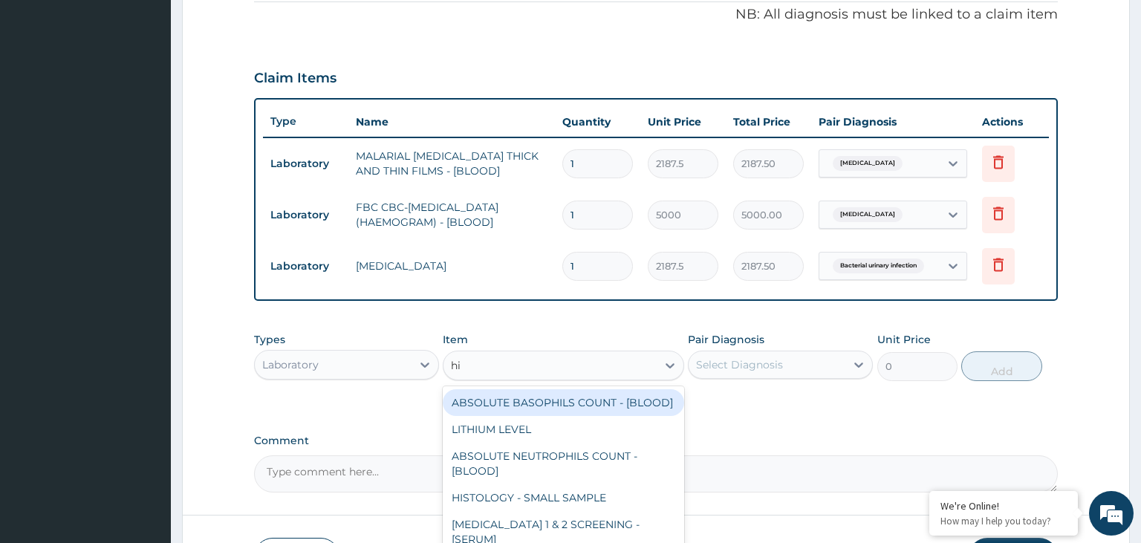
type input "hiv"
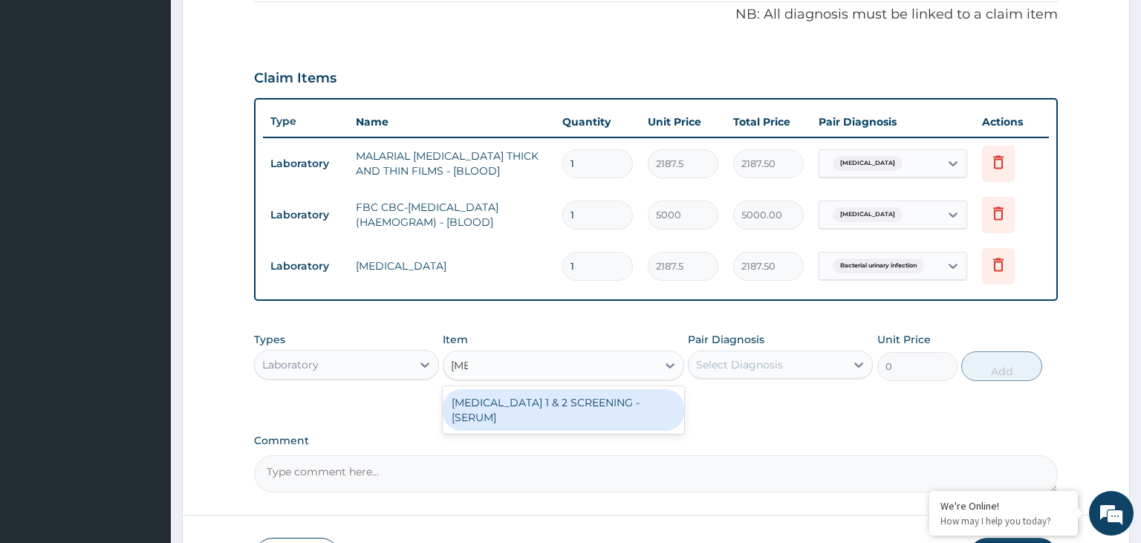
click at [547, 399] on div "[MEDICAL_DATA] 1 & 2 SCREENING - [SERUM]" at bounding box center [563, 410] width 241 height 42
type input "2812.5"
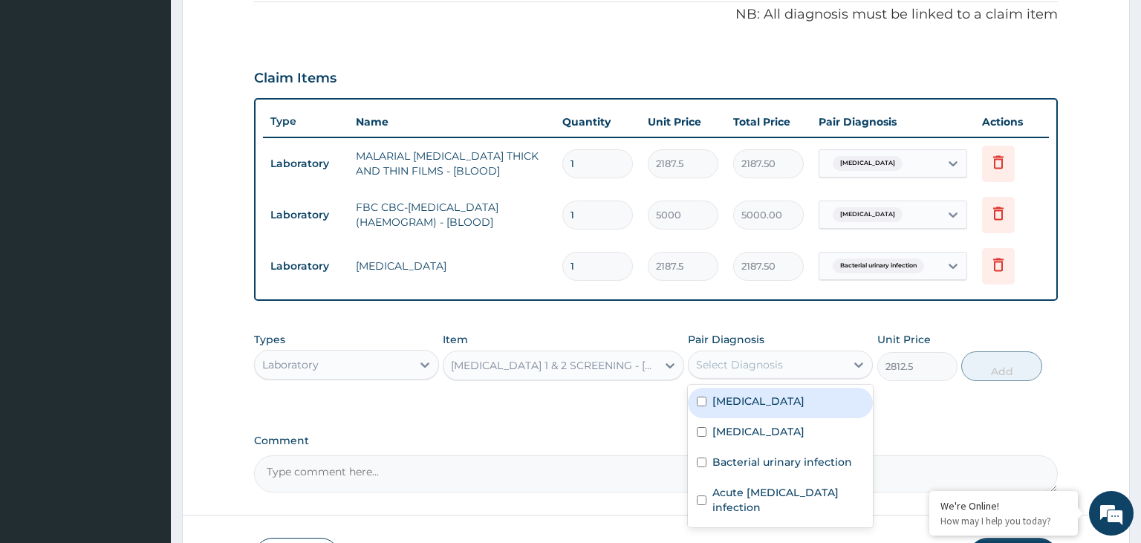
click at [775, 366] on div "Select Diagnosis" at bounding box center [739, 364] width 87 height 15
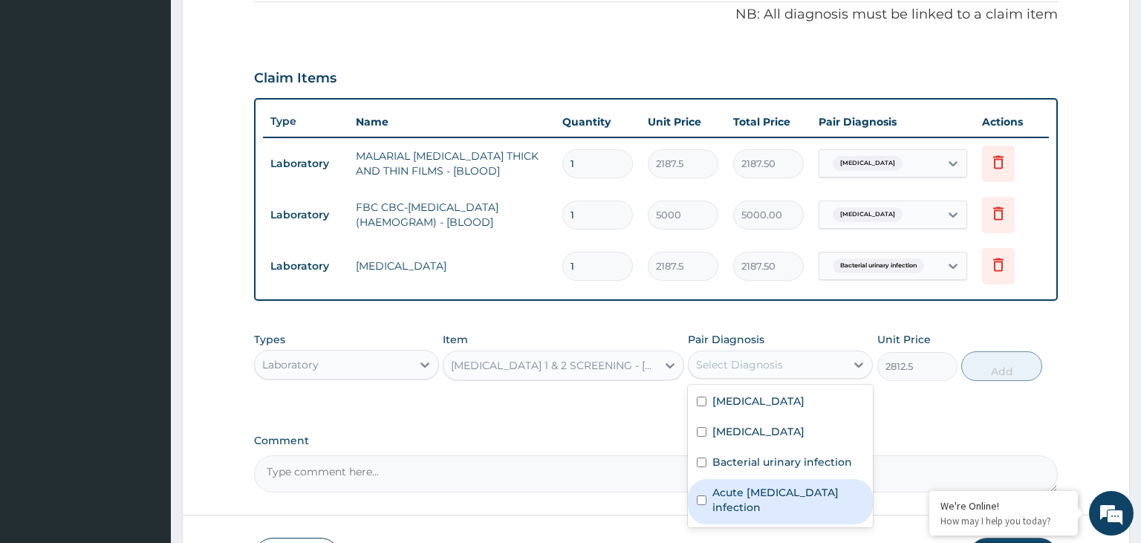
click at [792, 485] on label "Acute HIV infection" at bounding box center [788, 500] width 152 height 30
checkbox input "true"
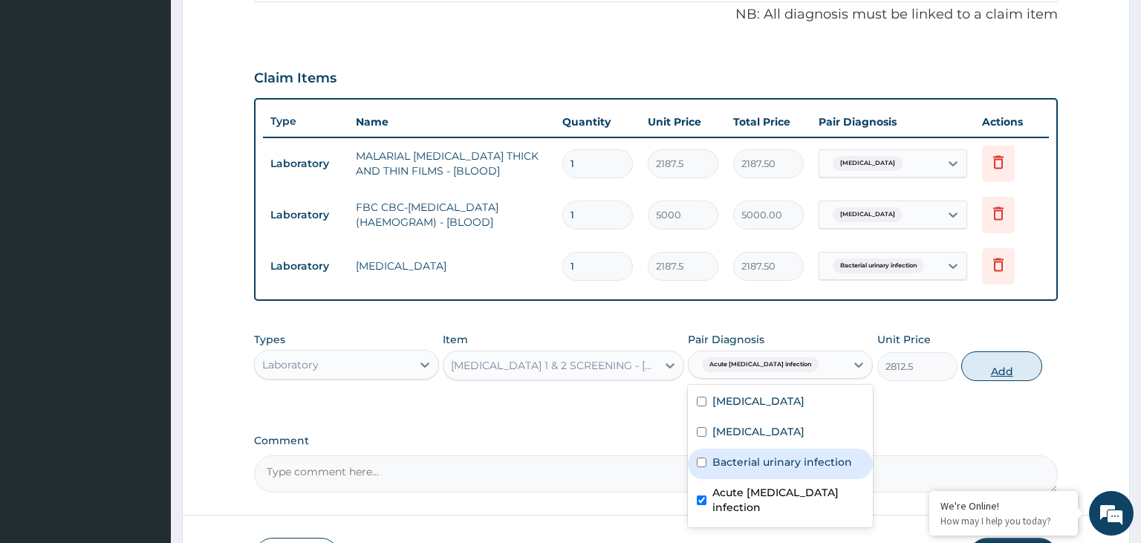
click at [993, 366] on button "Add" at bounding box center [1001, 366] width 80 height 30
type input "0"
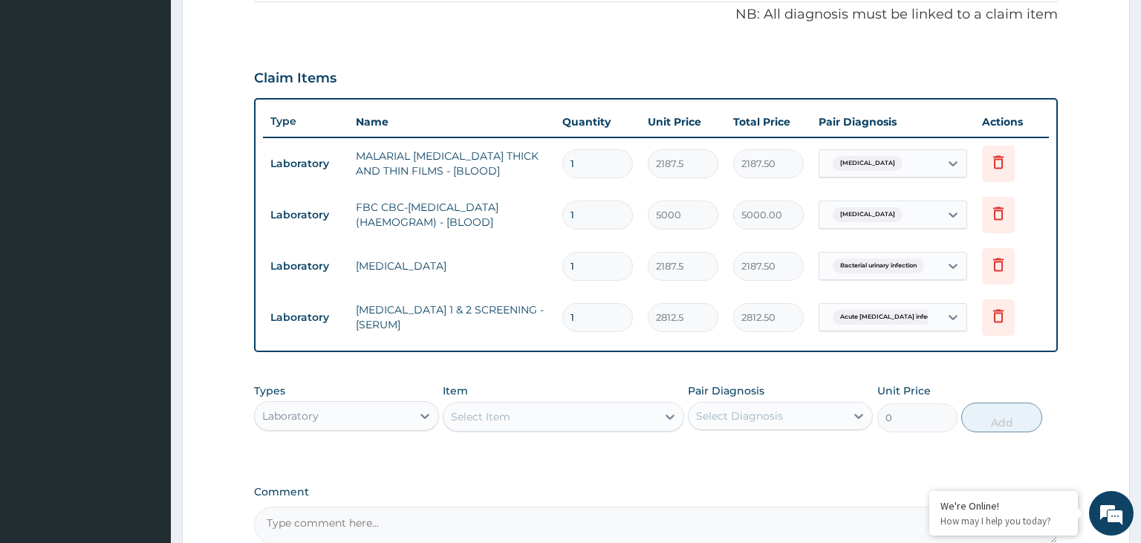
scroll to position [220, 0]
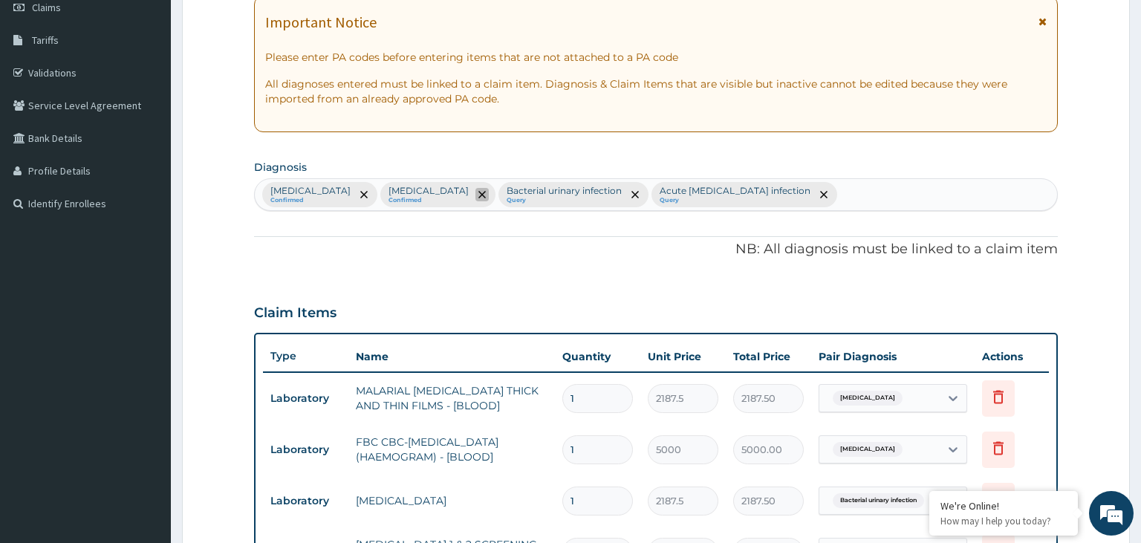
click at [478, 195] on icon "remove selection option" at bounding box center [481, 194] width 7 height 7
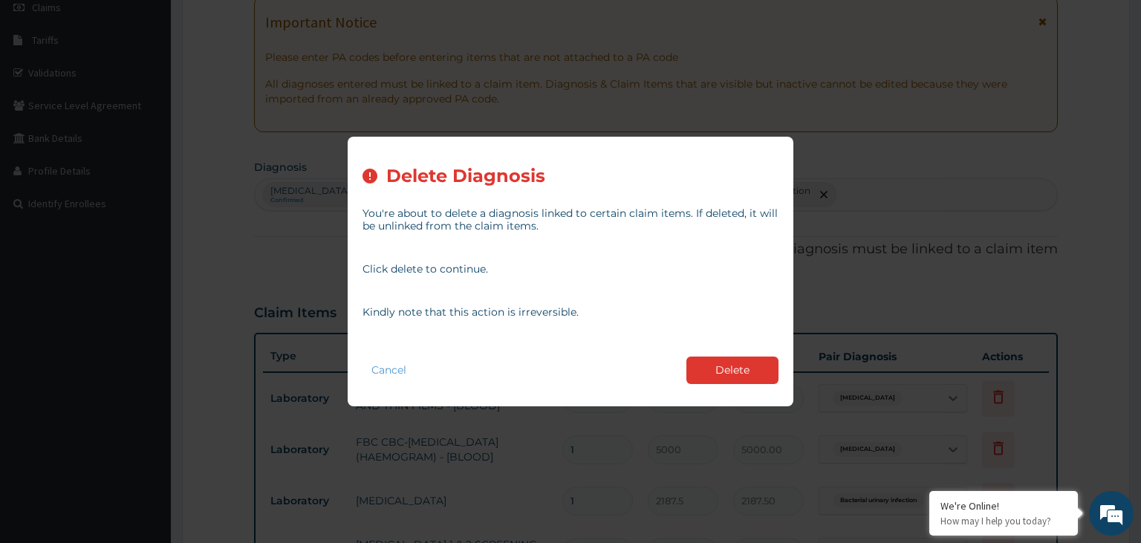
click at [706, 354] on div "Cancel Delete" at bounding box center [570, 370] width 416 height 42
click at [729, 362] on button "Delete" at bounding box center [732, 370] width 92 height 27
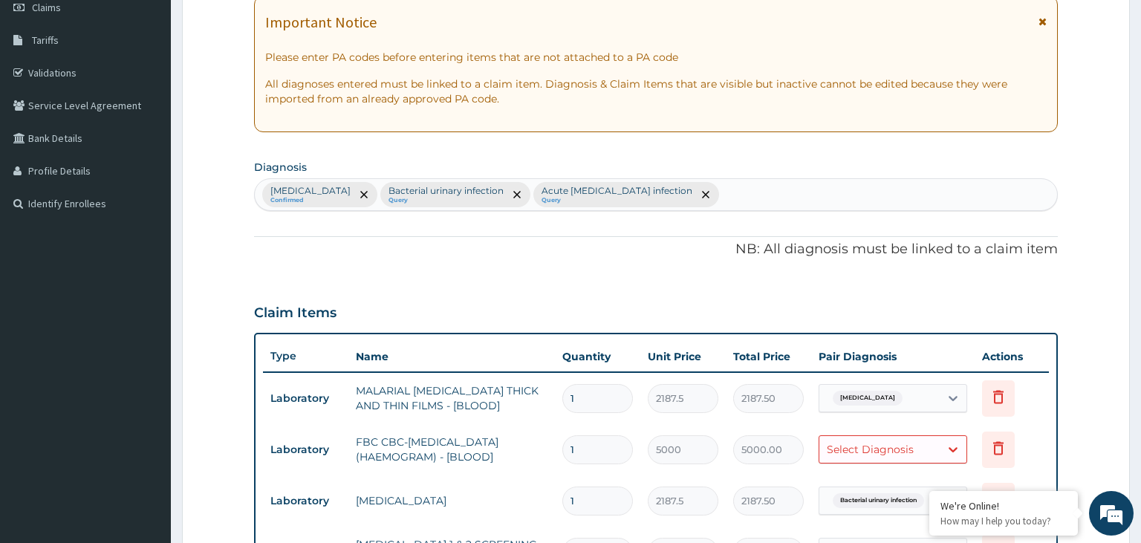
click at [661, 189] on div "Malaria Confirmed Bacterial urinary infection Query Acute HIV infection Query" at bounding box center [656, 194] width 803 height 31
type input "anemia"
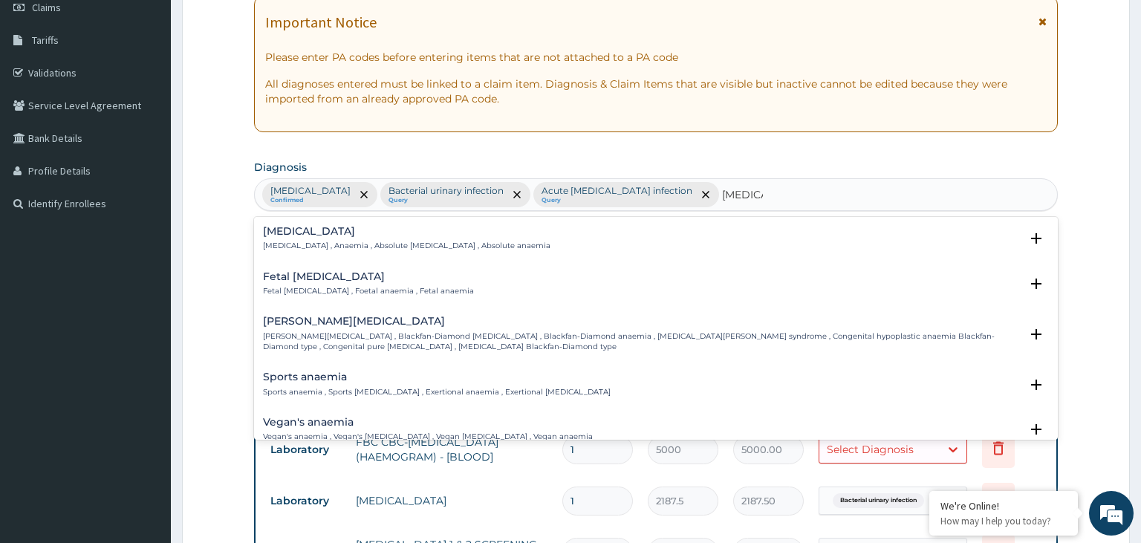
click at [257, 232] on div "Anemia Anemia , Anaemia , Absolute anemia , Absolute anaemia Select Status Quer…" at bounding box center [656, 242] width 804 height 45
click at [277, 239] on div "Anemia Anemia , Anaemia , Absolute anemia , Absolute anaemia" at bounding box center [406, 239] width 287 height 26
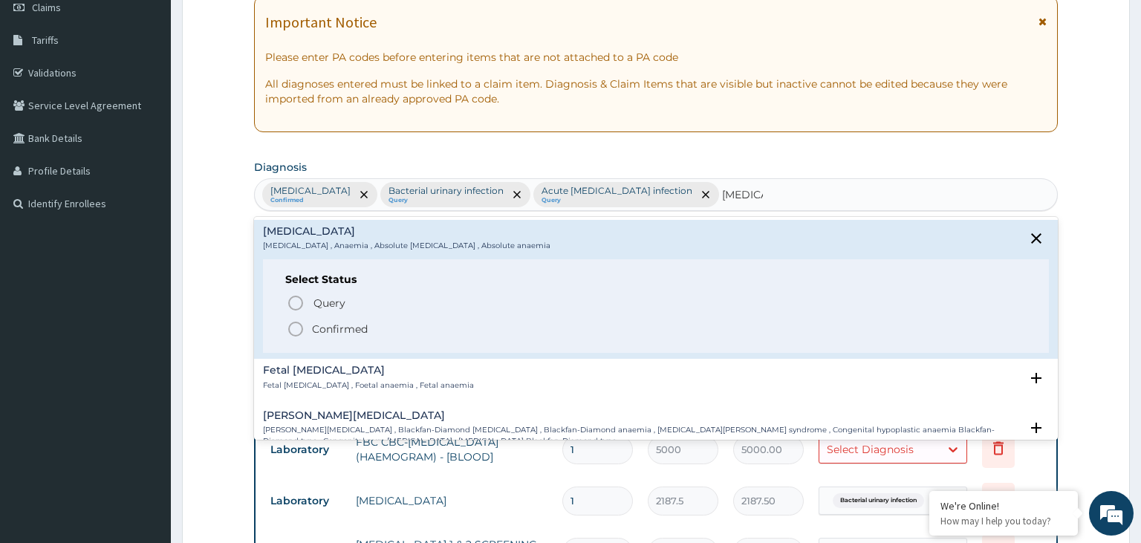
click at [374, 331] on span "Confirmed" at bounding box center [657, 329] width 741 height 18
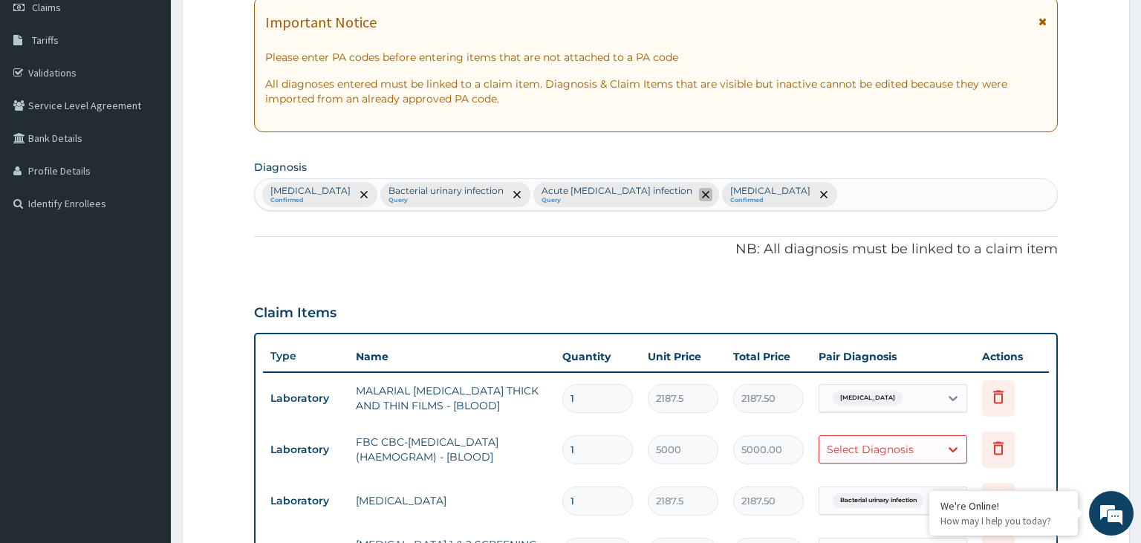
click at [702, 194] on icon "remove selection option" at bounding box center [705, 194] width 7 height 7
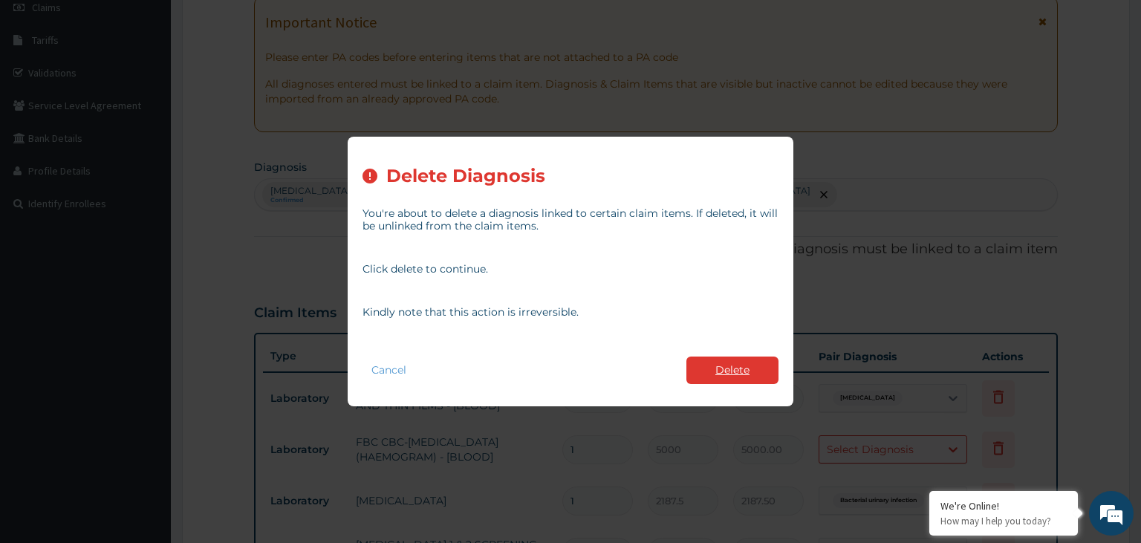
click at [735, 373] on button "Delete" at bounding box center [732, 370] width 92 height 27
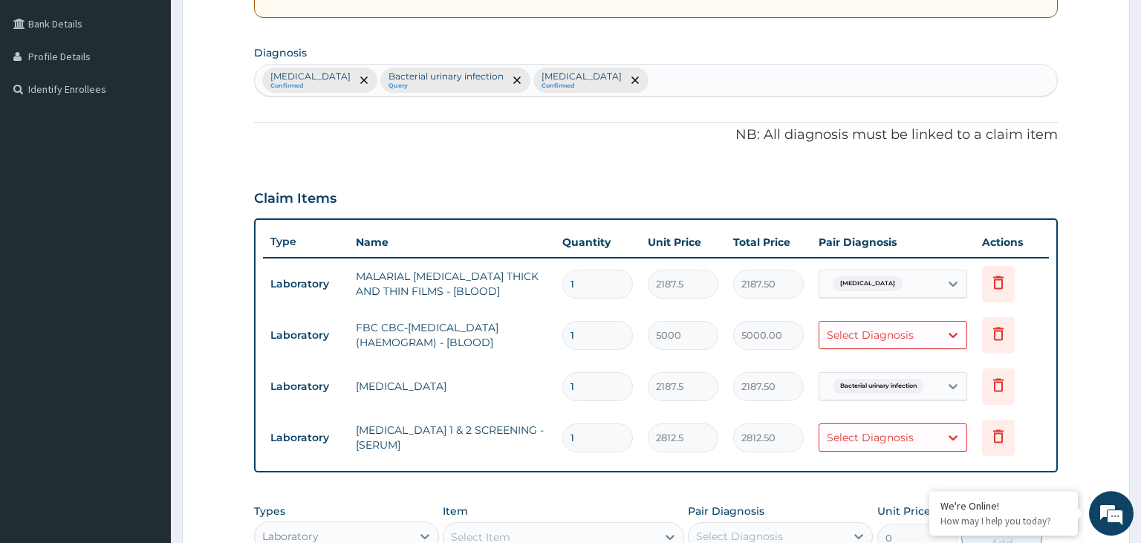
scroll to position [533, 0]
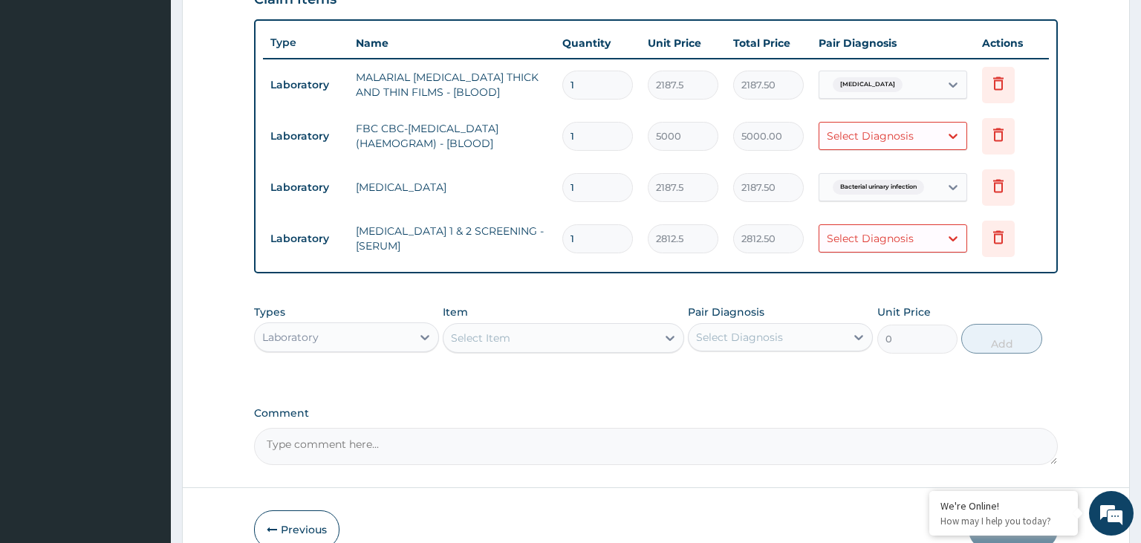
click at [926, 132] on div "Select Diagnosis" at bounding box center [879, 136] width 120 height 24
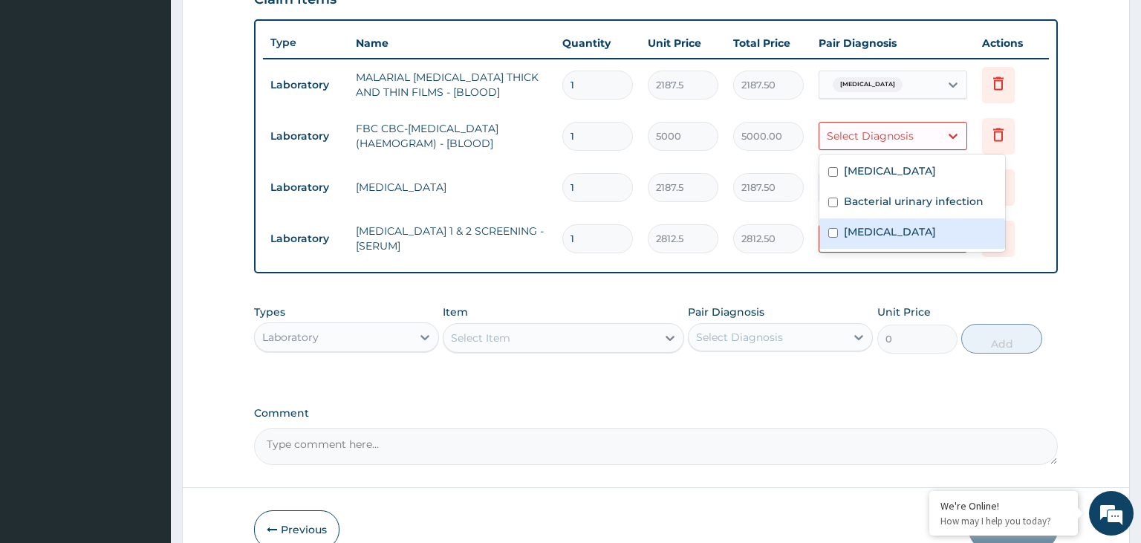
click at [879, 238] on label "Anemia" at bounding box center [890, 231] width 92 height 15
checkbox input "true"
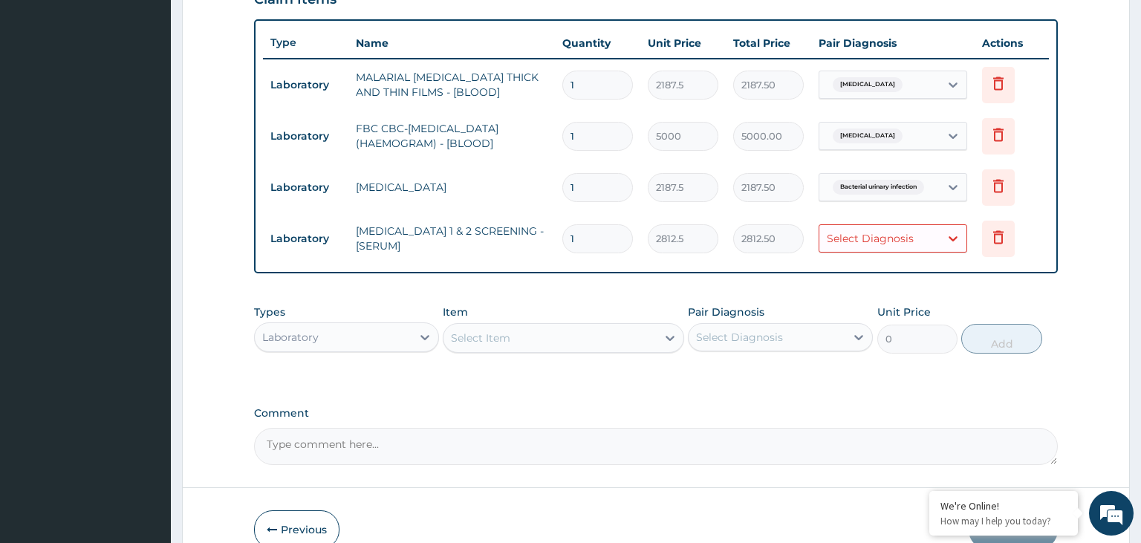
click at [799, 311] on div "Pair Diagnosis Select Diagnosis" at bounding box center [780, 329] width 185 height 49
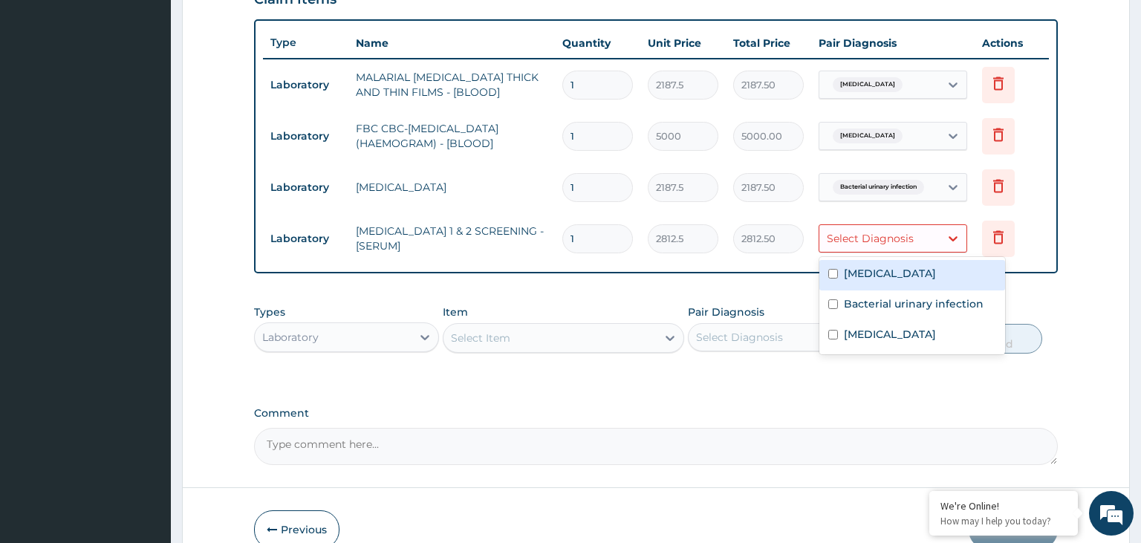
click at [882, 248] on div "Select Diagnosis" at bounding box center [893, 238] width 149 height 28
click at [750, 287] on div "PA Code / Prescription Code Enter Code(Secondary Care Only) Encounter Date 14-0…" at bounding box center [656, 37] width 804 height 856
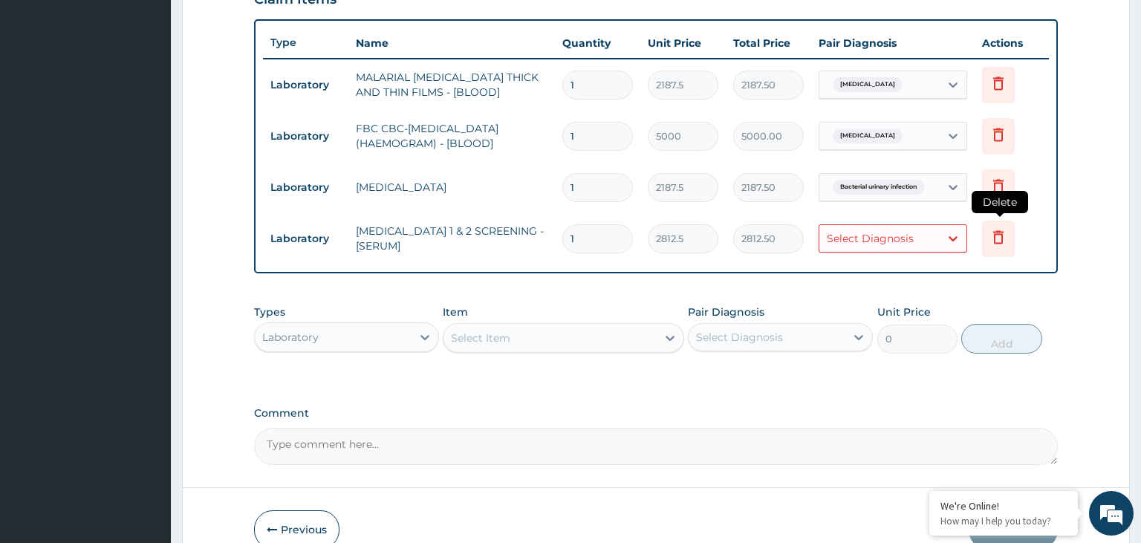
click at [1001, 235] on icon at bounding box center [998, 237] width 18 height 18
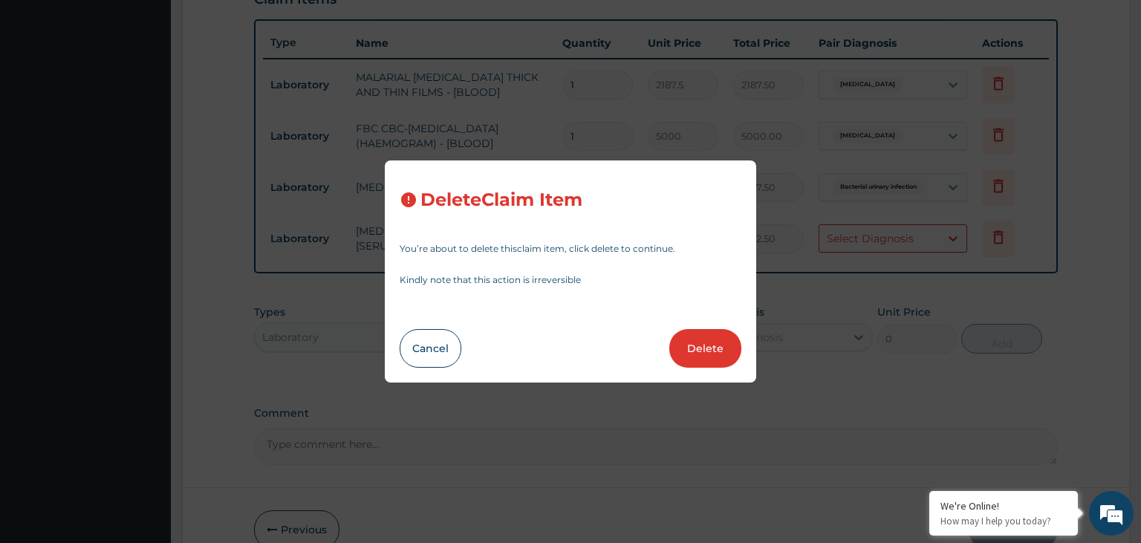
click at [744, 342] on div "Delete Claim Item You’re about to delete this claim item , click delete to cont…" at bounding box center [570, 271] width 371 height 222
click at [735, 345] on button "Delete" at bounding box center [705, 348] width 72 height 39
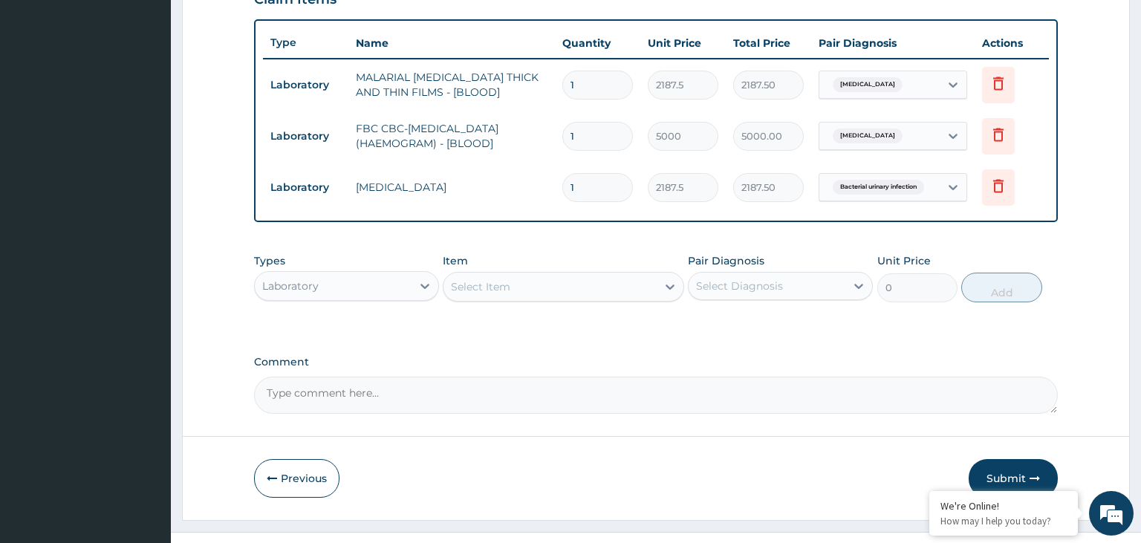
click at [364, 287] on div "Laboratory" at bounding box center [333, 286] width 157 height 24
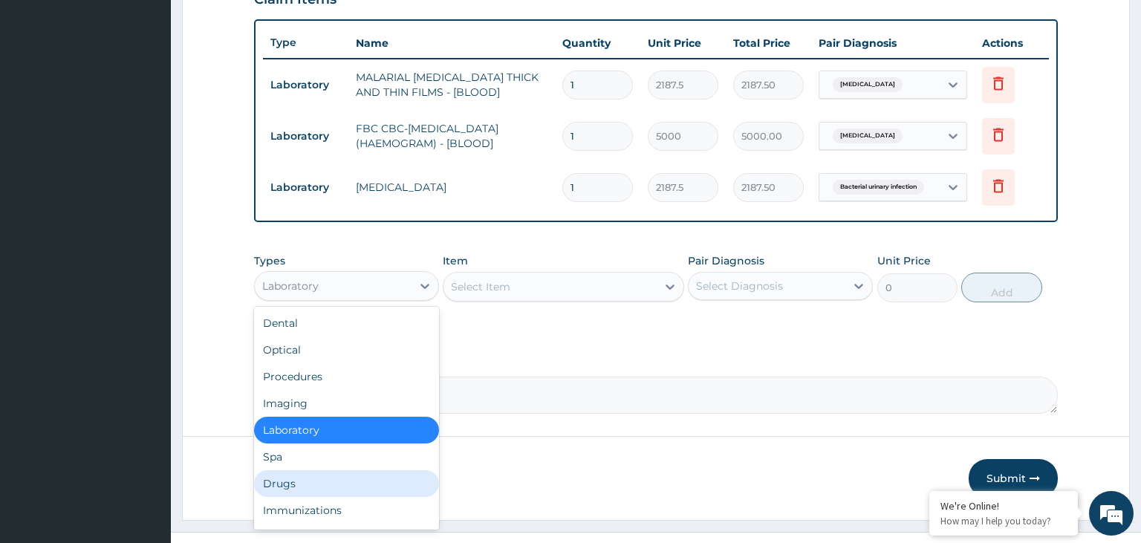
click at [310, 486] on div "Drugs" at bounding box center [346, 483] width 185 height 27
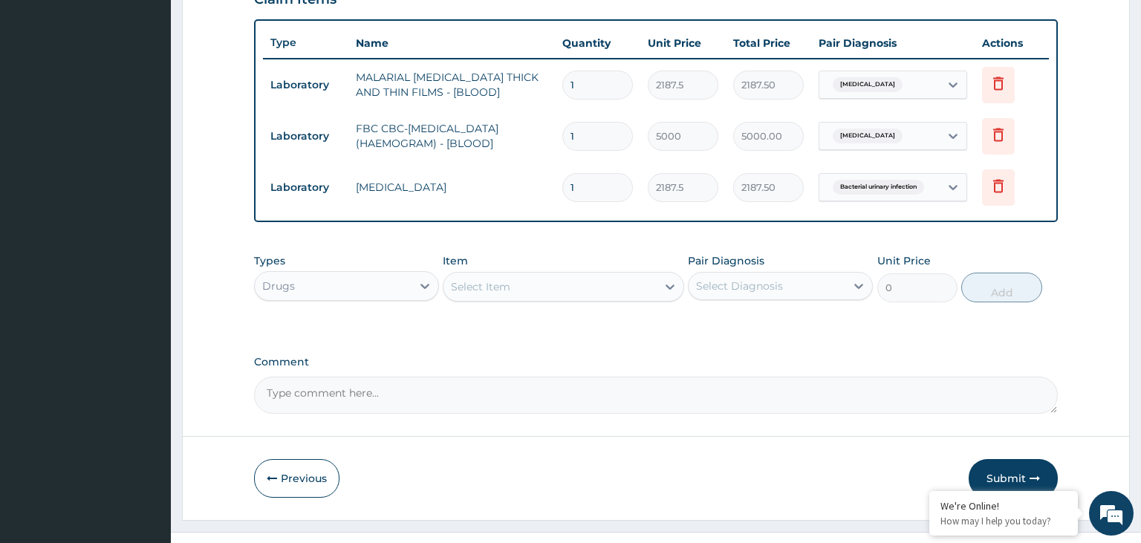
click at [543, 281] on div "Select Item" at bounding box center [549, 287] width 213 height 24
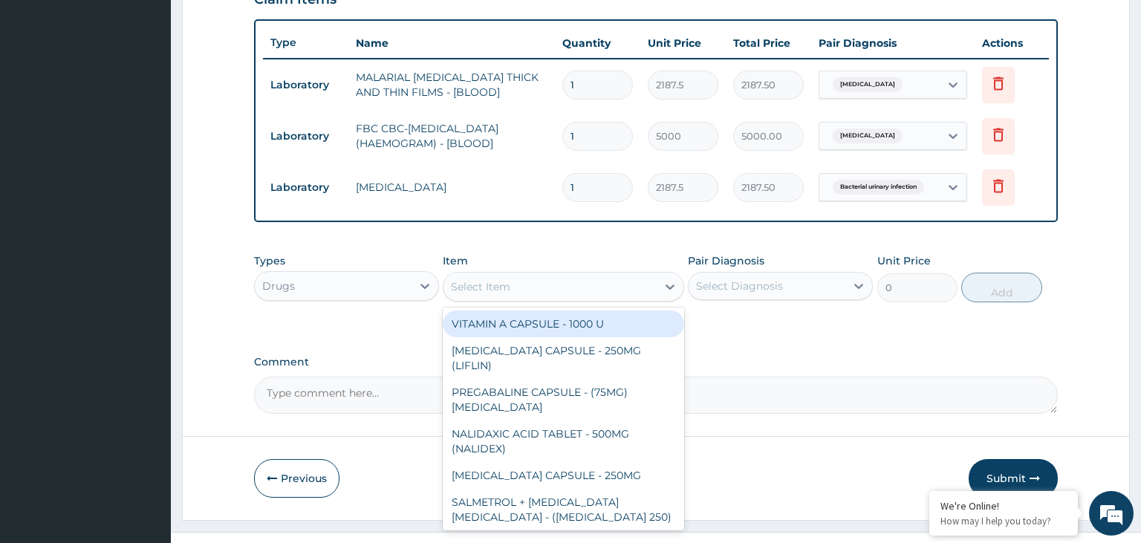
type input "a"
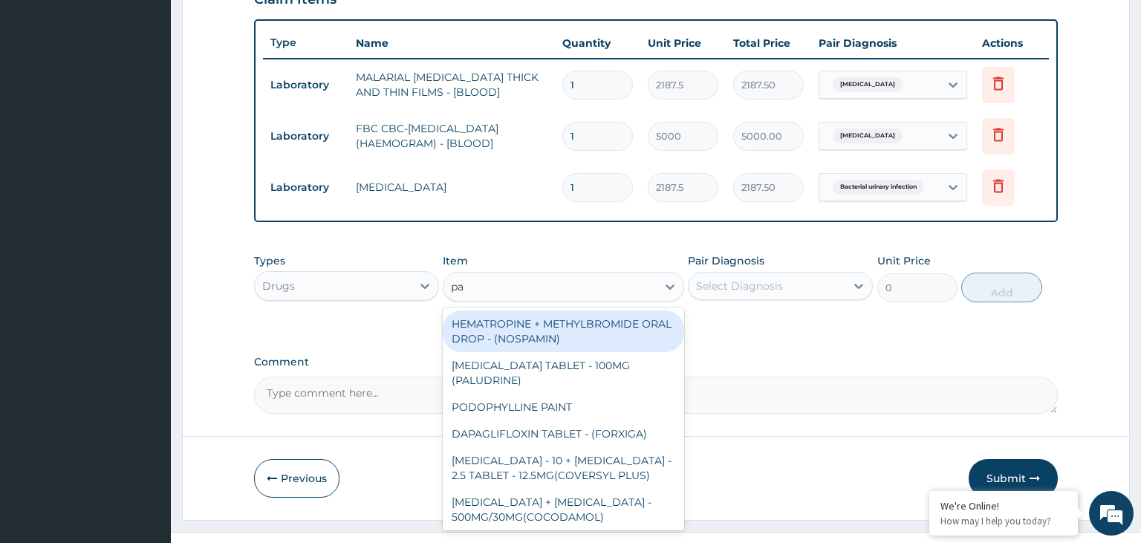
type input "pal"
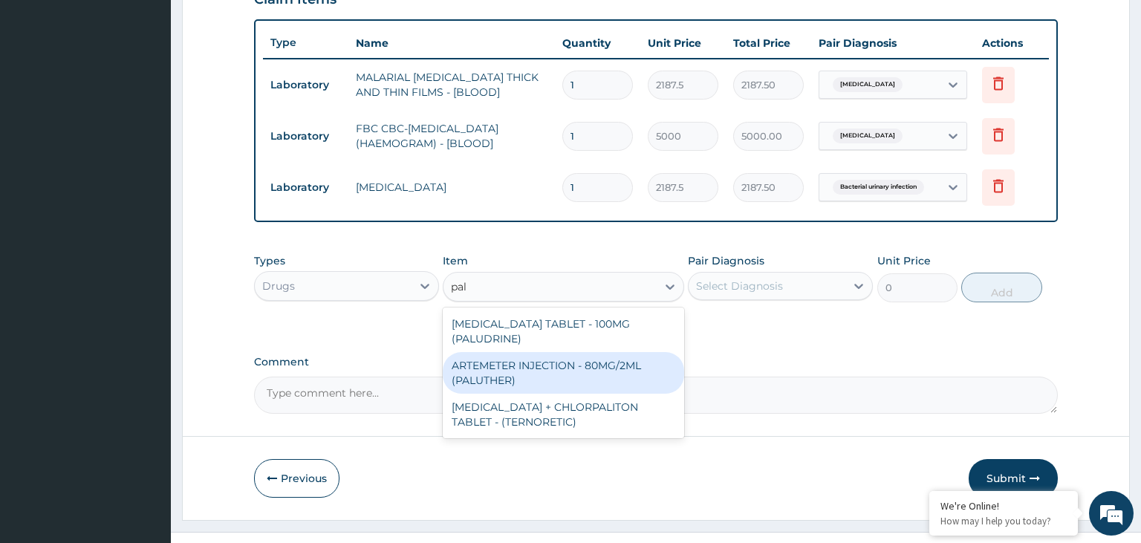
click at [536, 362] on div "ARTEMETER INJECTION - 80MG/2ML (PALUTHER)" at bounding box center [563, 373] width 241 height 42
type input "700"
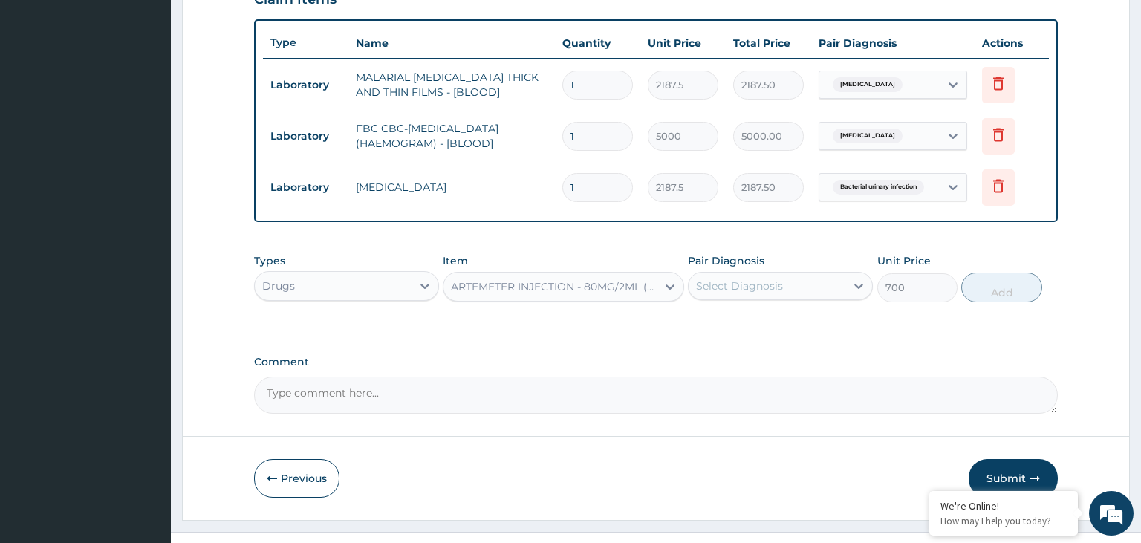
click at [760, 281] on div "Select Diagnosis" at bounding box center [739, 286] width 87 height 15
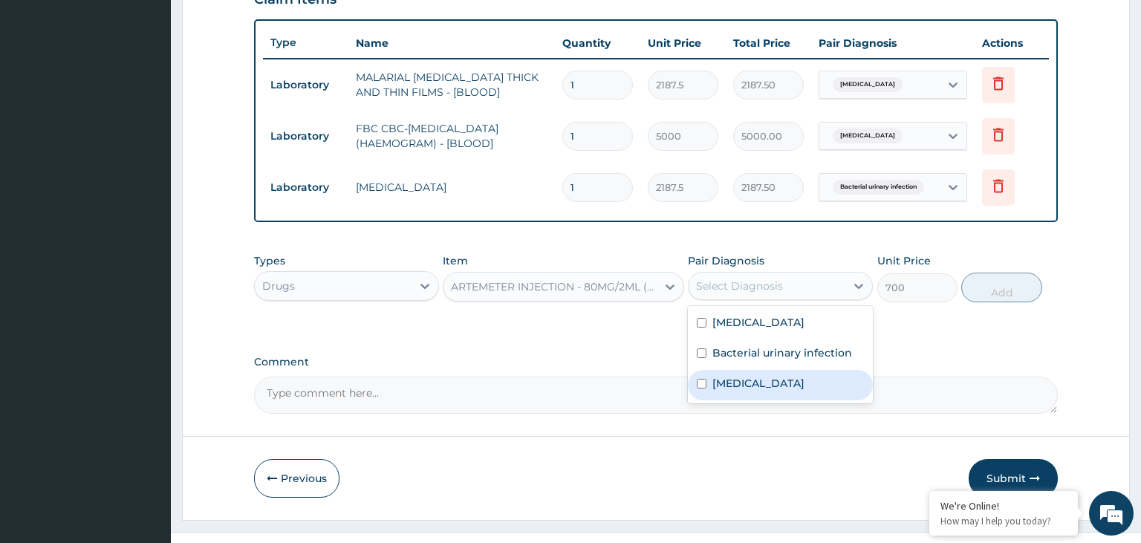
click at [738, 385] on label "Anemia" at bounding box center [758, 383] width 92 height 15
checkbox input "true"
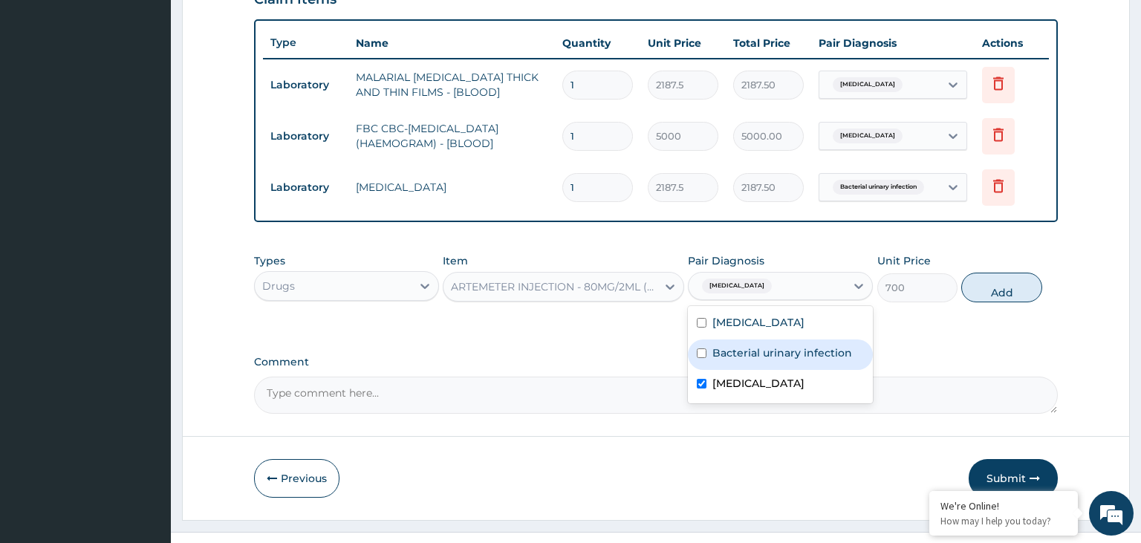
click at [753, 339] on div "Bacterial urinary infection" at bounding box center [780, 354] width 185 height 30
checkbox input "true"
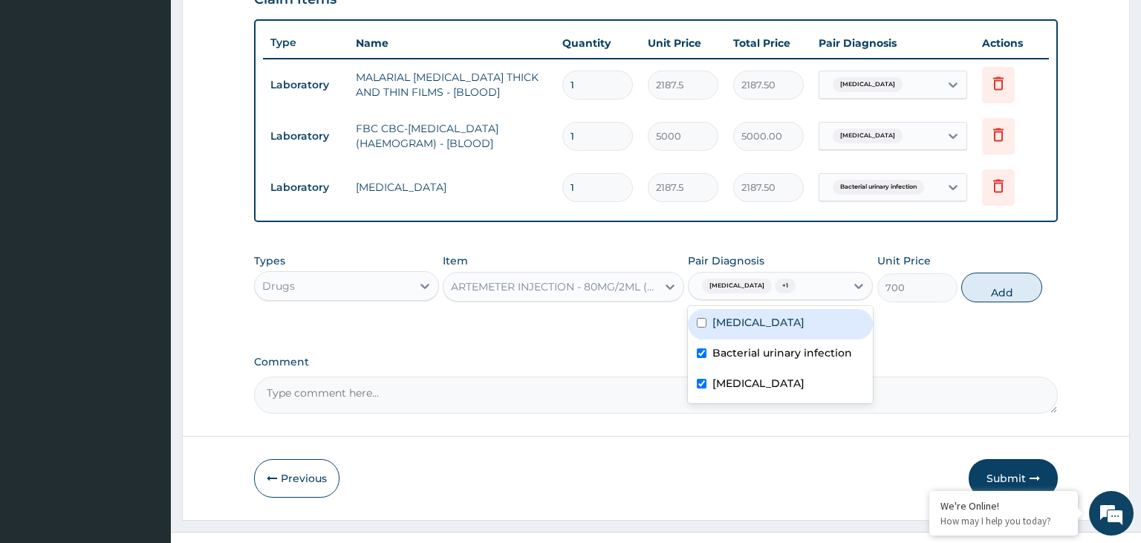
click at [747, 315] on label "[MEDICAL_DATA]" at bounding box center [758, 322] width 92 height 15
checkbox input "true"
click at [741, 357] on label "Bacterial urinary infection" at bounding box center [782, 352] width 140 height 15
checkbox input "false"
click at [732, 377] on label "Anemia" at bounding box center [758, 383] width 92 height 15
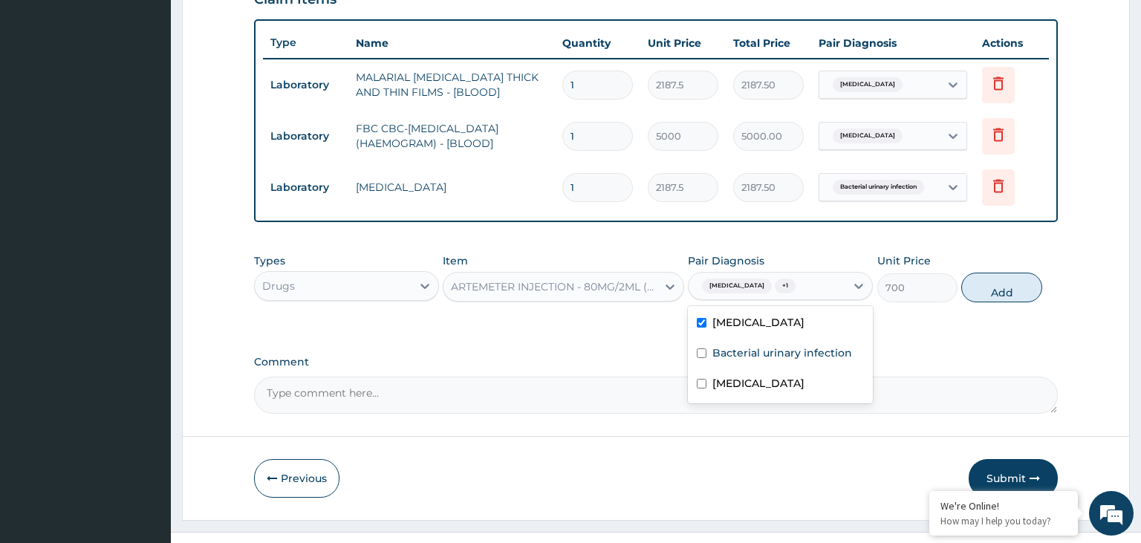
checkbox input "false"
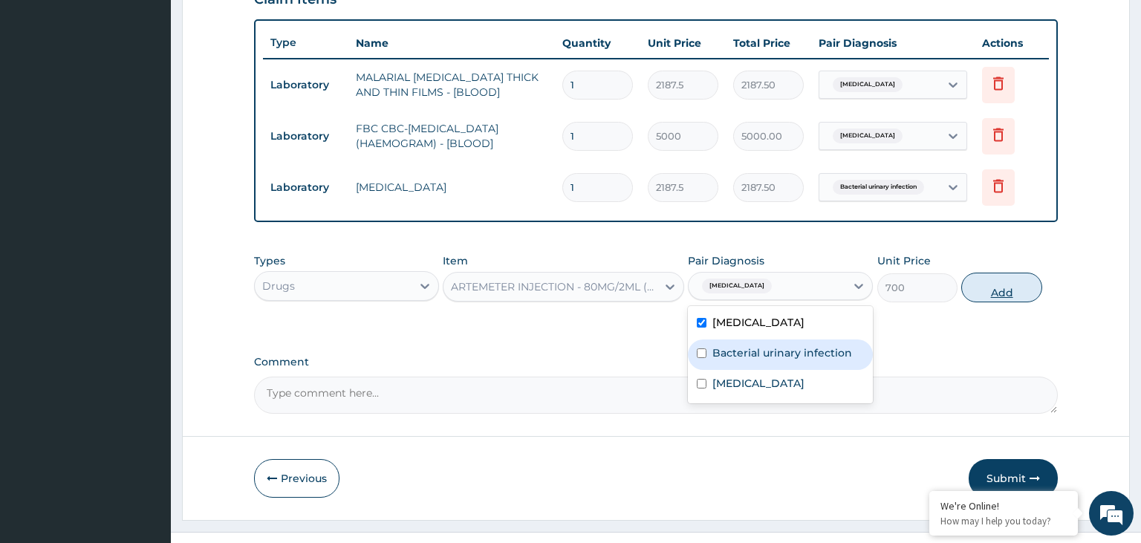
click at [991, 284] on button "Add" at bounding box center [1001, 288] width 80 height 30
type input "0"
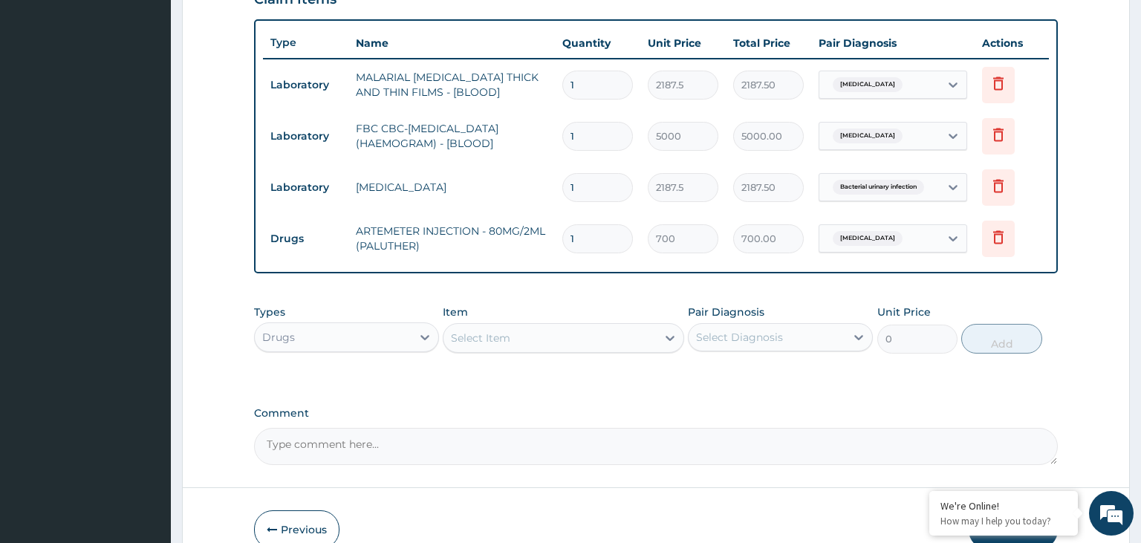
click at [562, 244] on input "1" at bounding box center [597, 238] width 71 height 29
type input "6"
type input "4200.00"
type input "6"
click at [490, 340] on div "Select Item" at bounding box center [480, 338] width 59 height 15
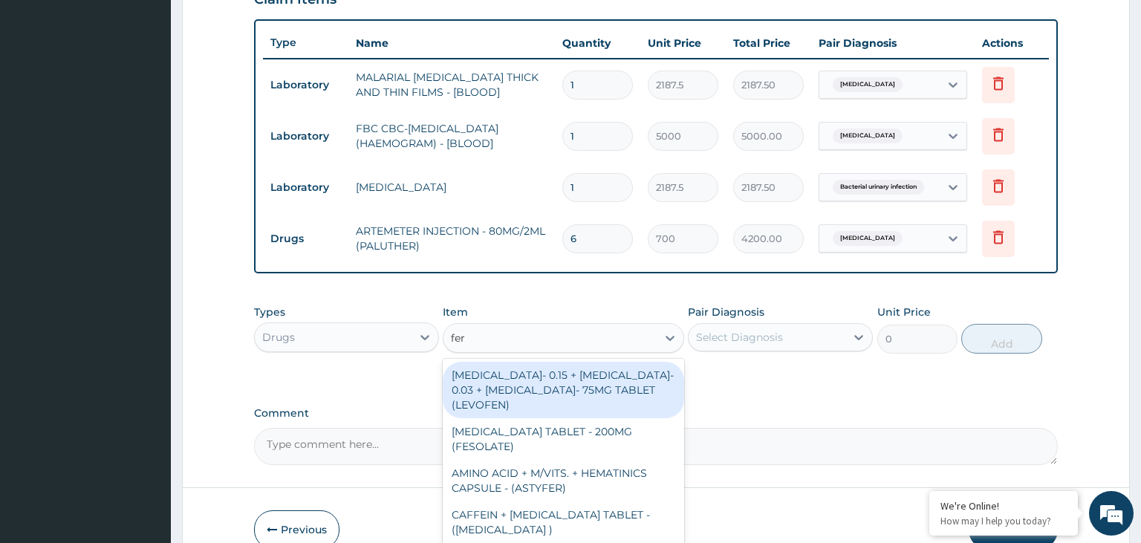
type input "ferr"
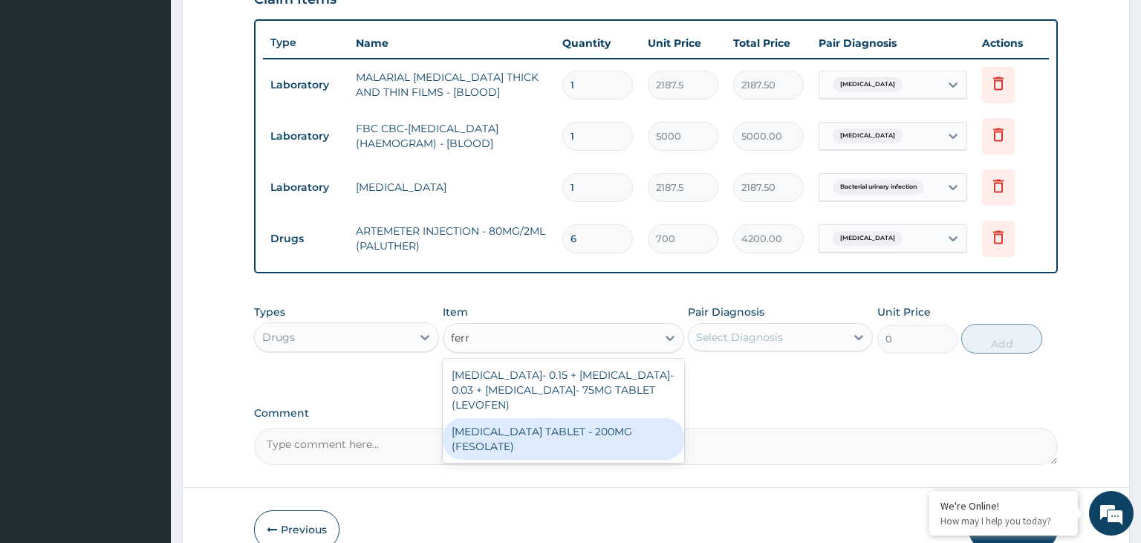
click at [510, 433] on div "[MEDICAL_DATA] TABLET - 200MG (FESOLATE)" at bounding box center [563, 439] width 241 height 42
type input "28"
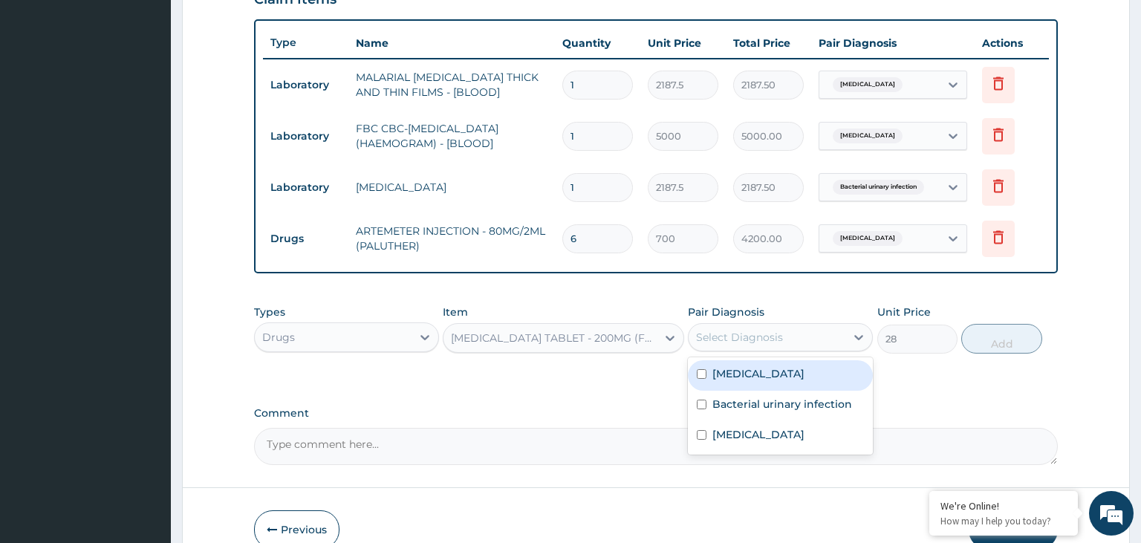
click at [766, 331] on div "Select Diagnosis" at bounding box center [739, 337] width 87 height 15
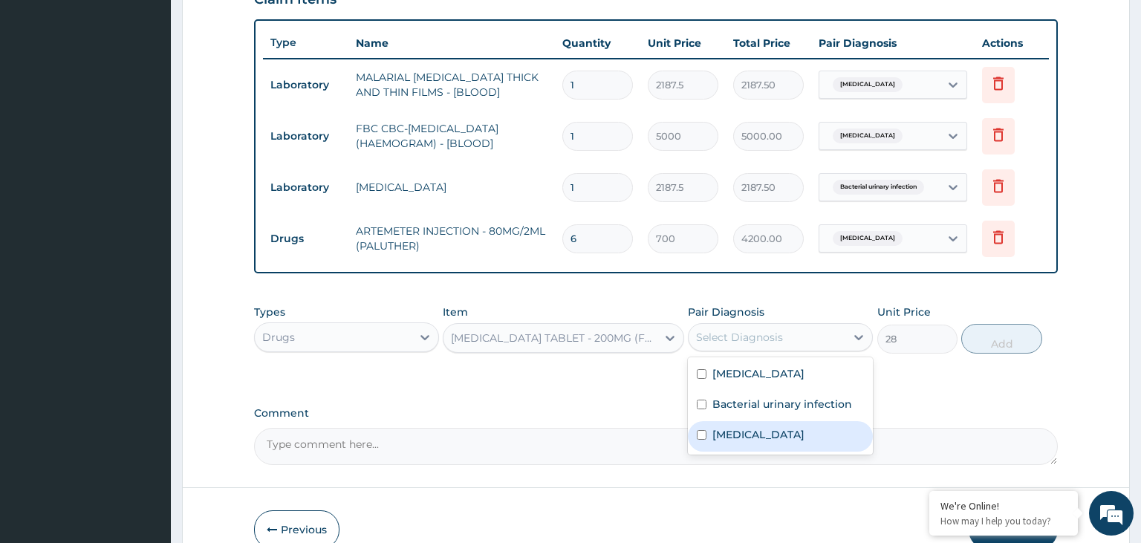
drag, startPoint x: 751, startPoint y: 426, endPoint x: 992, endPoint y: 383, distance: 245.2
click at [751, 427] on label "Anemia" at bounding box center [758, 434] width 92 height 15
checkbox input "true"
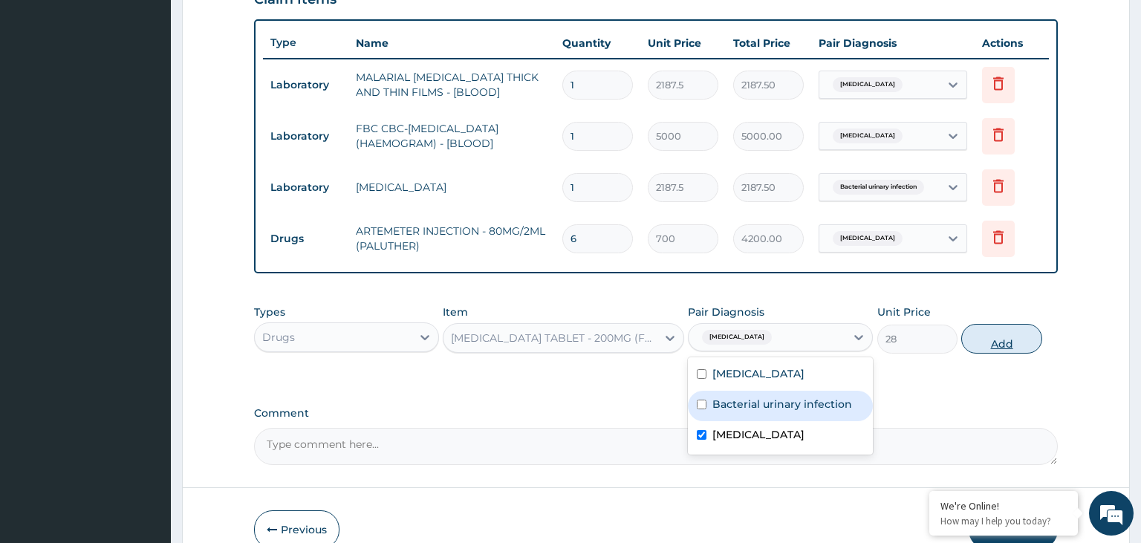
click at [1012, 326] on button "Add" at bounding box center [1001, 339] width 80 height 30
type input "0"
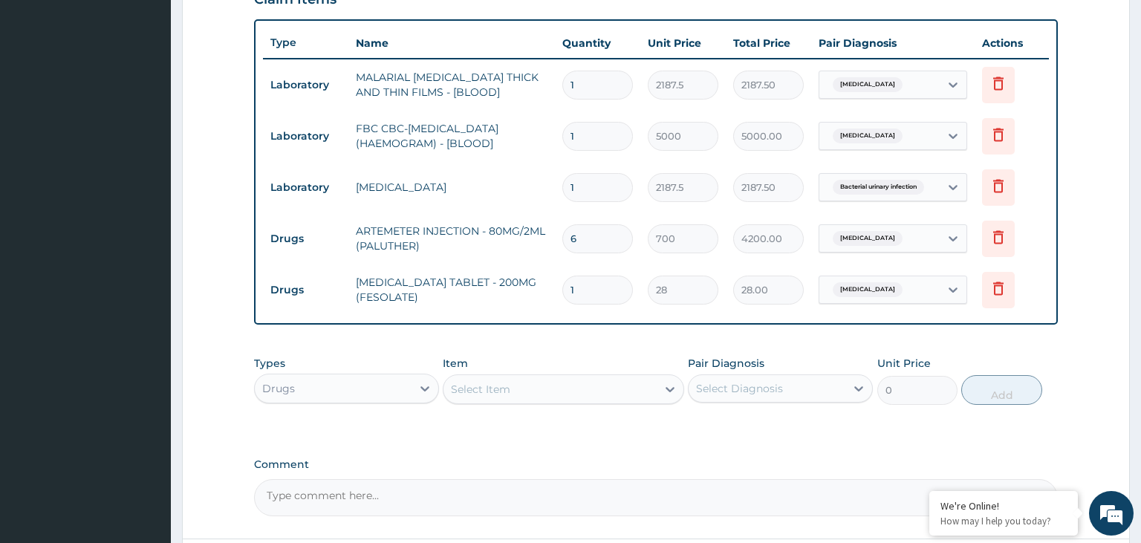
type input "14"
type input "392.00"
type input "14"
click at [503, 377] on div "Select Item" at bounding box center [549, 389] width 213 height 24
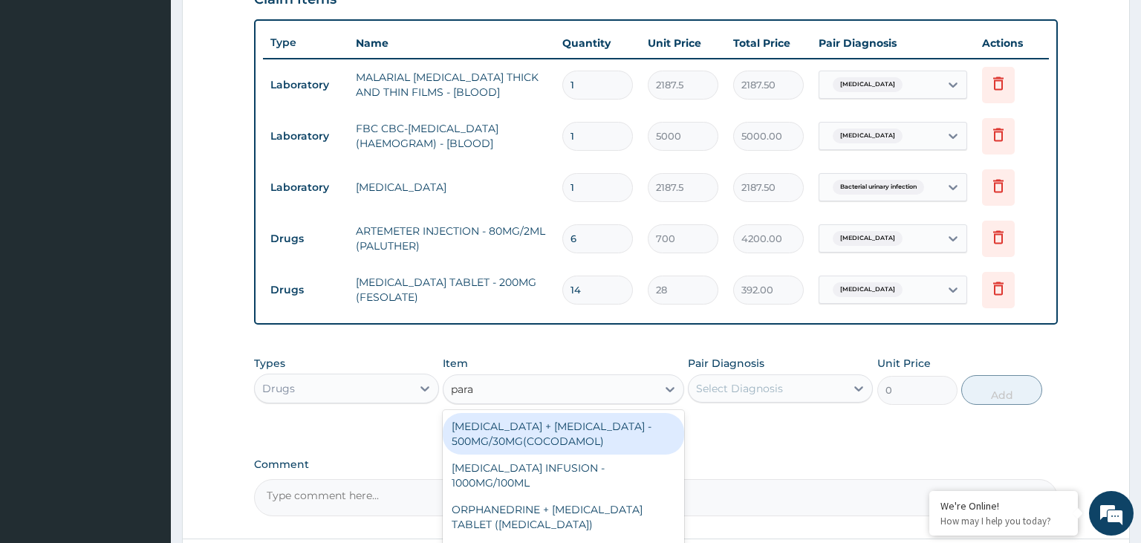
type input "parac"
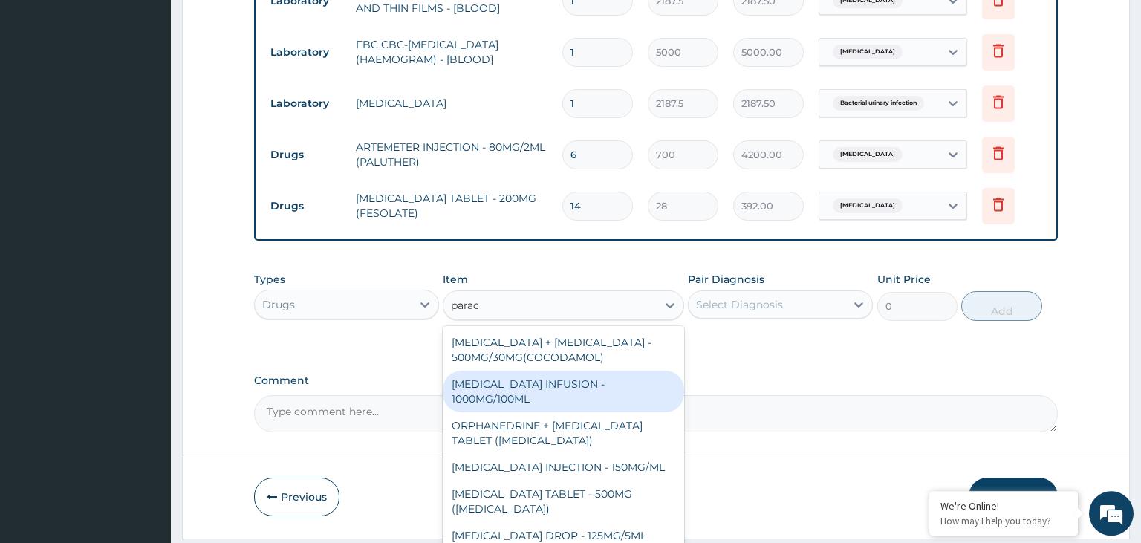
scroll to position [660, 0]
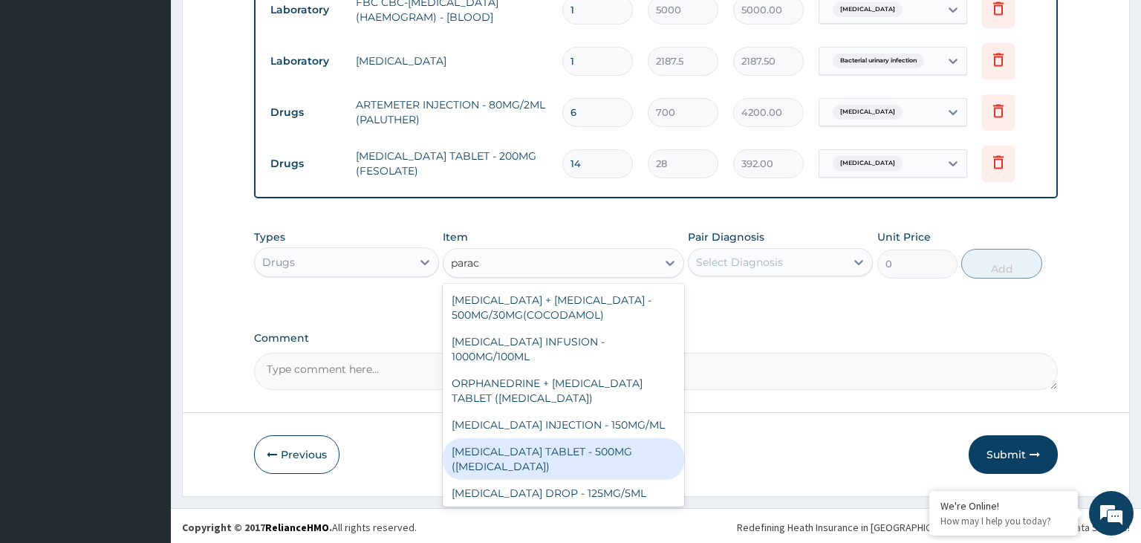
click at [575, 465] on div "[MEDICAL_DATA] TABLET - 500MG ([MEDICAL_DATA])" at bounding box center [563, 459] width 241 height 42
type input "42"
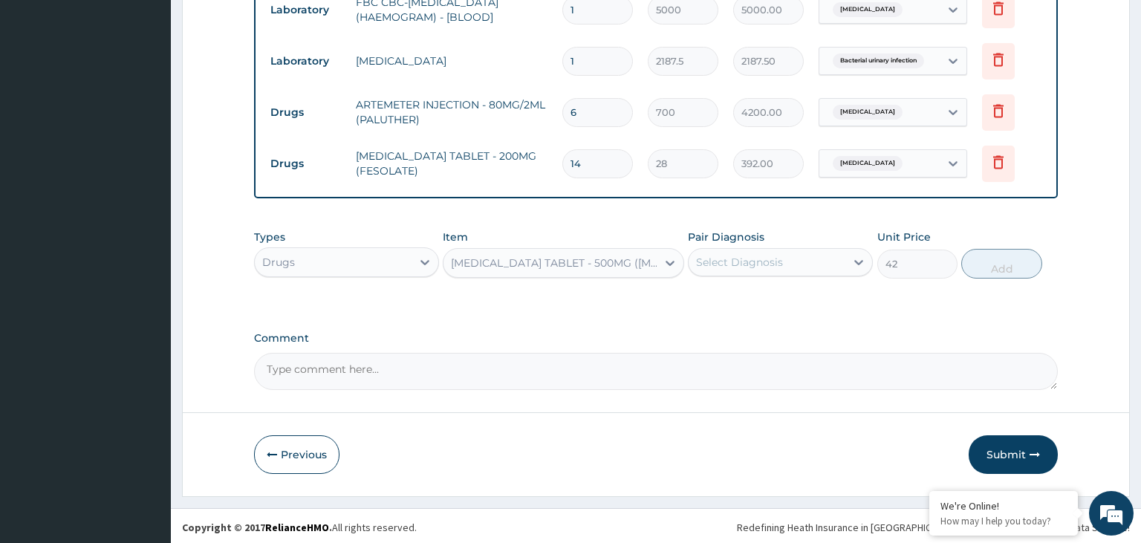
click at [770, 266] on div "Select Diagnosis" at bounding box center [739, 262] width 87 height 15
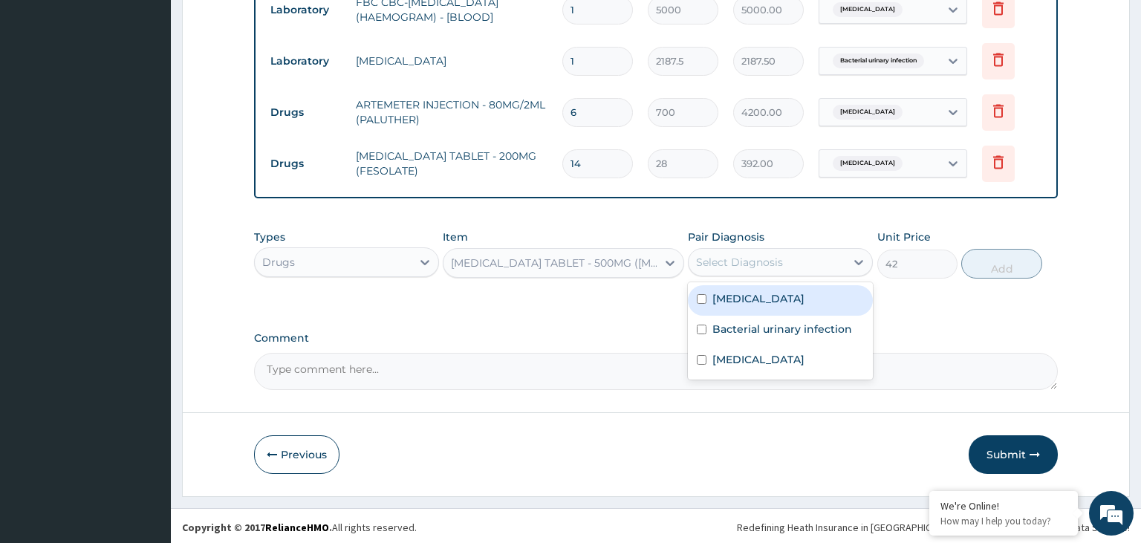
drag, startPoint x: 754, startPoint y: 298, endPoint x: 836, endPoint y: 299, distance: 81.7
click at [754, 297] on div "Malaria" at bounding box center [780, 300] width 185 height 30
checkbox input "true"
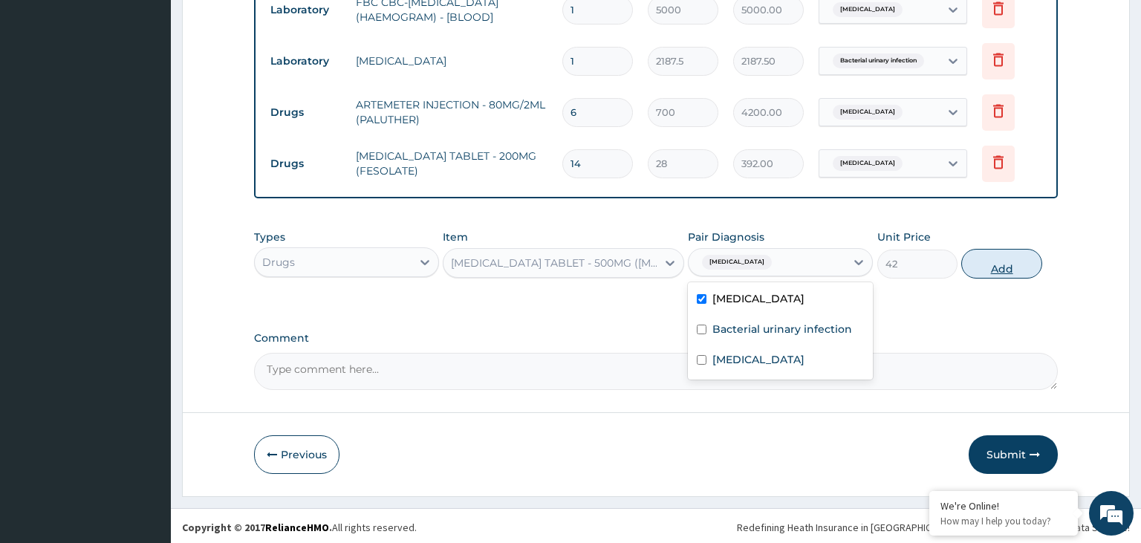
click at [998, 258] on button "Add" at bounding box center [1001, 264] width 80 height 30
type input "0"
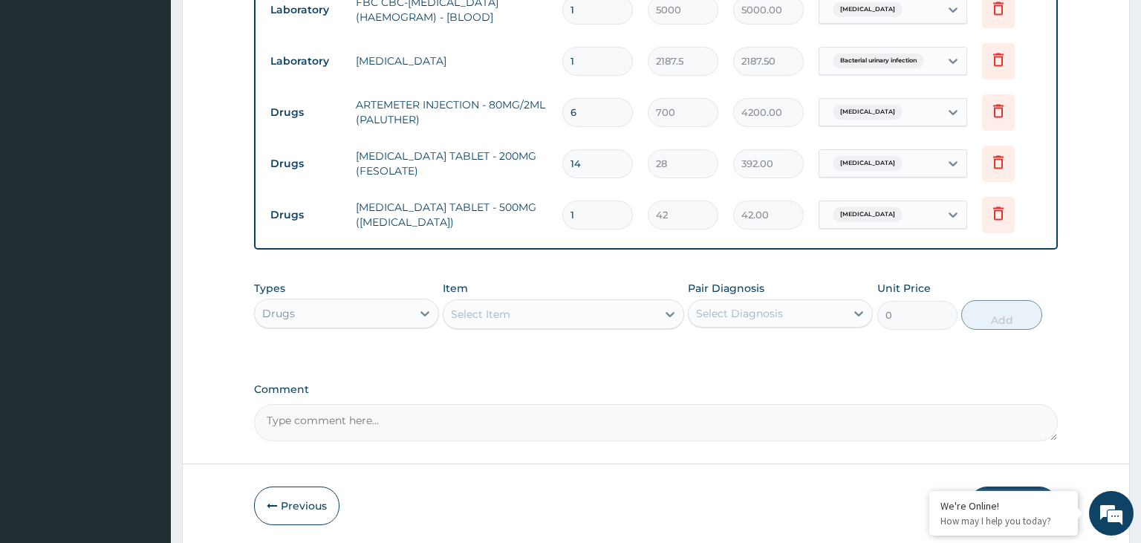
click at [547, 223] on td "PARACETAMOL TABLET - 500MG (PANADOL)" at bounding box center [451, 214] width 207 height 45
drag, startPoint x: 560, startPoint y: 215, endPoint x: 553, endPoint y: 219, distance: 8.3
click at [562, 216] on input "1" at bounding box center [597, 215] width 71 height 29
type input "8"
type input "336.00"
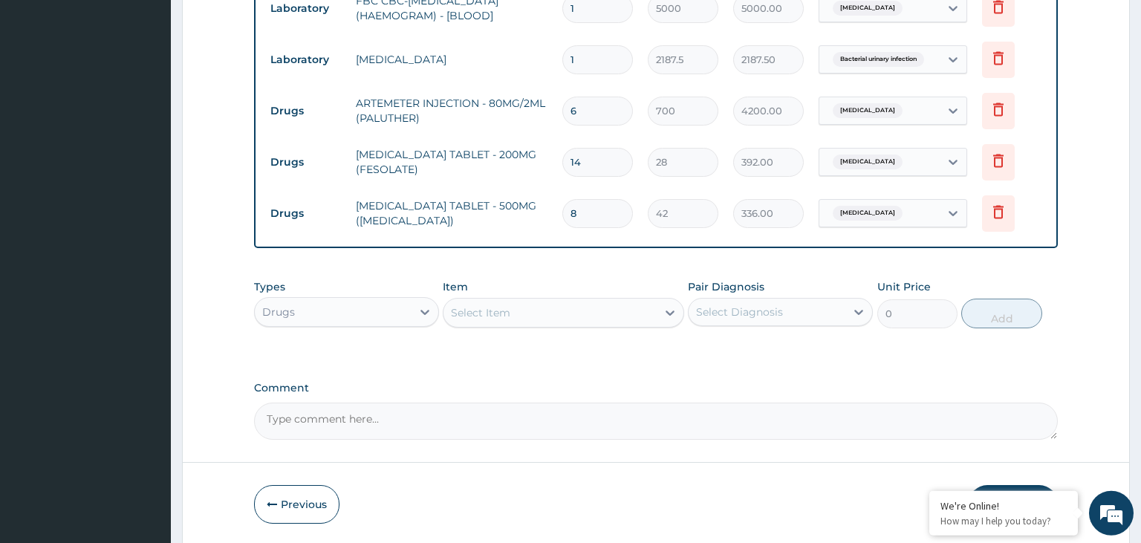
scroll to position [710, 0]
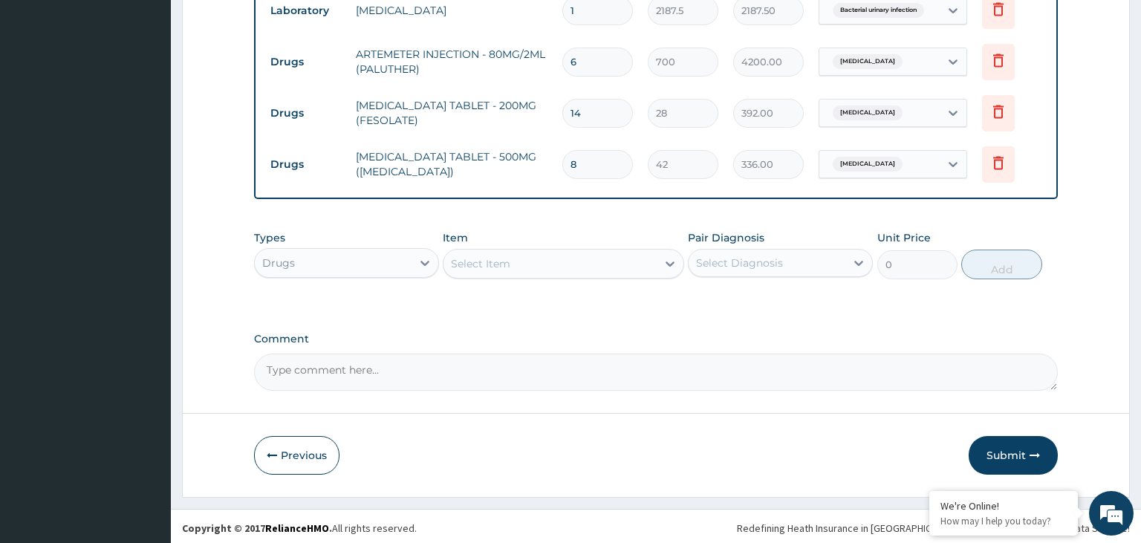
type input "8"
click at [386, 267] on div "Drugs" at bounding box center [333, 263] width 157 height 24
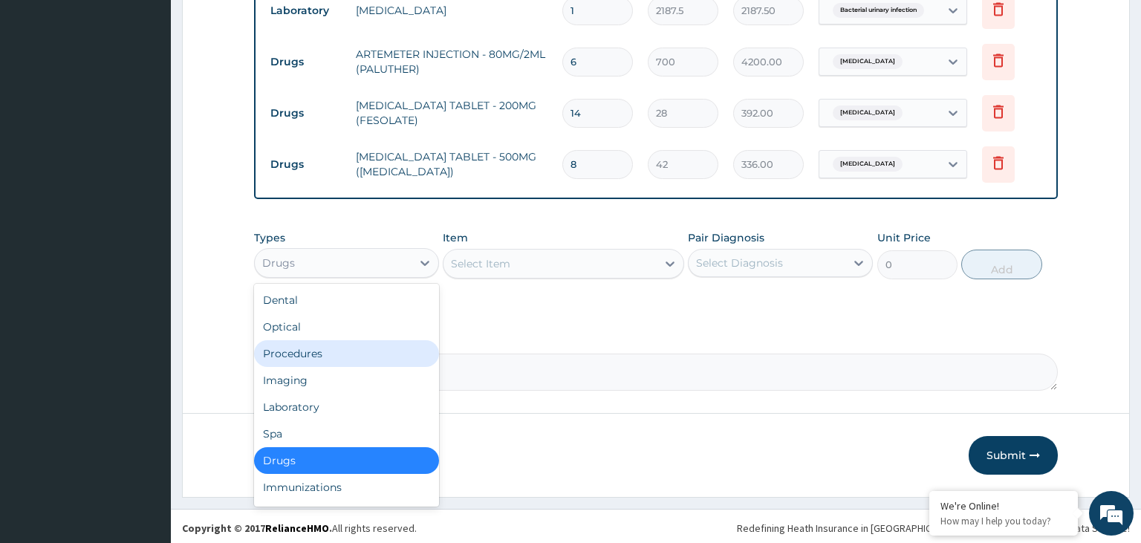
click at [347, 352] on div "Procedures" at bounding box center [346, 353] width 185 height 27
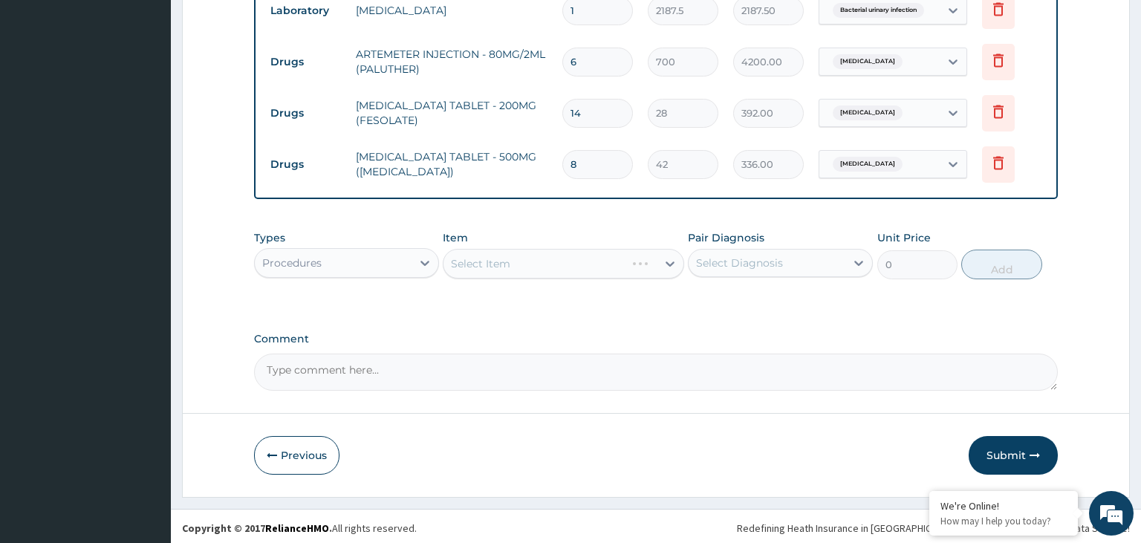
click at [569, 258] on div "Select Item" at bounding box center [563, 264] width 241 height 30
click at [569, 258] on div "Select Item" at bounding box center [549, 264] width 213 height 24
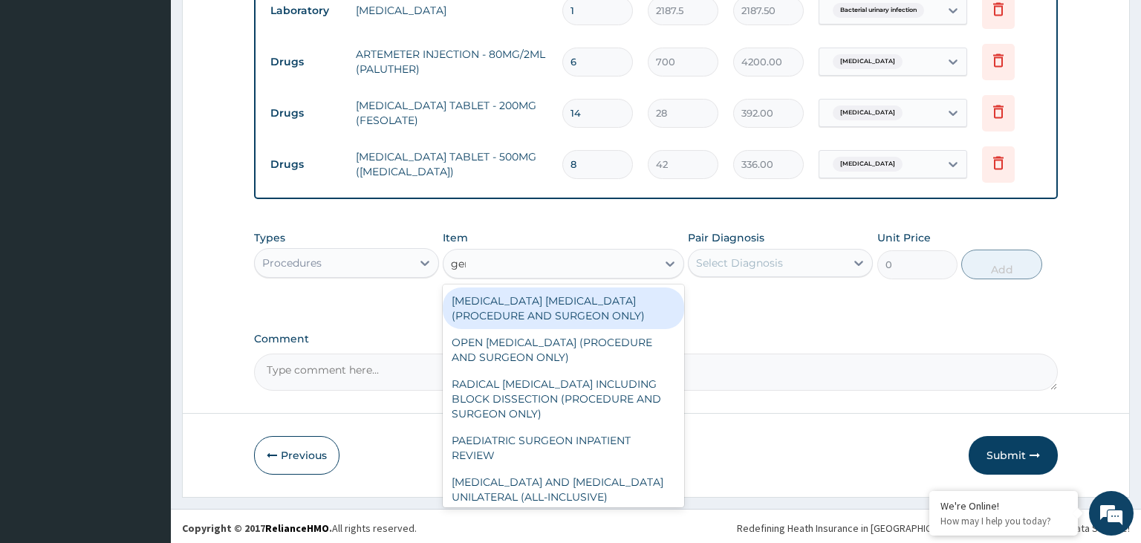
type input "gene"
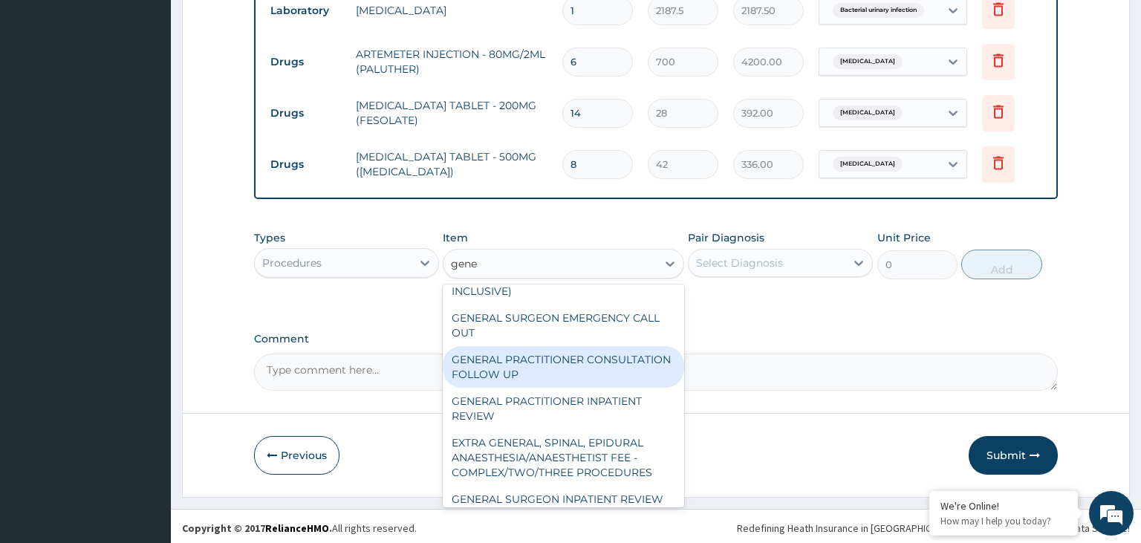
scroll to position [312, 0]
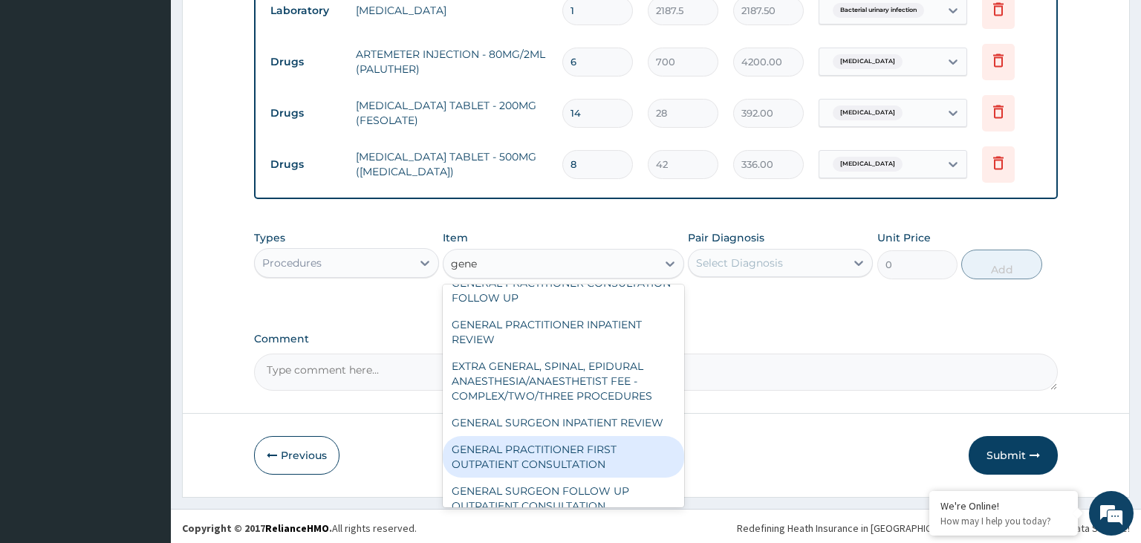
click at [550, 444] on div "GENERAL PRACTITIONER FIRST OUTPATIENT CONSULTATION" at bounding box center [563, 457] width 241 height 42
type input "3750"
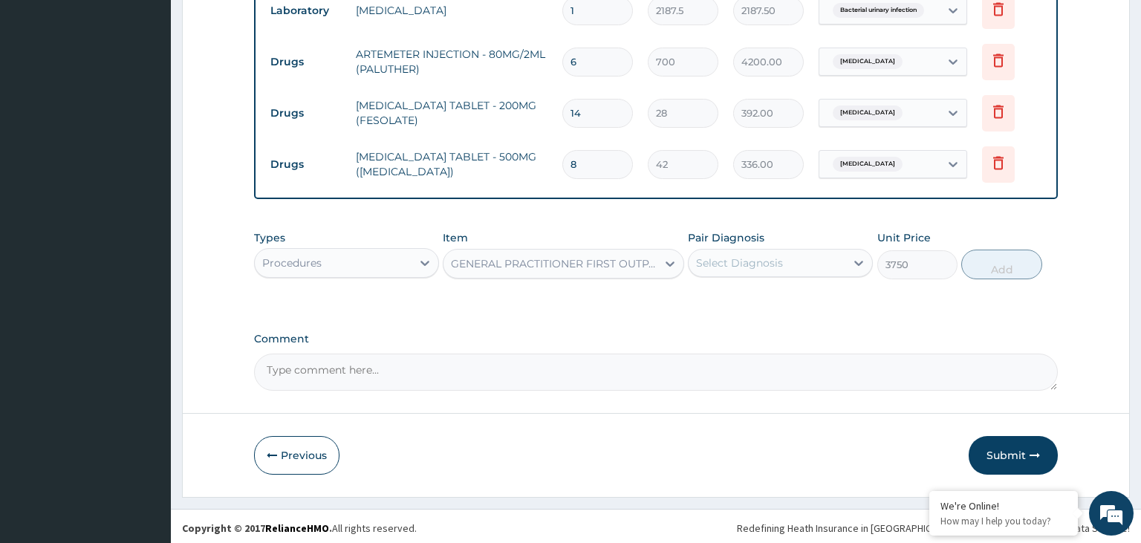
click at [813, 267] on div "Select Diagnosis" at bounding box center [767, 263] width 157 height 24
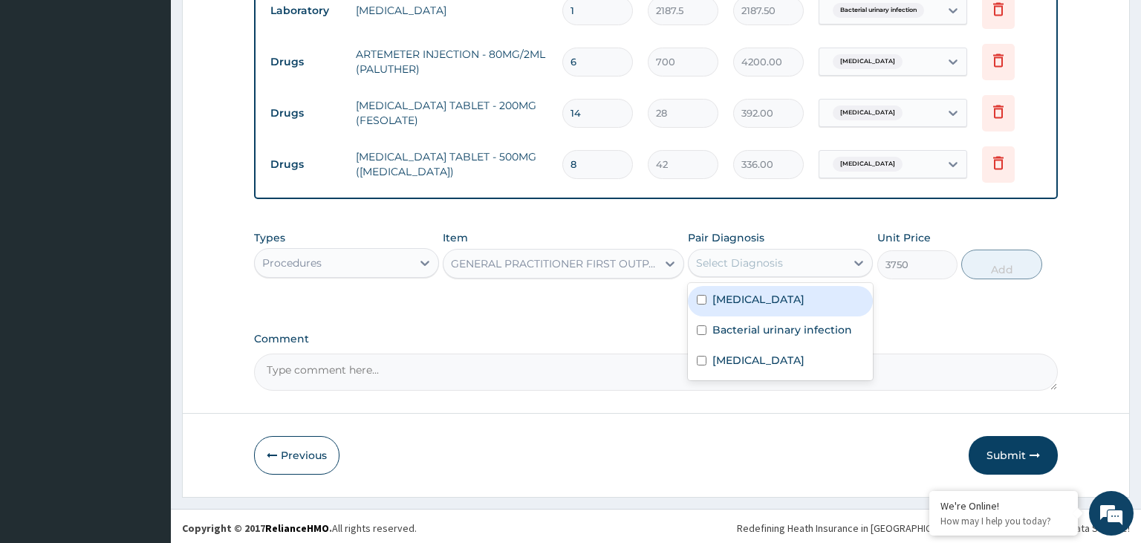
click at [772, 303] on div "Malaria" at bounding box center [780, 301] width 185 height 30
checkbox input "true"
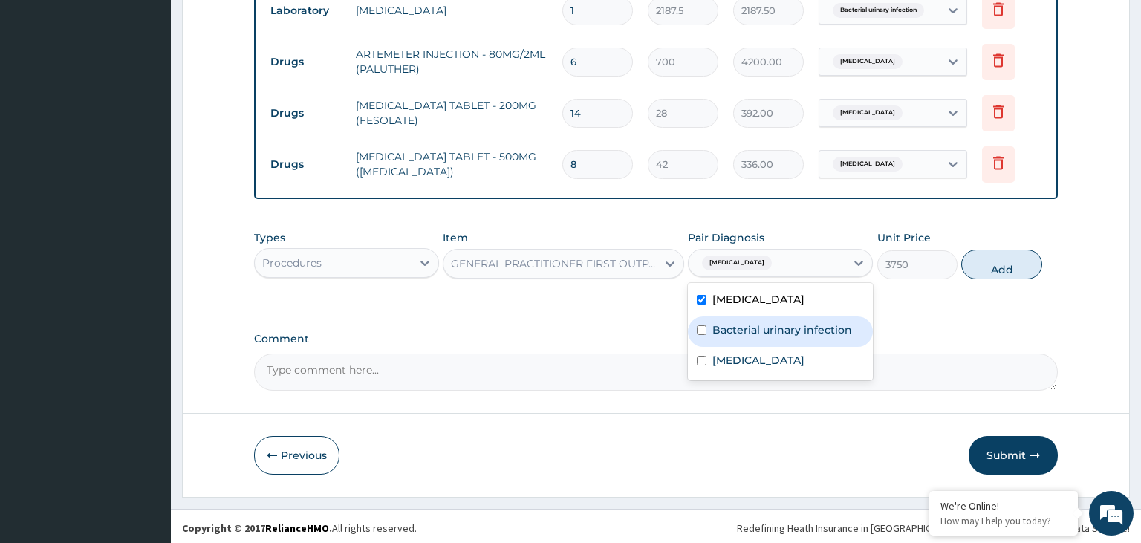
click at [752, 341] on div "Bacterial urinary infection" at bounding box center [780, 331] width 185 height 30
checkbox input "true"
click at [733, 364] on label "Anemia" at bounding box center [758, 360] width 92 height 15
checkbox input "true"
click at [1016, 260] on button "Add" at bounding box center [1001, 265] width 80 height 30
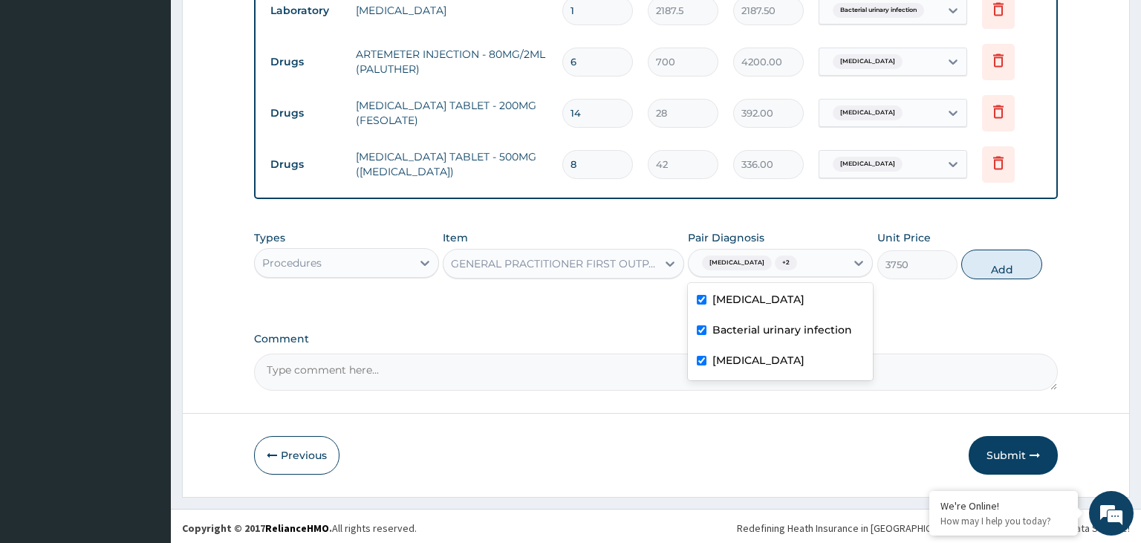
type input "0"
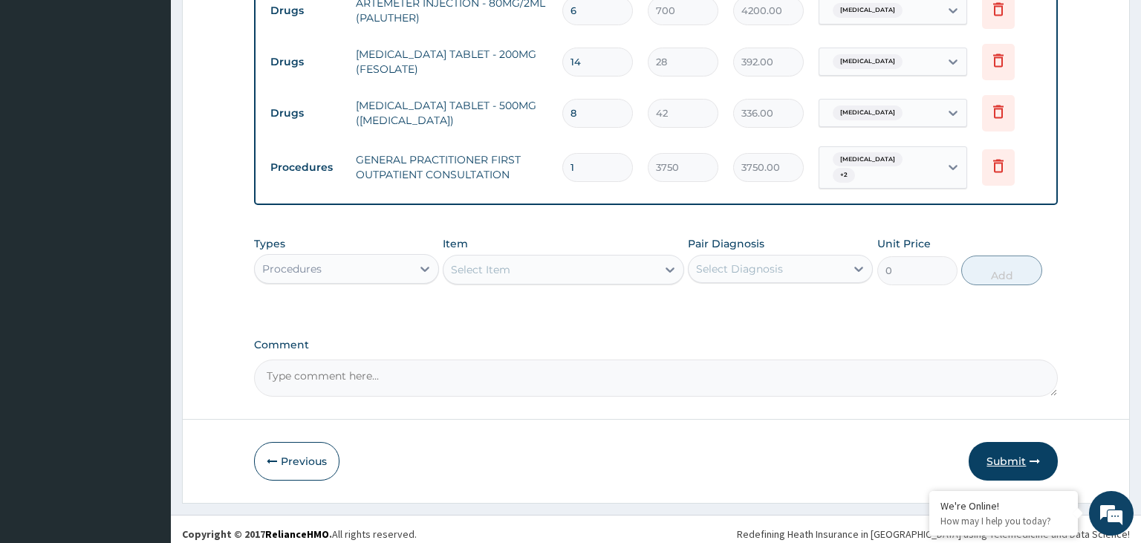
click at [991, 456] on button "Submit" at bounding box center [1013, 461] width 89 height 39
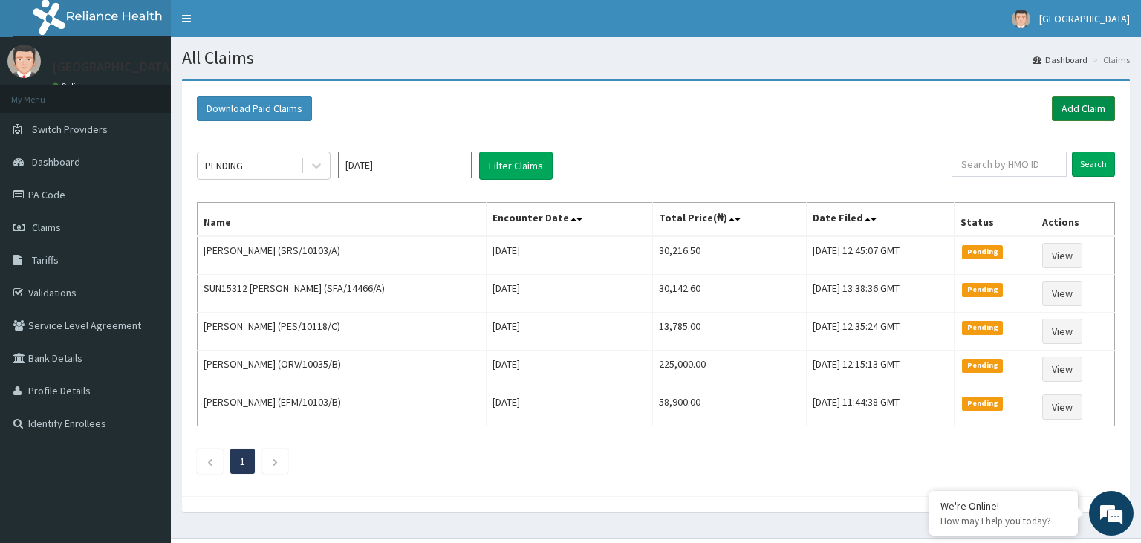
click at [1089, 111] on link "Add Claim" at bounding box center [1083, 108] width 63 height 25
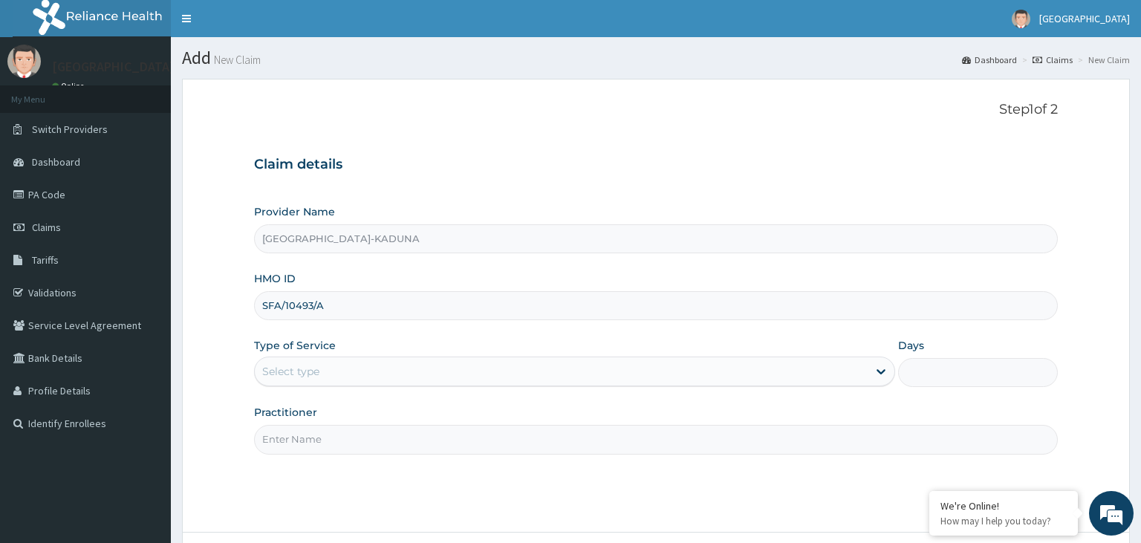
click at [286, 310] on input "SFA/10493/A" at bounding box center [656, 305] width 804 height 29
type input "SFA/10493/A"
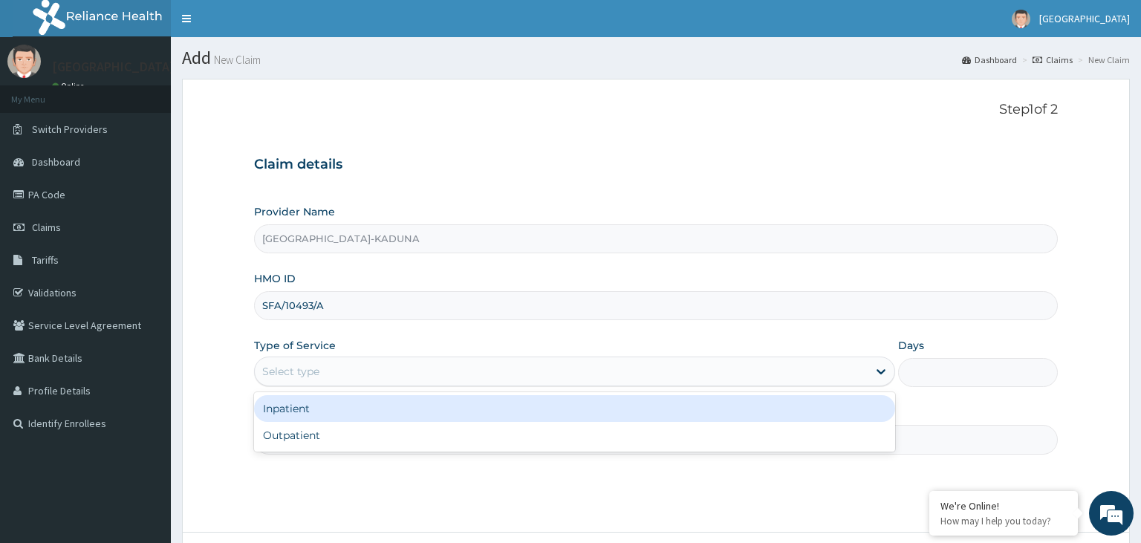
click at [342, 383] on div "Select type" at bounding box center [561, 372] width 613 height 24
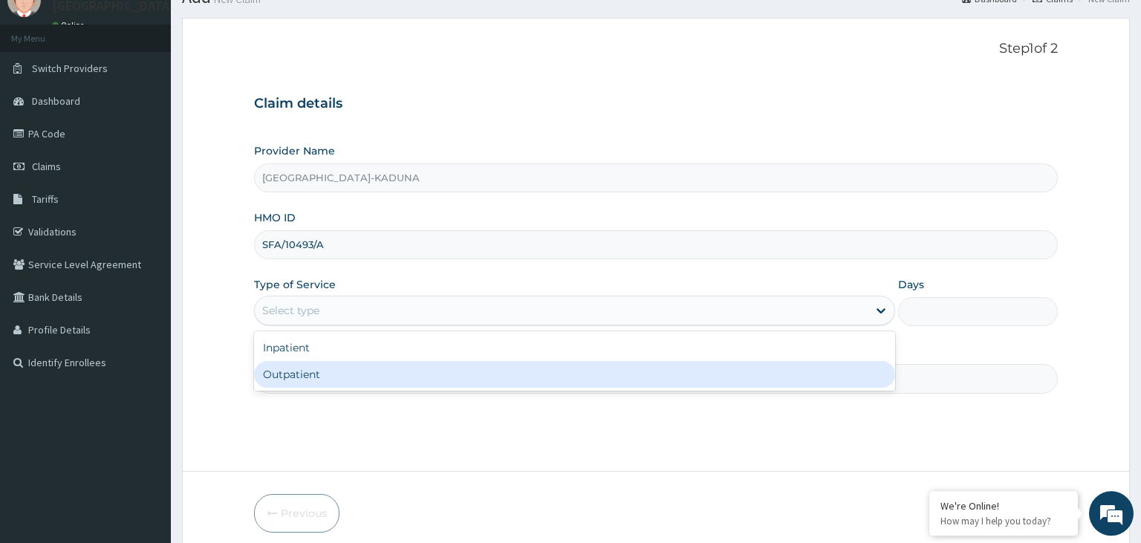
scroll to position [78, 0]
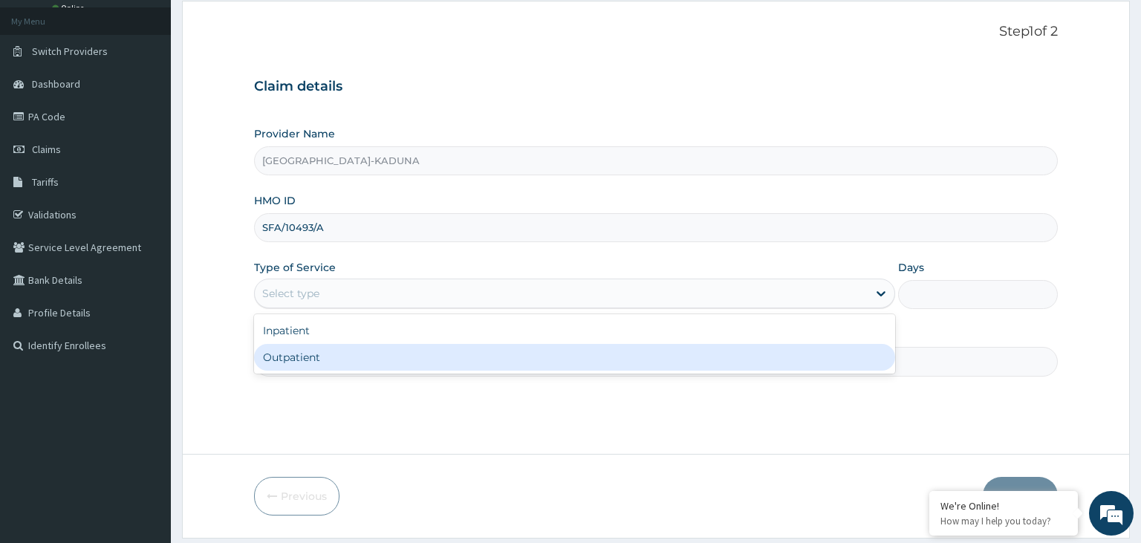
click at [322, 361] on div "Outpatient" at bounding box center [574, 357] width 641 height 27
type input "1"
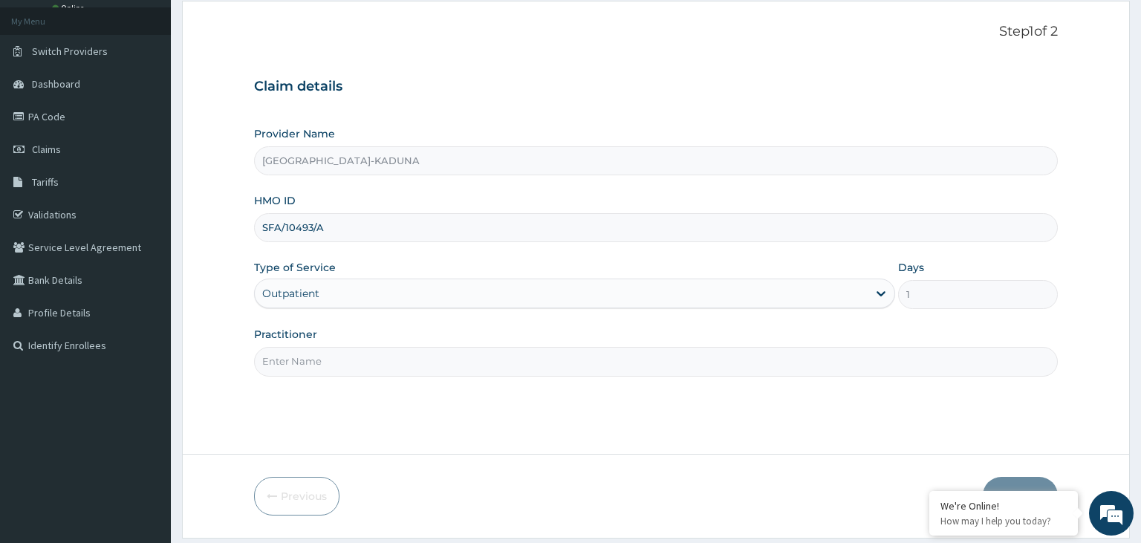
click at [322, 366] on input "Practitioner" at bounding box center [656, 361] width 804 height 29
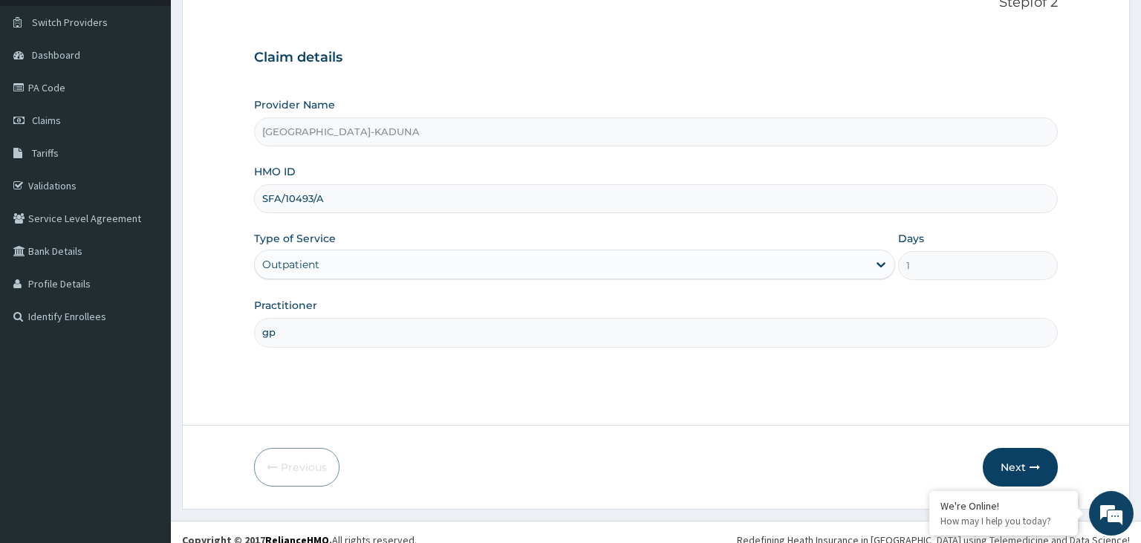
scroll to position [122, 0]
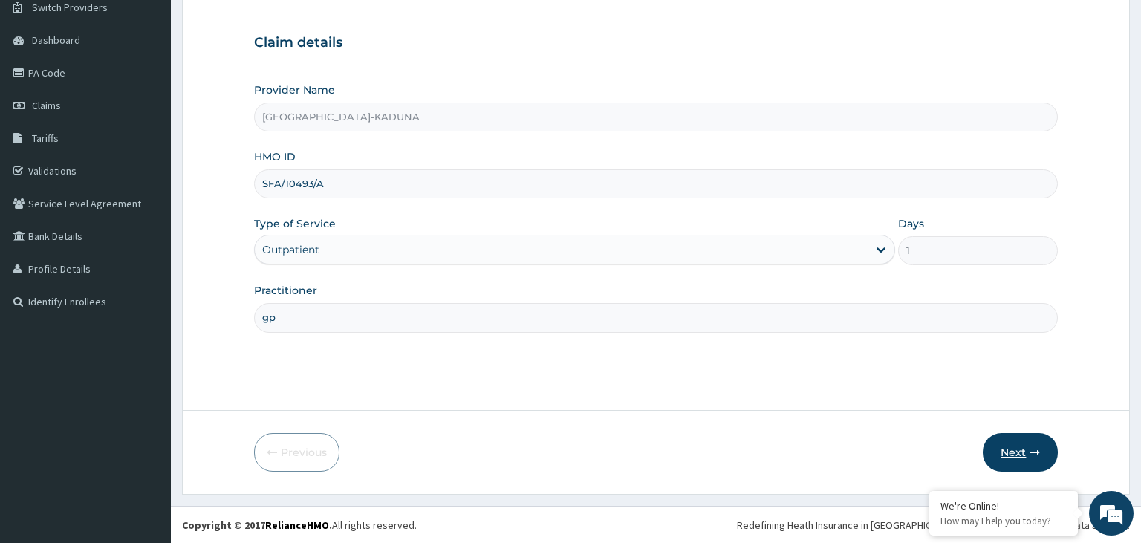
type input "gp"
click at [1017, 458] on button "Next" at bounding box center [1020, 452] width 75 height 39
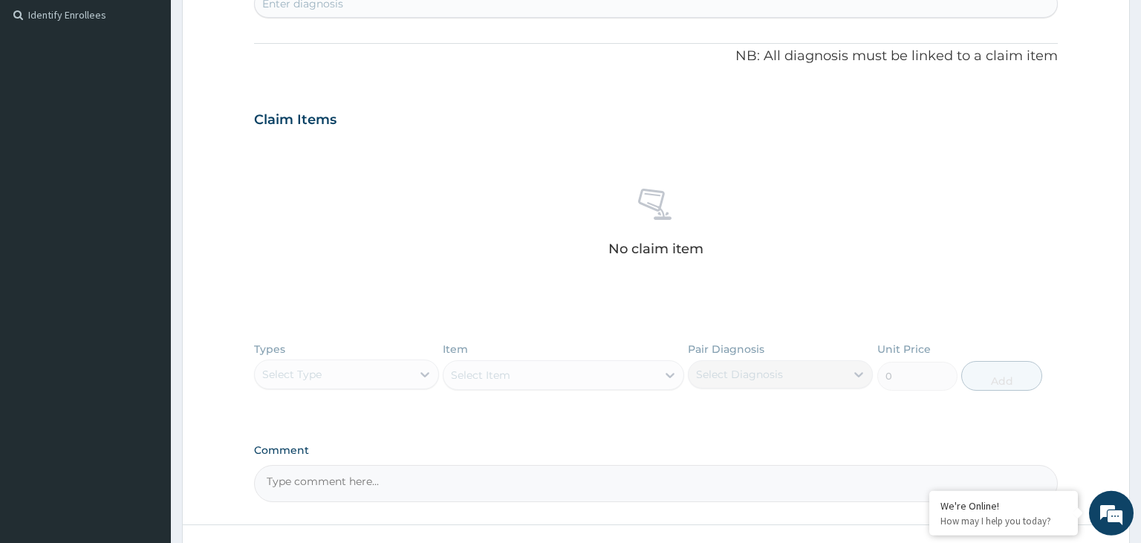
scroll to position [470, 0]
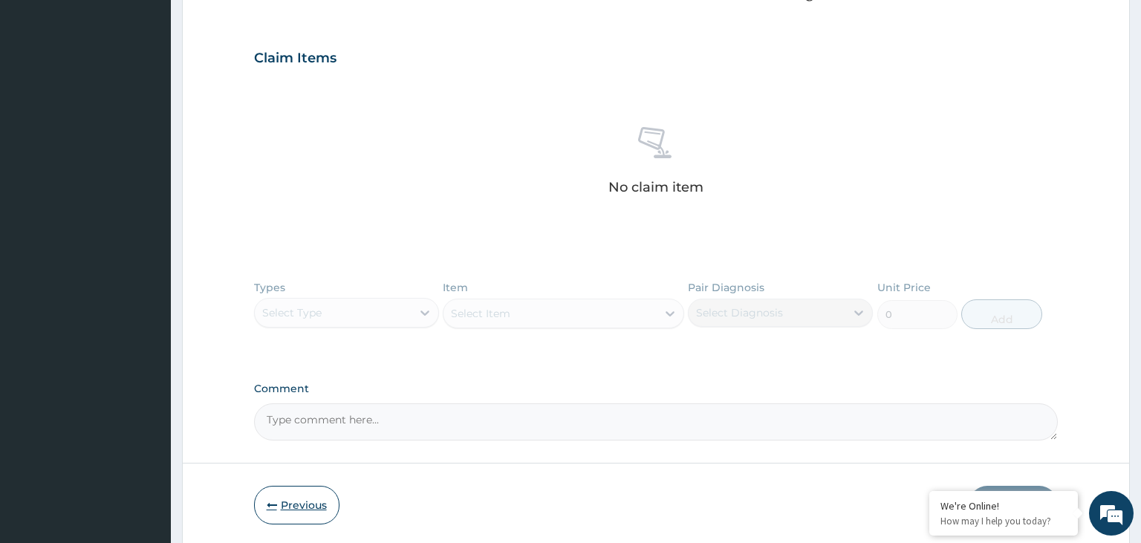
click at [302, 510] on button "Previous" at bounding box center [296, 505] width 85 height 39
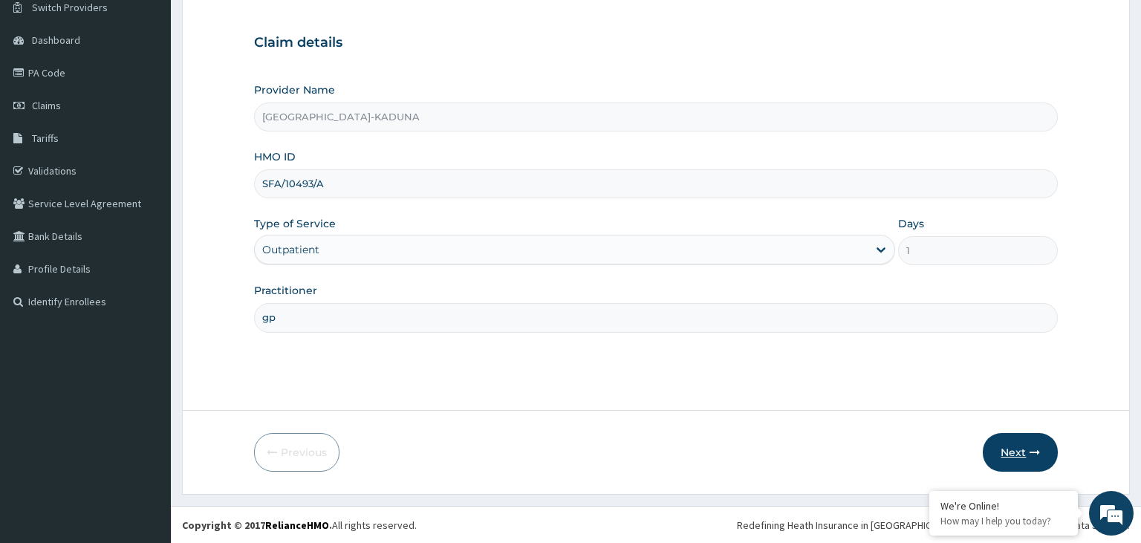
click at [1012, 455] on button "Next" at bounding box center [1020, 452] width 75 height 39
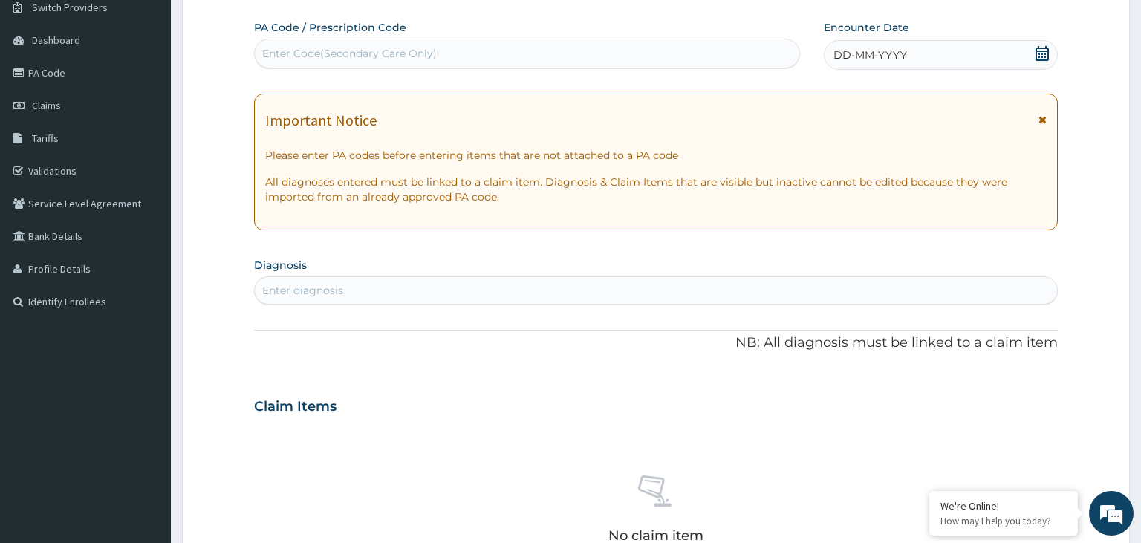
click at [1039, 53] on icon at bounding box center [1042, 53] width 15 height 15
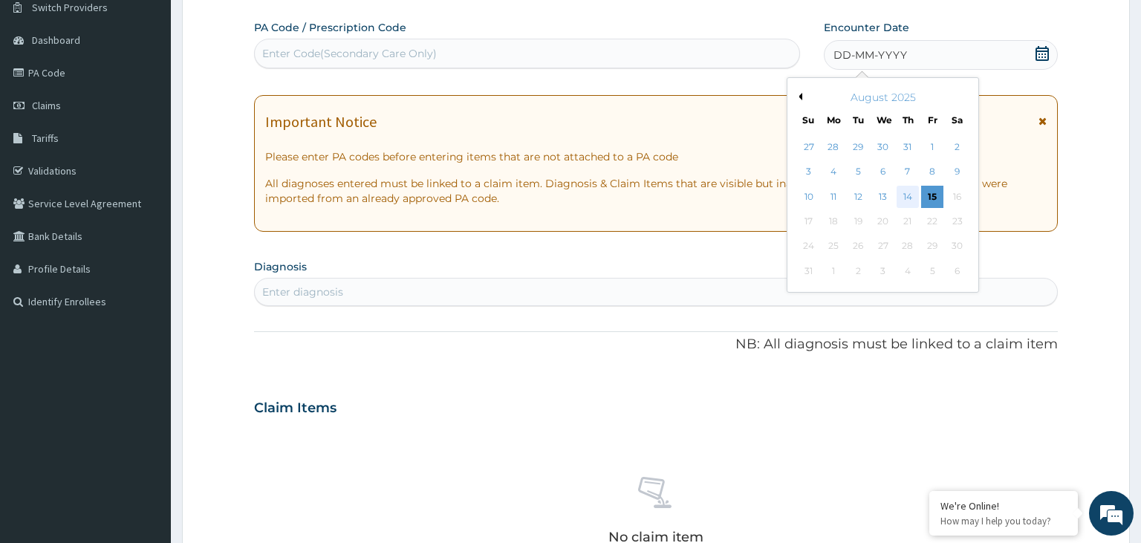
click at [909, 198] on div "14" at bounding box center [908, 197] width 22 height 22
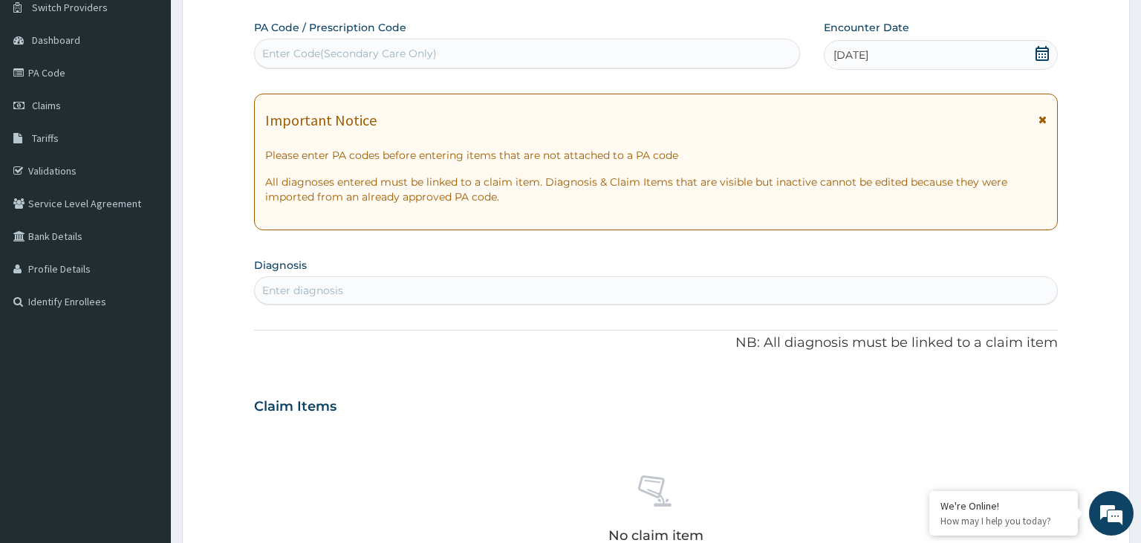
click at [523, 293] on div "Enter diagnosis" at bounding box center [656, 291] width 803 height 24
type input "malaria"
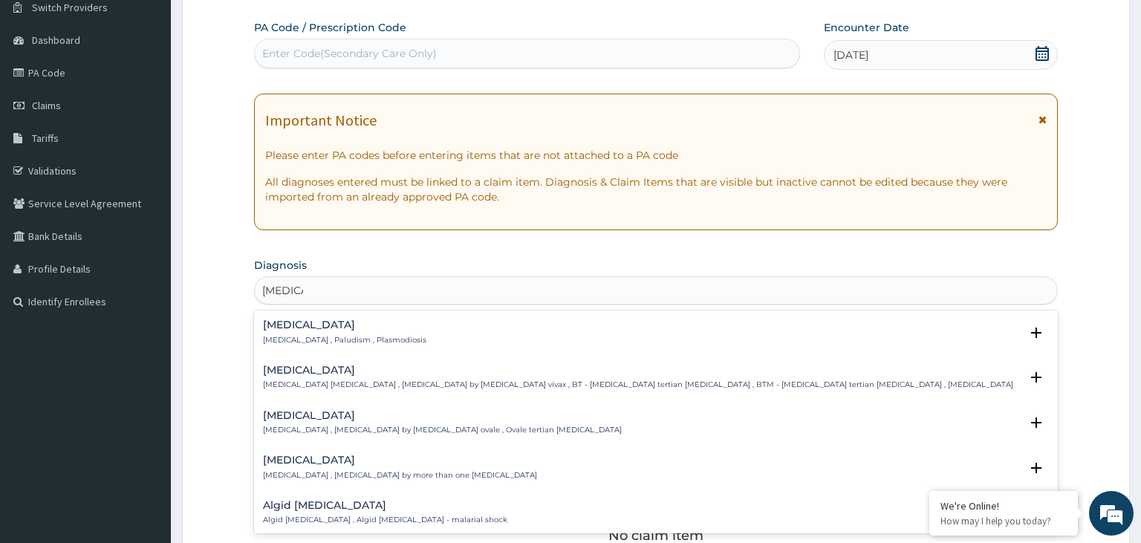
click at [291, 331] on h4 "Malaria" at bounding box center [344, 324] width 163 height 11
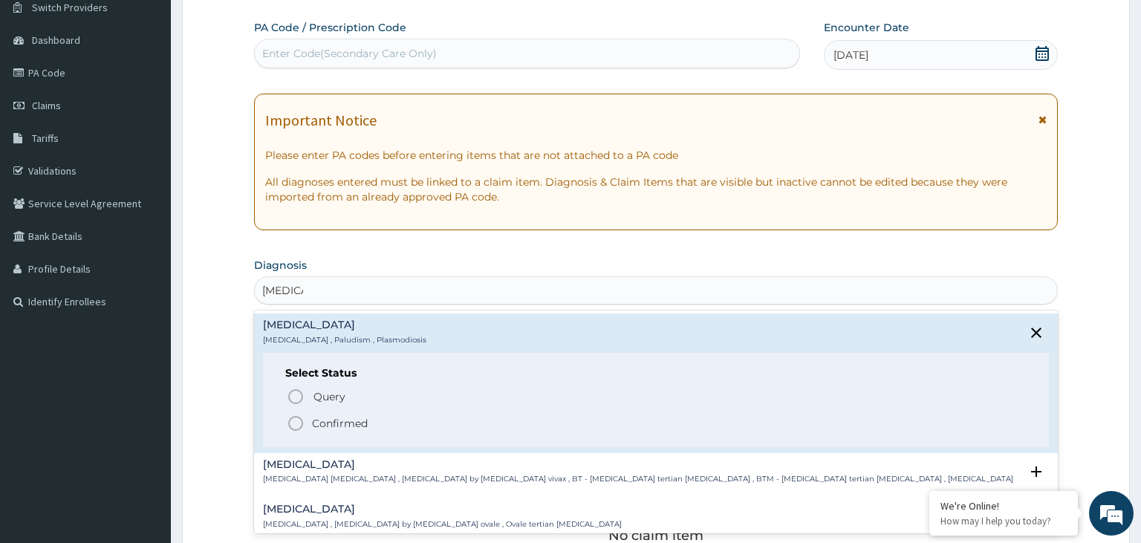
click at [328, 428] on p "Confirmed" at bounding box center [340, 423] width 56 height 15
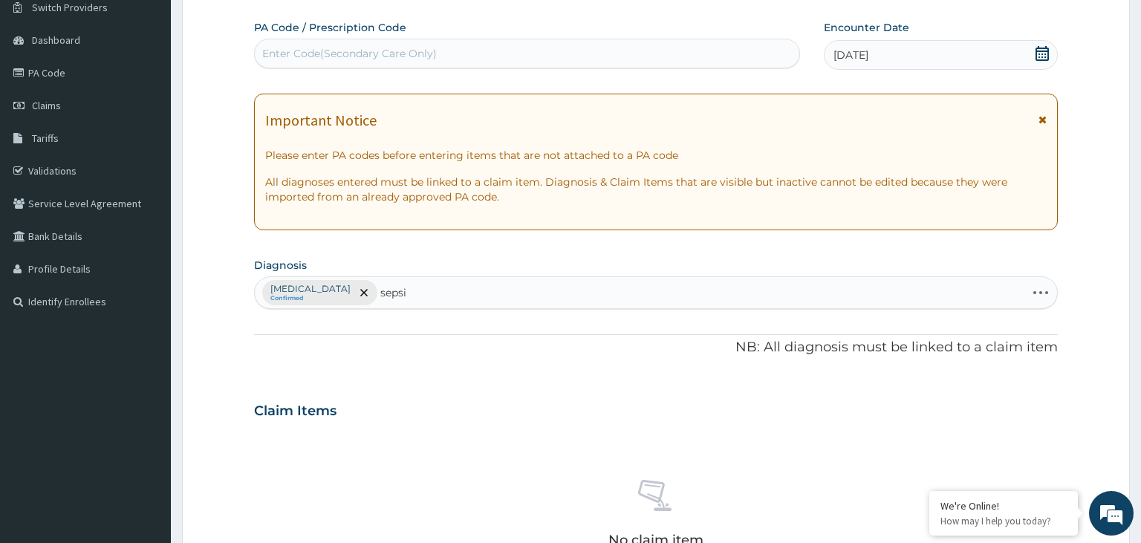
type input "sepsis"
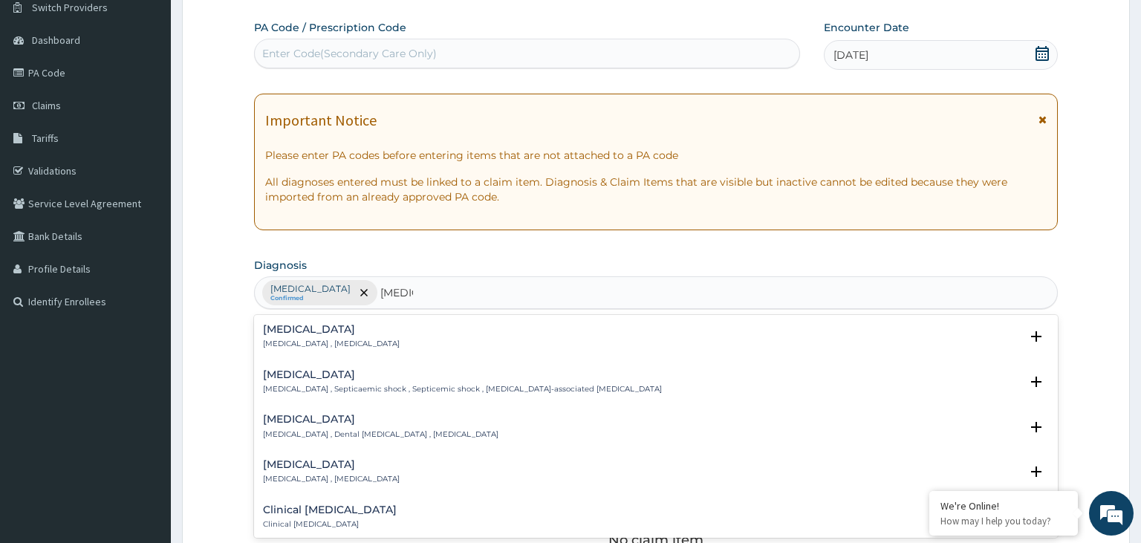
click at [309, 331] on h4 "Sepsis" at bounding box center [331, 329] width 137 height 11
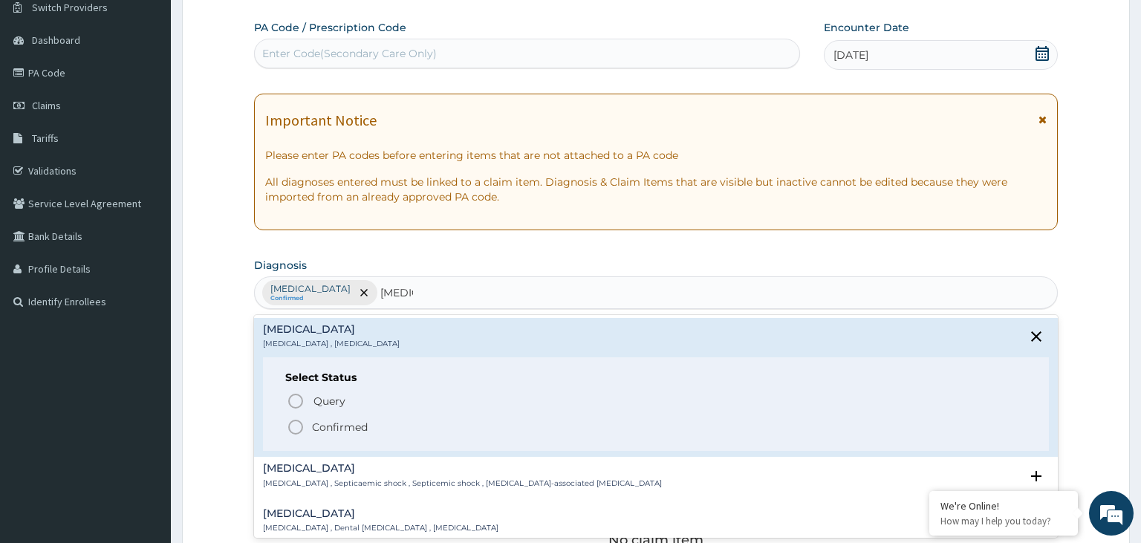
click at [334, 423] on p "Confirmed" at bounding box center [340, 427] width 56 height 15
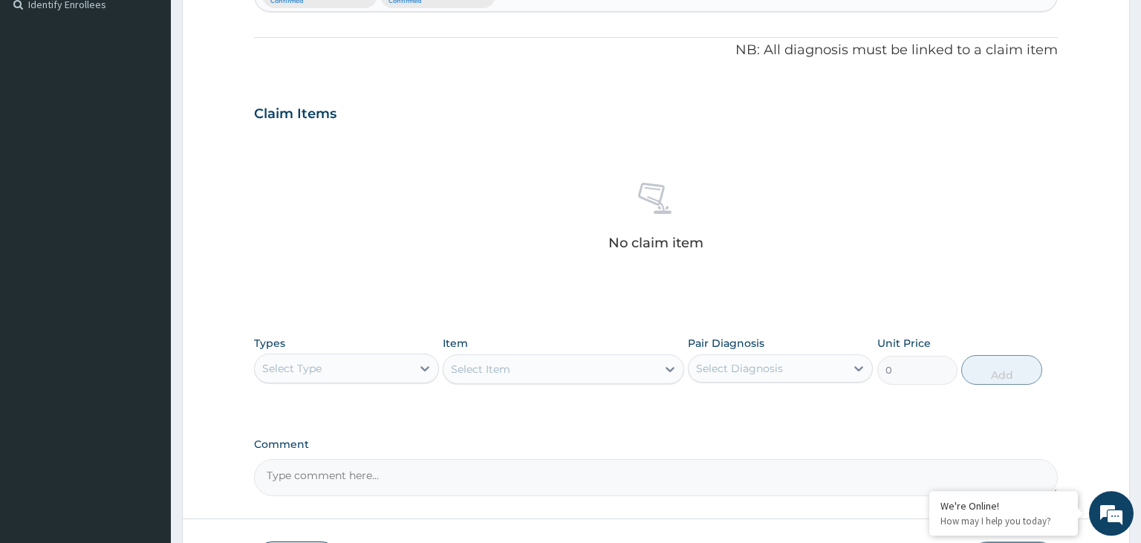
scroll to position [435, 0]
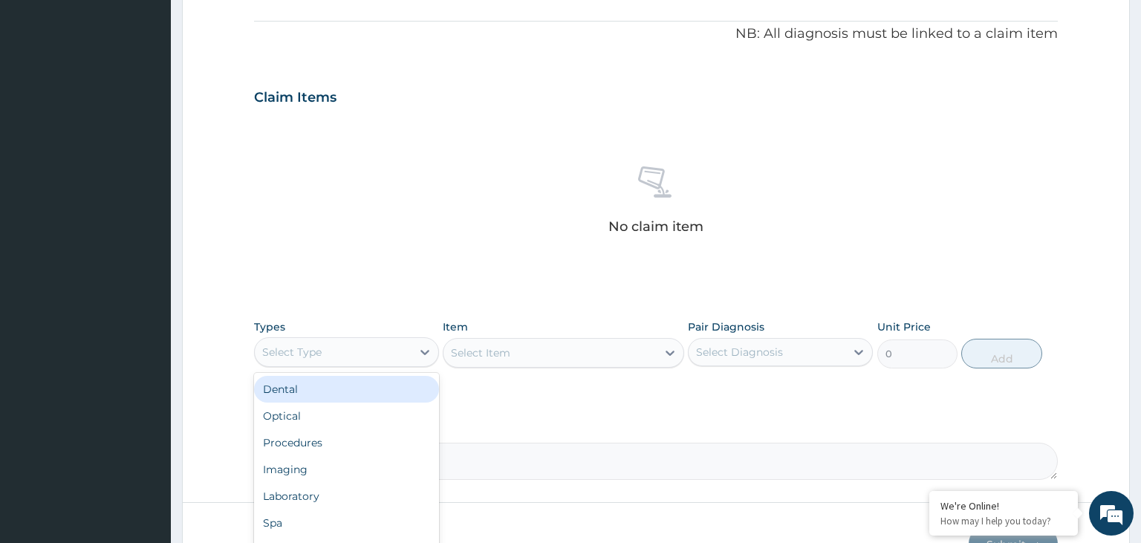
drag, startPoint x: 365, startPoint y: 364, endPoint x: 361, endPoint y: 373, distance: 9.7
click at [364, 368] on div "Types option Dental focused, 1 of 10. 10 results available. Use Up and Down to …" at bounding box center [656, 344] width 804 height 64
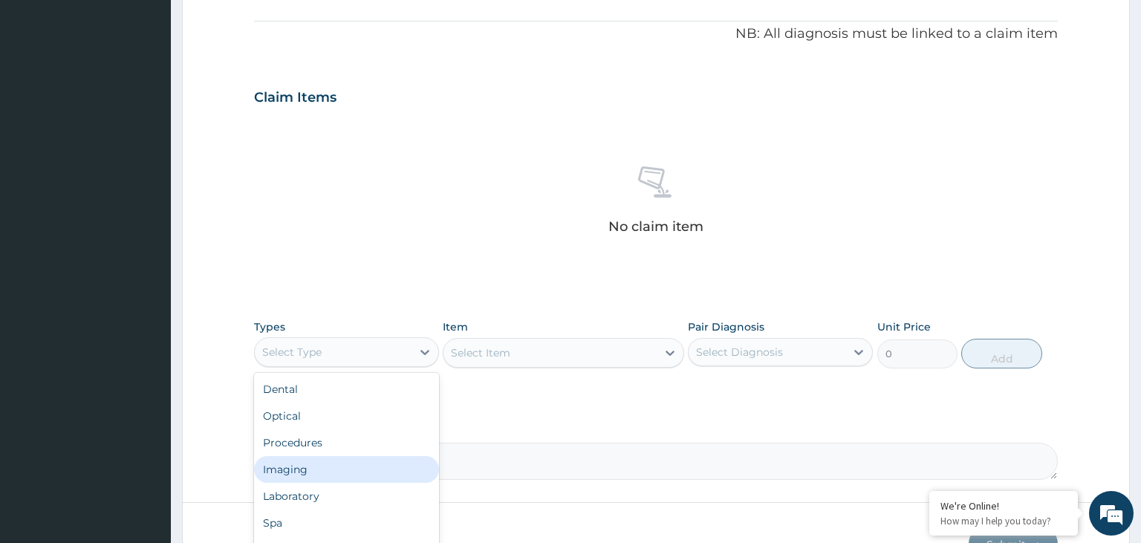
scroll to position [51, 0]
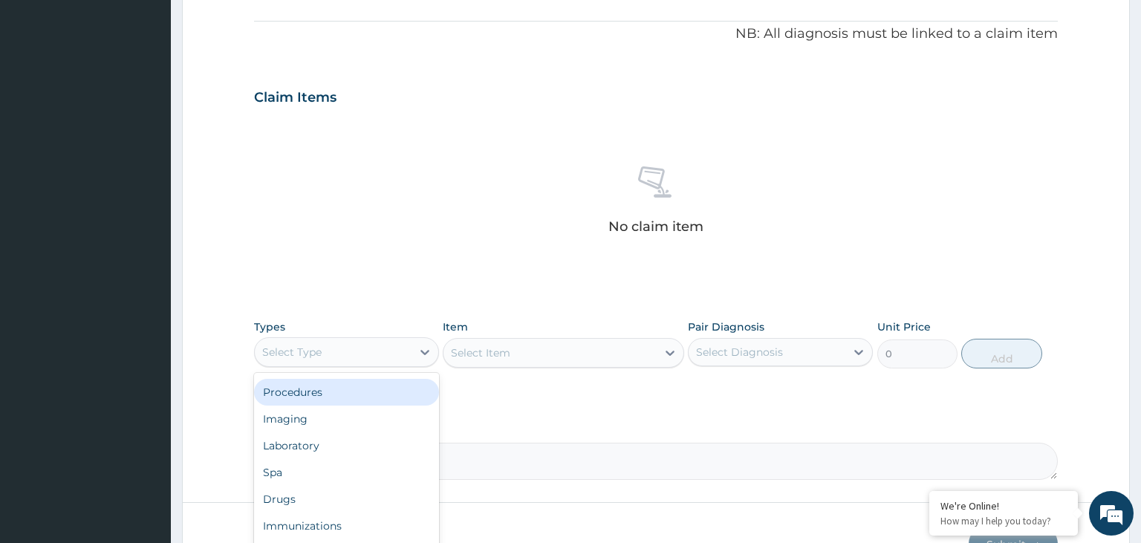
click at [352, 386] on div "Procedures" at bounding box center [346, 392] width 185 height 27
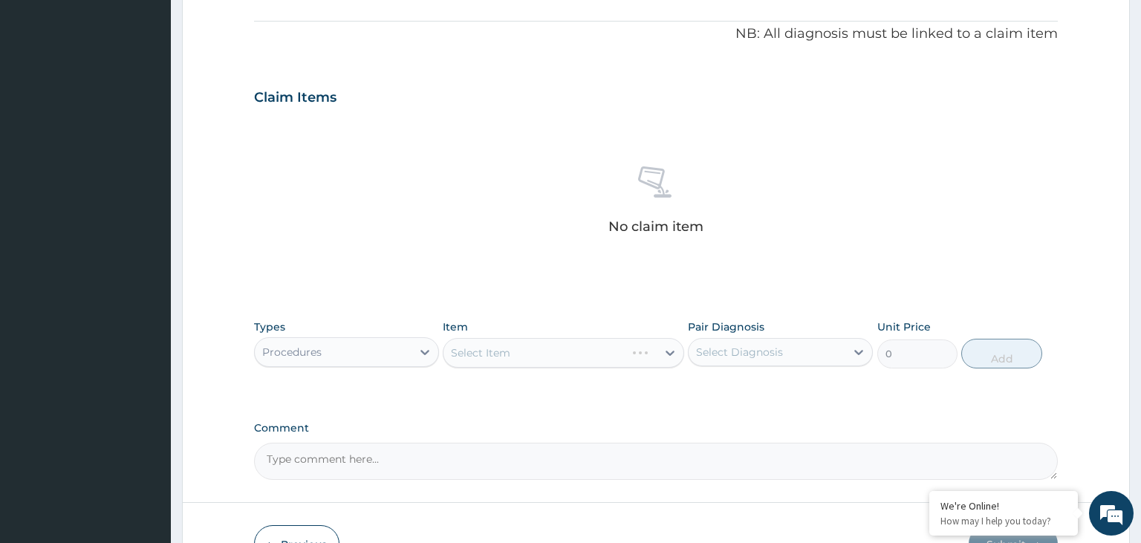
click at [586, 346] on div "Select Item" at bounding box center [563, 353] width 241 height 30
click at [599, 357] on div "Select Item" at bounding box center [549, 353] width 213 height 24
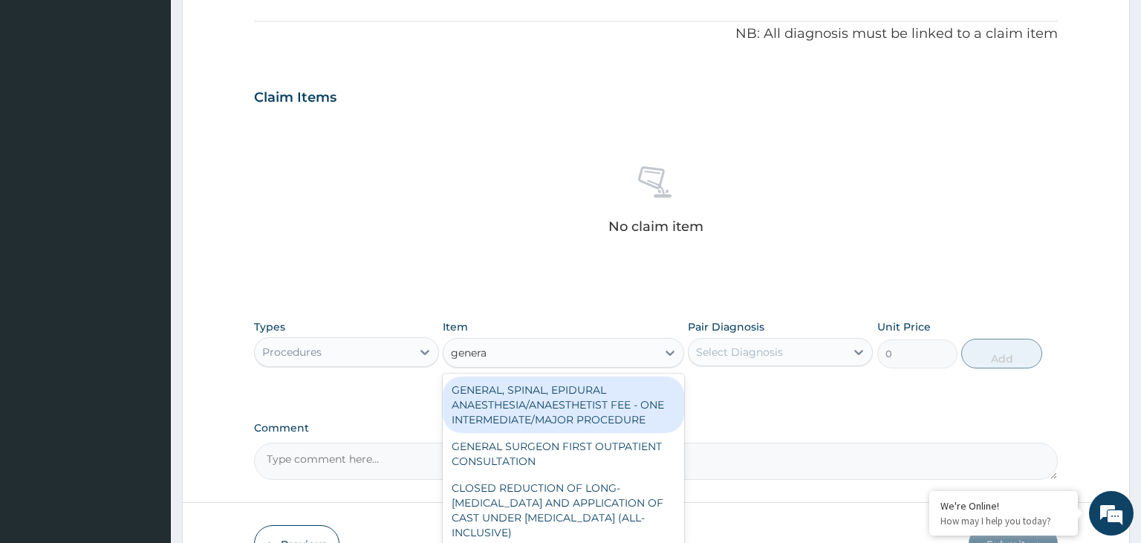
type input "general"
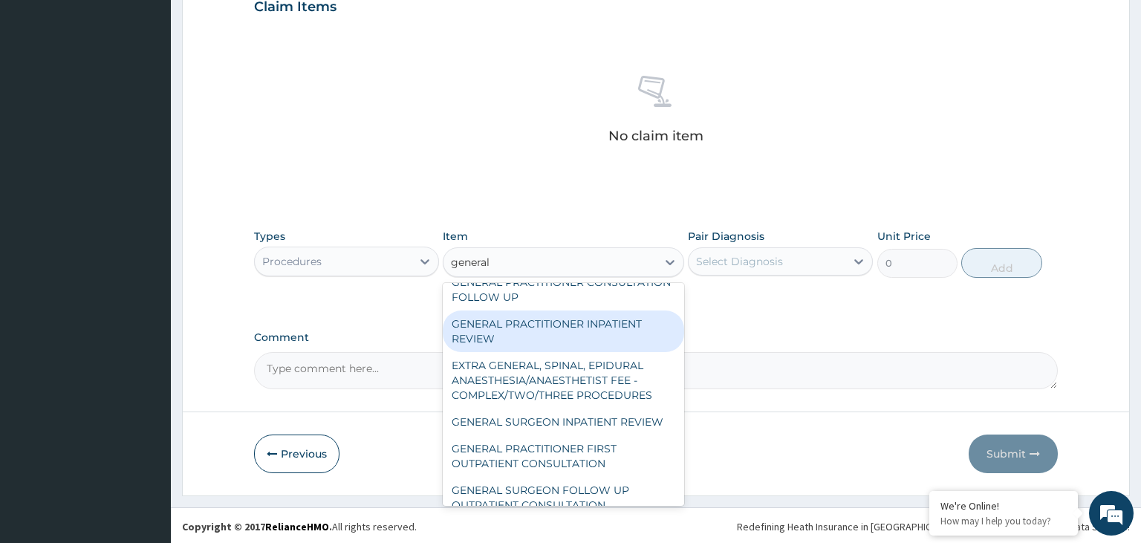
scroll to position [312, 0]
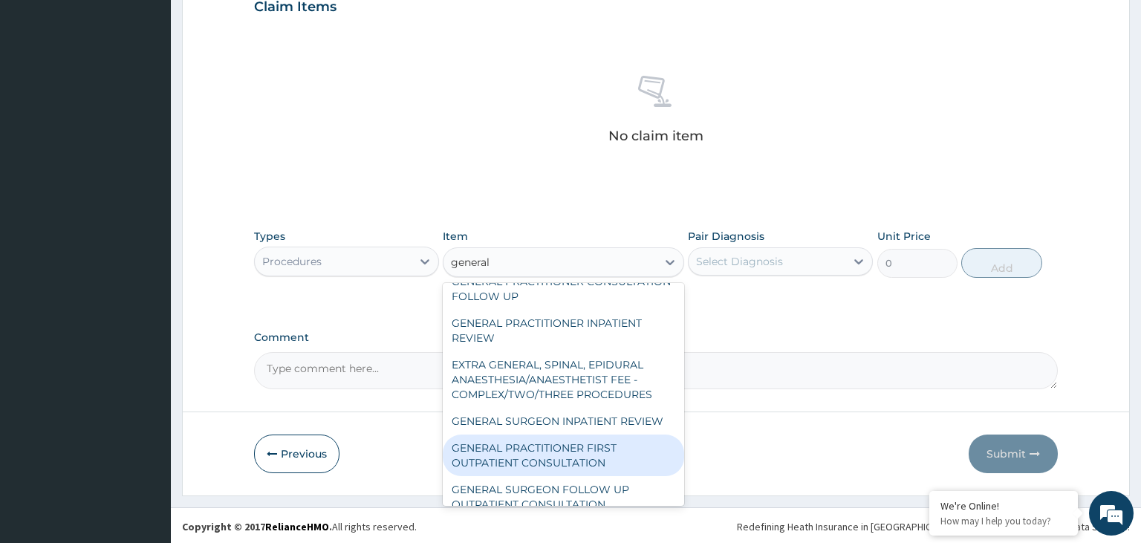
click at [544, 447] on div "GENERAL PRACTITIONER FIRST OUTPATIENT CONSULTATION" at bounding box center [563, 456] width 241 height 42
type input "3750"
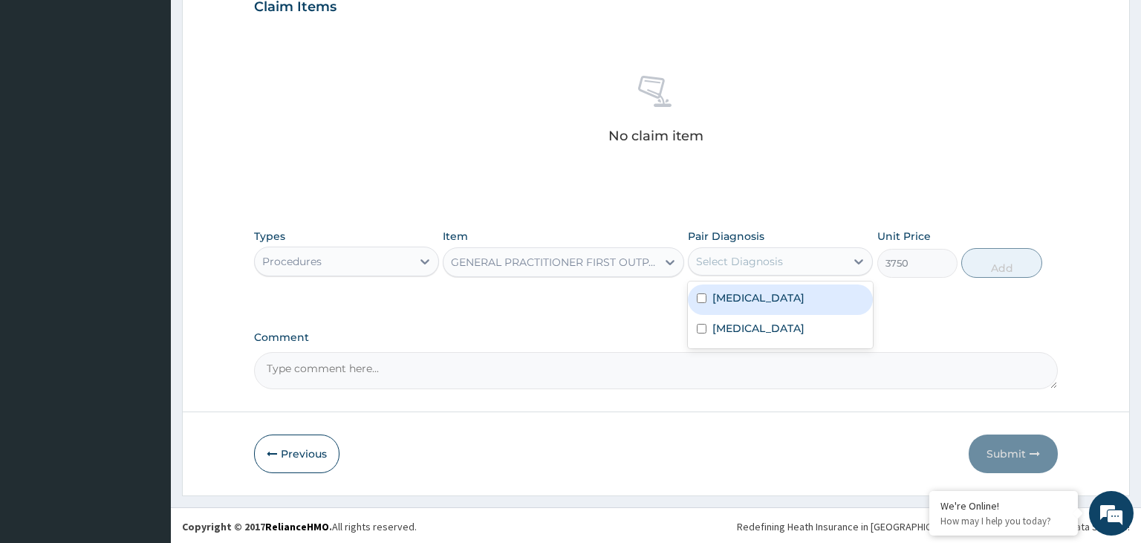
click at [811, 263] on div "Select Diagnosis" at bounding box center [767, 262] width 157 height 24
click at [795, 304] on div "[MEDICAL_DATA]" at bounding box center [780, 299] width 185 height 30
checkbox input "true"
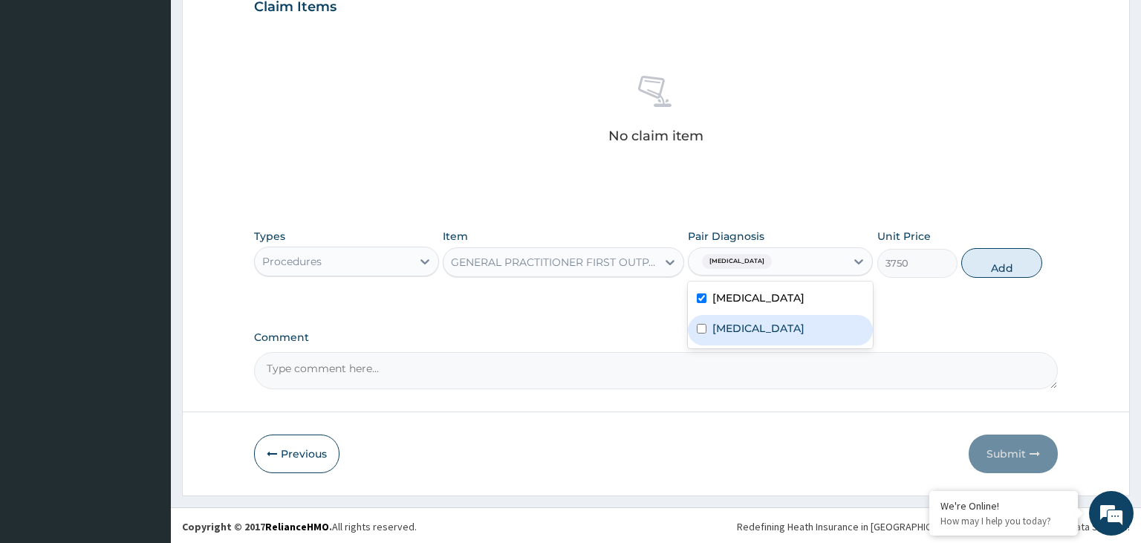
click at [786, 320] on div "Sepsis" at bounding box center [780, 330] width 185 height 30
checkbox input "true"
drag, startPoint x: 1028, startPoint y: 269, endPoint x: 1021, endPoint y: 271, distance: 7.8
click at [1027, 269] on button "Add" at bounding box center [1001, 263] width 80 height 30
type input "0"
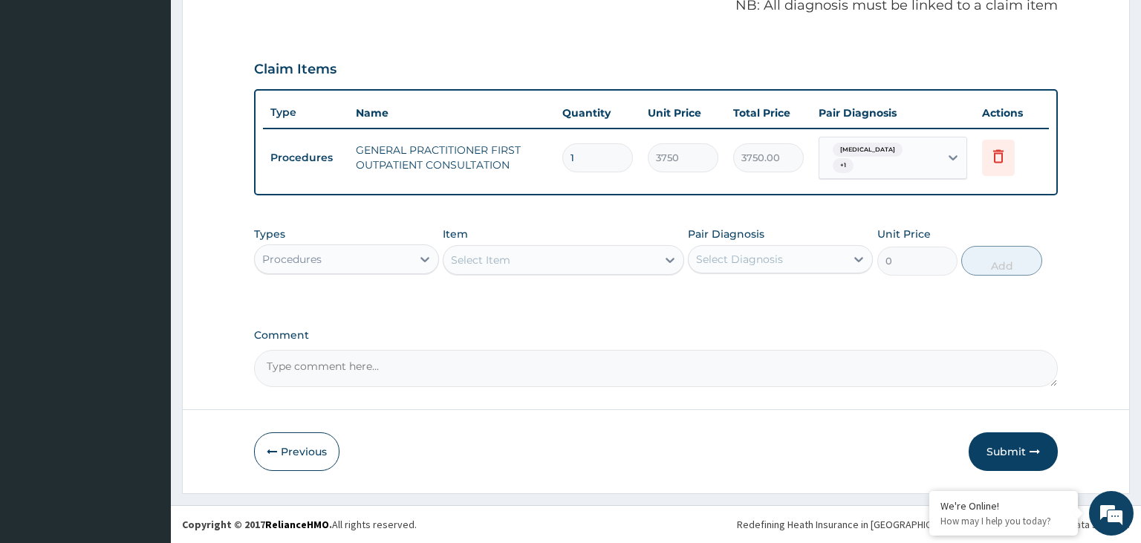
scroll to position [455, 0]
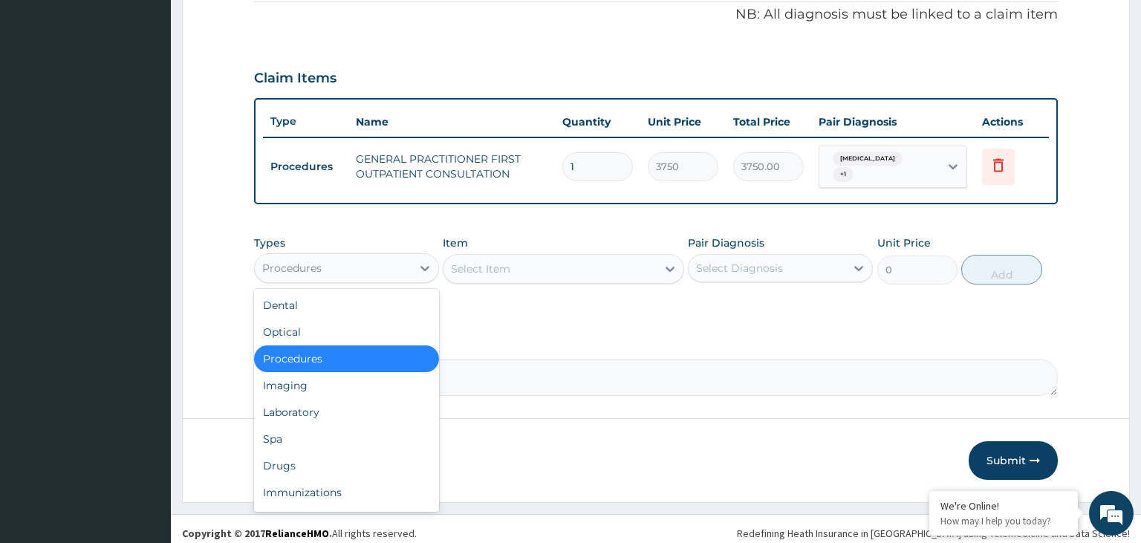
click at [386, 256] on div "Procedures" at bounding box center [333, 268] width 157 height 24
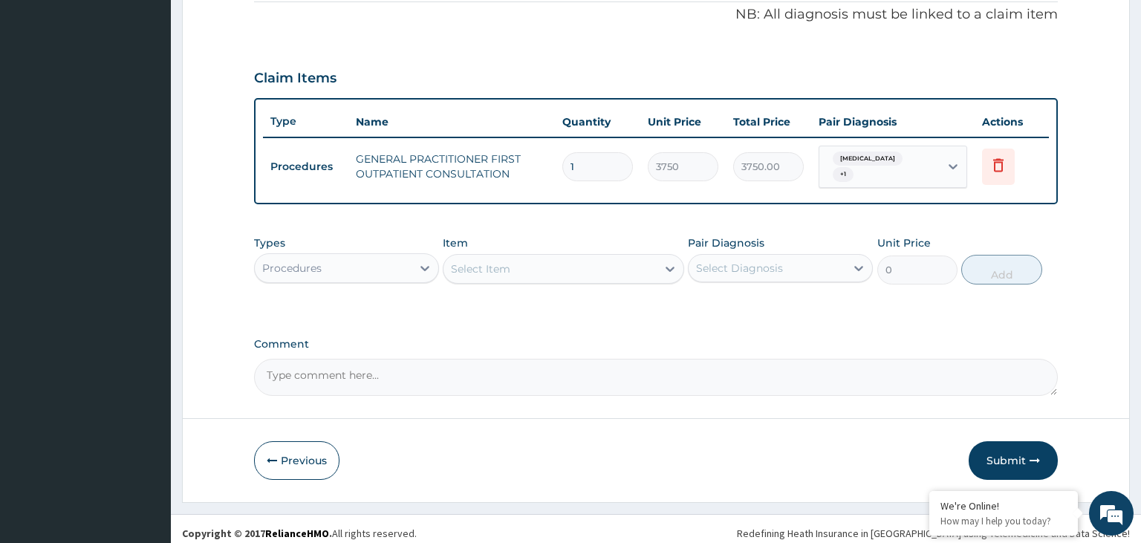
click at [397, 267] on div "Procedures" at bounding box center [333, 268] width 157 height 24
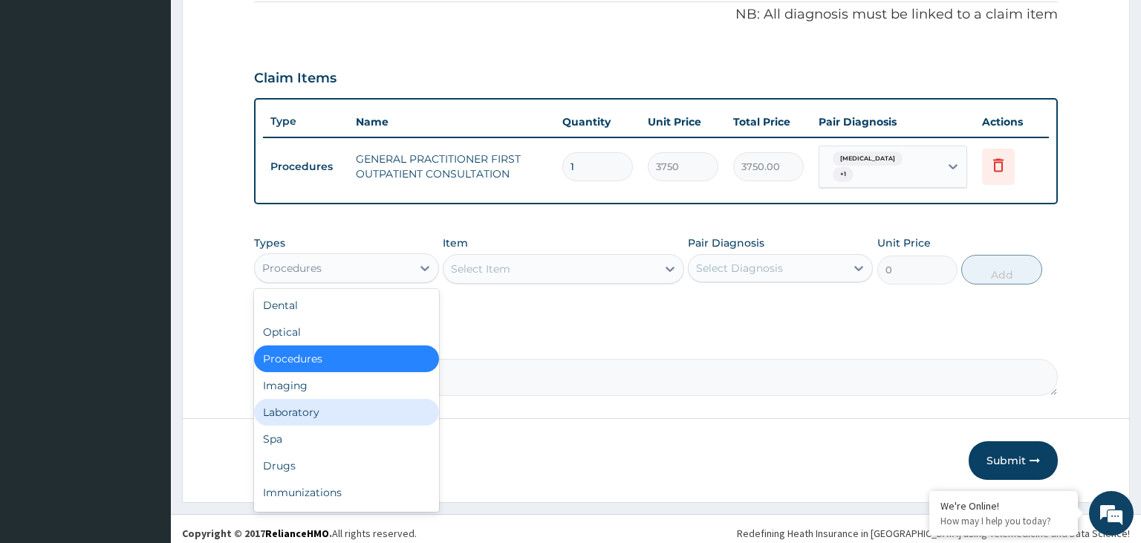
drag, startPoint x: 332, startPoint y: 406, endPoint x: 389, endPoint y: 388, distance: 59.9
click at [336, 404] on div "Laboratory" at bounding box center [346, 412] width 185 height 27
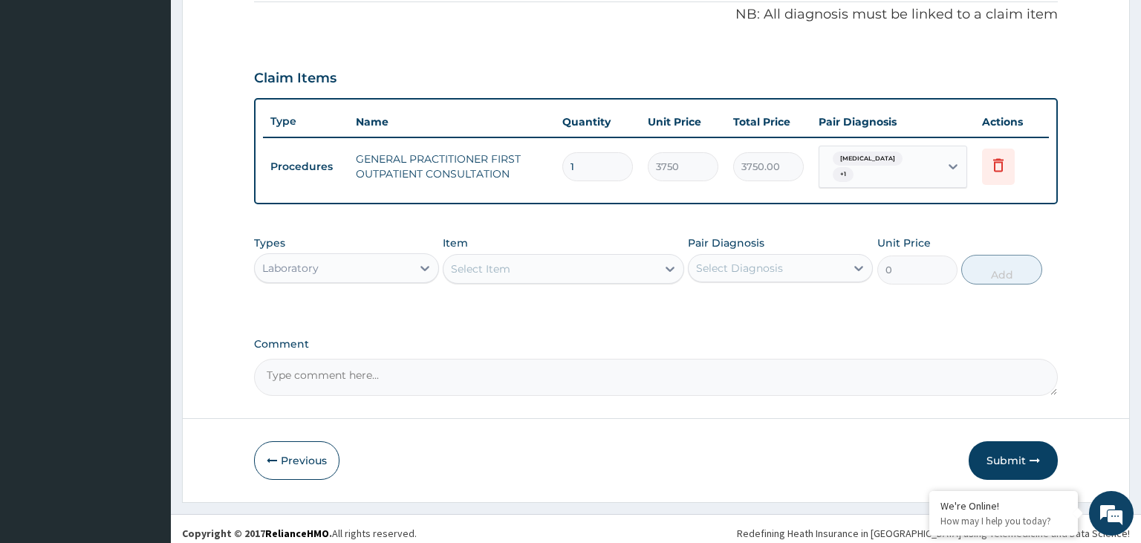
click at [597, 263] on div "Select Item" at bounding box center [563, 269] width 241 height 30
click at [591, 259] on div "Select Item" at bounding box center [549, 269] width 213 height 24
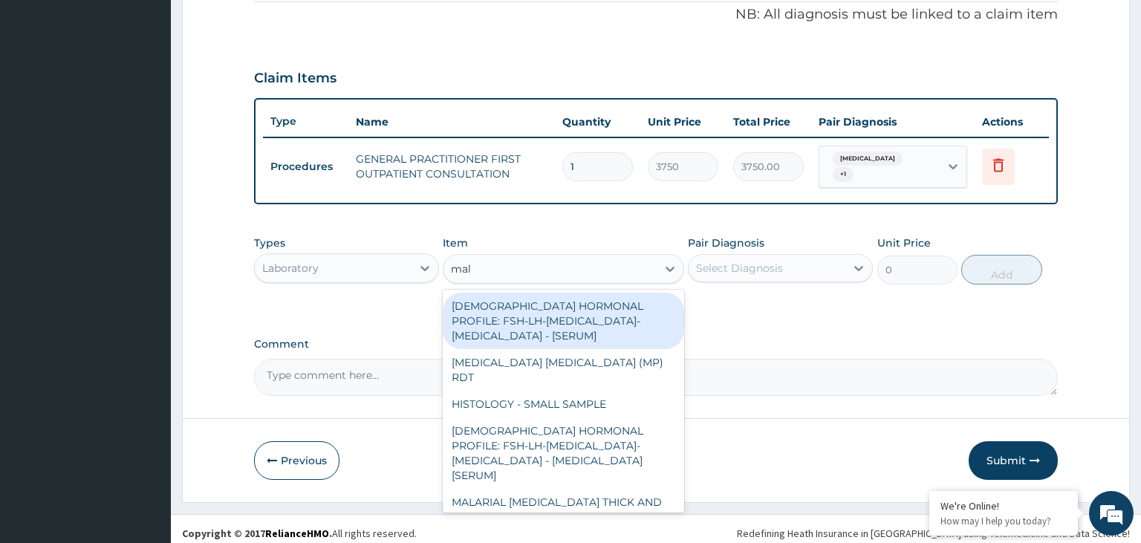
type input "mala"
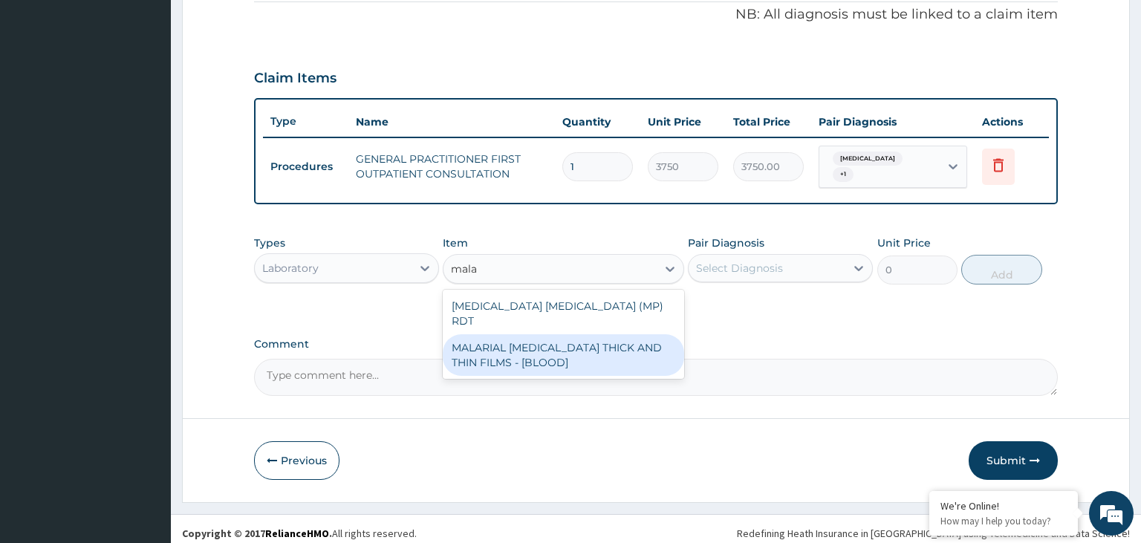
click at [604, 341] on div "MALARIAL [MEDICAL_DATA] THICK AND THIN FILMS - [BLOOD]" at bounding box center [563, 355] width 241 height 42
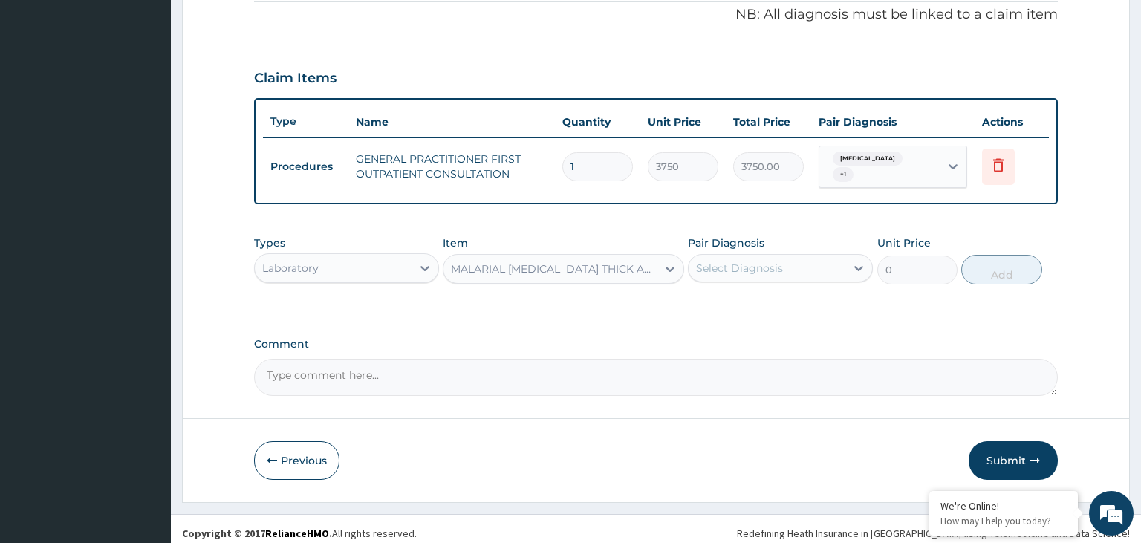
type input "2187.5"
click at [752, 270] on div "Select Diagnosis" at bounding box center [767, 268] width 157 height 24
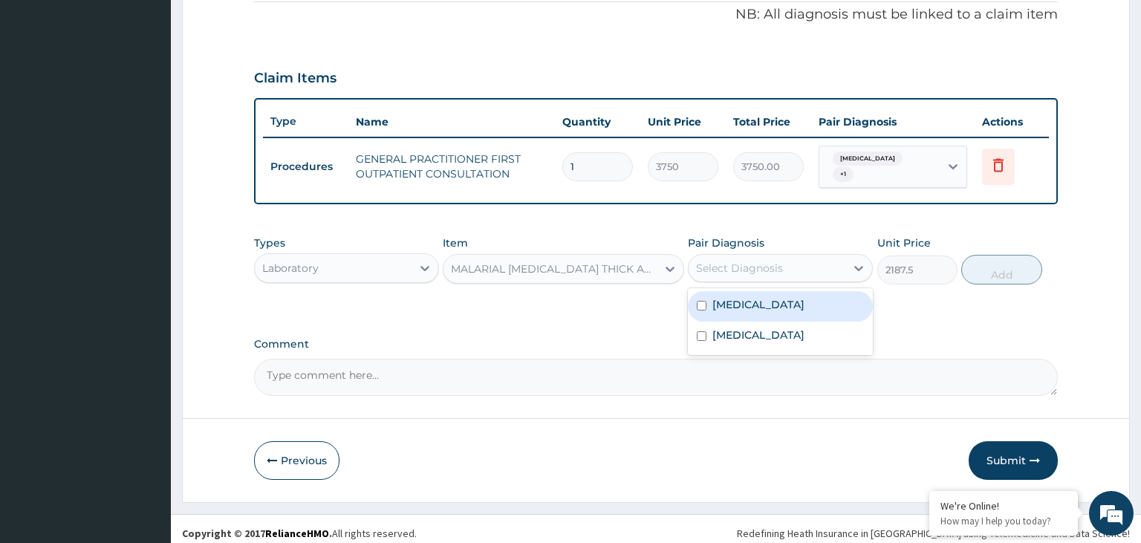
click at [753, 304] on div "[MEDICAL_DATA]" at bounding box center [780, 306] width 185 height 30
checkbox input "true"
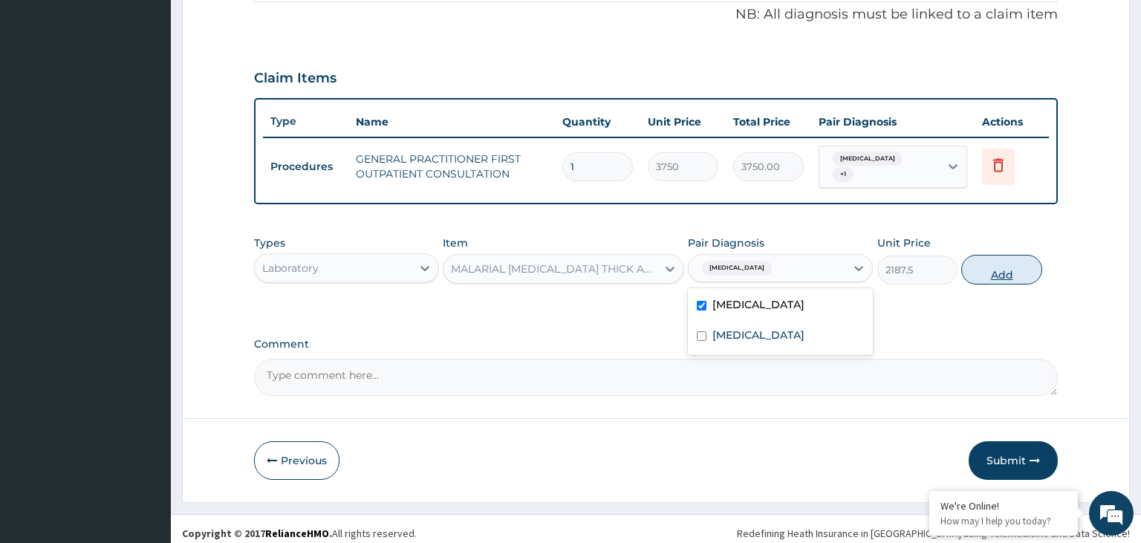
click at [1018, 269] on button "Add" at bounding box center [1001, 270] width 80 height 30
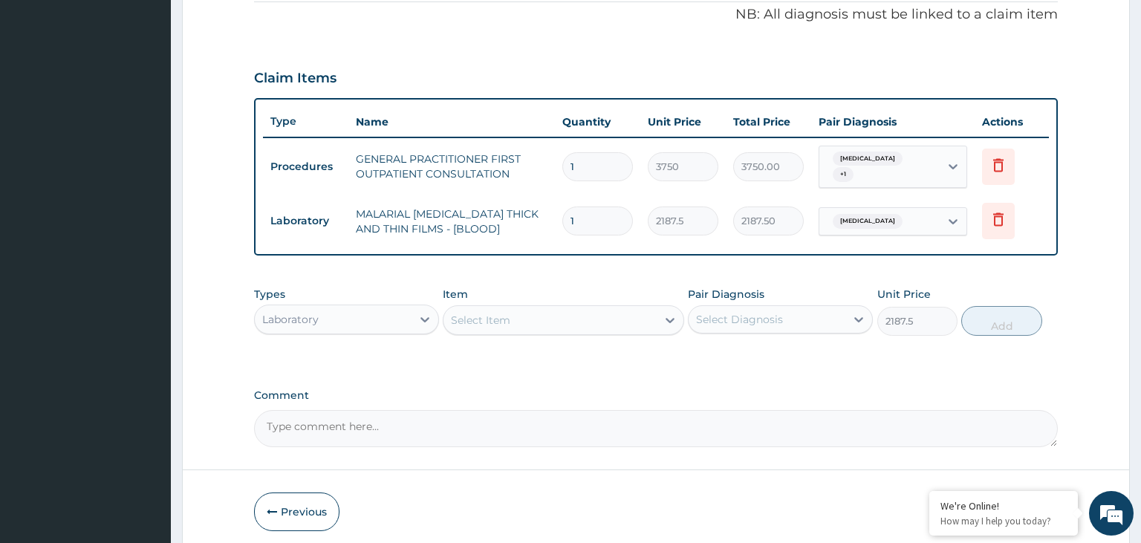
type input "0"
click at [573, 308] on div "Select Item" at bounding box center [549, 320] width 213 height 24
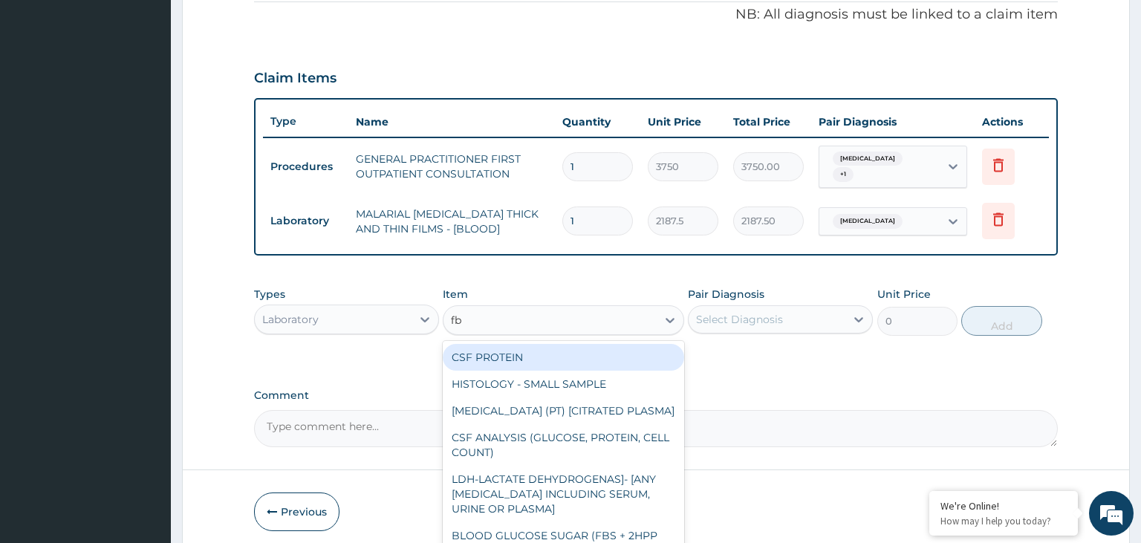
type input "fbc"
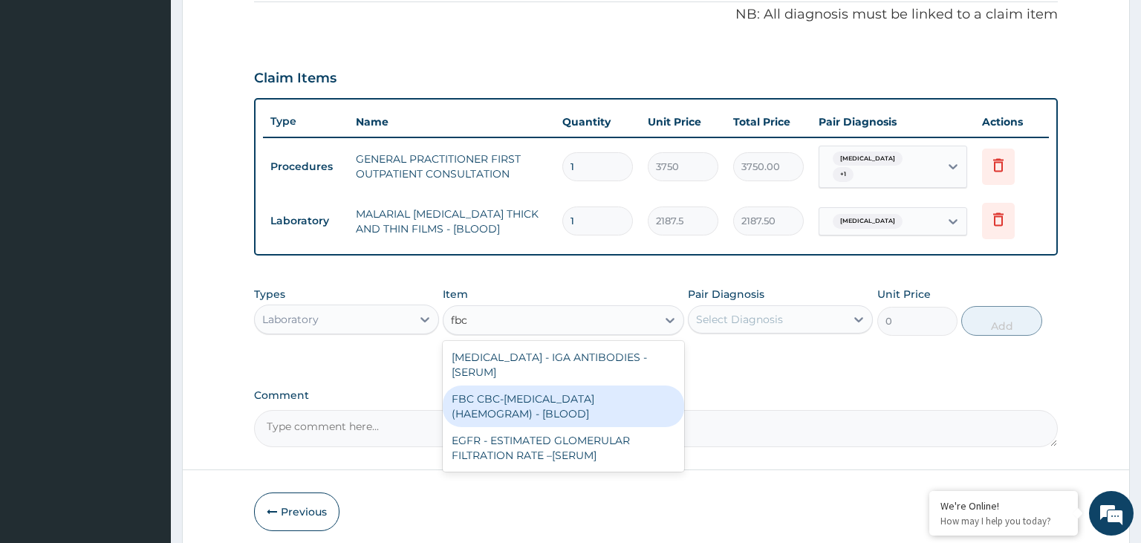
click at [539, 390] on div "FBC CBC-[MEDICAL_DATA] (HAEMOGRAM) - [BLOOD]" at bounding box center [563, 407] width 241 height 42
type input "5000"
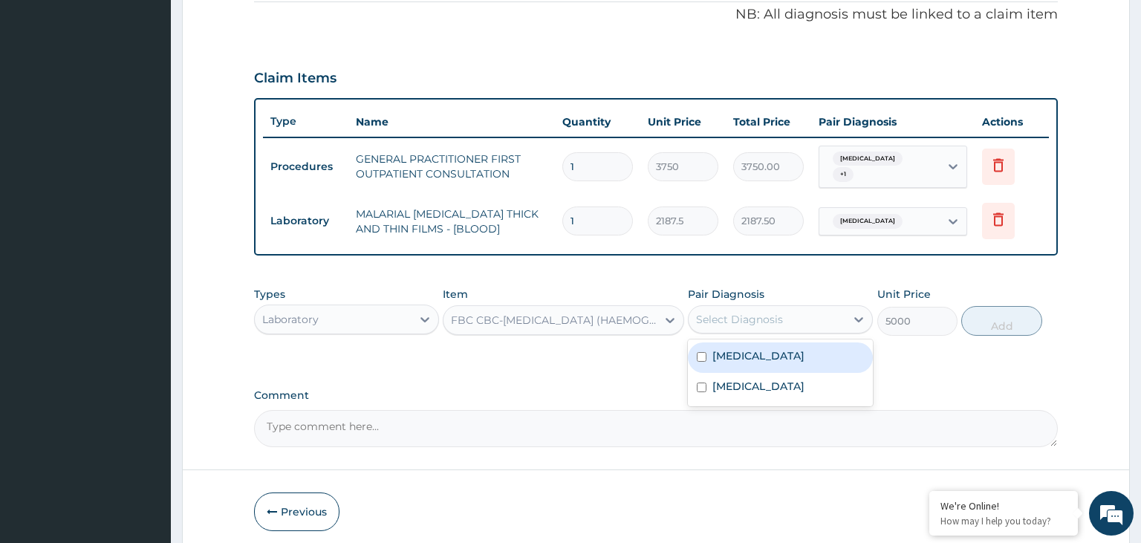
click at [756, 312] on div "Select Diagnosis" at bounding box center [739, 319] width 87 height 15
click at [734, 379] on label "Sepsis" at bounding box center [758, 386] width 92 height 15
checkbox input "true"
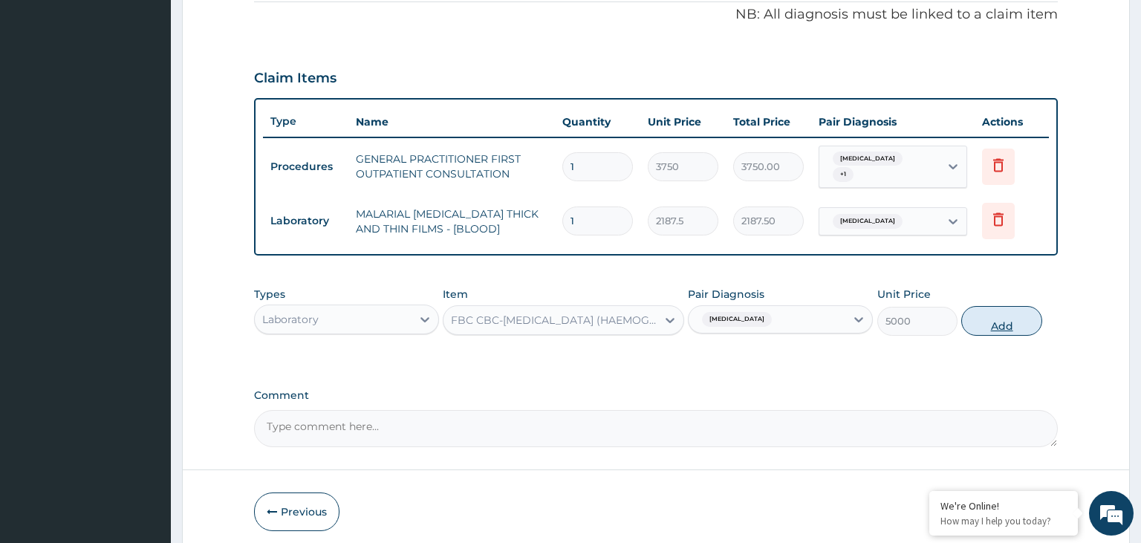
click at [990, 314] on button "Add" at bounding box center [1001, 321] width 80 height 30
type input "0"
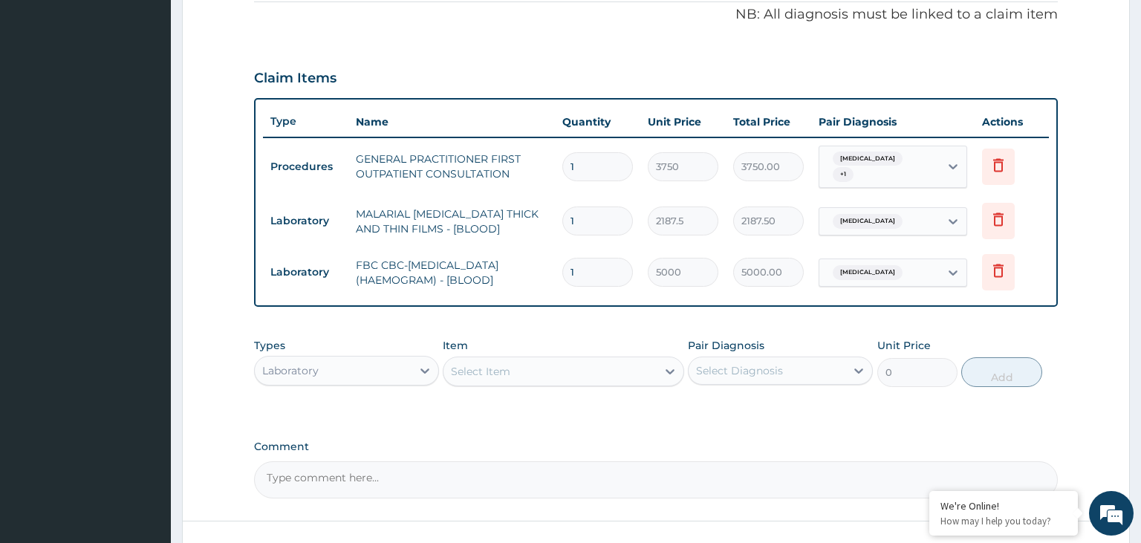
click at [361, 367] on div "Laboratory" at bounding box center [333, 371] width 157 height 24
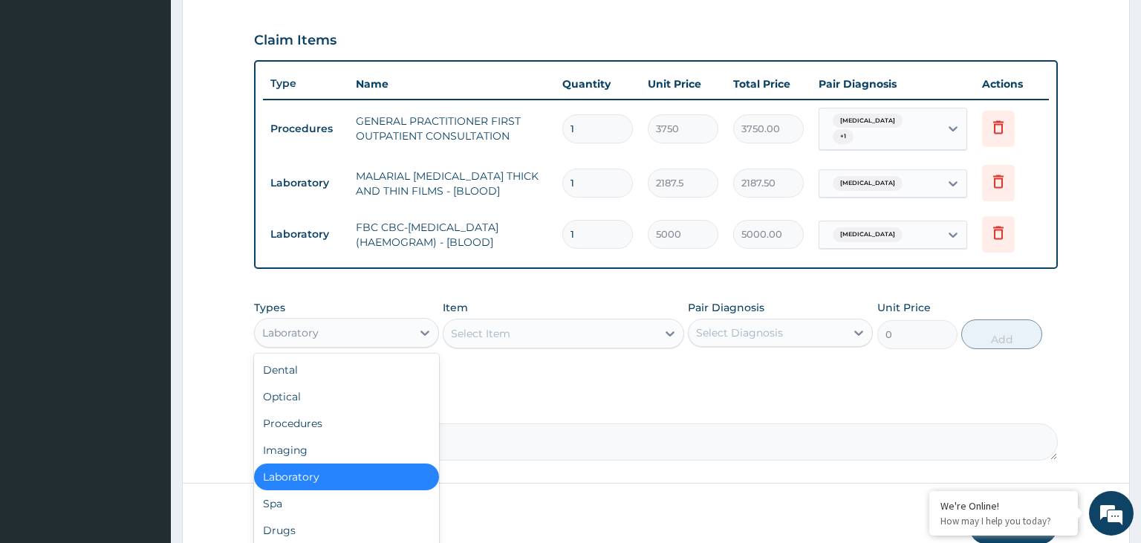
scroll to position [557, 0]
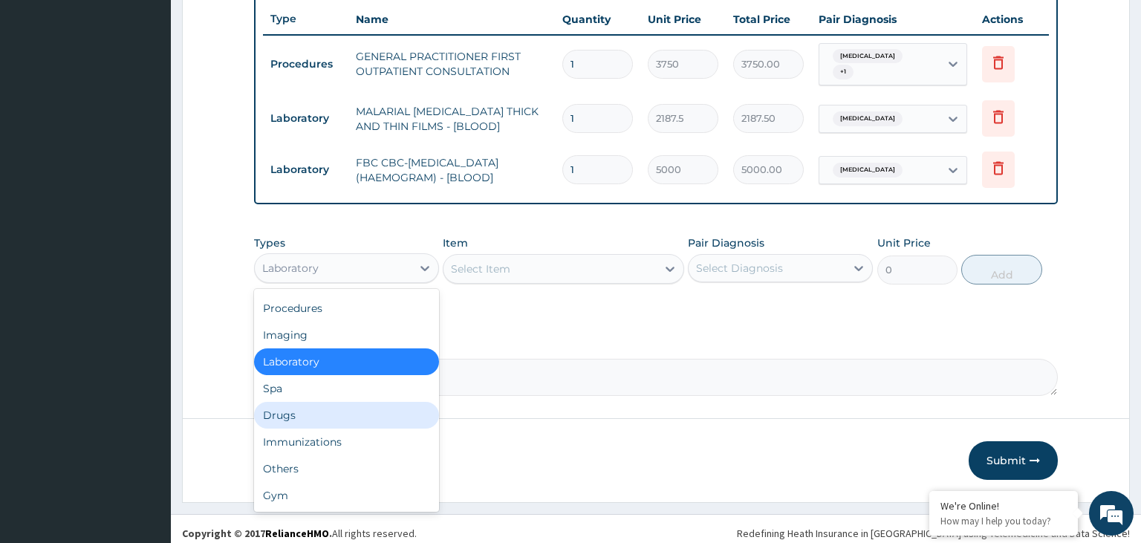
click at [337, 402] on div "Drugs" at bounding box center [346, 415] width 185 height 27
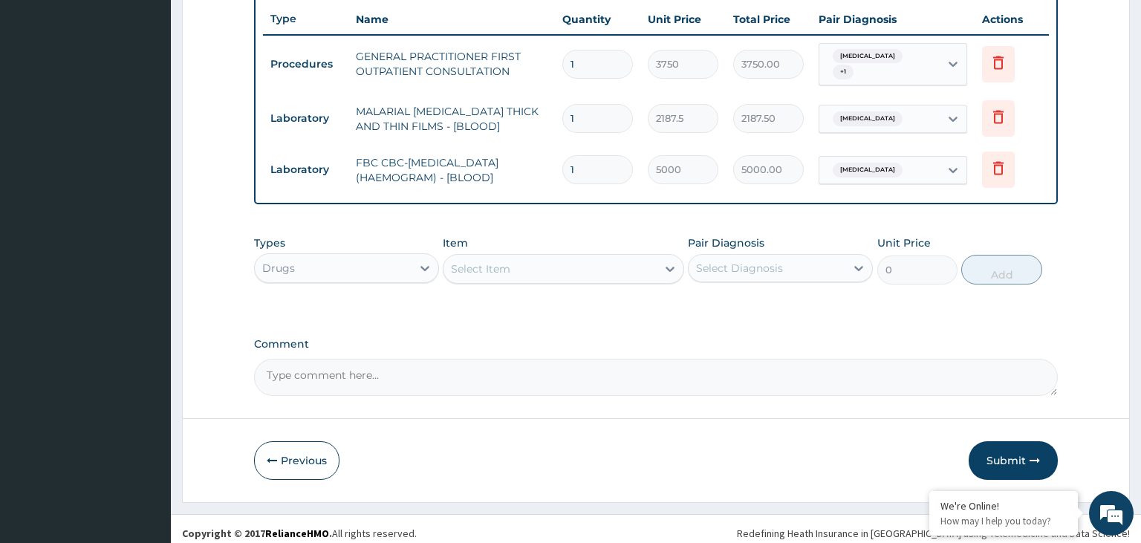
click at [516, 269] on div "Select Item" at bounding box center [549, 269] width 213 height 24
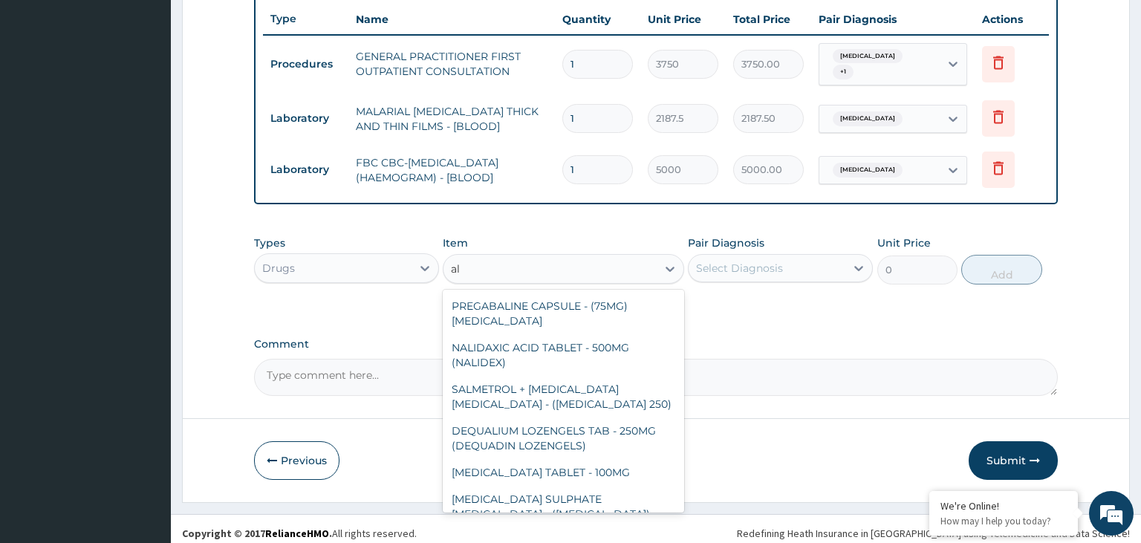
type input "a"
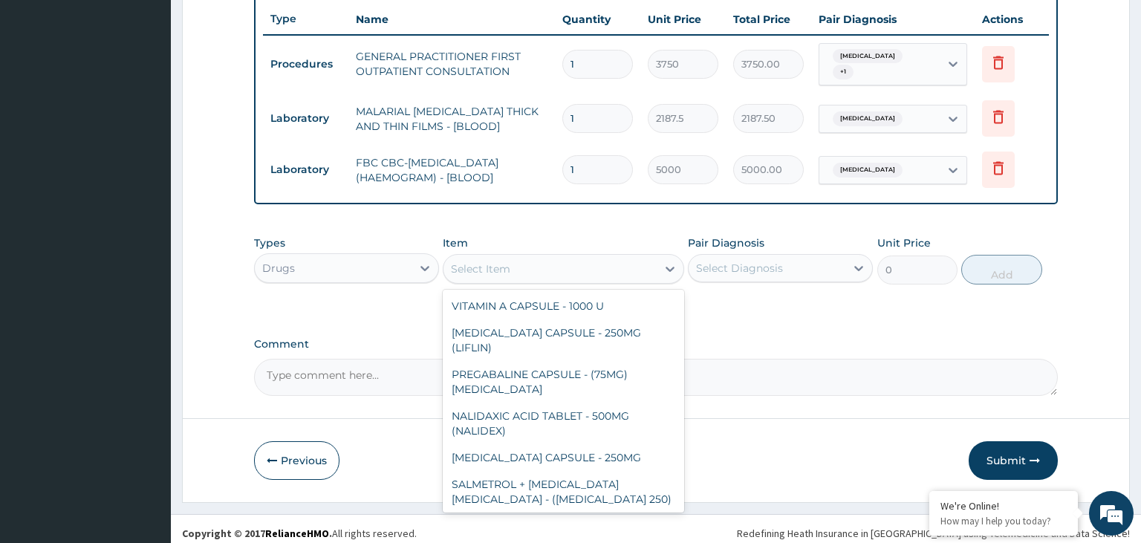
type input "p"
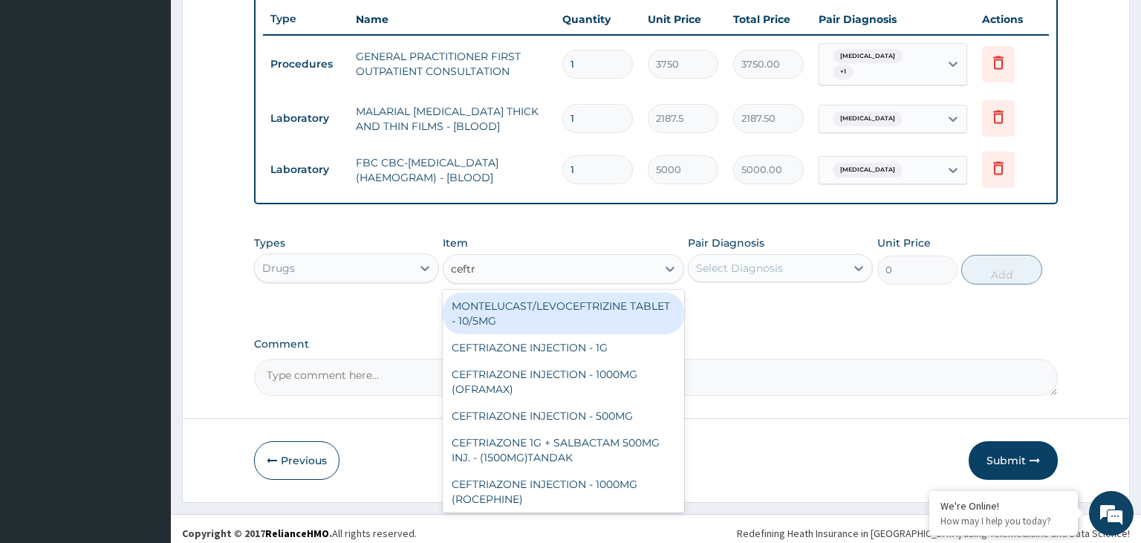
type input "ceftri"
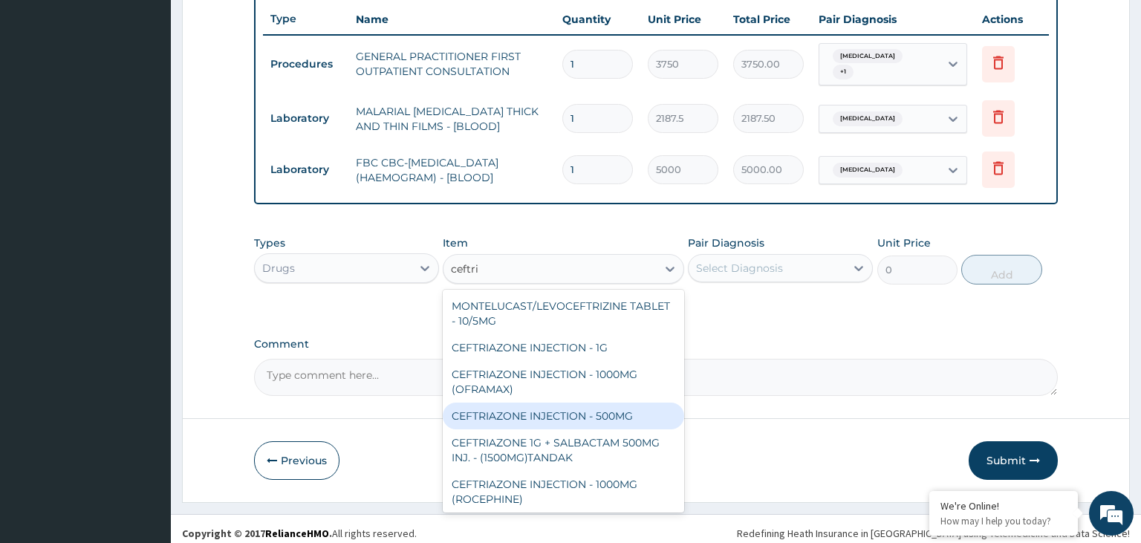
scroll to position [3, 0]
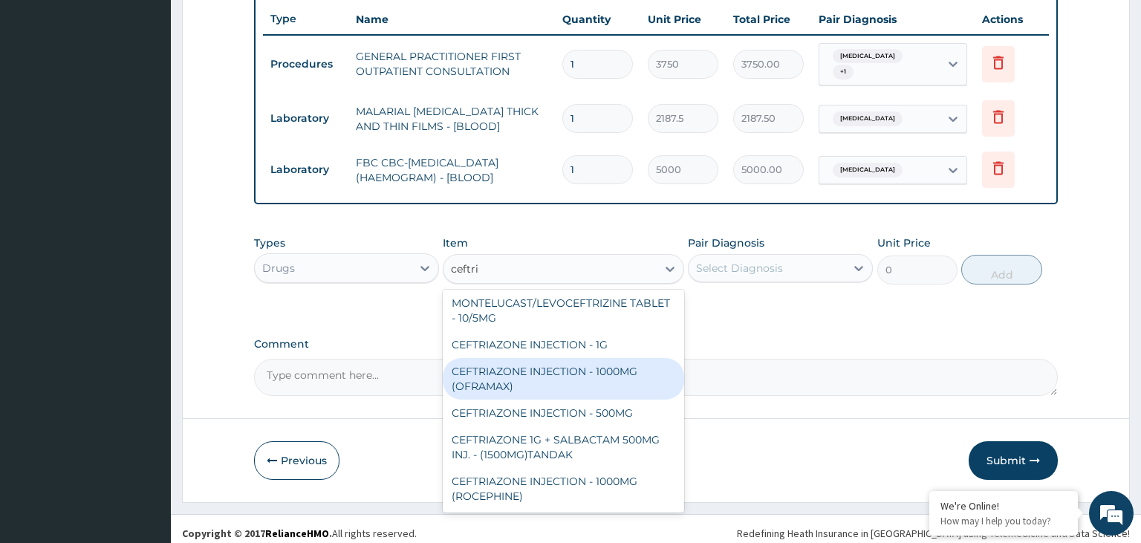
click at [552, 388] on div "CEFTRIAZONE INJECTION - 1000MG (OFRAMAX)" at bounding box center [563, 379] width 241 height 42
type input "2520"
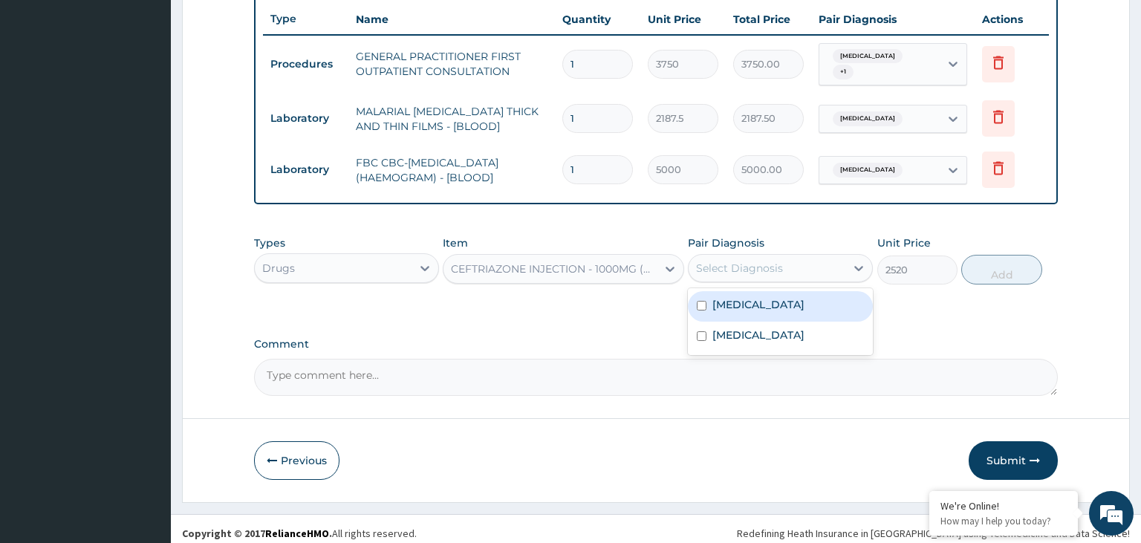
click at [776, 269] on div "Select Diagnosis" at bounding box center [767, 268] width 157 height 24
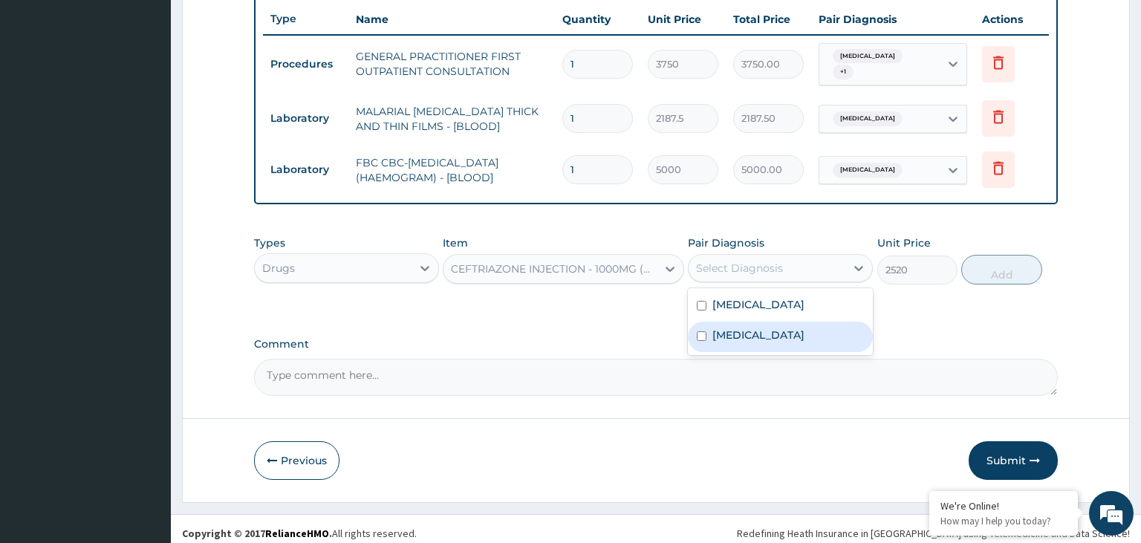
click at [729, 328] on label "Sepsis" at bounding box center [758, 335] width 92 height 15
checkbox input "true"
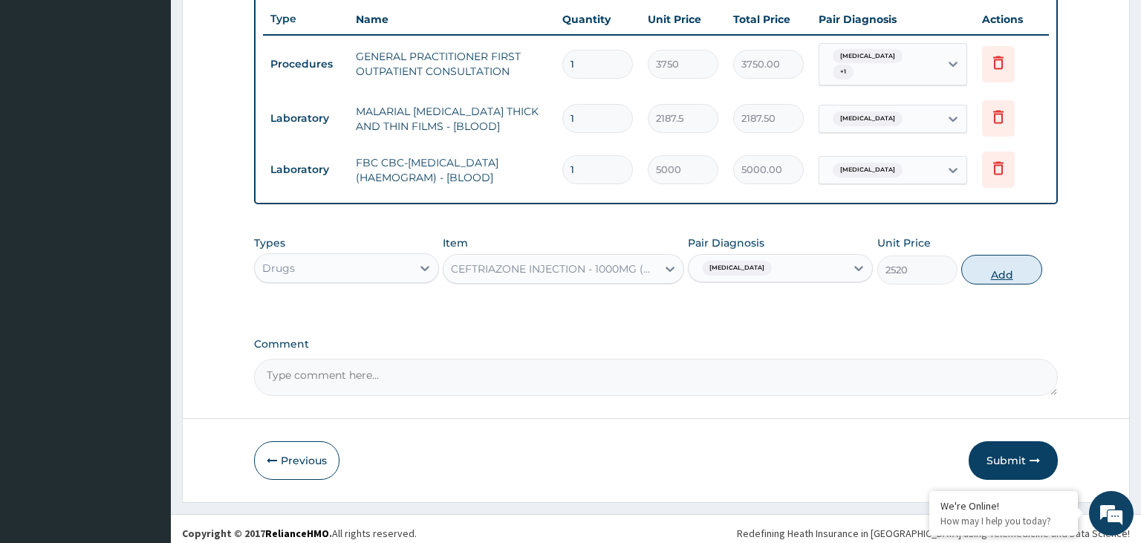
click at [986, 260] on button "Add" at bounding box center [1001, 270] width 80 height 30
type input "0"
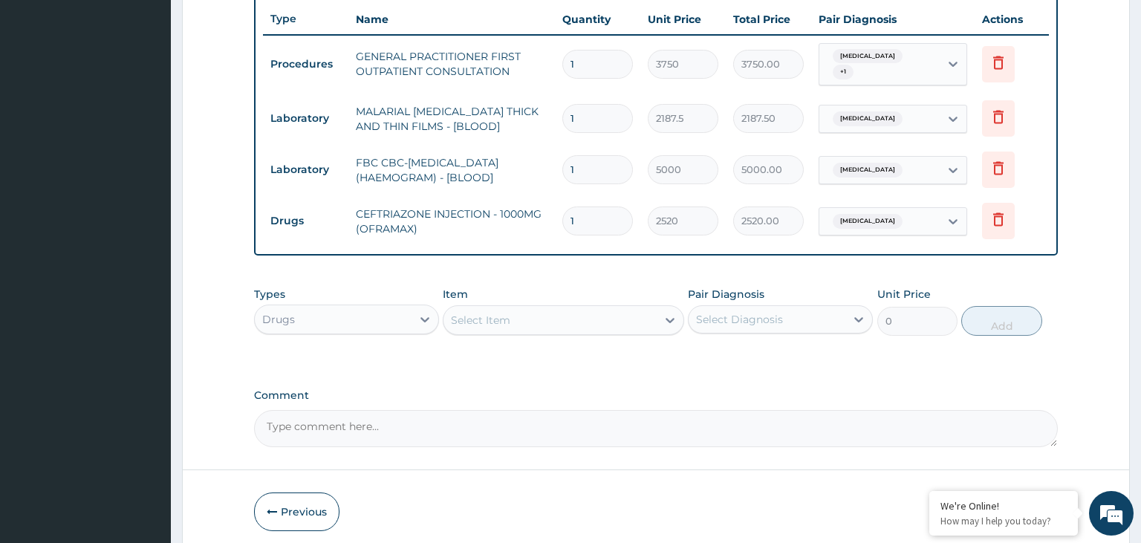
drag, startPoint x: 539, startPoint y: 216, endPoint x: 524, endPoint y: 221, distance: 15.7
click at [562, 216] on input "1" at bounding box center [597, 220] width 71 height 29
type input "3"
type input "7560.00"
type input "3"
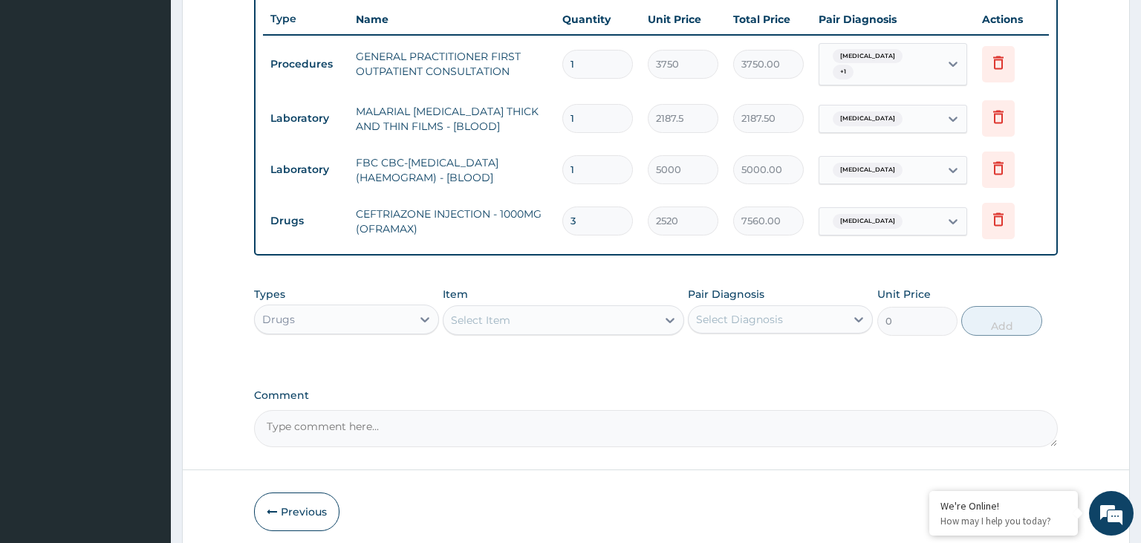
click at [495, 313] on div "Select Item" at bounding box center [480, 320] width 59 height 15
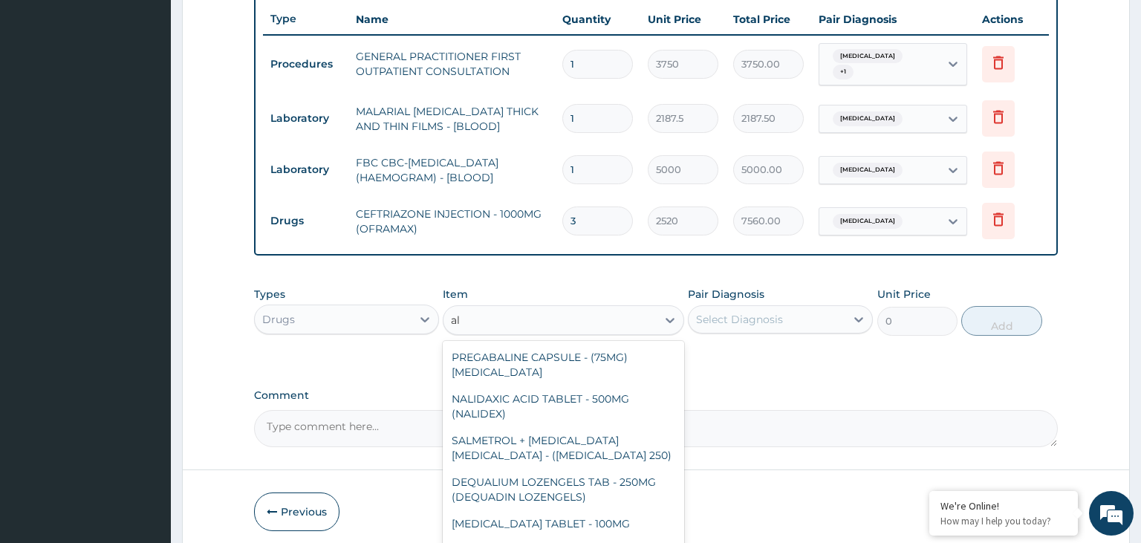
type input "a"
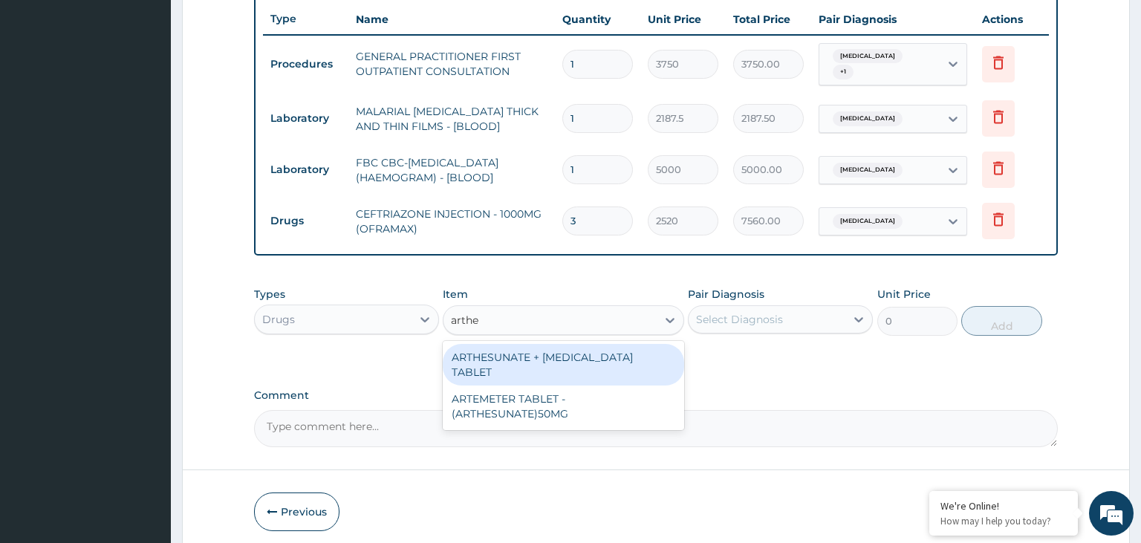
scroll to position [0, 0]
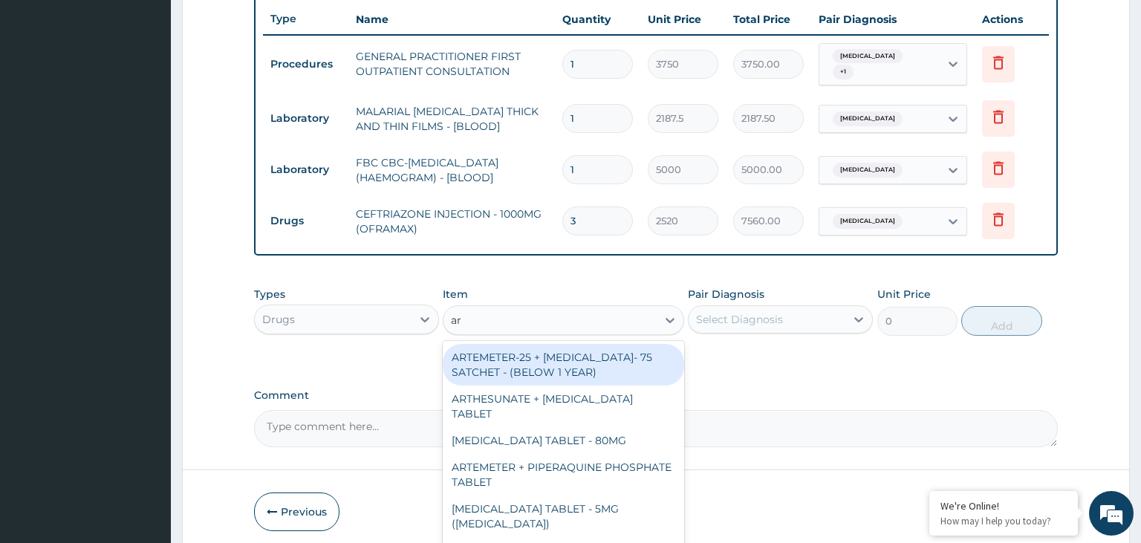
type input "a"
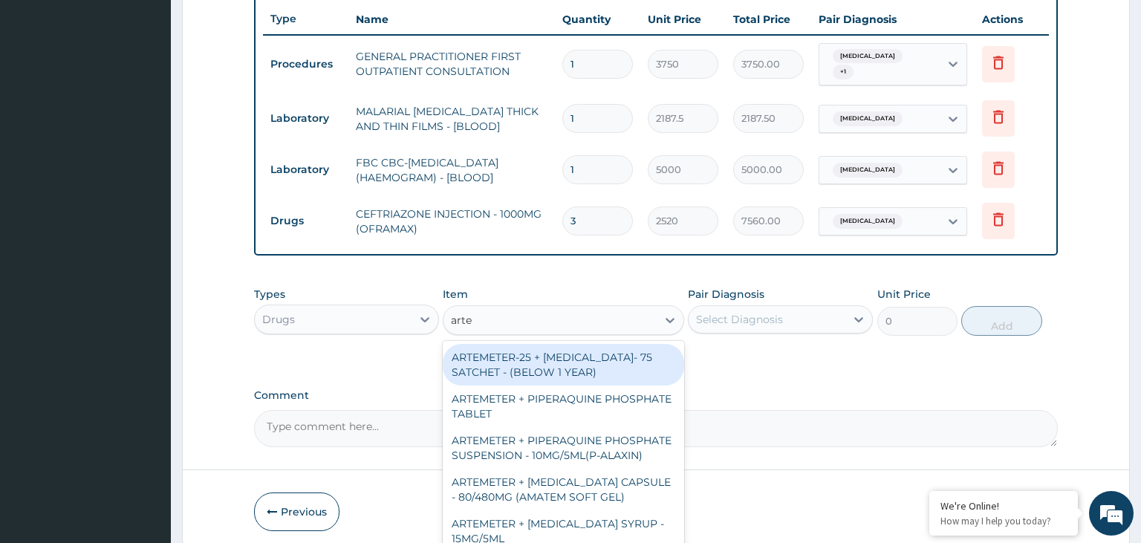
type input "artem"
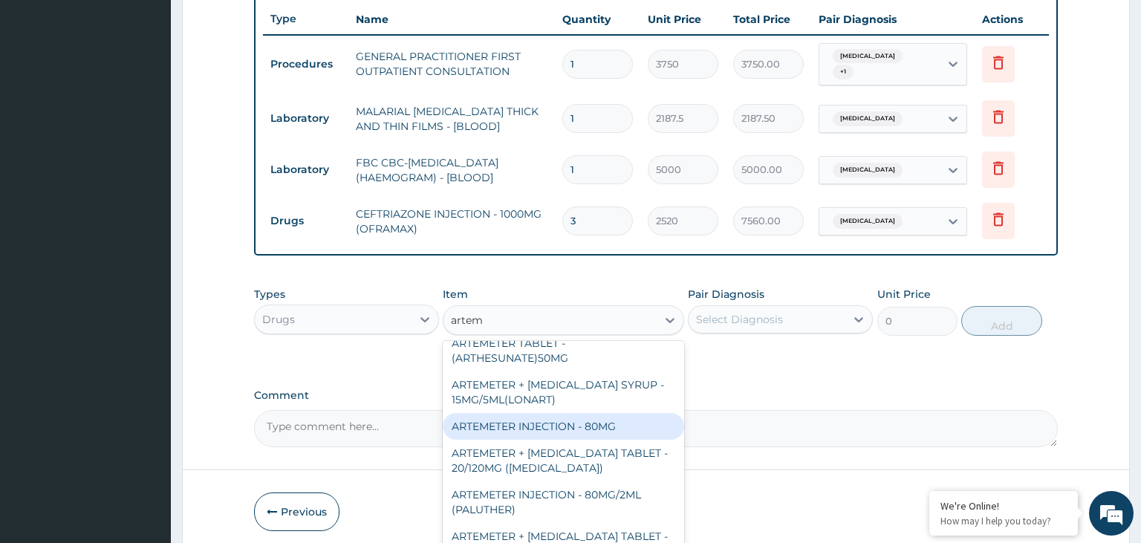
scroll to position [299, 0]
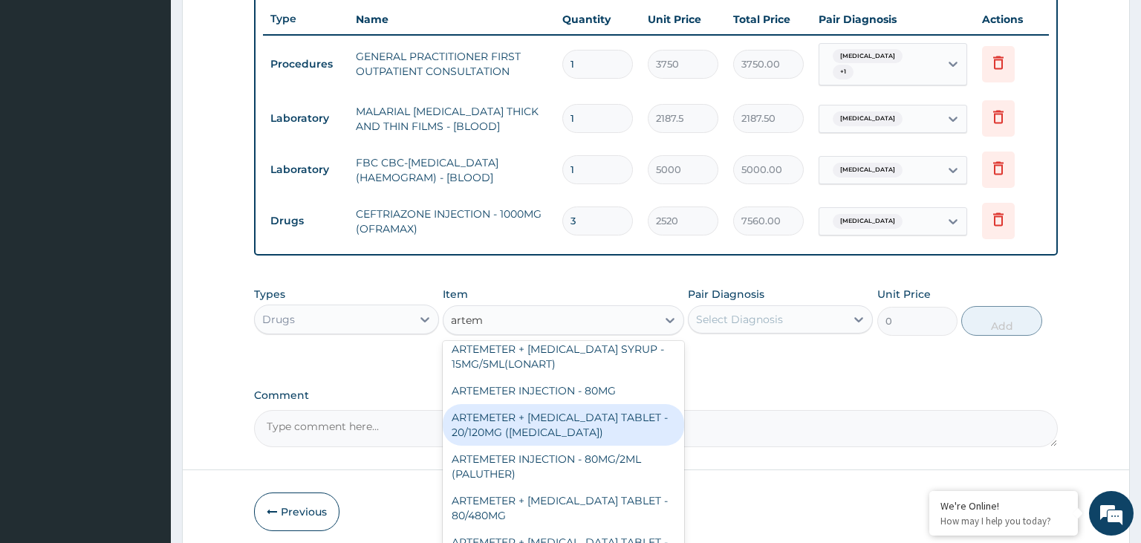
click at [580, 404] on div "ARTEMETER + LUMEFANTRINE TABLET - 20/120MG (COARTEM)" at bounding box center [563, 425] width 241 height 42
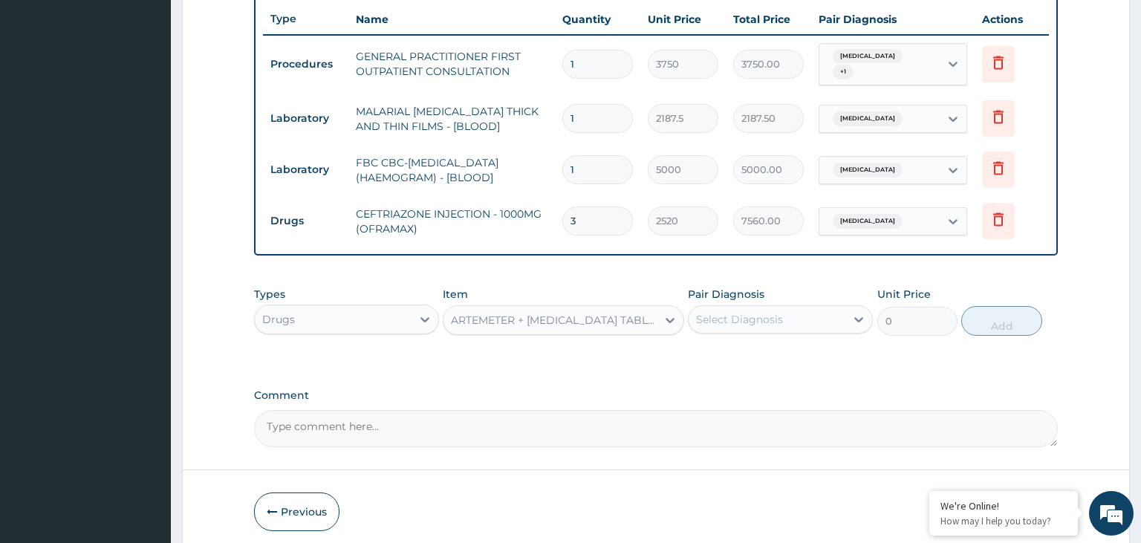
type input "210"
click at [827, 317] on div "Select Diagnosis" at bounding box center [767, 320] width 157 height 24
click at [795, 353] on div "Malaria" at bounding box center [780, 357] width 185 height 30
checkbox input "true"
click at [1009, 311] on button "Add" at bounding box center [1001, 321] width 80 height 30
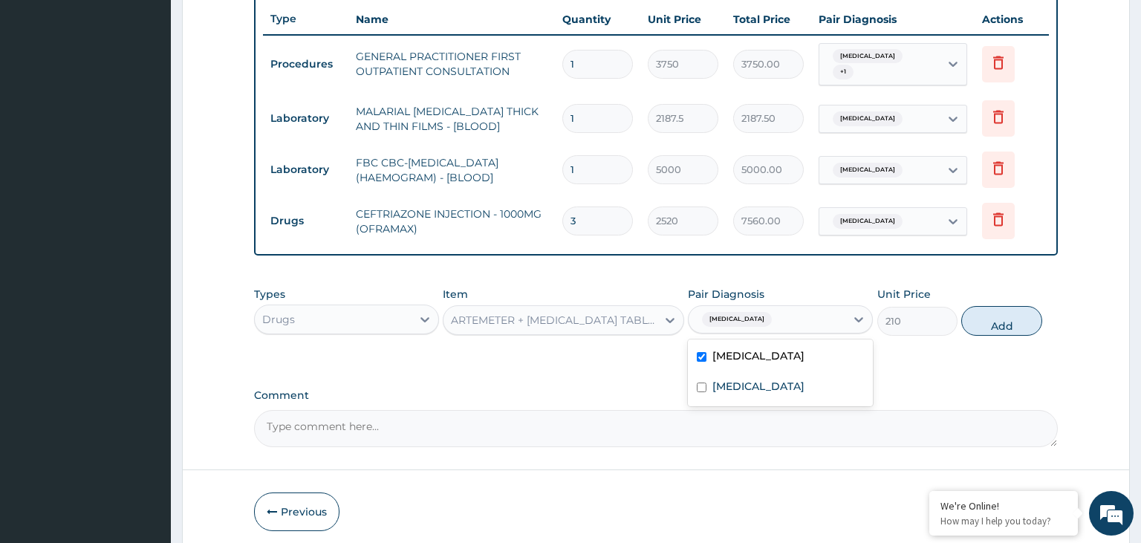
type input "0"
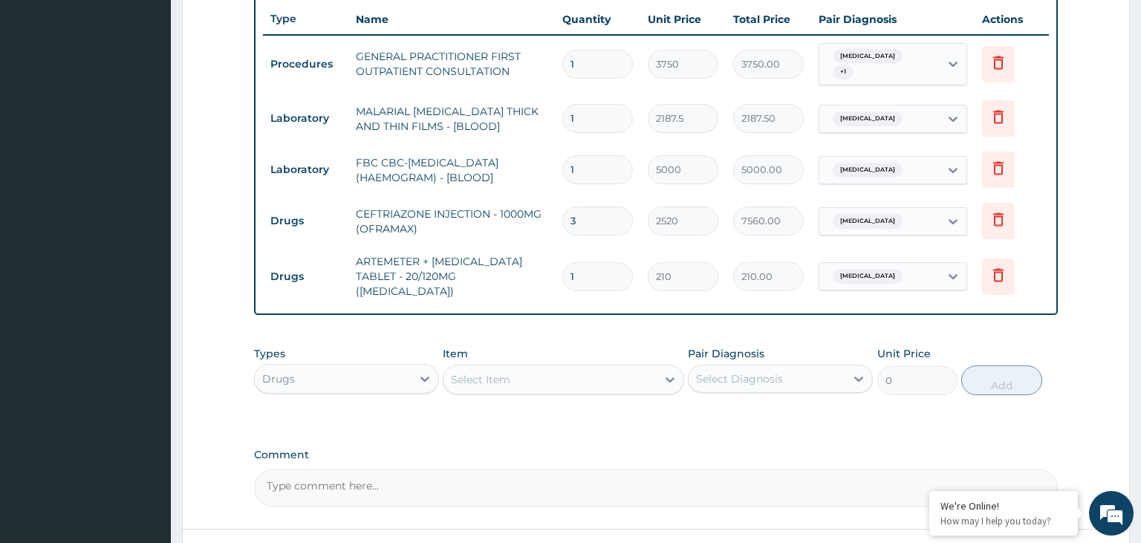
drag, startPoint x: 590, startPoint y: 261, endPoint x: 523, endPoint y: 266, distance: 67.1
click at [562, 266] on input "1" at bounding box center [597, 276] width 71 height 29
type input "2"
type input "420.00"
type input "24"
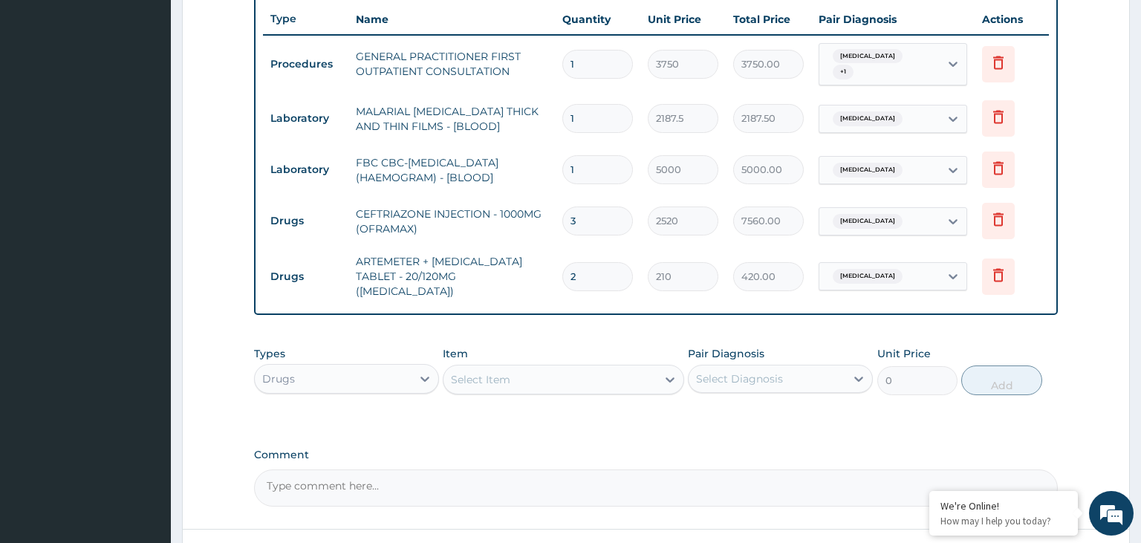
type input "5040.00"
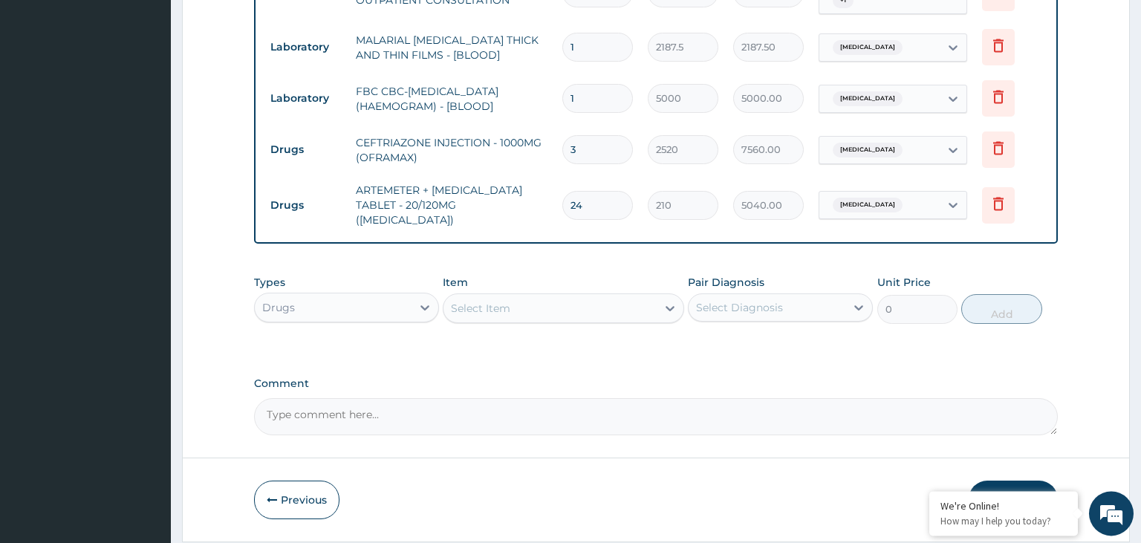
scroll to position [660, 0]
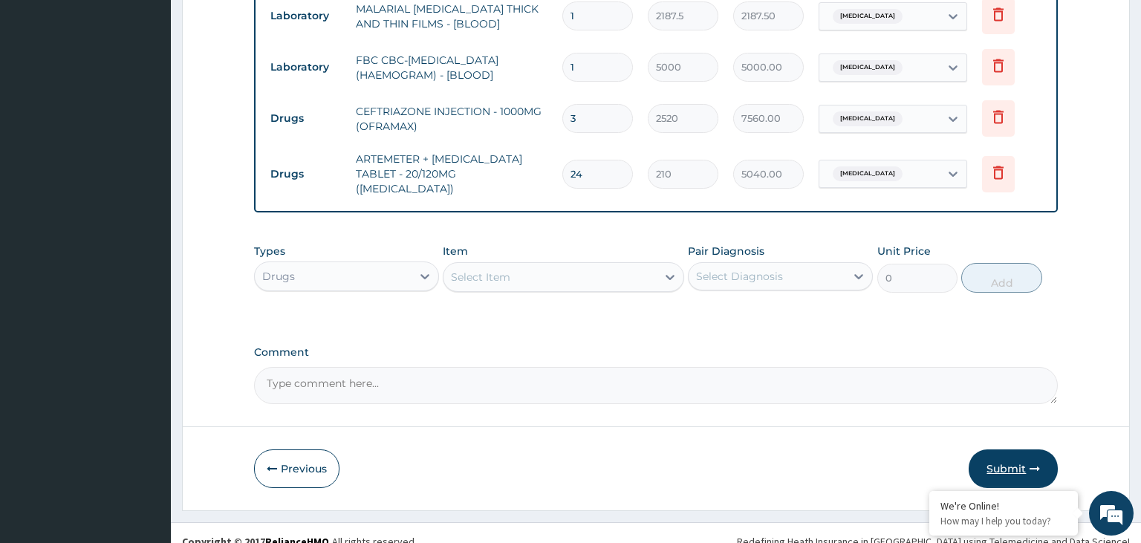
type input "24"
click at [1001, 450] on button "Submit" at bounding box center [1013, 468] width 89 height 39
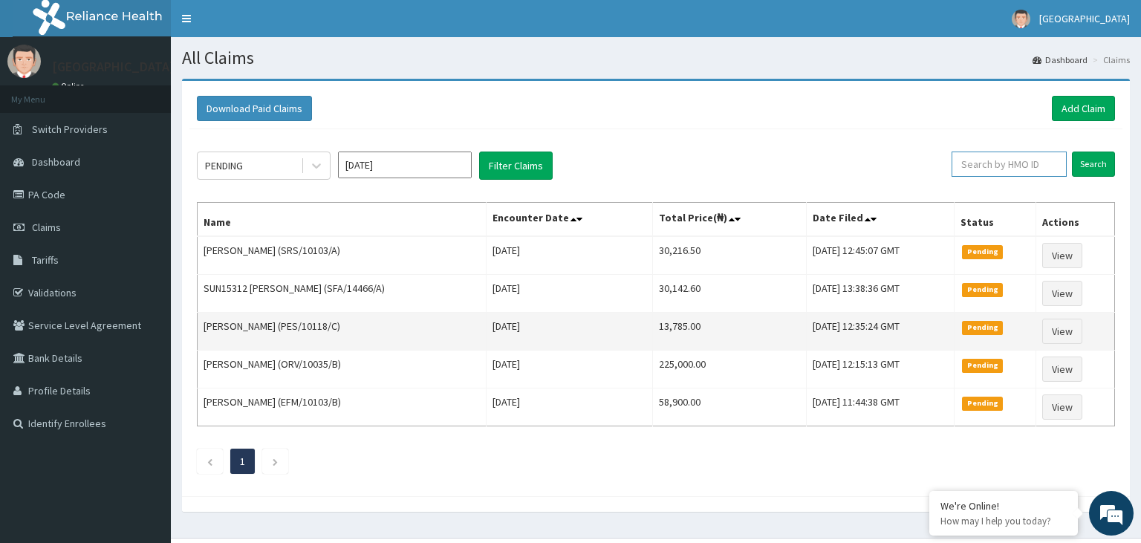
paste input "SFA/10493/A"
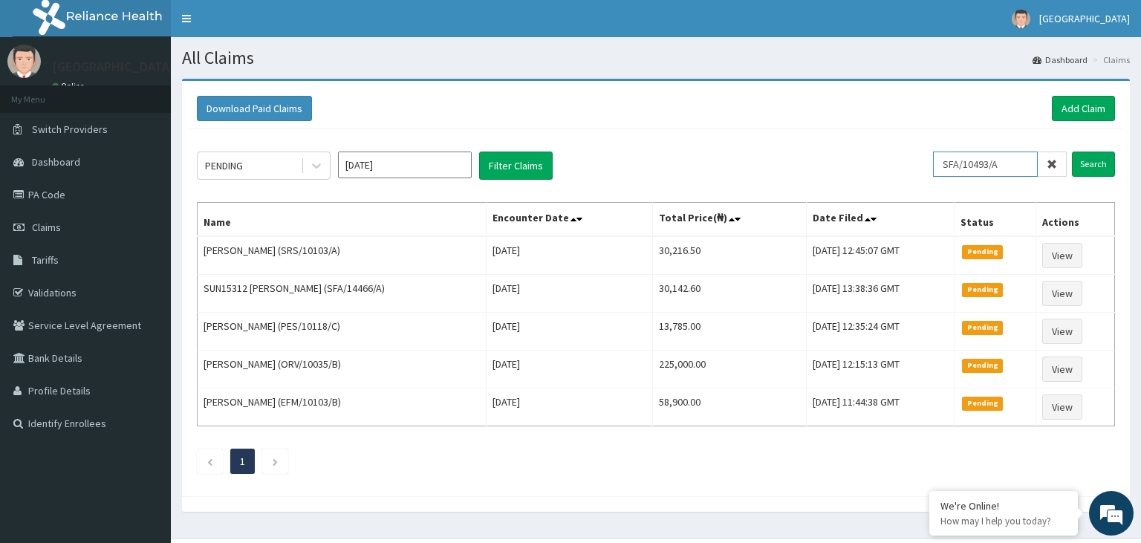
click at [973, 170] on input "SFA/10493/A" at bounding box center [985, 164] width 105 height 25
type input "SFA/10493/A"
click at [1089, 172] on input "Search" at bounding box center [1093, 164] width 43 height 25
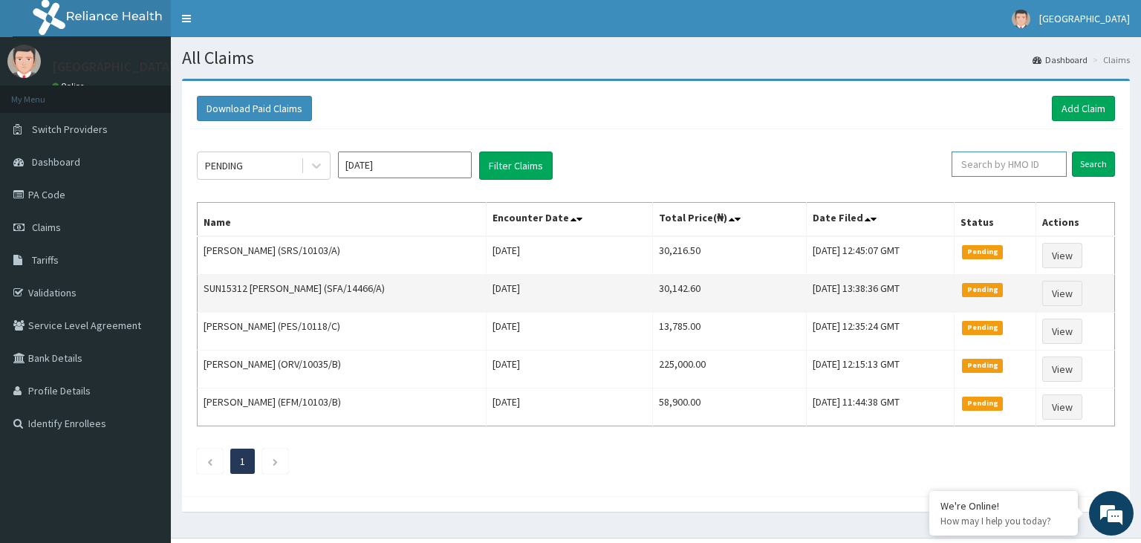
paste input "SFA/13855/A"
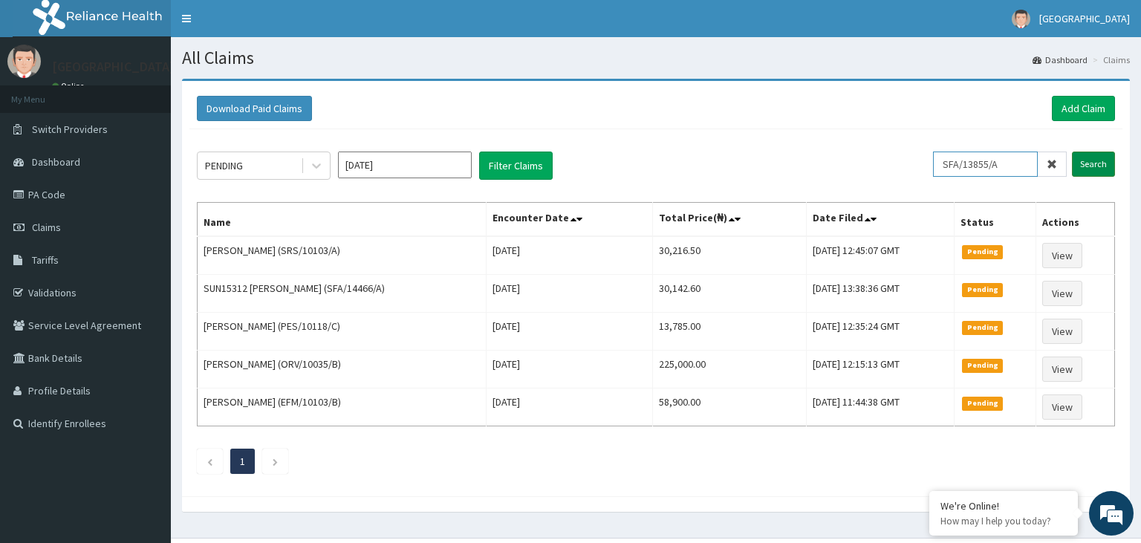
type input "SFA/13855/A"
click at [1085, 165] on input "Search" at bounding box center [1093, 164] width 43 height 25
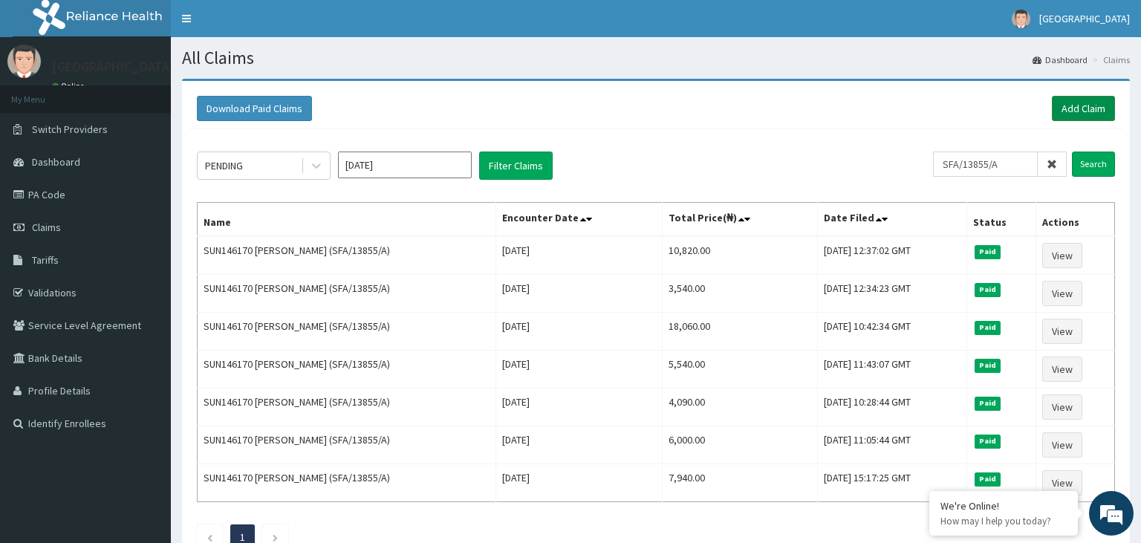
click at [1081, 113] on link "Add Claim" at bounding box center [1083, 108] width 63 height 25
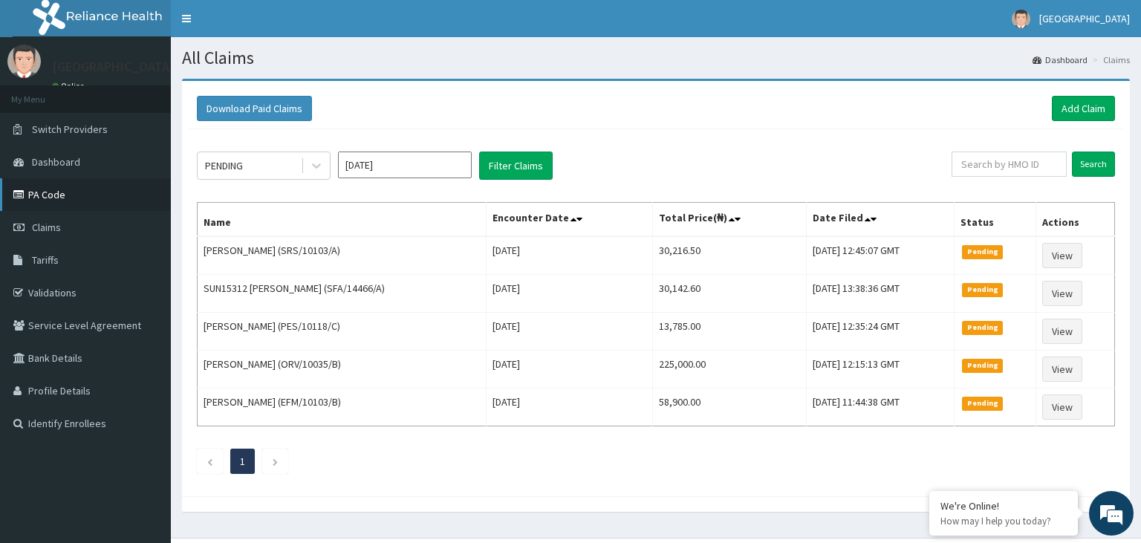
click at [58, 199] on link "PA Code" at bounding box center [85, 194] width 171 height 33
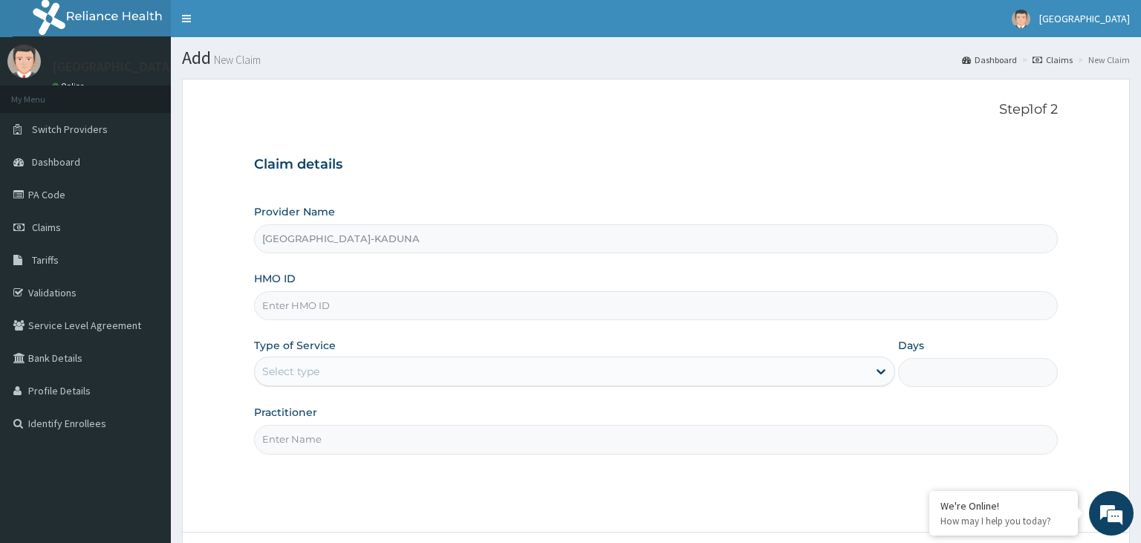
type input "[GEOGRAPHIC_DATA]-KADUNA"
paste input "SFA/13855/A"
type input "SFA/13855/A"
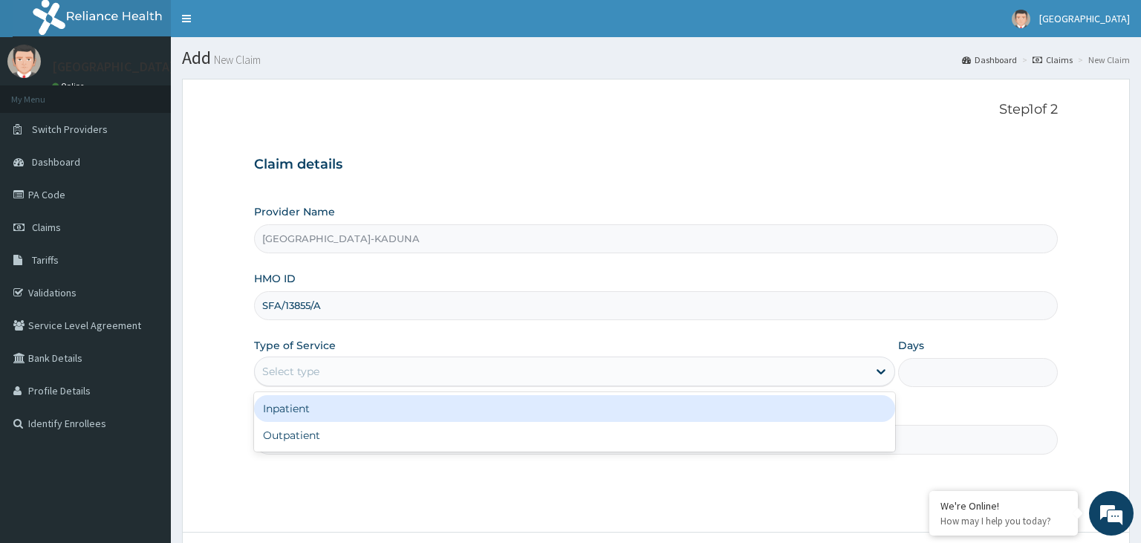
click at [322, 362] on div "Select type" at bounding box center [561, 372] width 613 height 24
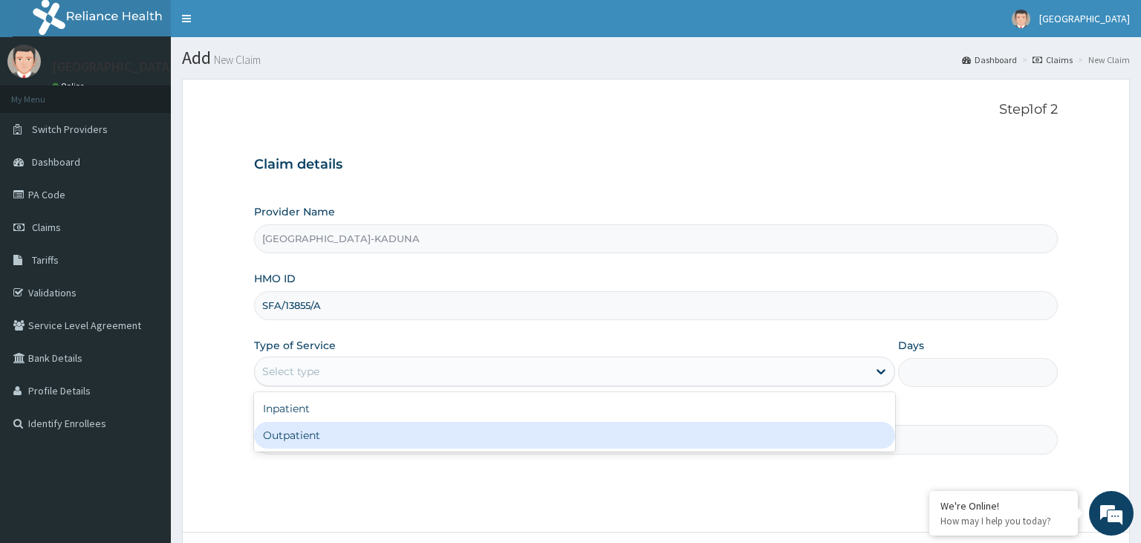
click at [303, 427] on div "Outpatient" at bounding box center [574, 435] width 641 height 27
type input "1"
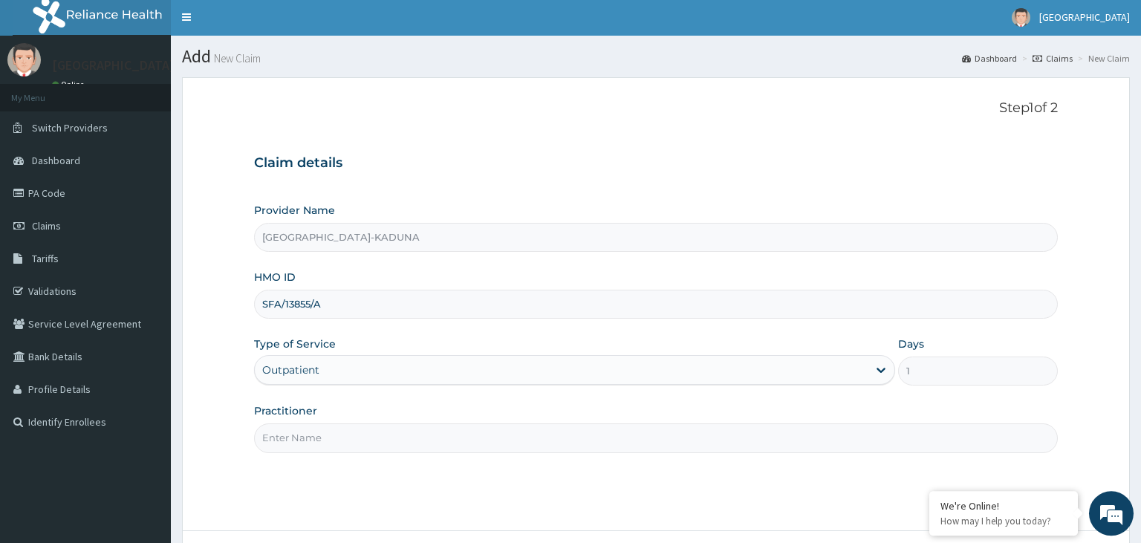
scroll to position [122, 0]
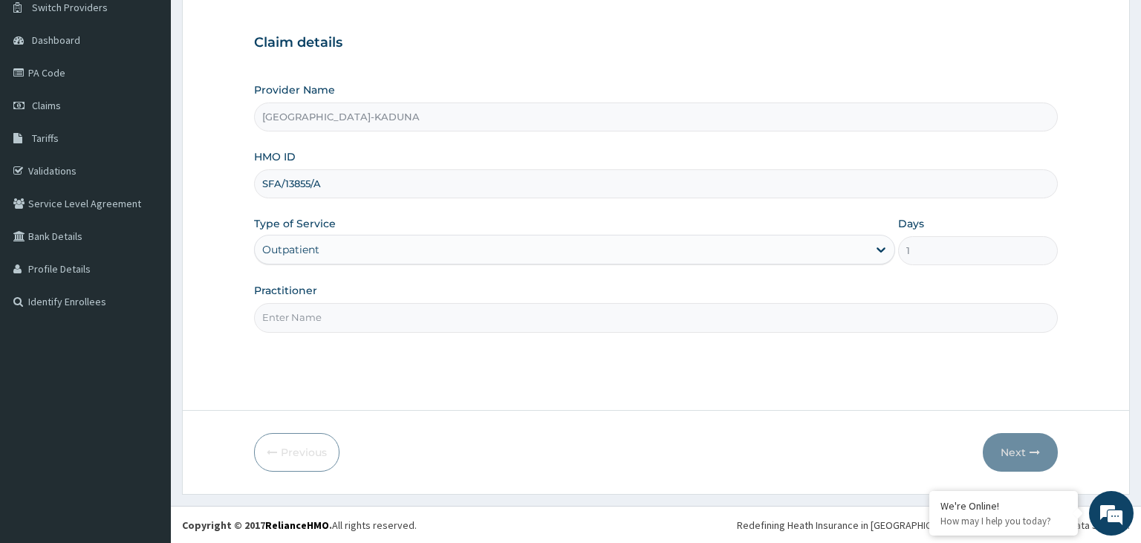
click at [387, 298] on div "Practitioner" at bounding box center [656, 307] width 804 height 49
click at [398, 325] on input "Practitioner" at bounding box center [656, 317] width 804 height 29
type input "gp"
click at [1023, 458] on button "Next" at bounding box center [1020, 452] width 75 height 39
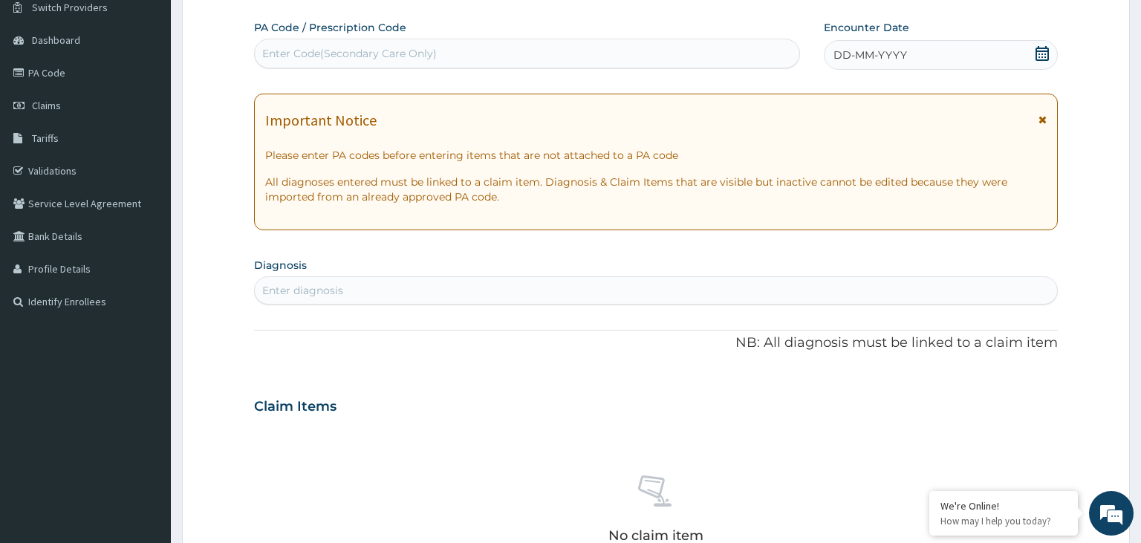
scroll to position [0, 0]
drag, startPoint x: 385, startPoint y: 279, endPoint x: 404, endPoint y: 269, distance: 21.6
click at [385, 279] on div "Enter diagnosis" at bounding box center [656, 291] width 803 height 24
click at [1031, 61] on div "DD-MM-YYYY" at bounding box center [941, 55] width 234 height 30
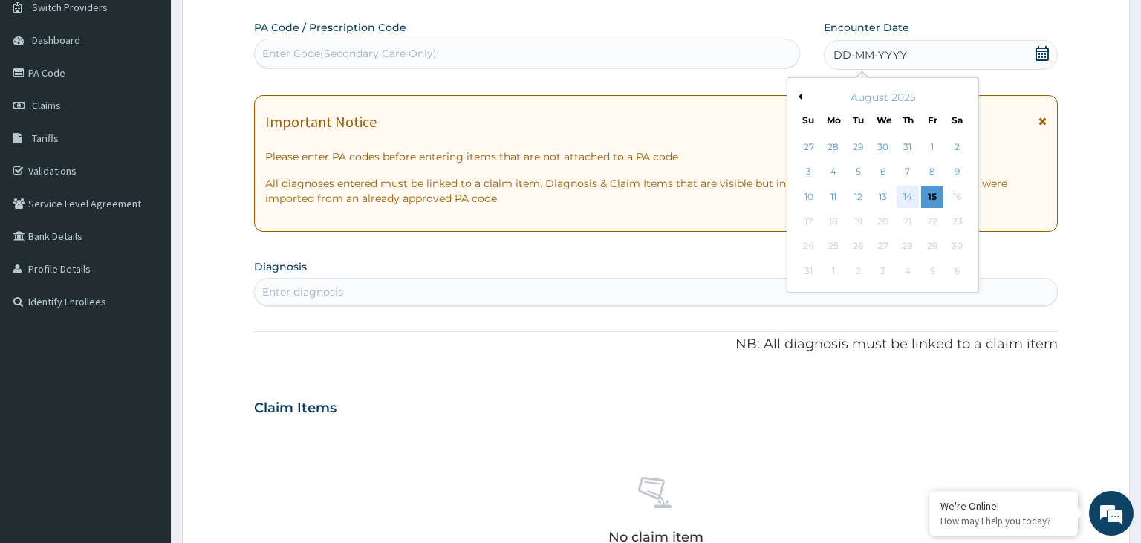
click at [905, 196] on div "14" at bounding box center [908, 197] width 22 height 22
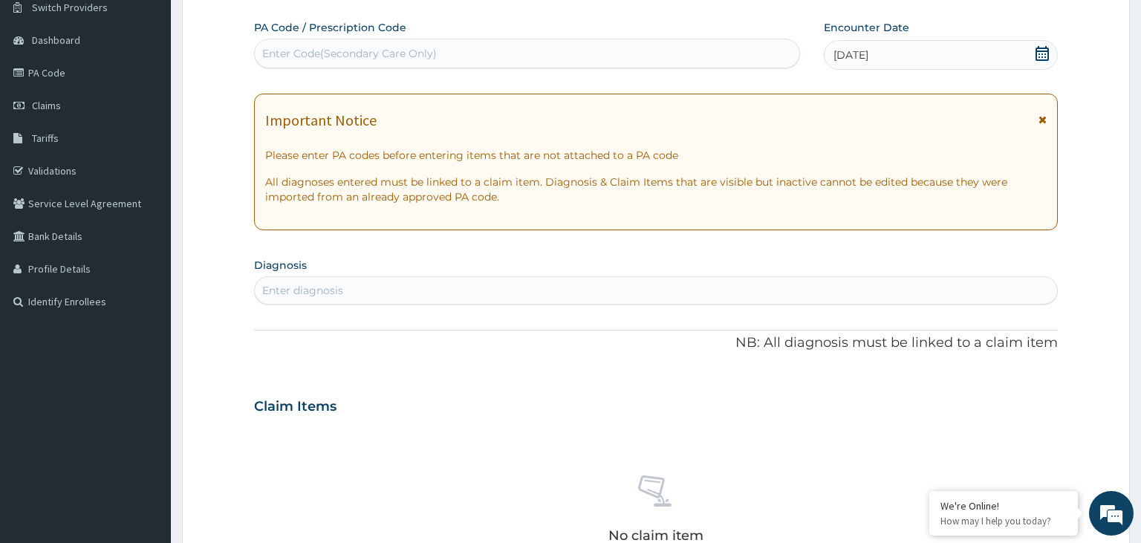
click at [530, 292] on div "Enter diagnosis" at bounding box center [656, 291] width 803 height 24
type input "[MEDICAL_DATA]"
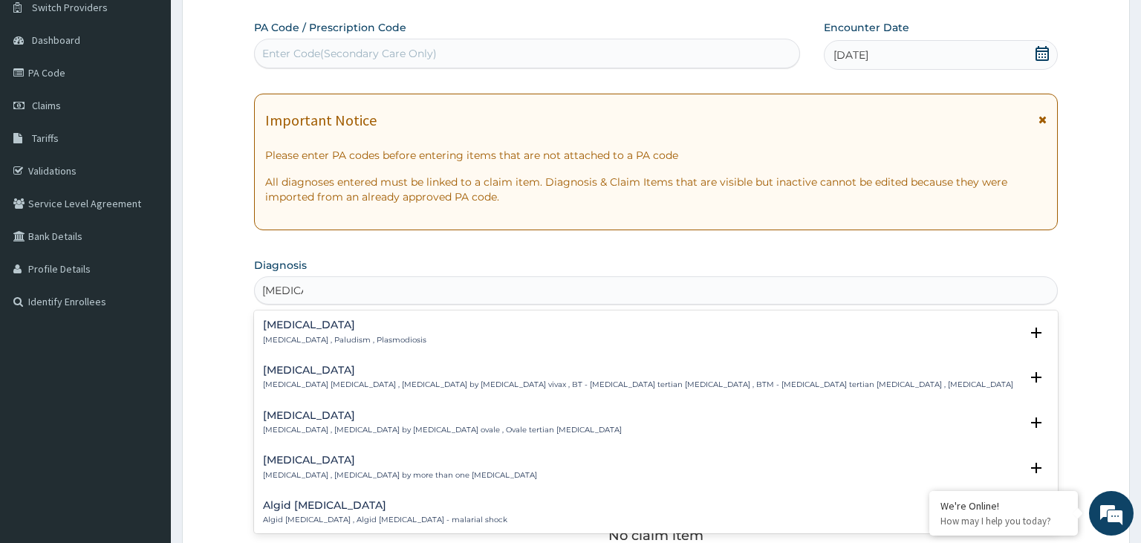
click at [314, 329] on h4 "[MEDICAL_DATA]" at bounding box center [344, 324] width 163 height 11
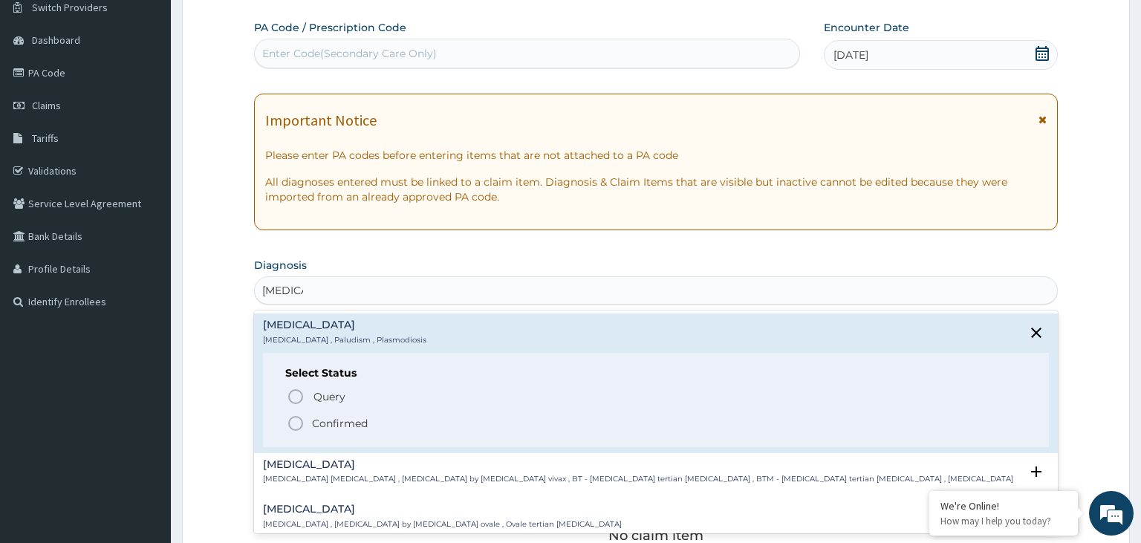
click at [325, 423] on p "Confirmed" at bounding box center [340, 423] width 56 height 15
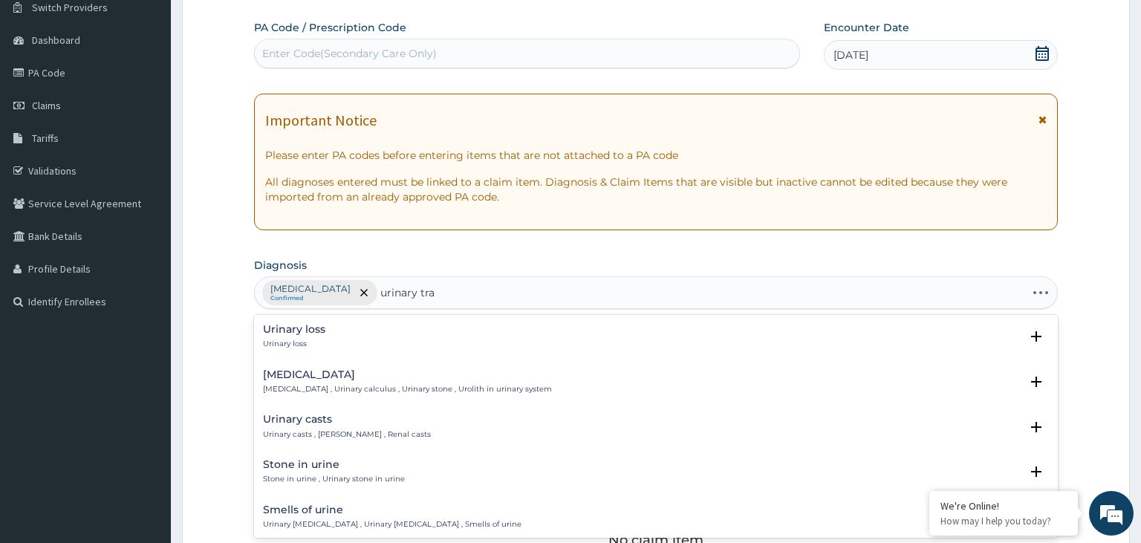
type input "urinary trac"
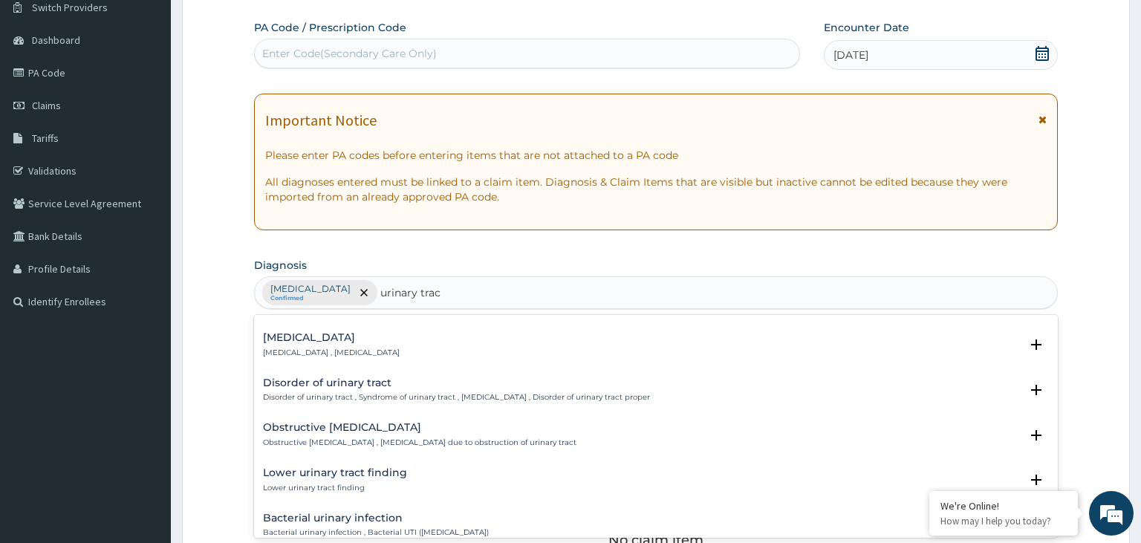
scroll to position [299, 0]
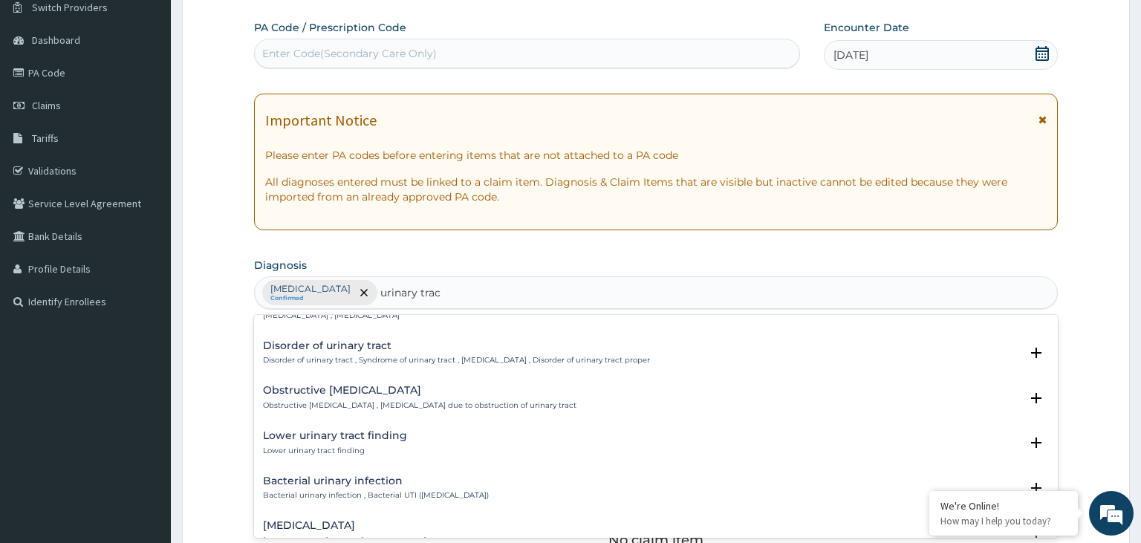
click at [371, 489] on div "Bacterial urinary infection Bacterial urinary infection , Bacterial UTI ([MEDIC…" at bounding box center [376, 488] width 226 height 26
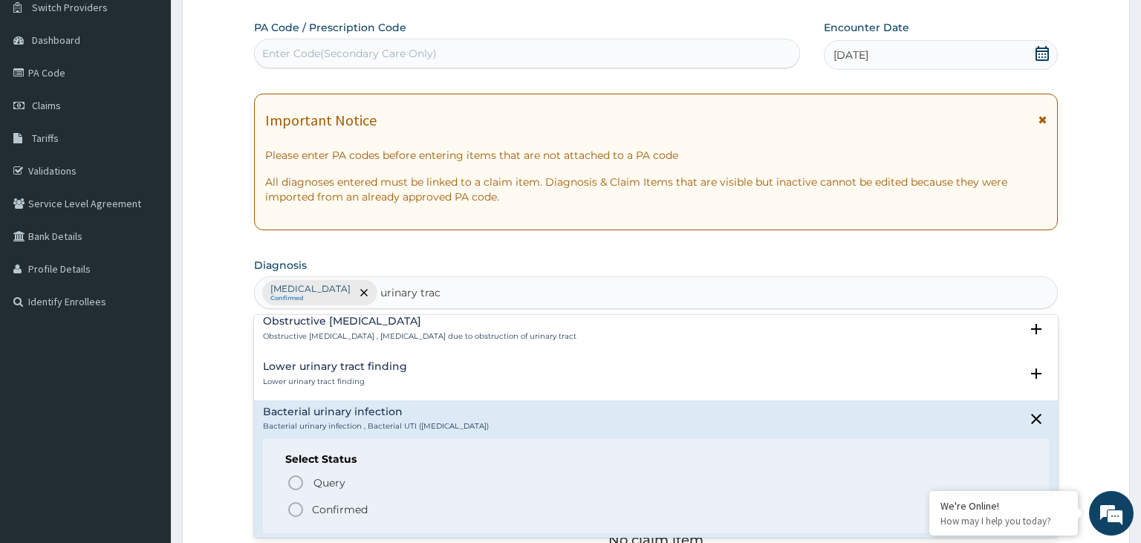
scroll to position [449, 0]
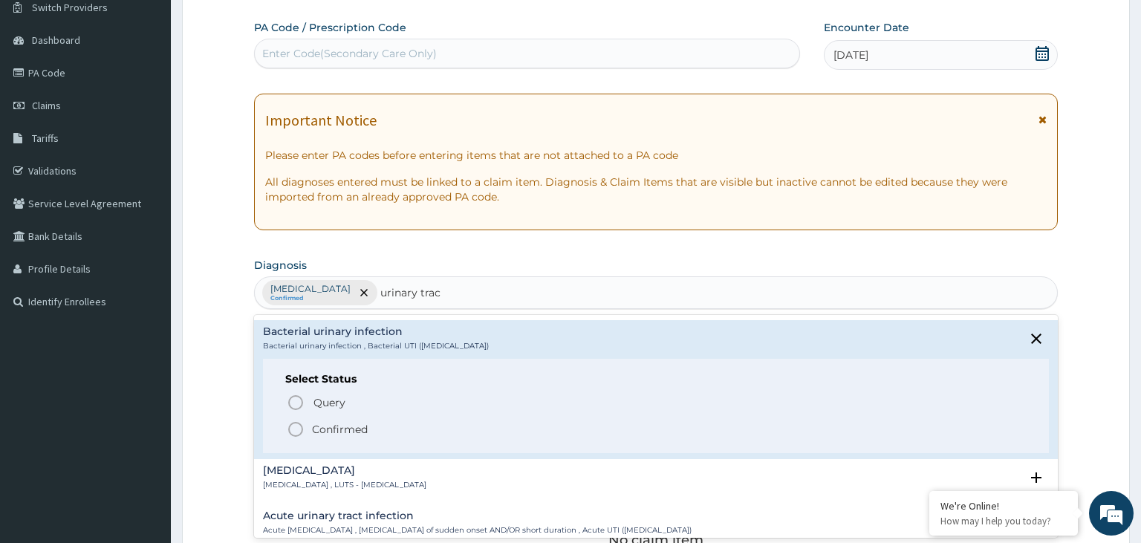
click at [343, 423] on p "Confirmed" at bounding box center [340, 429] width 56 height 15
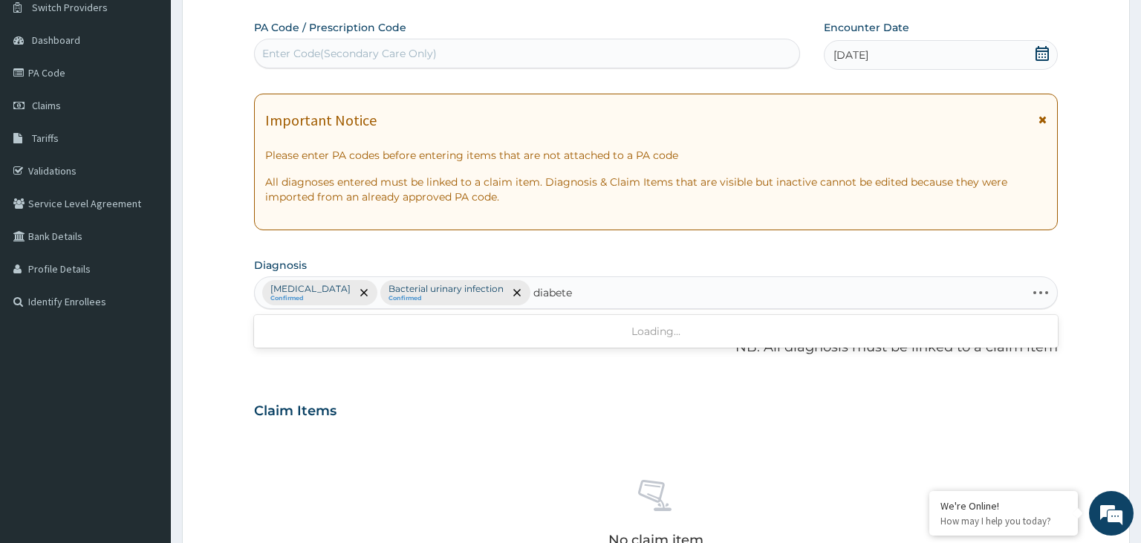
type input "[MEDICAL_DATA]"
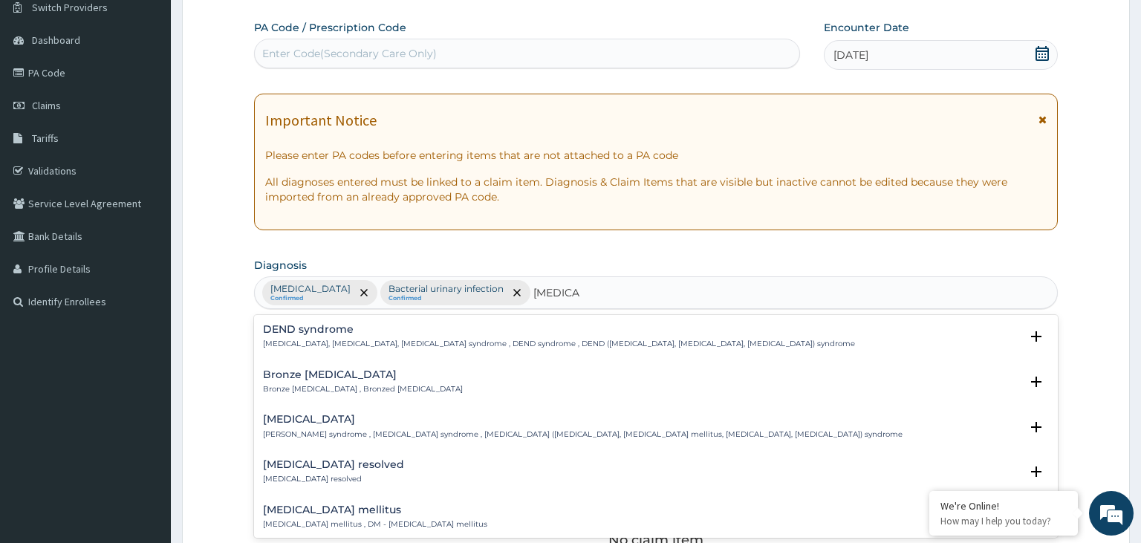
scroll to position [74, 0]
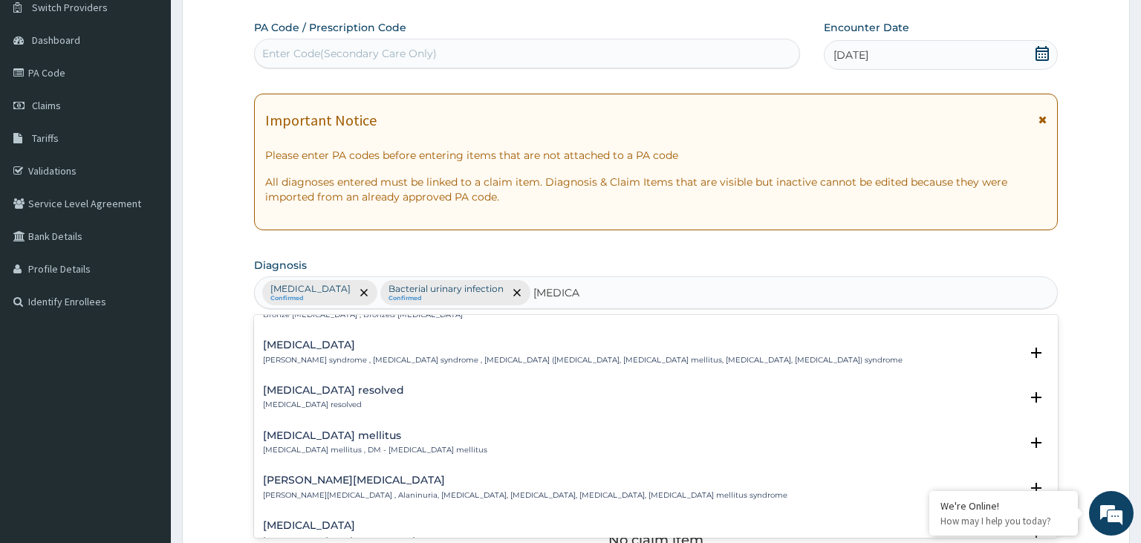
click at [382, 445] on p "[MEDICAL_DATA] mellitus , DM - [MEDICAL_DATA] mellitus" at bounding box center [375, 450] width 224 height 10
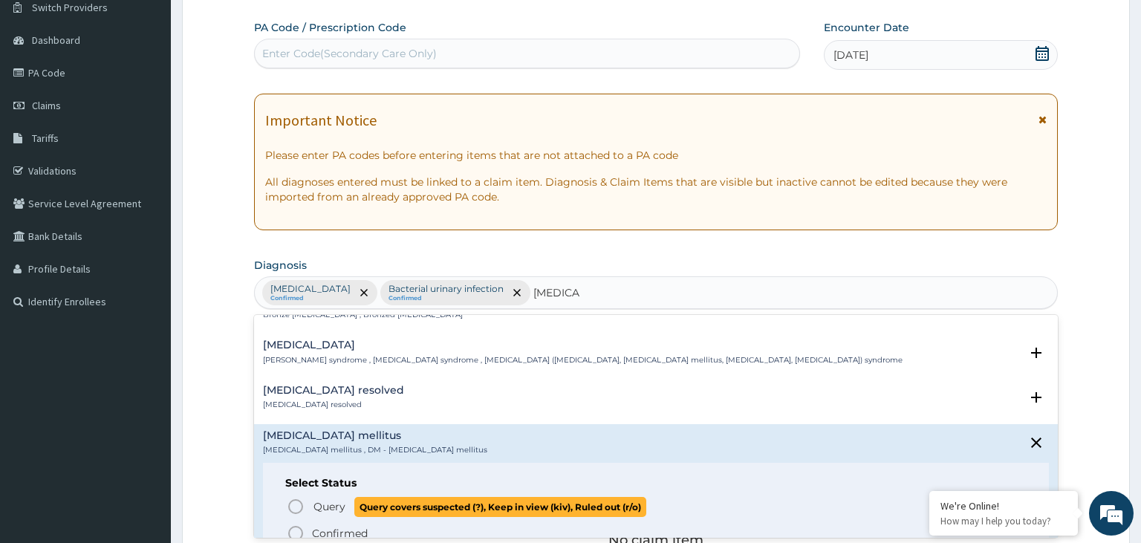
click at [352, 504] on p "Query Query covers suspected (?), Keep in view (kiv), Ruled out (r/o)" at bounding box center [479, 507] width 334 height 20
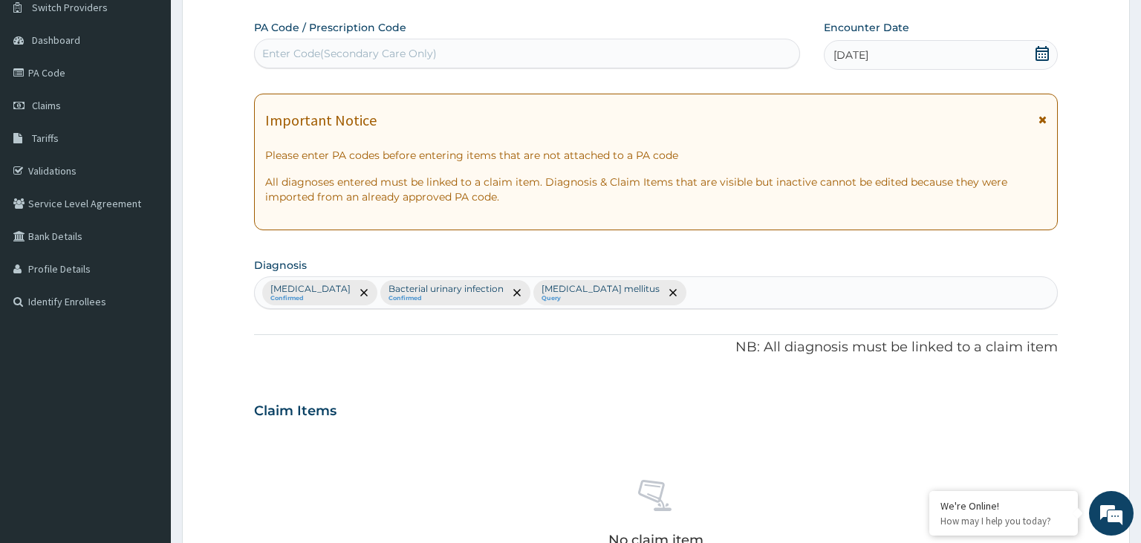
scroll to position [514, 0]
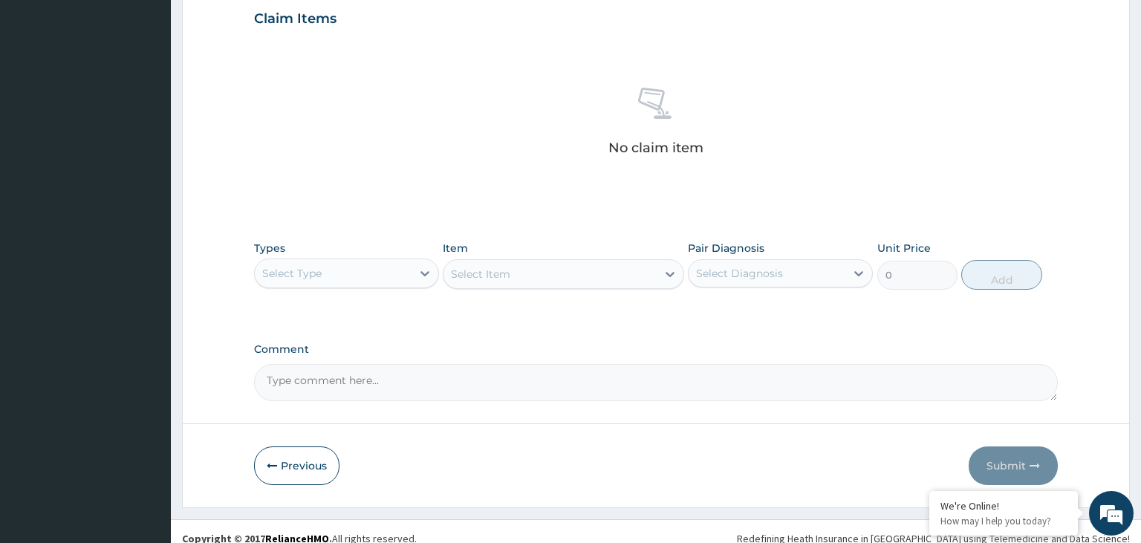
click at [367, 270] on div "Select Type" at bounding box center [333, 273] width 157 height 24
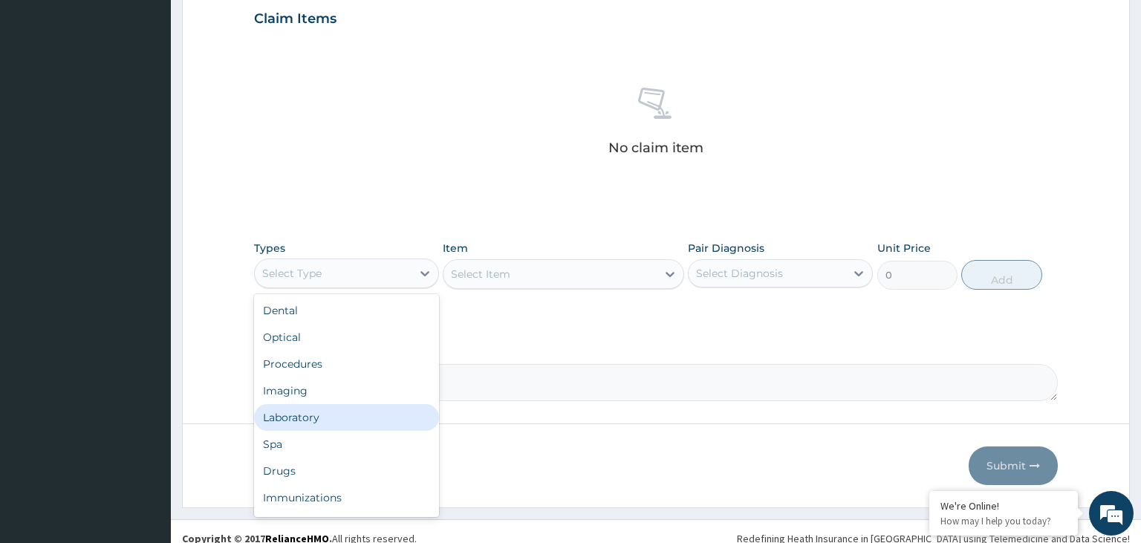
click at [331, 420] on div "Laboratory" at bounding box center [346, 417] width 185 height 27
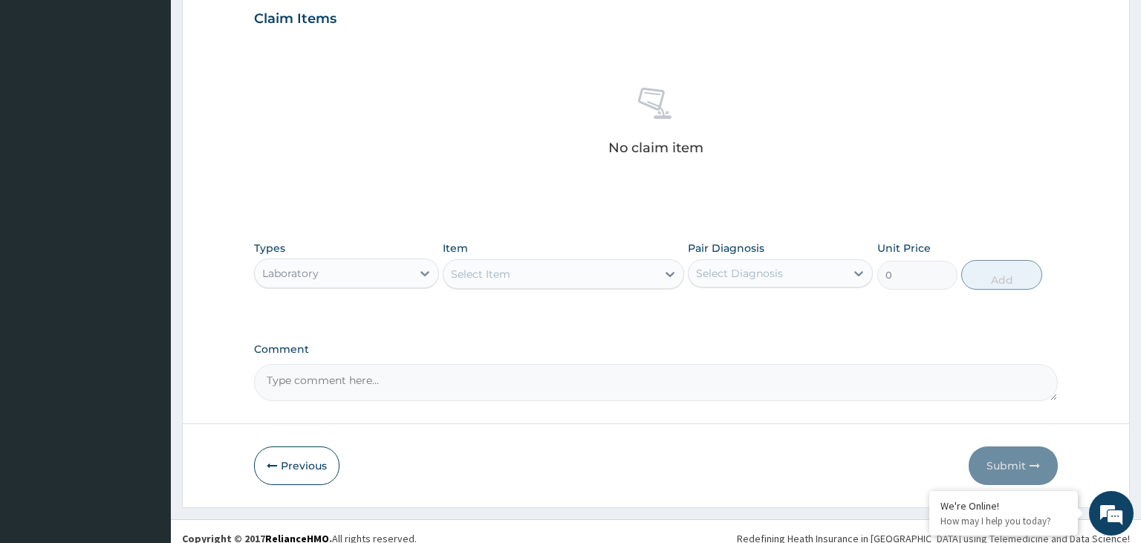
click at [613, 270] on div "Select Item" at bounding box center [549, 274] width 213 height 24
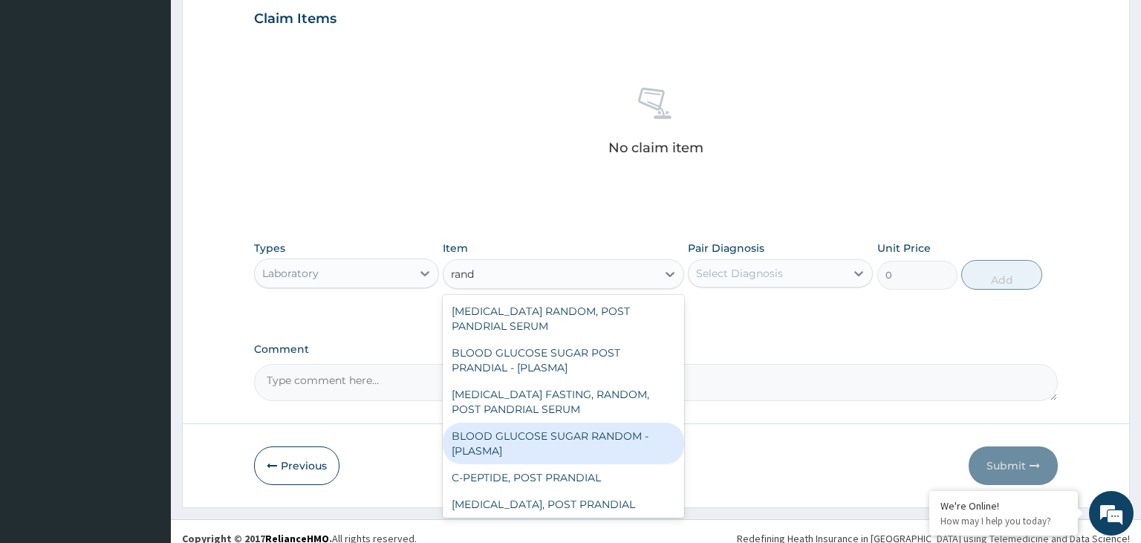
type input "[PERSON_NAME]"
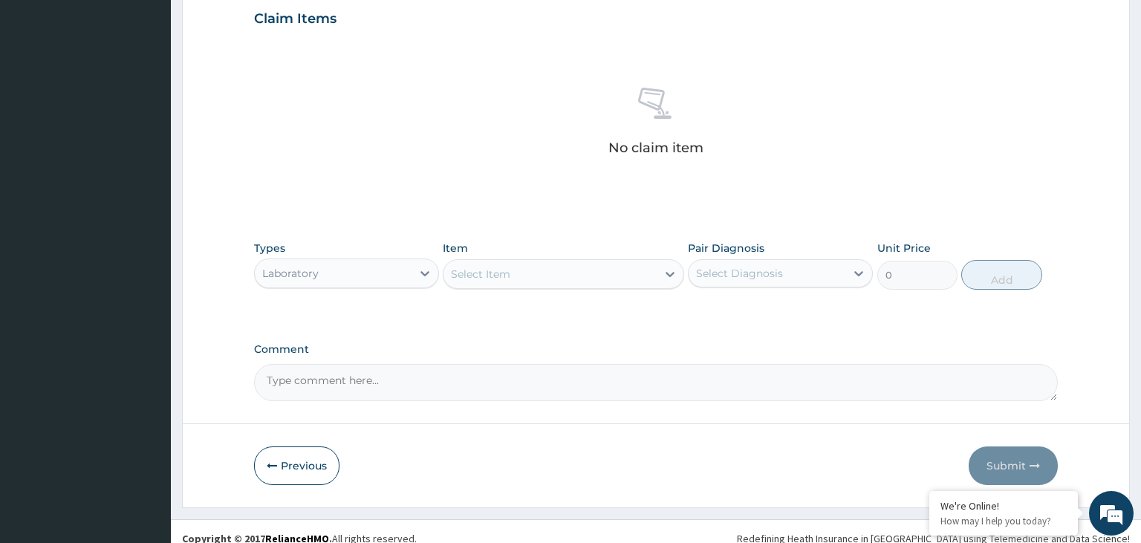
drag, startPoint x: 490, startPoint y: 272, endPoint x: 370, endPoint y: 284, distance: 120.3
click at [370, 284] on div "Types Laboratory Item Select is focused ,type to refine list, press Down to ope…" at bounding box center [656, 265] width 804 height 64
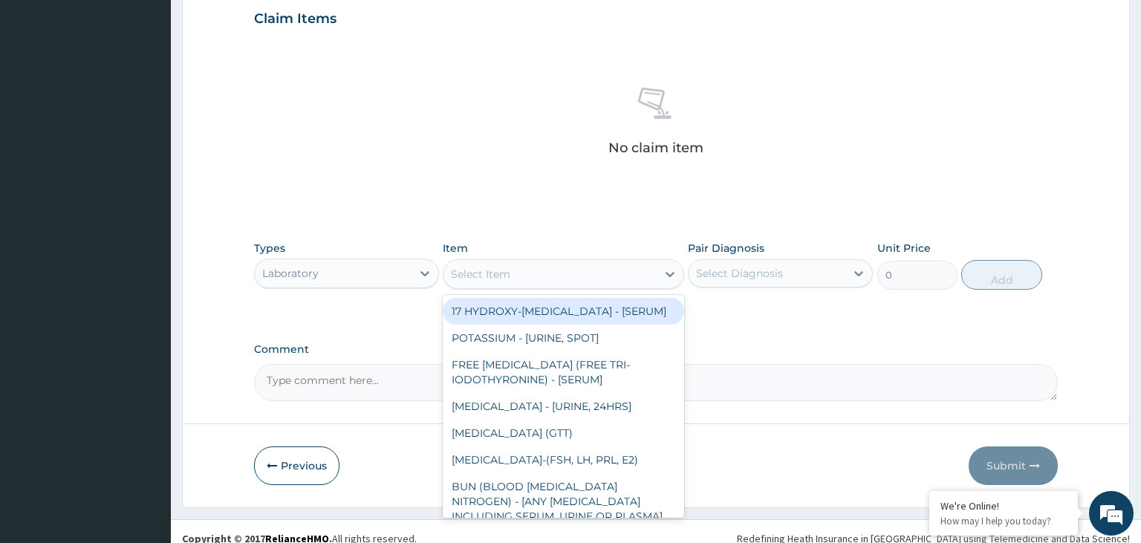
click at [469, 277] on div "Select Item" at bounding box center [480, 274] width 59 height 15
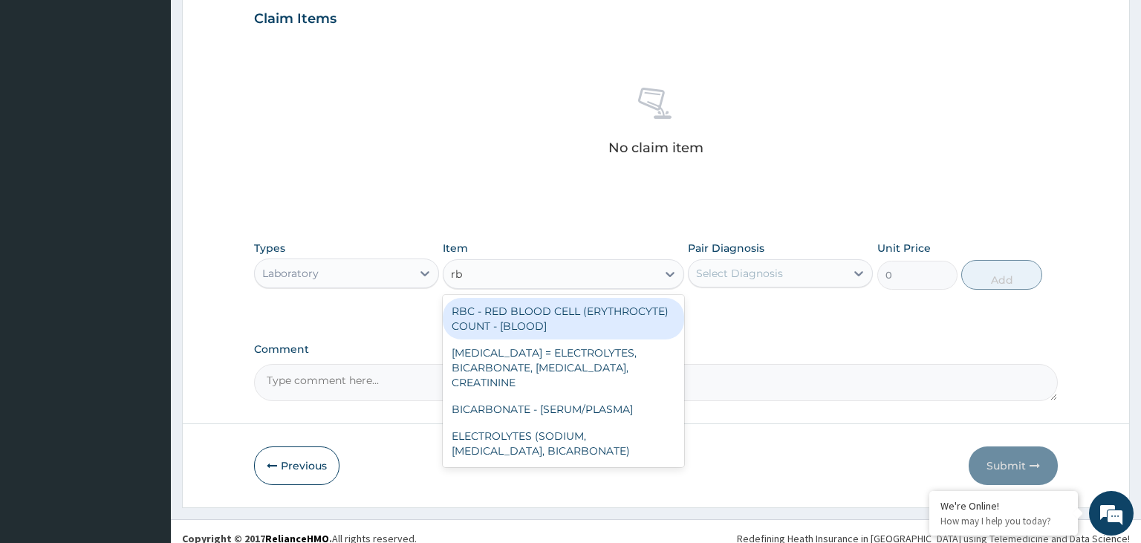
type input "r"
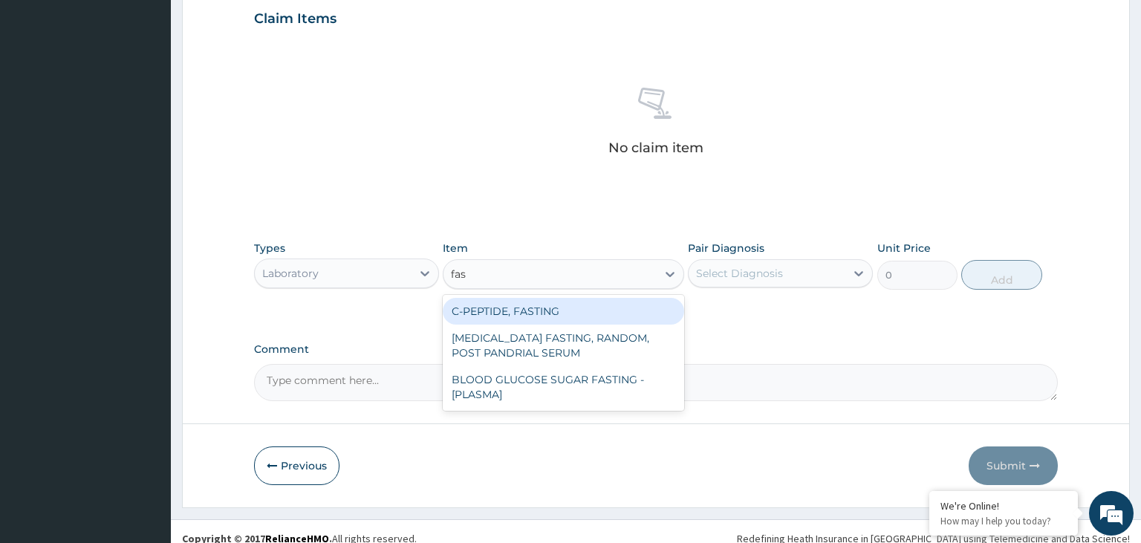
type input "fast"
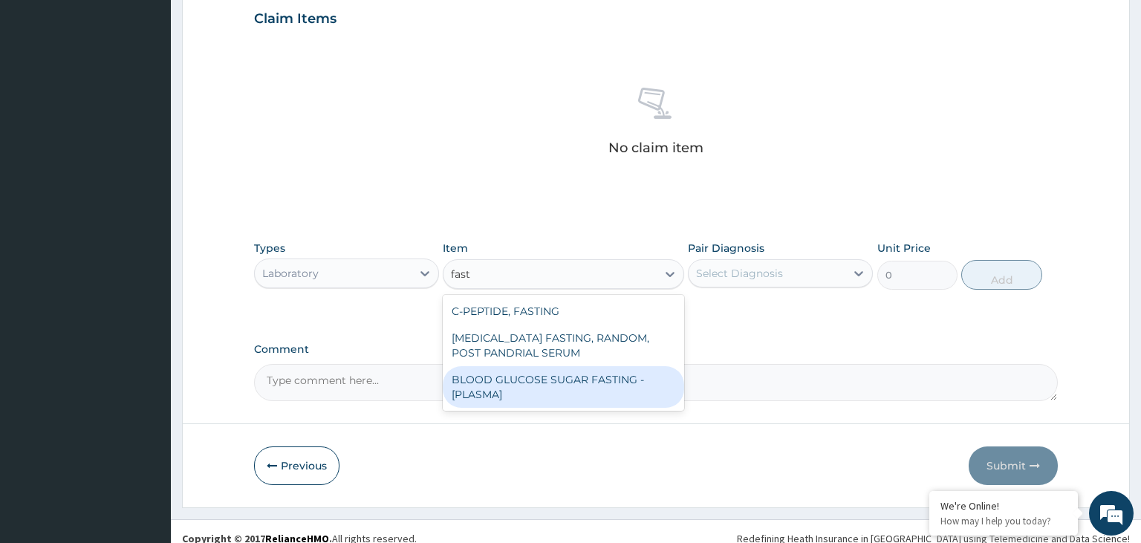
click at [558, 388] on div "BLOOD GLUCOSE SUGAR FASTING - [PLASMA]" at bounding box center [563, 387] width 241 height 42
type input "1875"
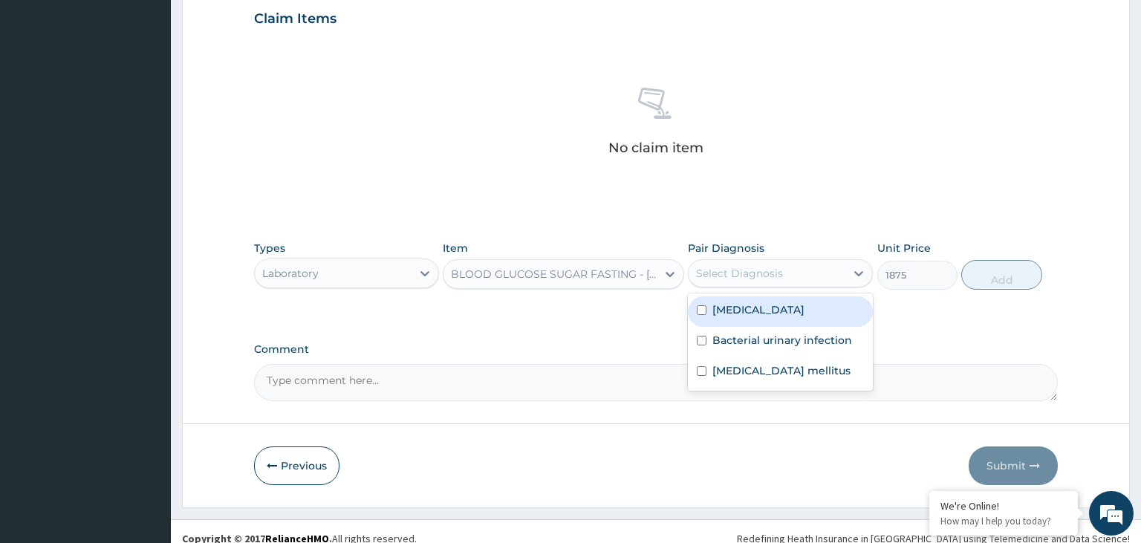
click at [741, 279] on div "Select Diagnosis" at bounding box center [739, 273] width 87 height 15
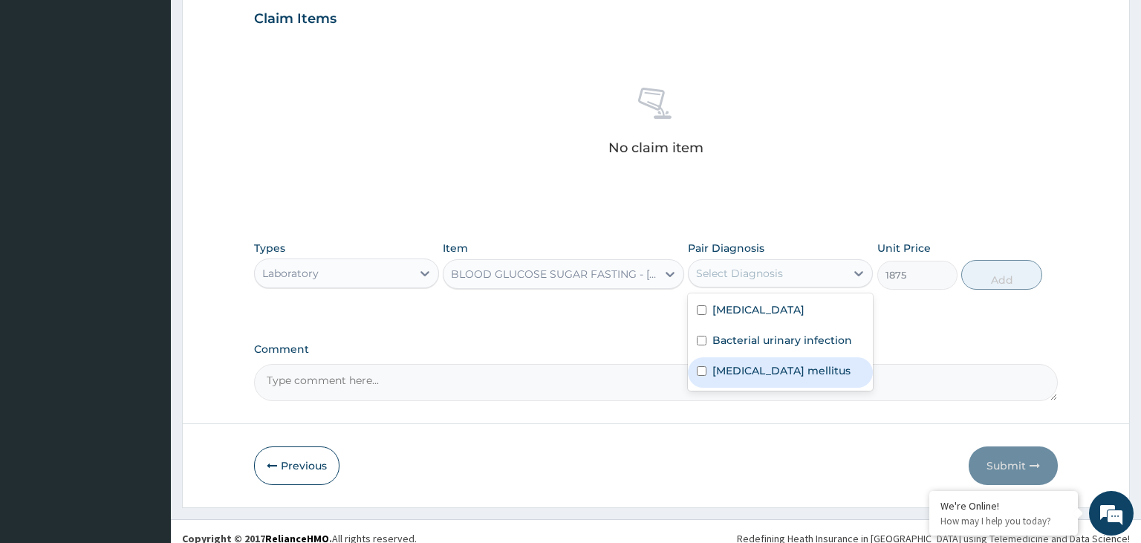
click at [758, 371] on label "[MEDICAL_DATA] mellitus" at bounding box center [781, 370] width 138 height 15
checkbox input "true"
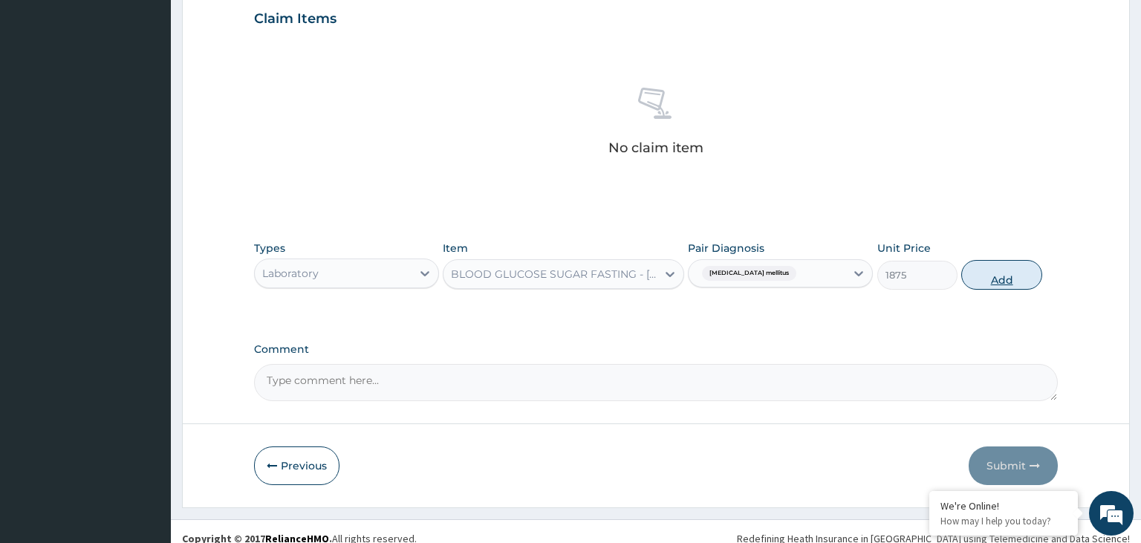
click at [1022, 281] on button "Add" at bounding box center [1001, 275] width 80 height 30
type input "0"
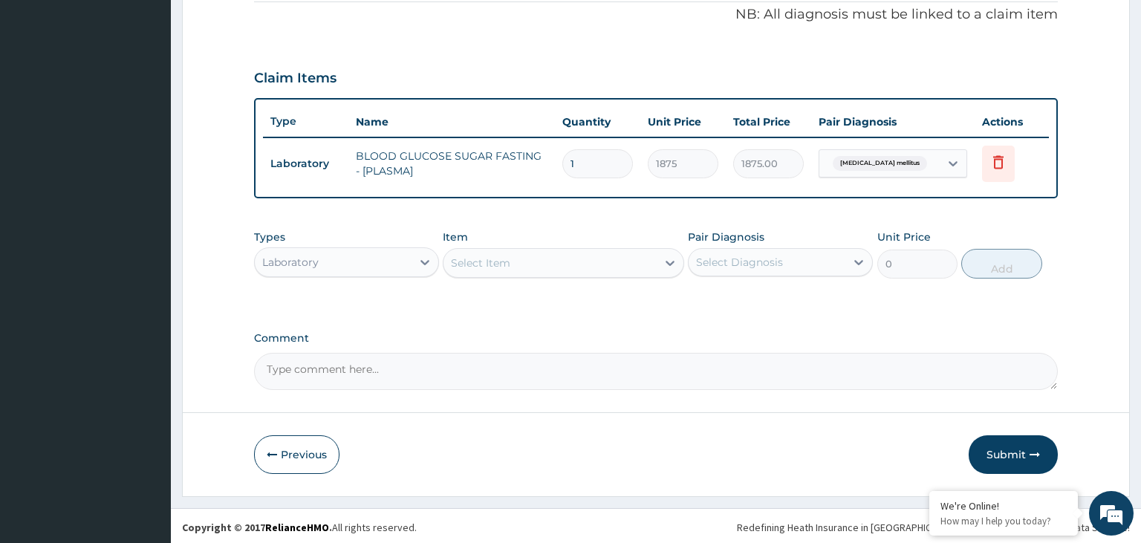
click at [533, 258] on div "Select Item" at bounding box center [549, 263] width 213 height 24
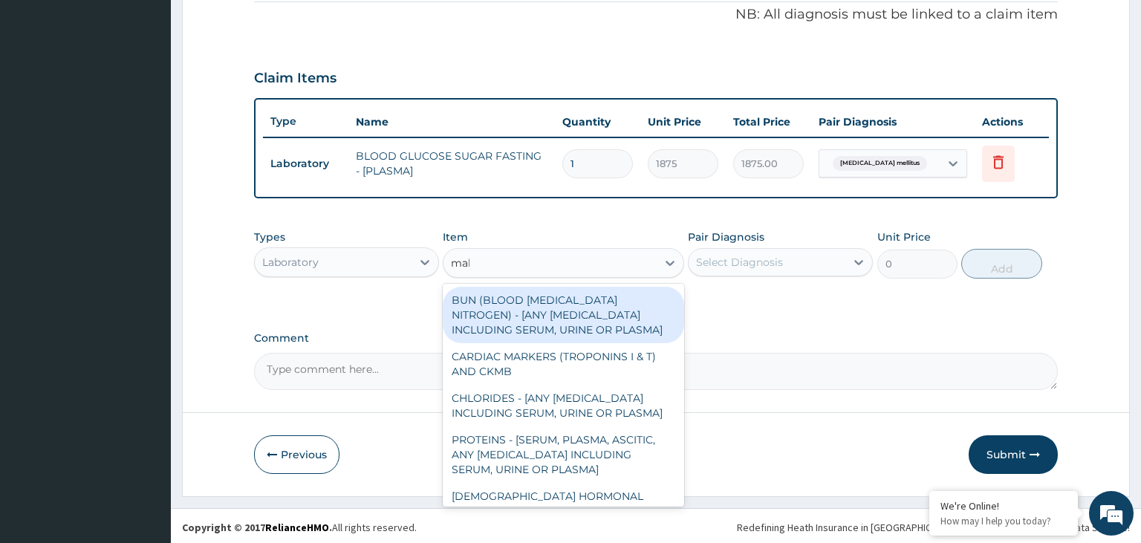
type input "mala"
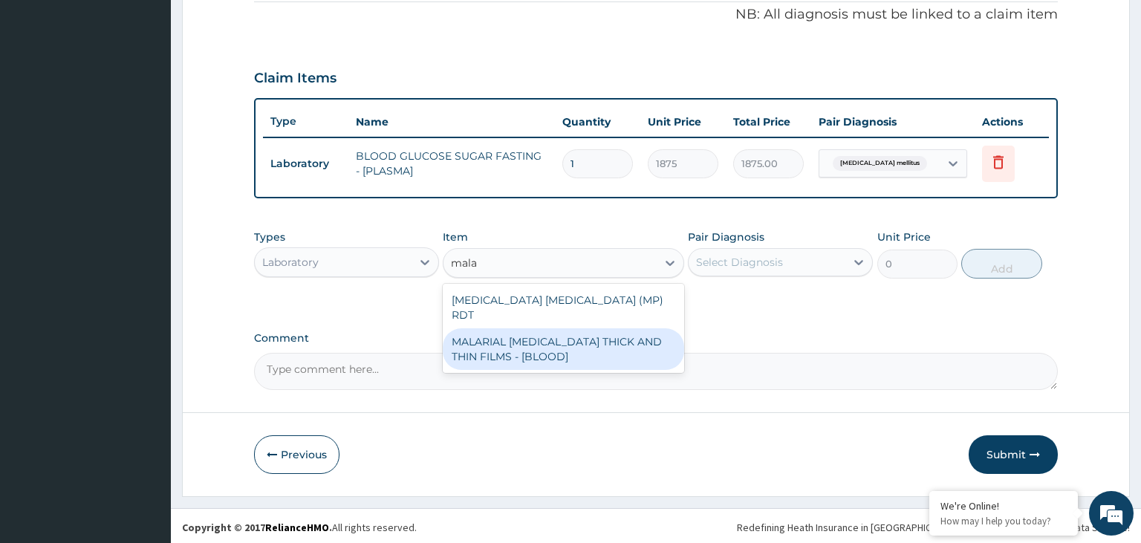
click at [513, 328] on div "MALARIAL [MEDICAL_DATA] THICK AND THIN FILMS - [BLOOD]" at bounding box center [563, 349] width 241 height 42
type input "2187.5"
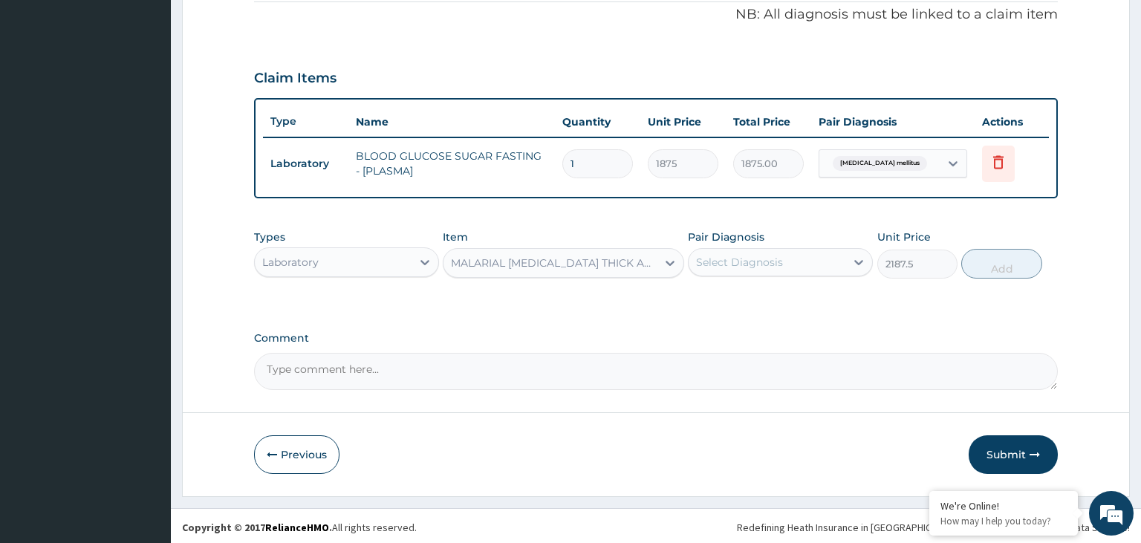
click at [781, 260] on div "Select Diagnosis" at bounding box center [739, 262] width 87 height 15
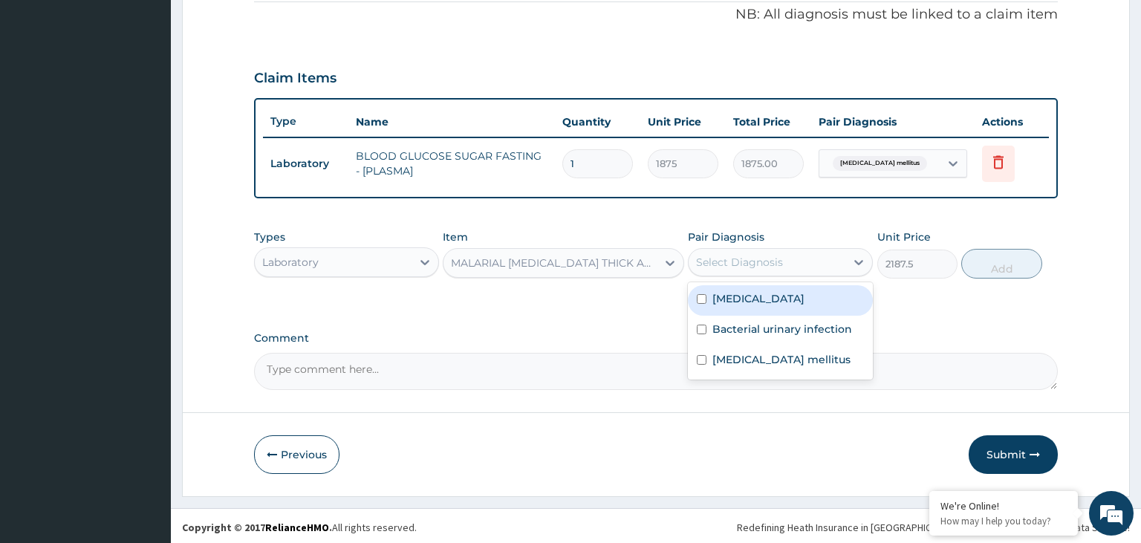
click at [740, 305] on div "[MEDICAL_DATA]" at bounding box center [780, 300] width 185 height 30
checkbox input "true"
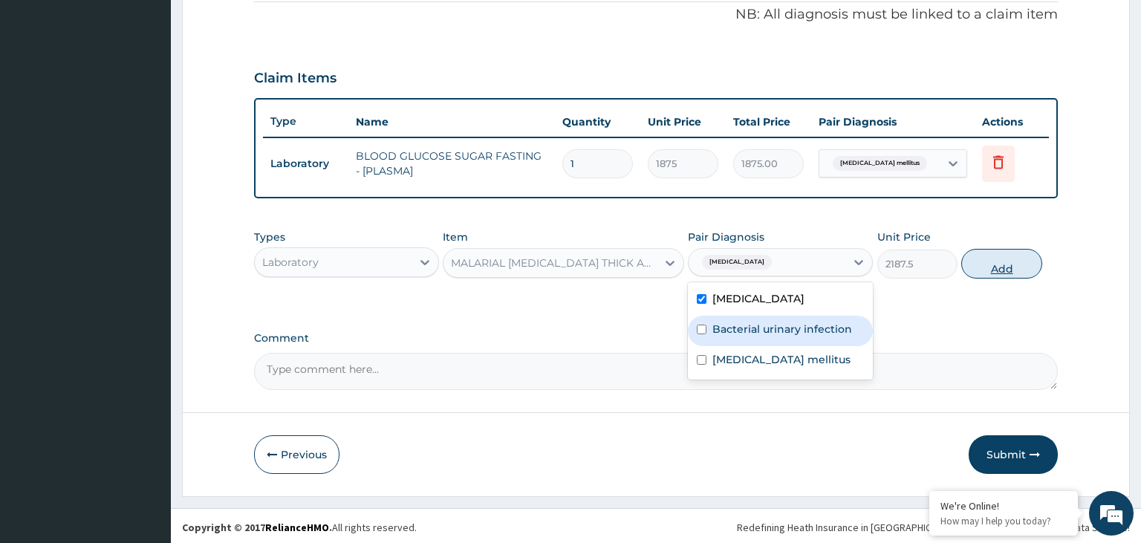
click at [1004, 266] on button "Add" at bounding box center [1001, 264] width 80 height 30
type input "0"
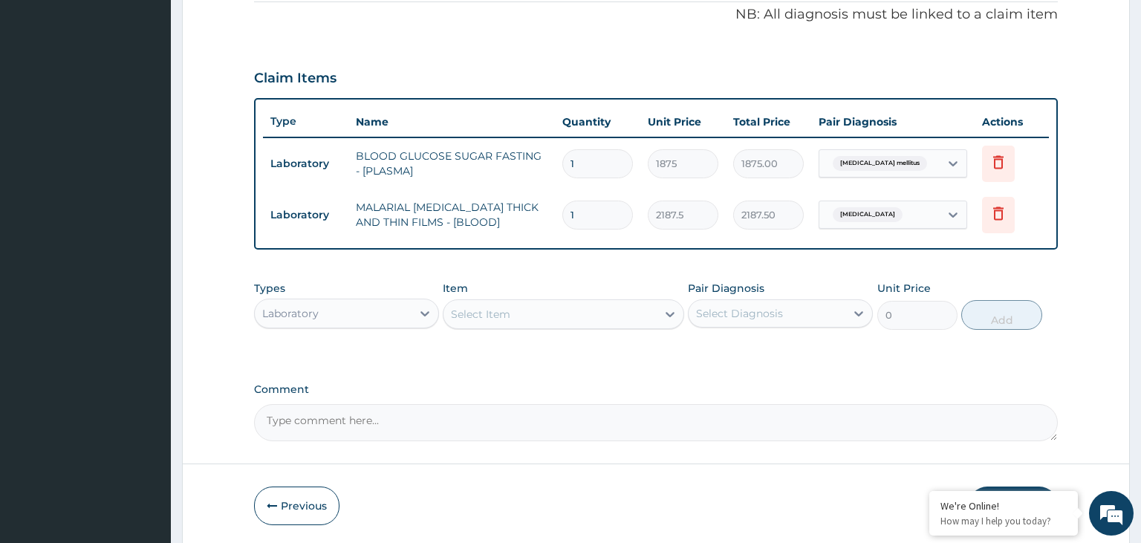
click at [515, 316] on div "Select Item" at bounding box center [549, 314] width 213 height 24
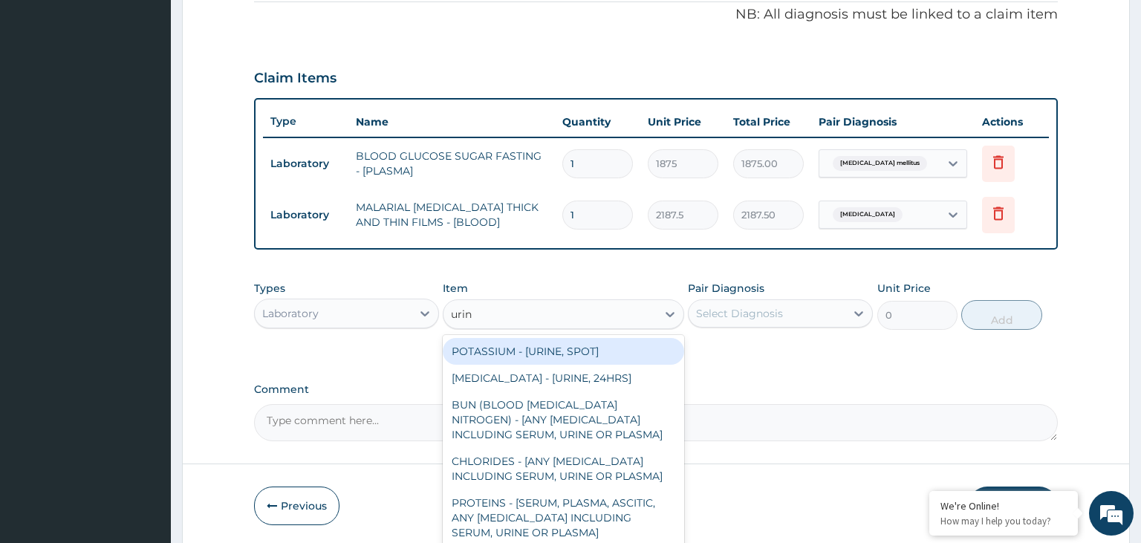
type input "urina"
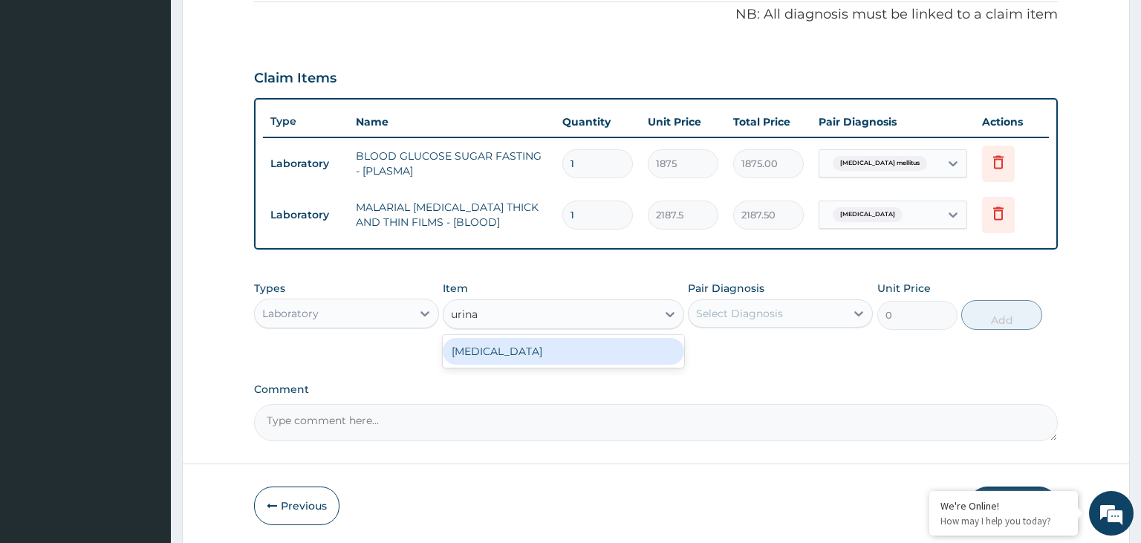
drag, startPoint x: 516, startPoint y: 347, endPoint x: 740, endPoint y: 335, distance: 224.6
click at [517, 348] on div "[MEDICAL_DATA]" at bounding box center [563, 351] width 241 height 27
type input "2187.5"
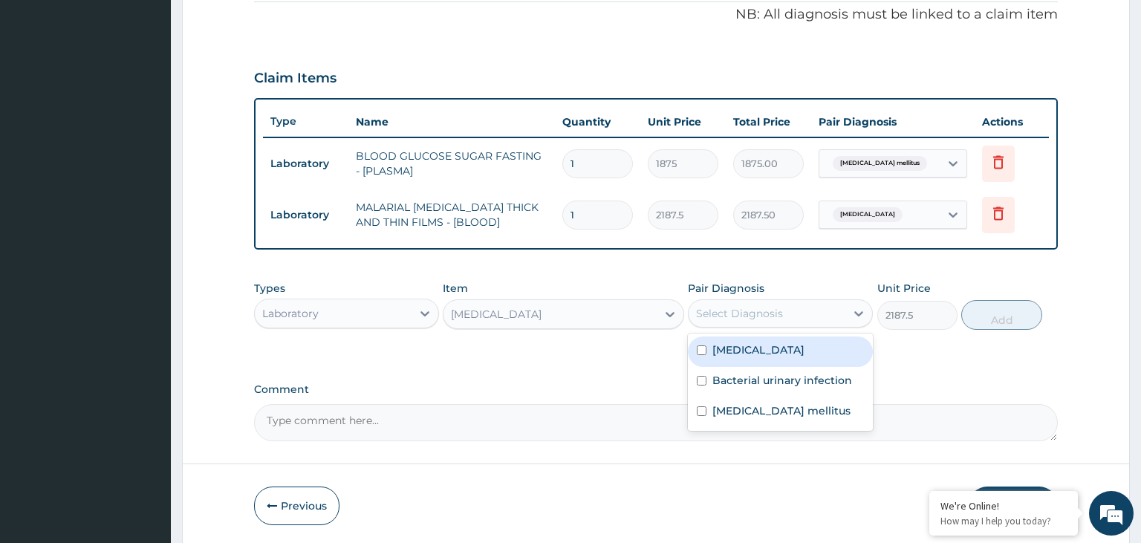
click at [750, 321] on div "Select Diagnosis" at bounding box center [767, 314] width 157 height 24
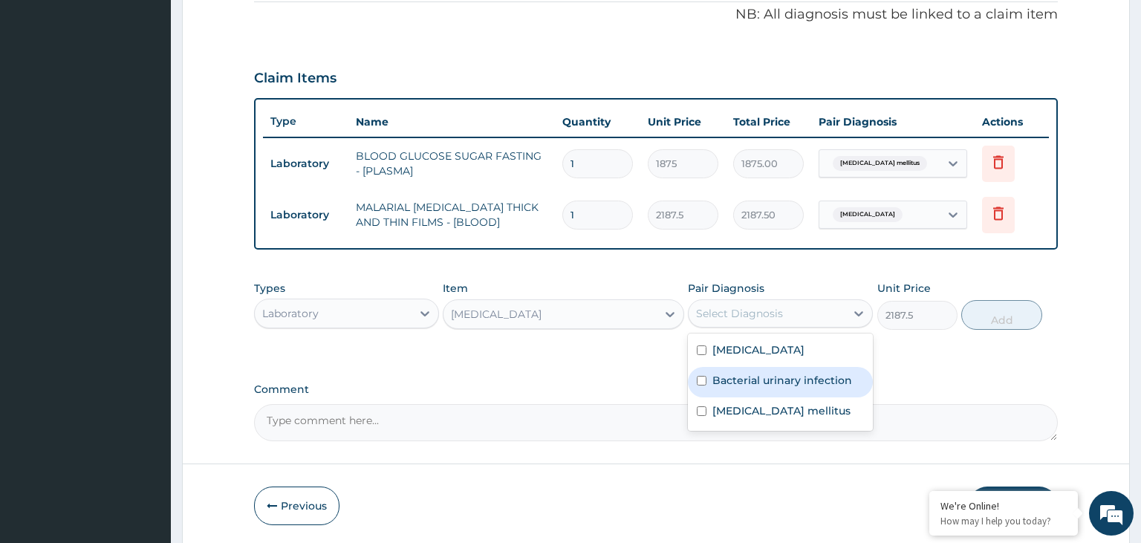
click at [740, 373] on label "Bacterial urinary infection" at bounding box center [782, 380] width 140 height 15
checkbox input "true"
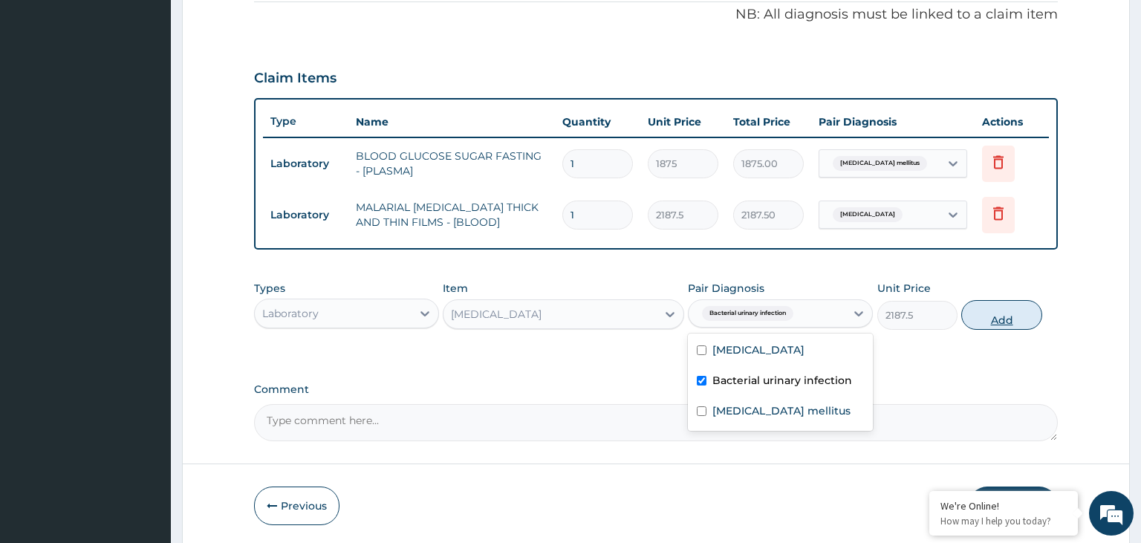
click at [998, 310] on button "Add" at bounding box center [1001, 315] width 80 height 30
type input "0"
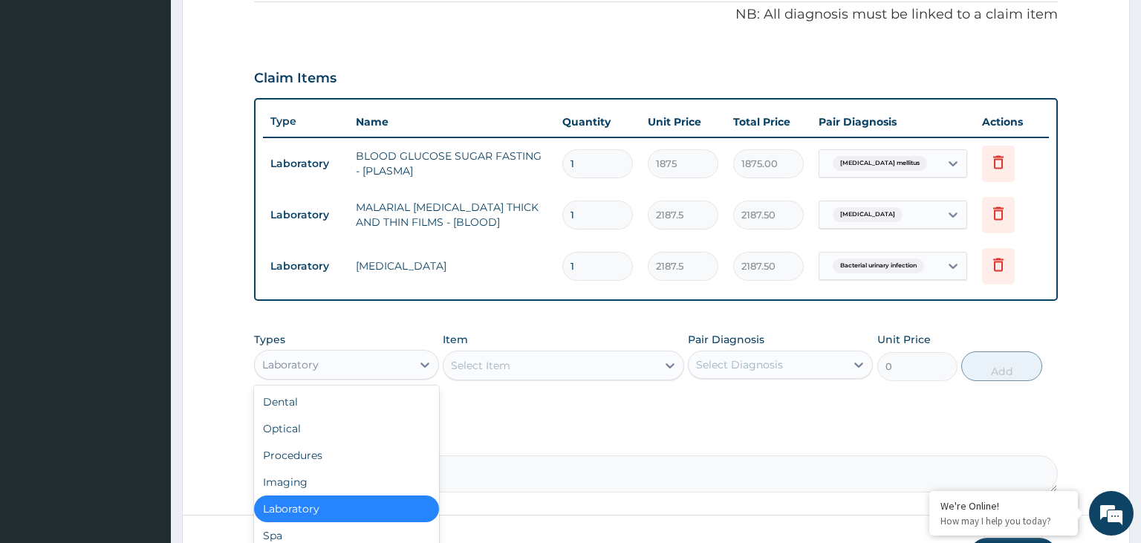
click at [348, 357] on div "Laboratory" at bounding box center [333, 365] width 157 height 24
click at [332, 446] on div "Procedures" at bounding box center [346, 455] width 185 height 27
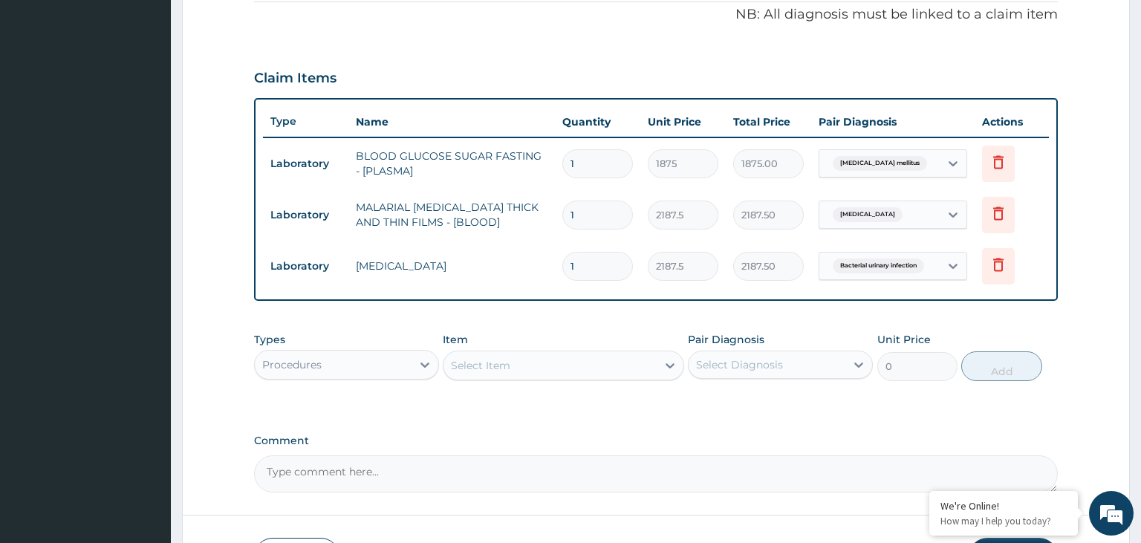
click at [550, 375] on div "Select Item" at bounding box center [563, 366] width 241 height 30
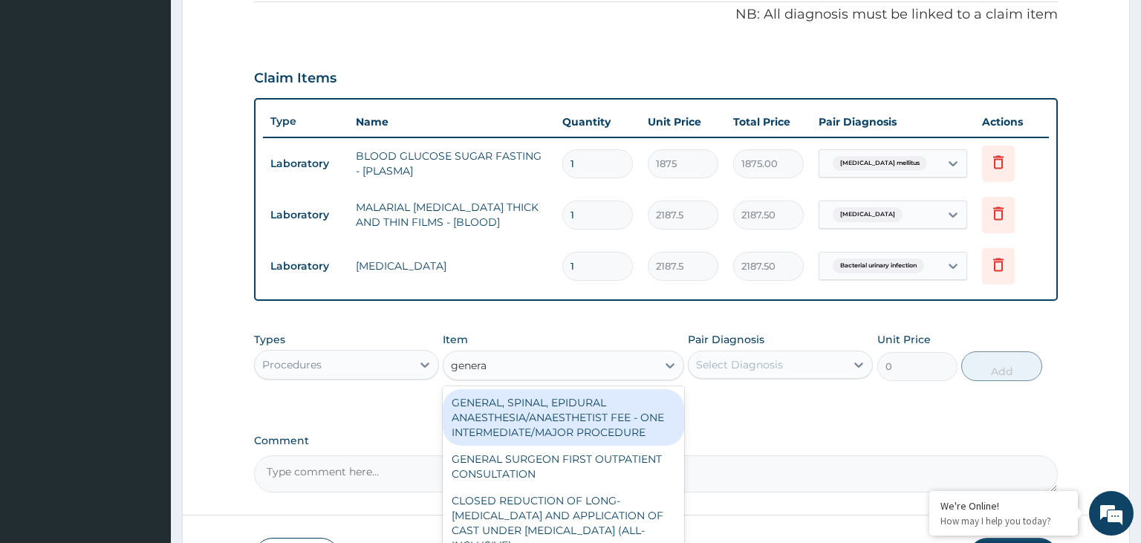
type input "general"
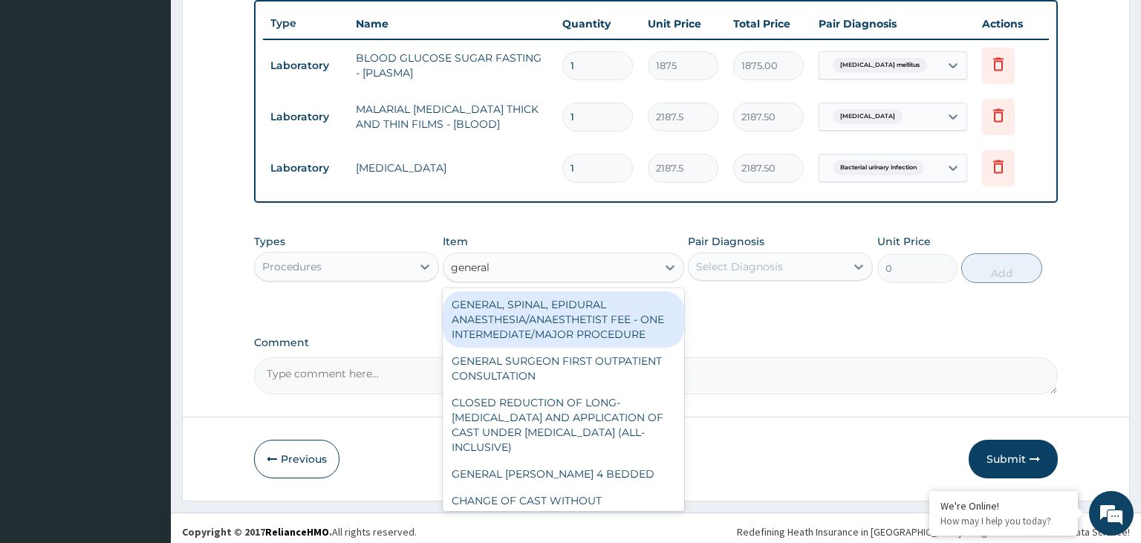
scroll to position [557, 0]
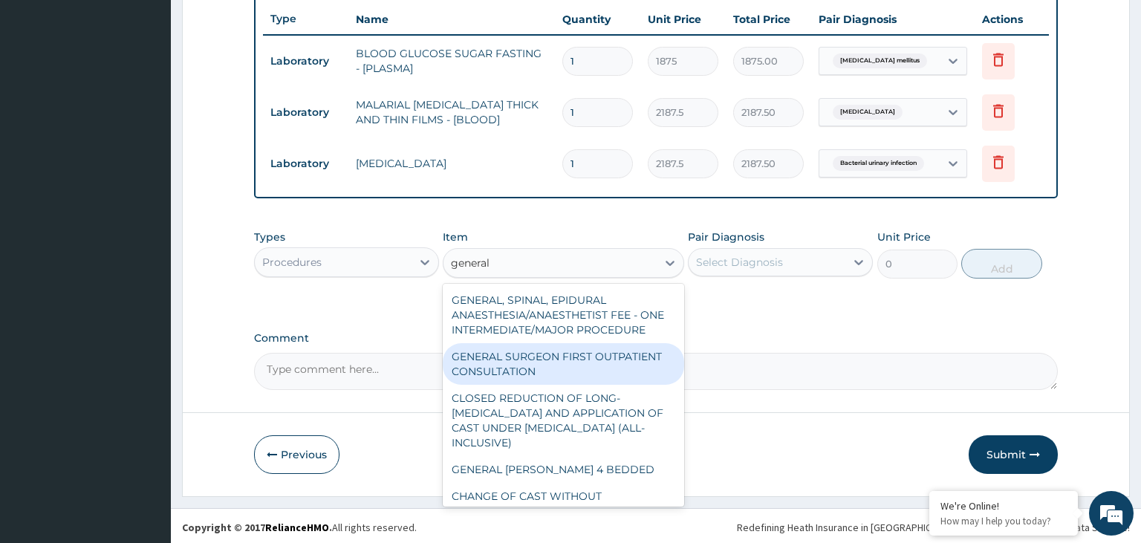
click at [590, 374] on div "GENERAL SURGEON FIRST OUTPATIENT CONSULTATION" at bounding box center [563, 364] width 241 height 42
type input "22500"
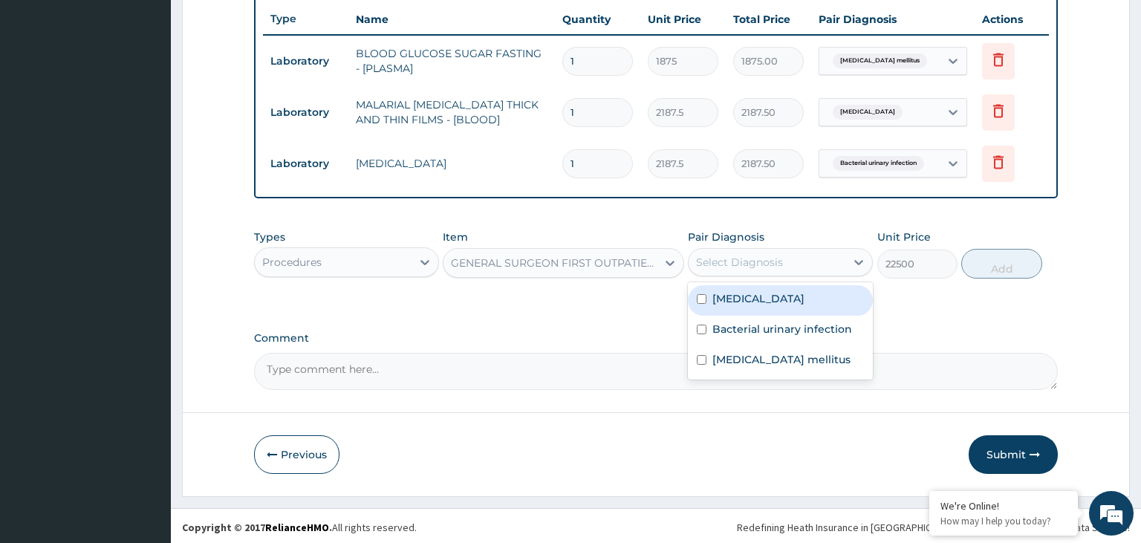
click at [777, 256] on div "Select Diagnosis" at bounding box center [739, 262] width 87 height 15
click at [527, 256] on div "GENERAL SURGEON FIRST OUTPATIENT CONSULTATION" at bounding box center [554, 263] width 207 height 15
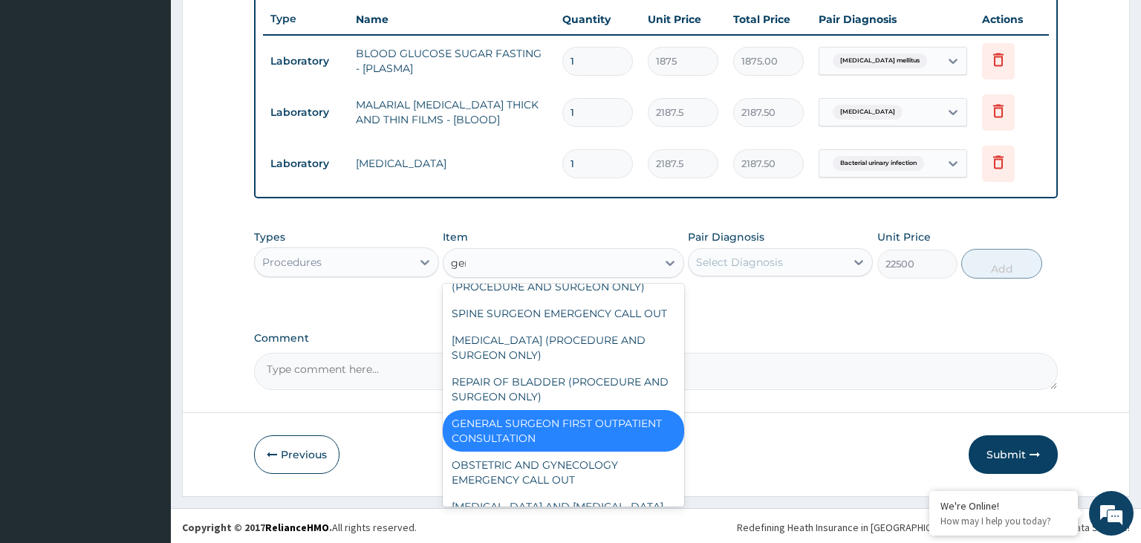
scroll to position [43, 0]
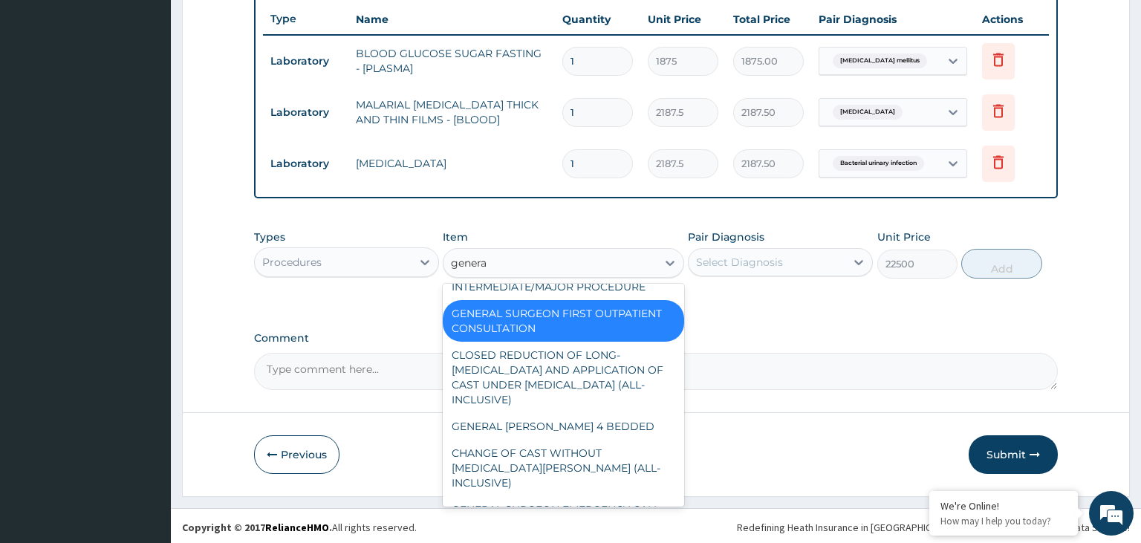
type input "general"
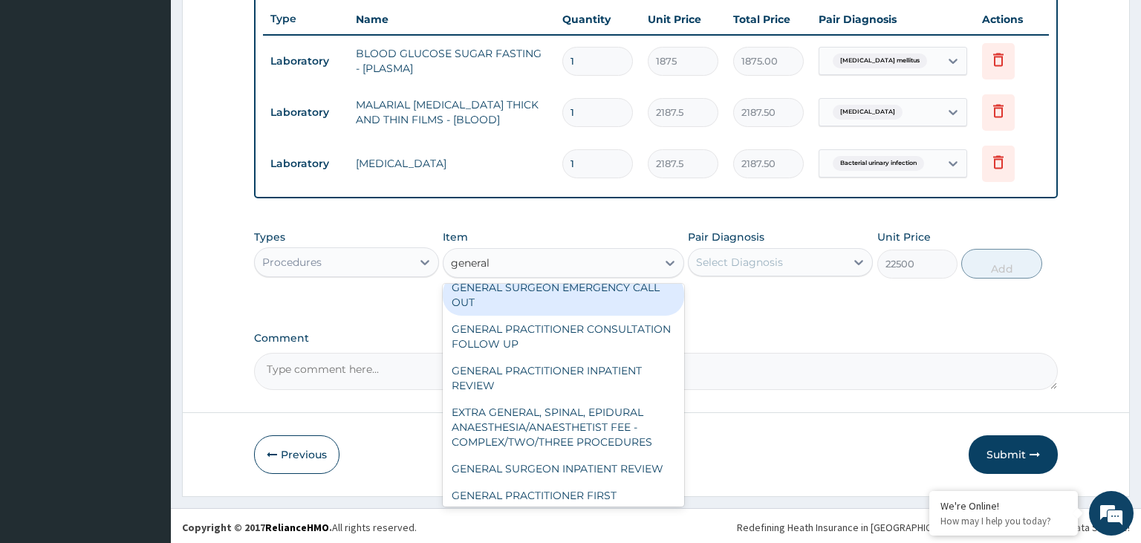
scroll to position [267, 0]
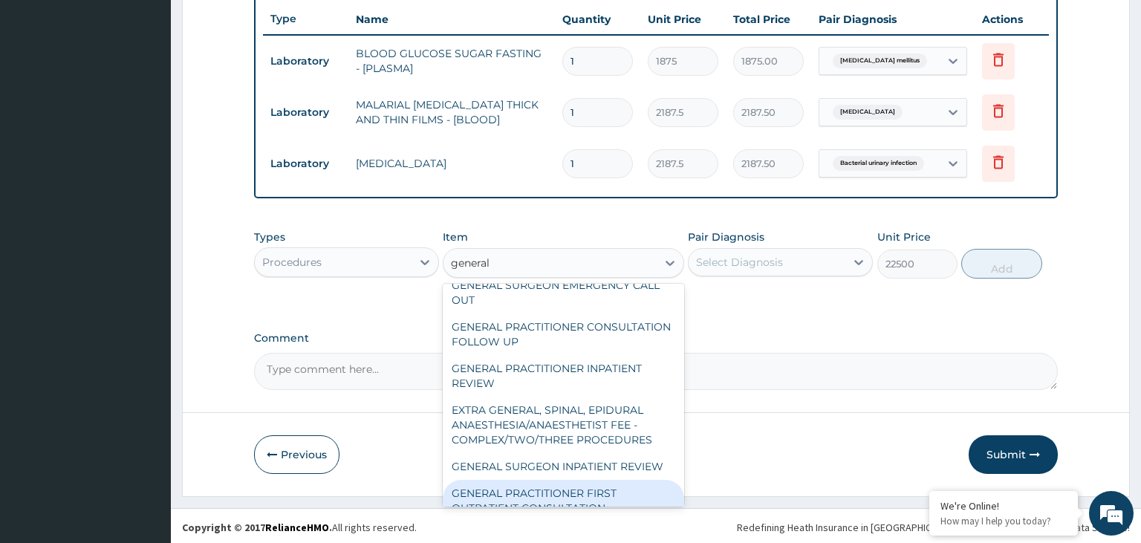
click at [587, 495] on div "GENERAL PRACTITIONER FIRST OUTPATIENT CONSULTATION" at bounding box center [563, 501] width 241 height 42
type input "3750"
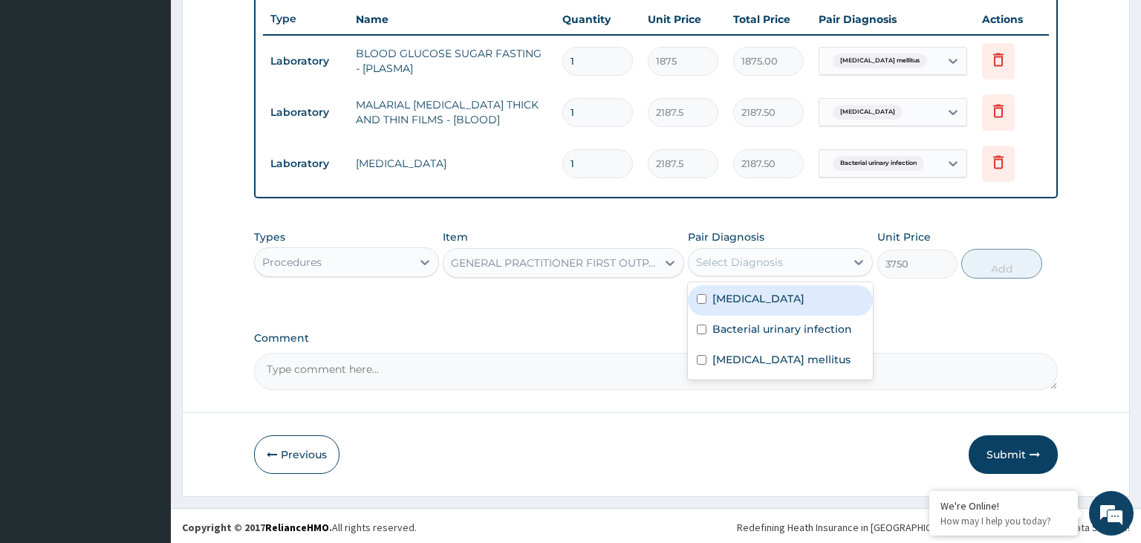
click at [776, 268] on div "Select Diagnosis" at bounding box center [767, 262] width 157 height 24
click at [746, 308] on div "[MEDICAL_DATA]" at bounding box center [780, 300] width 185 height 30
checkbox input "true"
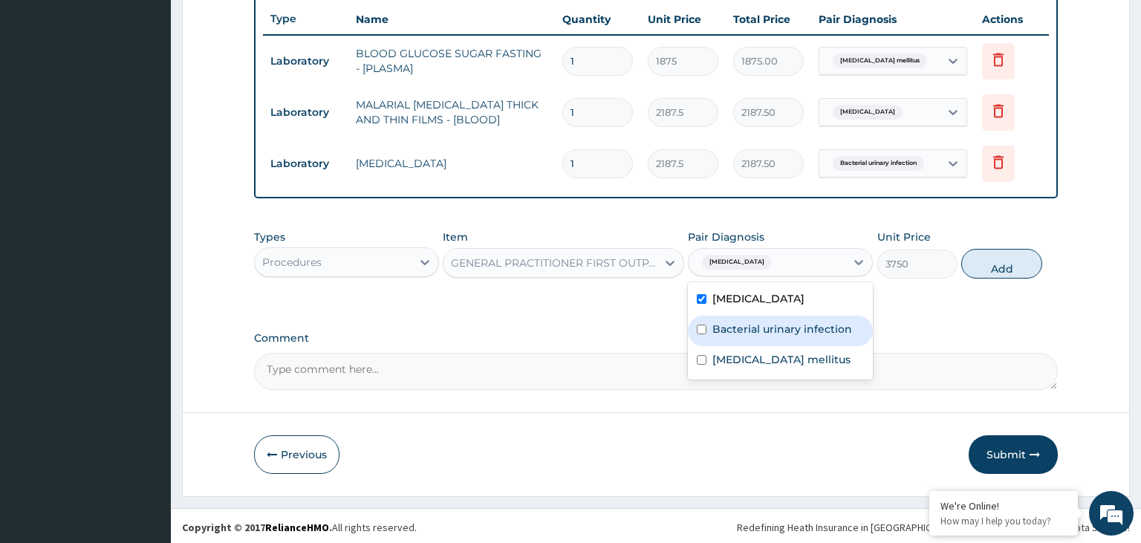
click at [748, 334] on div "Bacterial urinary infection" at bounding box center [780, 331] width 185 height 30
checkbox input "true"
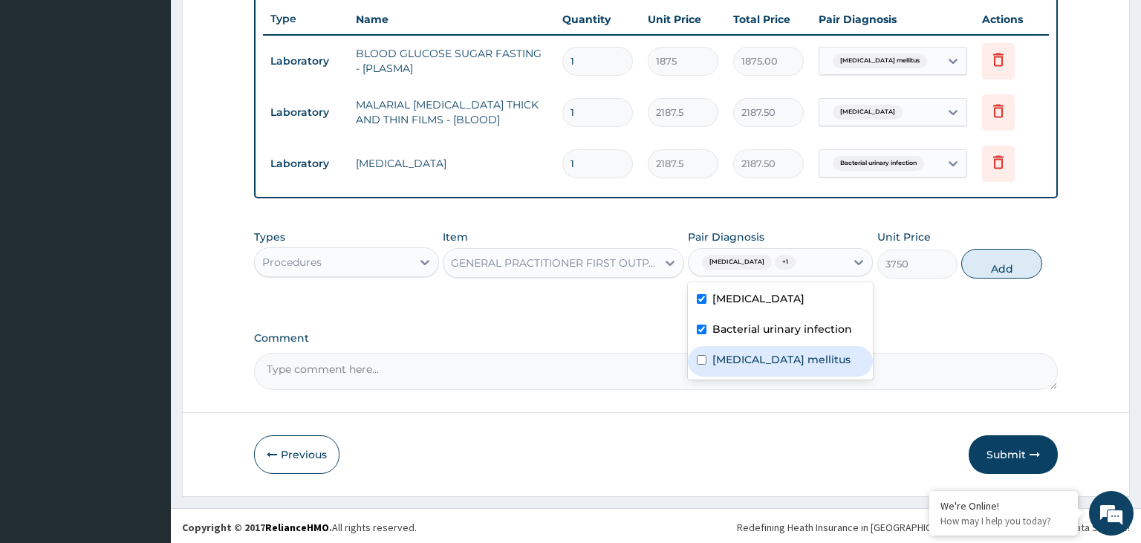
click at [744, 370] on div "[MEDICAL_DATA] mellitus" at bounding box center [780, 361] width 185 height 30
checkbox input "true"
click at [995, 260] on button "Add" at bounding box center [1001, 264] width 80 height 30
type input "0"
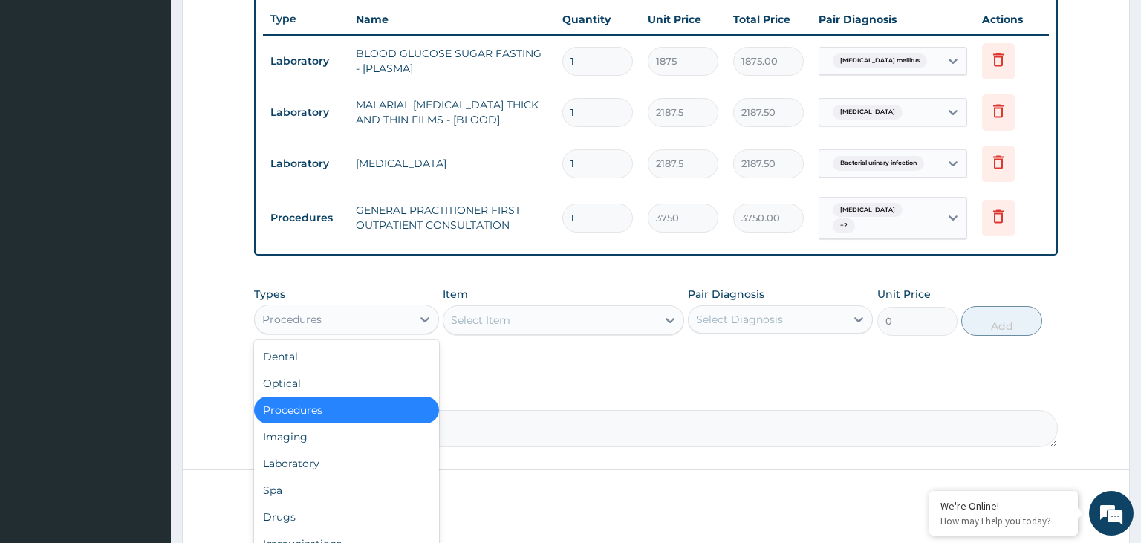
click at [351, 308] on div "Procedures" at bounding box center [333, 320] width 157 height 24
click at [319, 516] on div "Drugs" at bounding box center [346, 517] width 185 height 27
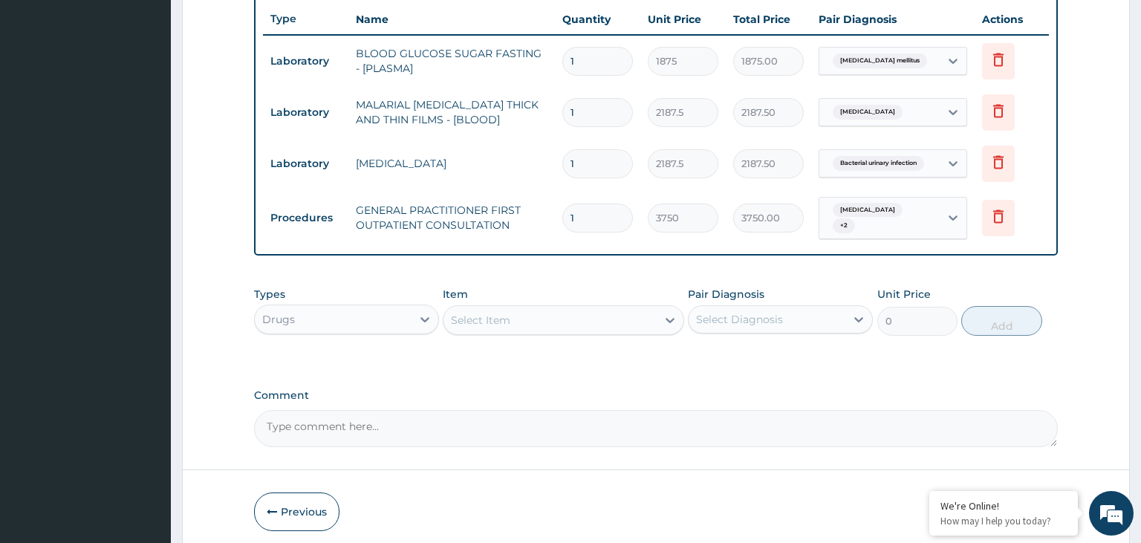
click at [544, 328] on div "Types Drugs Item Select Item Pair Diagnosis Select Diagnosis Unit Price 0 Add" at bounding box center [656, 311] width 804 height 64
click at [547, 313] on div "Select Item" at bounding box center [549, 320] width 213 height 24
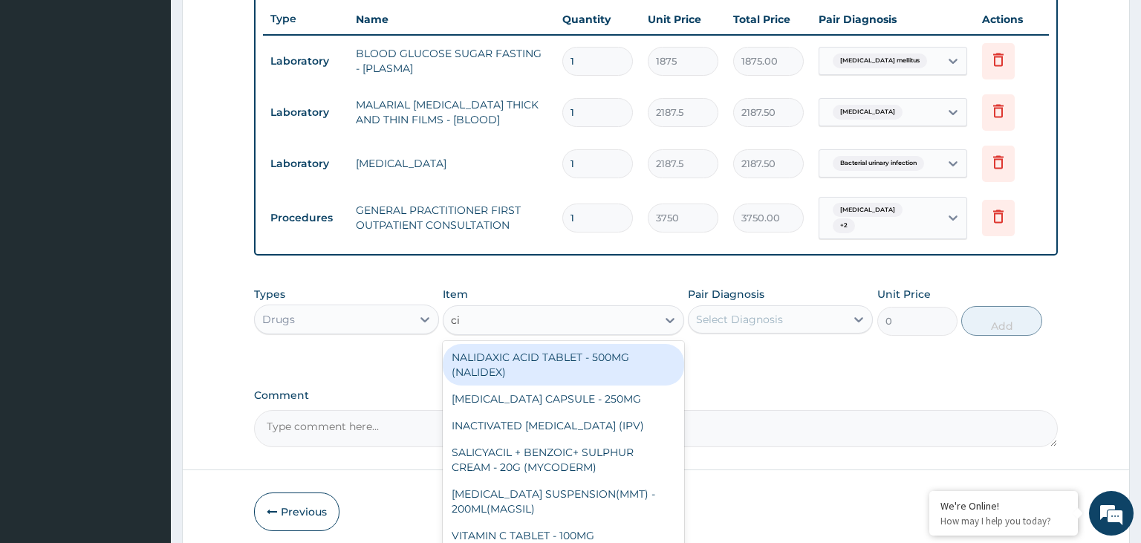
type input "cip"
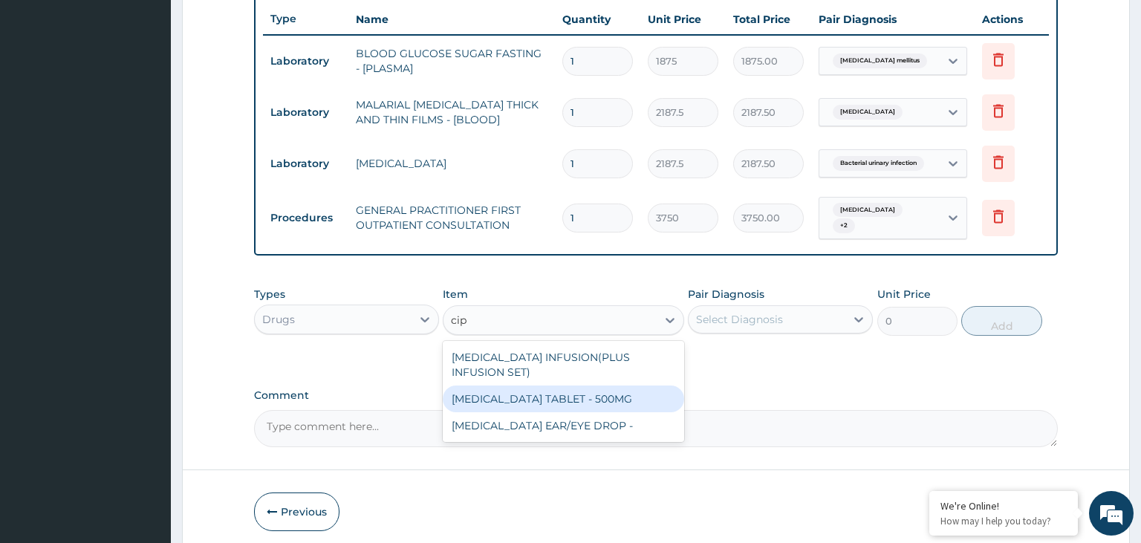
click at [546, 394] on div "[MEDICAL_DATA] TABLET - 500MG" at bounding box center [563, 399] width 241 height 27
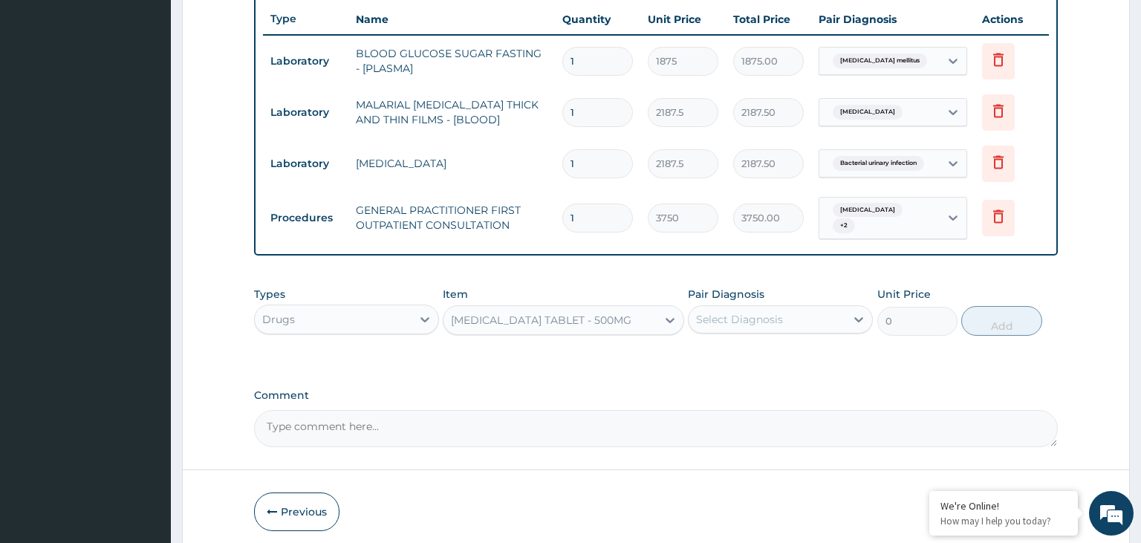
type input "196"
click at [802, 296] on div "Pair Diagnosis Select Diagnosis" at bounding box center [780, 311] width 185 height 49
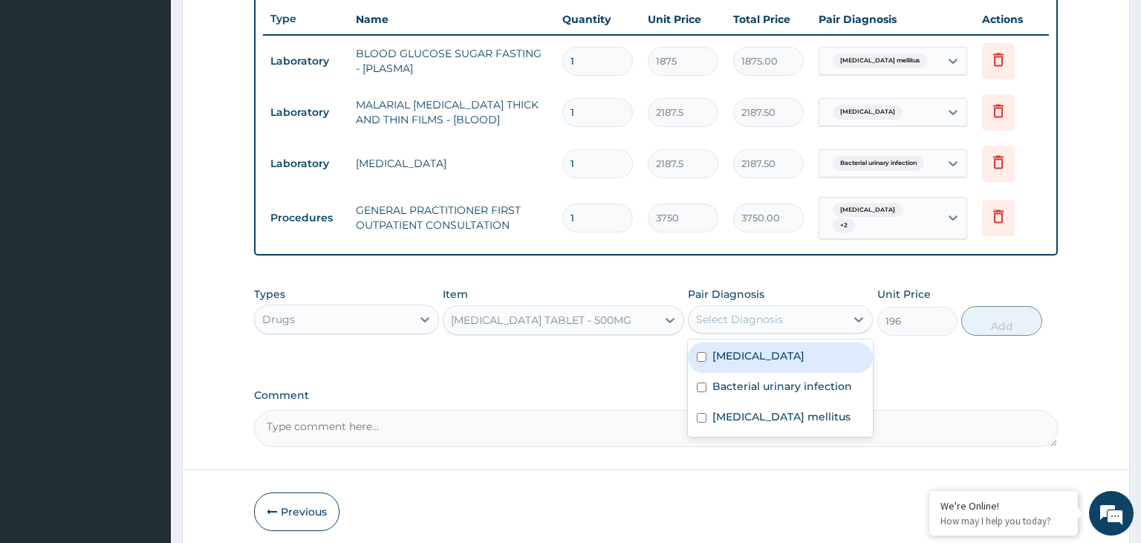
click at [779, 313] on div "Select Diagnosis" at bounding box center [739, 319] width 87 height 15
click at [740, 382] on label "Bacterial urinary infection" at bounding box center [782, 386] width 140 height 15
checkbox input "true"
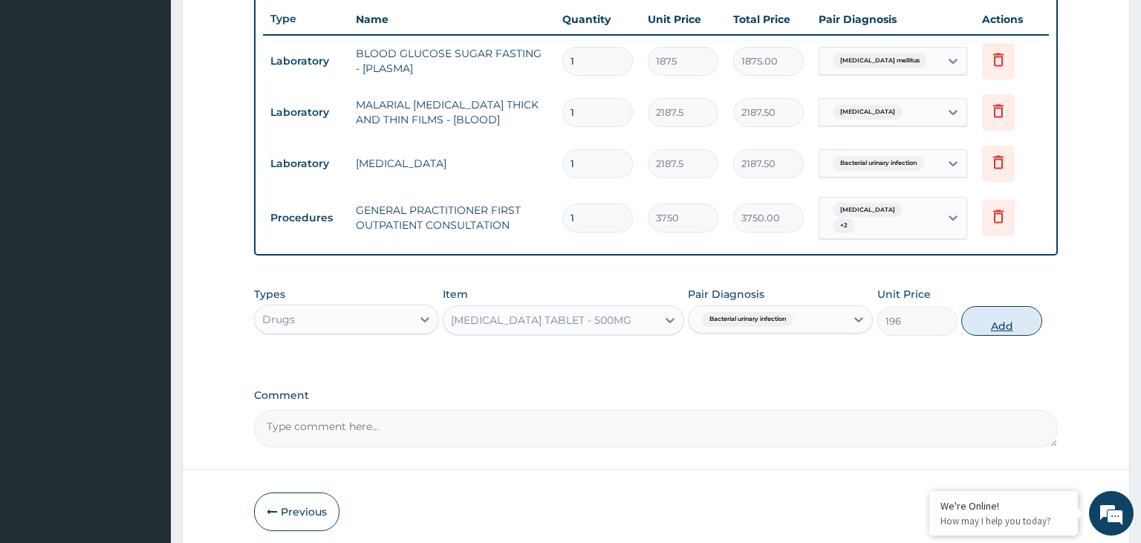
click at [998, 310] on button "Add" at bounding box center [1001, 321] width 80 height 30
type input "0"
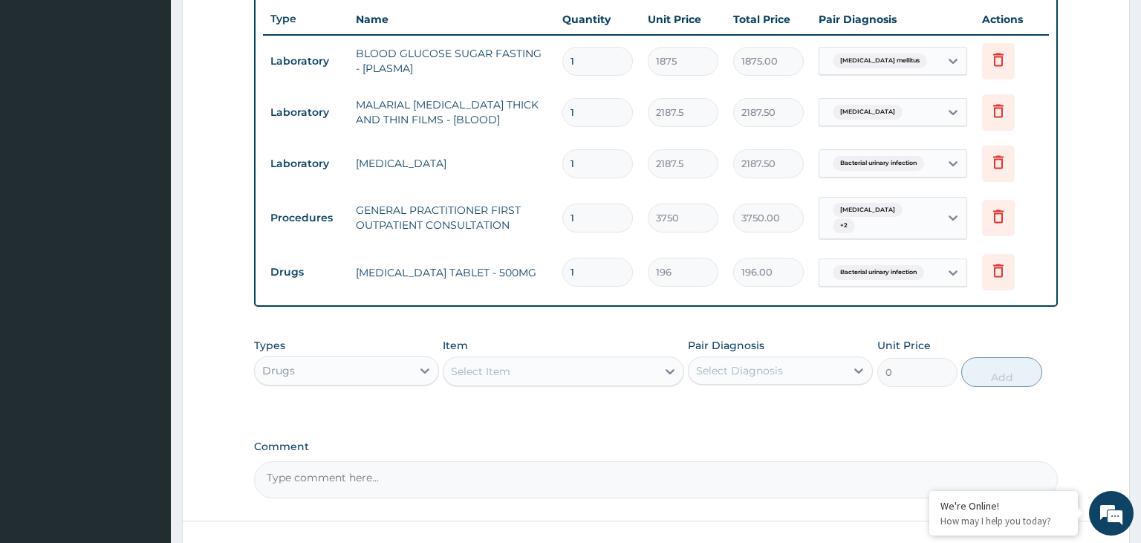
type input "10"
type input "1960.00"
type input "10"
click at [544, 361] on div "Select Item" at bounding box center [549, 372] width 213 height 24
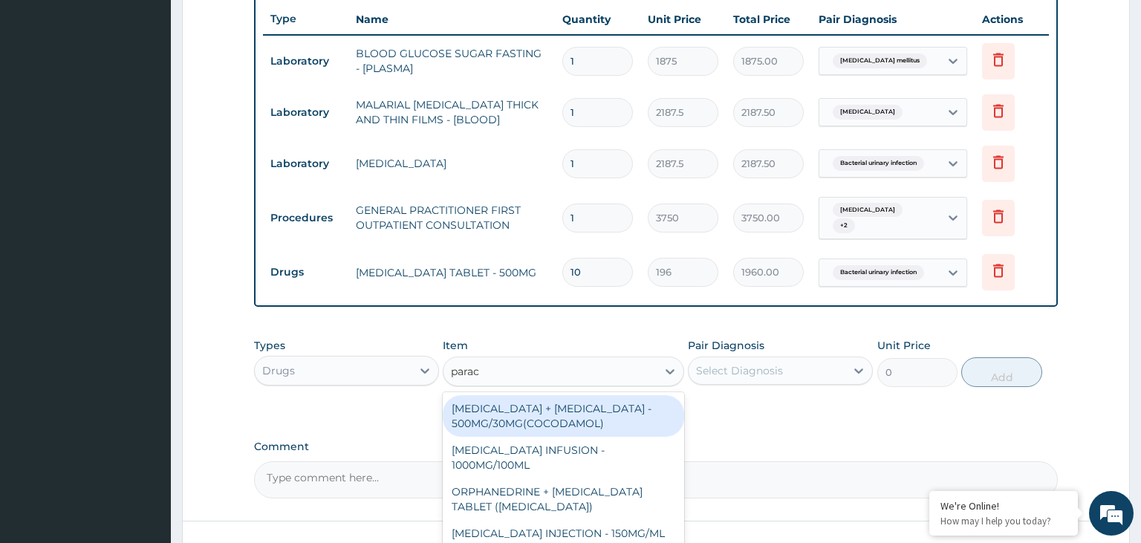
type input "parace"
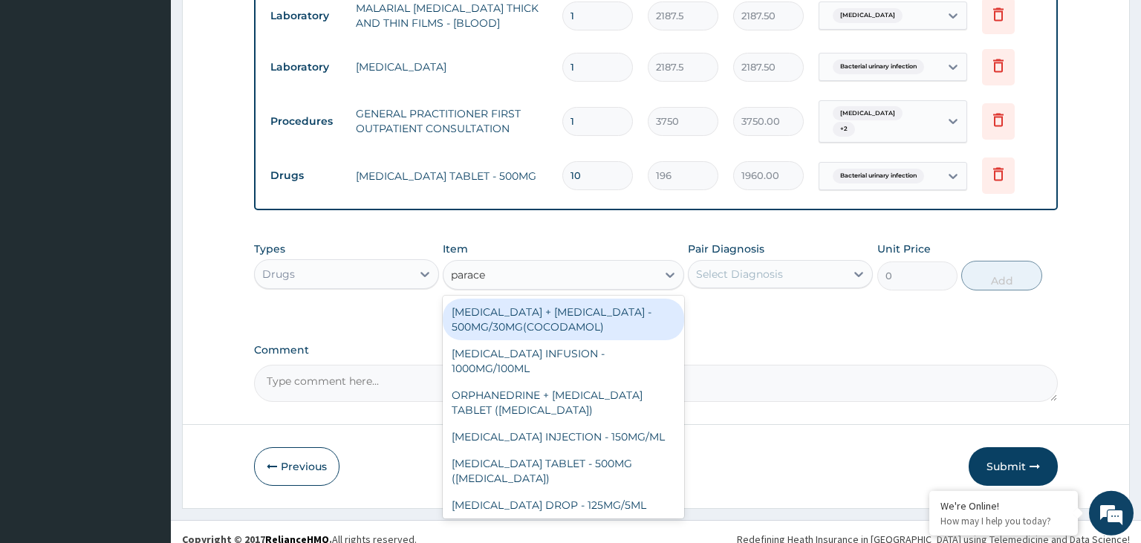
scroll to position [660, 0]
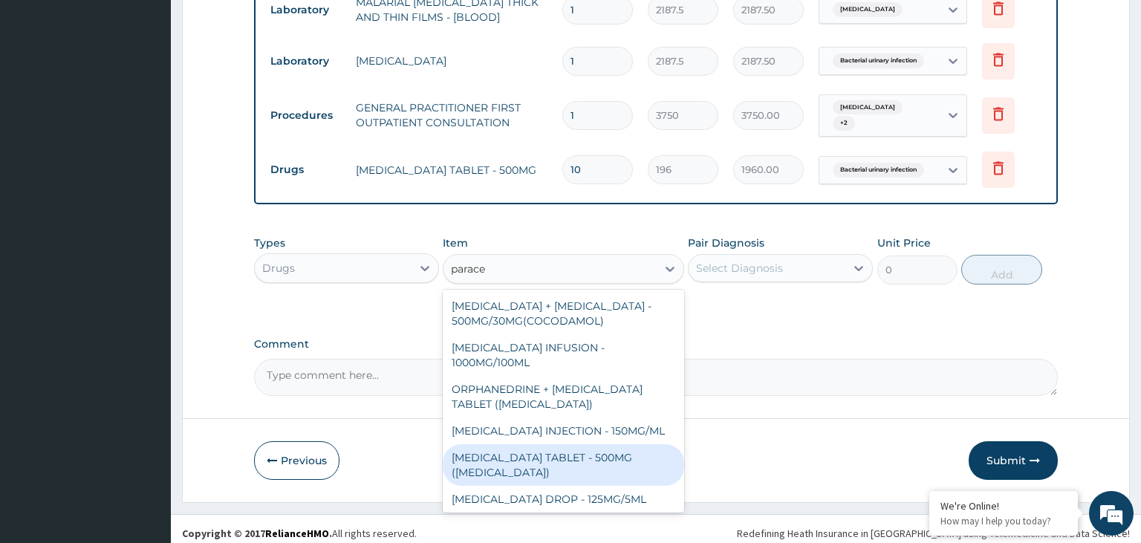
click at [572, 458] on div "[MEDICAL_DATA] TABLET - 500MG ([MEDICAL_DATA])" at bounding box center [563, 465] width 241 height 42
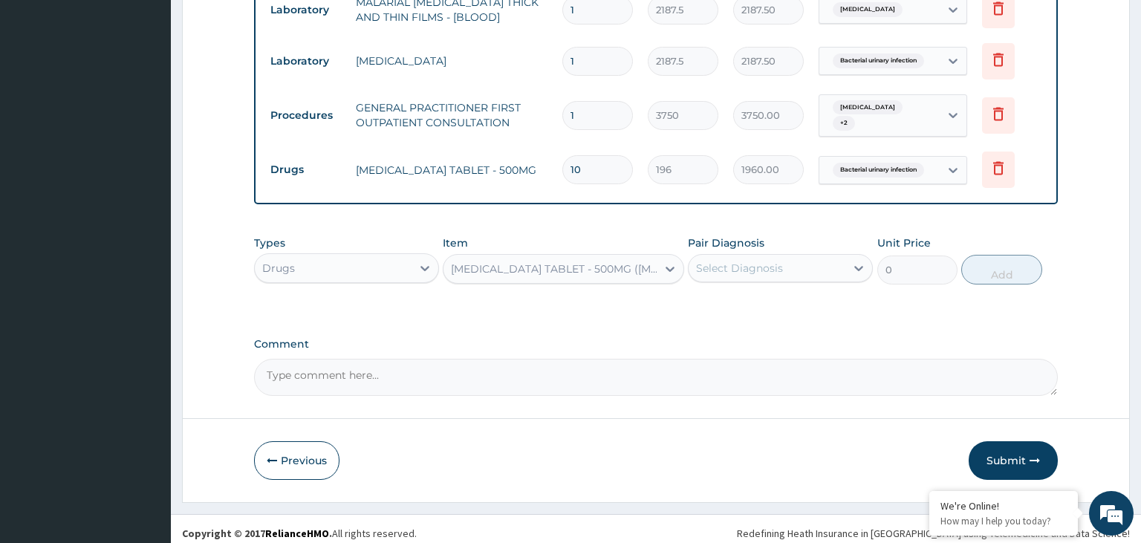
type input "42"
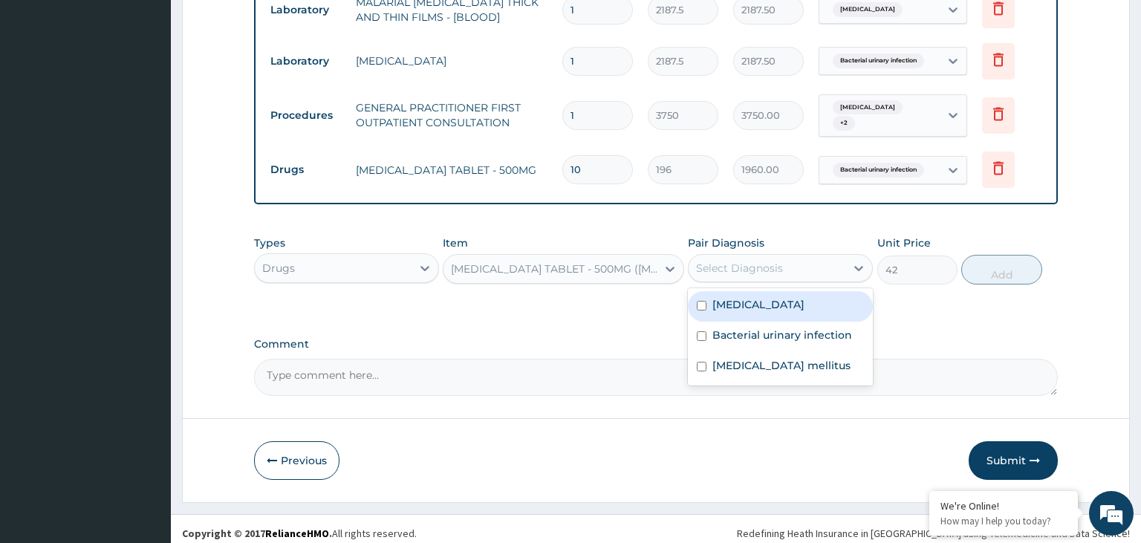
click at [788, 257] on div "Select Diagnosis" at bounding box center [767, 268] width 157 height 24
click at [795, 303] on div "[MEDICAL_DATA]" at bounding box center [780, 306] width 185 height 30
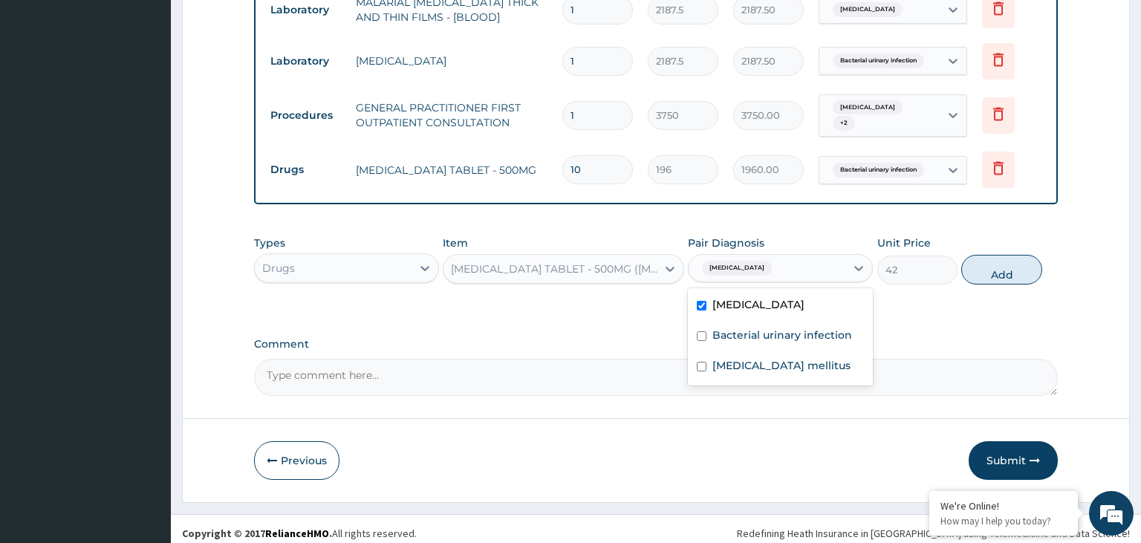
checkbox input "true"
click at [1018, 264] on button "Add" at bounding box center [1001, 270] width 80 height 30
type input "0"
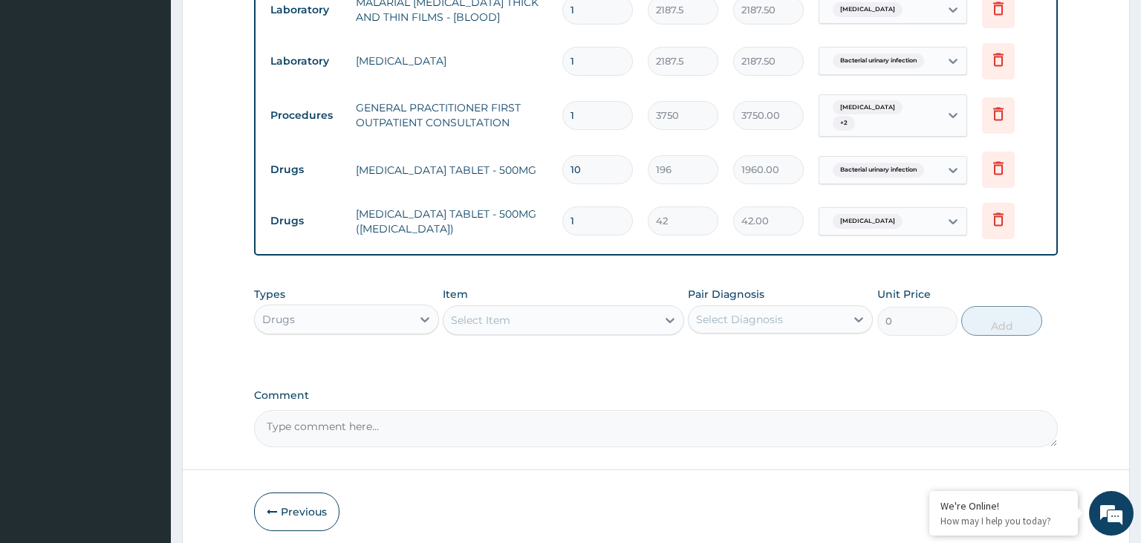
type input "12"
type input "504.00"
type input "12"
click at [581, 312] on div "Select Item" at bounding box center [549, 320] width 213 height 24
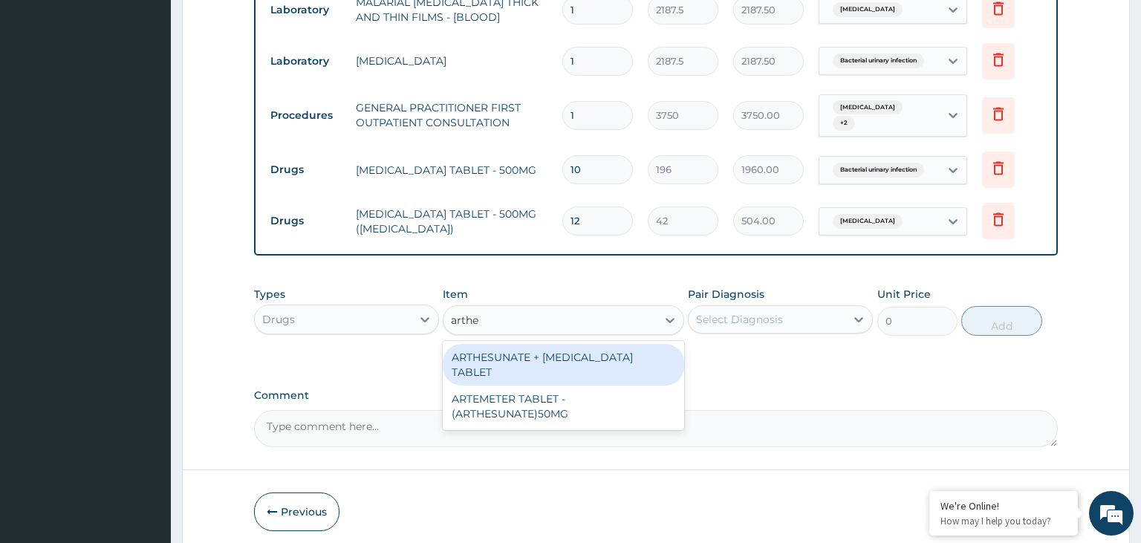
type input "arthe"
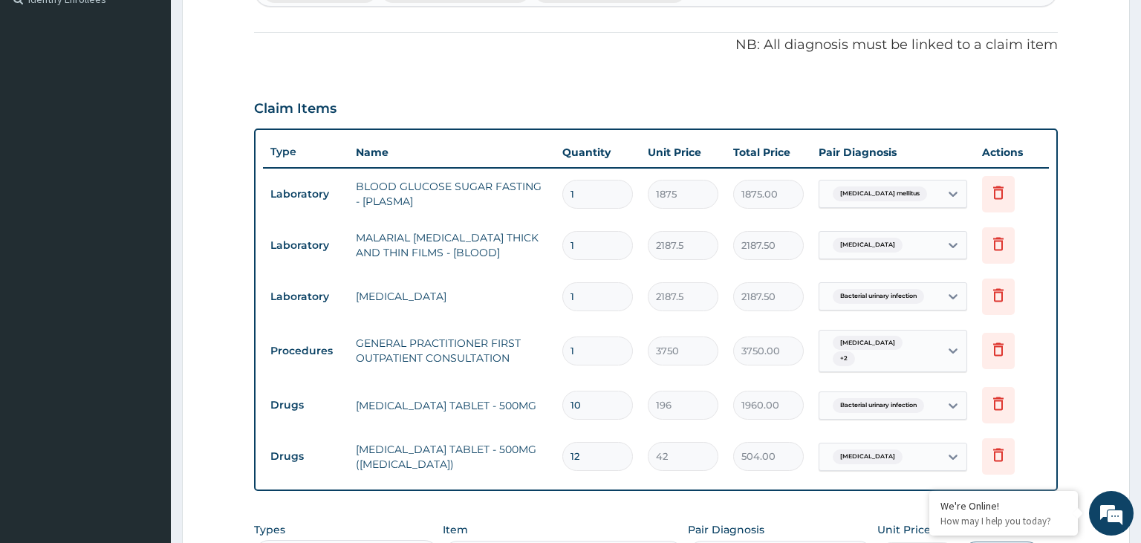
scroll to position [267, 0]
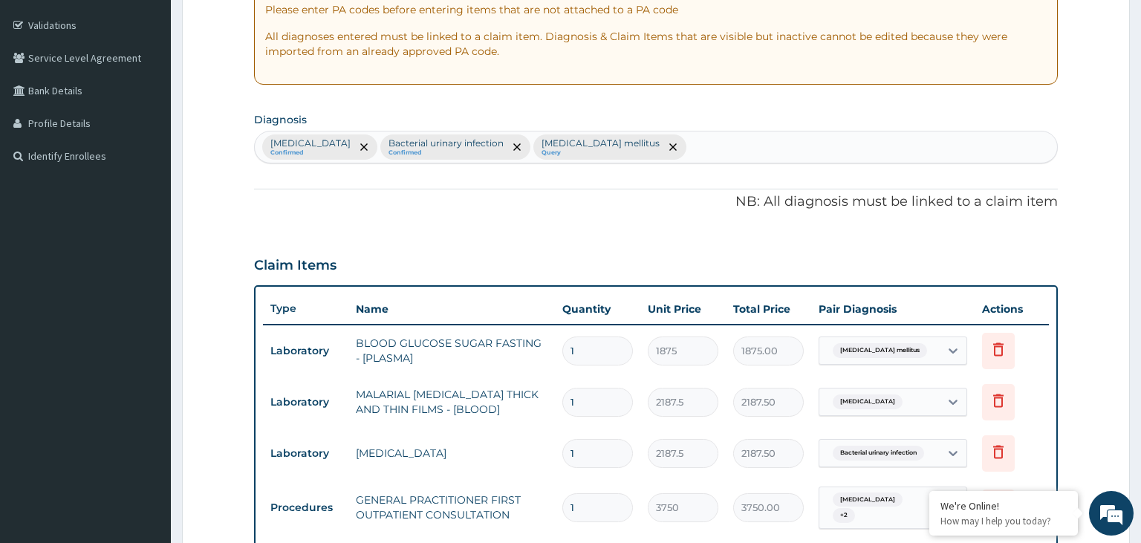
type input "omep"
click at [643, 152] on div "[MEDICAL_DATA] Confirmed Bacterial urinary infection Confirmed [MEDICAL_DATA] m…" at bounding box center [656, 146] width 803 height 31
type input "peptic"
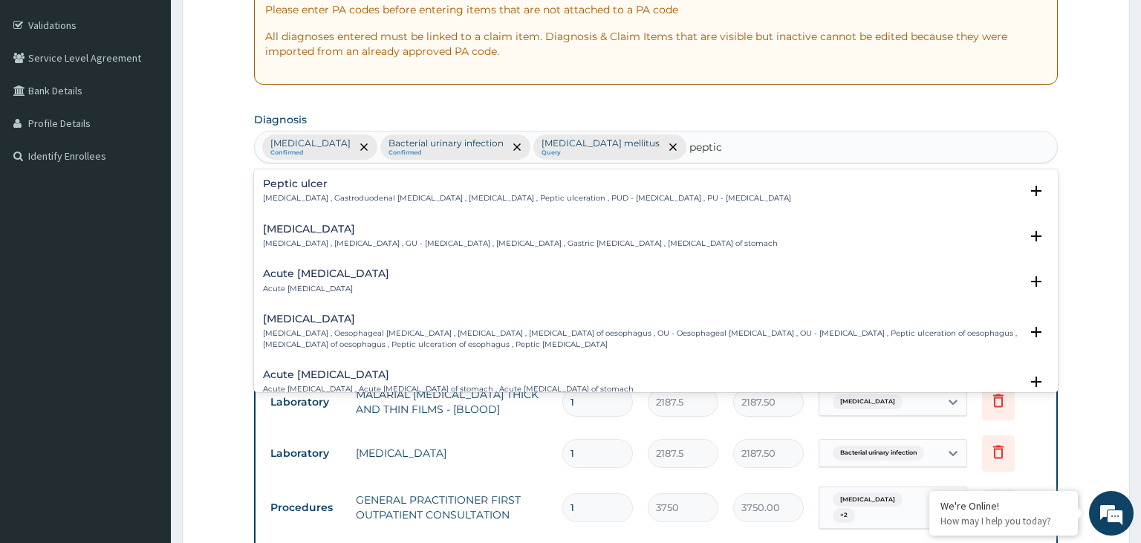
click at [380, 180] on h4 "Peptic ulcer" at bounding box center [527, 183] width 528 height 11
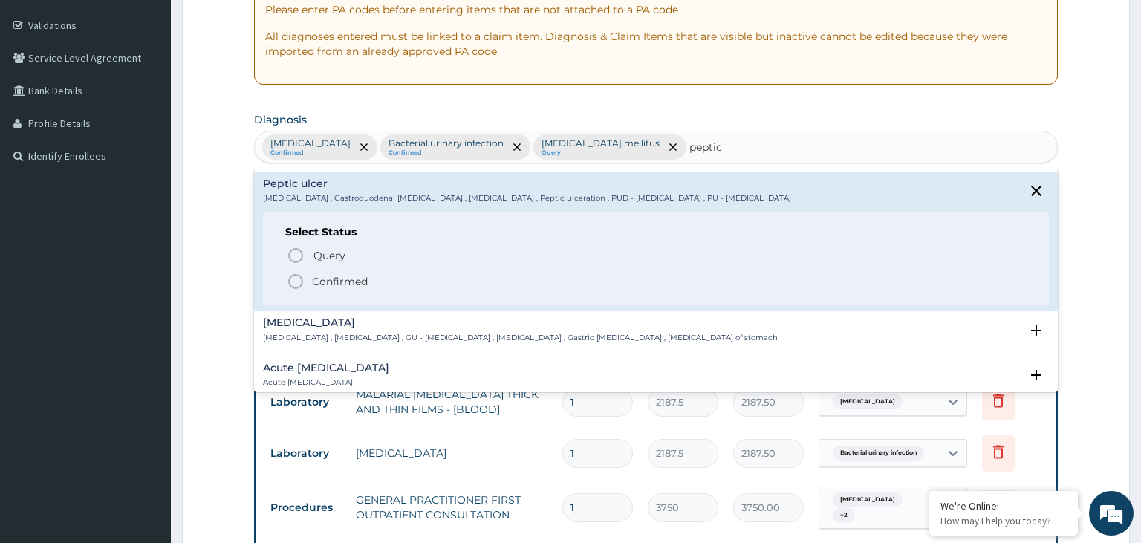
click at [331, 279] on p "Confirmed" at bounding box center [340, 281] width 56 height 15
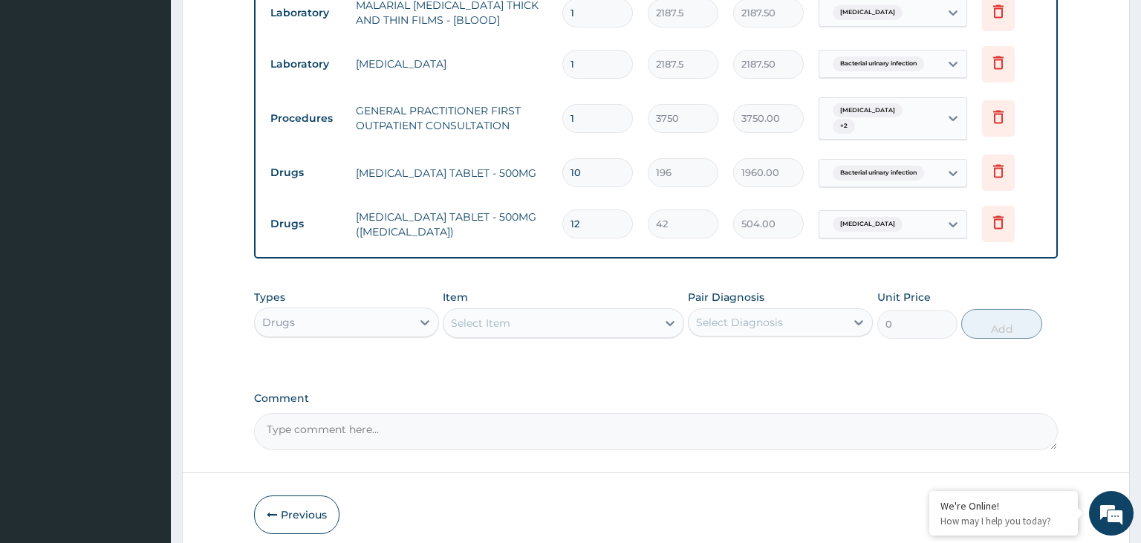
scroll to position [660, 0]
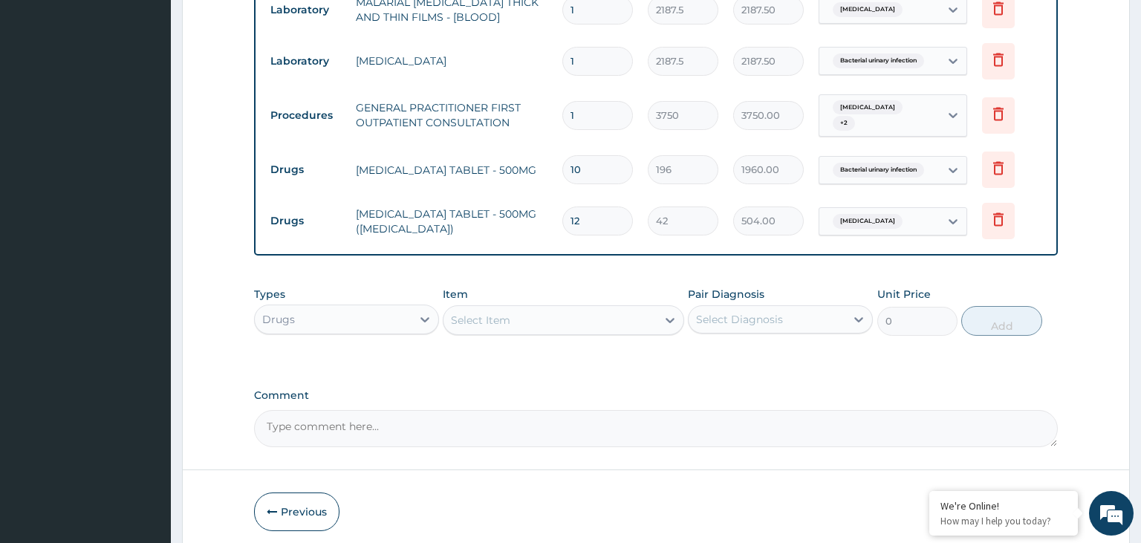
click at [482, 316] on div "Select Item" at bounding box center [480, 320] width 59 height 15
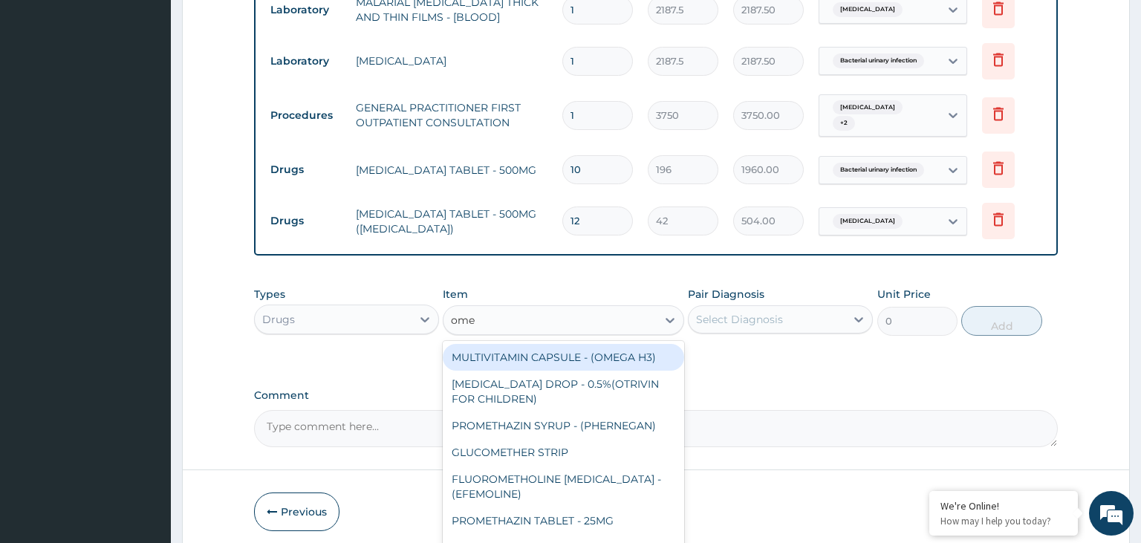
type input "omep"
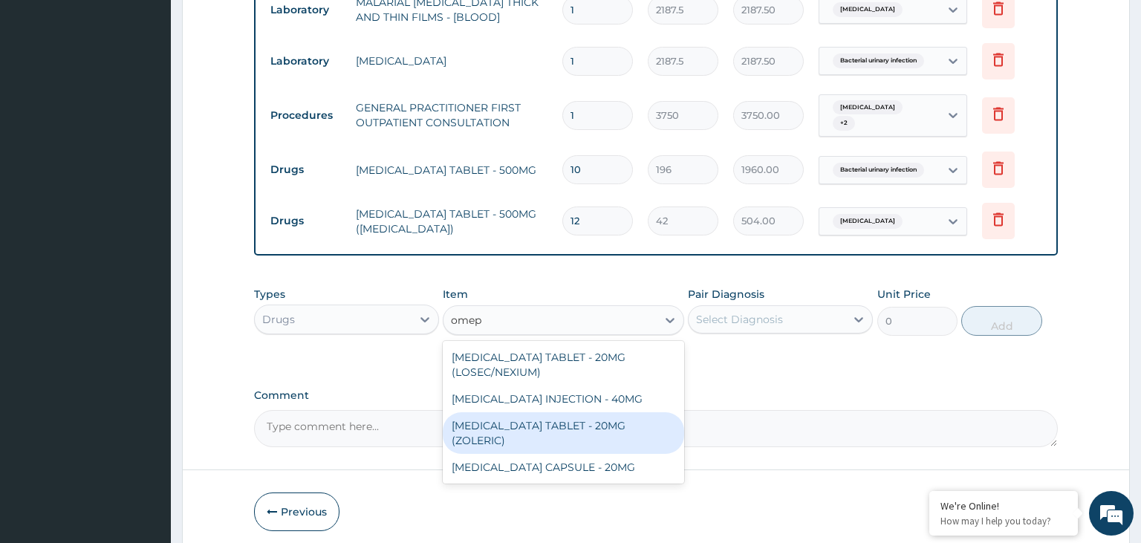
click at [541, 435] on div "[MEDICAL_DATA] TABLET - 20MG (ZOLERIC)" at bounding box center [563, 433] width 241 height 42
type input "109.2"
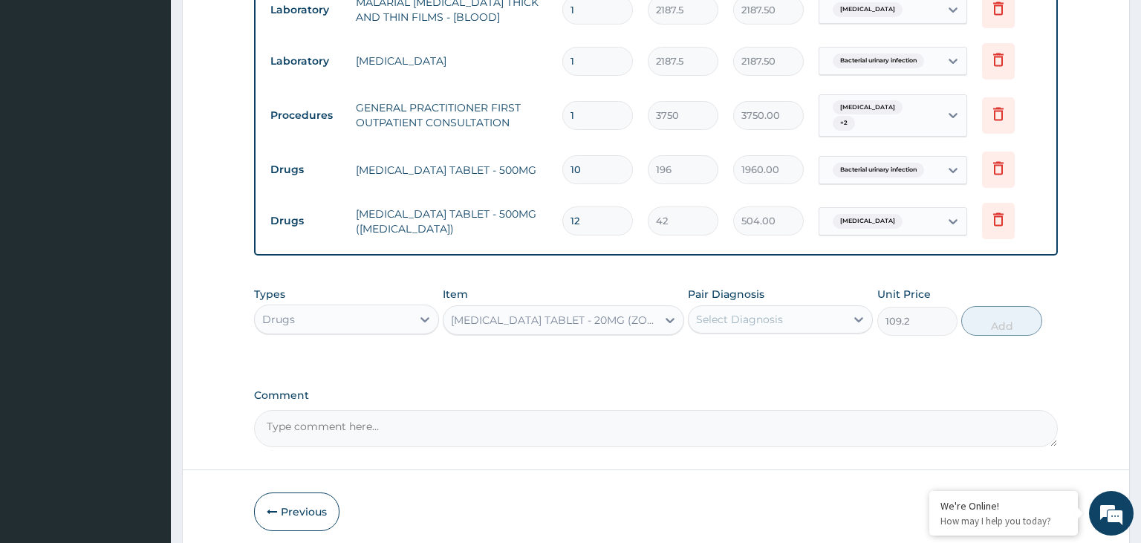
click at [542, 320] on div "[MEDICAL_DATA] TABLET - 20MG (ZOLERIC)" at bounding box center [549, 320] width 213 height 24
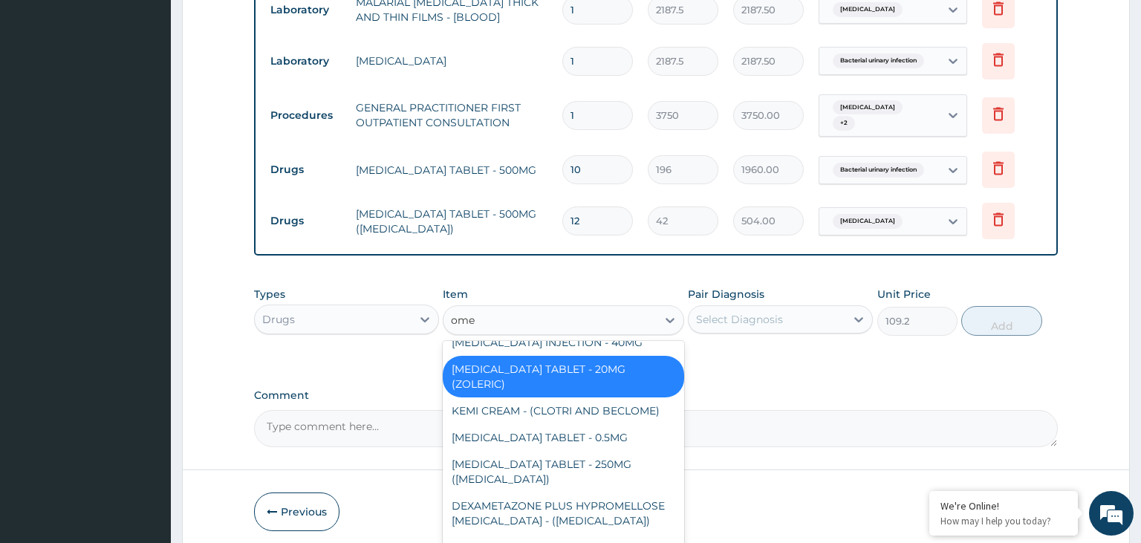
scroll to position [409, 0]
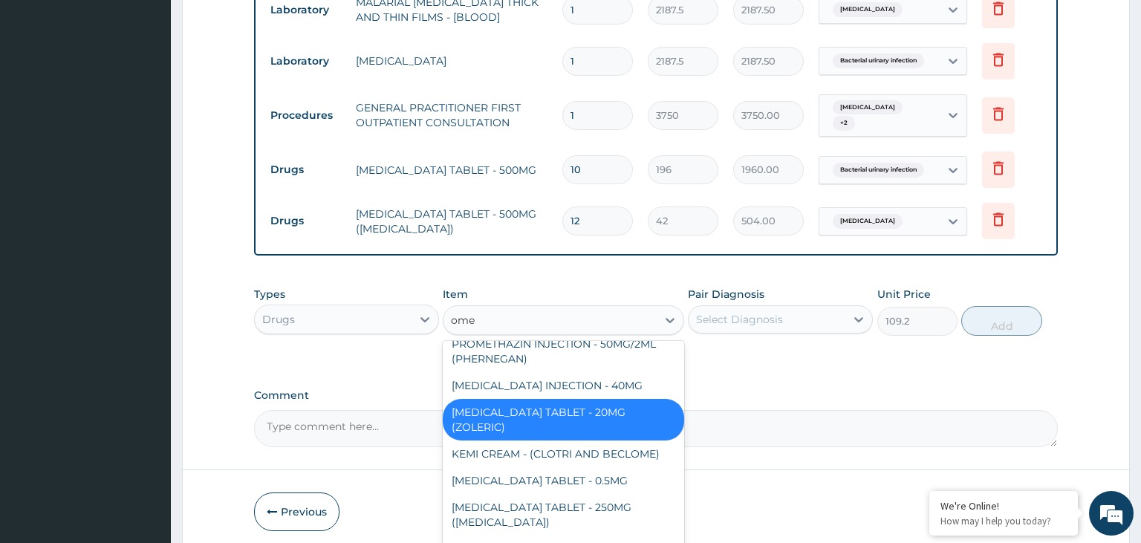
type input "omep"
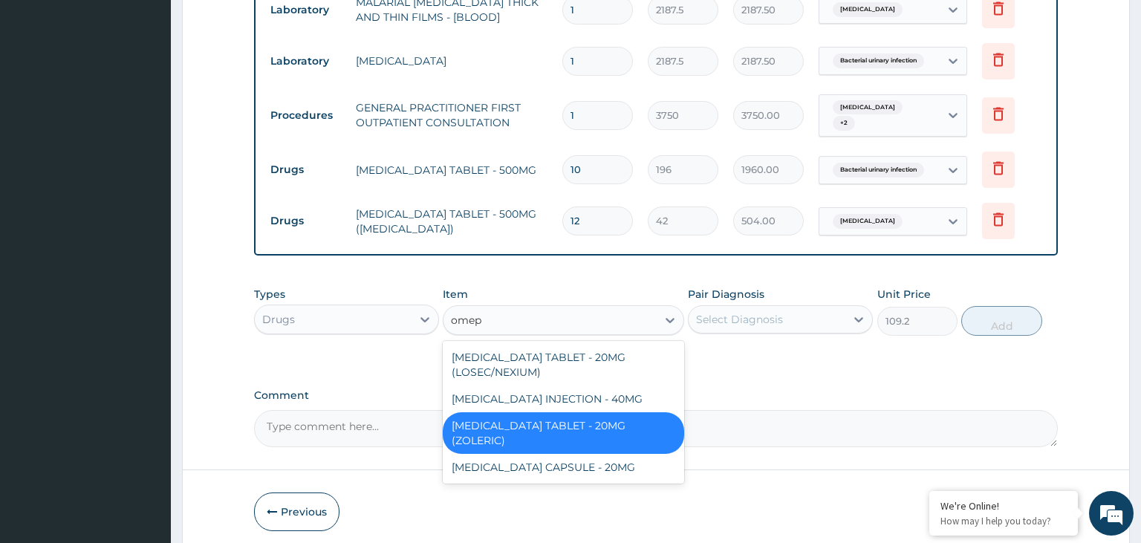
scroll to position [0, 0]
click at [579, 454] on div "[MEDICAL_DATA] CAPSULE - 20MG" at bounding box center [563, 467] width 241 height 27
type input "140"
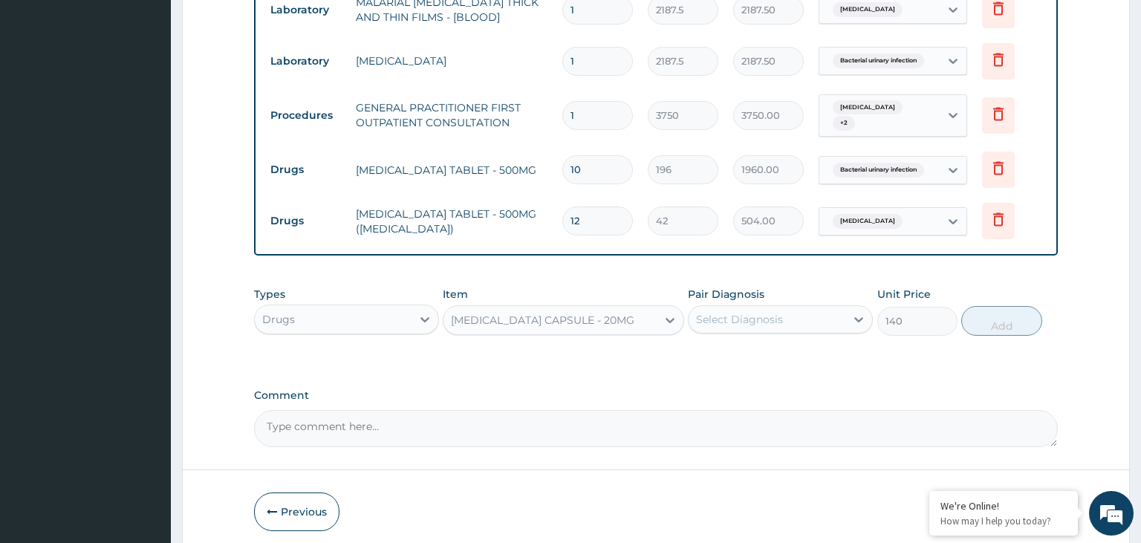
click at [761, 313] on div "Select Diagnosis" at bounding box center [739, 319] width 87 height 15
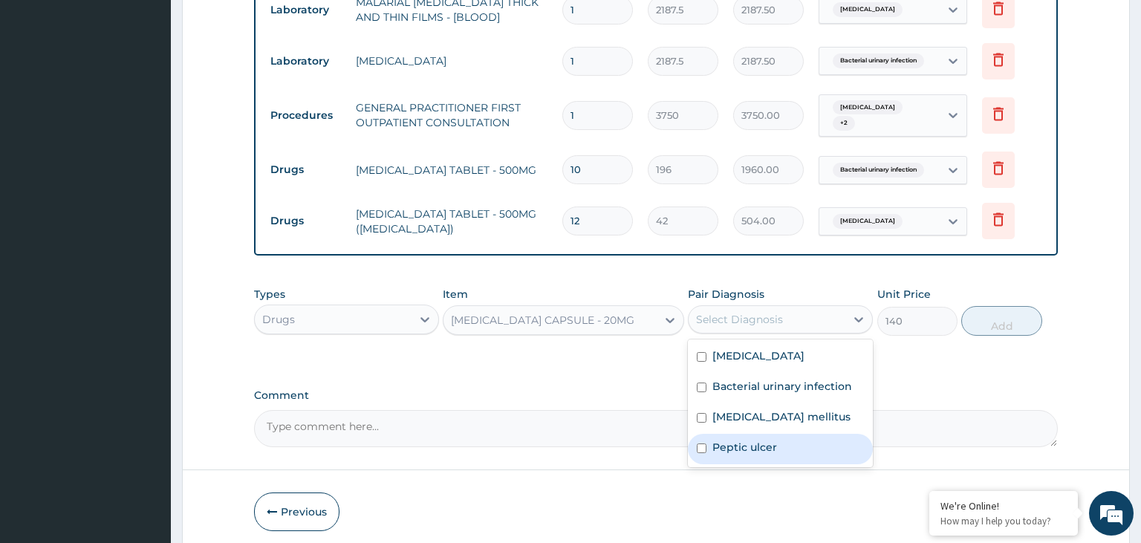
click at [726, 440] on label "Peptic ulcer" at bounding box center [744, 447] width 65 height 15
checkbox input "true"
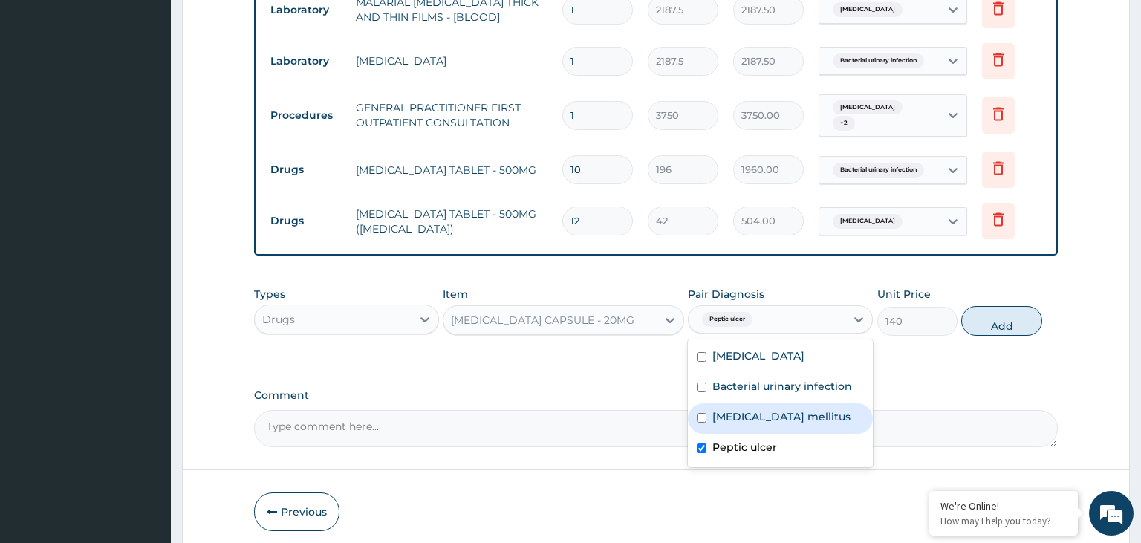
click at [1009, 319] on button "Add" at bounding box center [1001, 321] width 80 height 30
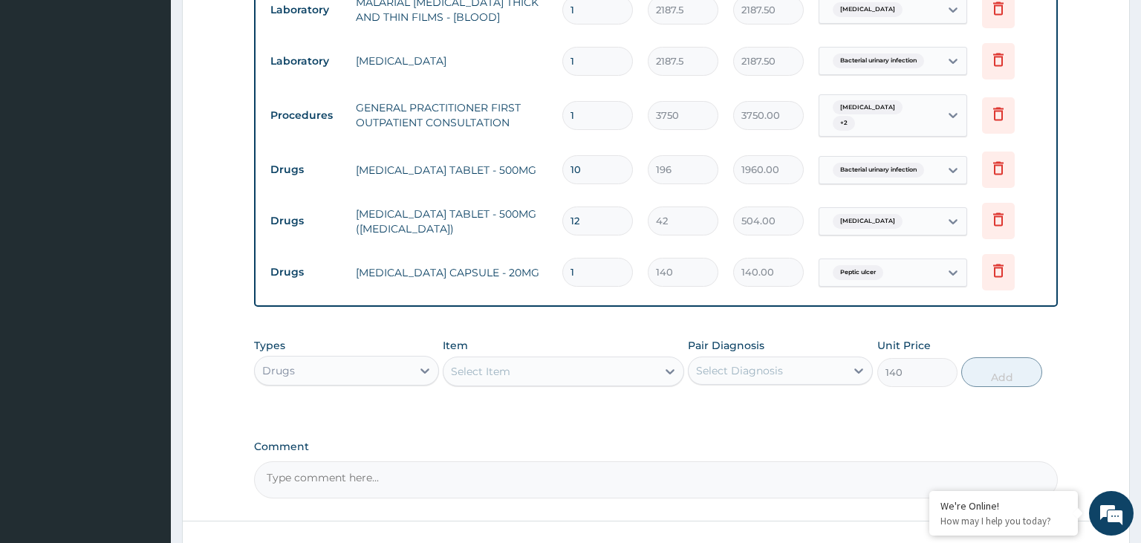
type input "0"
type input "10"
type input "1400.00"
type input "10"
click at [513, 366] on div "Select Item" at bounding box center [549, 372] width 213 height 24
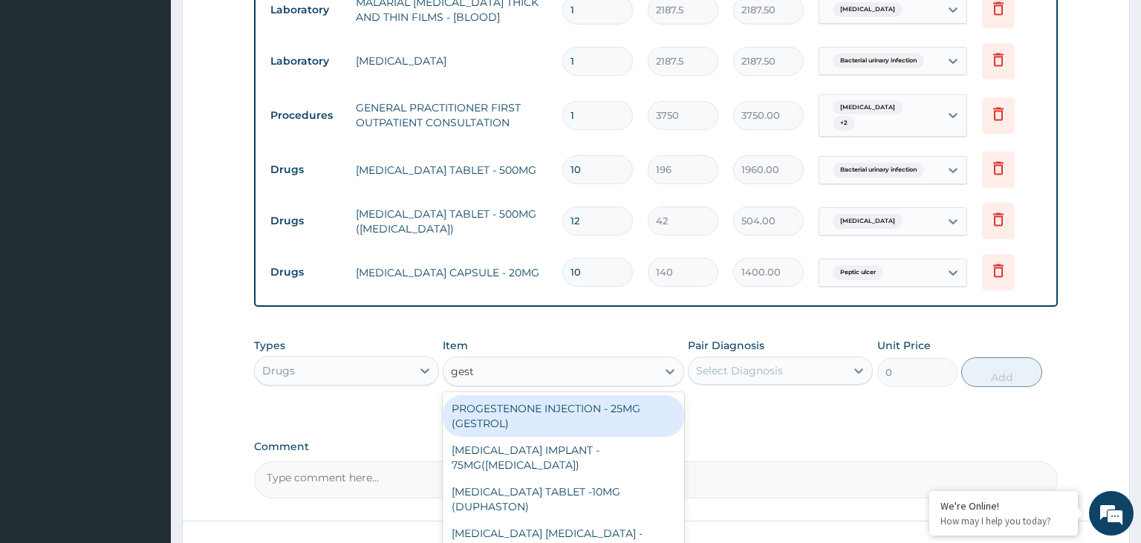
type input "gesti"
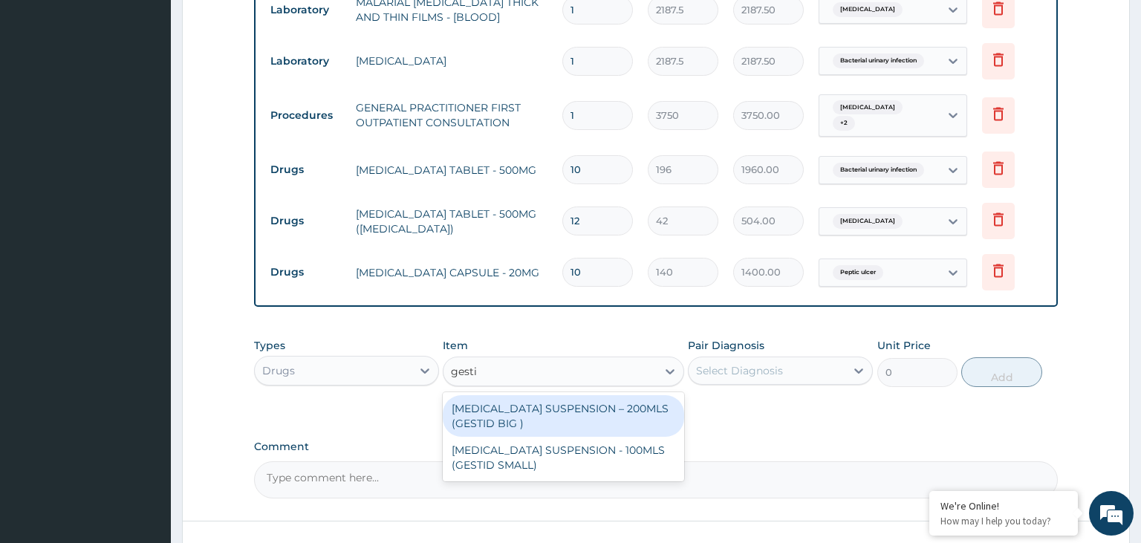
click at [536, 395] on div "[MEDICAL_DATA] SUSPENSION – 200MLS (GESTID BIG )" at bounding box center [563, 416] width 241 height 42
type input "1680"
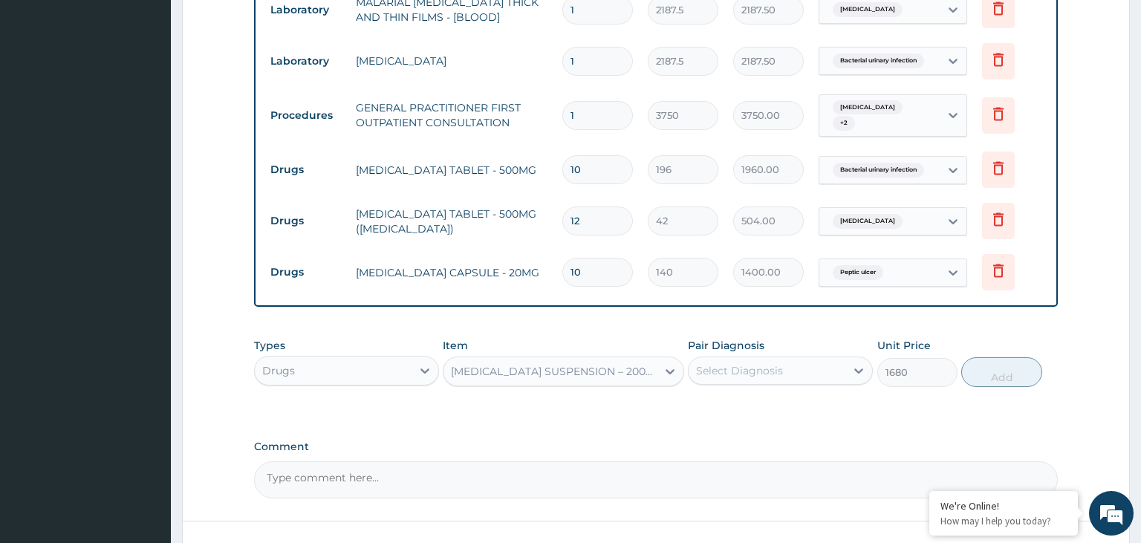
click at [525, 364] on div "[MEDICAL_DATA] SUSPENSION – 200MLS (GESTID BIG )" at bounding box center [554, 371] width 207 height 15
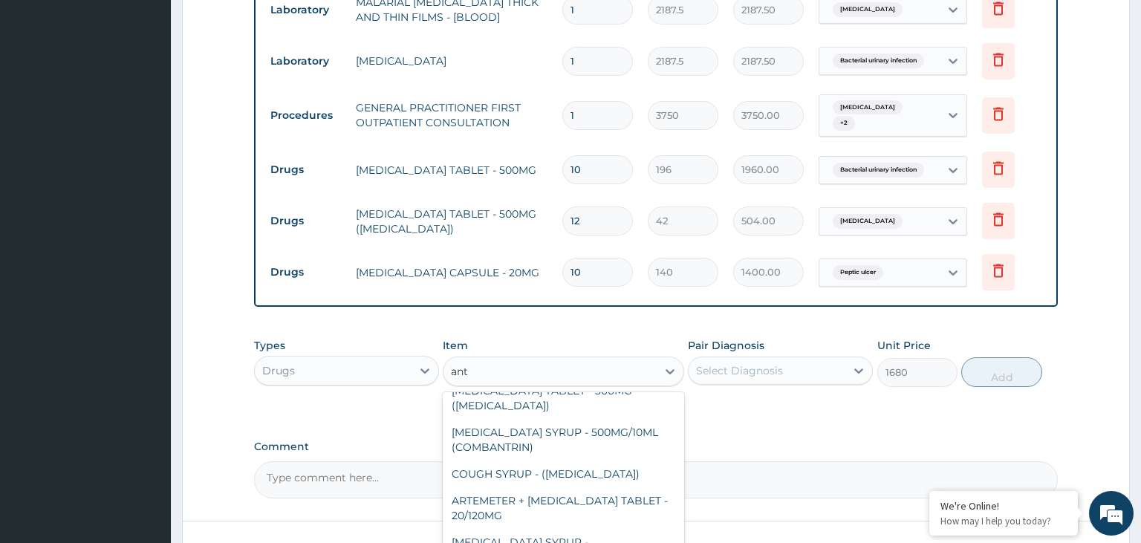
scroll to position [290, 0]
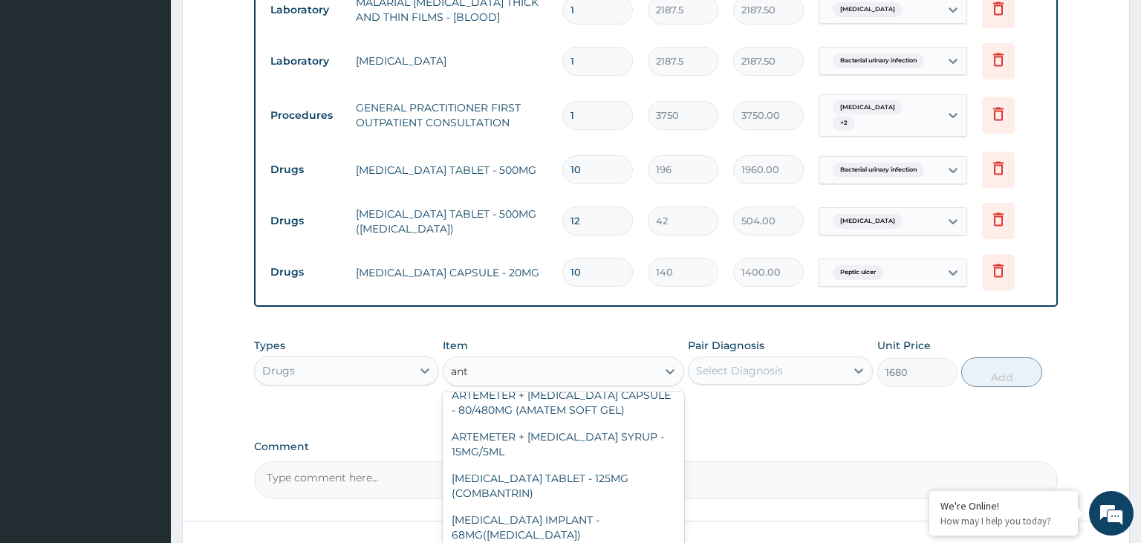
type input "anta"
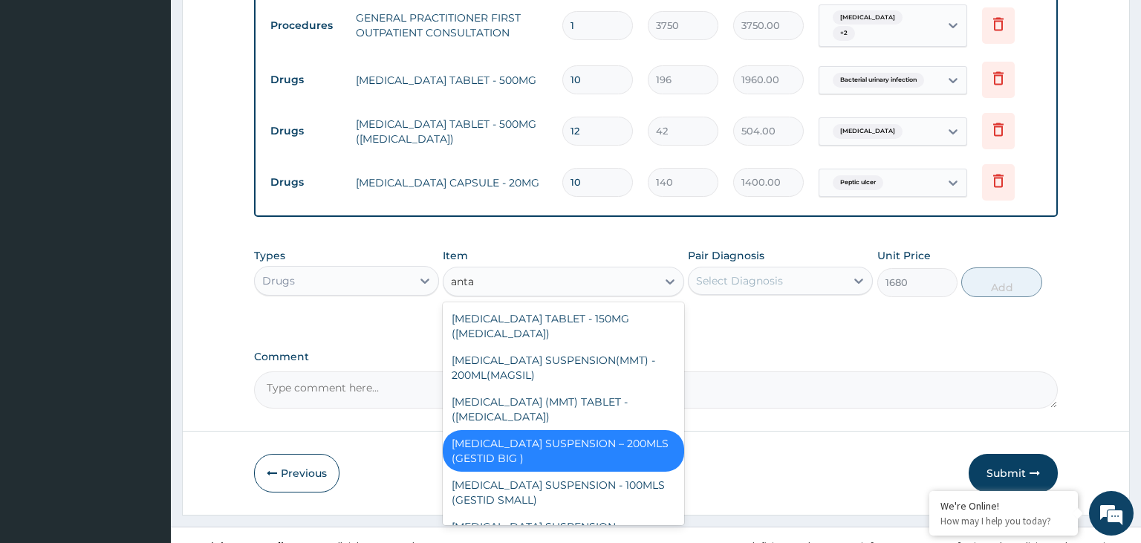
scroll to position [761, 0]
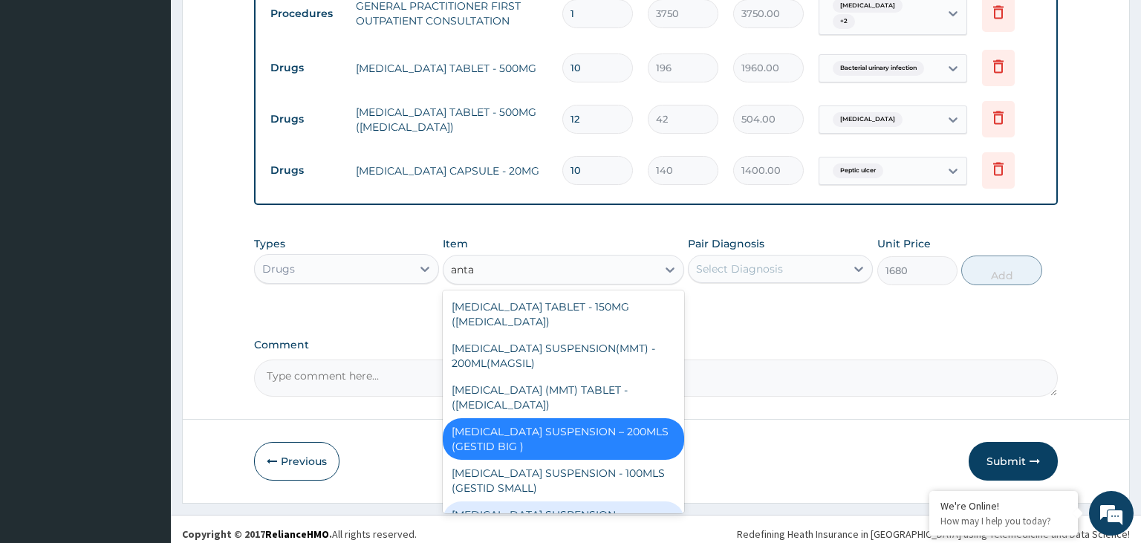
click at [557, 501] on div "[MEDICAL_DATA] SUSPENSION- ([MEDICAL_DATA])" at bounding box center [563, 522] width 241 height 42
type input "7839.999999999999"
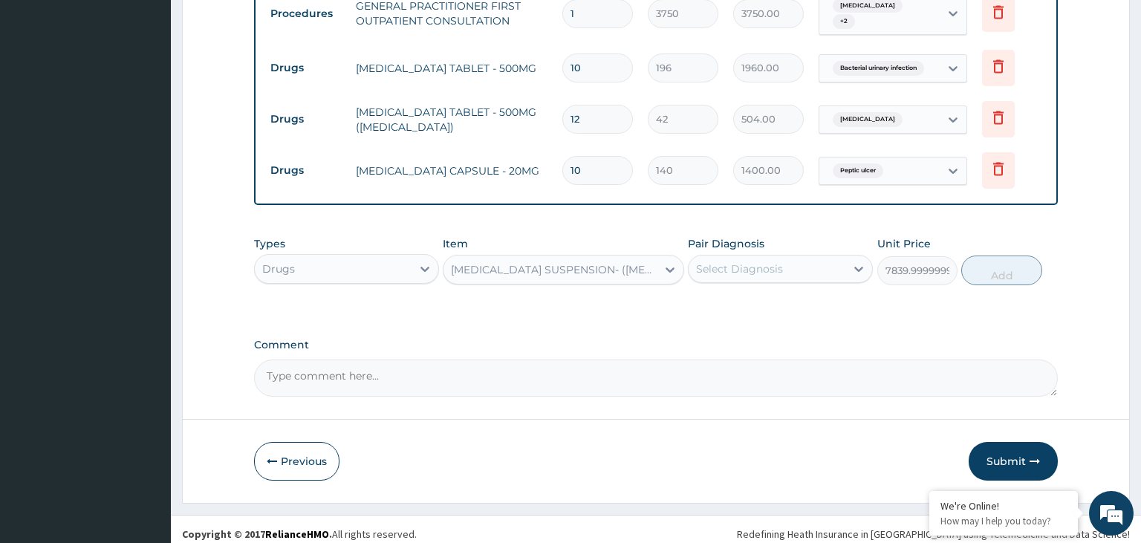
click at [525, 273] on div "[MEDICAL_DATA] SUSPENSION- ([MEDICAL_DATA])" at bounding box center [563, 270] width 241 height 30
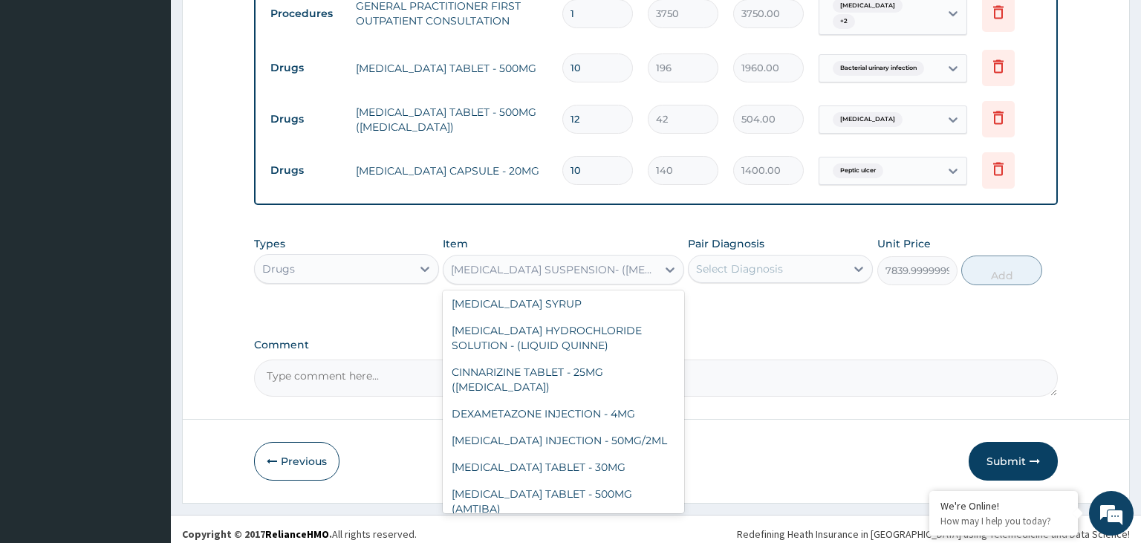
scroll to position [18873, 0]
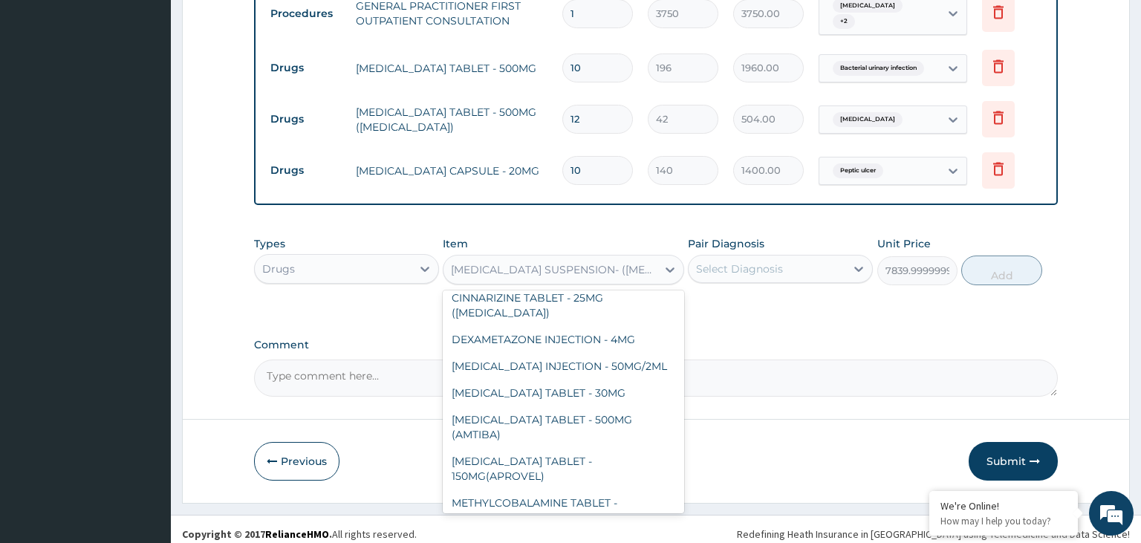
click at [468, 258] on div "ANTACID SUSPENSION- (GAVISCON)" at bounding box center [549, 270] width 213 height 24
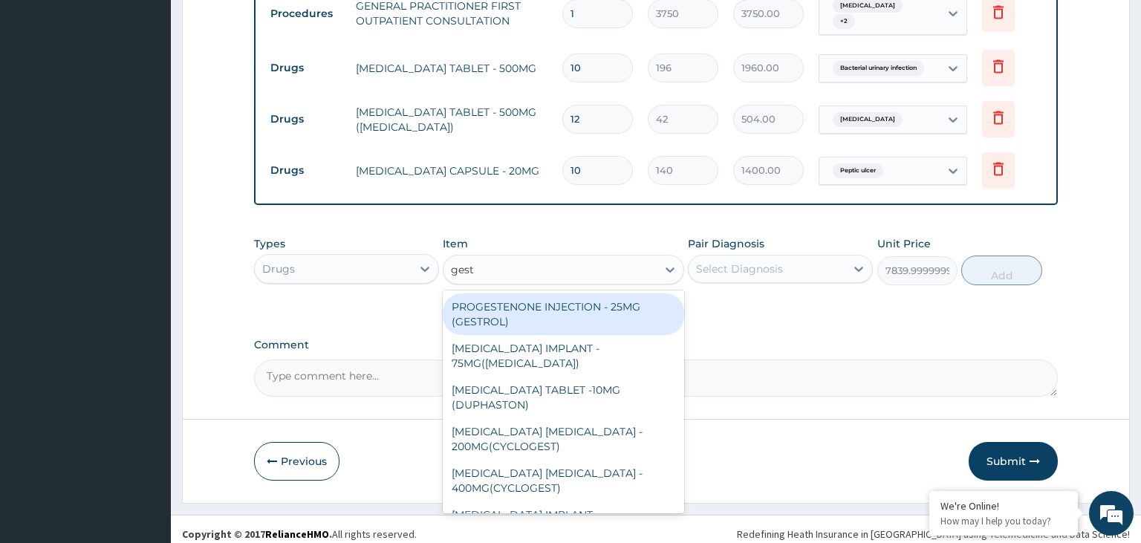
type input "gesti"
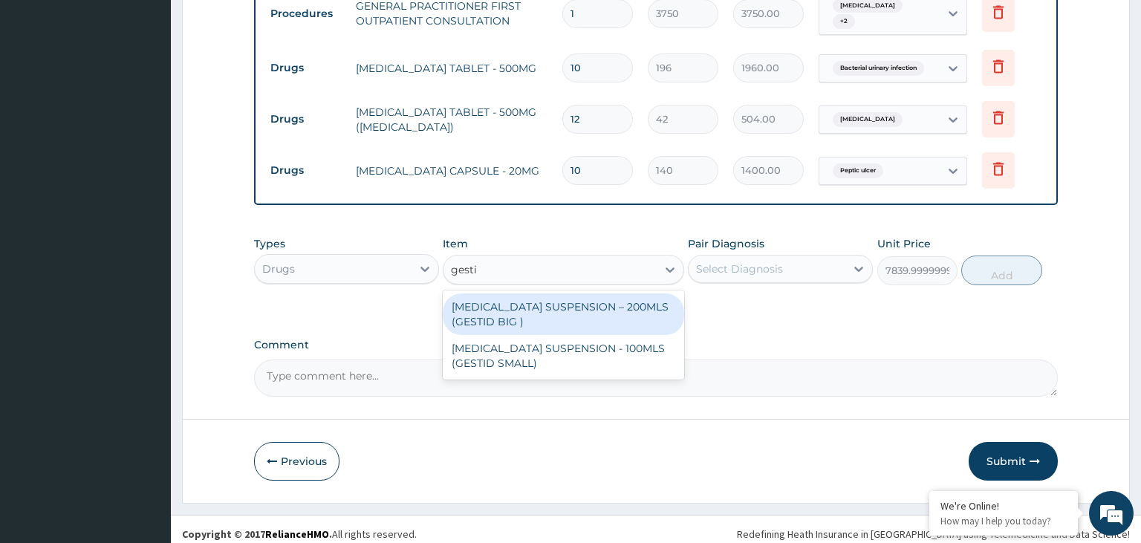
click at [535, 308] on div "ANTACID SUSPENSION – 200MLS (GESTID BIG )" at bounding box center [563, 314] width 241 height 42
type input "1680"
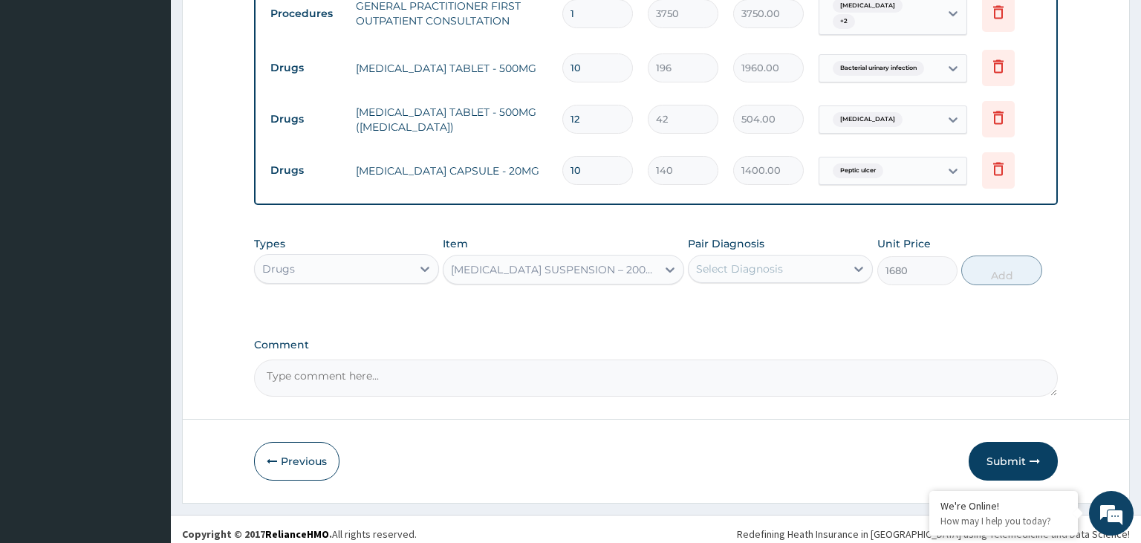
click at [833, 258] on div "Select Diagnosis" at bounding box center [767, 269] width 157 height 24
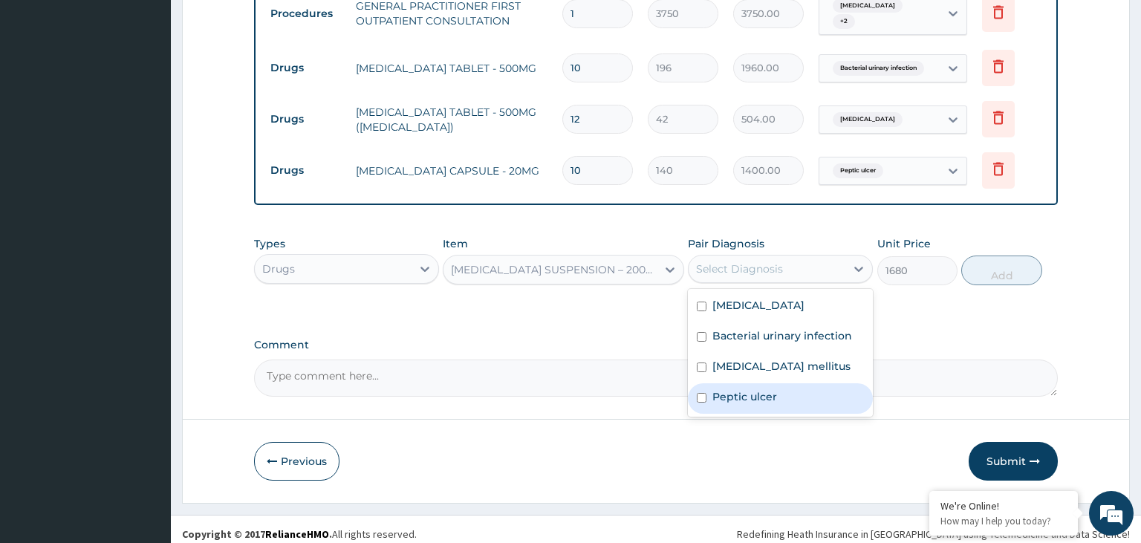
click at [782, 383] on div "Peptic ulcer" at bounding box center [780, 398] width 185 height 30
checkbox input "true"
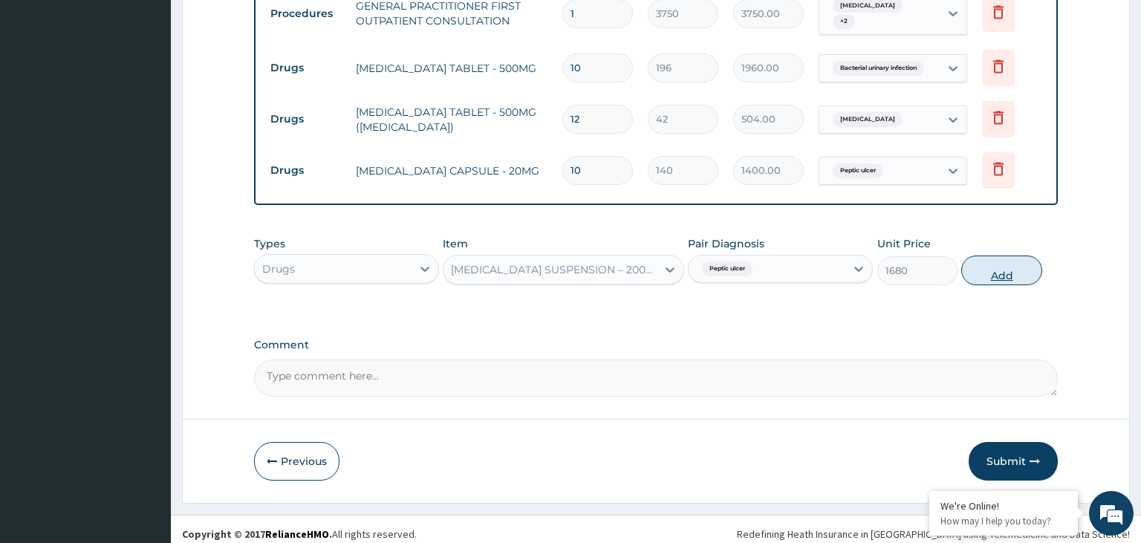
click at [989, 264] on button "Add" at bounding box center [1001, 271] width 80 height 30
type input "0"
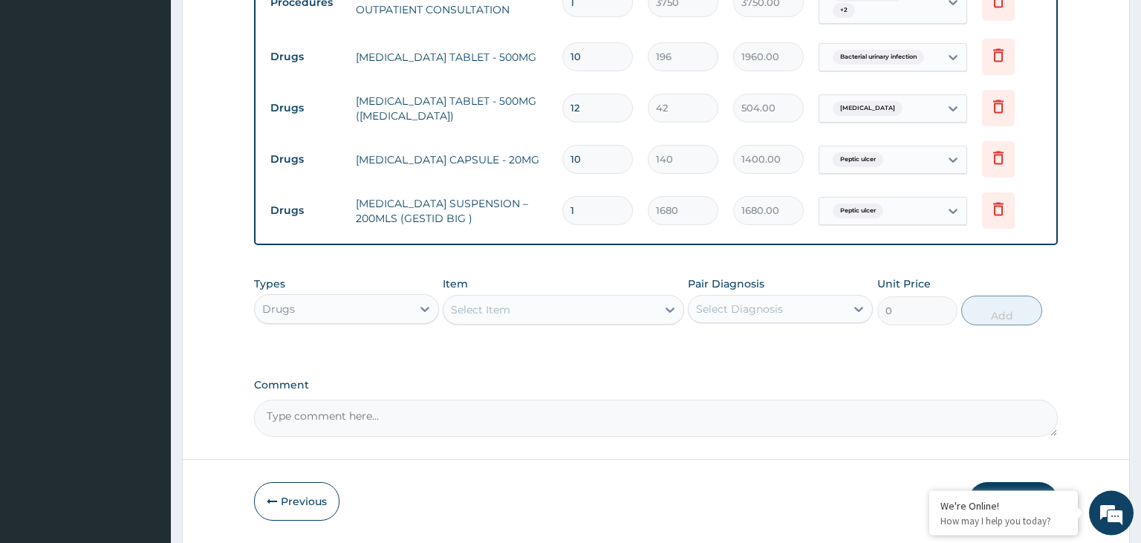
scroll to position [813, 0]
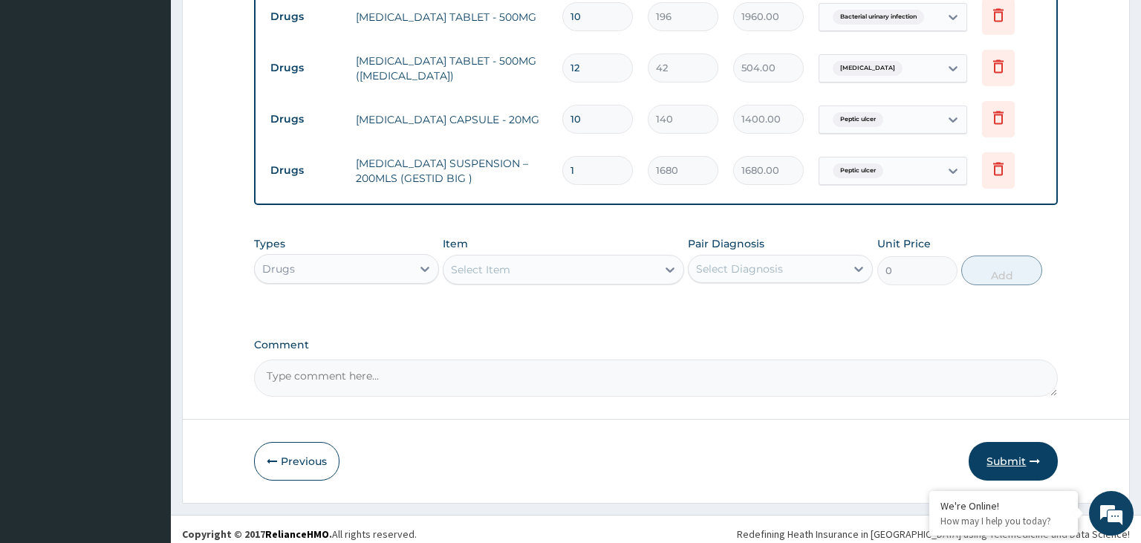
click at [1002, 455] on button "Submit" at bounding box center [1013, 461] width 89 height 39
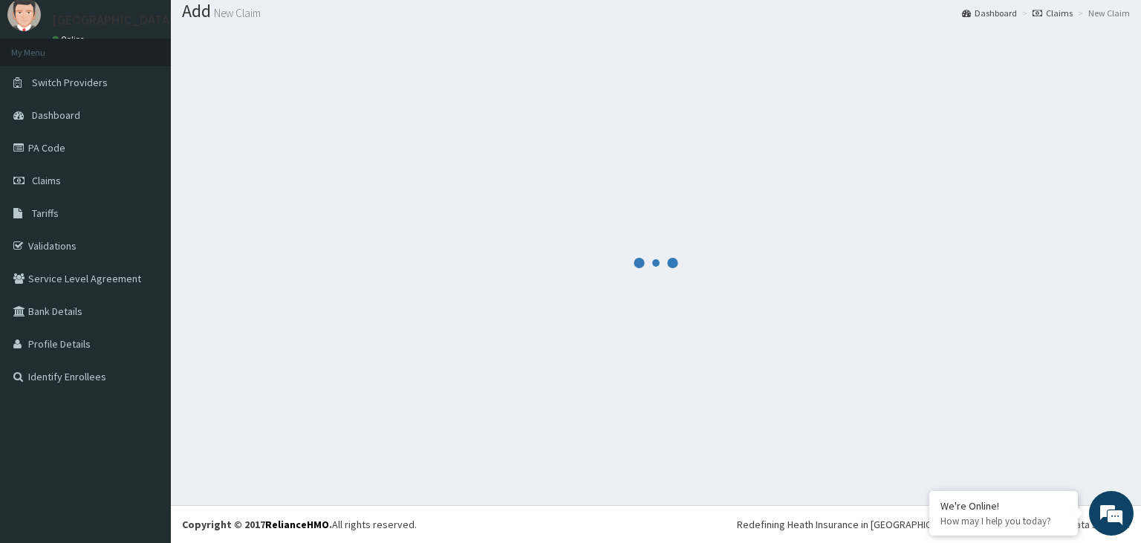
scroll to position [46, 0]
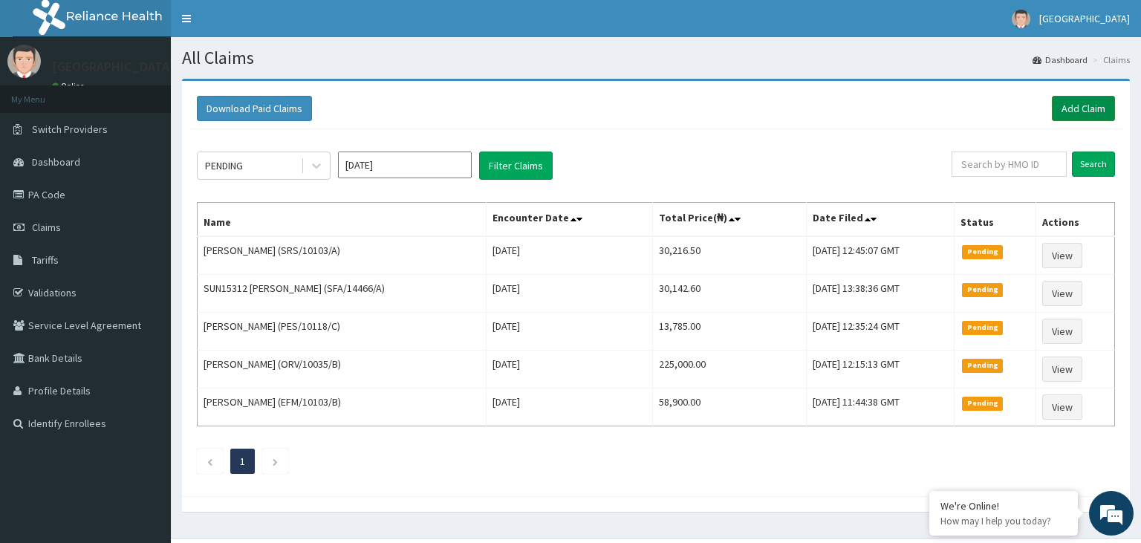
click at [1079, 114] on link "Add Claim" at bounding box center [1083, 108] width 63 height 25
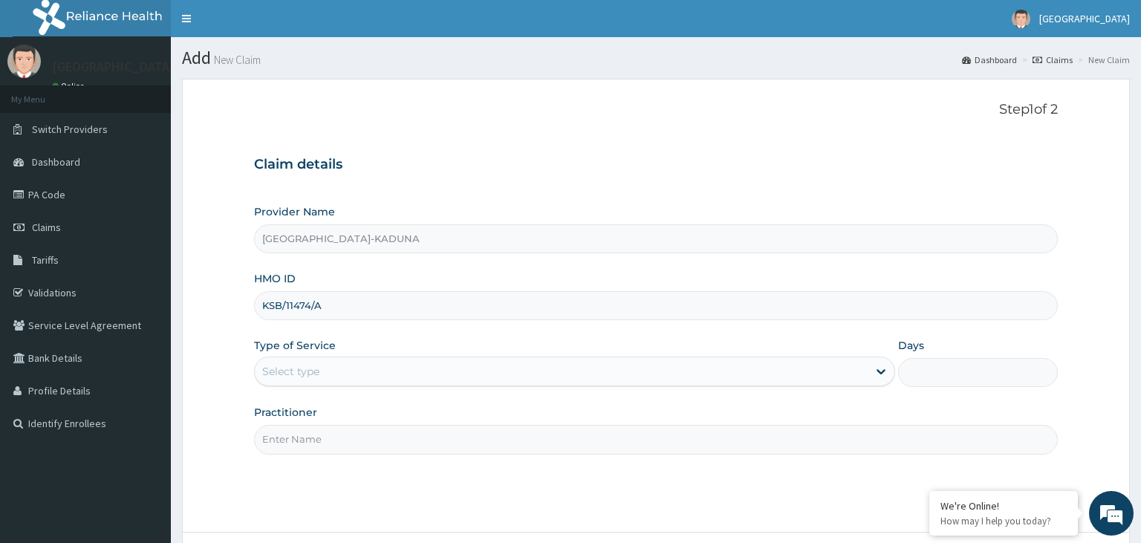
type input "KSB/11474/A"
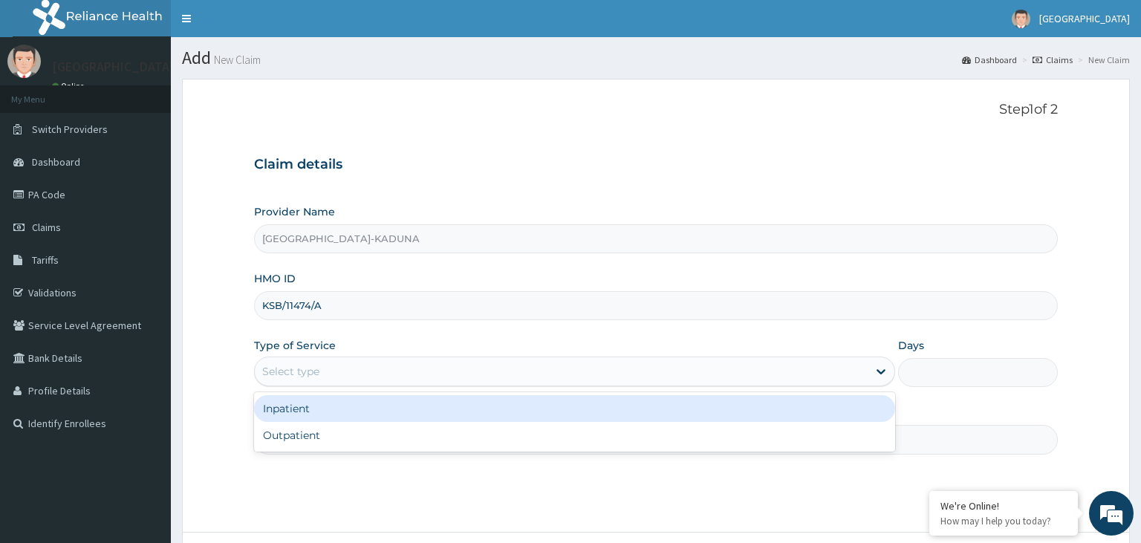
click at [382, 364] on div "Select type" at bounding box center [561, 372] width 613 height 24
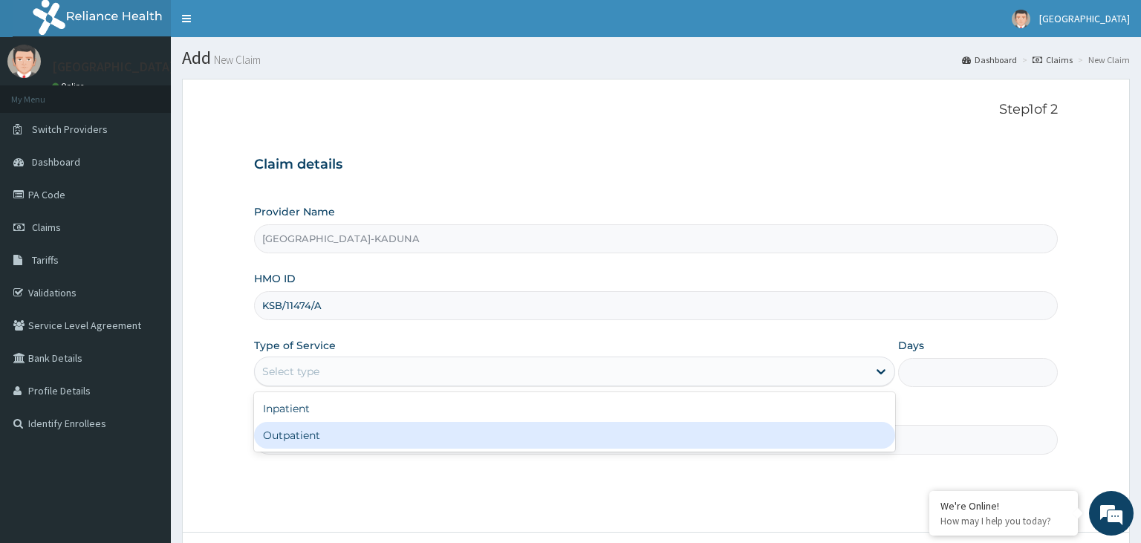
click at [351, 428] on div "Outpatient" at bounding box center [574, 435] width 641 height 27
type input "1"
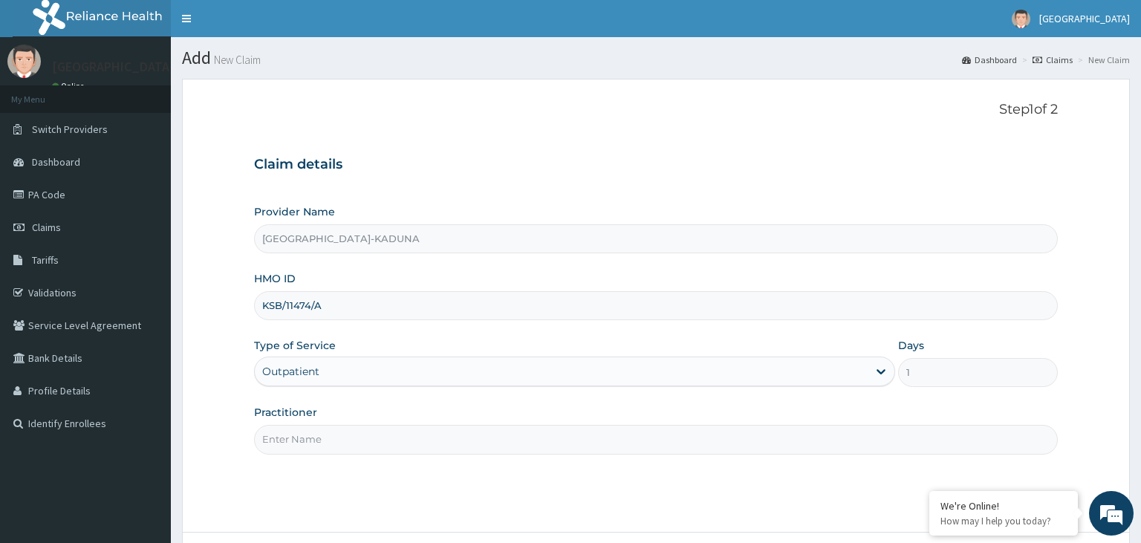
click at [386, 435] on input "Practitioner" at bounding box center [656, 439] width 804 height 29
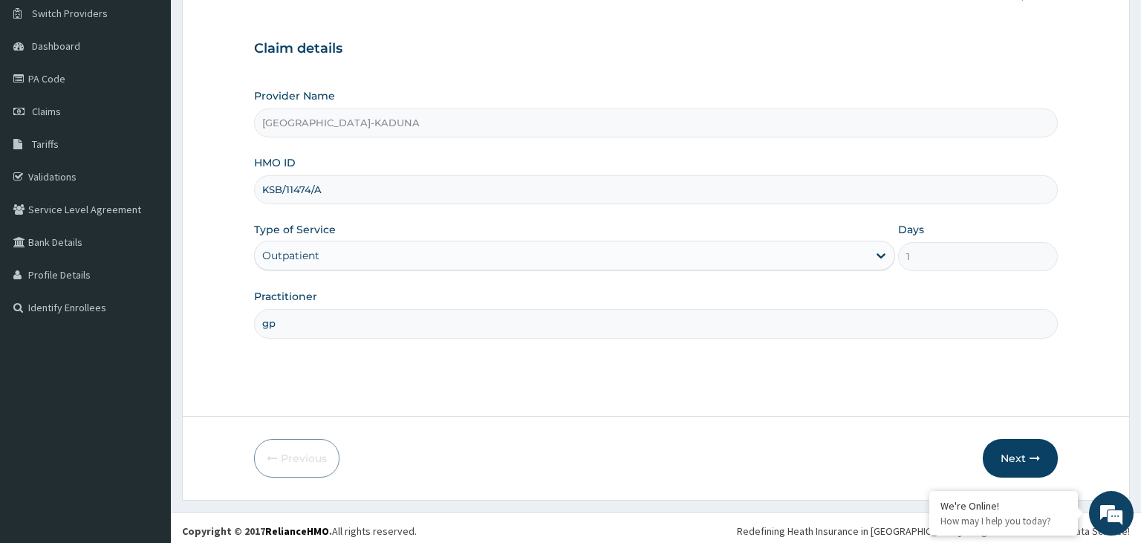
scroll to position [122, 0]
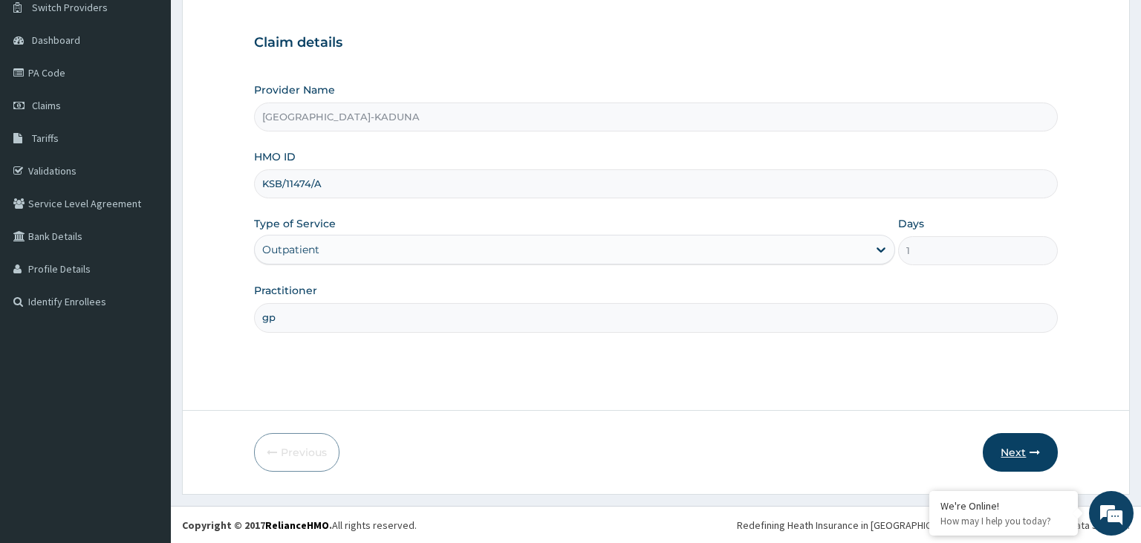
type input "gp"
click at [1000, 449] on button "Next" at bounding box center [1020, 452] width 75 height 39
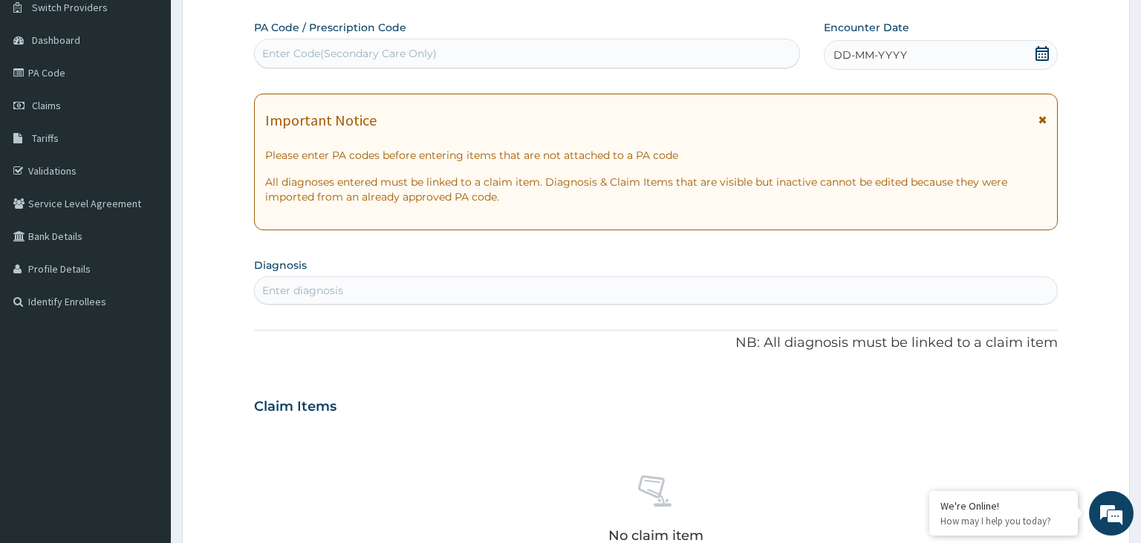
click at [400, 46] on div "Enter Code(Secondary Care Only)" at bounding box center [527, 54] width 545 height 24
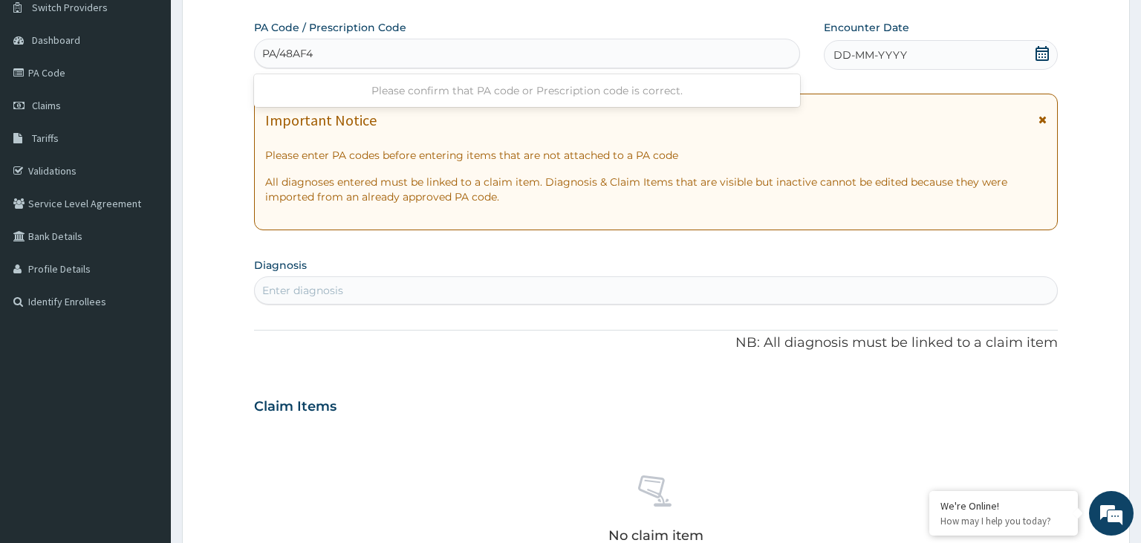
type input "PA/48AF45"
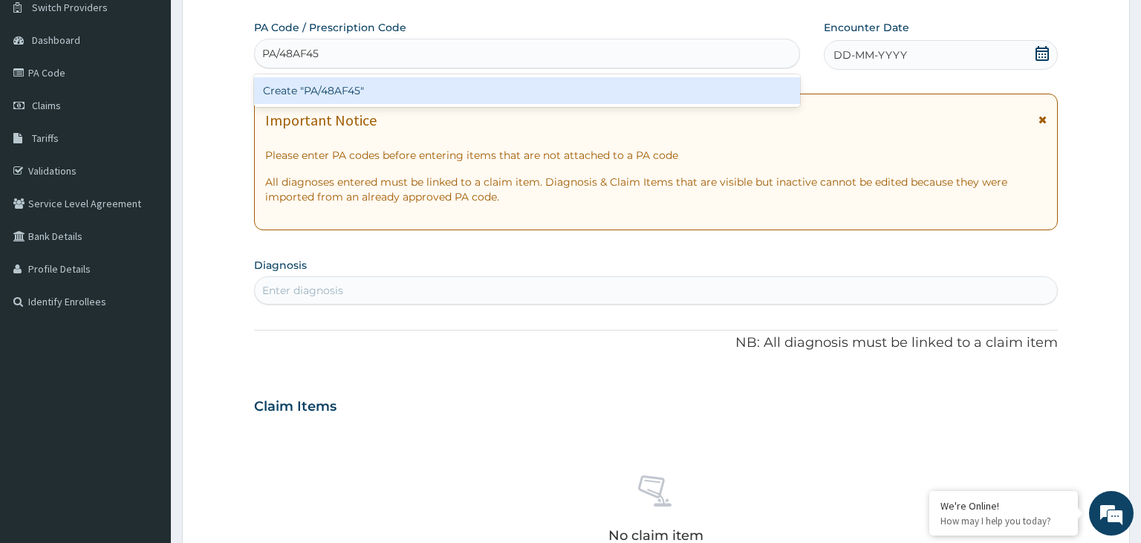
click at [318, 94] on div "Create "PA/48AF45"" at bounding box center [527, 90] width 547 height 27
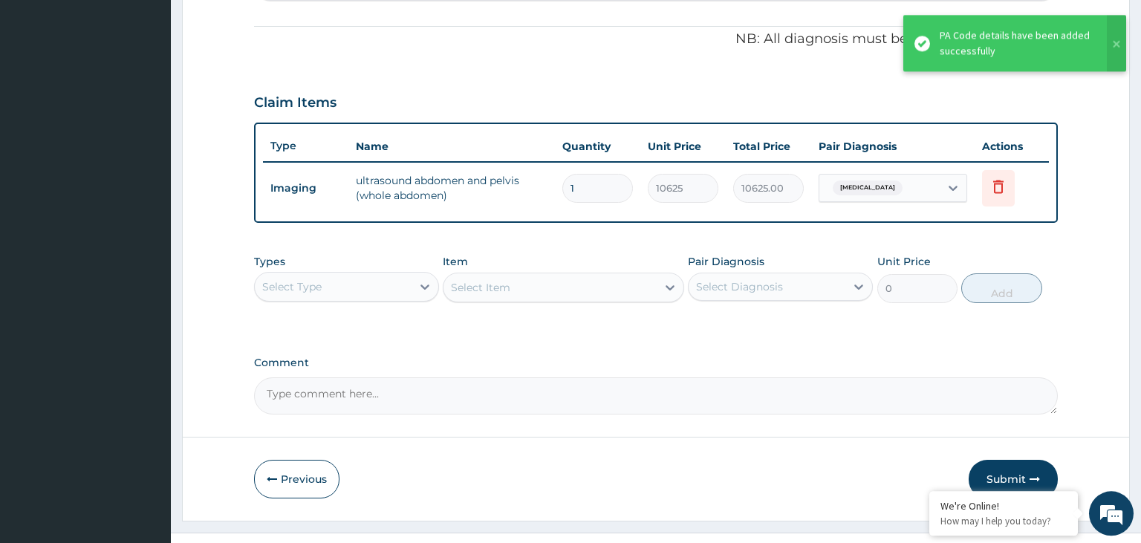
scroll to position [455, 0]
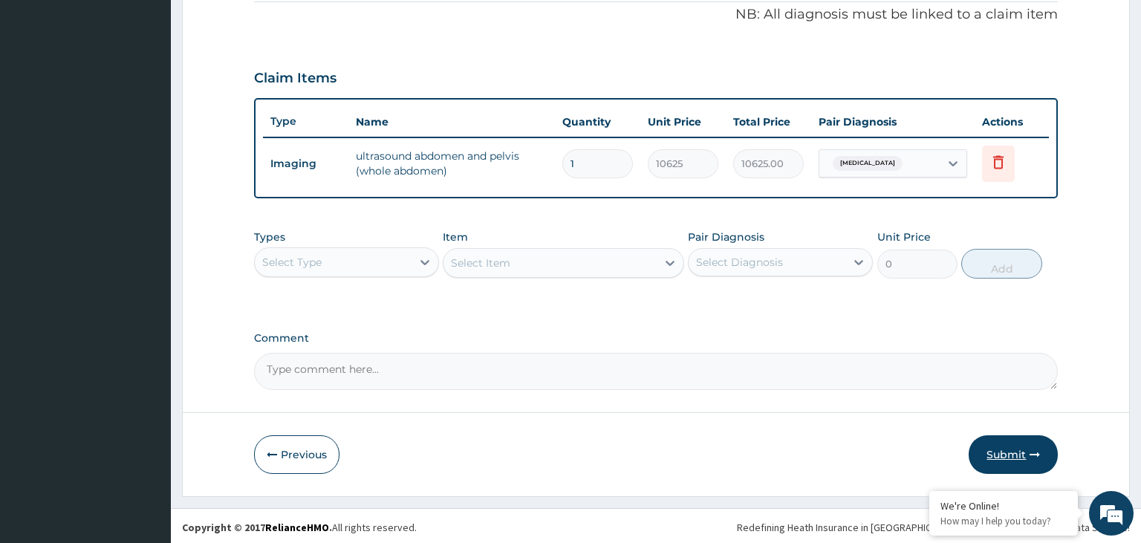
click at [1021, 456] on button "Submit" at bounding box center [1013, 454] width 89 height 39
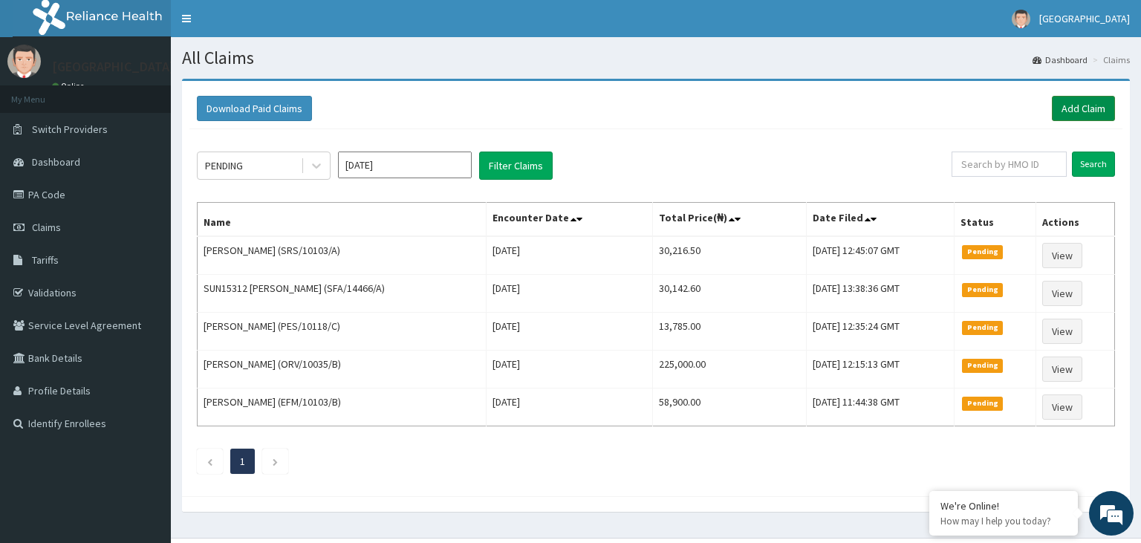
click at [1095, 111] on link "Add Claim" at bounding box center [1083, 108] width 63 height 25
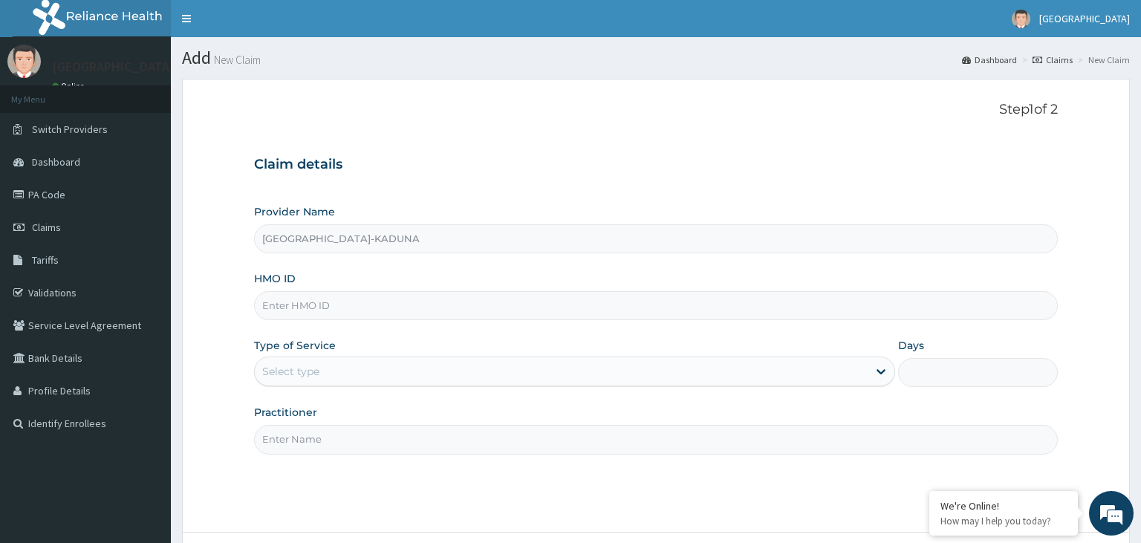
type input "[GEOGRAPHIC_DATA]-KADUNA"
click at [282, 312] on input "KSB/11474/A" at bounding box center [656, 305] width 804 height 29
click at [284, 313] on input "KSB/11474/A" at bounding box center [656, 305] width 804 height 29
type input "KSB/11474/A"
click at [369, 386] on div "Select type" at bounding box center [574, 372] width 641 height 30
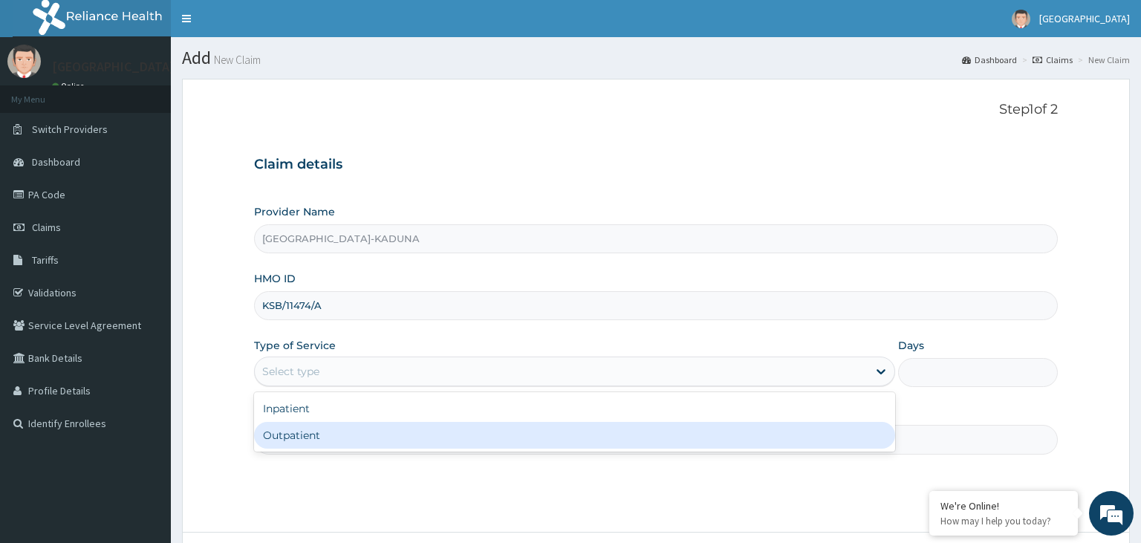
click at [357, 450] on div "Inpatient Outpatient" at bounding box center [574, 421] width 641 height 59
click at [357, 435] on div "Outpatient" at bounding box center [574, 435] width 641 height 27
type input "1"
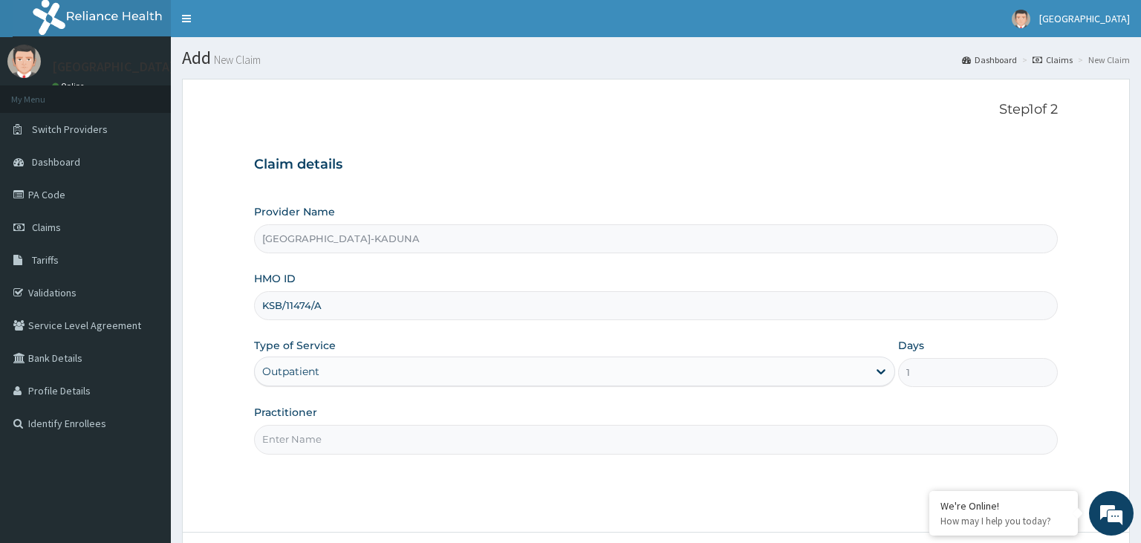
click at [357, 435] on input "Practitioner" at bounding box center [656, 439] width 804 height 29
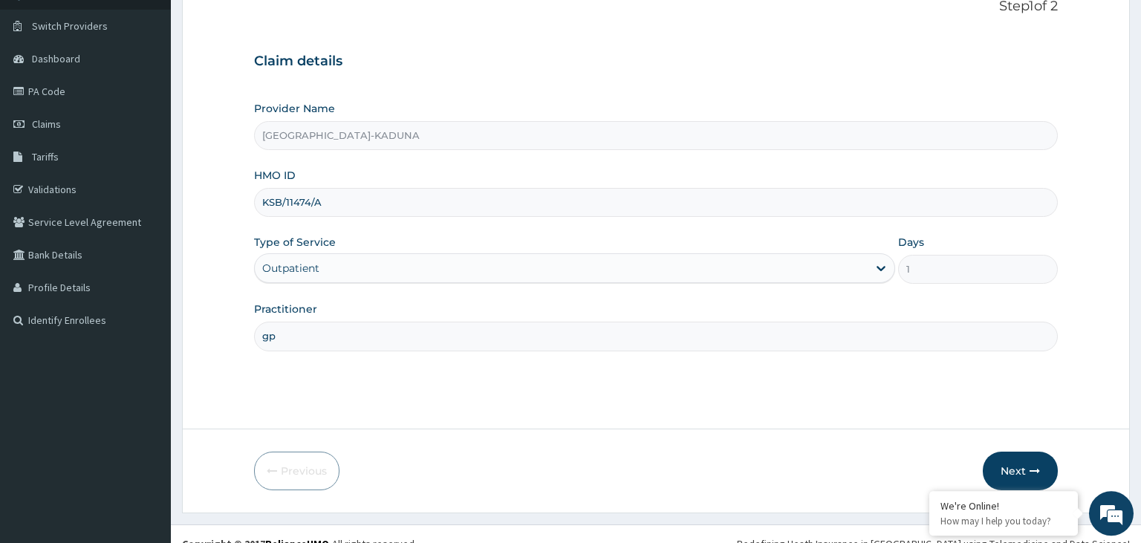
scroll to position [122, 0]
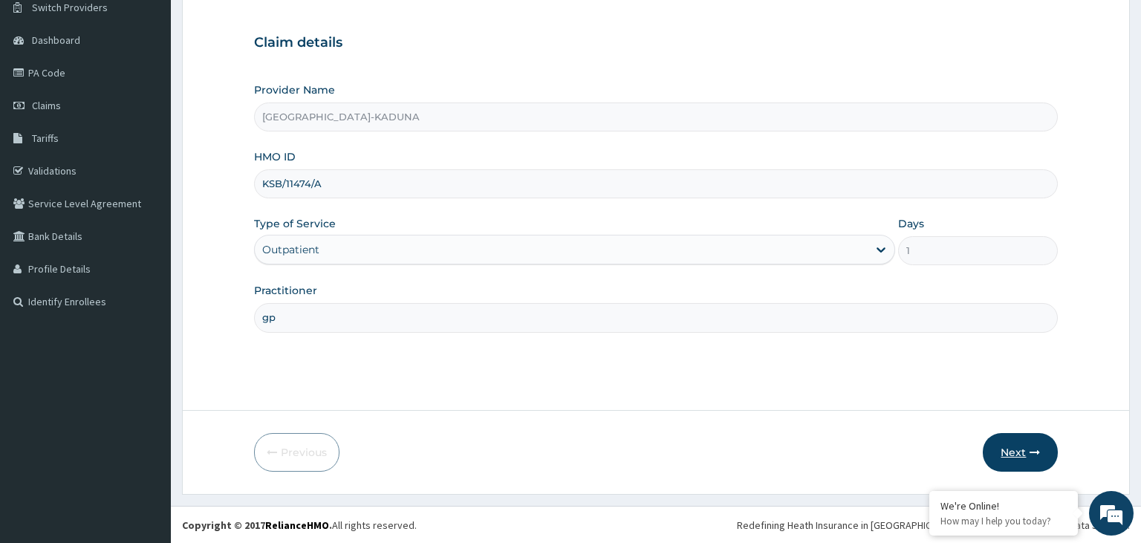
type input "gp"
click at [1027, 454] on button "Next" at bounding box center [1020, 452] width 75 height 39
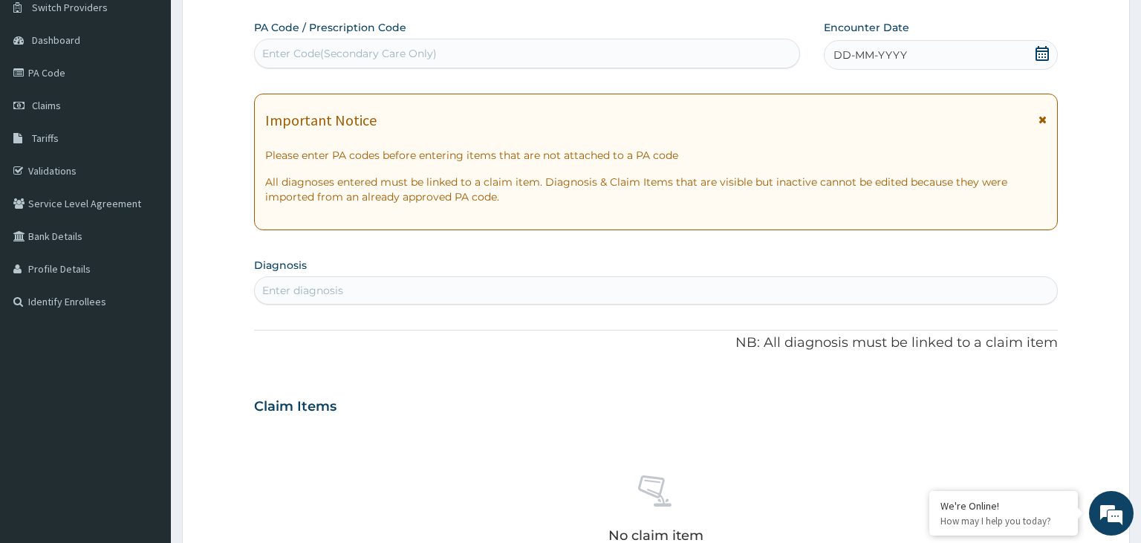
scroll to position [0, 0]
click at [328, 68] on div "Enter Code(Secondary Care Only)" at bounding box center [527, 54] width 547 height 30
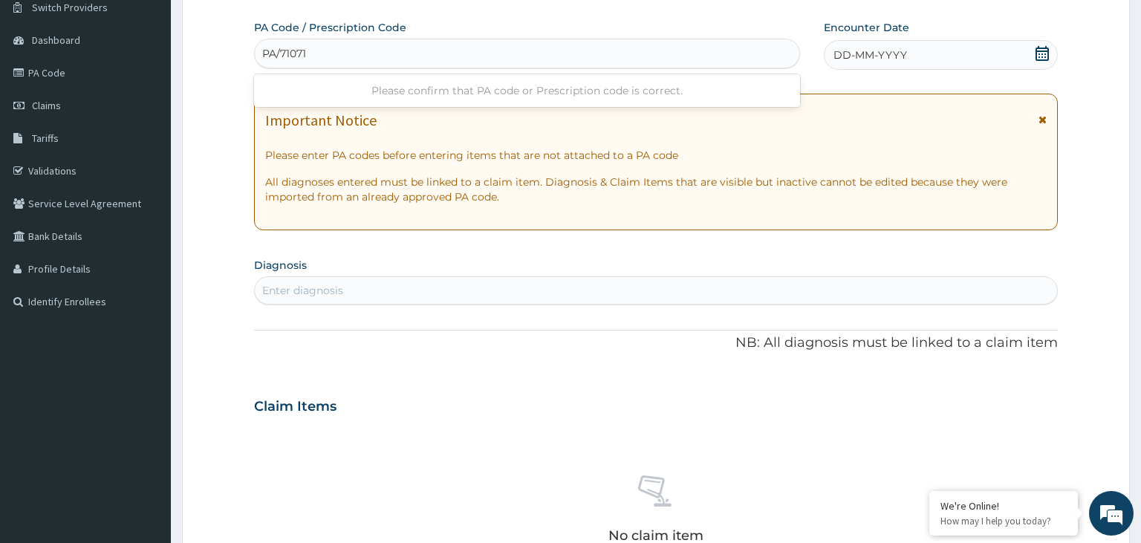
type input "PA/710717"
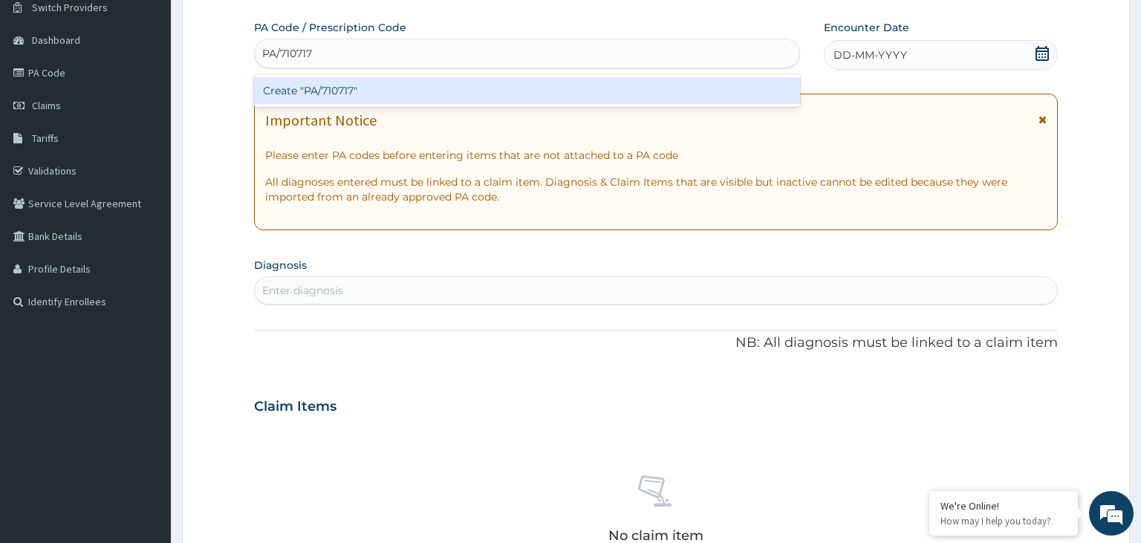
click at [323, 97] on div "Create "PA/710717"" at bounding box center [527, 90] width 547 height 27
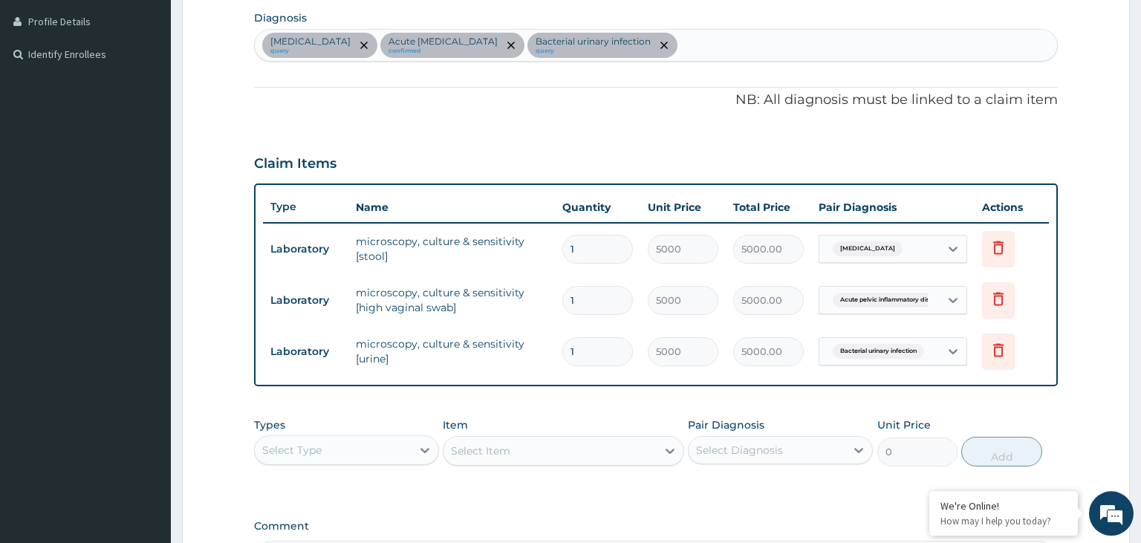
scroll to position [212, 0]
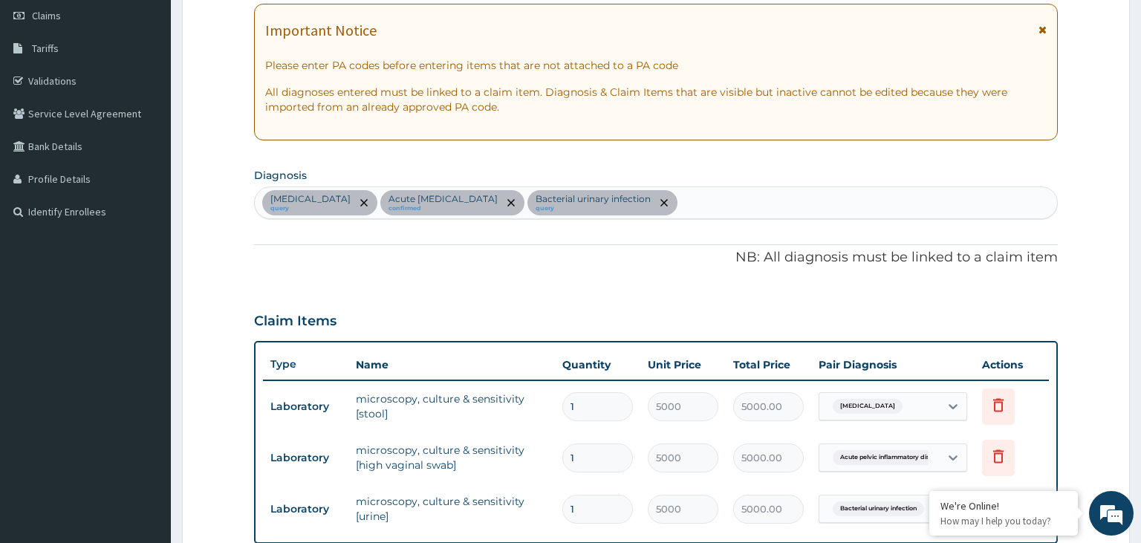
click at [756, 207] on div "Typhoid fever query Acute pelvic inflammatory disease confirmed Bacterial urina…" at bounding box center [656, 202] width 803 height 31
type input "[MEDICAL_DATA]"
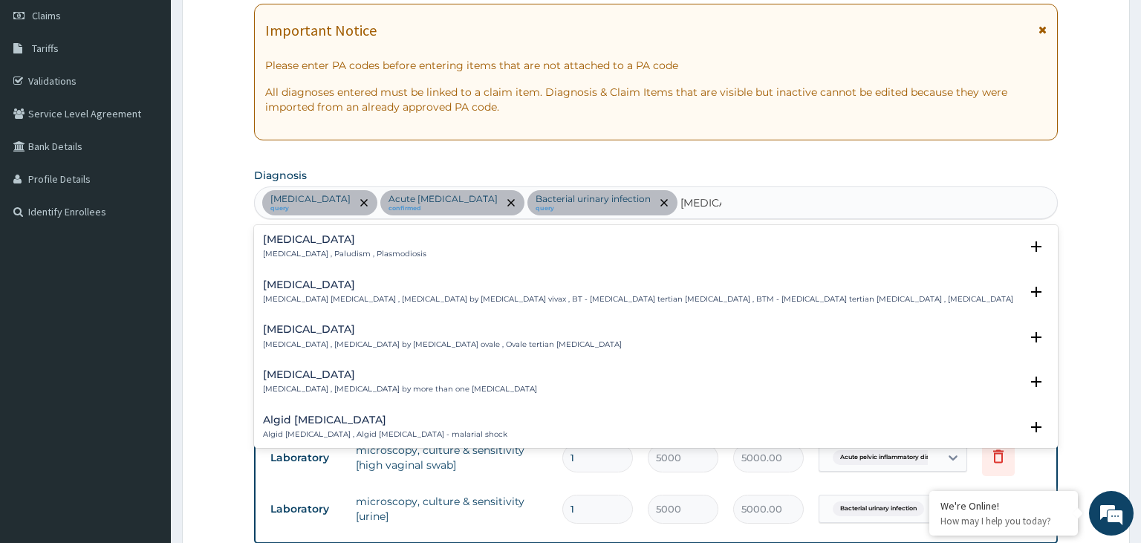
click at [336, 250] on p "[MEDICAL_DATA] , Paludism , Plasmodiosis" at bounding box center [344, 254] width 163 height 10
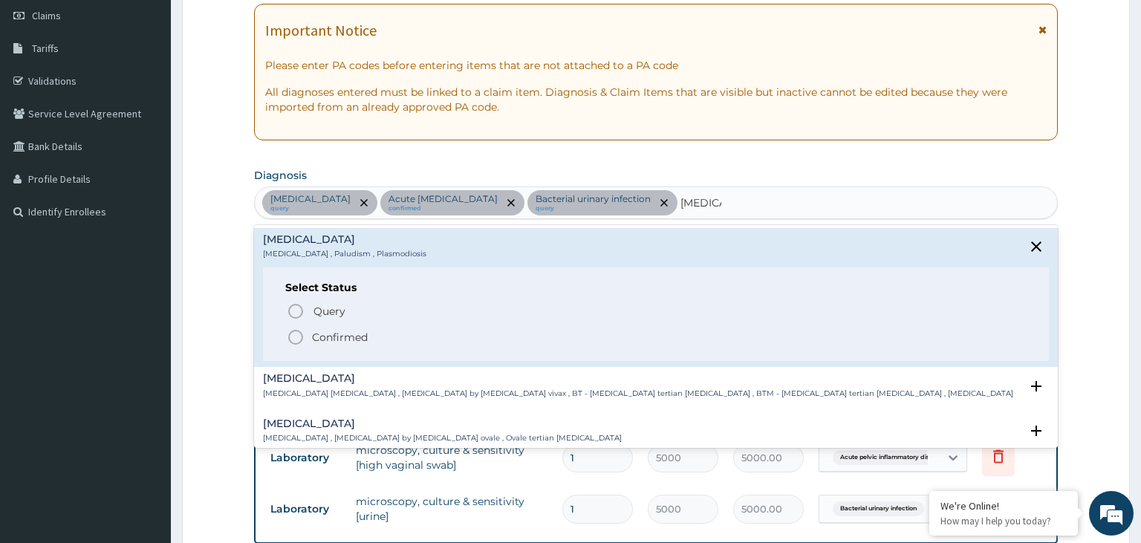
click at [333, 339] on p "Confirmed" at bounding box center [340, 337] width 56 height 15
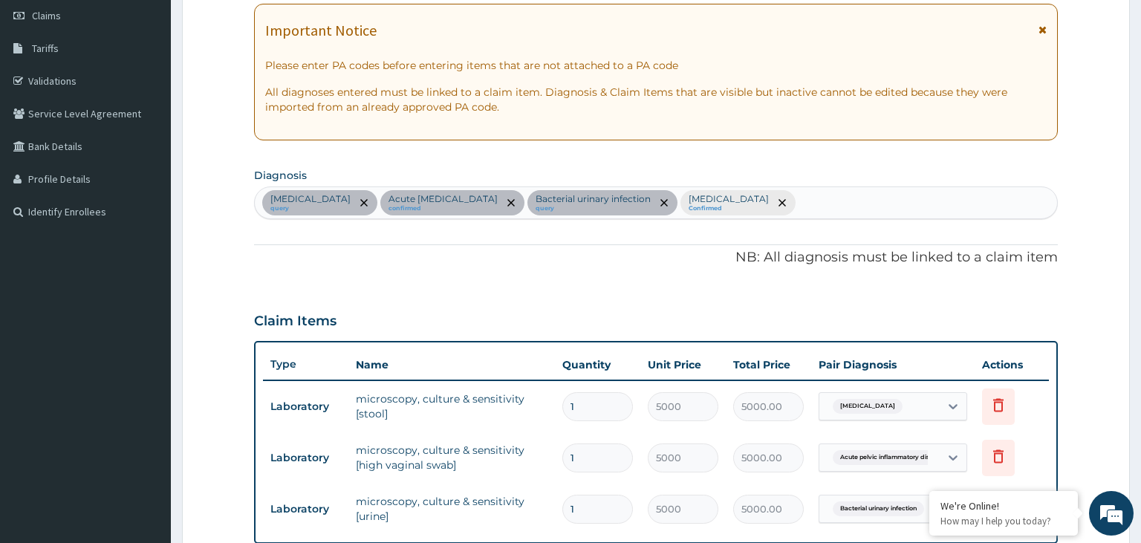
click at [796, 204] on div "Typhoid fever query Acute pelvic inflammatory disease confirmed Bacterial urina…" at bounding box center [656, 202] width 803 height 31
type input "myalg"
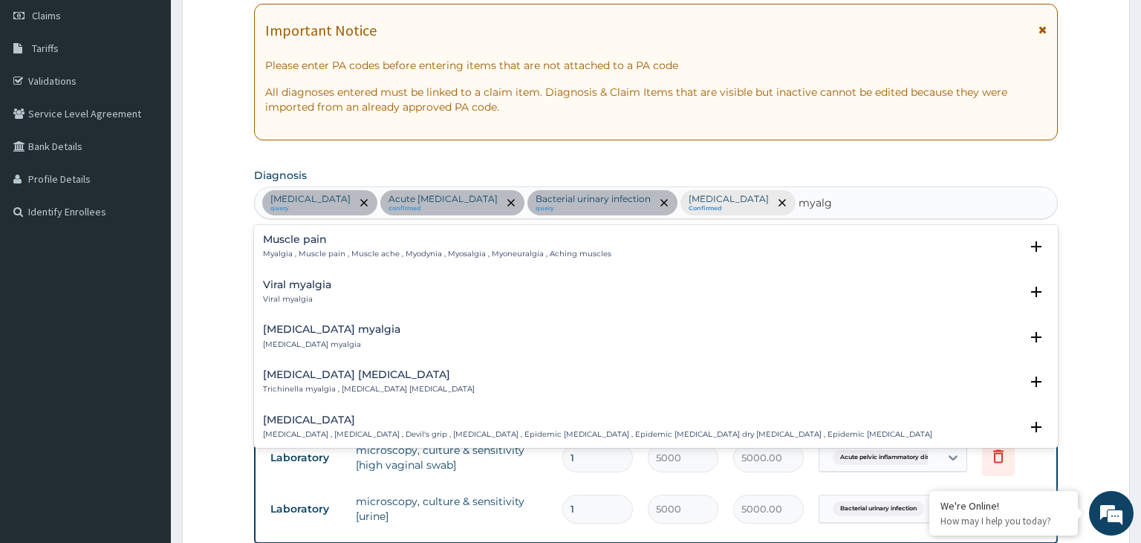
click at [346, 249] on p "Myalgia , Muscle pain , Muscle ache , Myodynia , Myosalgia , Myoneuralgia , Ach…" at bounding box center [437, 254] width 348 height 10
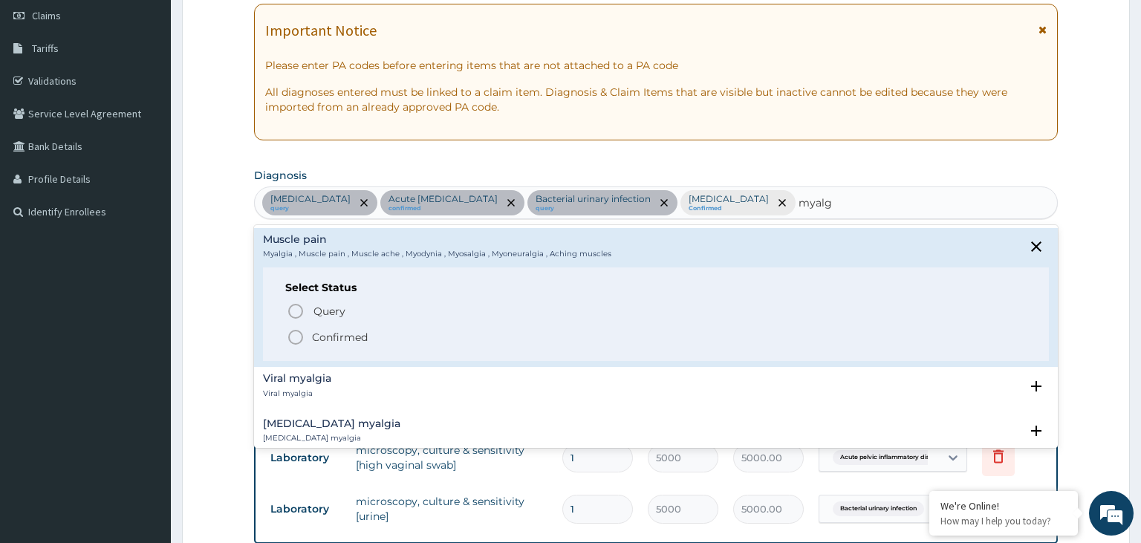
click at [354, 338] on p "Confirmed" at bounding box center [340, 337] width 56 height 15
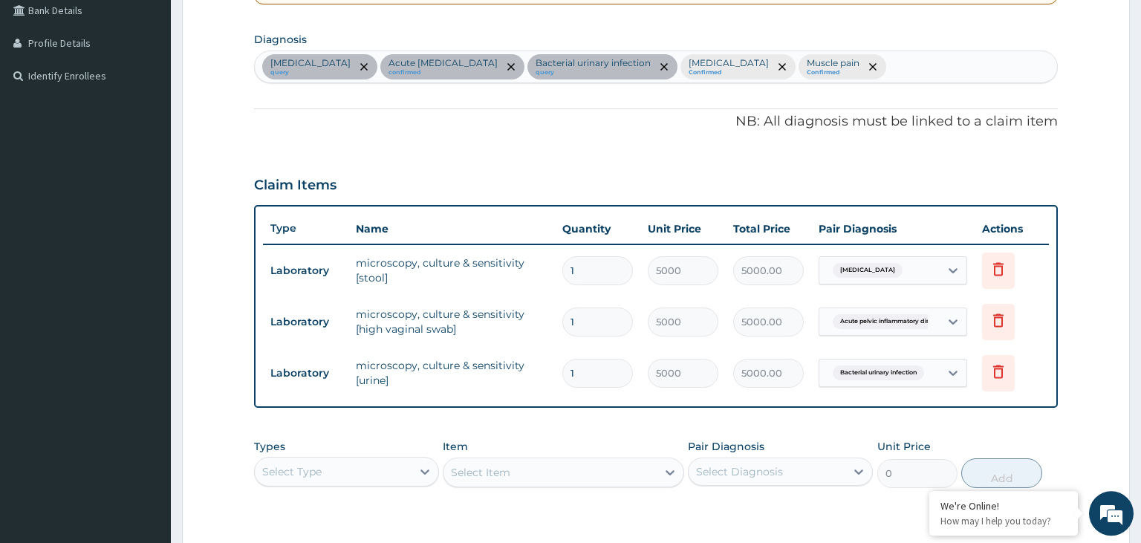
scroll to position [368, 0]
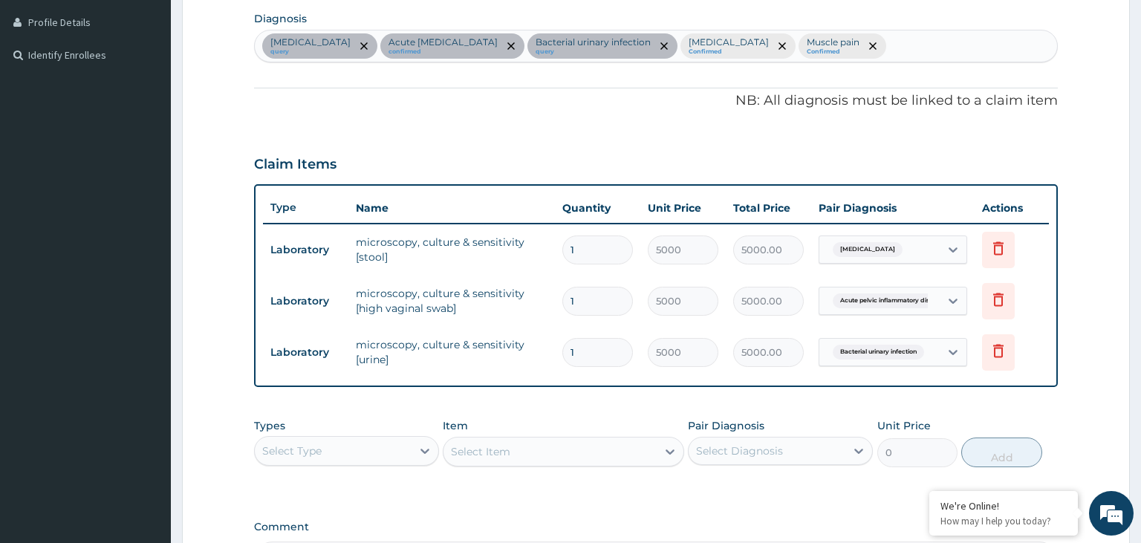
click at [896, 44] on div "Typhoid fever query Acute pelvic inflammatory disease confirmed Bacterial urina…" at bounding box center [656, 45] width 803 height 31
type input "sepsis"
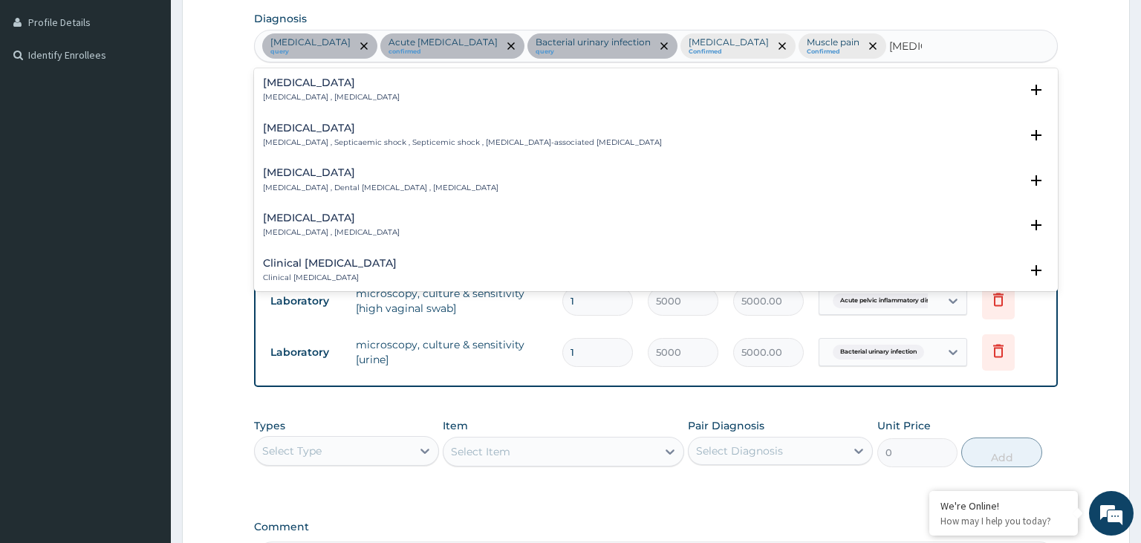
click at [316, 91] on div "Sepsis Systemic infection , Sepsis" at bounding box center [331, 90] width 137 height 26
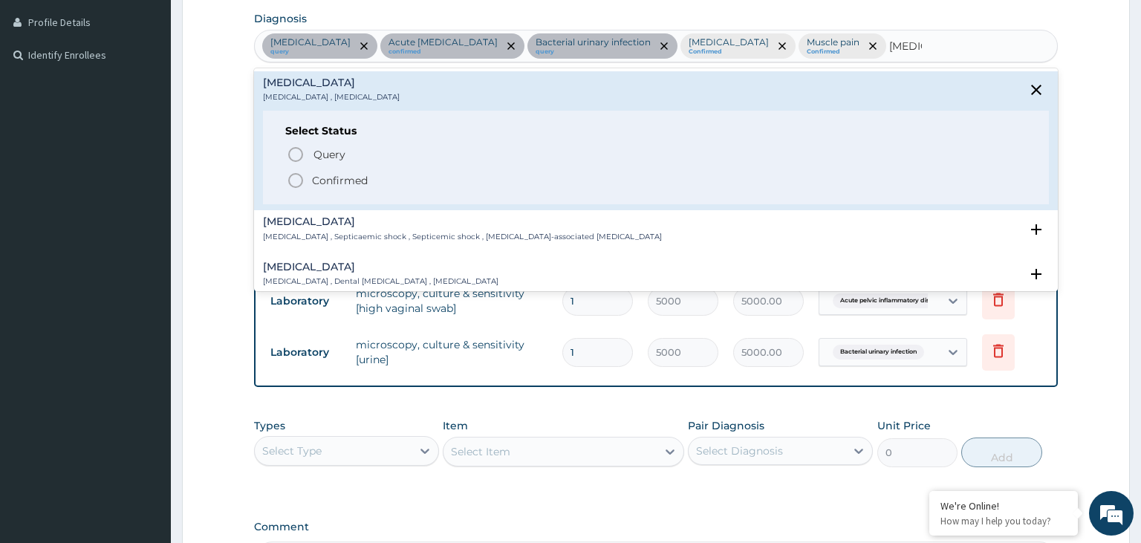
click at [333, 180] on p "Confirmed" at bounding box center [340, 180] width 56 height 15
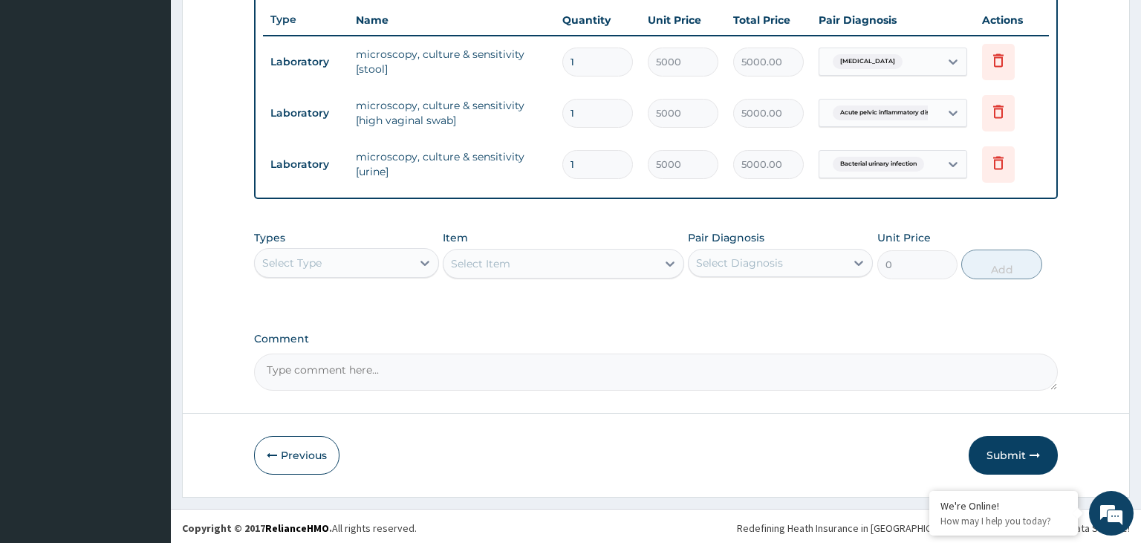
scroll to position [557, 0]
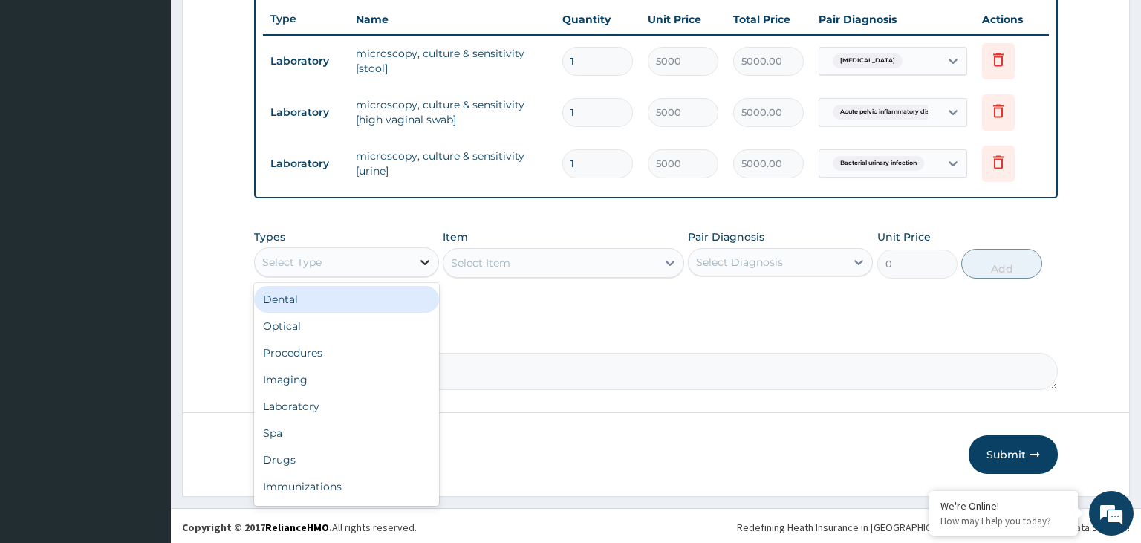
click at [414, 265] on div at bounding box center [425, 262] width 27 height 27
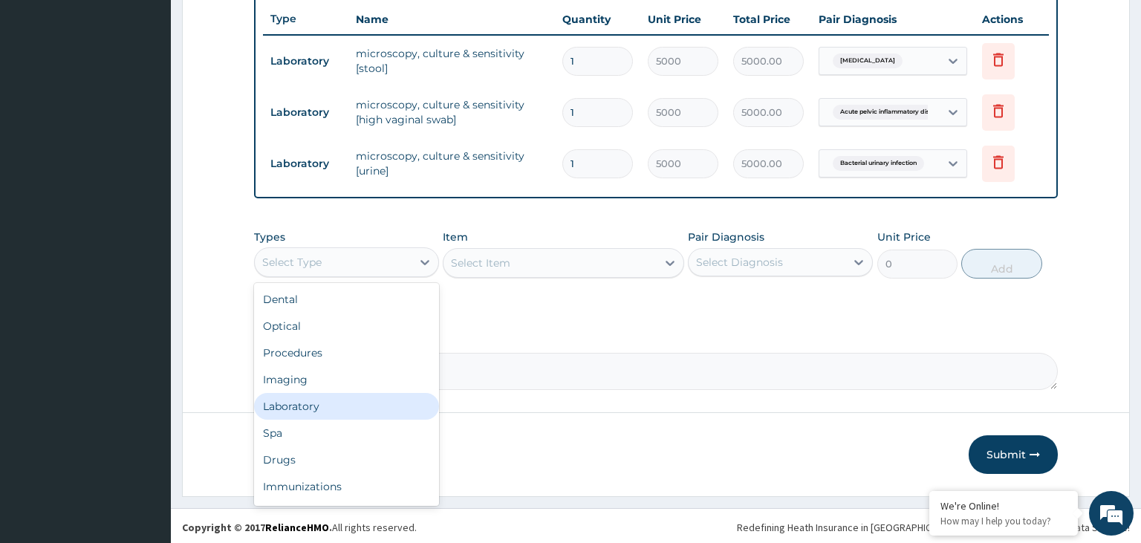
click at [335, 409] on div "Laboratory" at bounding box center [346, 406] width 185 height 27
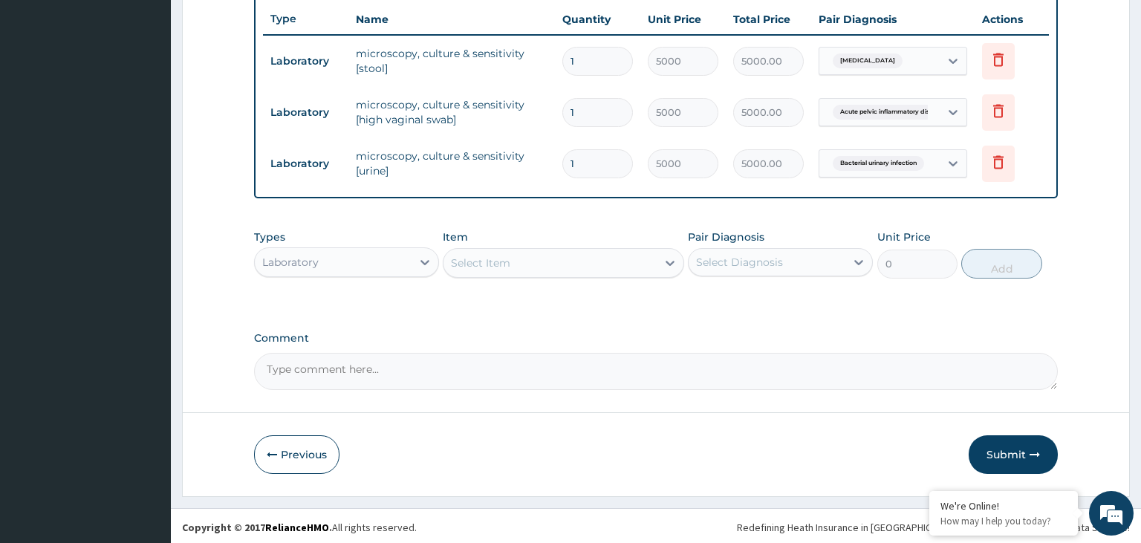
click at [530, 266] on div "Select Item" at bounding box center [549, 263] width 213 height 24
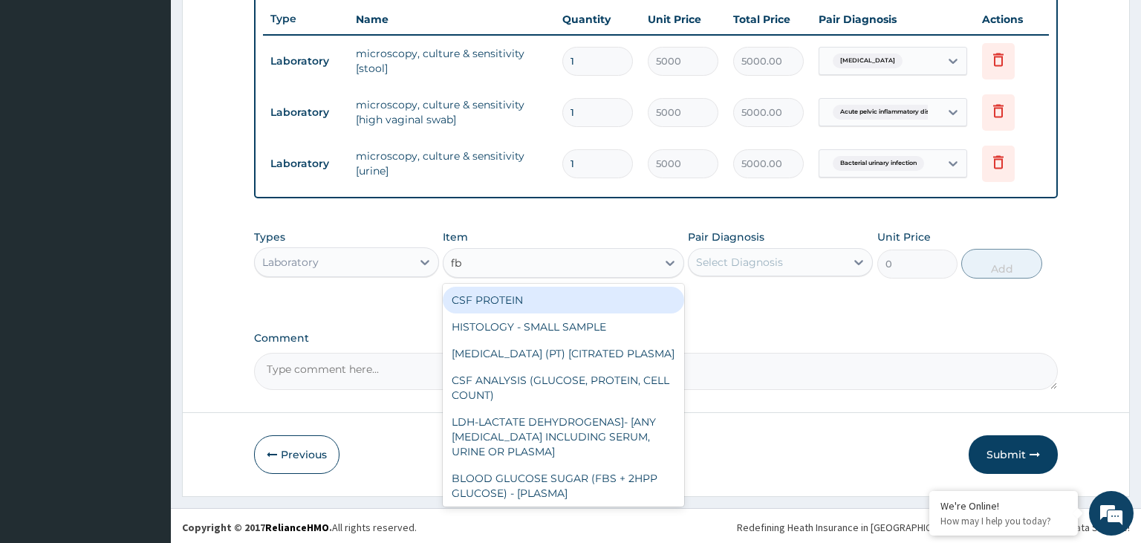
type input "fbc"
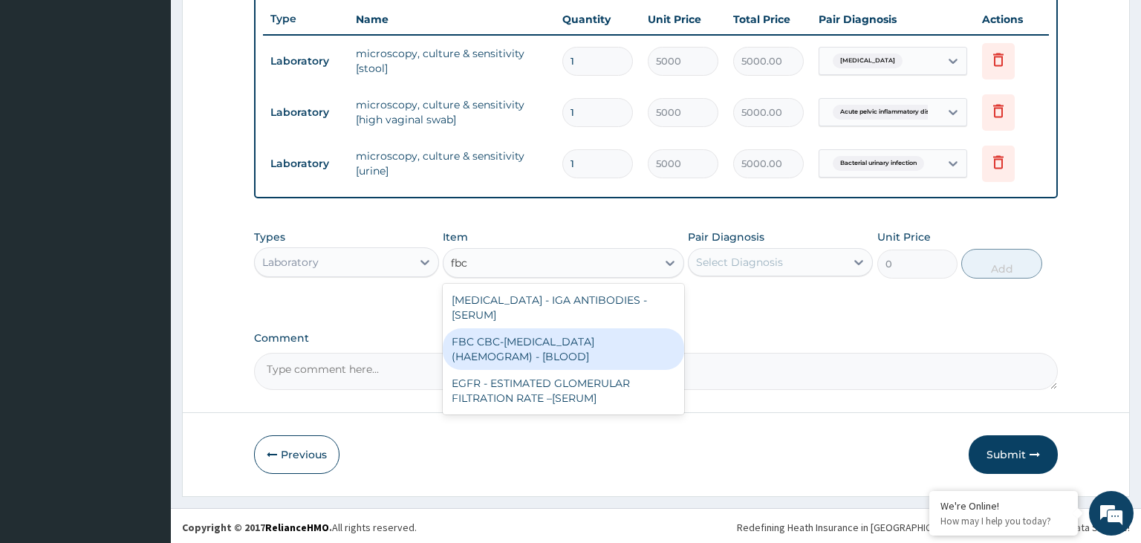
drag, startPoint x: 548, startPoint y: 338, endPoint x: 557, endPoint y: 340, distance: 9.2
click at [548, 339] on div "FBC CBC-COMPLETE BLOOD COUNT (HAEMOGRAM) - [BLOOD]" at bounding box center [563, 349] width 241 height 42
type input "5000"
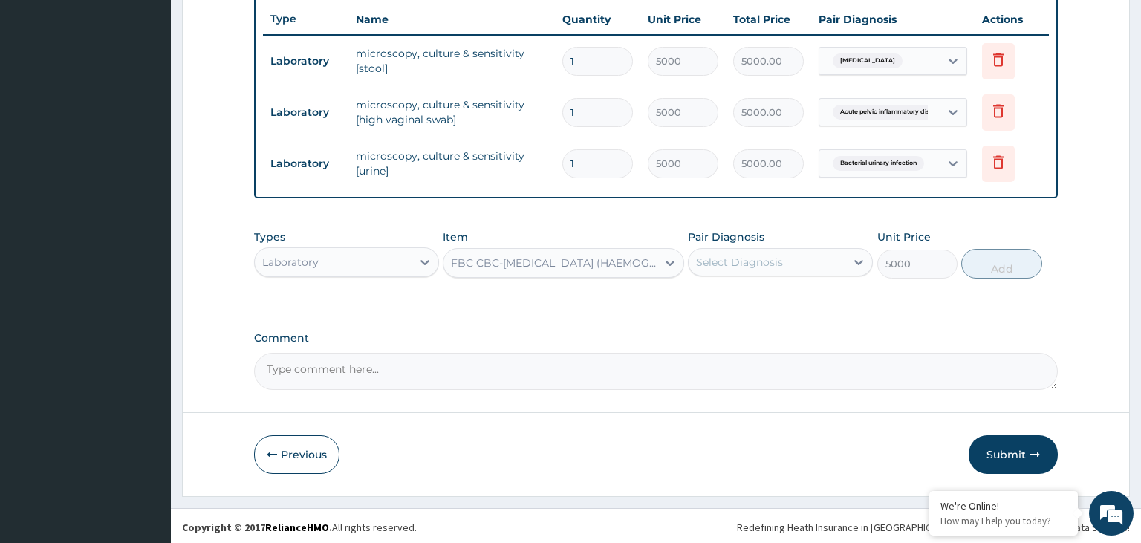
click at [790, 266] on div "Select Diagnosis" at bounding box center [767, 262] width 157 height 24
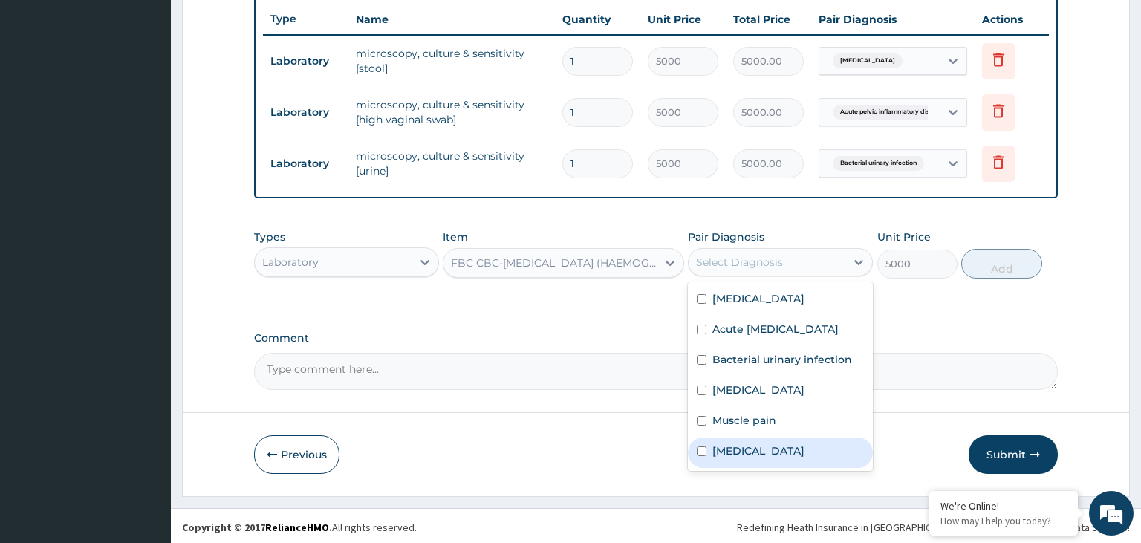
click at [770, 465] on div "Sepsis" at bounding box center [780, 453] width 185 height 30
checkbox input "true"
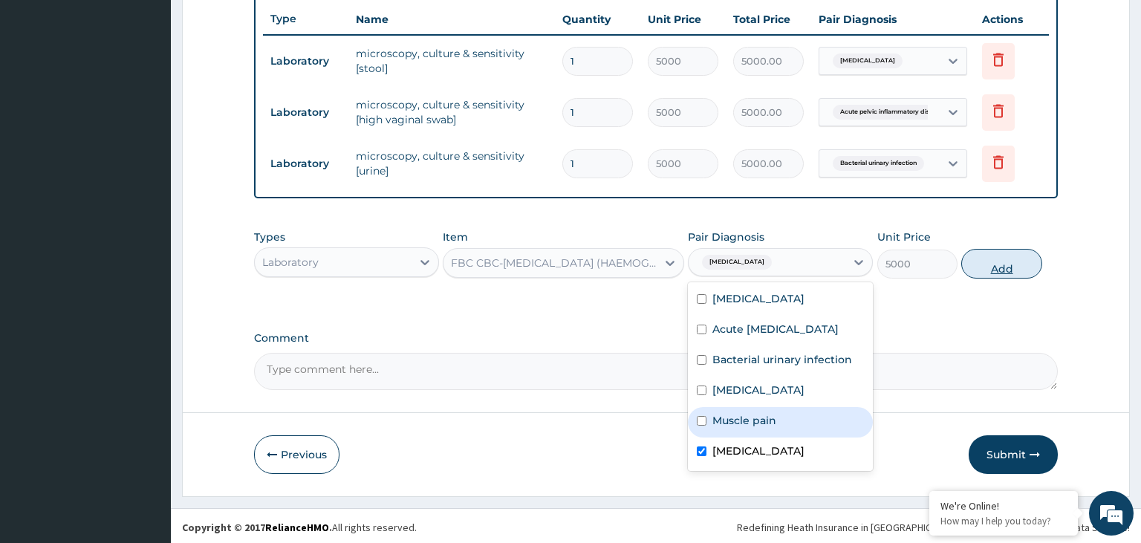
click at [1009, 252] on button "Add" at bounding box center [1001, 264] width 80 height 30
type input "0"
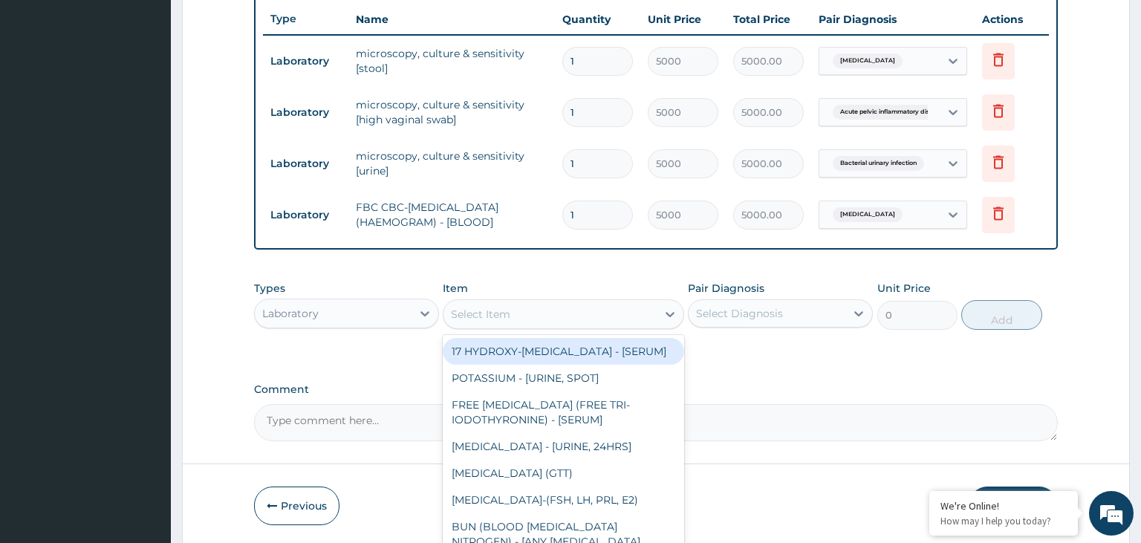
click at [527, 314] on div "Select Item" at bounding box center [549, 314] width 213 height 24
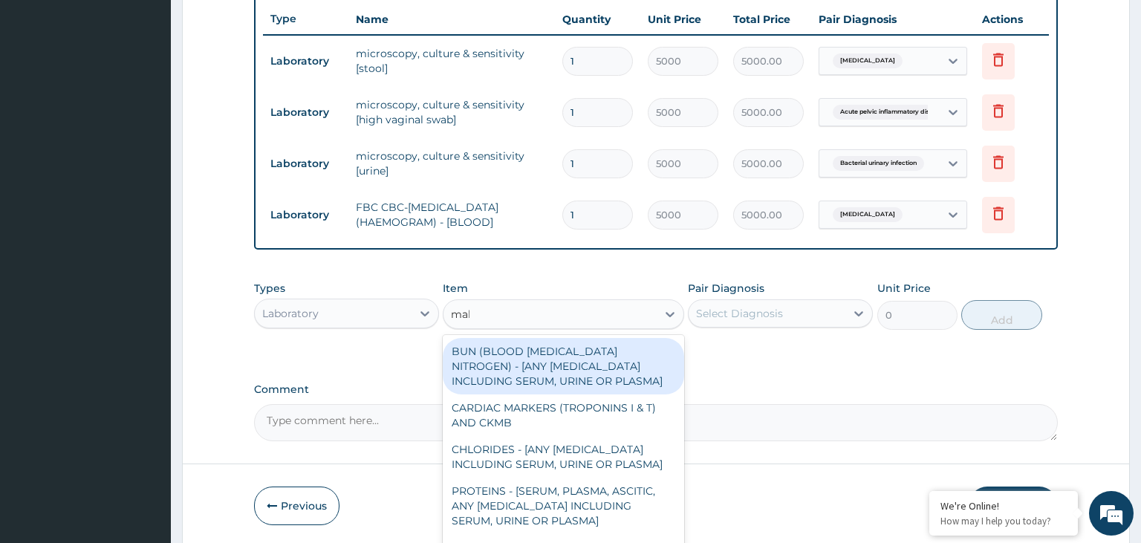
type input "mala"
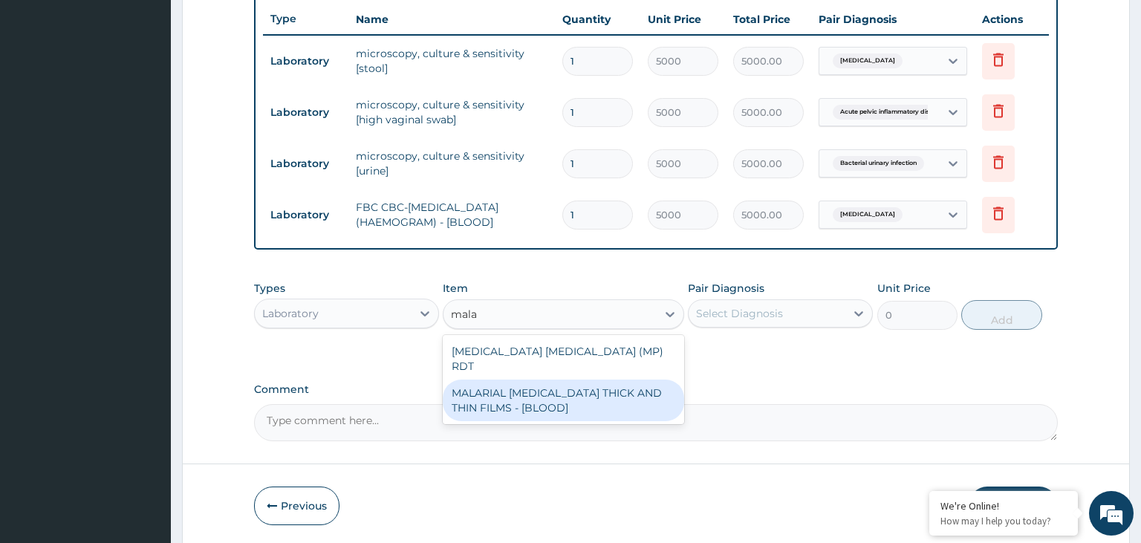
click at [480, 385] on div "MALARIAL PARASITE THICK AND THIN FILMS - [BLOOD]" at bounding box center [563, 401] width 241 height 42
type input "2187.5"
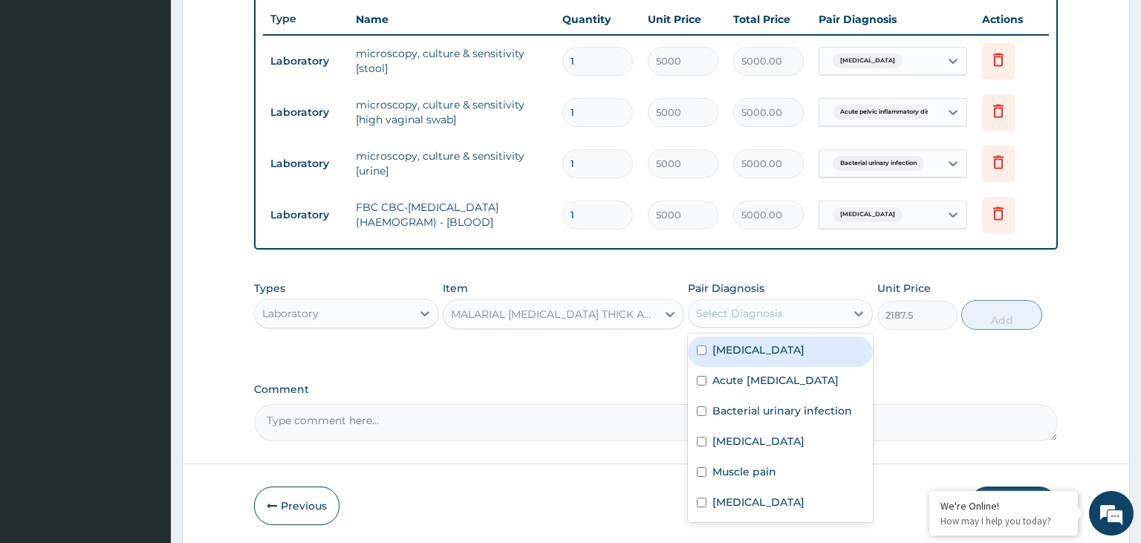
click at [792, 308] on div "Select Diagnosis" at bounding box center [767, 314] width 157 height 24
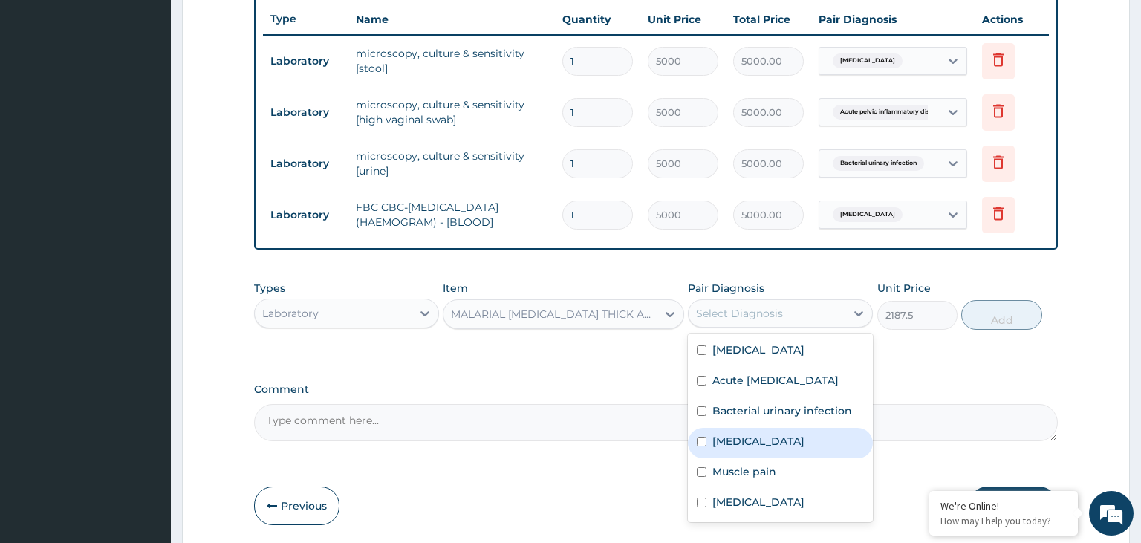
click at [761, 450] on div "Malaria" at bounding box center [780, 443] width 185 height 30
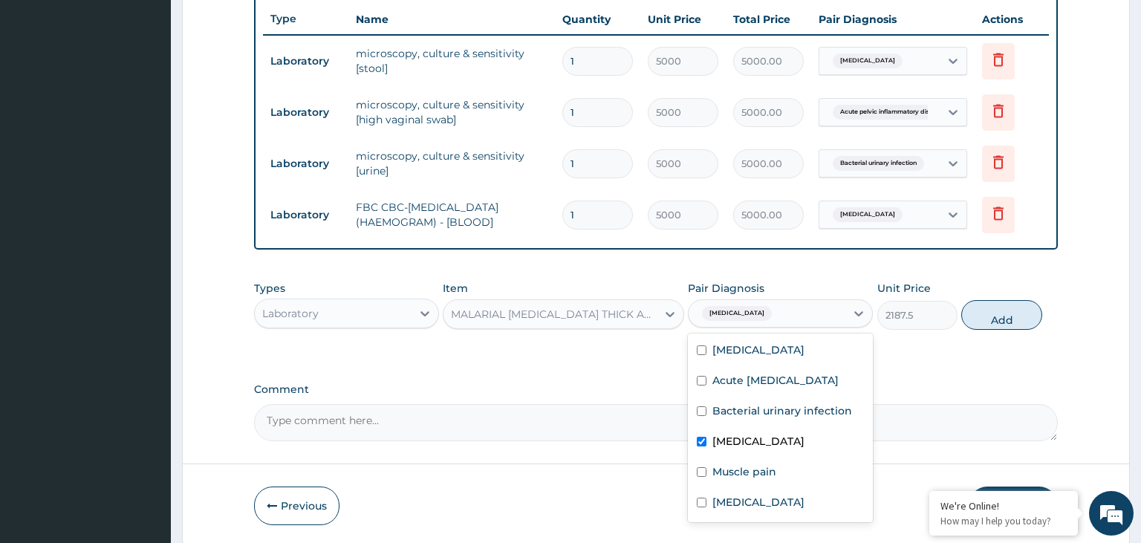
checkbox input "true"
click at [1006, 321] on button "Add" at bounding box center [1001, 315] width 80 height 30
type input "0"
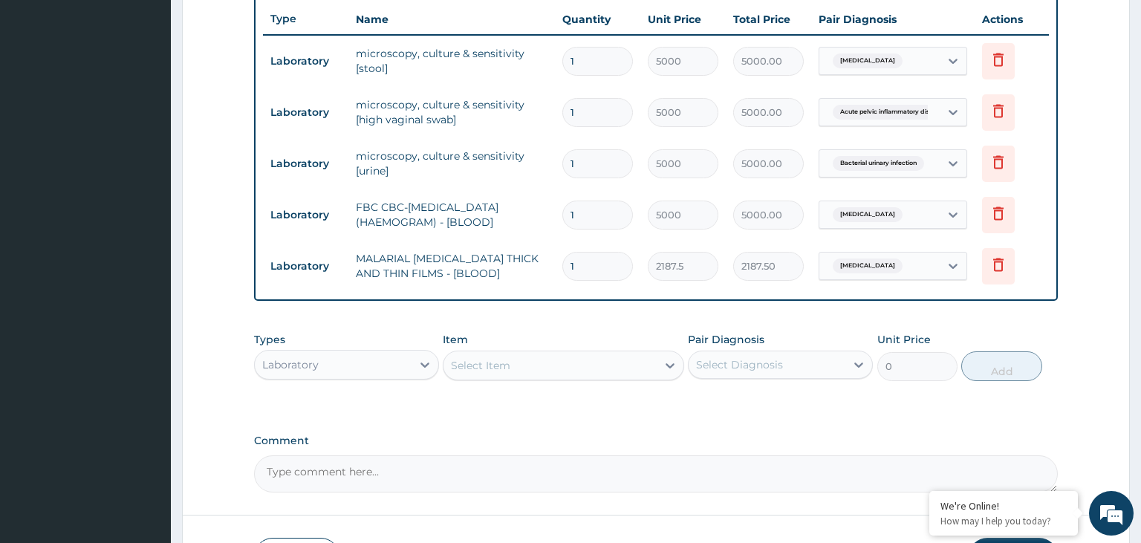
click at [349, 364] on div "Laboratory" at bounding box center [333, 365] width 157 height 24
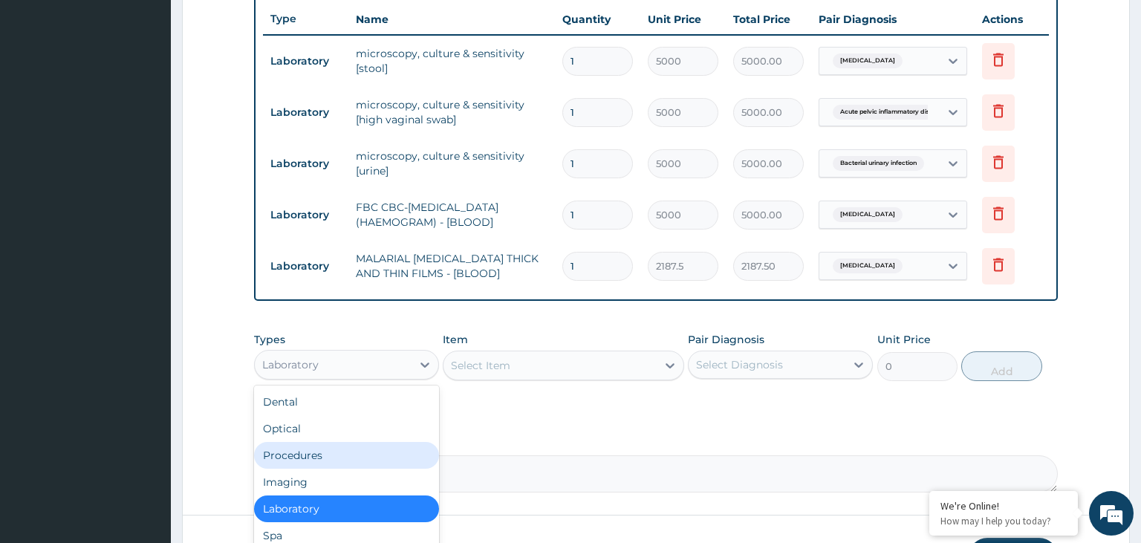
scroll to position [51, 0]
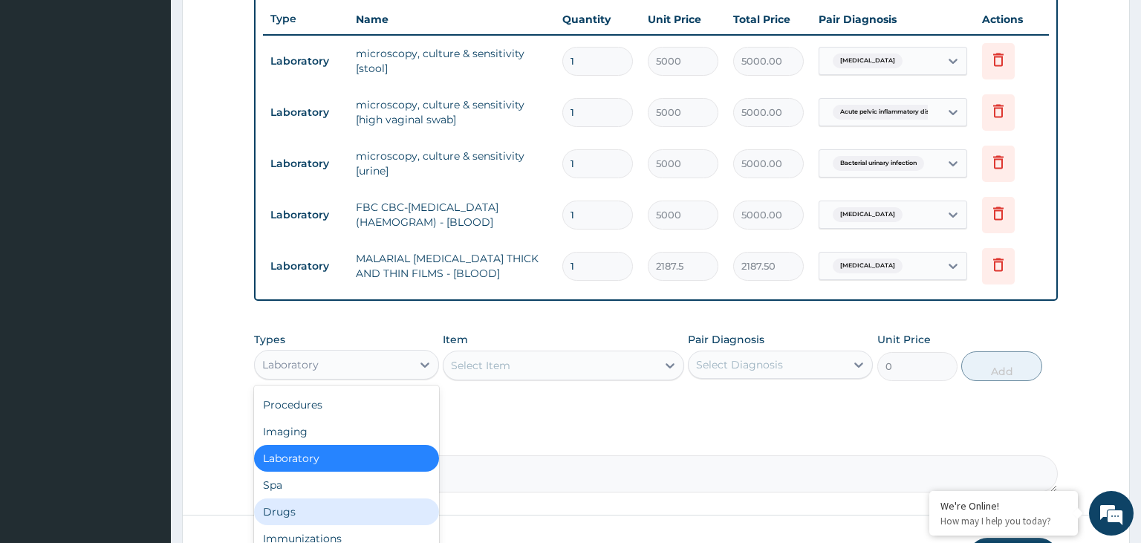
click at [308, 513] on div "Drugs" at bounding box center [346, 511] width 185 height 27
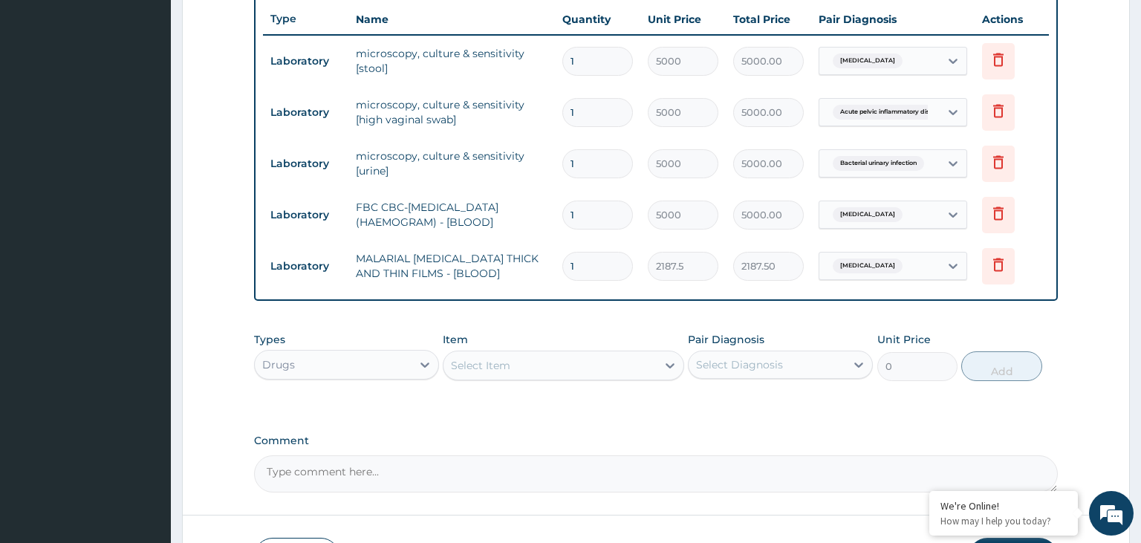
drag, startPoint x: 531, startPoint y: 342, endPoint x: 527, endPoint y: 355, distance: 13.4
click at [531, 343] on div "Item Select Item" at bounding box center [563, 356] width 241 height 49
click at [524, 361] on div "Select Item" at bounding box center [549, 366] width 213 height 24
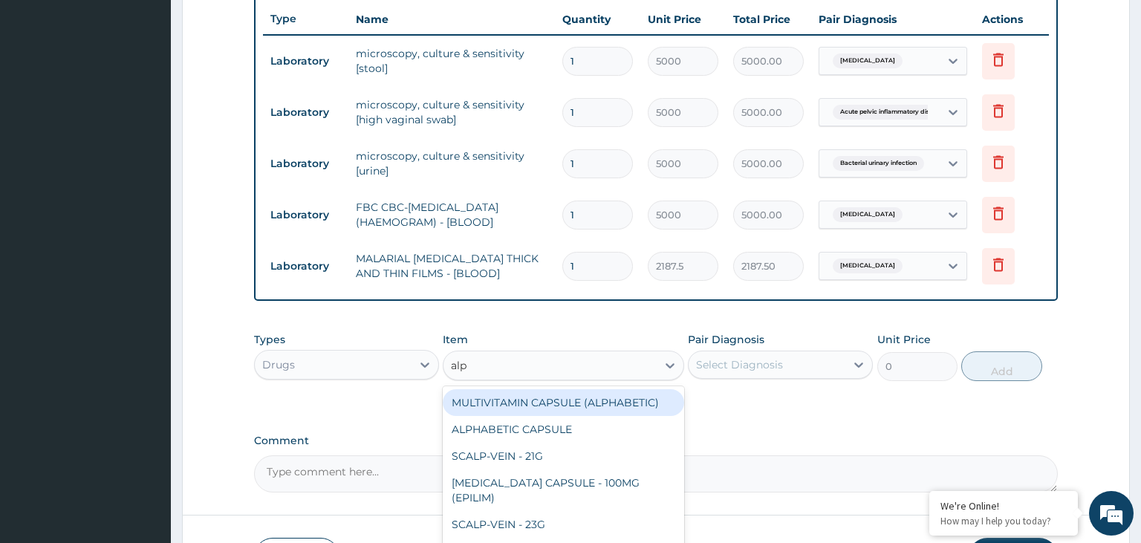
type input "alph"
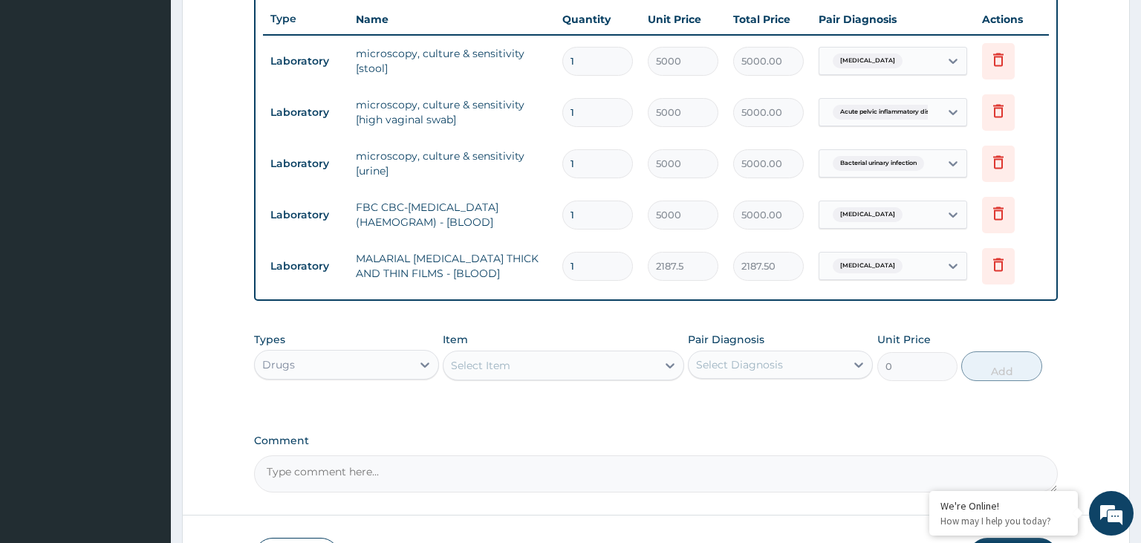
click at [489, 357] on div "Select Item" at bounding box center [549, 366] width 213 height 24
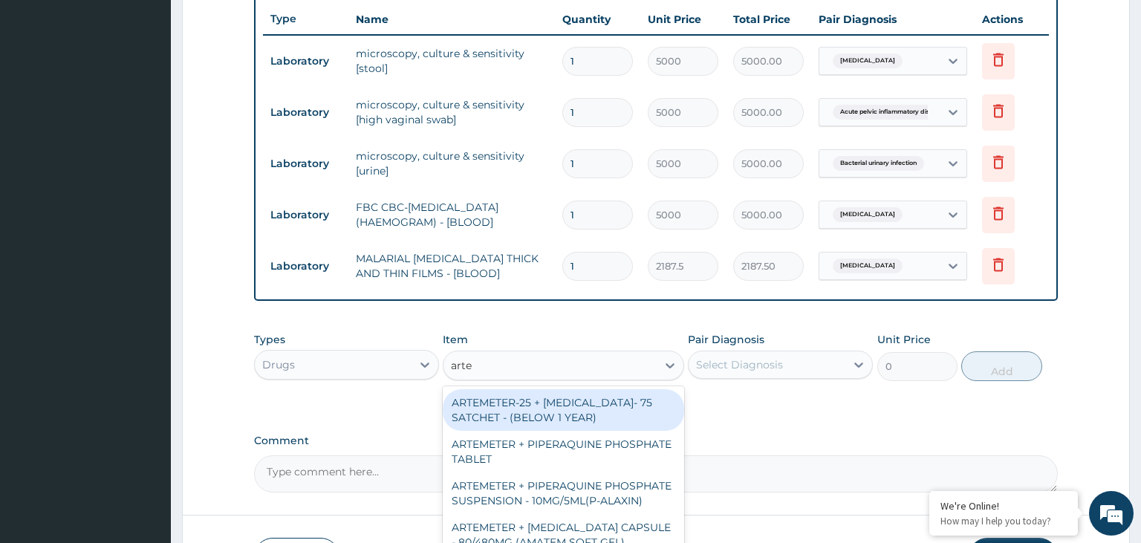
type input "artem"
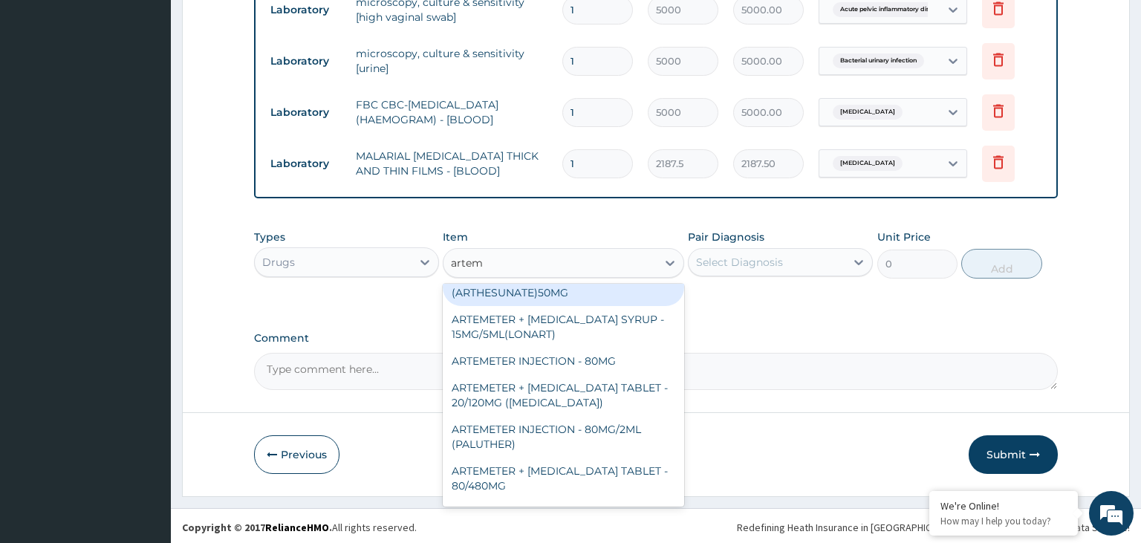
scroll to position [299, 0]
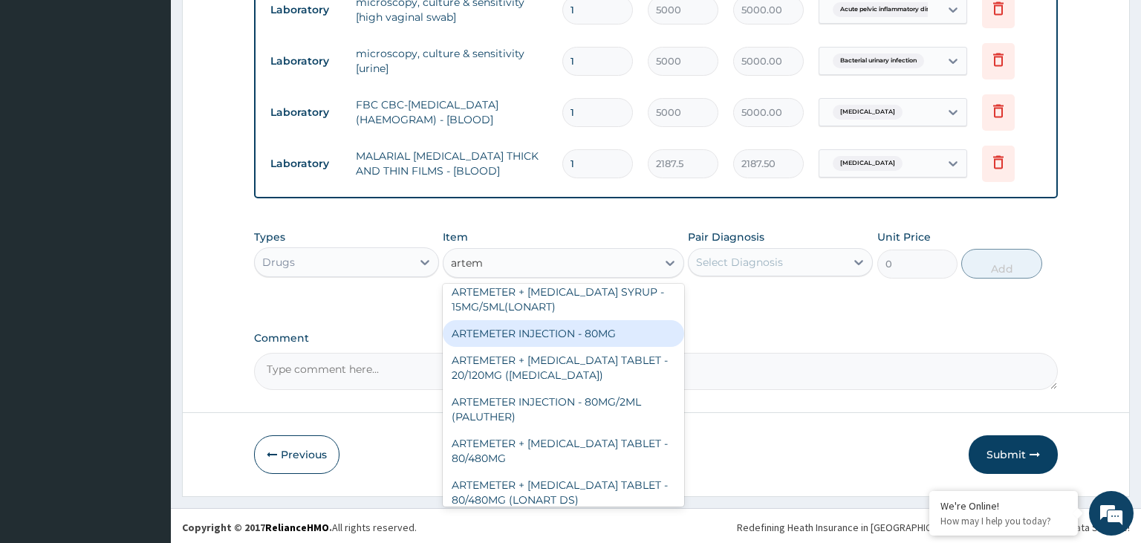
click at [561, 332] on div "ARTEMETER INJECTION - 80MG" at bounding box center [563, 333] width 241 height 27
type input "475.9999999999999"
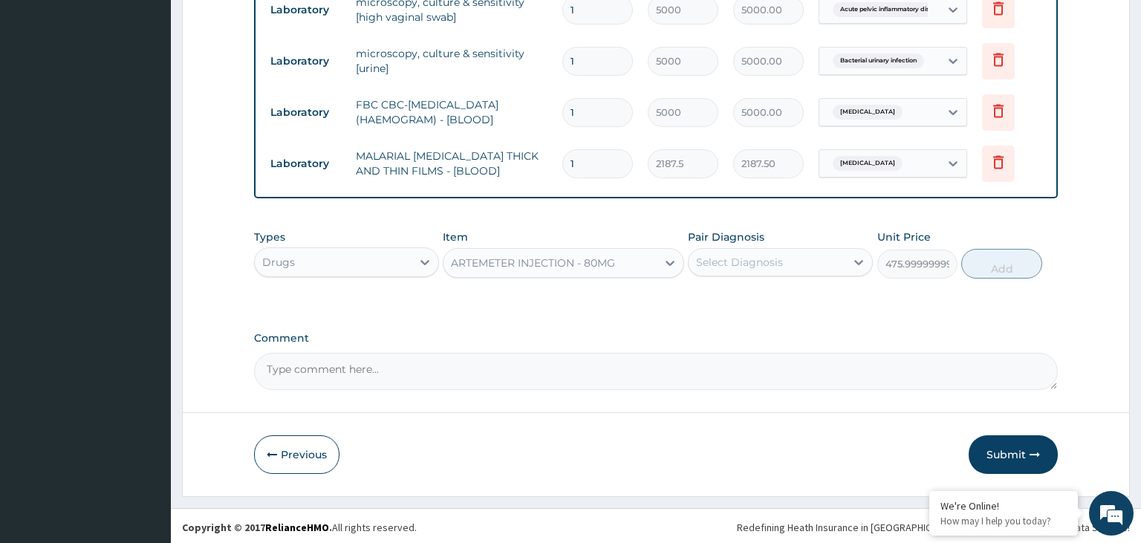
click at [793, 263] on div "Select Diagnosis" at bounding box center [767, 262] width 157 height 24
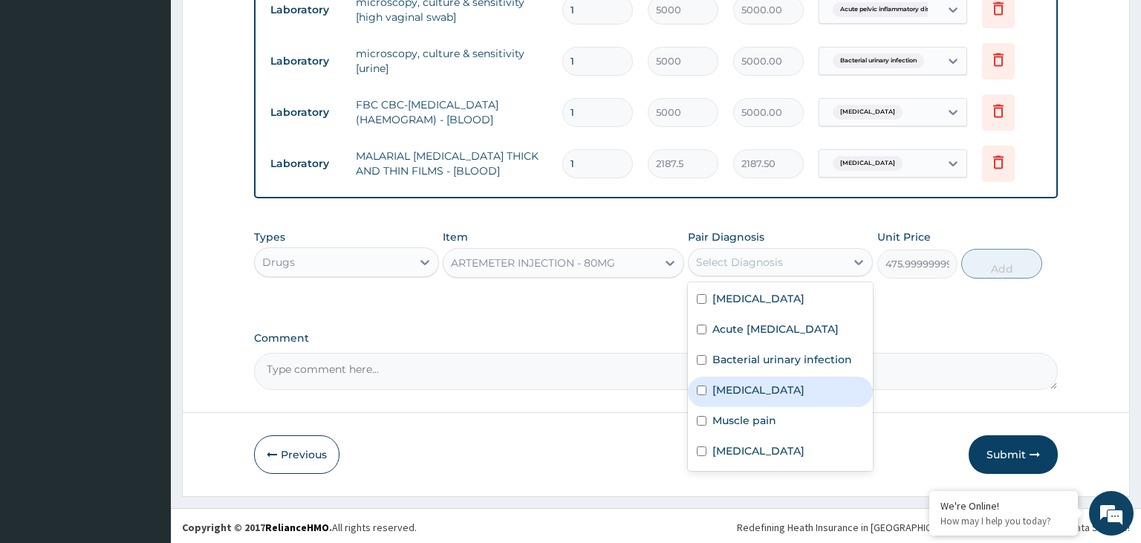
click at [761, 400] on div "Malaria" at bounding box center [780, 392] width 185 height 30
checkbox input "true"
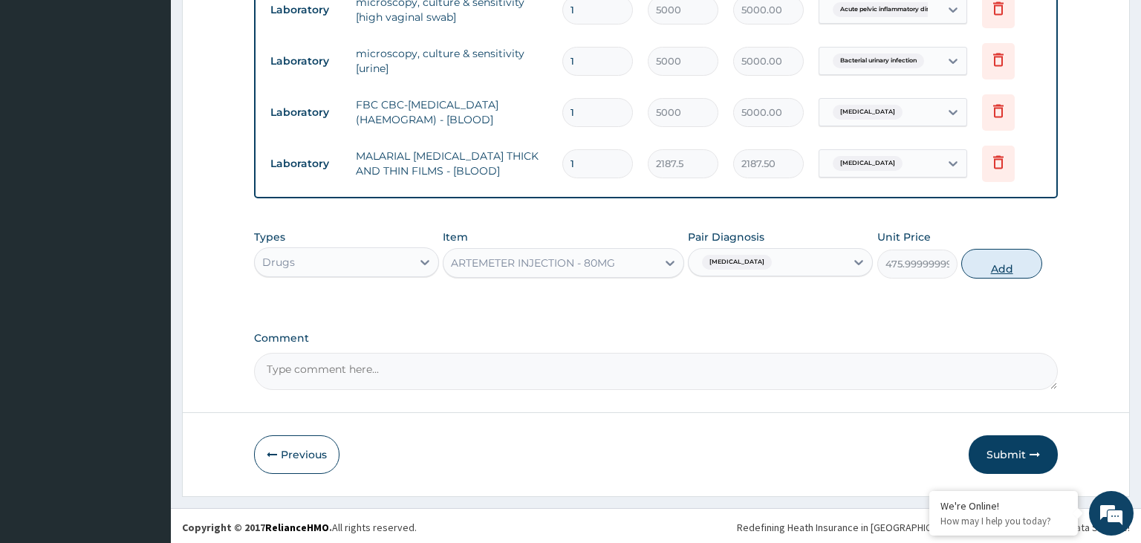
click at [1009, 270] on button "Add" at bounding box center [1001, 264] width 80 height 30
type input "0"
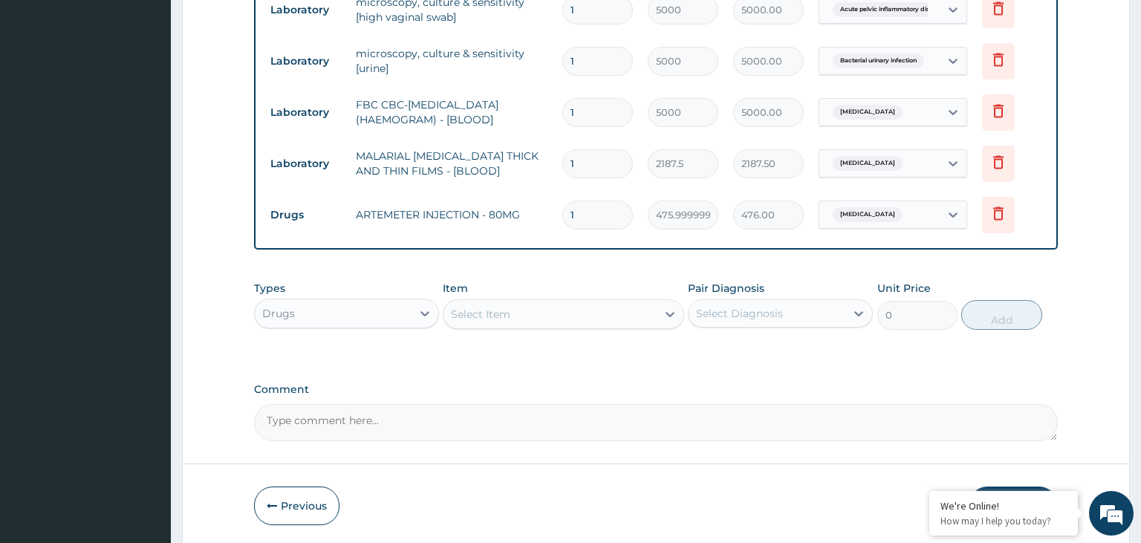
drag, startPoint x: 596, startPoint y: 215, endPoint x: 533, endPoint y: 225, distance: 64.7
click at [562, 225] on input "1" at bounding box center [597, 215] width 71 height 29
type input "6"
type input "2856.00"
type input "6"
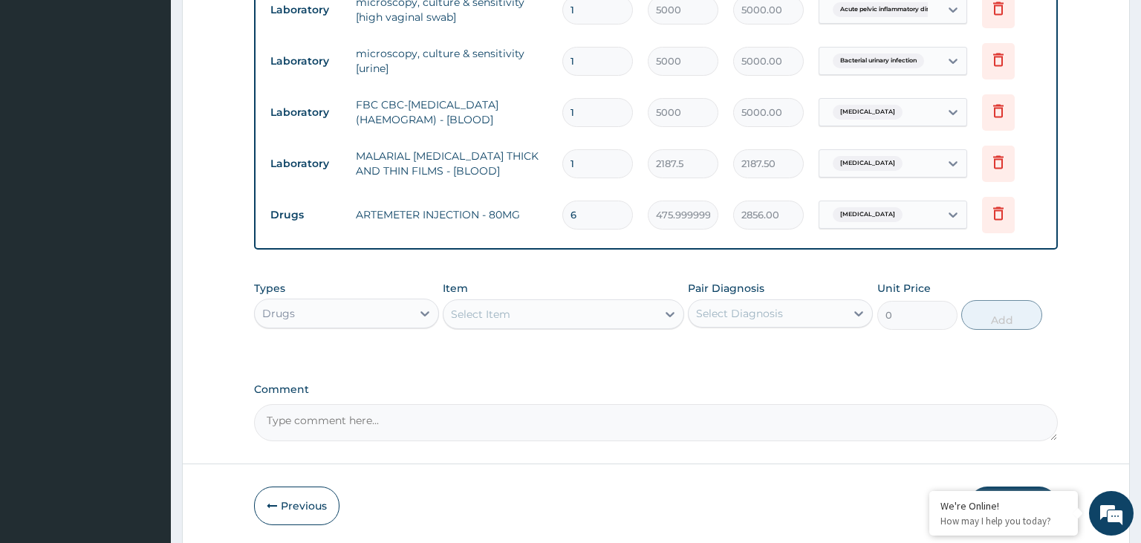
click at [501, 308] on div "Select Item" at bounding box center [480, 314] width 59 height 15
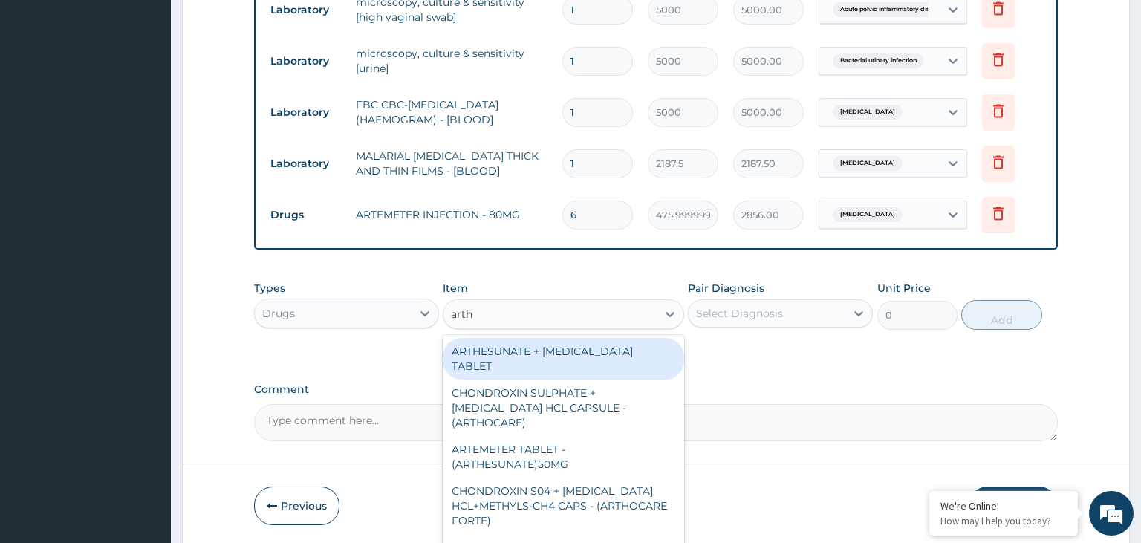
type input "arthr"
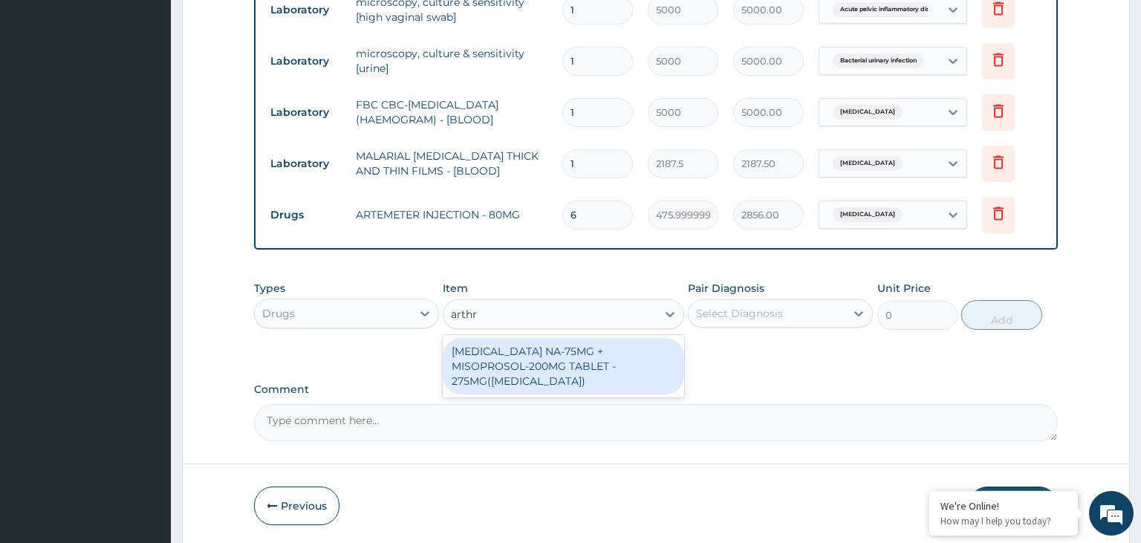
click at [577, 357] on div "DICLOFENAC NA-75MG + MISOPROSOL-200MG TABLET - 275MG(ARTHROTEC)" at bounding box center [563, 366] width 241 height 56
type input "280"
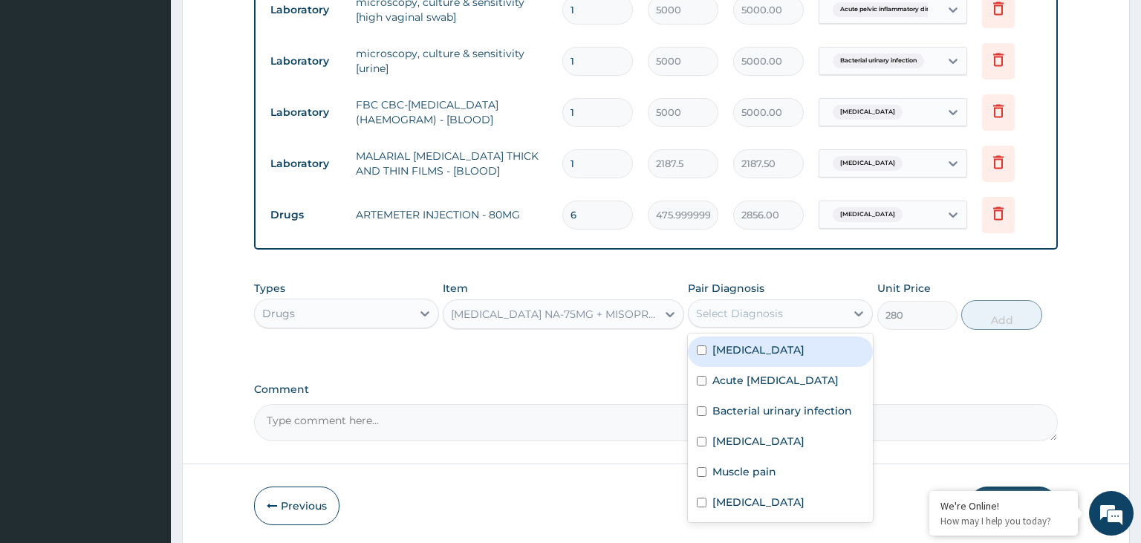
click at [780, 308] on div "Select Diagnosis" at bounding box center [739, 313] width 87 height 15
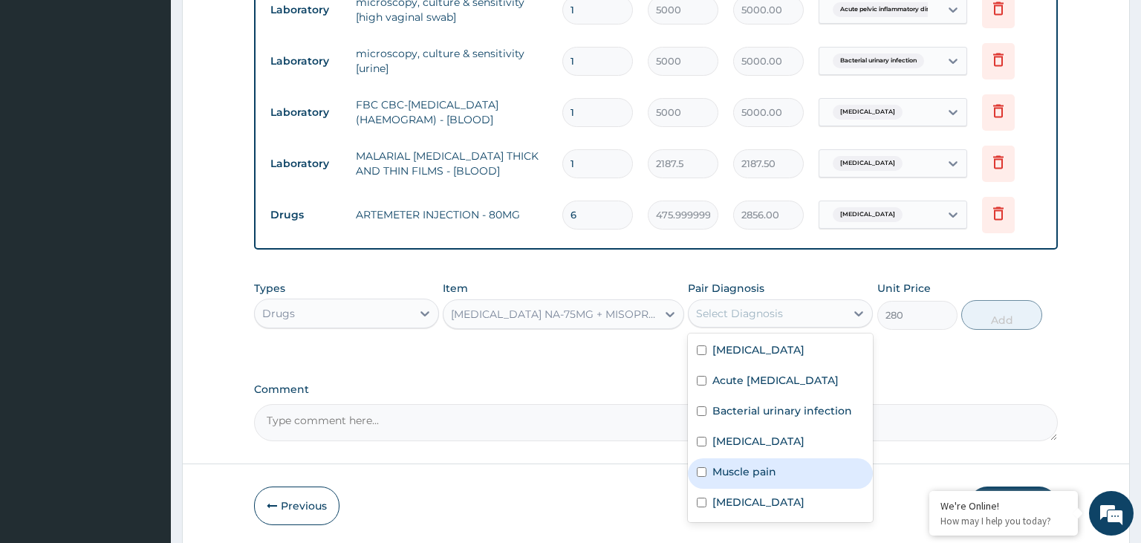
click at [759, 475] on div "Muscle pain" at bounding box center [780, 473] width 185 height 30
checkbox input "true"
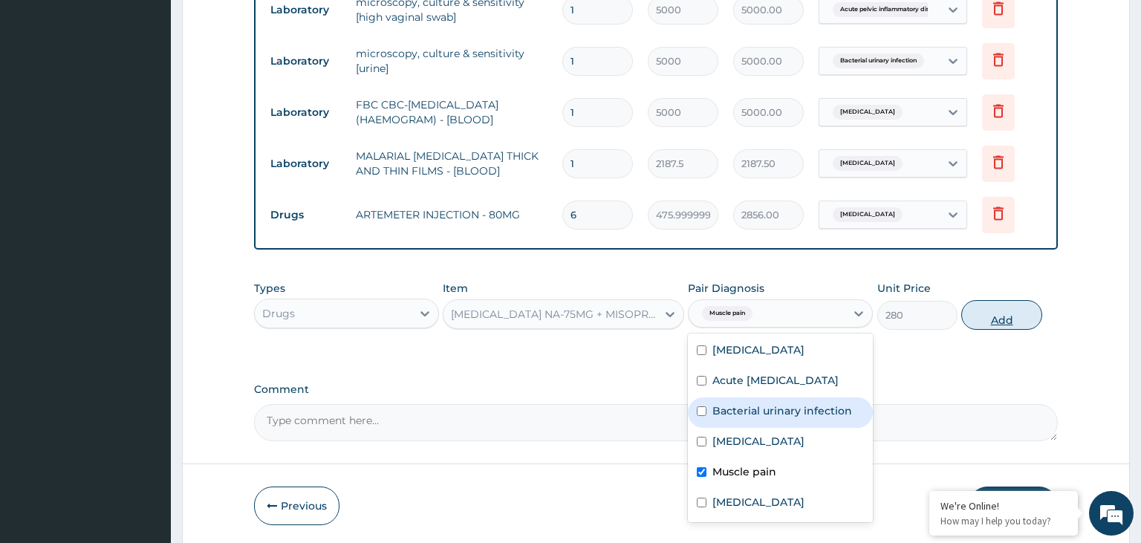
click at [994, 313] on button "Add" at bounding box center [1001, 315] width 80 height 30
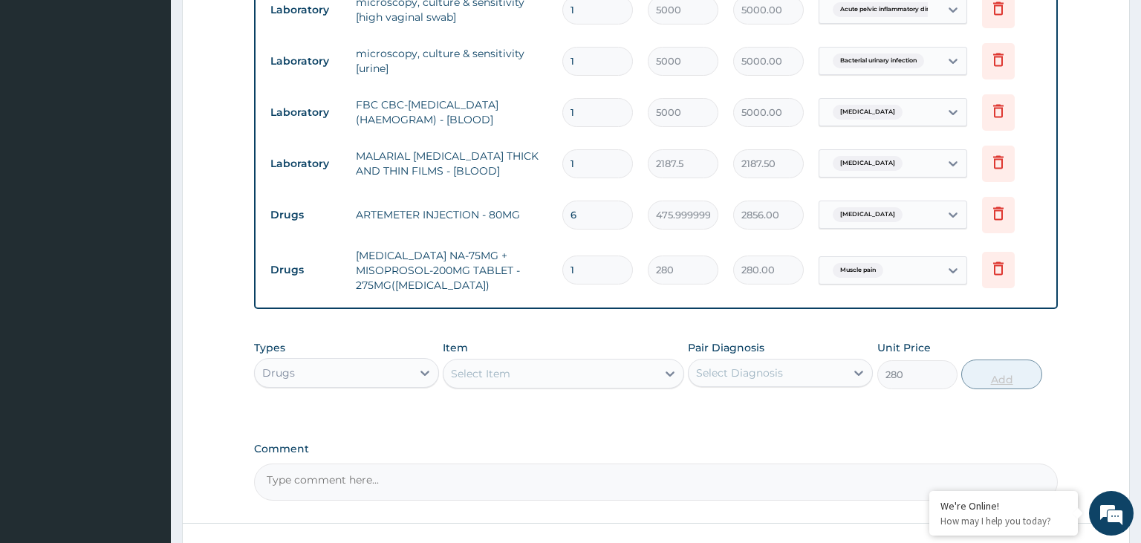
type input "0"
type input "10"
type input "2800.00"
type input "10"
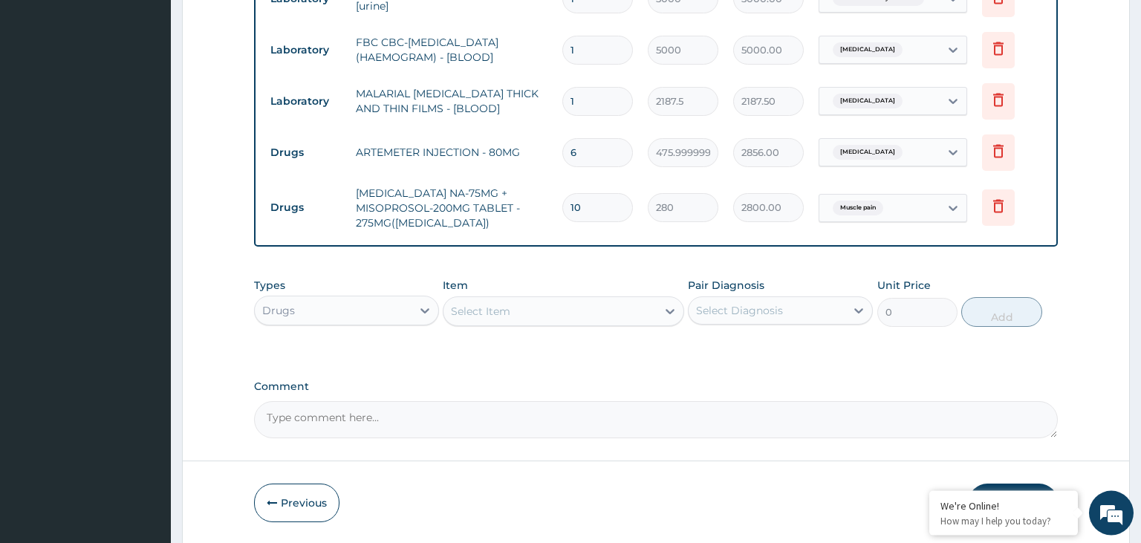
scroll to position [738, 0]
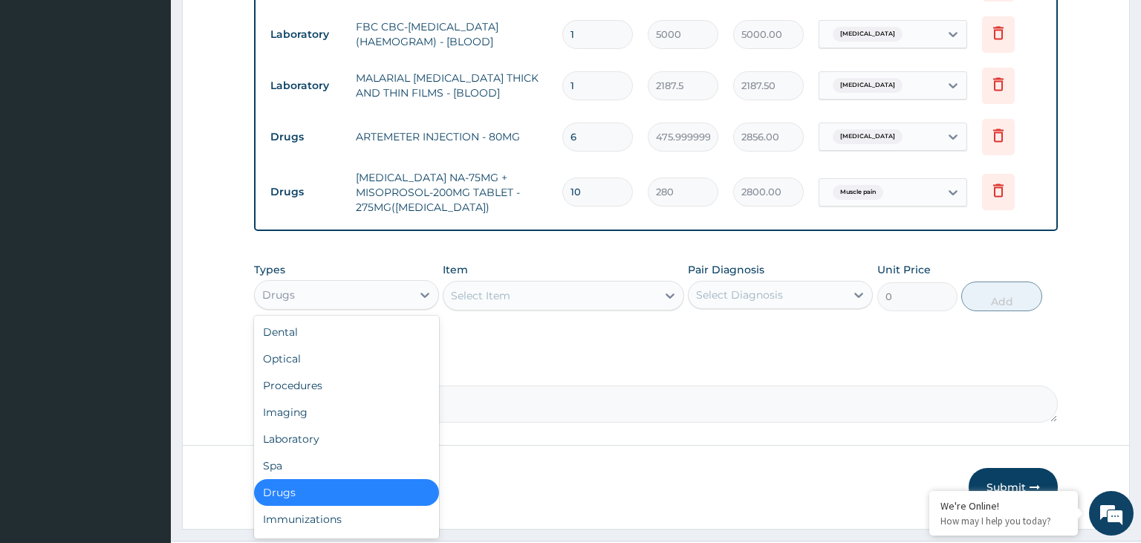
click at [369, 301] on div "Drugs" at bounding box center [333, 295] width 157 height 24
click at [369, 380] on div "Procedures" at bounding box center [346, 385] width 185 height 27
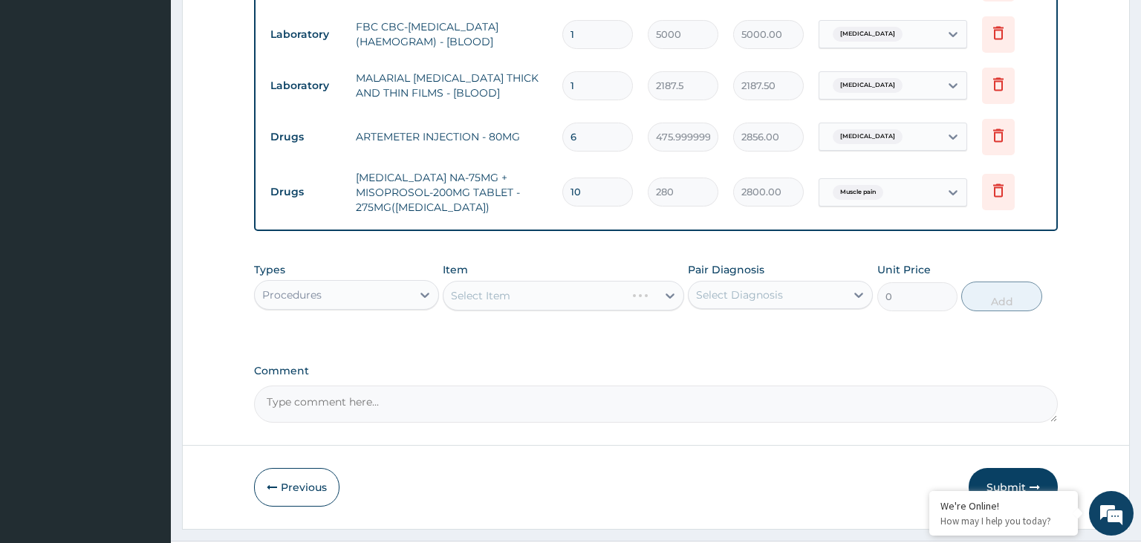
click at [588, 295] on div "Select Item" at bounding box center [563, 296] width 241 height 30
click at [553, 286] on div "Select Item" at bounding box center [563, 296] width 241 height 30
click at [559, 293] on div "Select Item" at bounding box center [563, 296] width 241 height 30
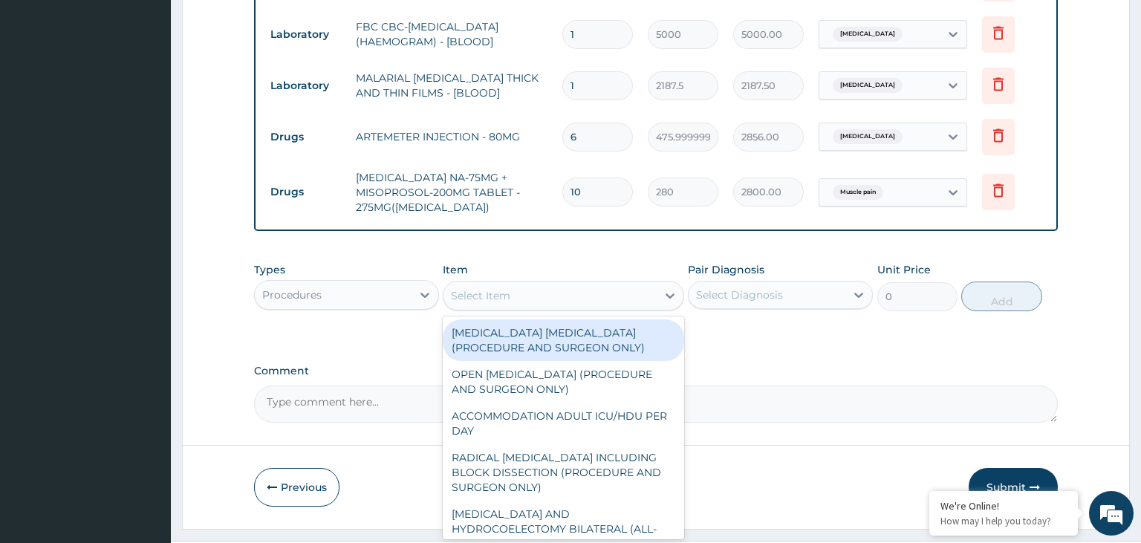
click at [559, 293] on div "Select Item" at bounding box center [549, 296] width 213 height 24
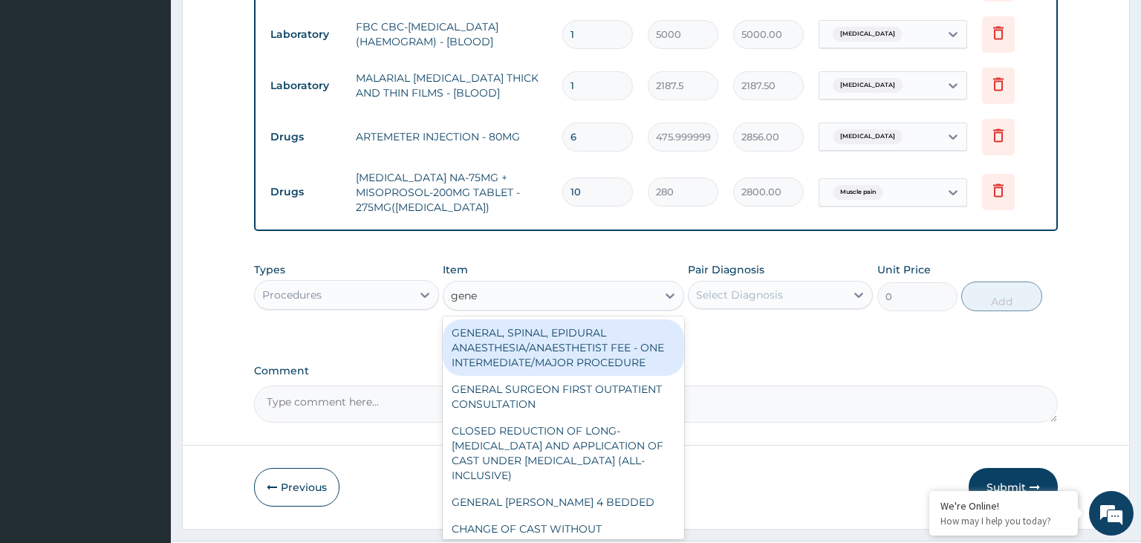
type input "gener"
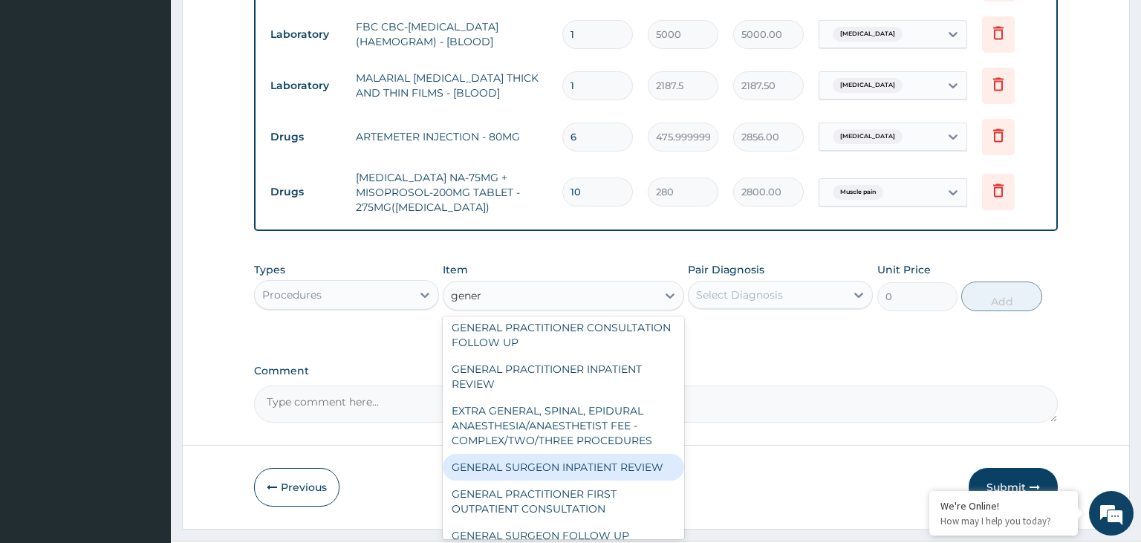
scroll to position [312, 0]
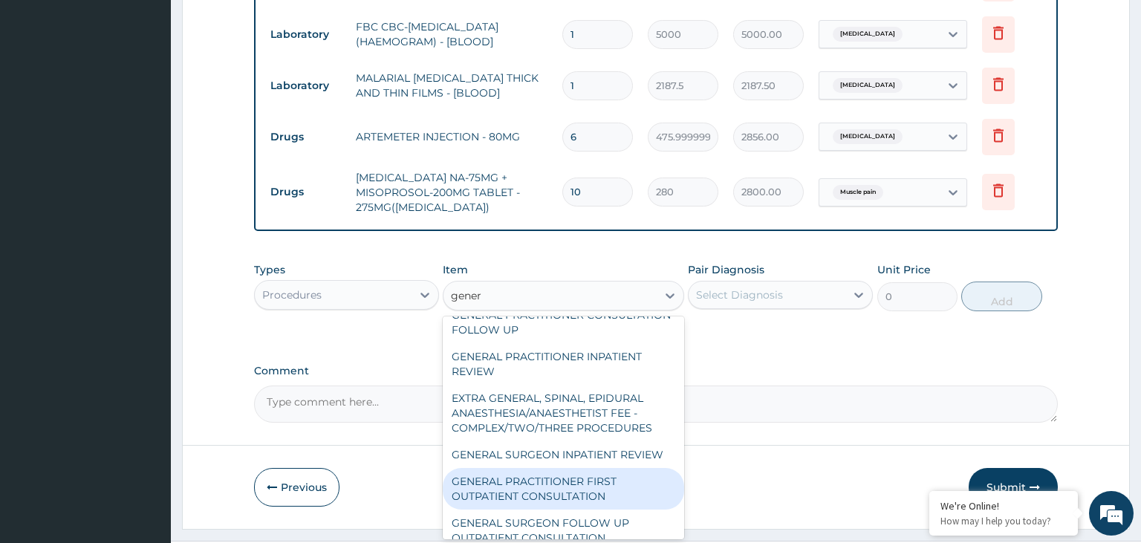
click at [603, 468] on div "GENERAL PRACTITIONER FIRST OUTPATIENT CONSULTATION" at bounding box center [563, 489] width 241 height 42
type input "3750"
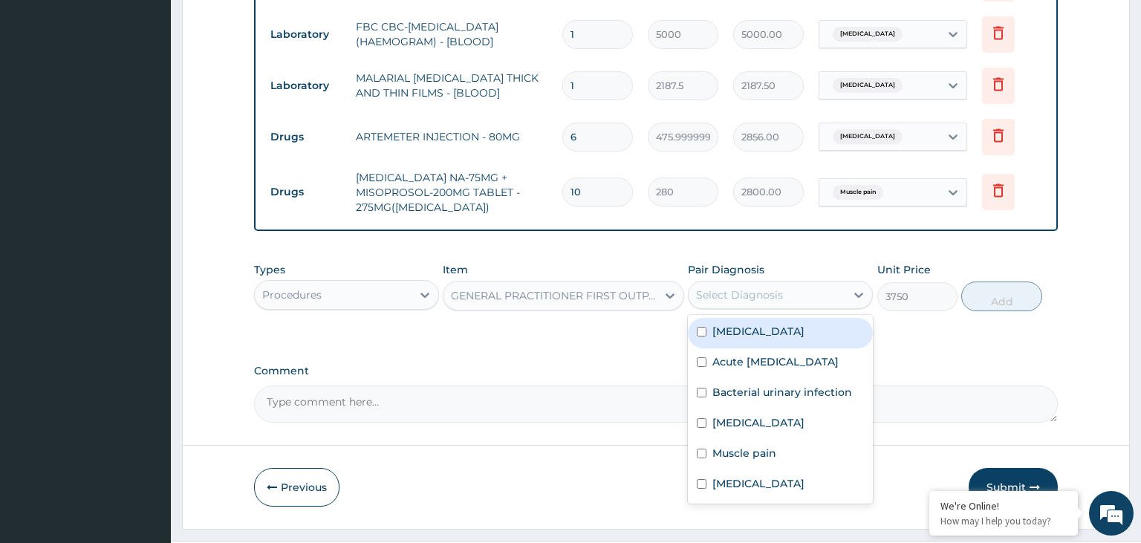
click at [817, 284] on div "Select Diagnosis" at bounding box center [767, 295] width 157 height 24
click at [762, 334] on label "Typhoid fever" at bounding box center [758, 331] width 92 height 15
checkbox input "true"
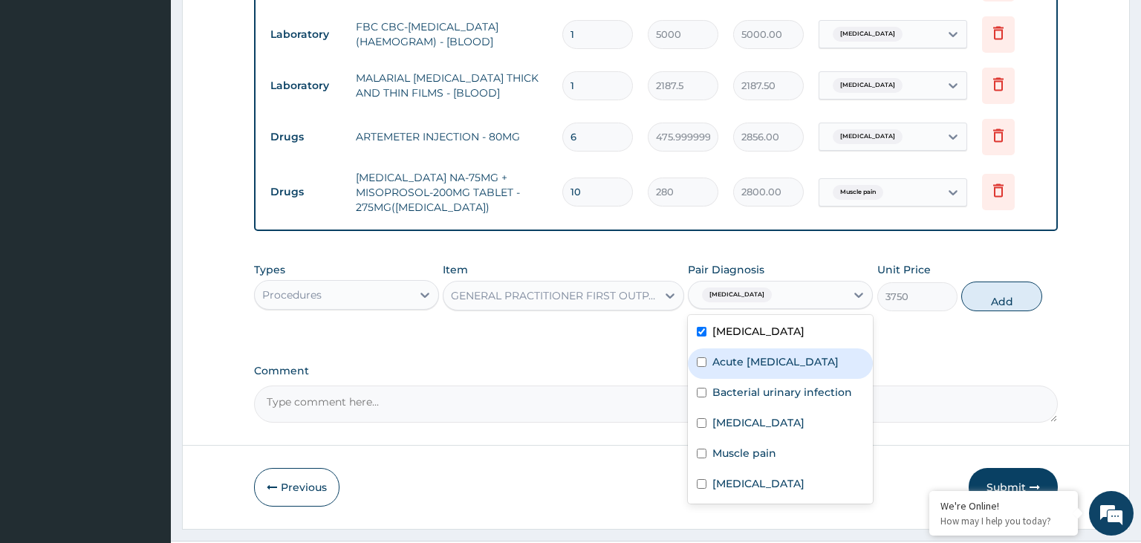
click at [741, 379] on div "Acute pelvic inflammatory disease" at bounding box center [780, 363] width 185 height 30
checkbox input "true"
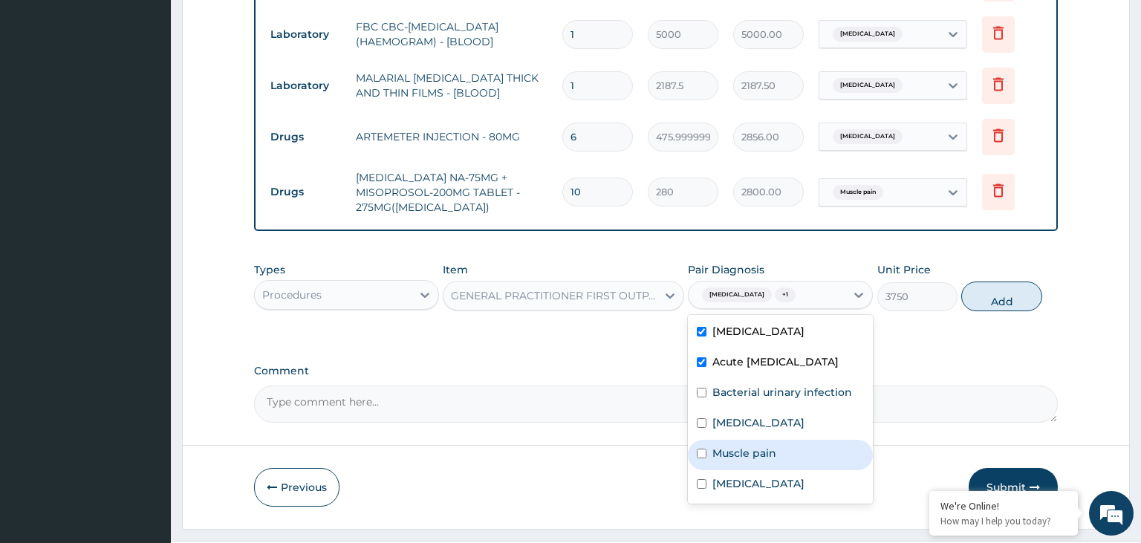
click at [741, 459] on label "Muscle pain" at bounding box center [744, 453] width 64 height 15
checkbox input "true"
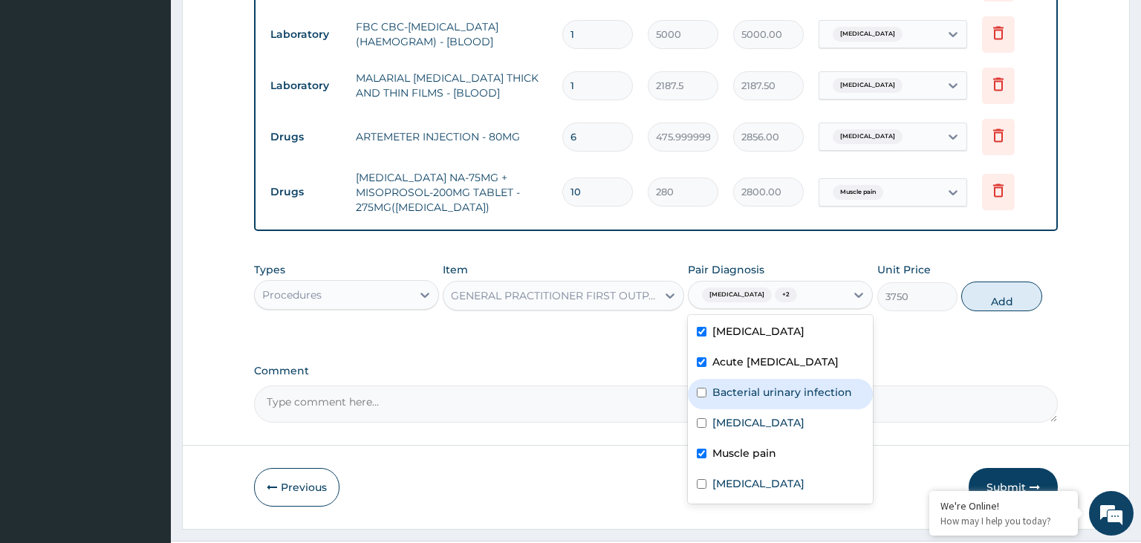
click at [740, 409] on div "Bacterial urinary infection" at bounding box center [780, 394] width 185 height 30
checkbox input "true"
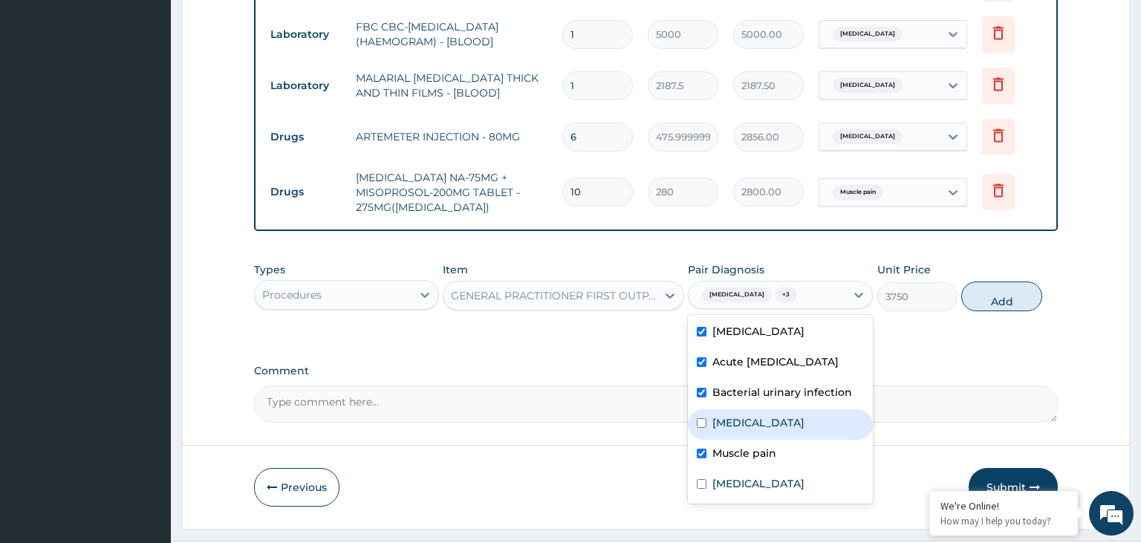
click at [740, 425] on div "Malaria" at bounding box center [780, 424] width 185 height 30
checkbox input "true"
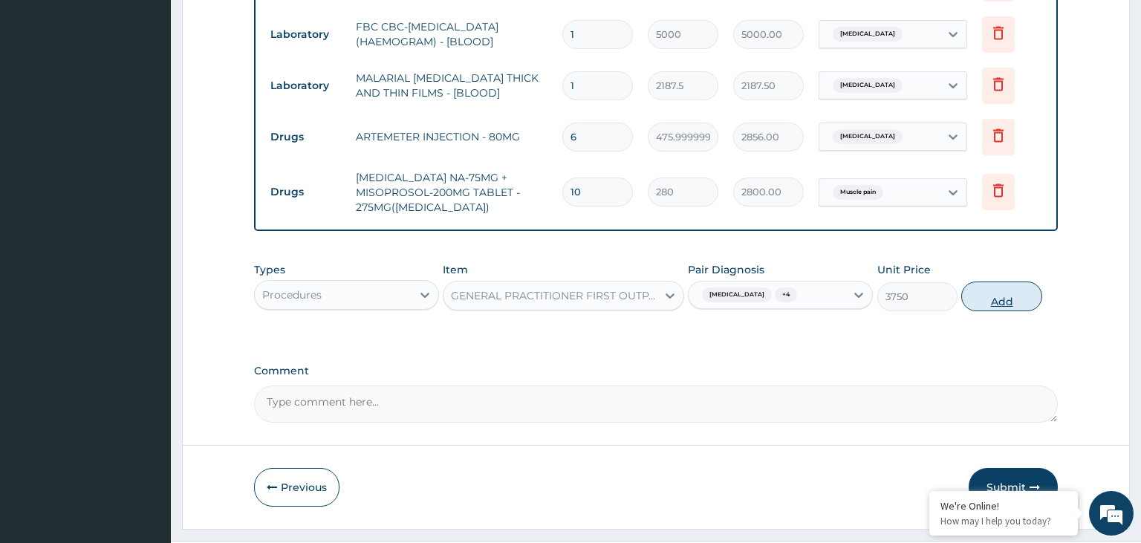
click at [1003, 293] on button "Add" at bounding box center [1001, 297] width 80 height 30
type input "0"
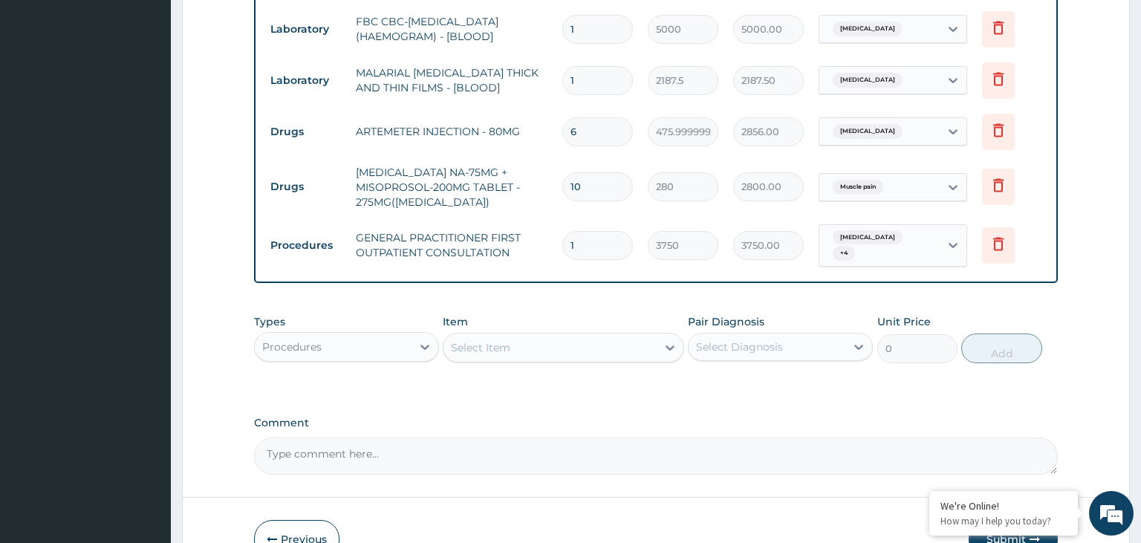
scroll to position [821, 0]
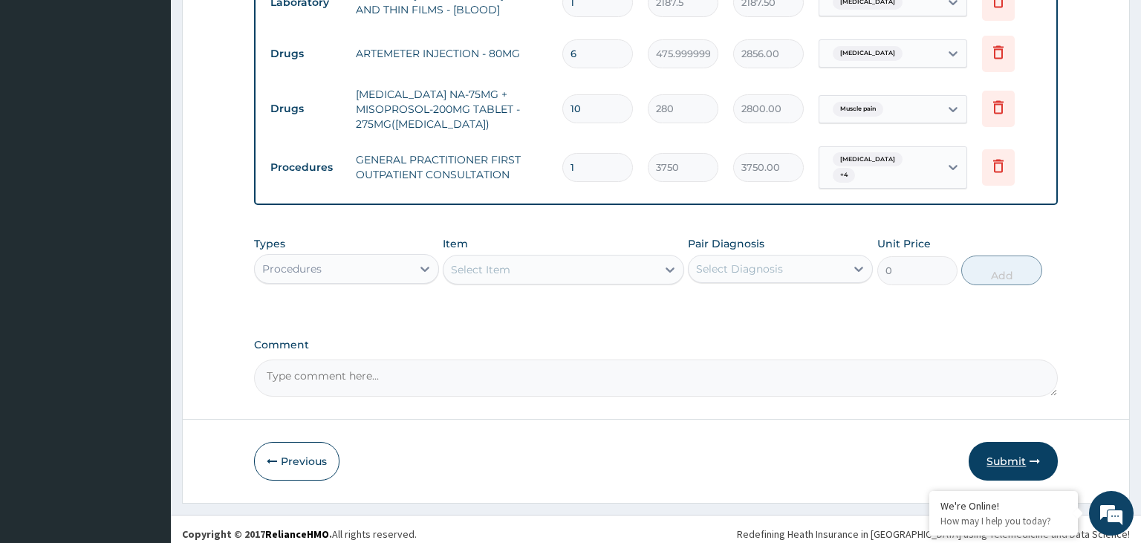
click at [1004, 447] on button "Submit" at bounding box center [1013, 461] width 89 height 39
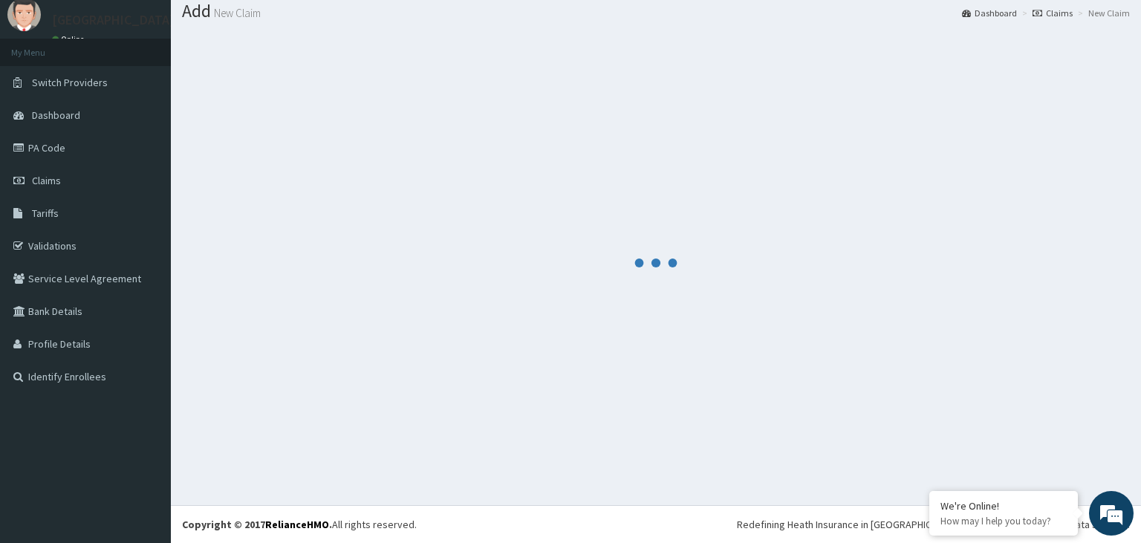
scroll to position [46, 0]
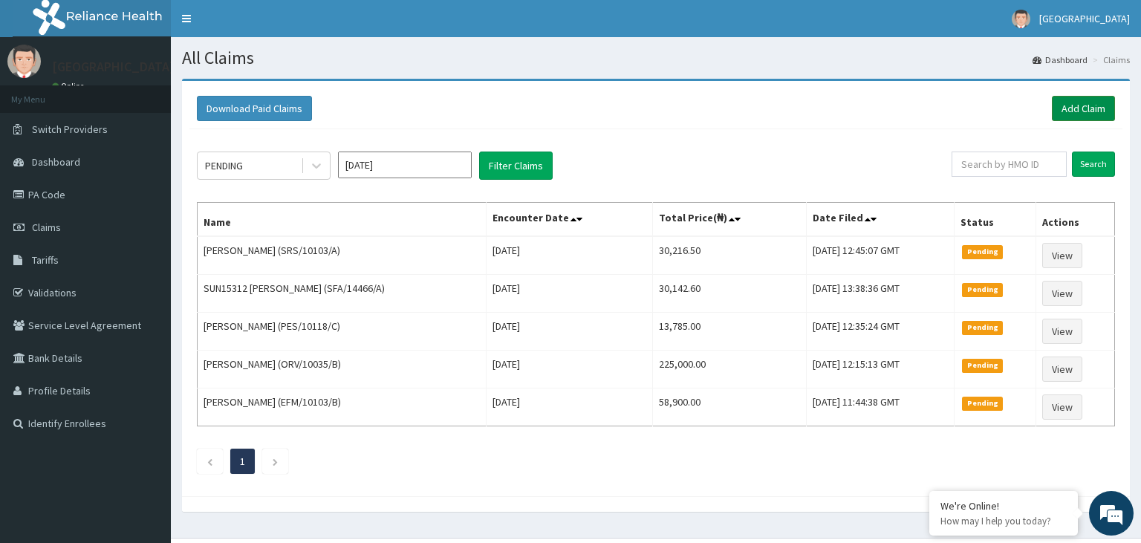
click at [1067, 102] on link "Add Claim" at bounding box center [1083, 108] width 63 height 25
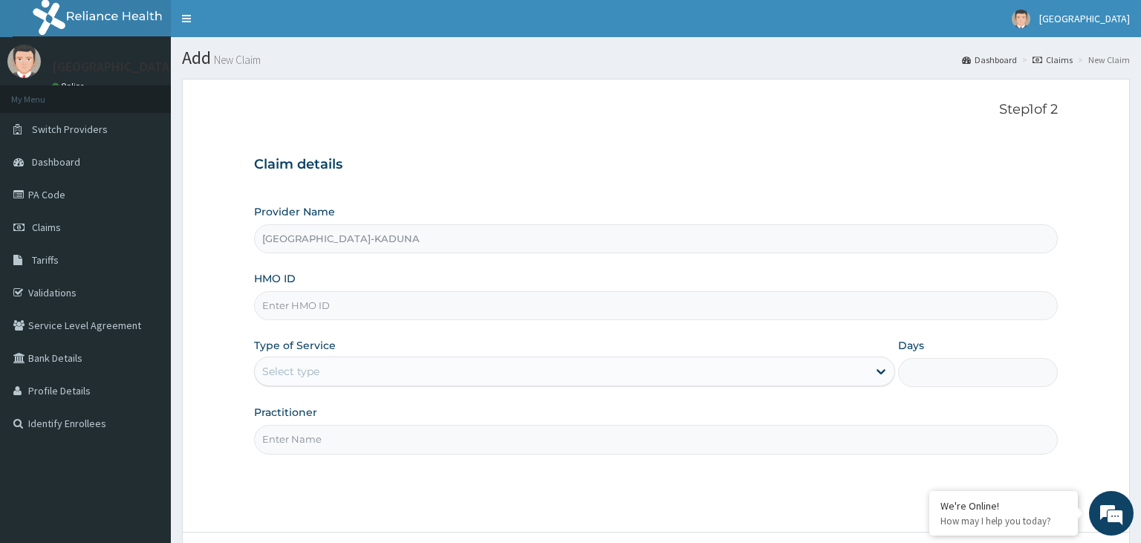
paste input "KSB/11474/C"
click at [287, 310] on input "KSB/11474/C" at bounding box center [656, 305] width 804 height 29
type input "KSB/11474/C"
click at [387, 361] on div "Select type" at bounding box center [561, 372] width 613 height 24
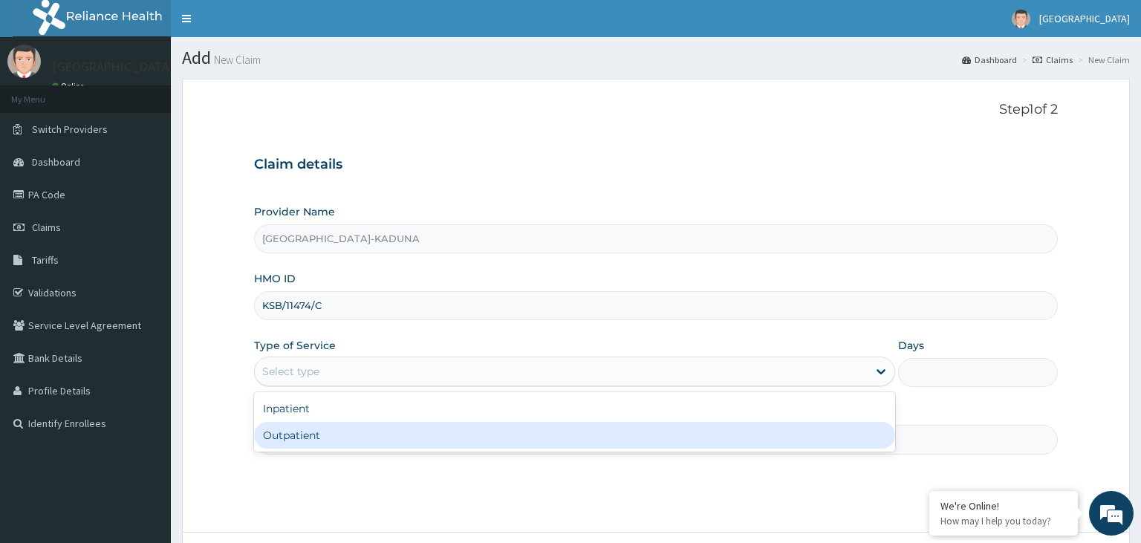
click at [331, 433] on div "Outpatient" at bounding box center [574, 435] width 641 height 27
type input "1"
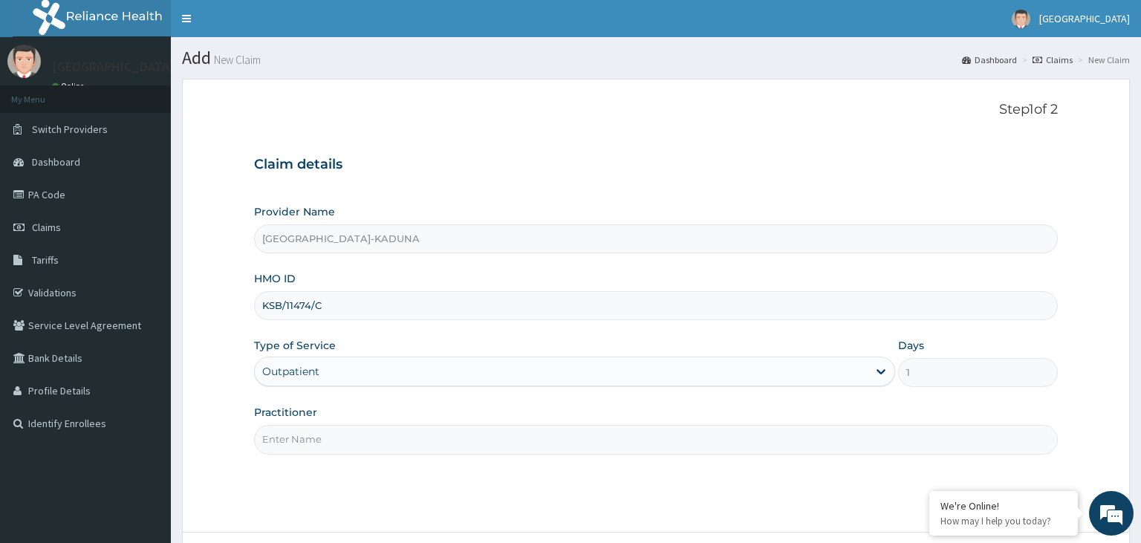
click at [338, 438] on input "Practitioner" at bounding box center [656, 439] width 804 height 29
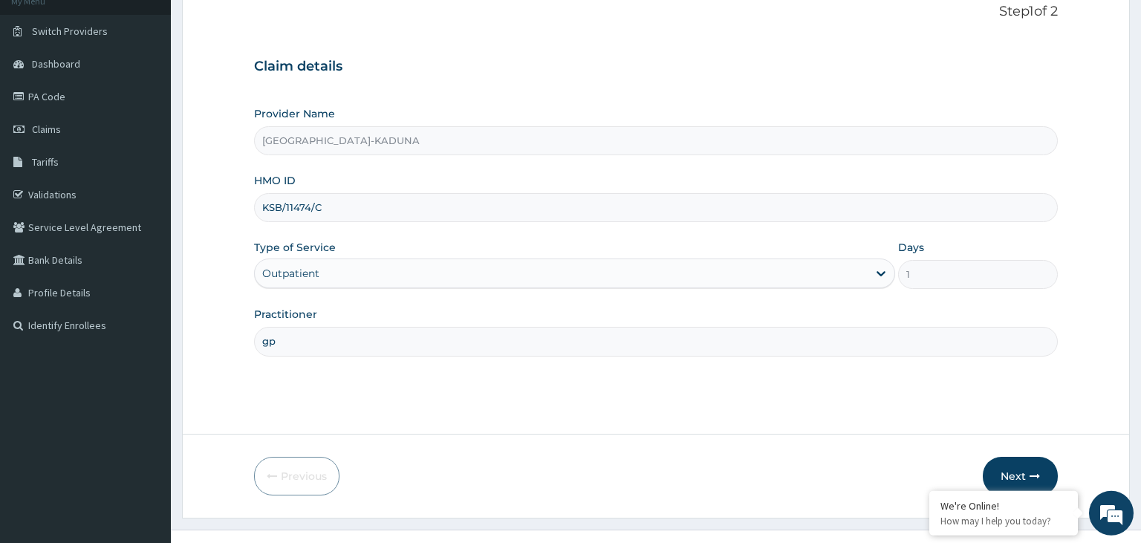
scroll to position [122, 0]
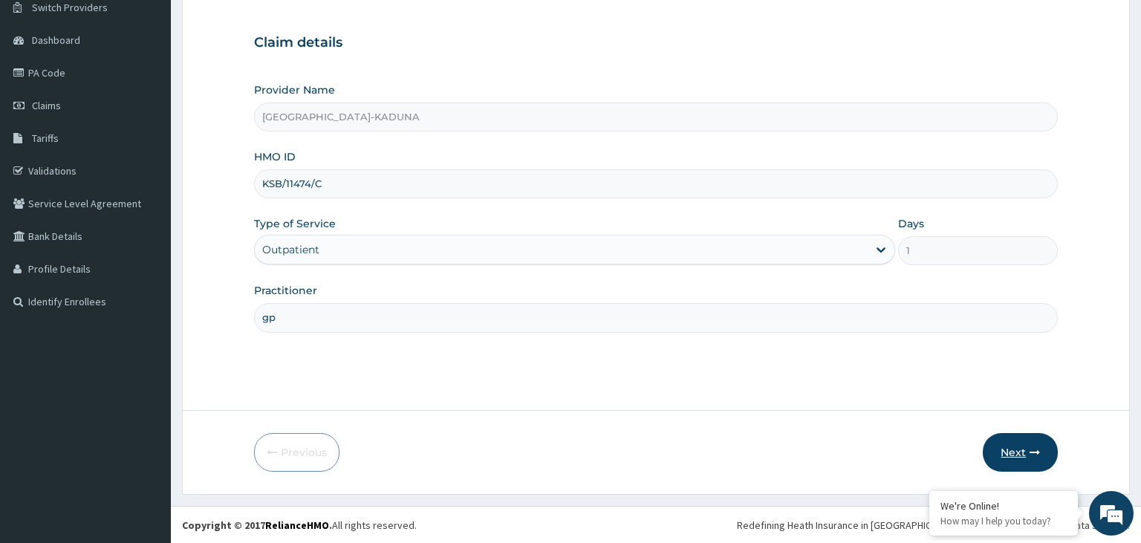
type input "gp"
click at [1009, 447] on button "Next" at bounding box center [1020, 452] width 75 height 39
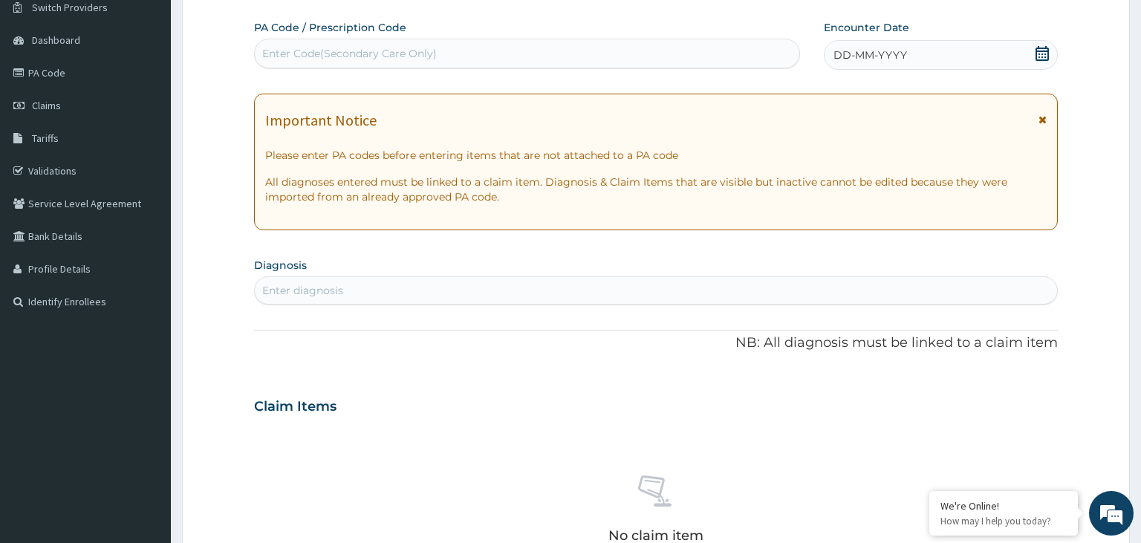
scroll to position [0, 0]
click at [354, 64] on div "Enter Code(Secondary Care Only)" at bounding box center [527, 54] width 545 height 24
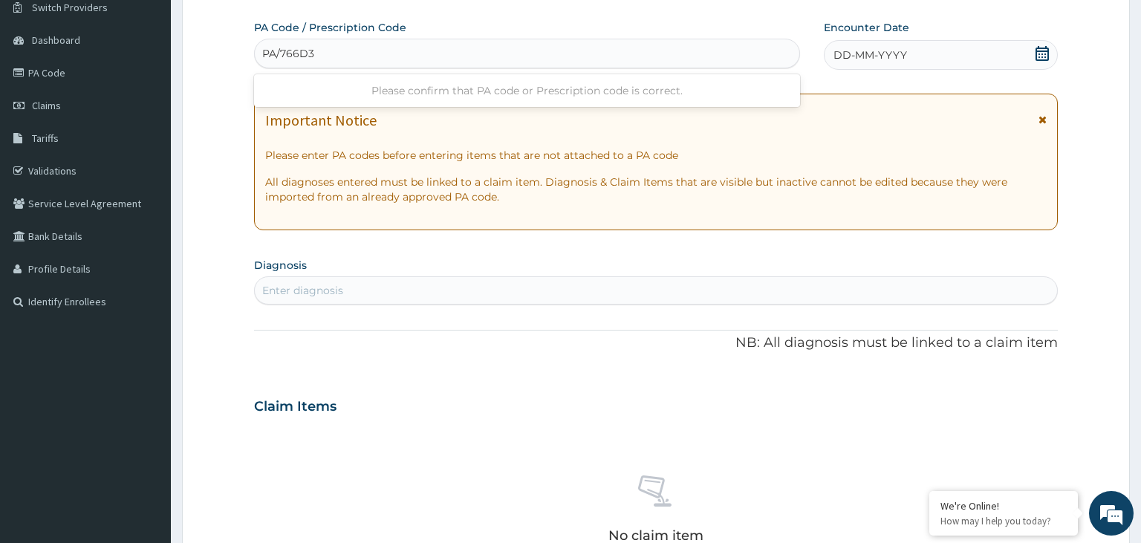
type input "PA/766D3E"
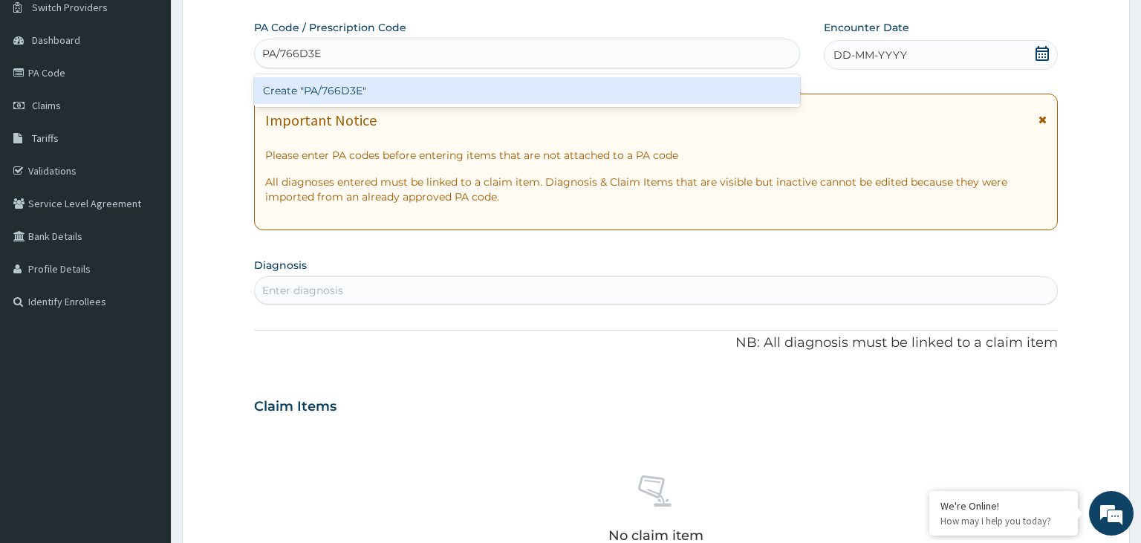
click at [329, 91] on div "Create "PA/766D3E"" at bounding box center [527, 90] width 547 height 27
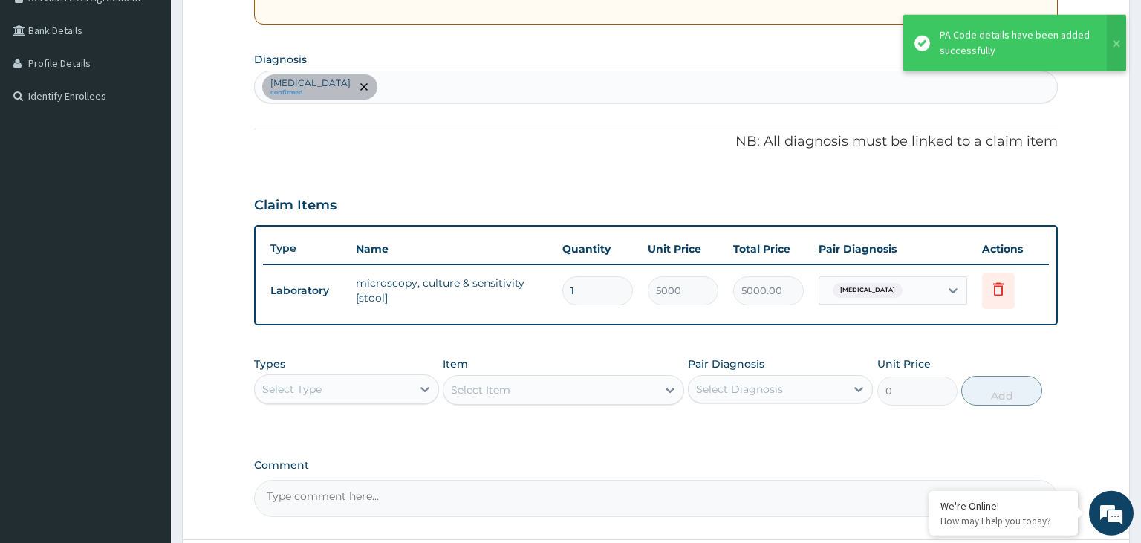
scroll to position [357, 0]
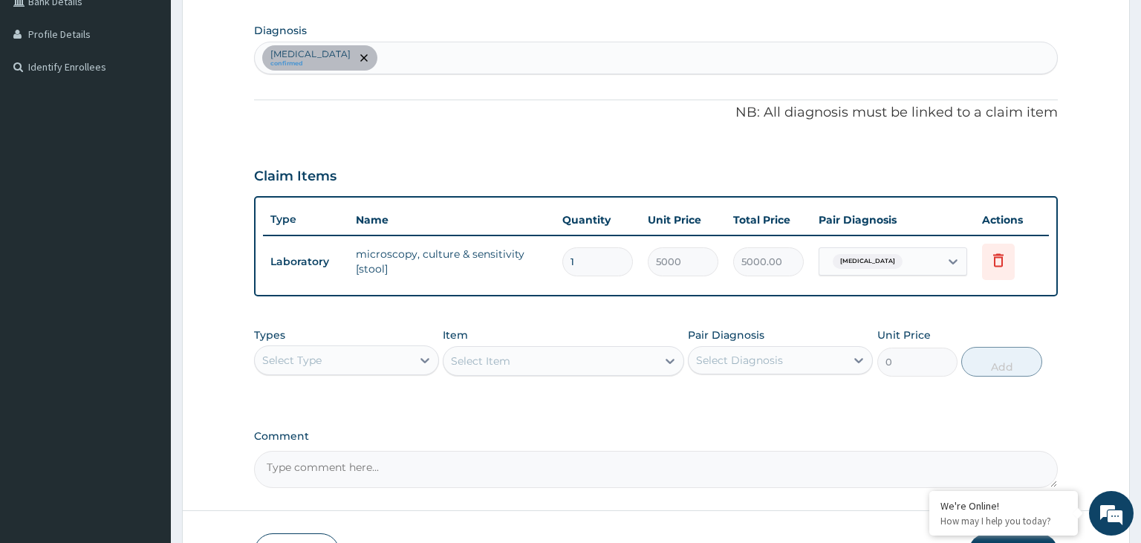
click at [436, 73] on div "PA Code / Prescription Code PA/766D3E Encounter Date [DATE] Important Notice Pl…" at bounding box center [656, 136] width 804 height 703
click at [435, 64] on div "[MEDICAL_DATA] confirmed" at bounding box center [656, 57] width 803 height 31
type input "[MEDICAL_DATA]"
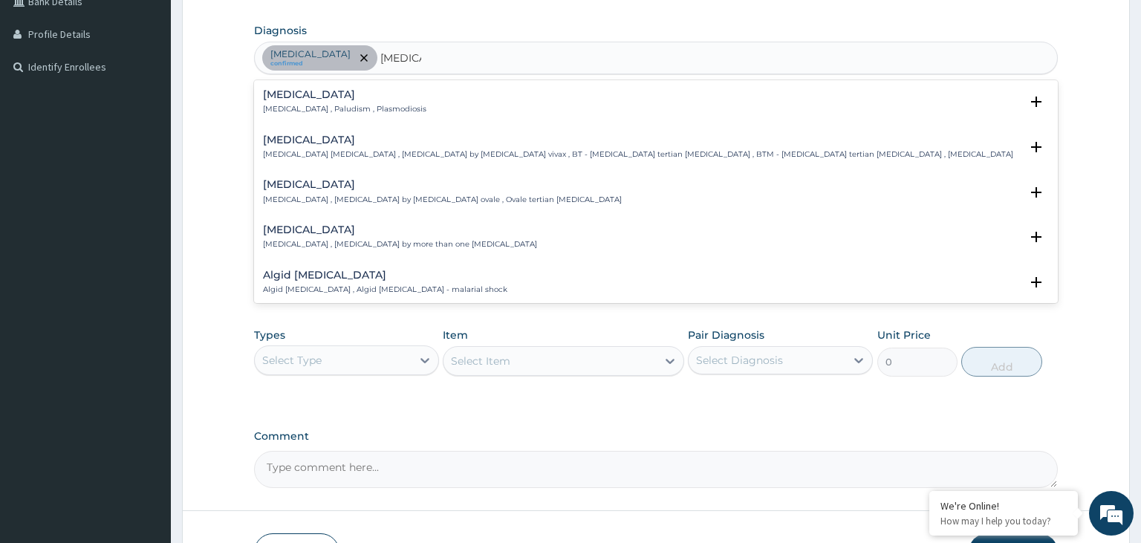
click at [275, 114] on div "[MEDICAL_DATA] [MEDICAL_DATA] , Paludism , Plasmodiosis Select Status Query Que…" at bounding box center [656, 105] width 787 height 33
click at [284, 100] on div "[MEDICAL_DATA] [MEDICAL_DATA] , Paludism , Plasmodiosis" at bounding box center [344, 102] width 163 height 26
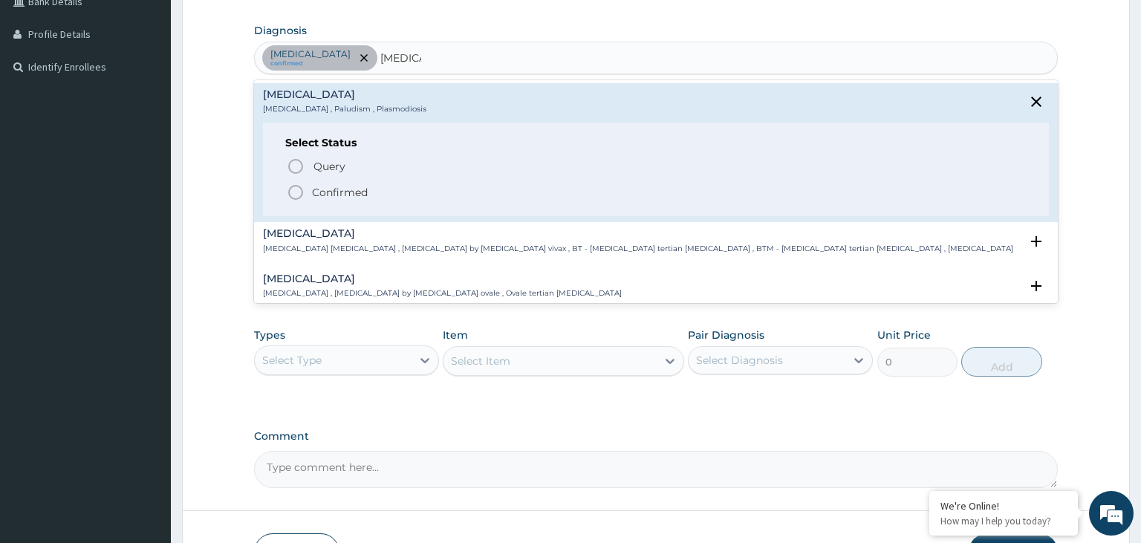
click at [357, 189] on p "Confirmed" at bounding box center [340, 192] width 56 height 15
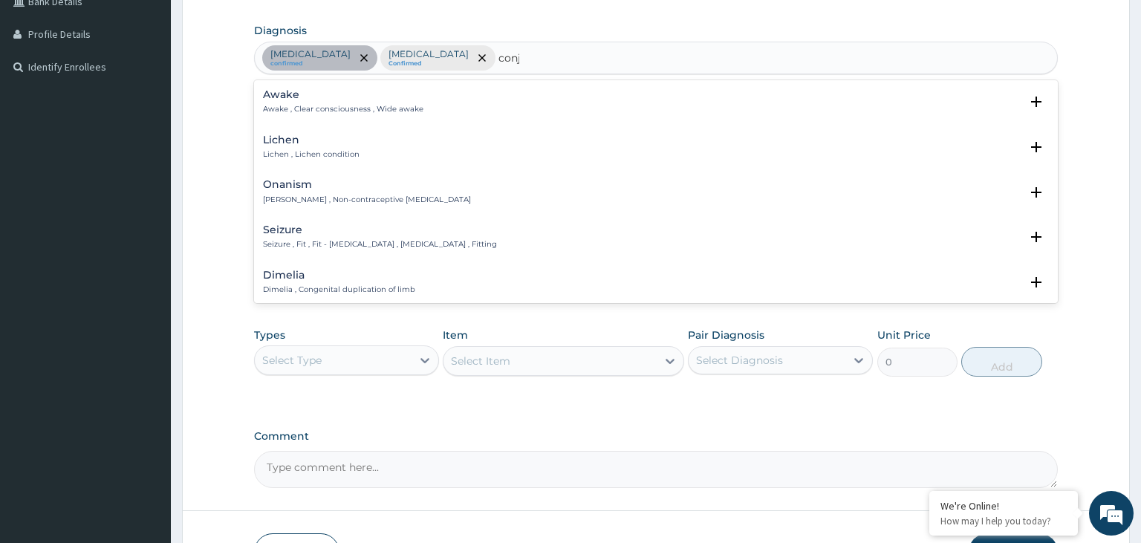
type input "conju"
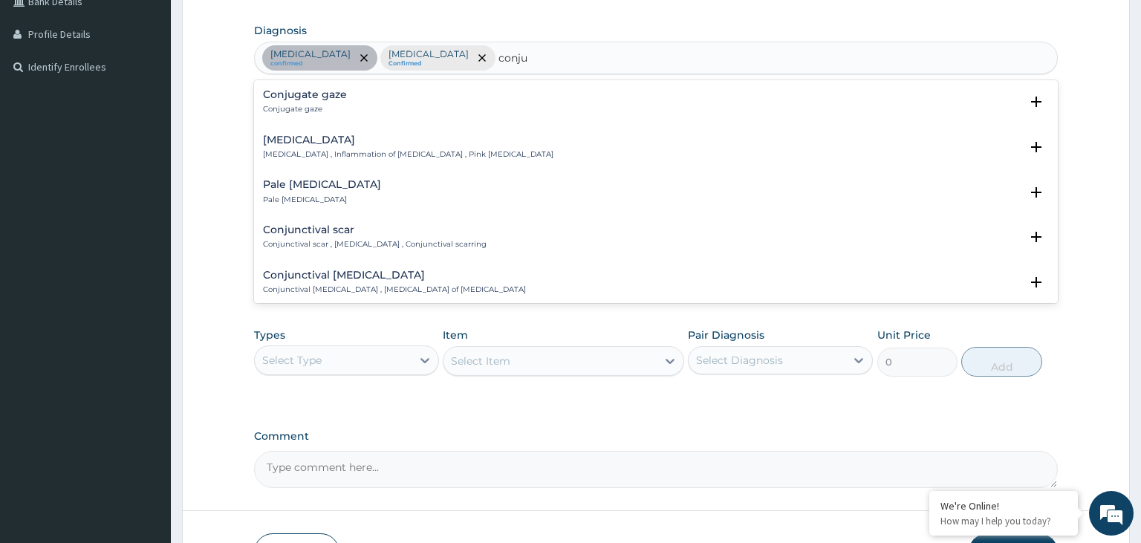
click at [319, 141] on h4 "[MEDICAL_DATA]" at bounding box center [408, 139] width 290 height 11
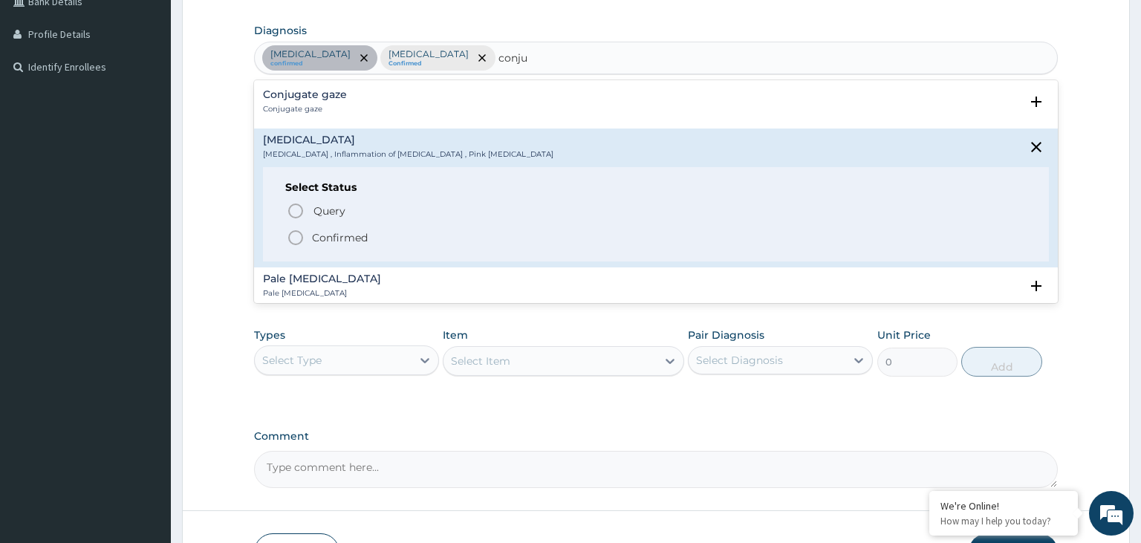
click at [340, 236] on p "Confirmed" at bounding box center [340, 237] width 56 height 15
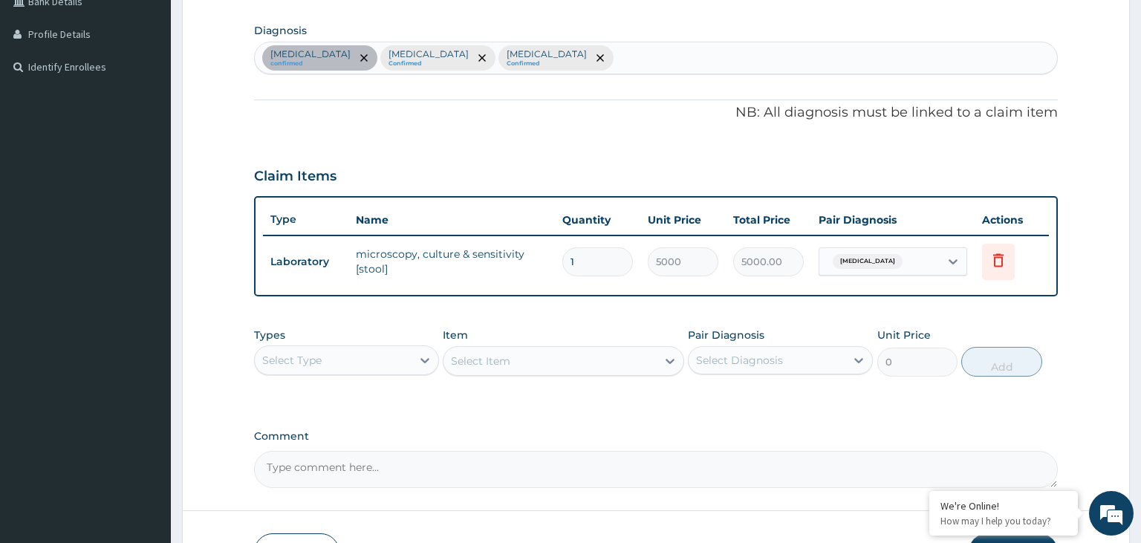
click at [551, 58] on div "[MEDICAL_DATA] confirmed [MEDICAL_DATA] Confirmed [MEDICAL_DATA] Confirmed" at bounding box center [656, 57] width 803 height 31
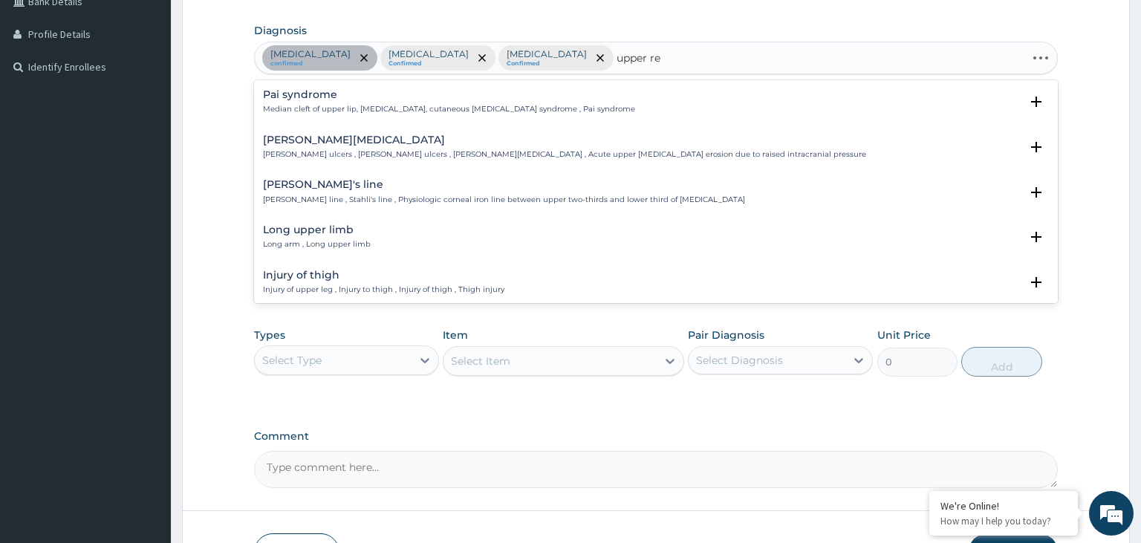
type input "upper res"
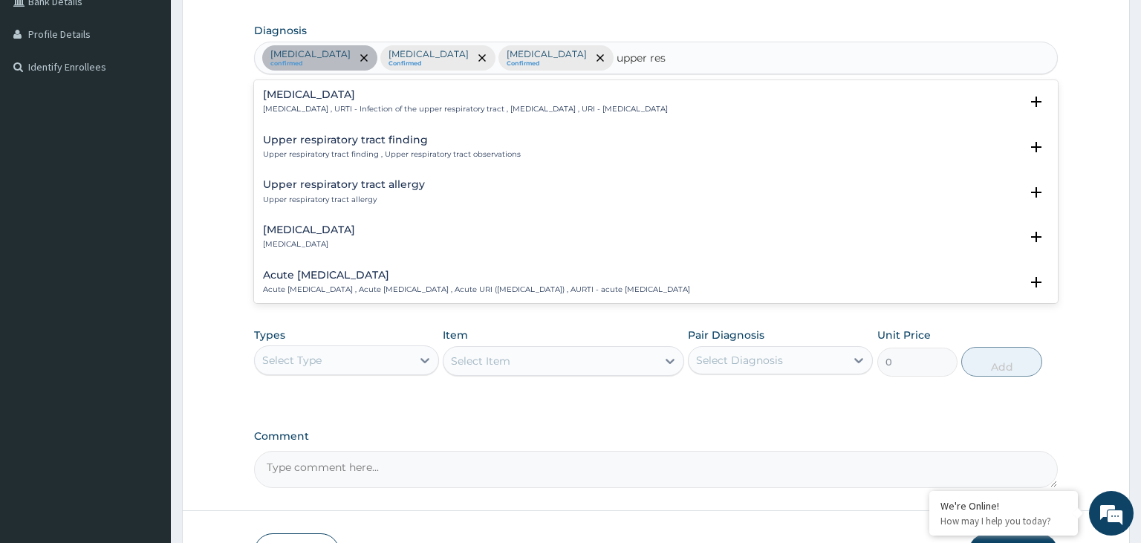
click at [373, 105] on p "[MEDICAL_DATA] , URTI - Infection of the upper respiratory tract , [MEDICAL_DAT…" at bounding box center [465, 109] width 405 height 10
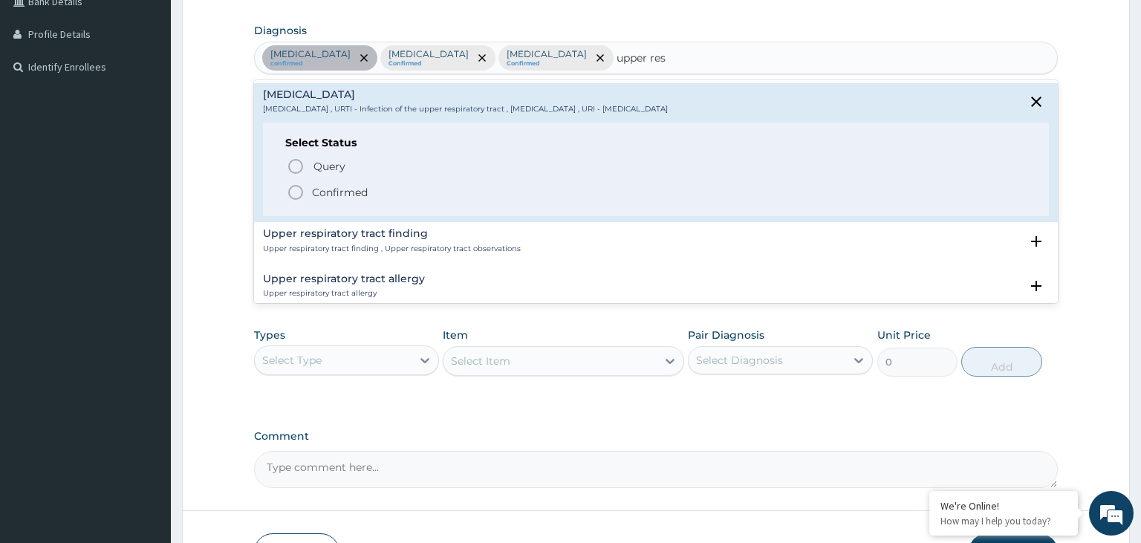
click at [351, 191] on p "Confirmed" at bounding box center [340, 192] width 56 height 15
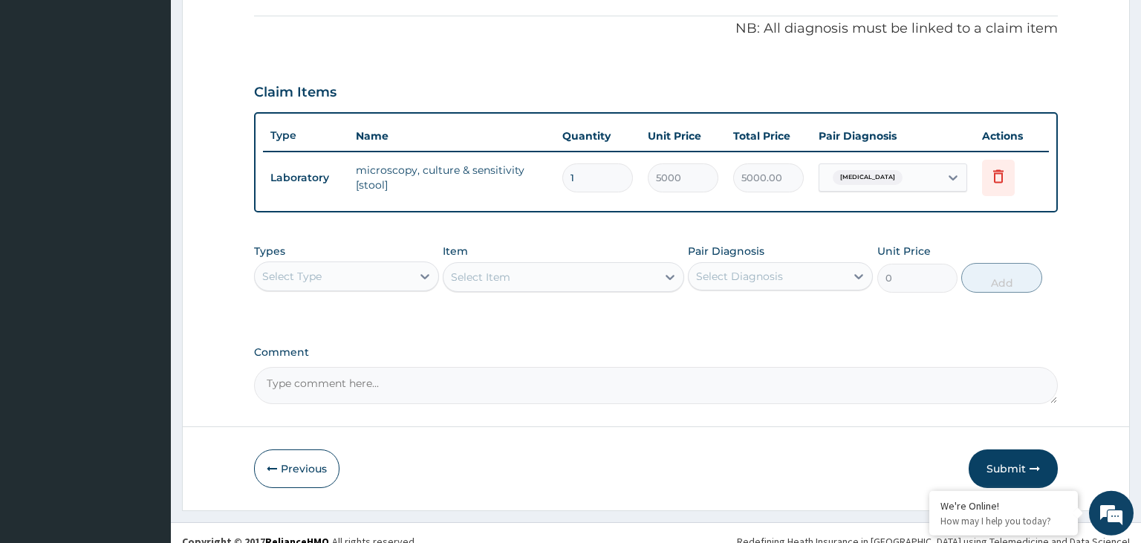
scroll to position [455, 0]
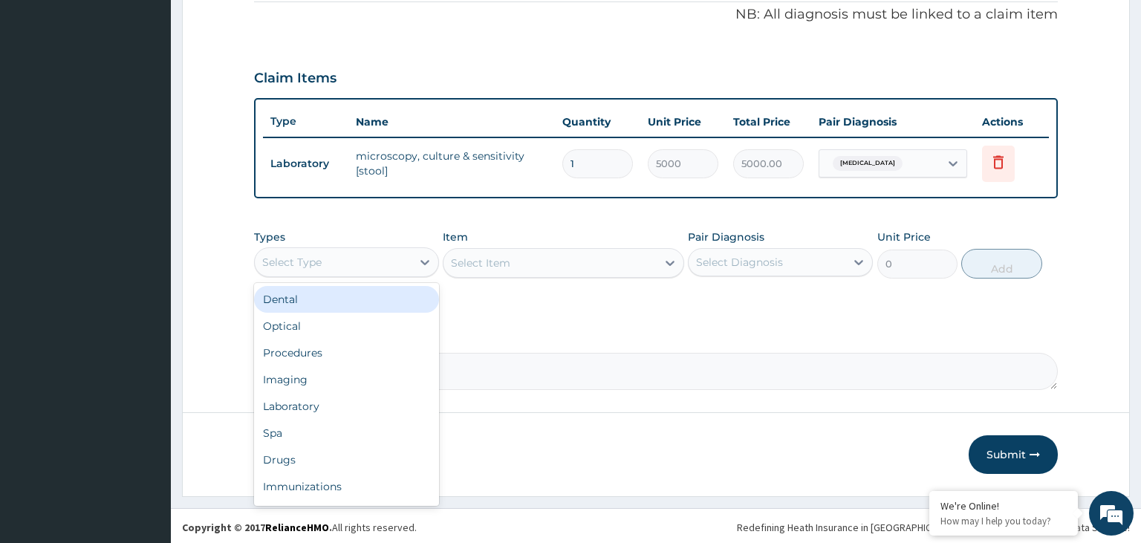
click at [368, 262] on div "Select Type" at bounding box center [333, 262] width 157 height 24
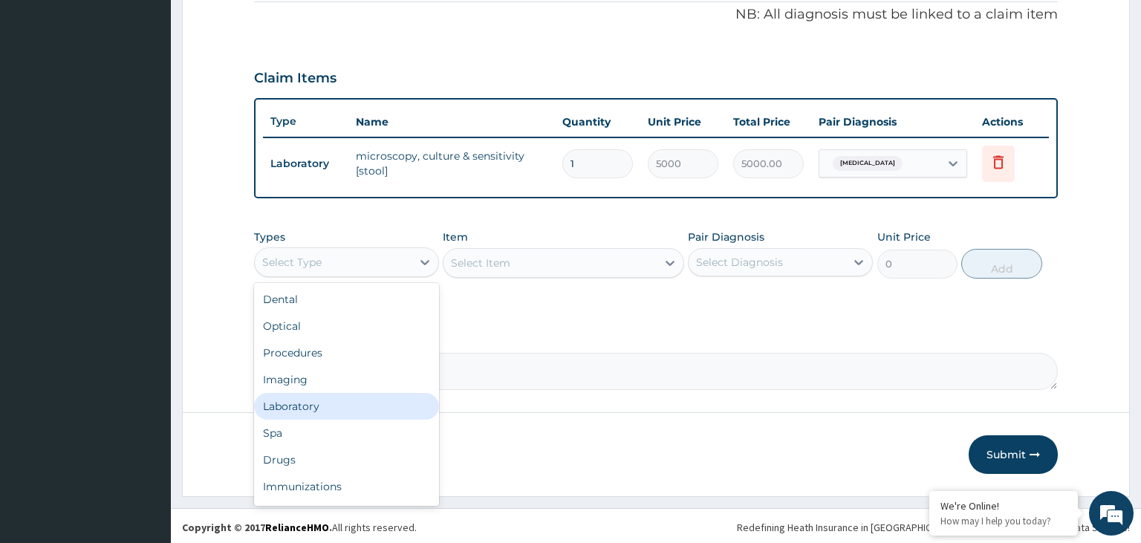
click at [316, 405] on div "Laboratory" at bounding box center [346, 406] width 185 height 27
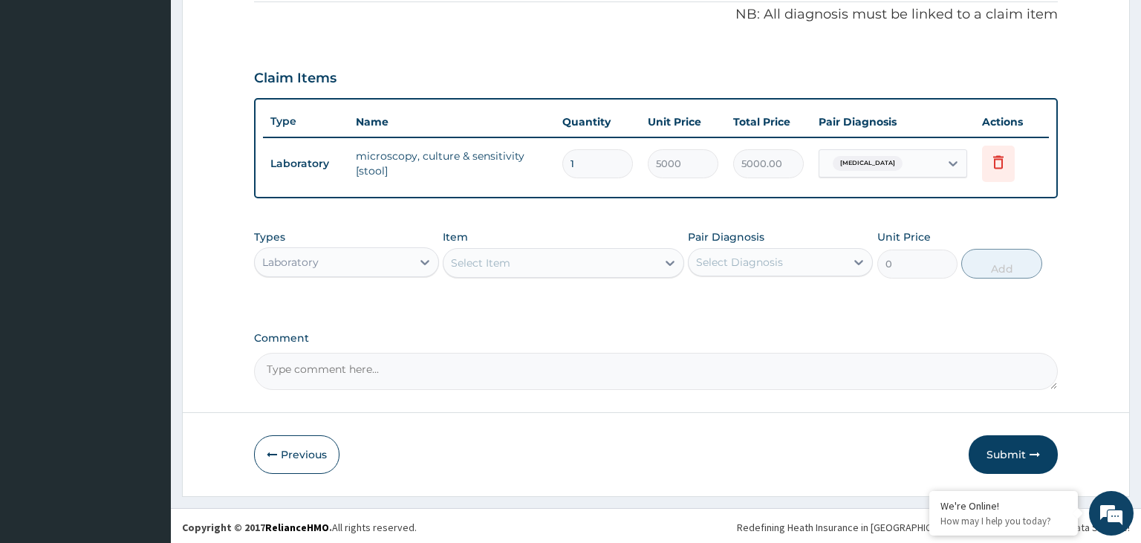
click at [590, 265] on div "Select Item" at bounding box center [549, 263] width 213 height 24
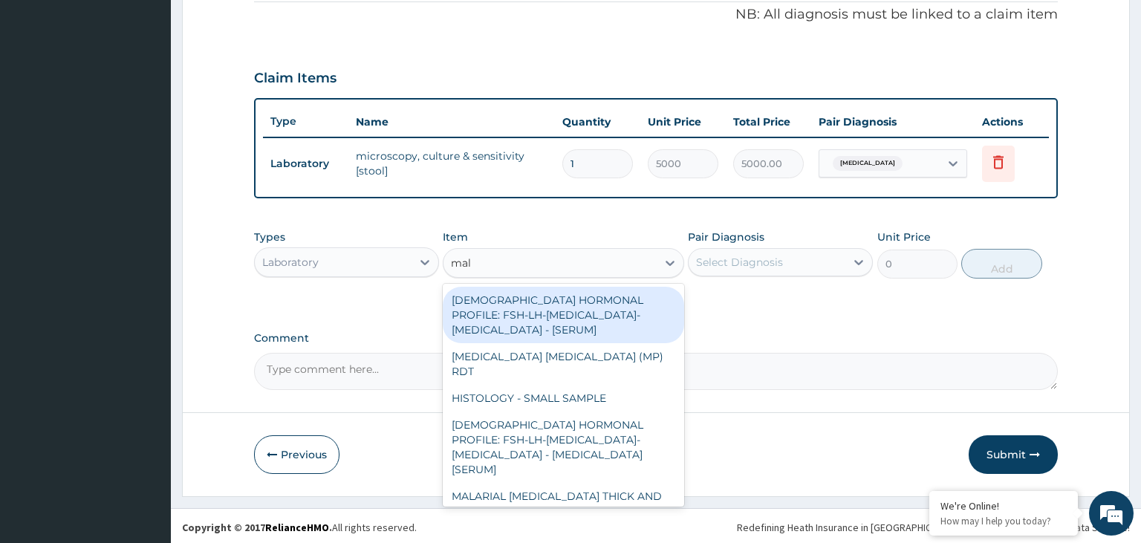
type input "mala"
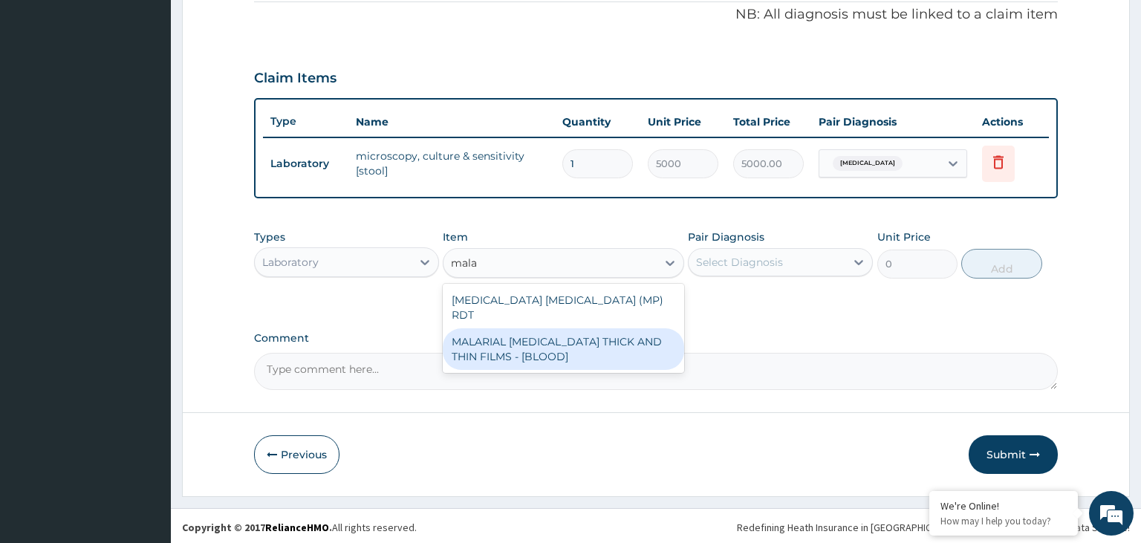
click at [560, 343] on div "MALARIAL [MEDICAL_DATA] THICK AND THIN FILMS - [BLOOD]" at bounding box center [563, 349] width 241 height 42
type input "2187.5"
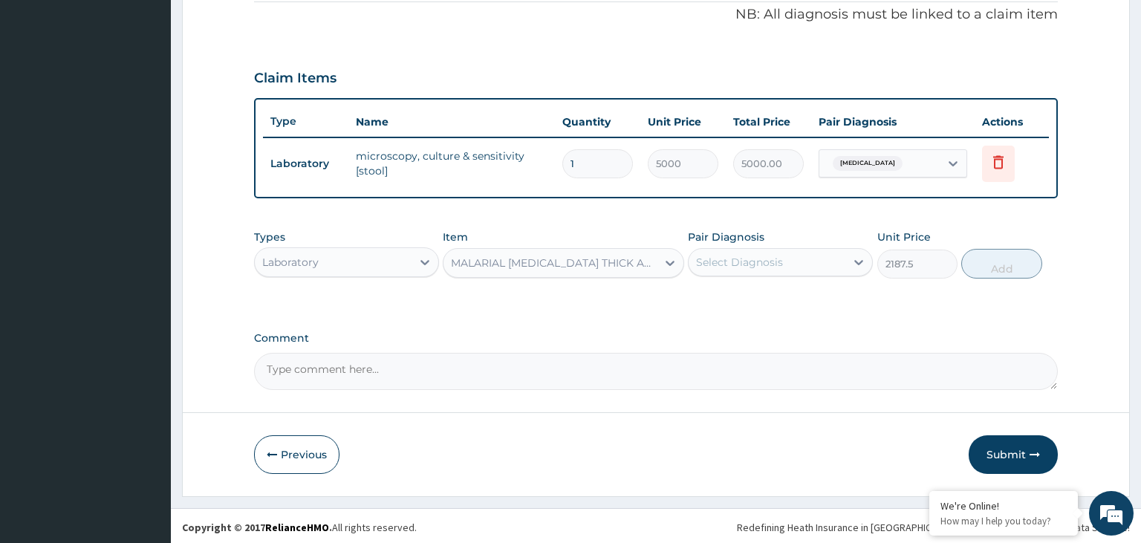
click at [799, 255] on div "Select Diagnosis" at bounding box center [767, 262] width 157 height 24
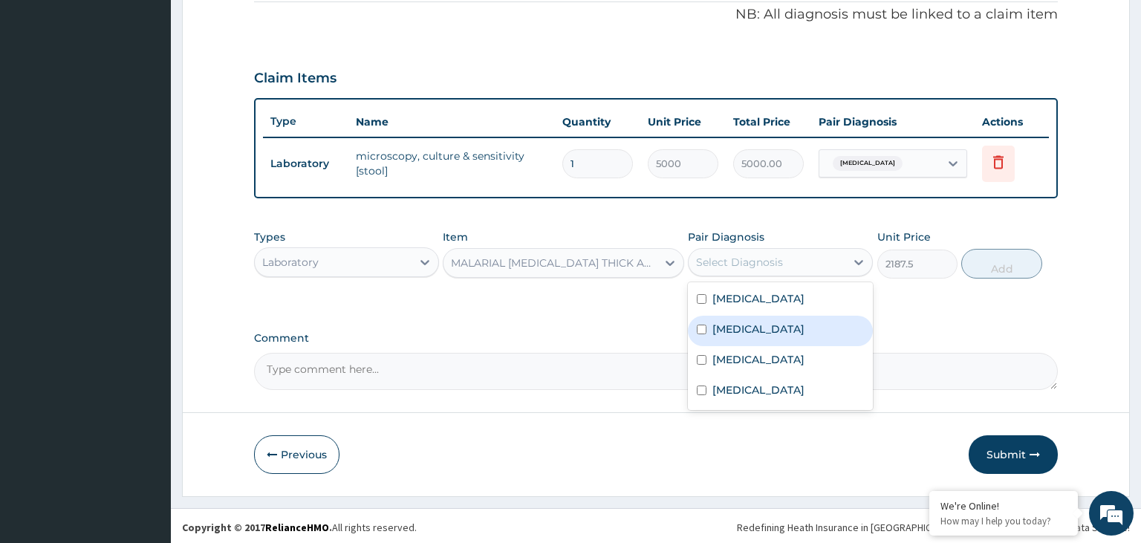
click at [778, 321] on div "[MEDICAL_DATA]" at bounding box center [780, 331] width 185 height 30
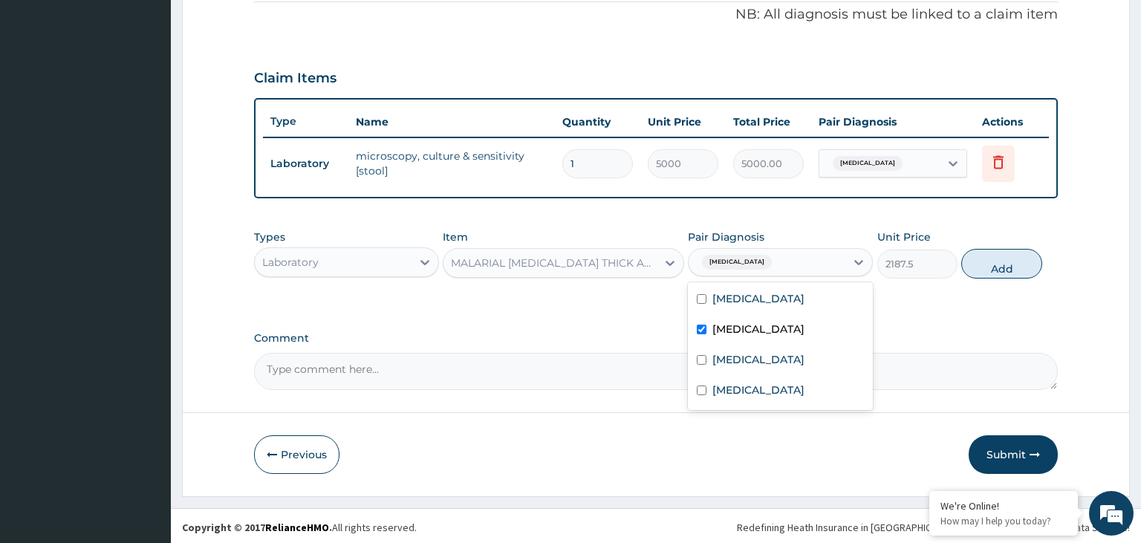
checkbox input "true"
click at [983, 266] on button "Add" at bounding box center [1001, 264] width 80 height 30
type input "0"
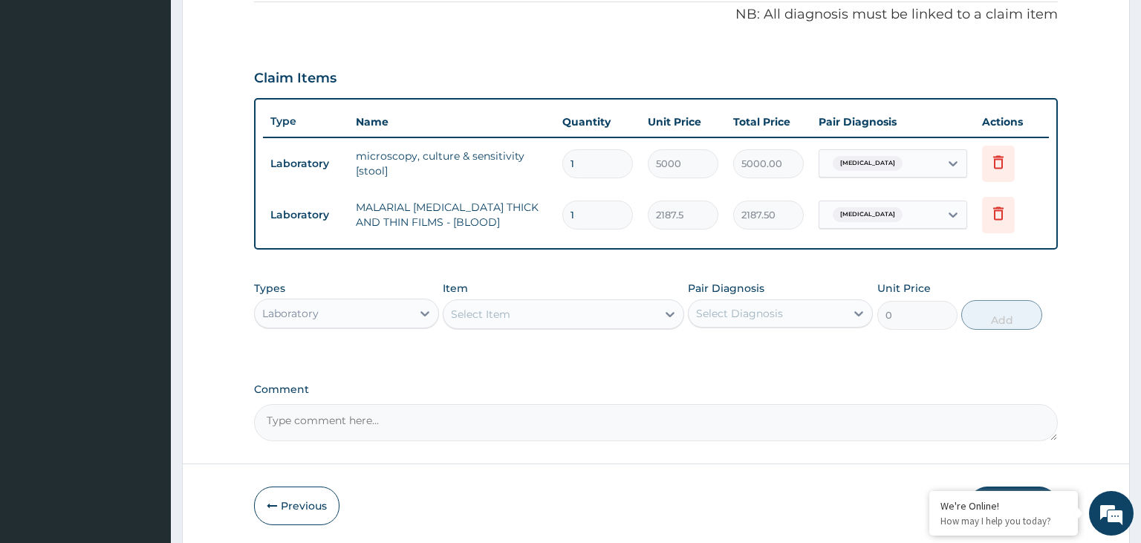
click at [530, 309] on div "Select Item" at bounding box center [549, 314] width 213 height 24
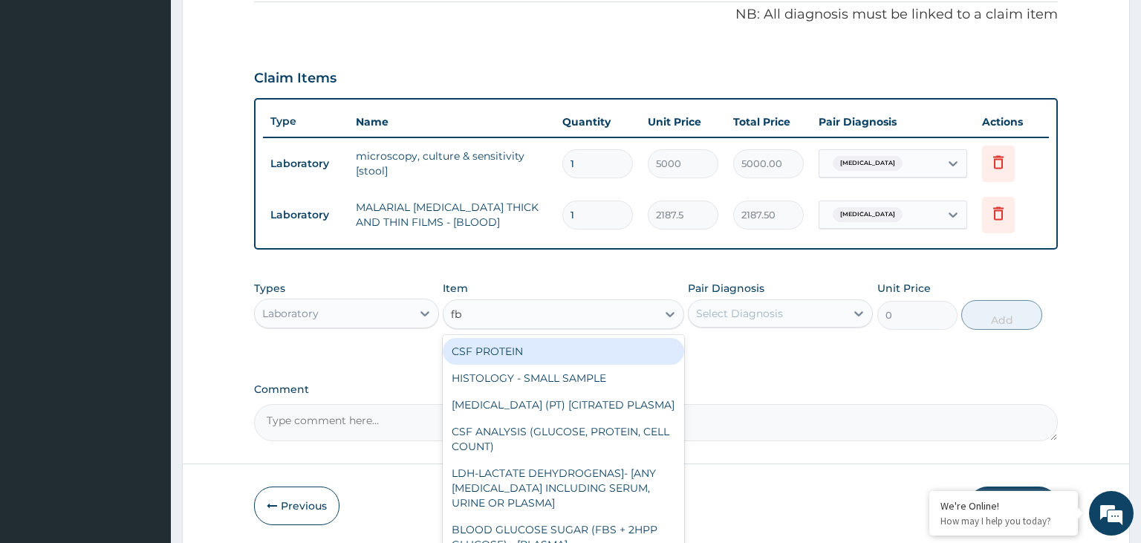
type input "fbc"
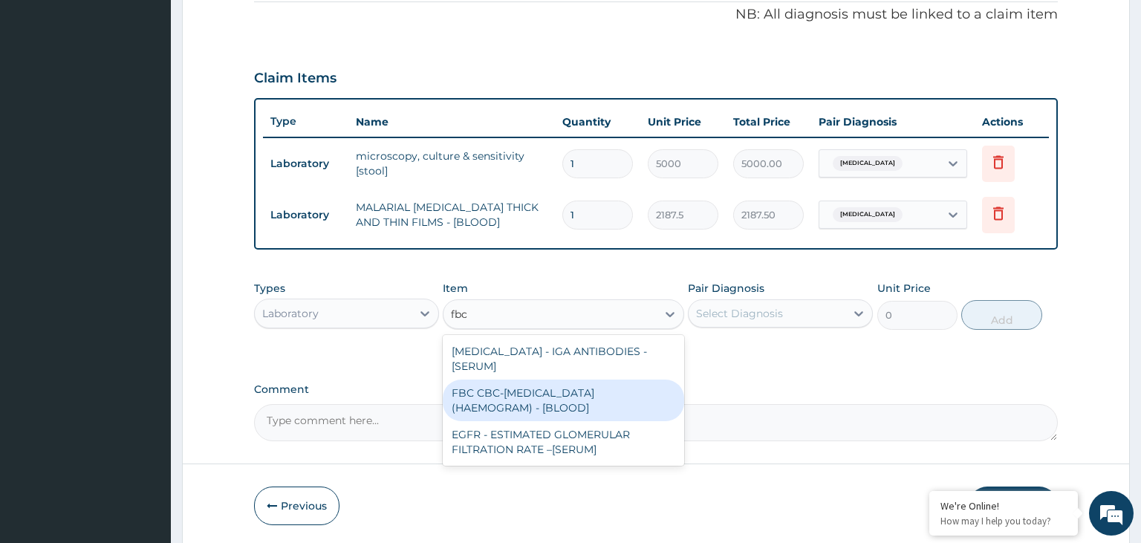
click at [507, 391] on div "FBC CBC-[MEDICAL_DATA] (HAEMOGRAM) - [BLOOD]" at bounding box center [563, 401] width 241 height 42
type input "5000"
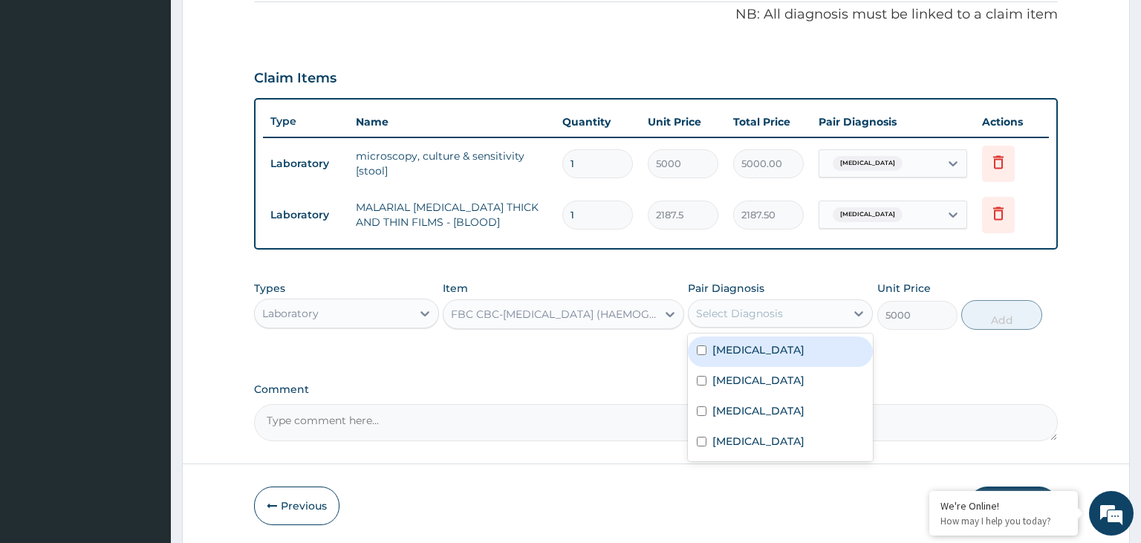
click at [773, 308] on div "Select Diagnosis" at bounding box center [739, 313] width 87 height 15
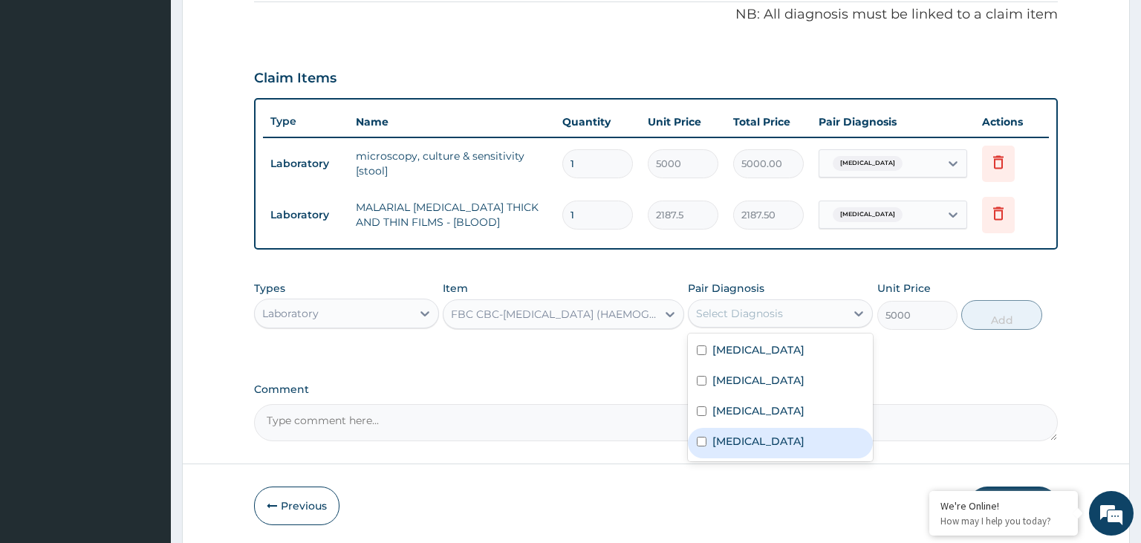
click at [738, 434] on label "[MEDICAL_DATA]" at bounding box center [758, 441] width 92 height 15
checkbox input "true"
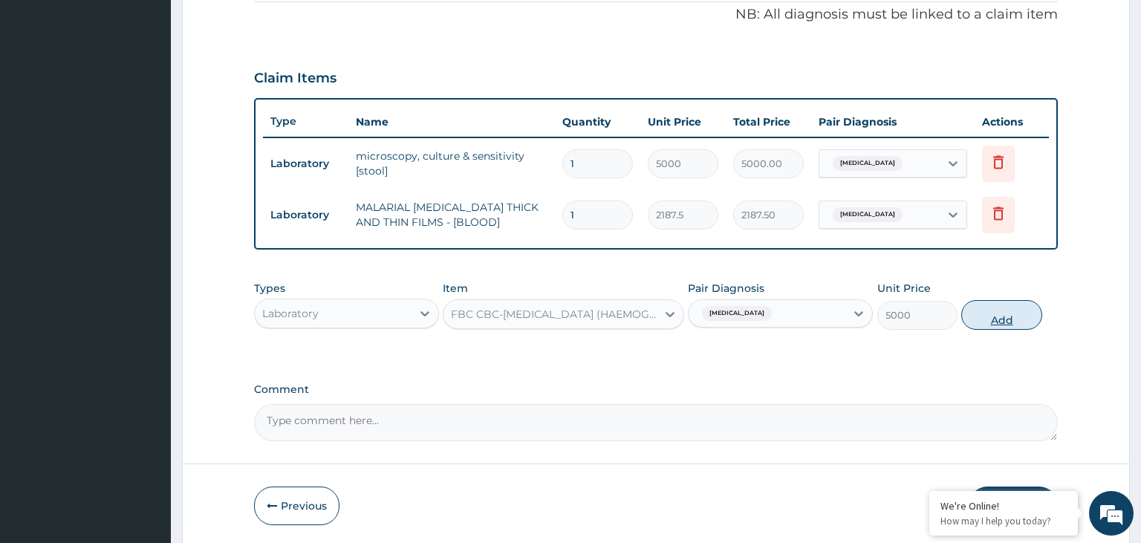
click at [986, 319] on button "Add" at bounding box center [1001, 315] width 80 height 30
type input "0"
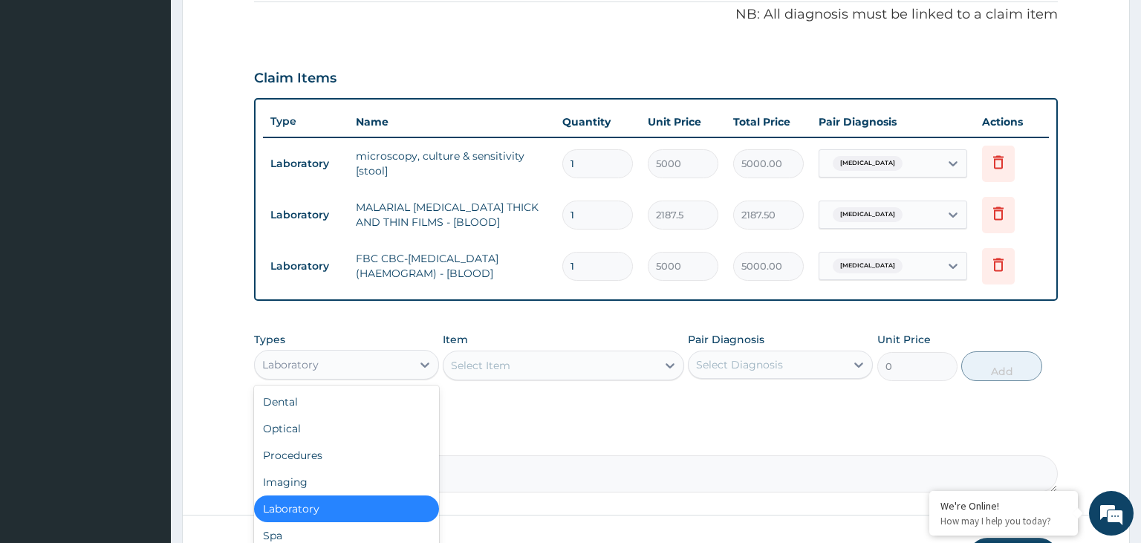
click at [371, 366] on div "Laboratory" at bounding box center [333, 365] width 157 height 24
click at [313, 451] on div "Procedures" at bounding box center [346, 455] width 185 height 27
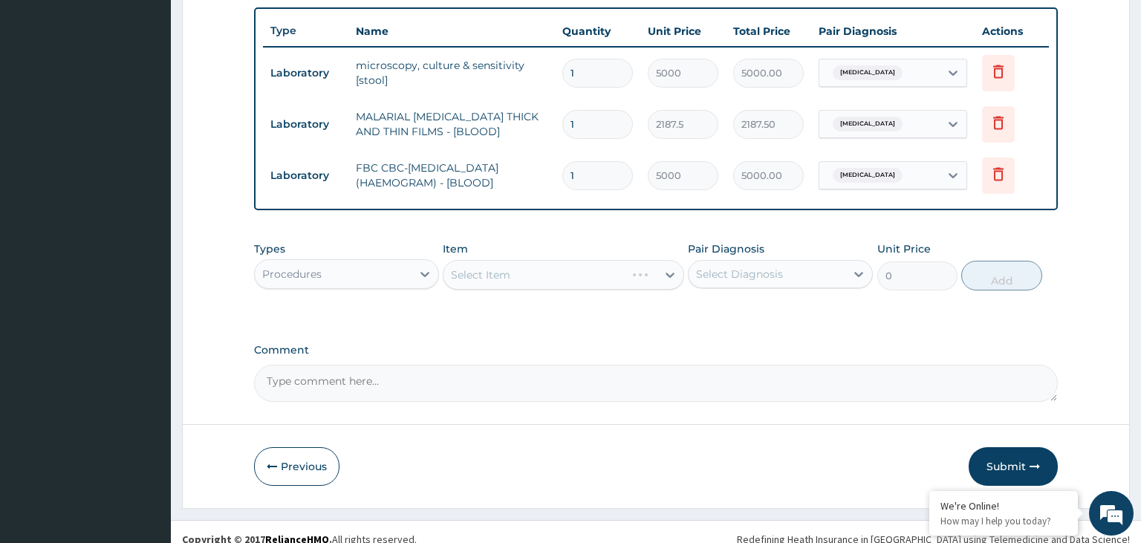
scroll to position [557, 0]
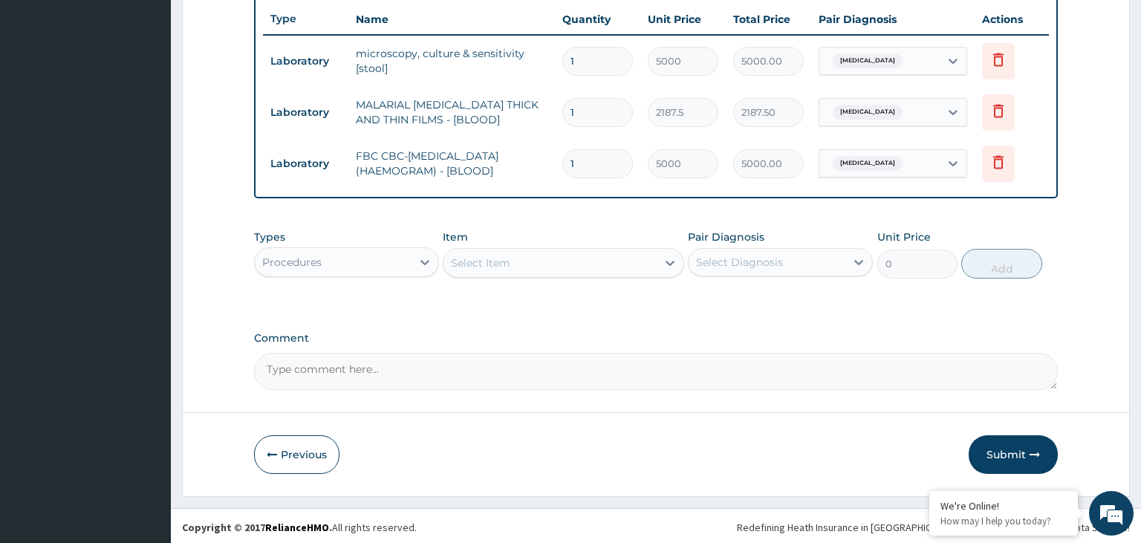
click at [539, 270] on div "Select Item" at bounding box center [549, 263] width 213 height 24
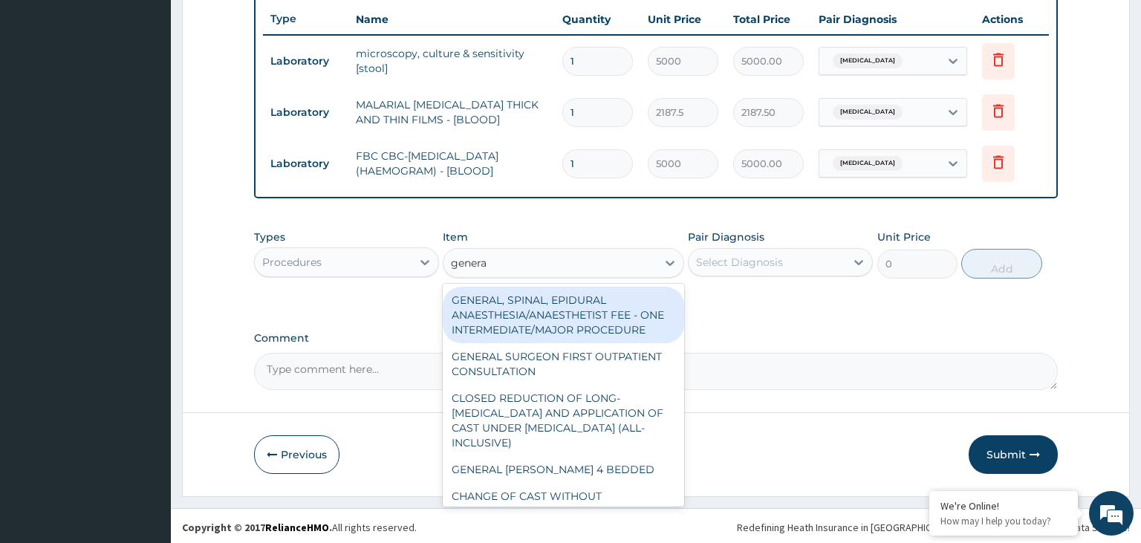
type input "general"
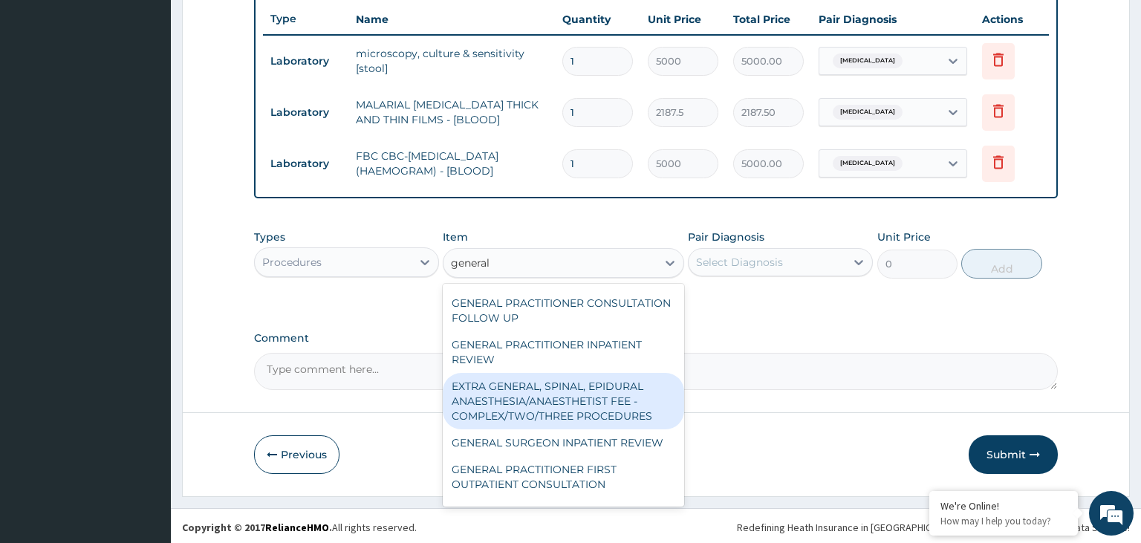
scroll to position [312, 0]
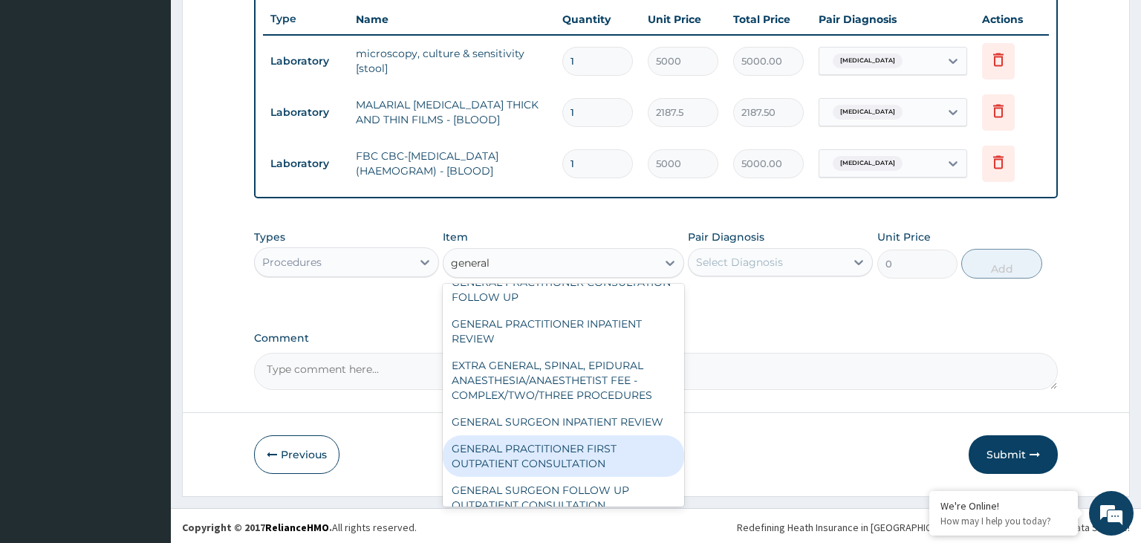
click at [599, 447] on div "GENERAL PRACTITIONER FIRST OUTPATIENT CONSULTATION" at bounding box center [563, 456] width 241 height 42
type input "3750"
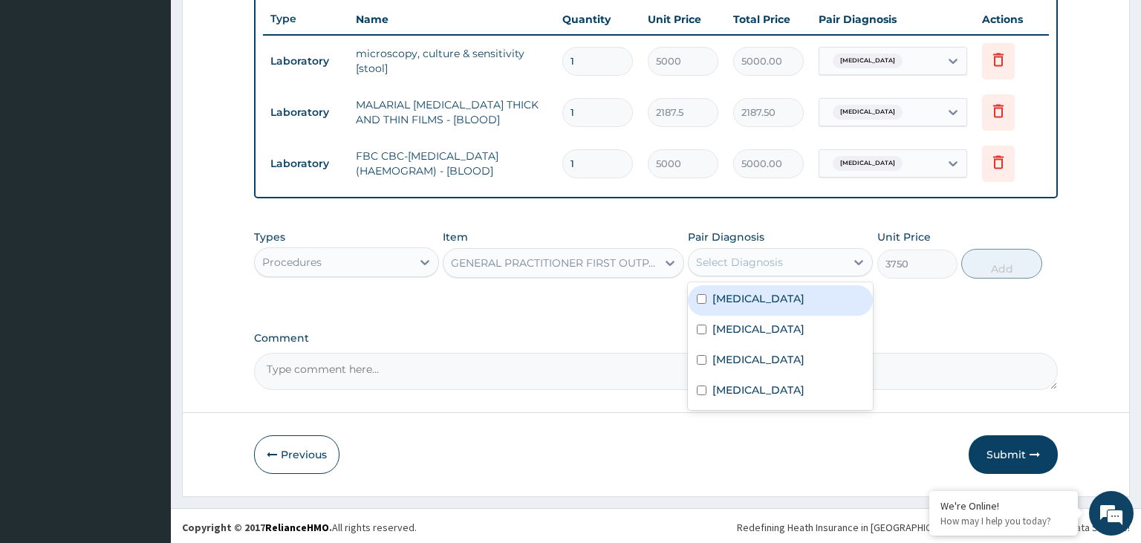
click at [784, 256] on div "Select Diagnosis" at bounding box center [767, 262] width 157 height 24
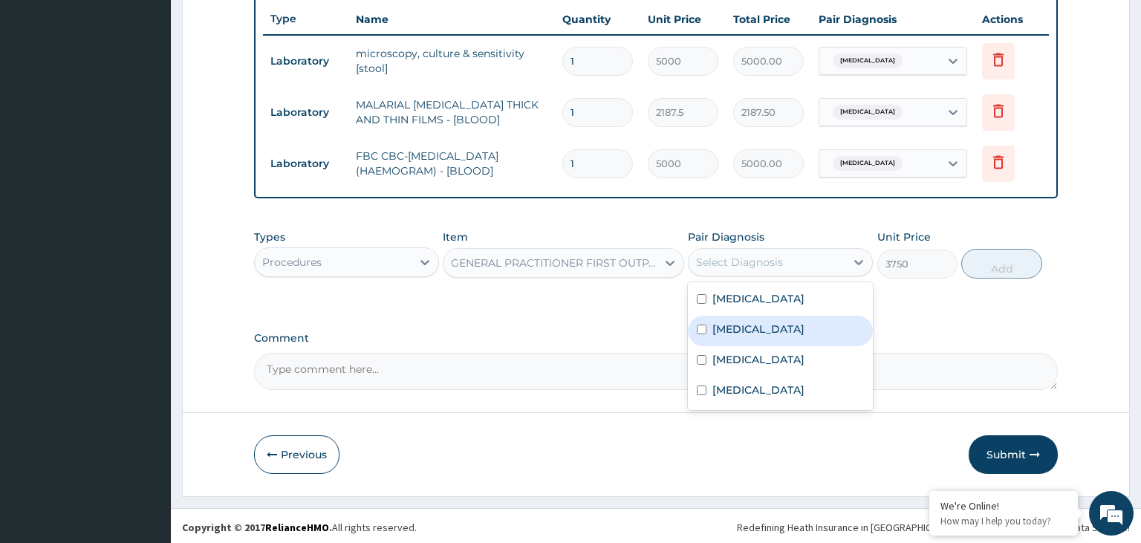
drag, startPoint x: 749, startPoint y: 318, endPoint x: 744, endPoint y: 341, distance: 23.6
click at [749, 320] on div "[MEDICAL_DATA]" at bounding box center [780, 331] width 185 height 30
checkbox input "true"
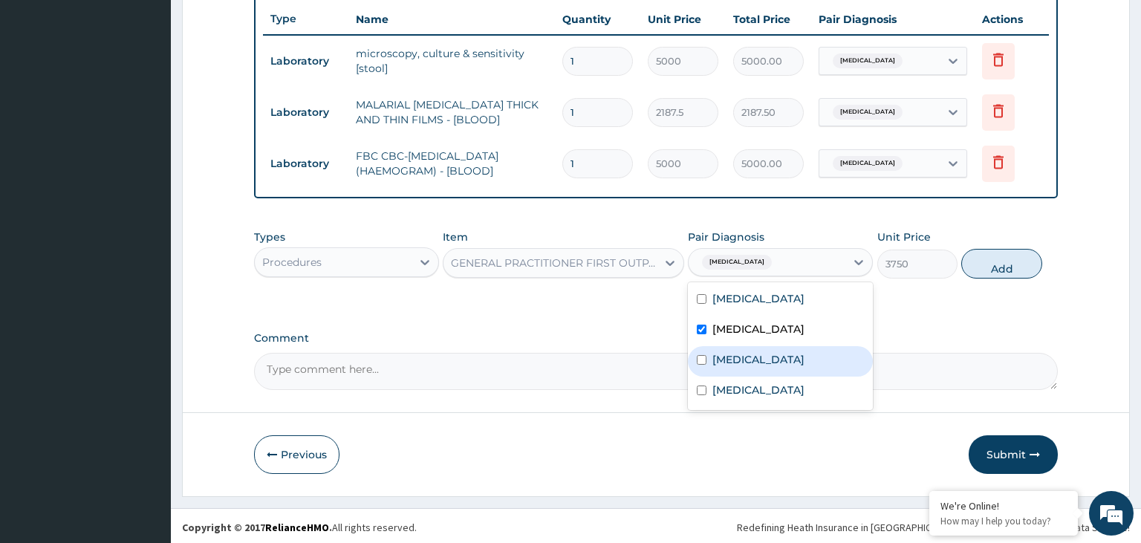
click at [738, 367] on div "[MEDICAL_DATA]" at bounding box center [780, 361] width 185 height 30
checkbox input "true"
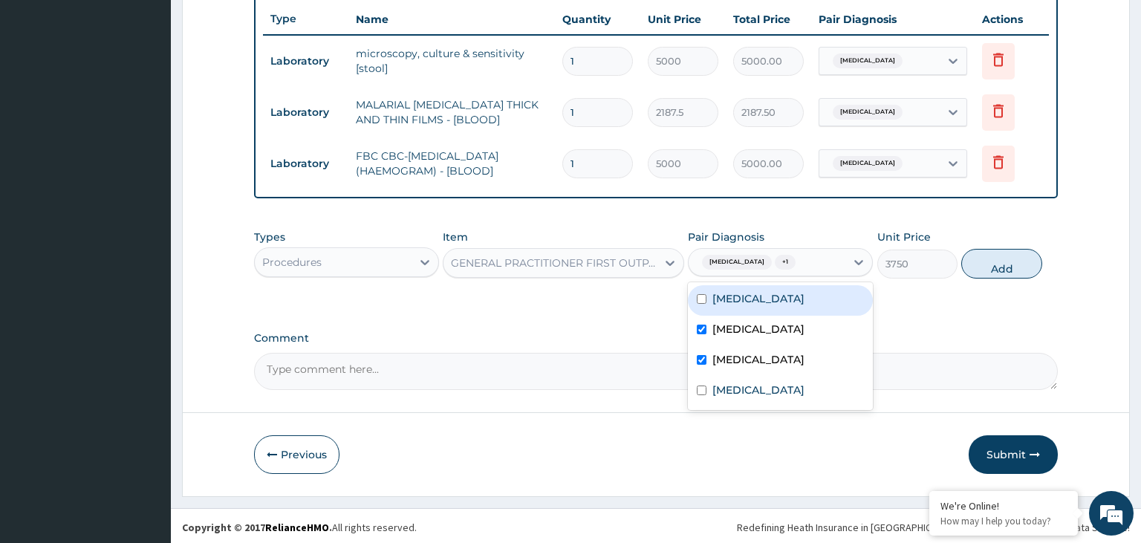
click at [771, 285] on div "[MEDICAL_DATA]" at bounding box center [780, 300] width 185 height 30
checkbox input "true"
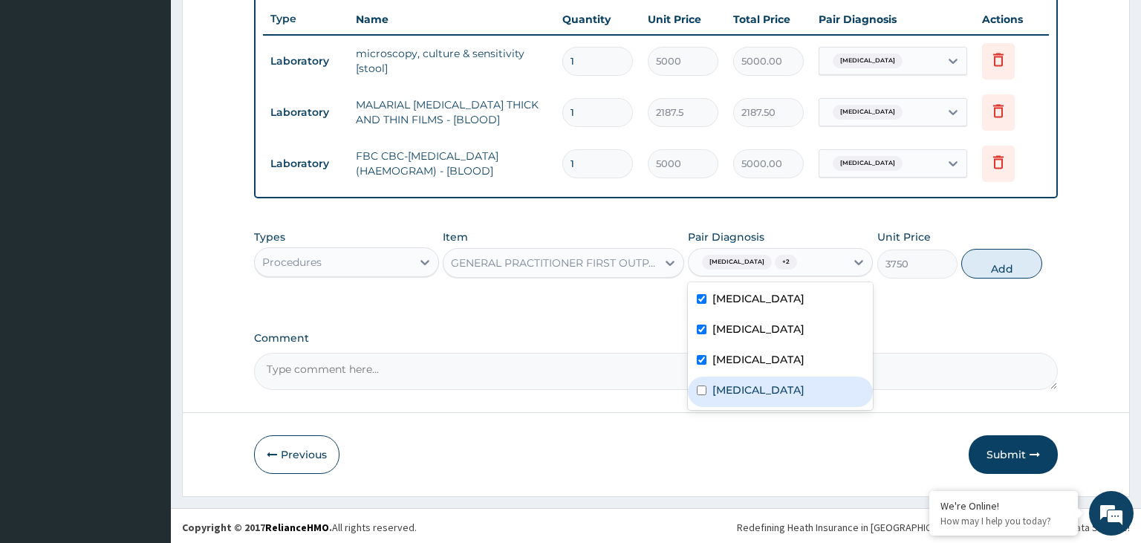
drag, startPoint x: 765, startPoint y: 386, endPoint x: 825, endPoint y: 372, distance: 61.1
click at [767, 386] on label "[MEDICAL_DATA]" at bounding box center [758, 390] width 92 height 15
checkbox input "true"
click at [1016, 268] on button "Add" at bounding box center [1001, 264] width 80 height 30
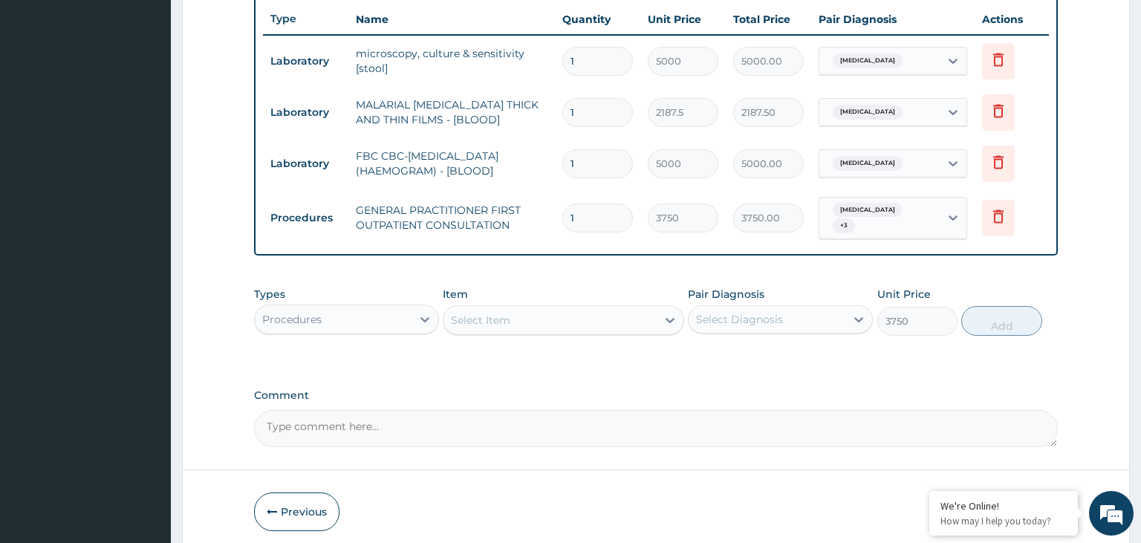
type input "0"
click at [388, 308] on div "Procedures" at bounding box center [333, 320] width 157 height 24
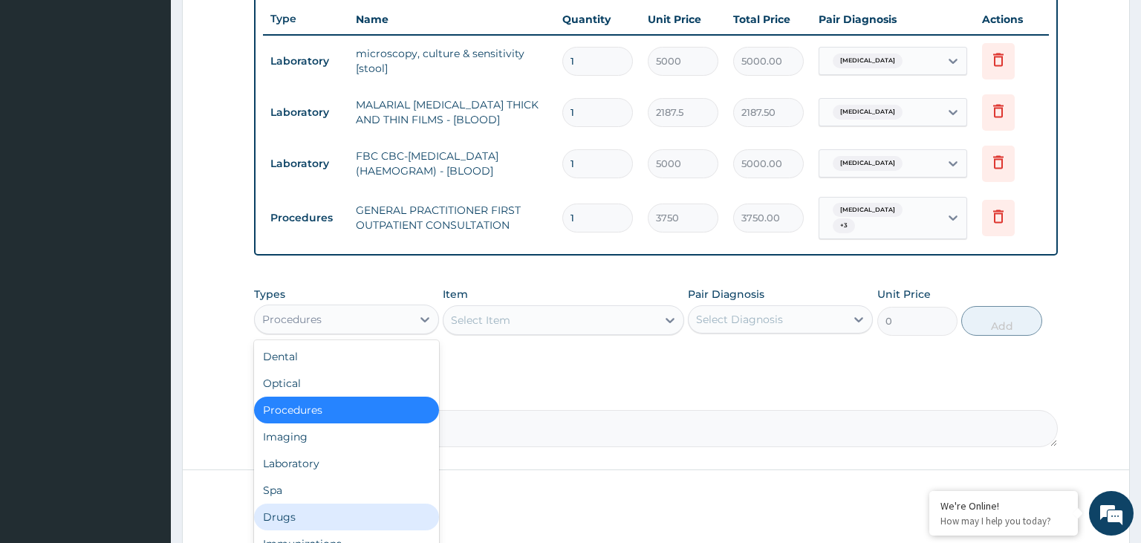
click at [308, 504] on div "Drugs" at bounding box center [346, 517] width 185 height 27
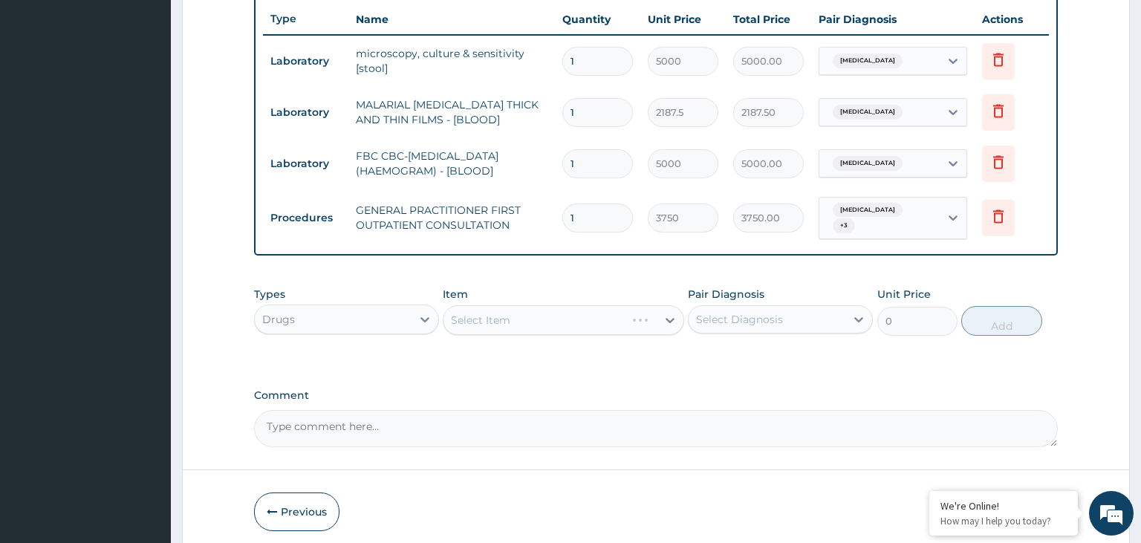
click at [551, 320] on div "Select Item" at bounding box center [563, 320] width 241 height 30
click at [549, 318] on div "Select Item" at bounding box center [549, 320] width 213 height 24
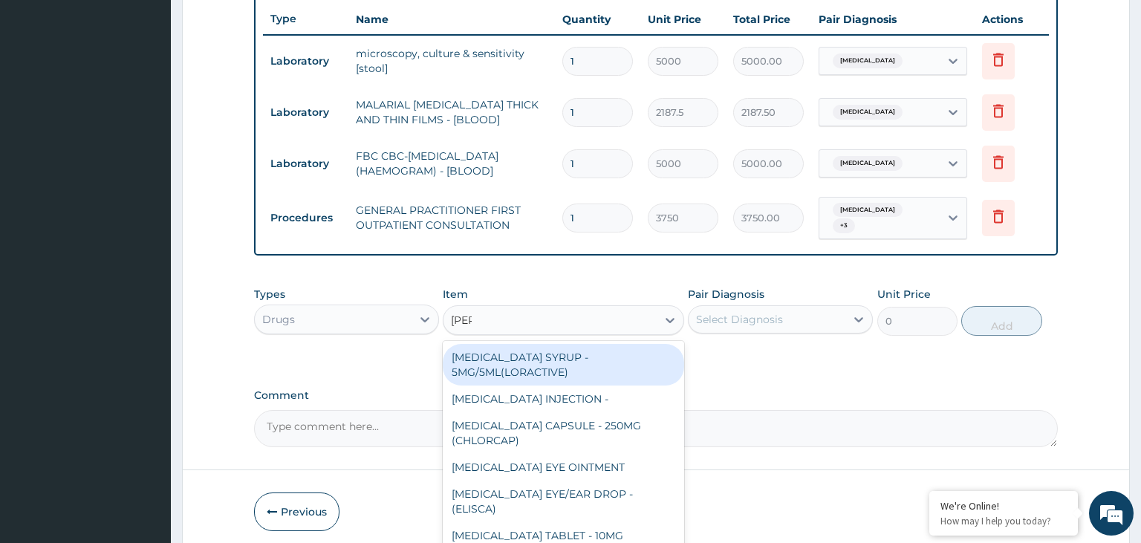
type input "lorat"
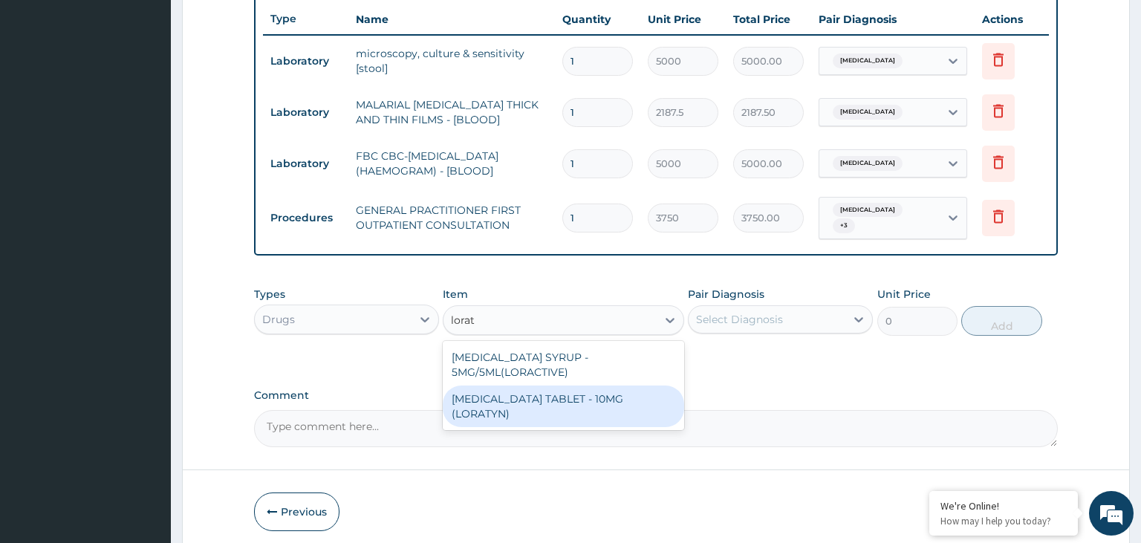
click at [547, 386] on div "[MEDICAL_DATA] TABLET - 10MG (LORATYN)" at bounding box center [563, 407] width 241 height 42
type input "98"
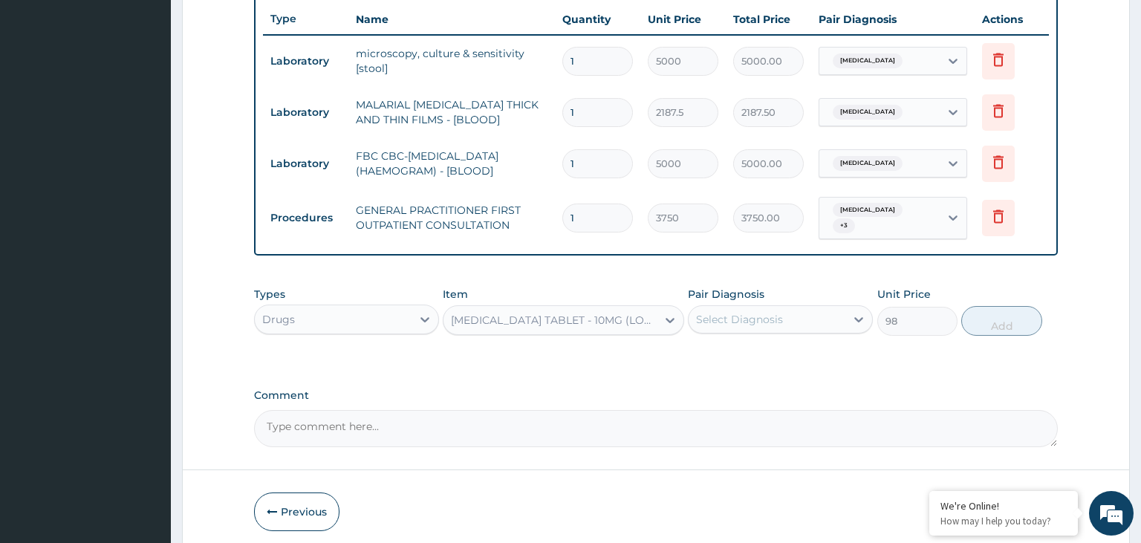
click at [793, 293] on div "Pair Diagnosis Select Diagnosis" at bounding box center [780, 311] width 185 height 49
click at [790, 308] on div "Select Diagnosis" at bounding box center [767, 320] width 157 height 24
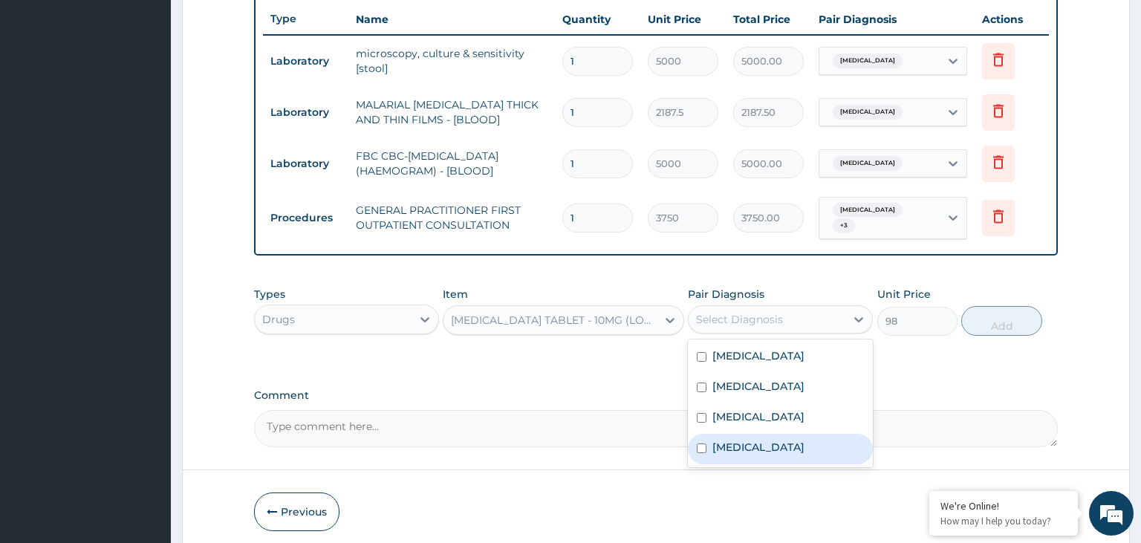
click at [786, 442] on label "[MEDICAL_DATA]" at bounding box center [758, 447] width 92 height 15
checkbox input "true"
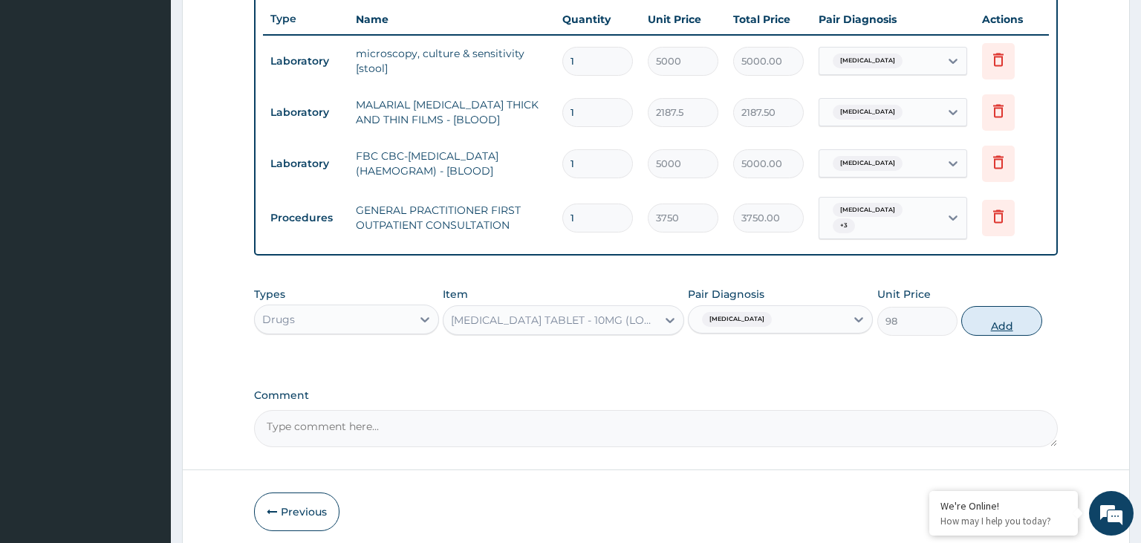
click at [998, 313] on button "Add" at bounding box center [1001, 321] width 80 height 30
type input "0"
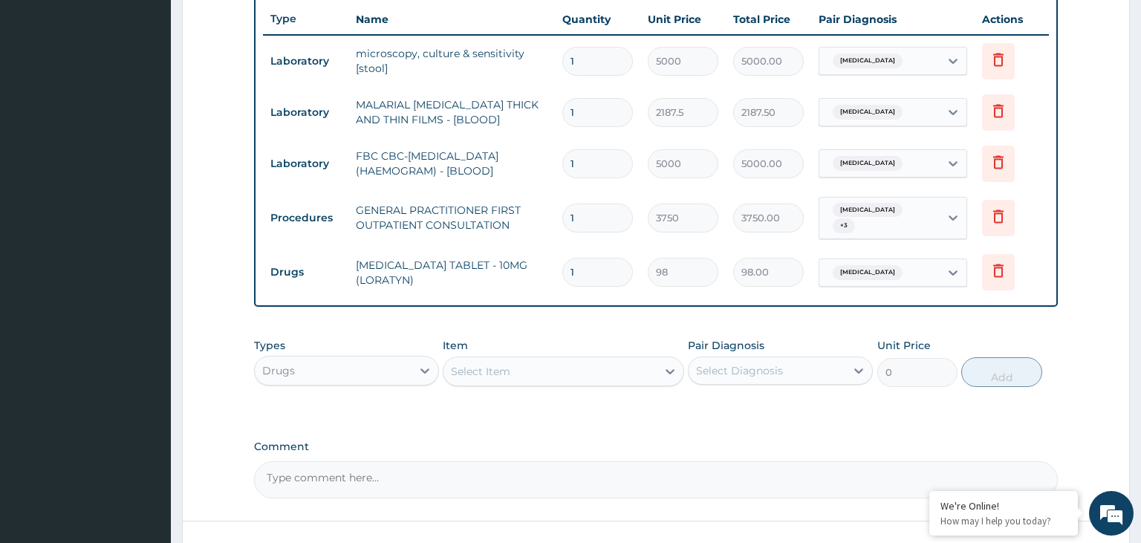
drag, startPoint x: 611, startPoint y: 258, endPoint x: 474, endPoint y: 276, distance: 137.8
click at [562, 276] on input "1" at bounding box center [597, 272] width 71 height 29
type input "3"
type input "294.00"
type input "3"
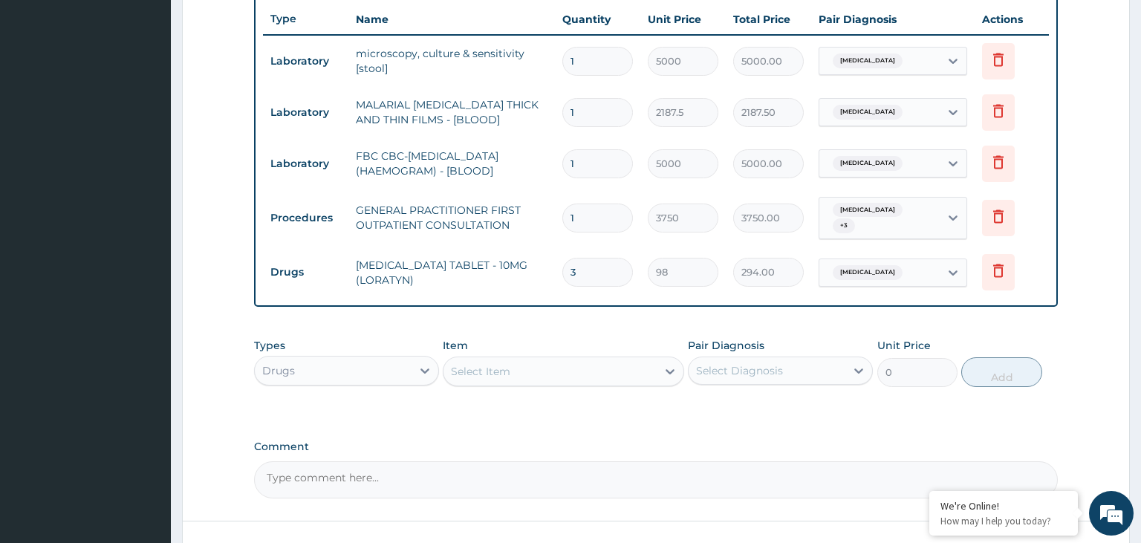
click at [478, 364] on div "Select Item" at bounding box center [480, 371] width 59 height 15
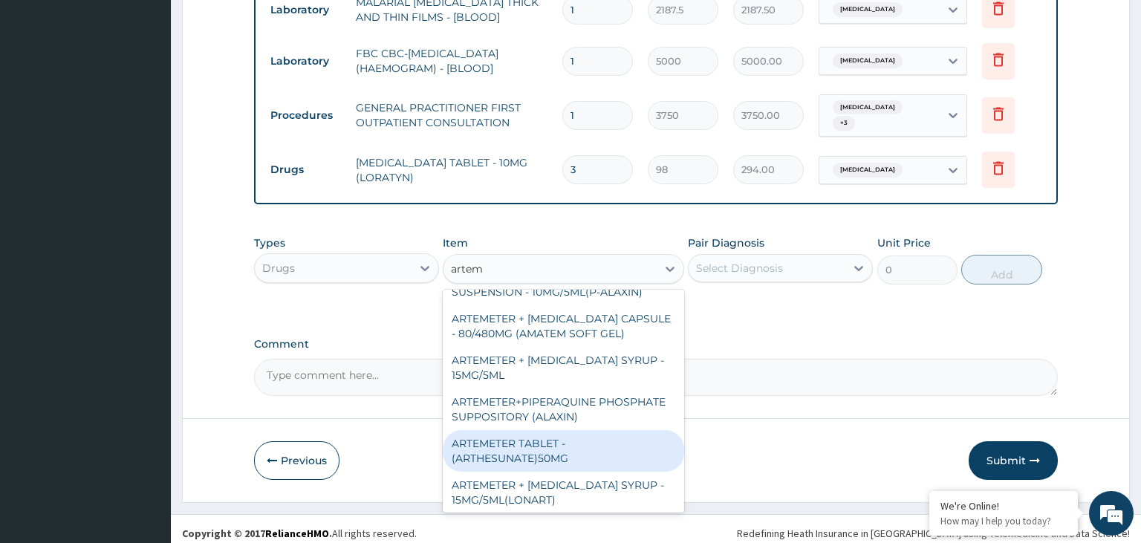
scroll to position [94, 0]
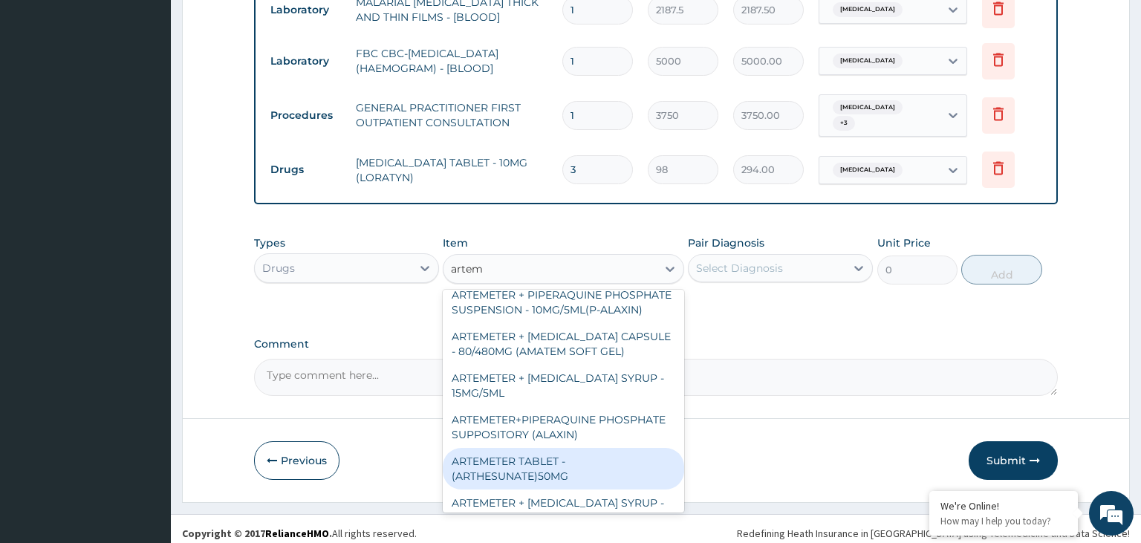
type input "arteme"
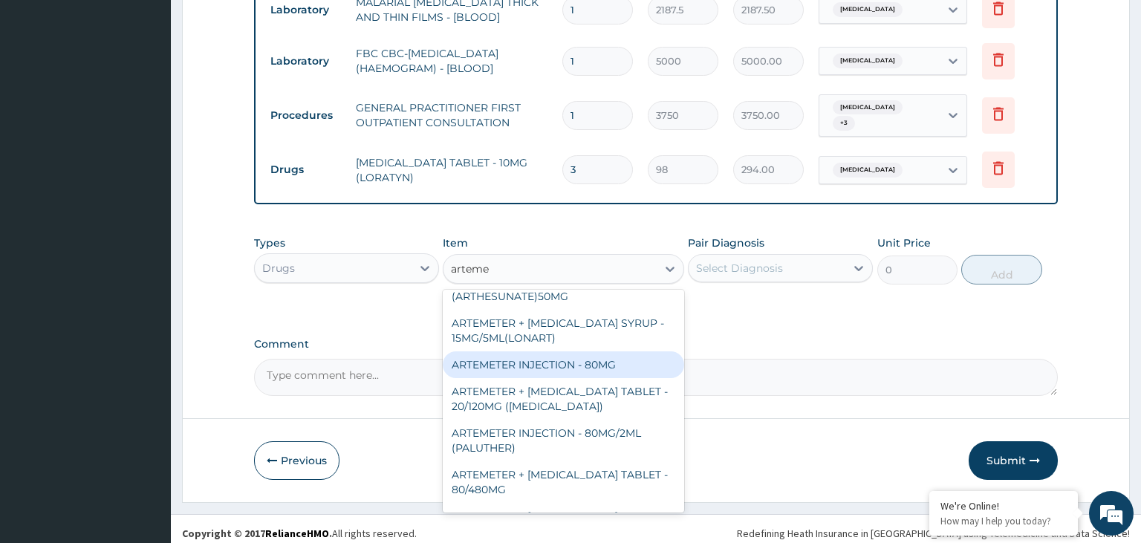
scroll to position [244, 0]
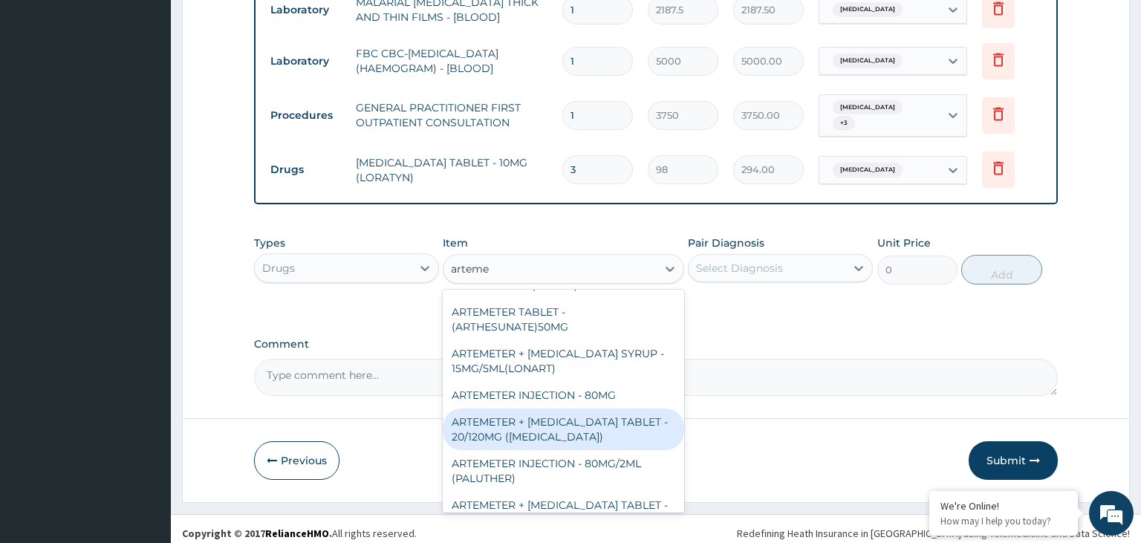
click at [511, 420] on div "ARTEMETER + [MEDICAL_DATA] TABLET - 20/120MG ([MEDICAL_DATA])" at bounding box center [563, 430] width 241 height 42
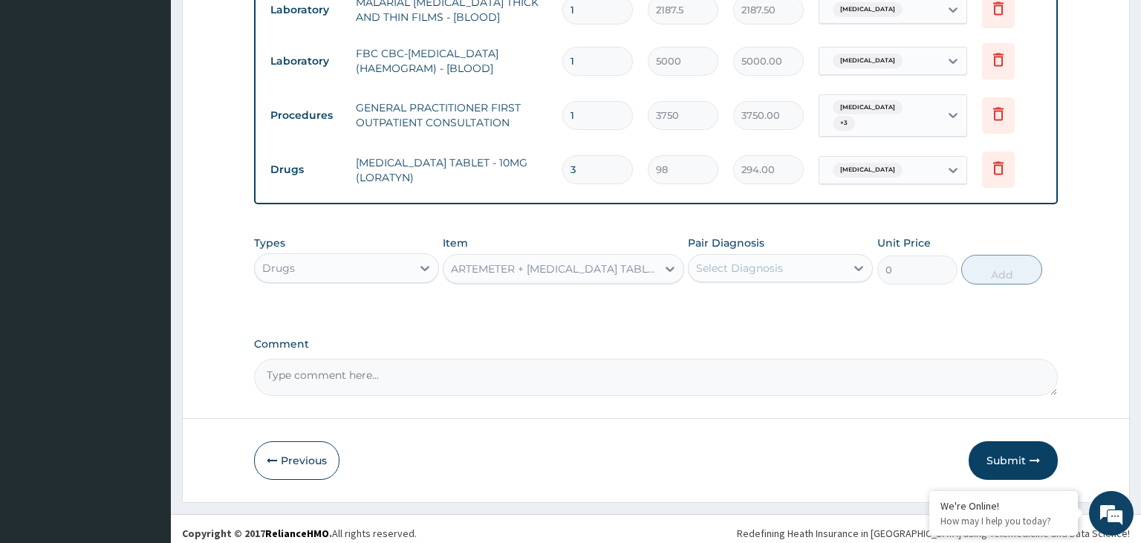
type input "210"
click at [771, 241] on div "Pair Diagnosis Select Diagnosis" at bounding box center [780, 259] width 185 height 49
click at [757, 266] on div "Select Diagnosis" at bounding box center [739, 268] width 87 height 15
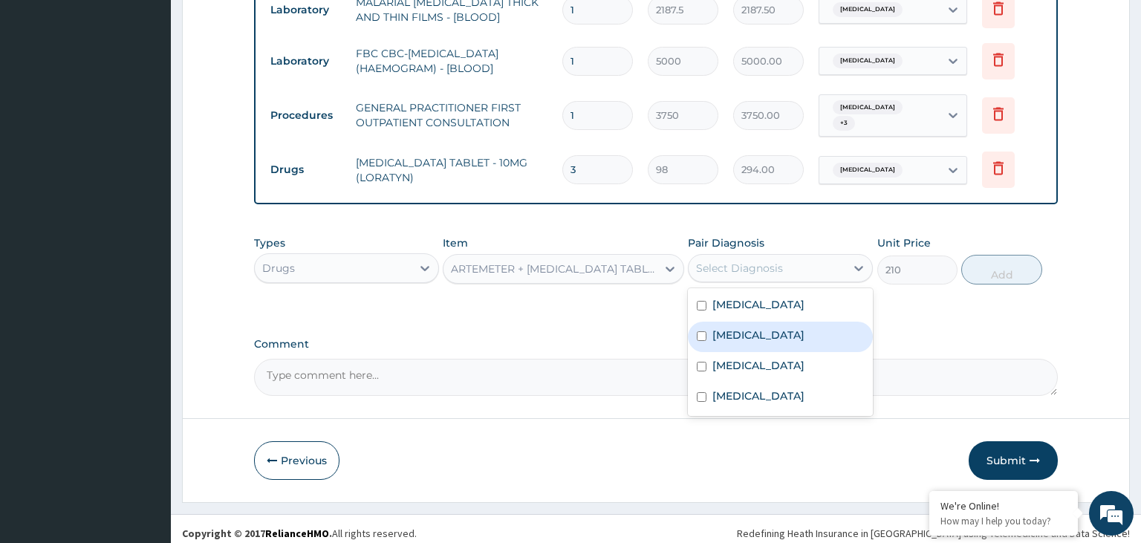
click at [729, 334] on label "[MEDICAL_DATA]" at bounding box center [758, 335] width 92 height 15
checkbox input "true"
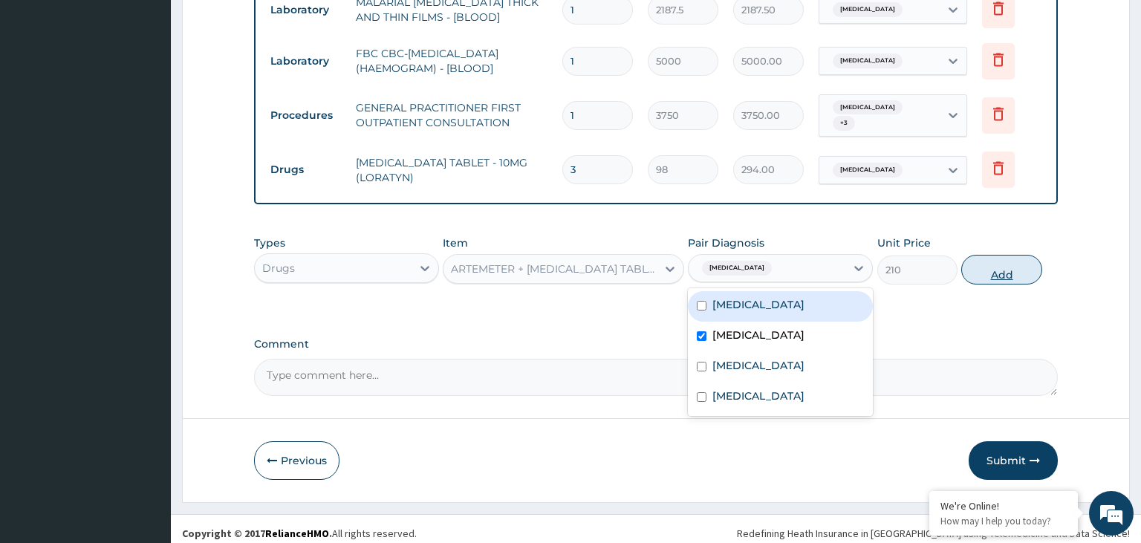
click at [985, 266] on button "Add" at bounding box center [1001, 270] width 80 height 30
type input "0"
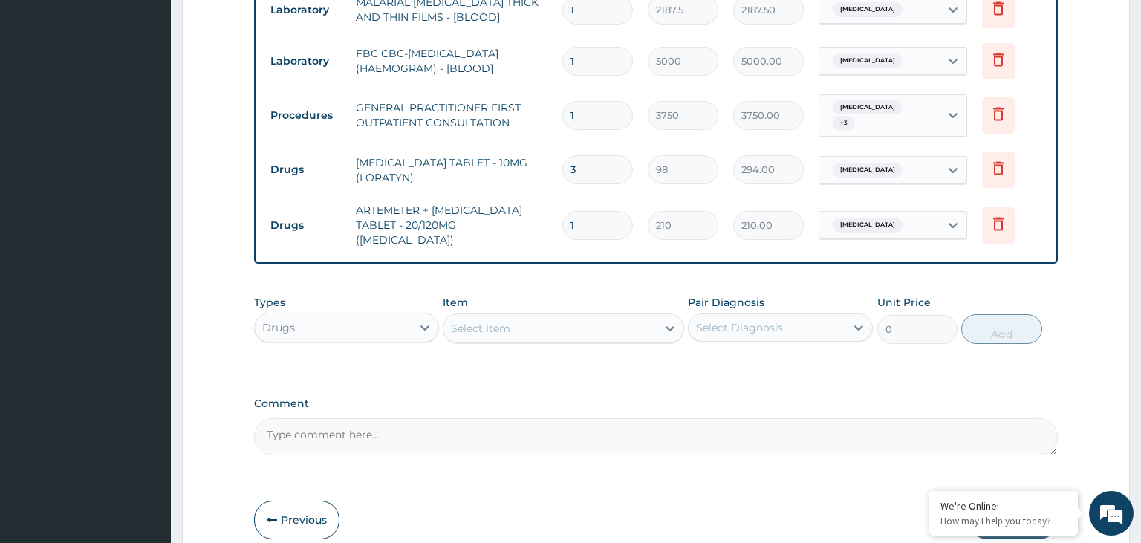
type input "18"
type input "3780.00"
type input "18"
click at [547, 324] on div "Select Item" at bounding box center [563, 328] width 241 height 30
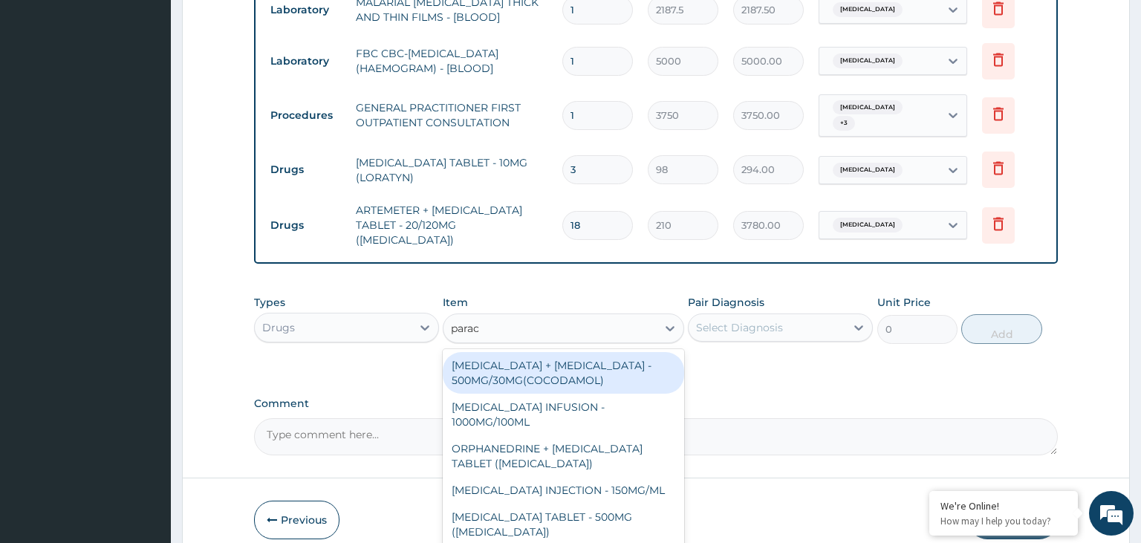
type input "parace"
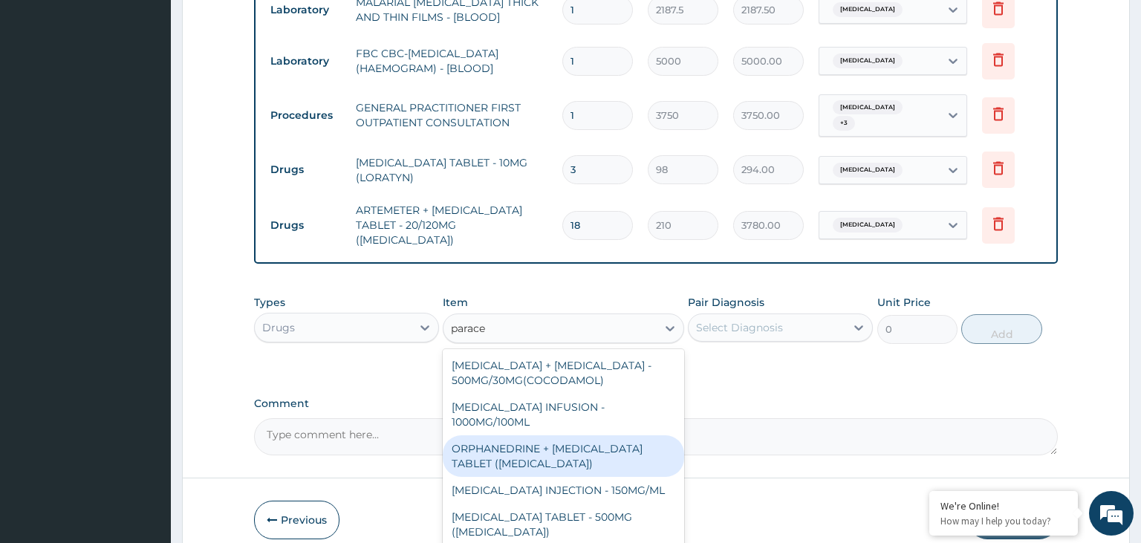
scroll to position [83, 0]
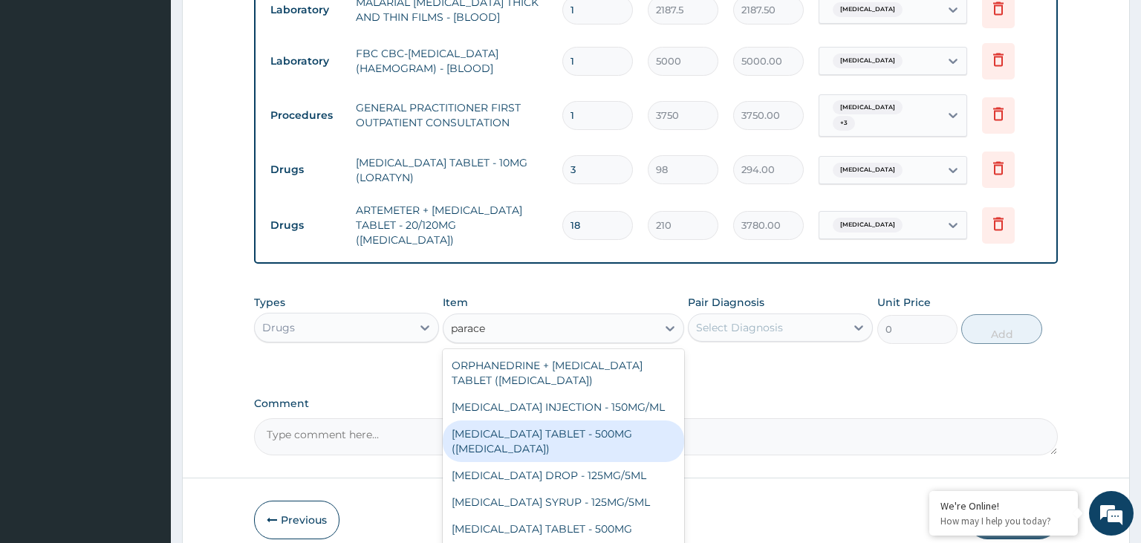
click at [544, 433] on div "[MEDICAL_DATA] TABLET - 500MG ([MEDICAL_DATA])" at bounding box center [563, 441] width 241 height 42
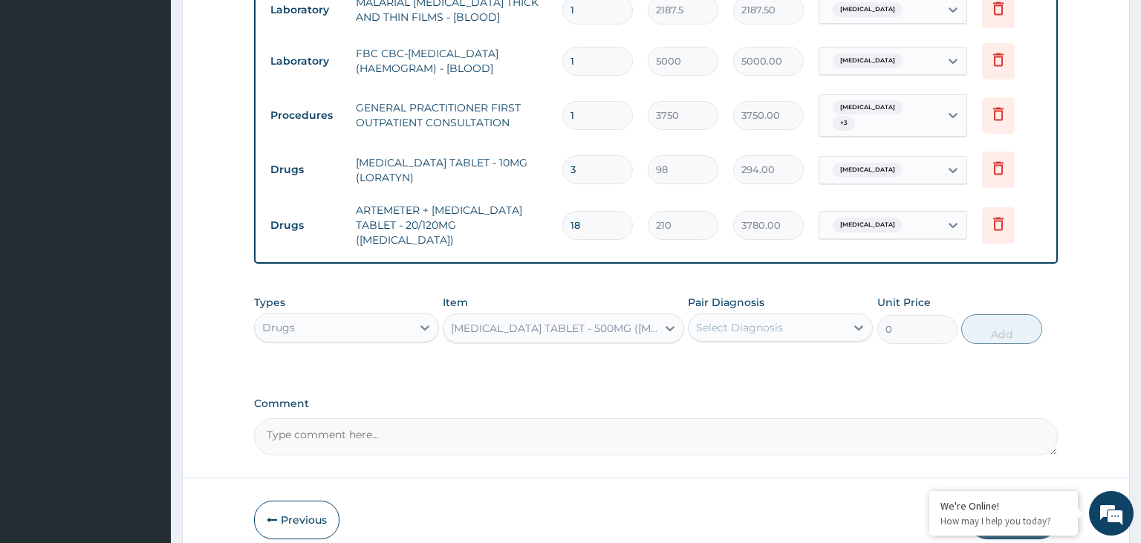
type input "42"
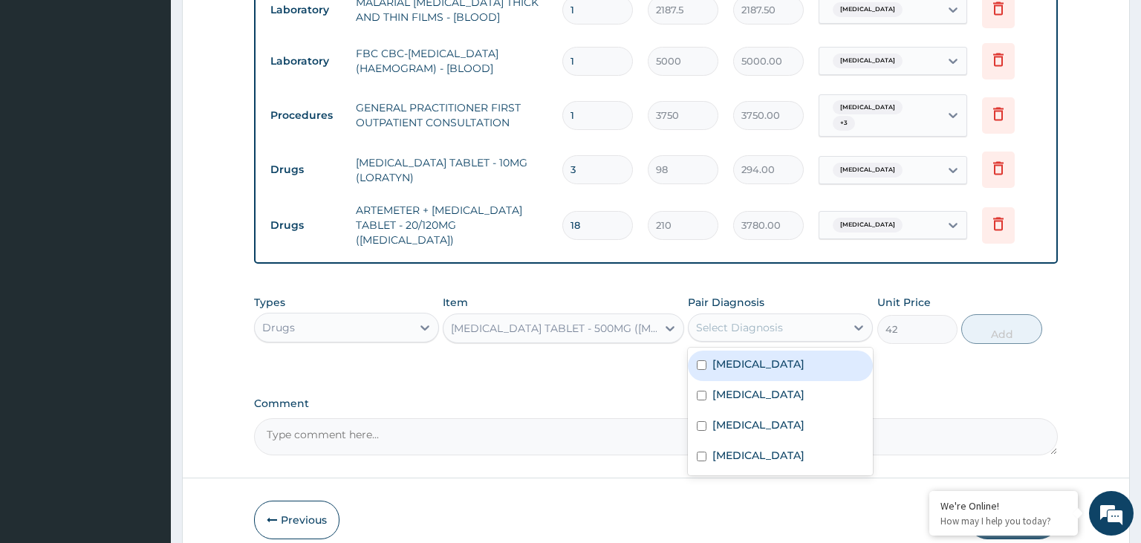
click at [787, 316] on div "Select Diagnosis" at bounding box center [767, 328] width 157 height 24
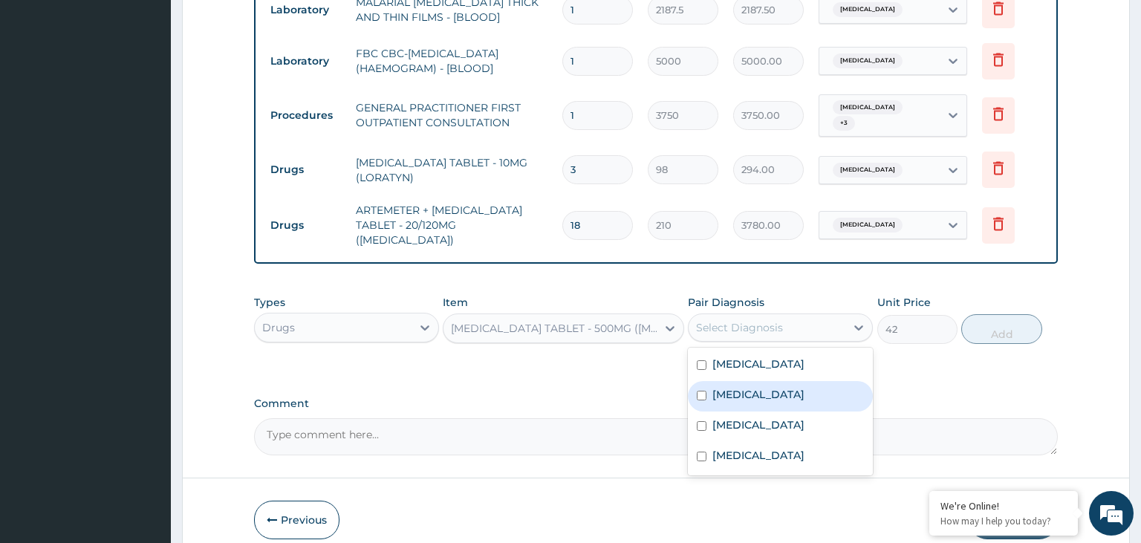
click at [755, 381] on div "[MEDICAL_DATA]" at bounding box center [780, 396] width 185 height 30
checkbox input "true"
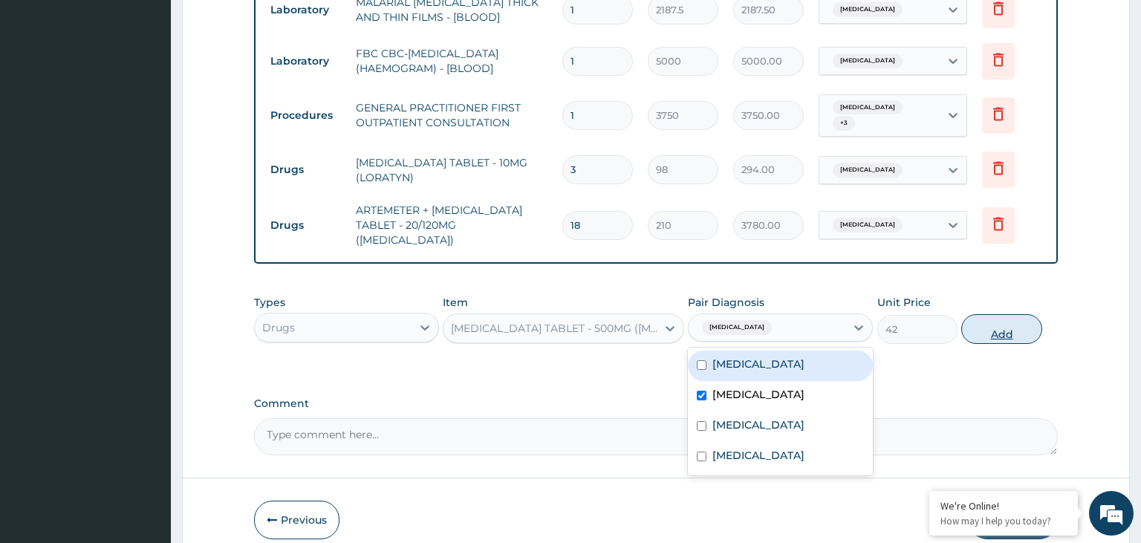
click at [1000, 322] on button "Add" at bounding box center [1001, 329] width 80 height 30
type input "0"
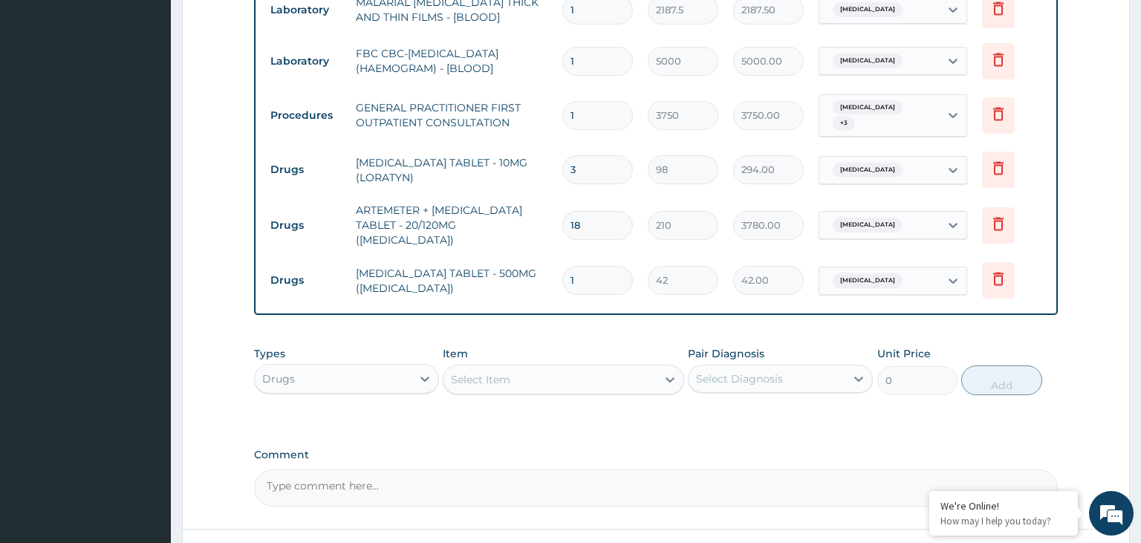
drag, startPoint x: 584, startPoint y: 263, endPoint x: 559, endPoint y: 273, distance: 27.0
click at [562, 273] on input "1" at bounding box center [597, 280] width 71 height 29
type input "6"
type input "252.00"
type input "6"
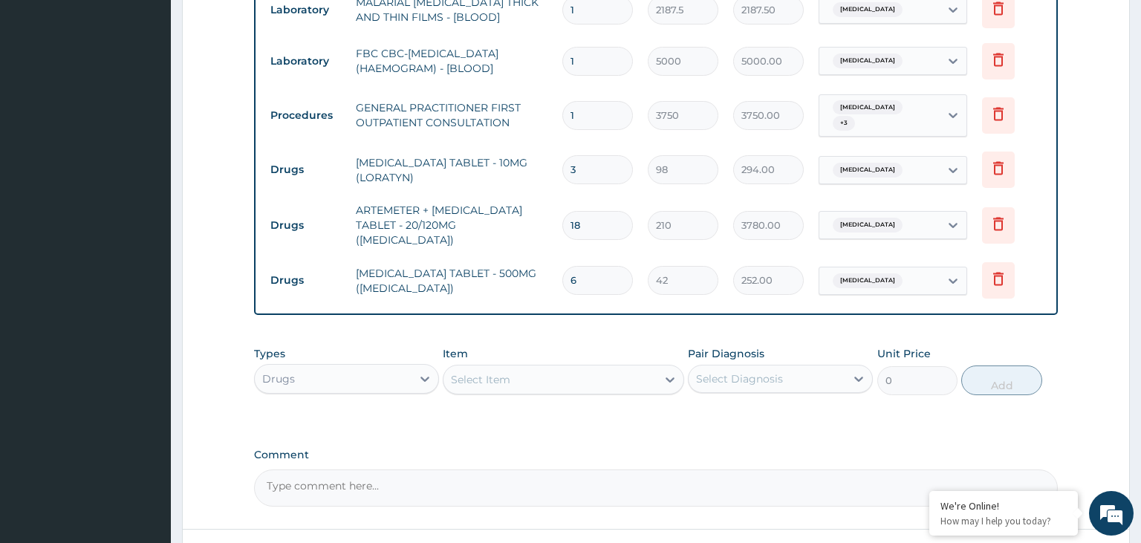
click at [483, 372] on div "Select Item" at bounding box center [480, 379] width 59 height 15
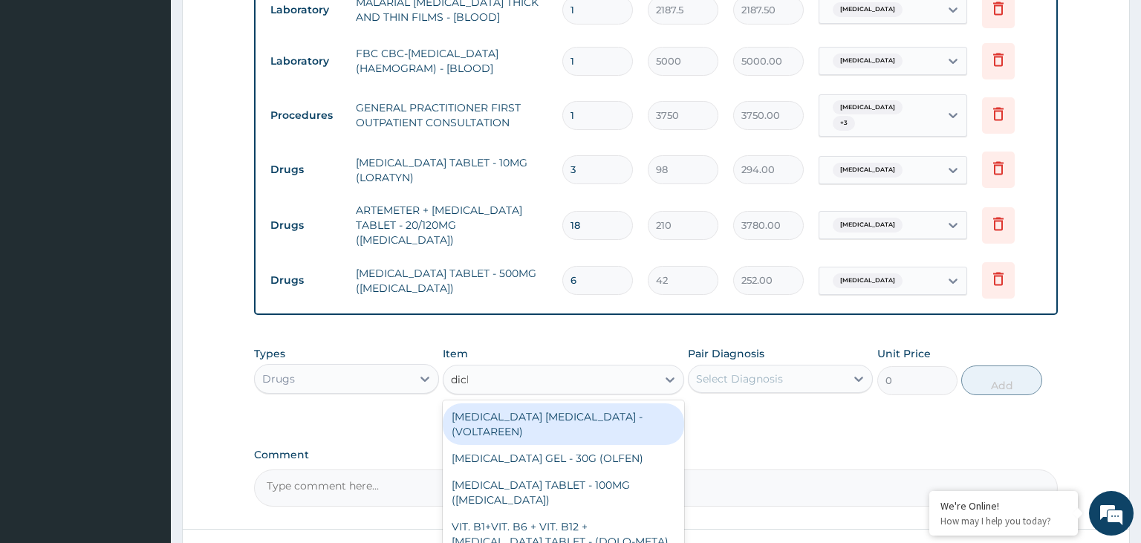
type input "diclo"
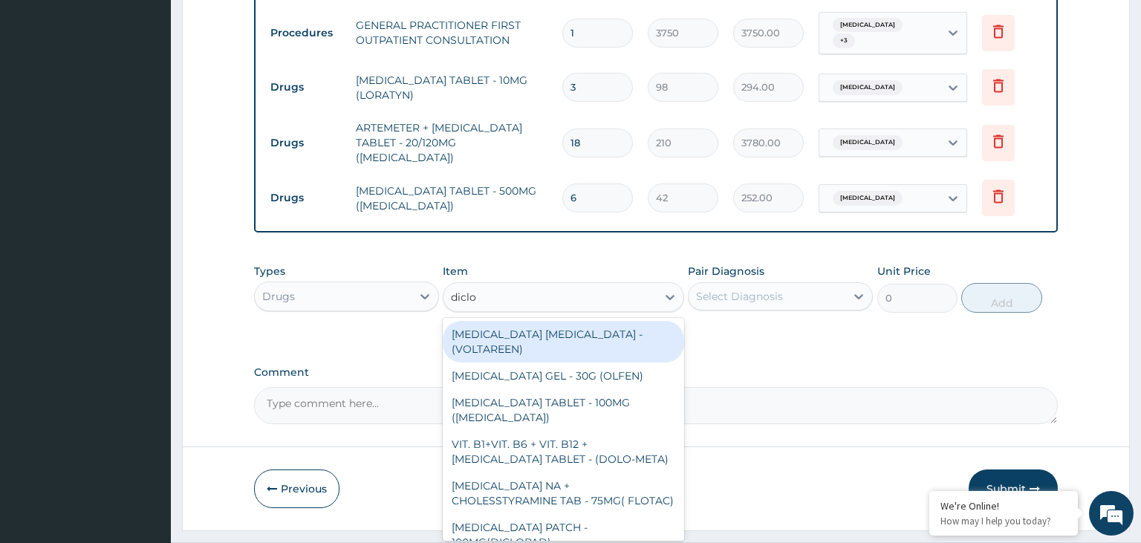
scroll to position [761, 0]
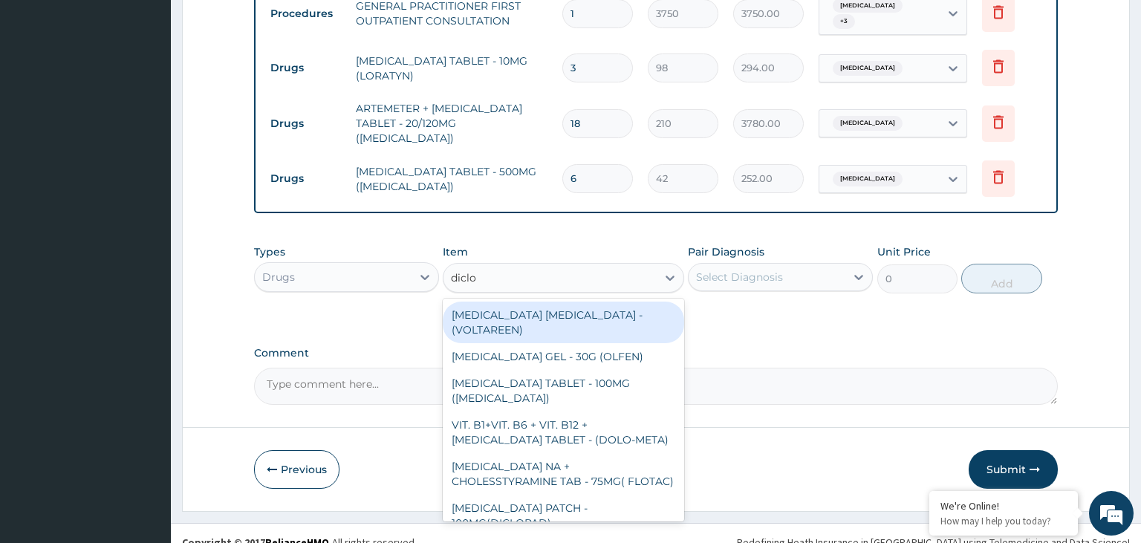
click at [565, 305] on div "[MEDICAL_DATA] [MEDICAL_DATA] - (VOLTAREEN)" at bounding box center [563, 323] width 241 height 42
type input "1400"
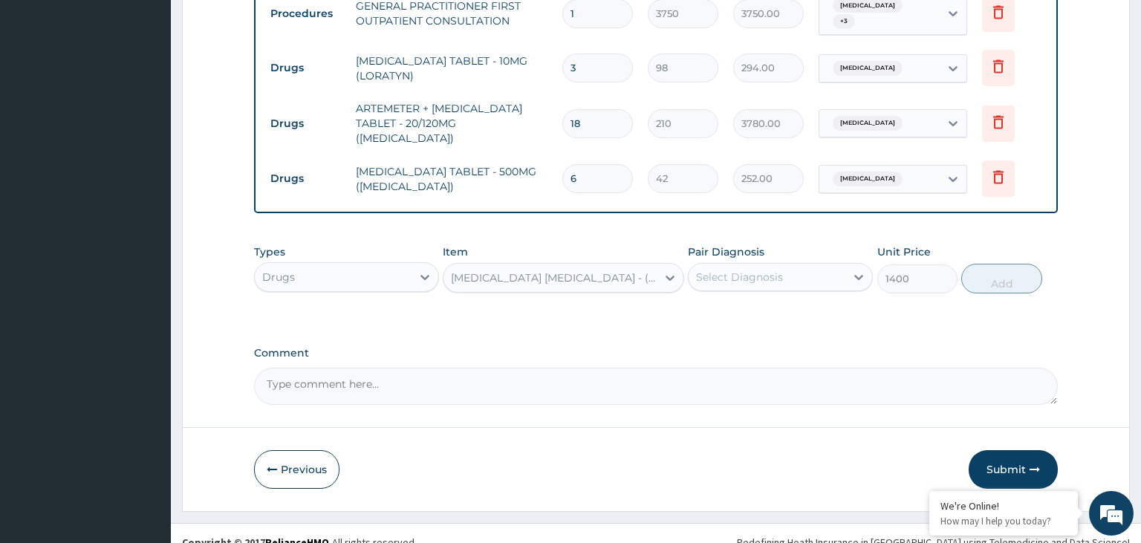
click at [777, 270] on div "Select Diagnosis" at bounding box center [739, 277] width 87 height 15
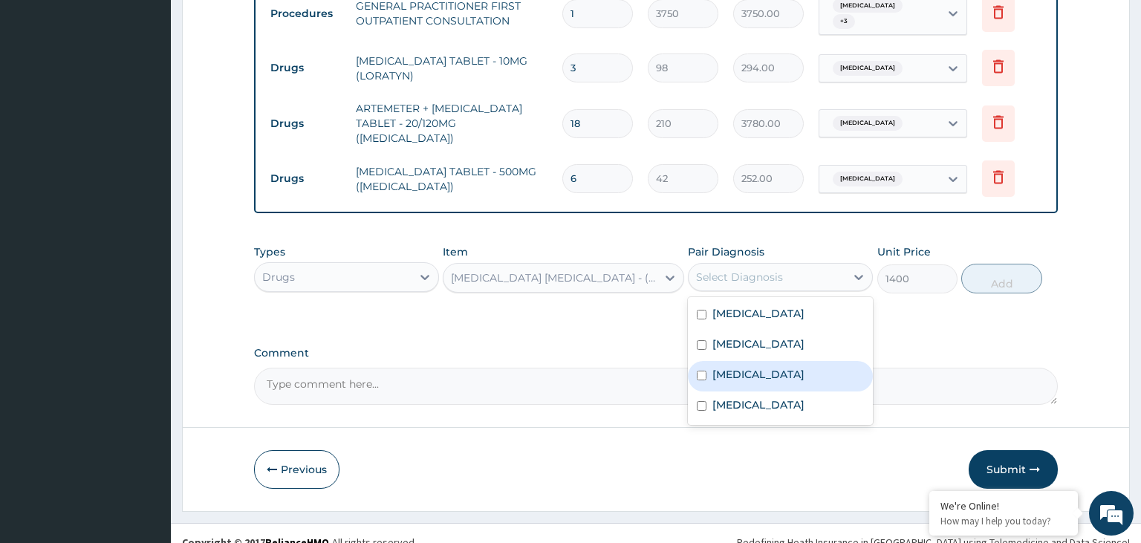
click at [762, 367] on label "[MEDICAL_DATA]" at bounding box center [758, 374] width 92 height 15
checkbox input "true"
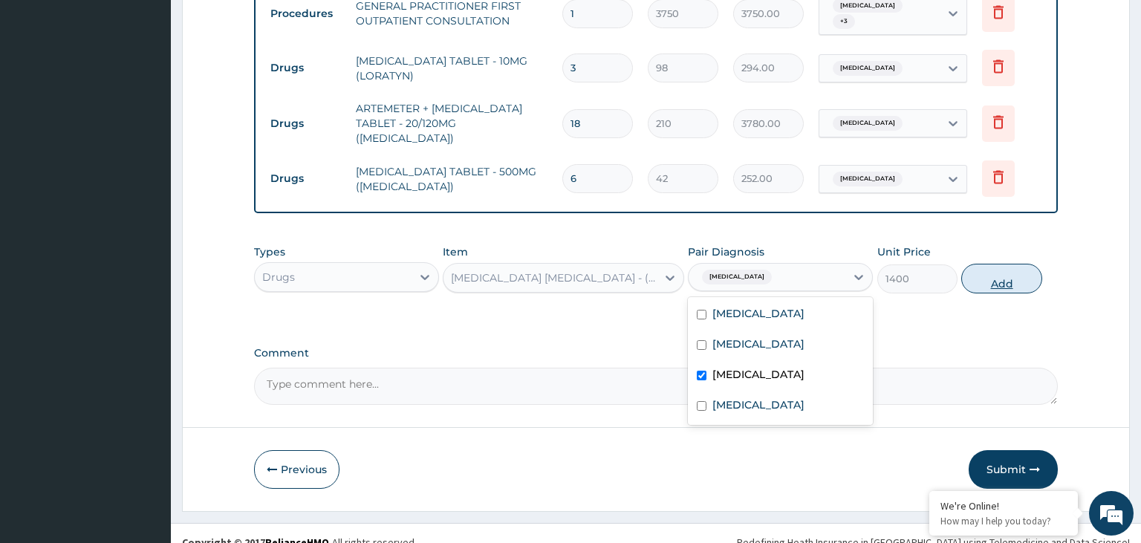
click at [995, 275] on button "Add" at bounding box center [1001, 279] width 80 height 30
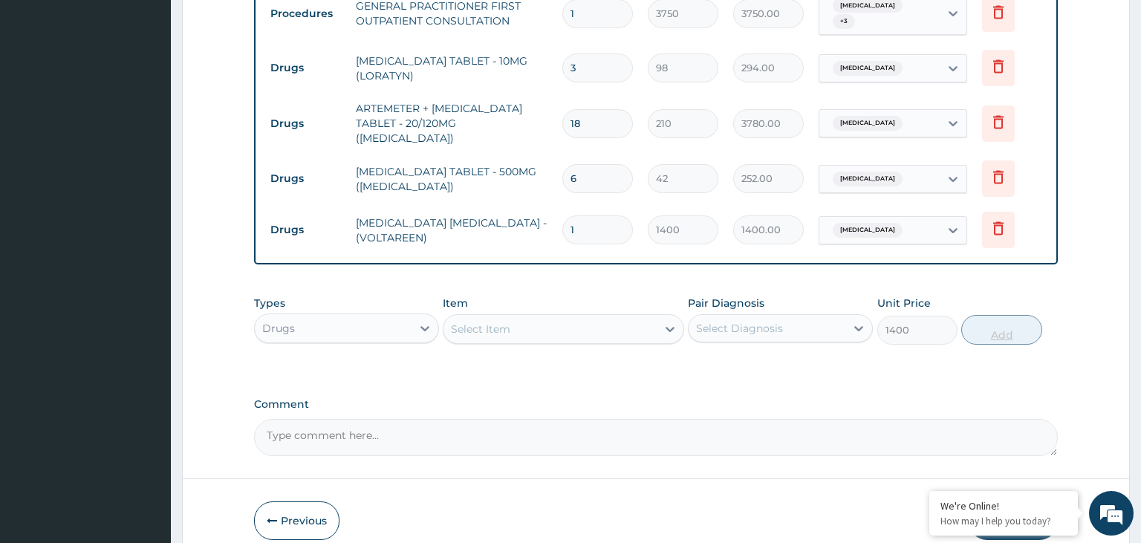
type input "0"
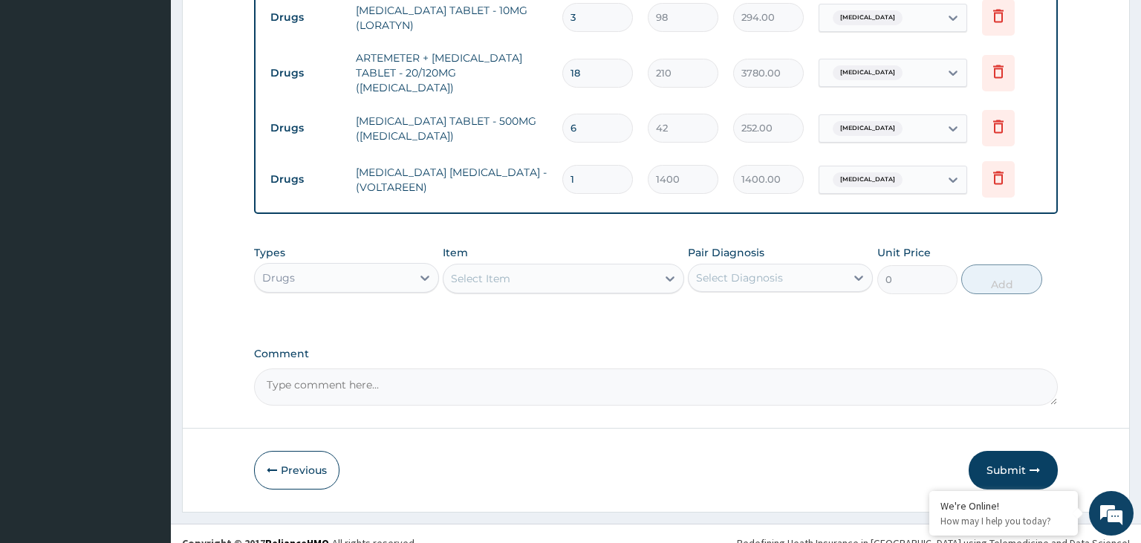
scroll to position [813, 0]
click at [1020, 450] on button "Submit" at bounding box center [1013, 469] width 89 height 39
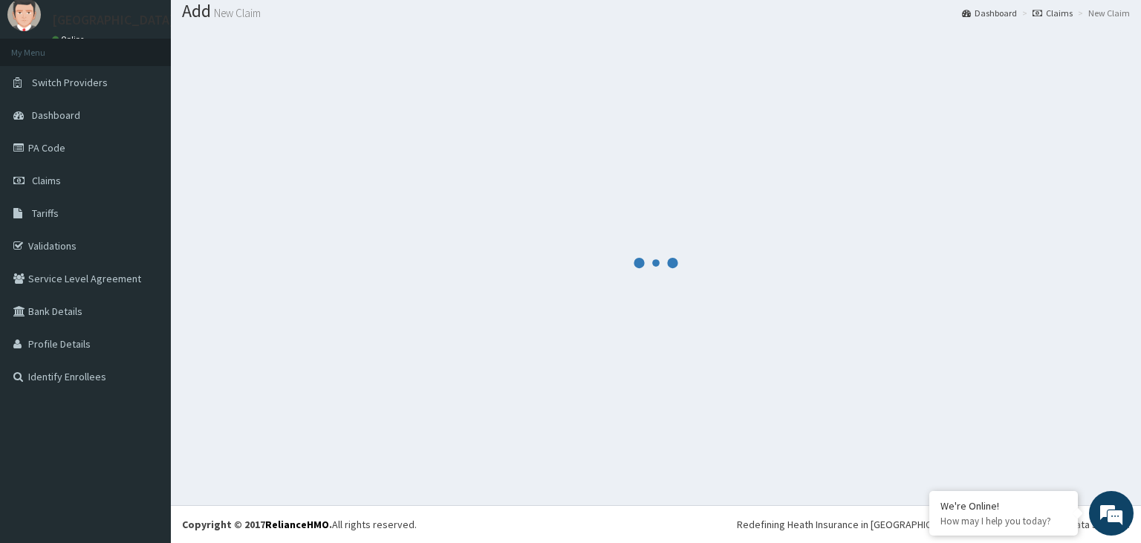
scroll to position [46, 0]
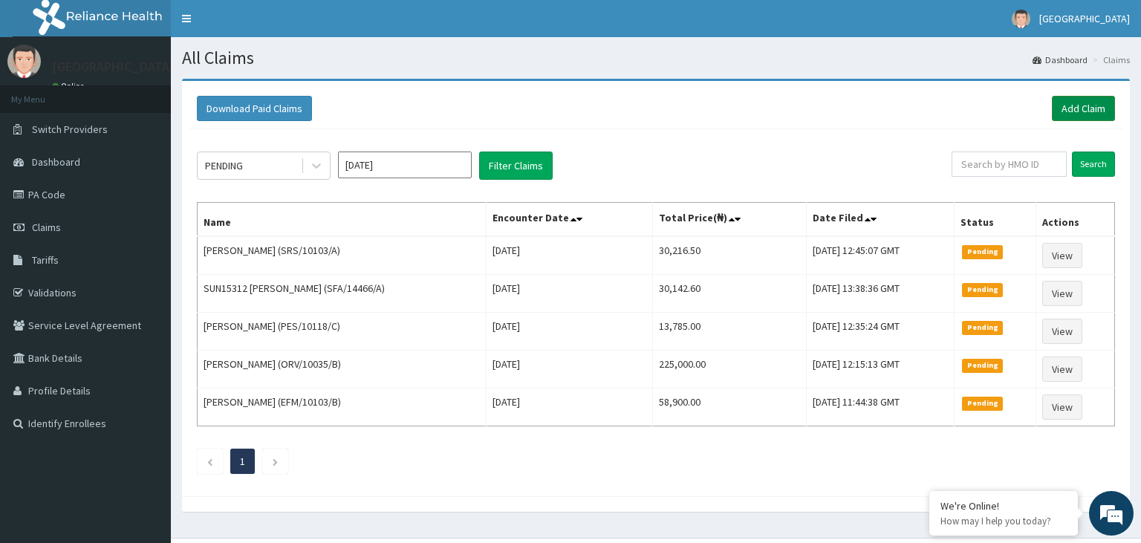
click at [1080, 106] on link "Add Claim" at bounding box center [1083, 108] width 63 height 25
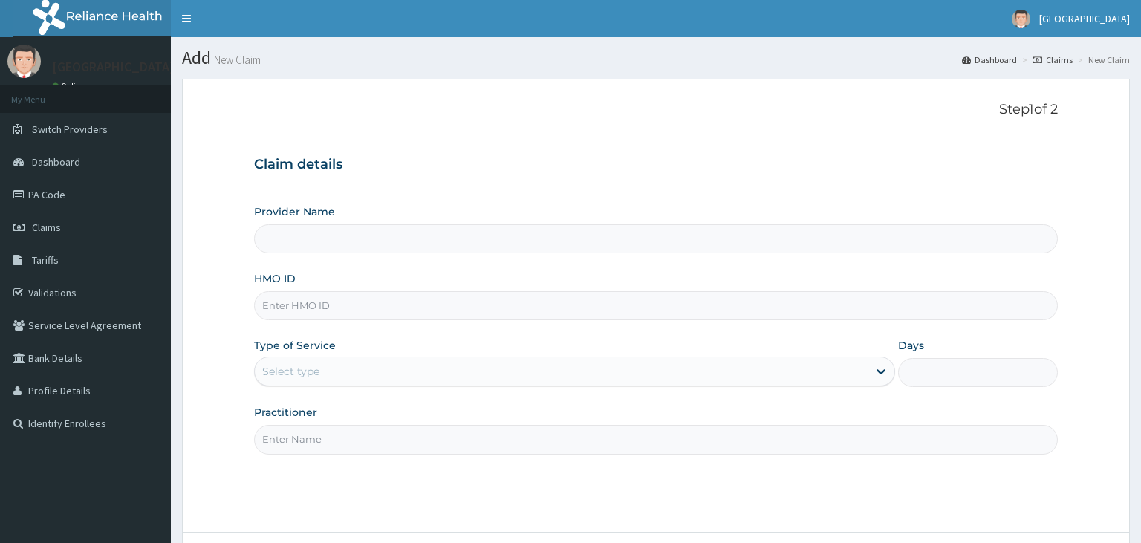
type input "[GEOGRAPHIC_DATA]-KADUNA"
type input "AKV/10005/F"
click at [316, 368] on div "Select type" at bounding box center [290, 371] width 57 height 15
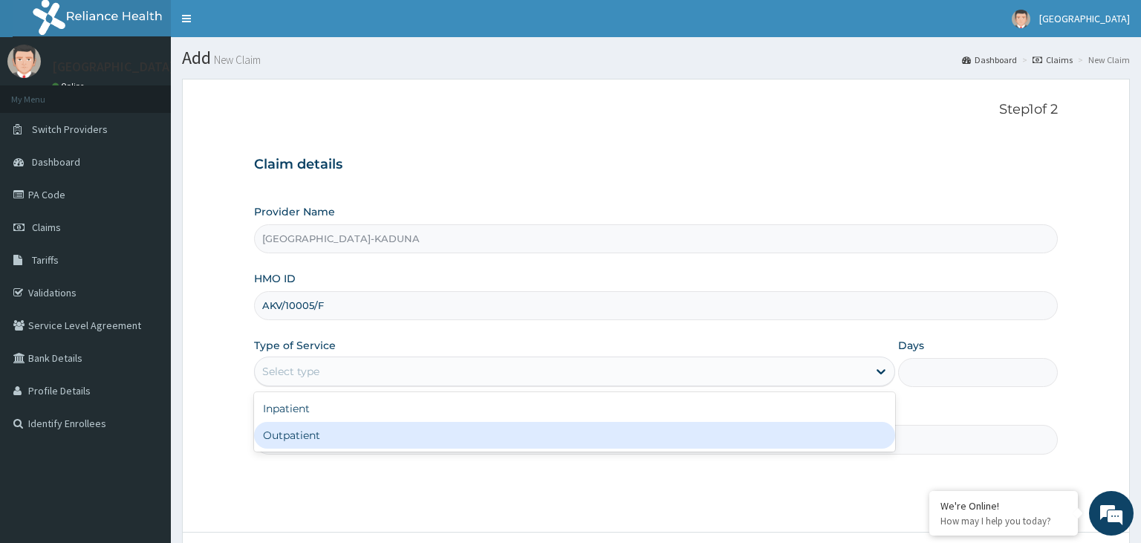
click at [314, 443] on div "Outpatient" at bounding box center [574, 435] width 641 height 27
type input "1"
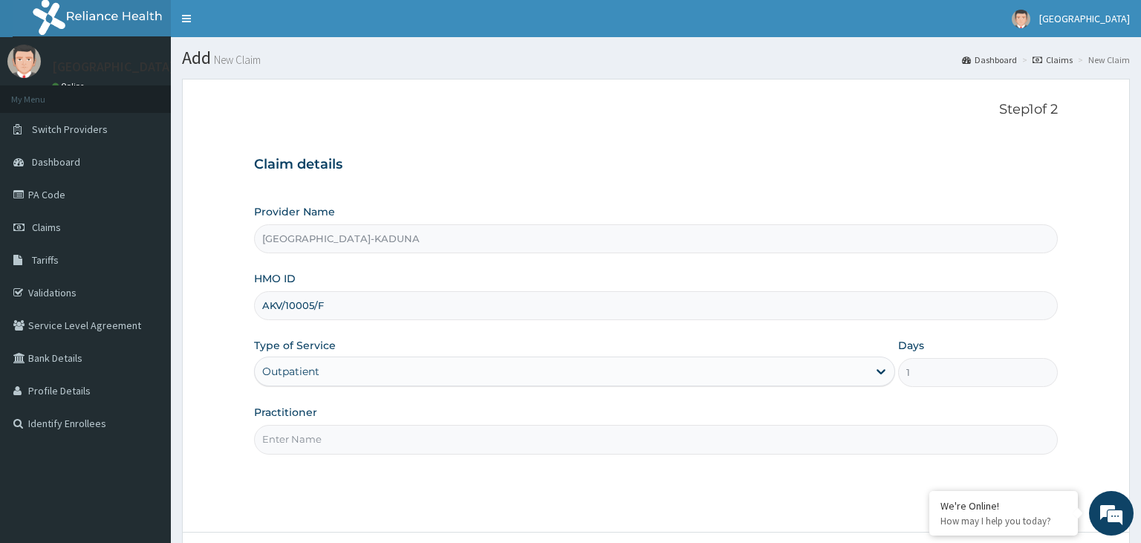
click at [353, 439] on input "Practitioner" at bounding box center [656, 439] width 804 height 29
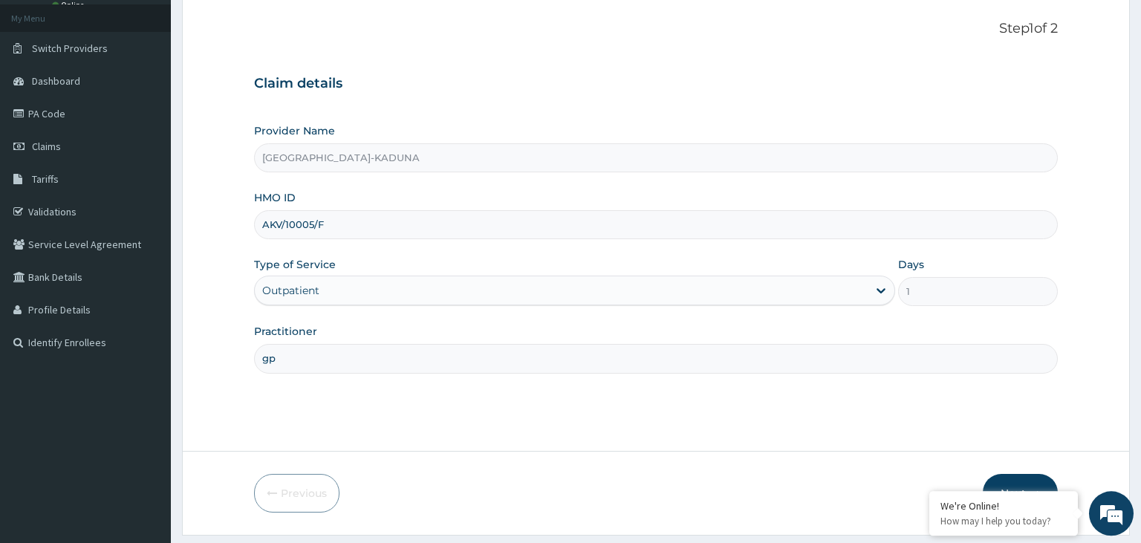
scroll to position [122, 0]
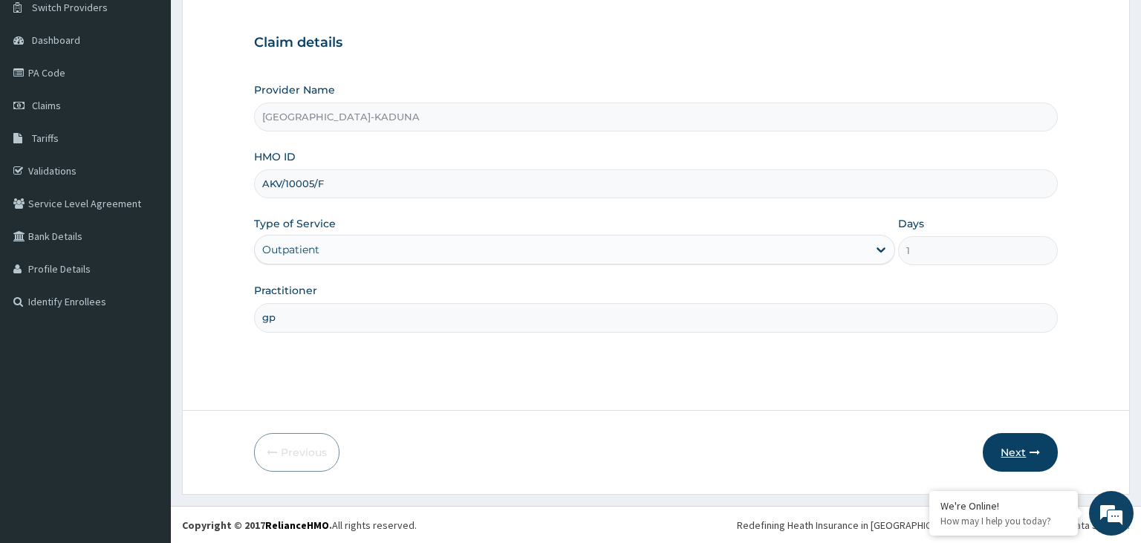
type input "gp"
click at [1005, 441] on button "Next" at bounding box center [1020, 452] width 75 height 39
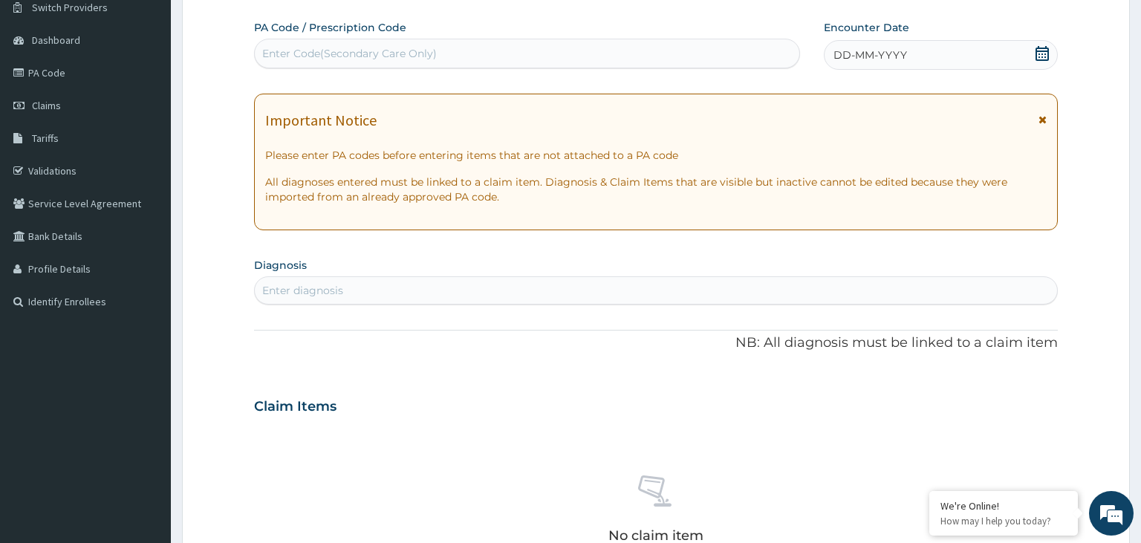
click at [426, 65] on div "Enter Code(Secondary Care Only)" at bounding box center [527, 54] width 545 height 24
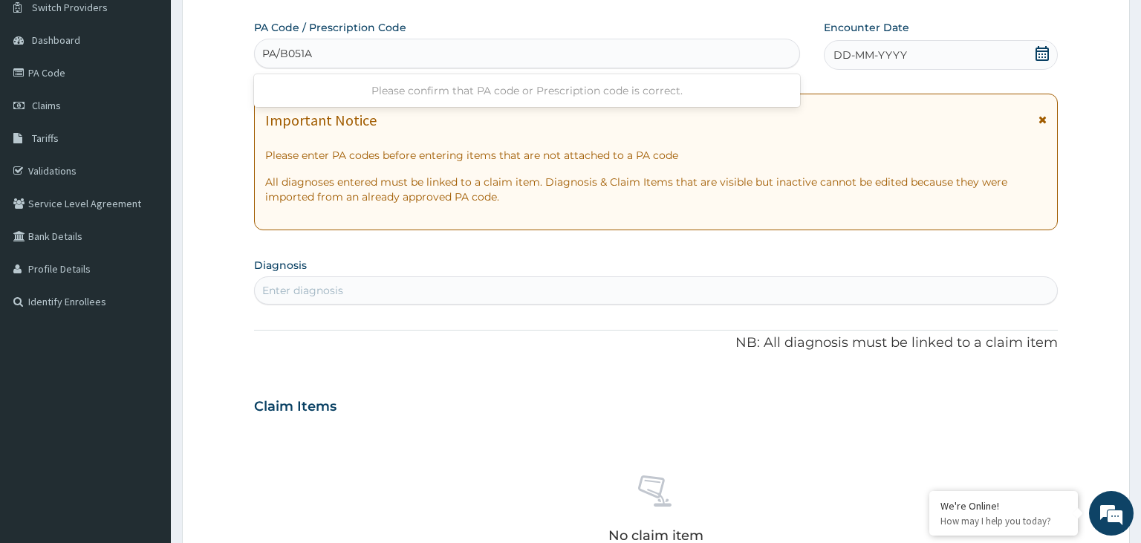
type input "PA/B051AA"
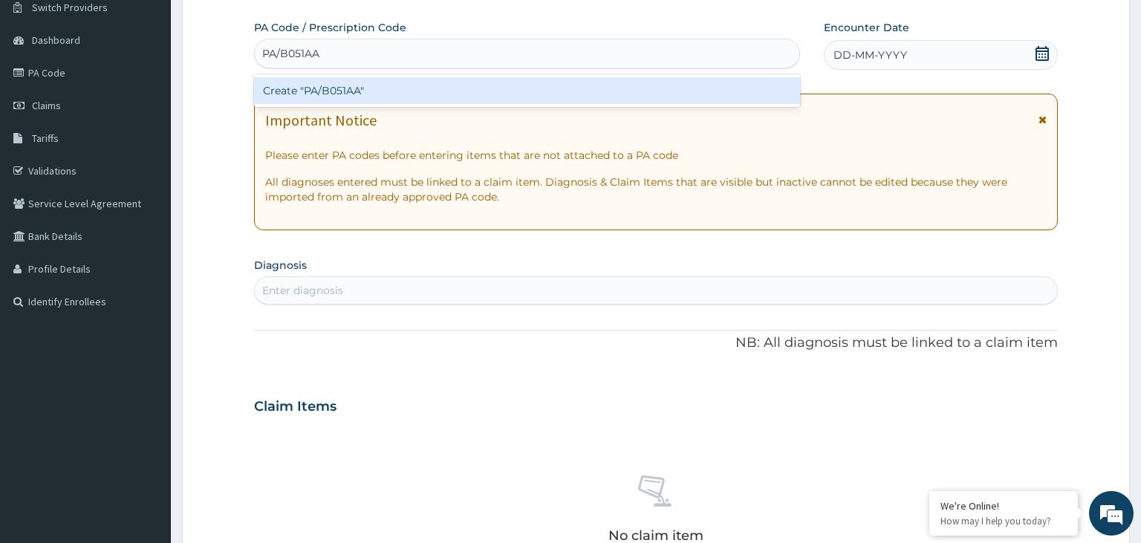
scroll to position [0, 0]
click at [411, 88] on div "Create "PA/B051AA"" at bounding box center [527, 90] width 547 height 27
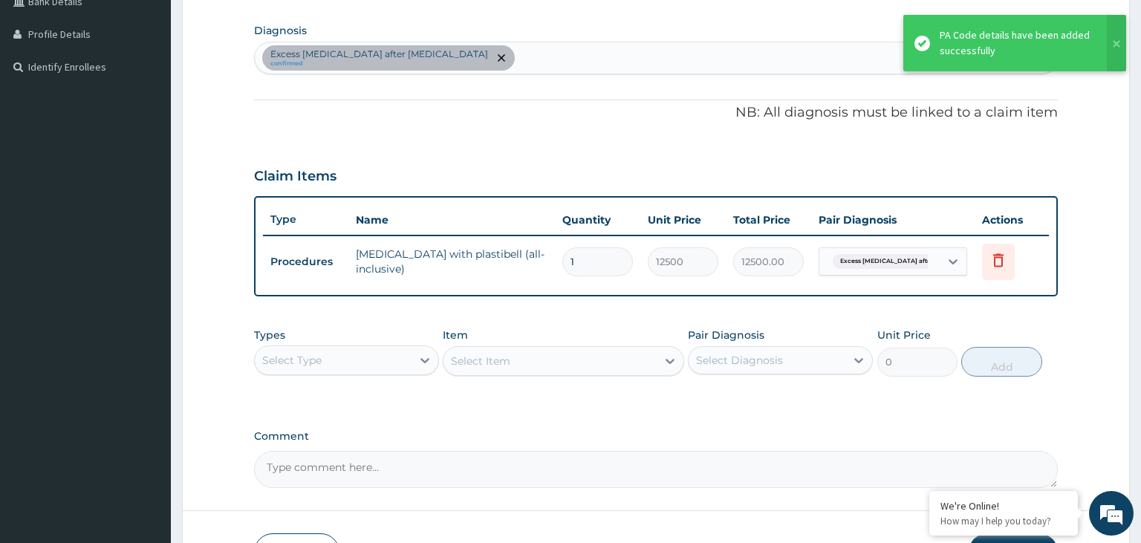
scroll to position [455, 0]
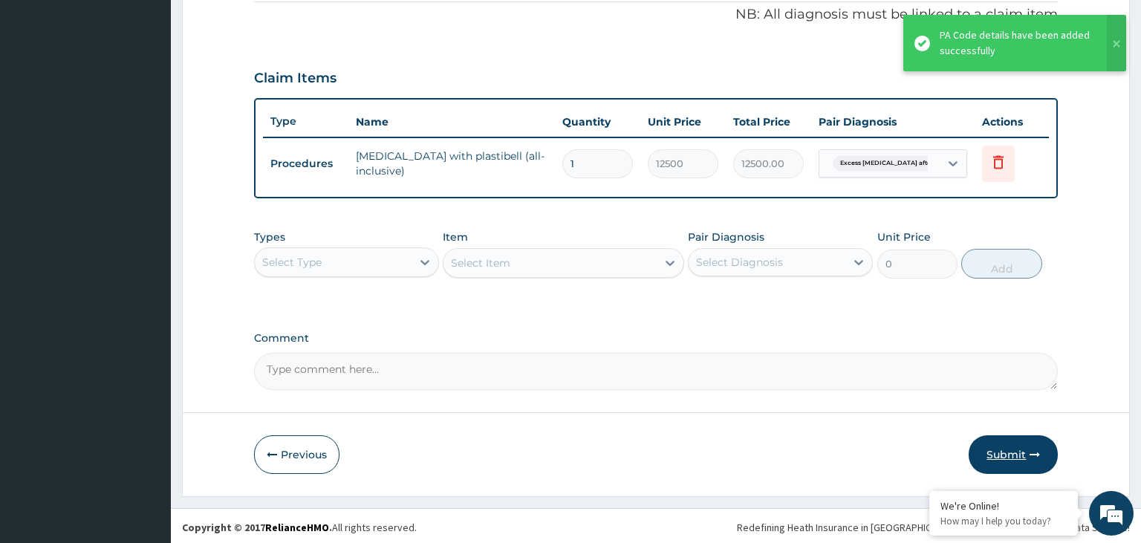
click at [1021, 460] on button "Submit" at bounding box center [1013, 454] width 89 height 39
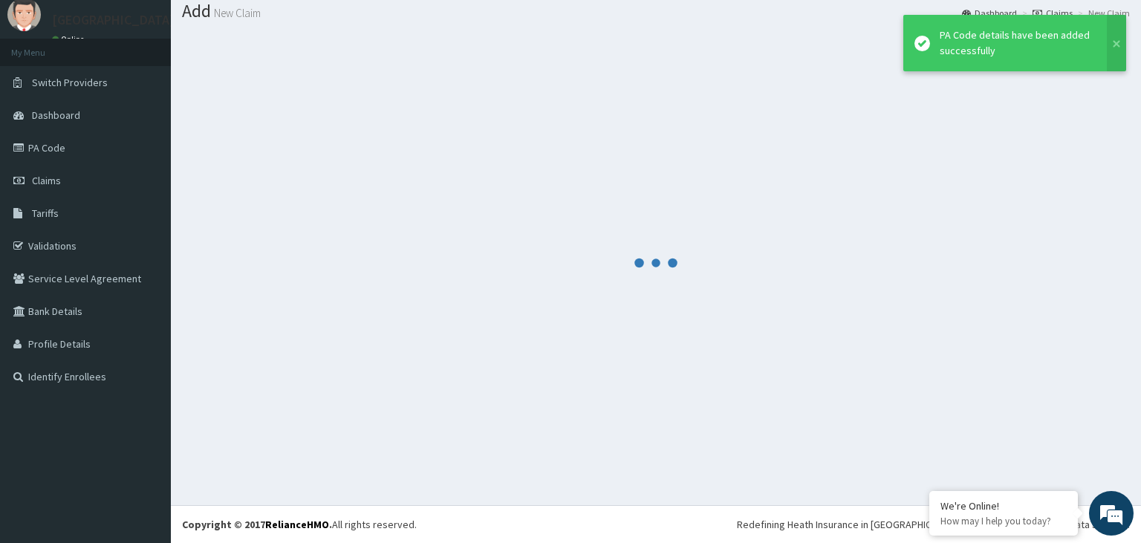
scroll to position [46, 0]
